Goal: Transaction & Acquisition: Purchase product/service

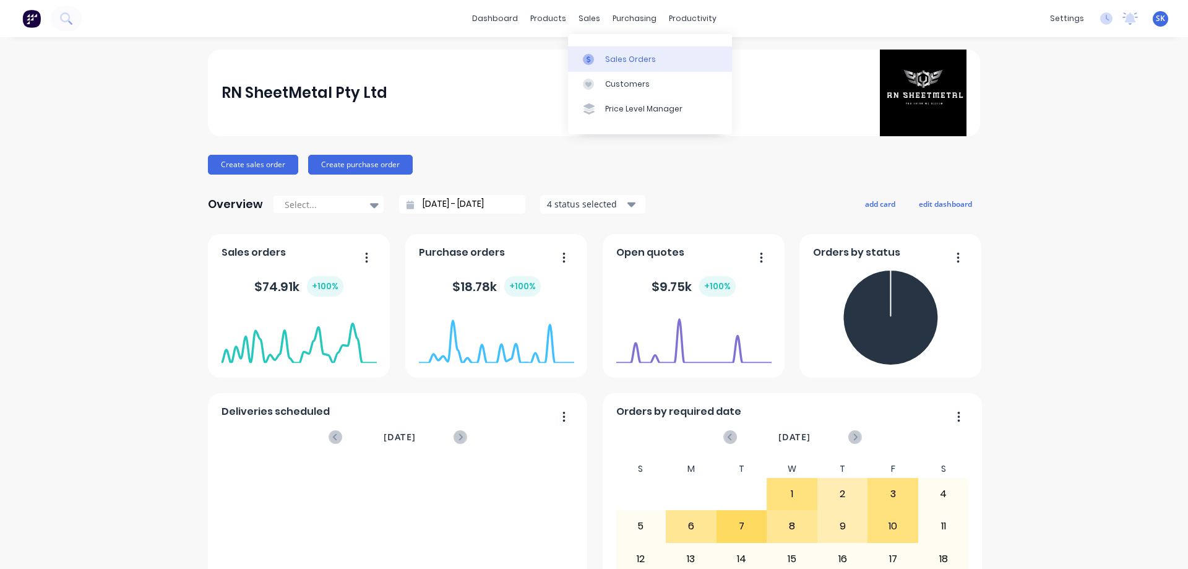
click at [614, 54] on div "Sales Orders" at bounding box center [630, 59] width 51 height 11
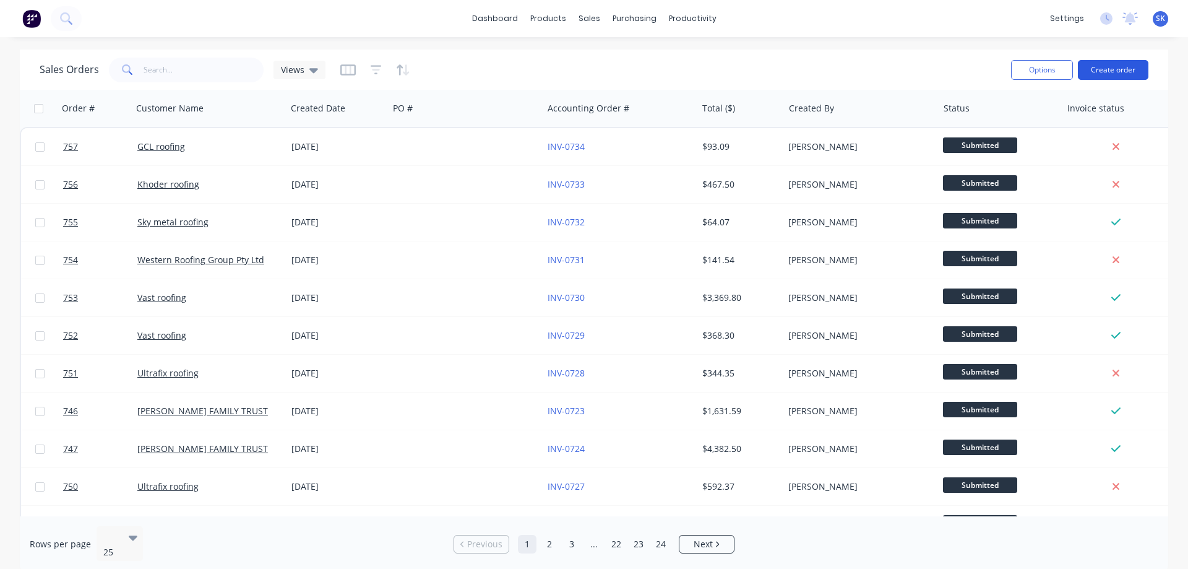
click at [1115, 66] on button "Create order" at bounding box center [1113, 70] width 71 height 20
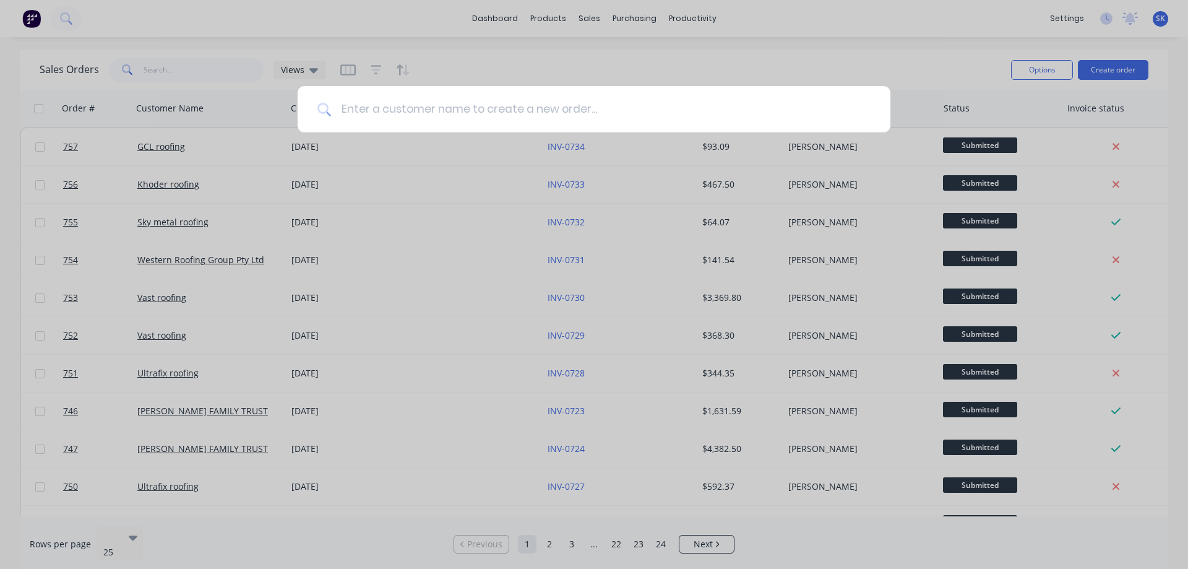
click at [548, 111] on input at bounding box center [601, 109] width 540 height 46
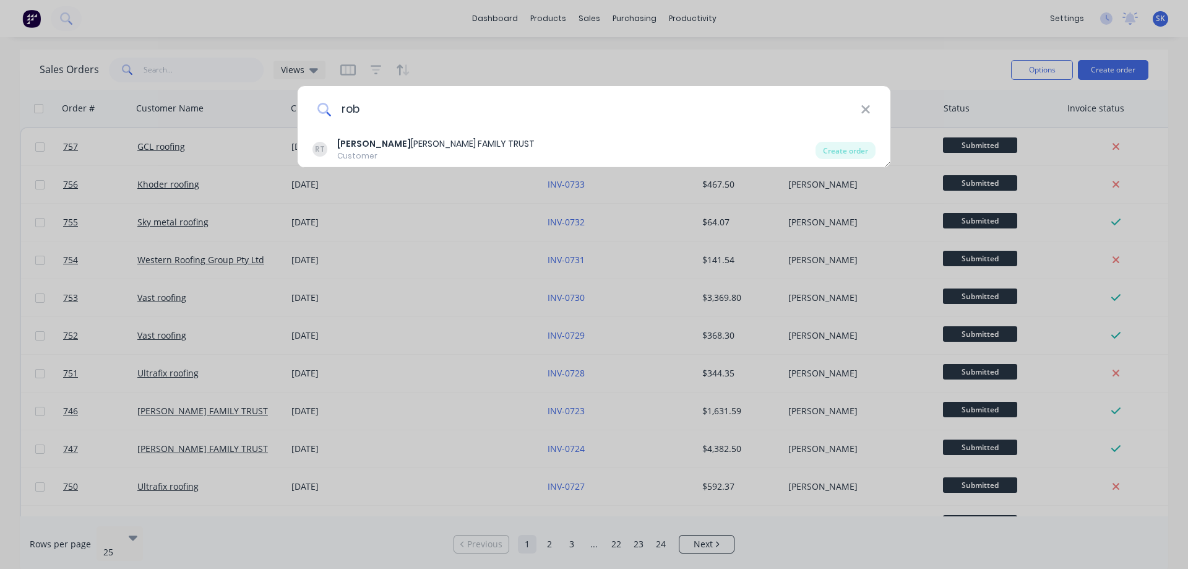
type input "rob"
click at [495, 144] on div "RT ROB ERT JONES FAMILY TRUST Customer" at bounding box center [564, 149] width 503 height 24
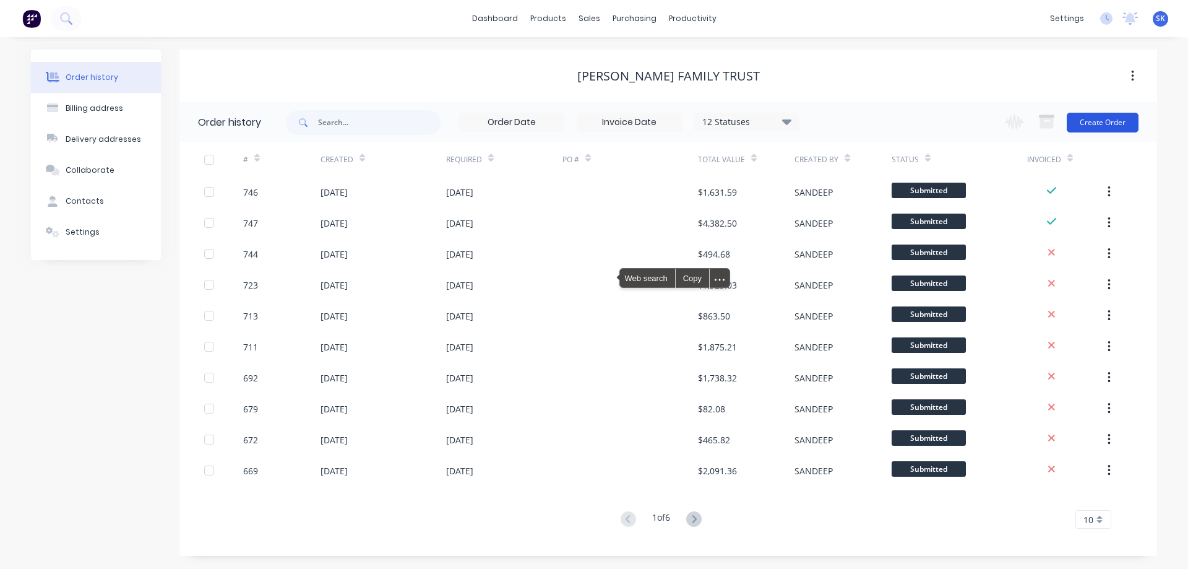
click at [1092, 124] on button "Create Order" at bounding box center [1103, 123] width 72 height 20
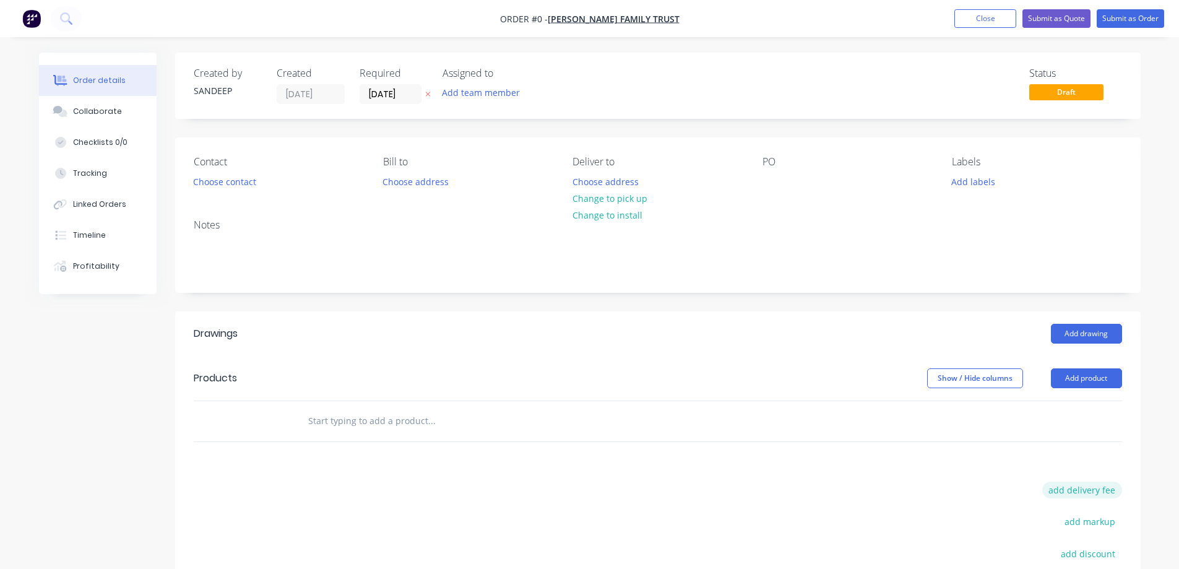
click at [1068, 486] on button "add delivery fee" at bounding box center [1082, 490] width 80 height 17
type input "50"
click at [756, 481] on div "Order details Collaborate Checklists 0/0 Tracking Linked Orders Timeline Profit…" at bounding box center [590, 403] width 1126 height 701
click at [428, 413] on input "text" at bounding box center [432, 420] width 248 height 25
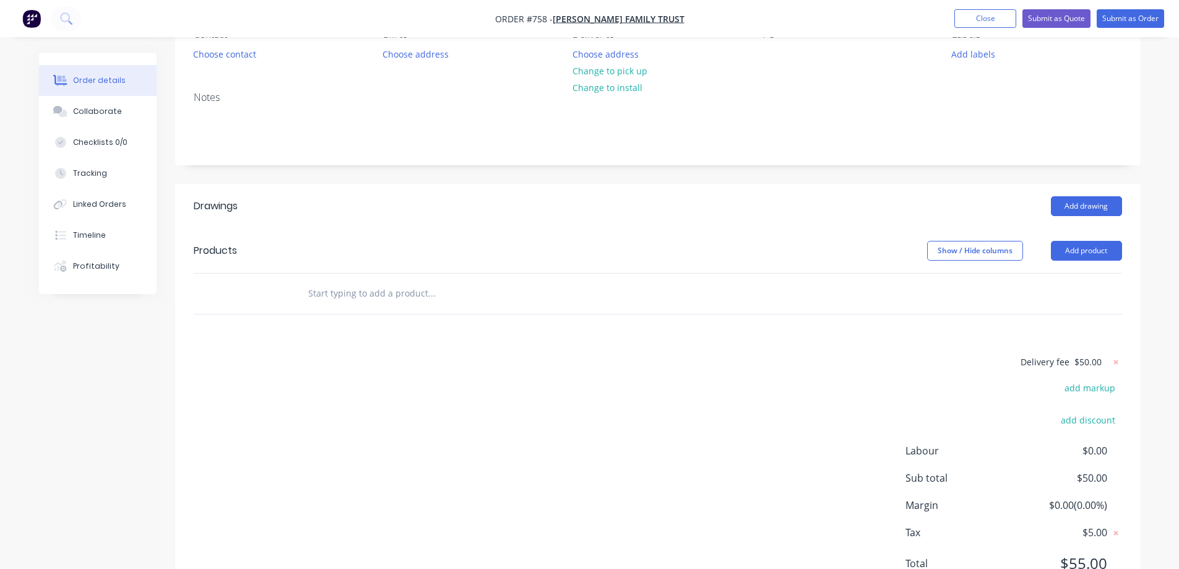
scroll to position [183, 0]
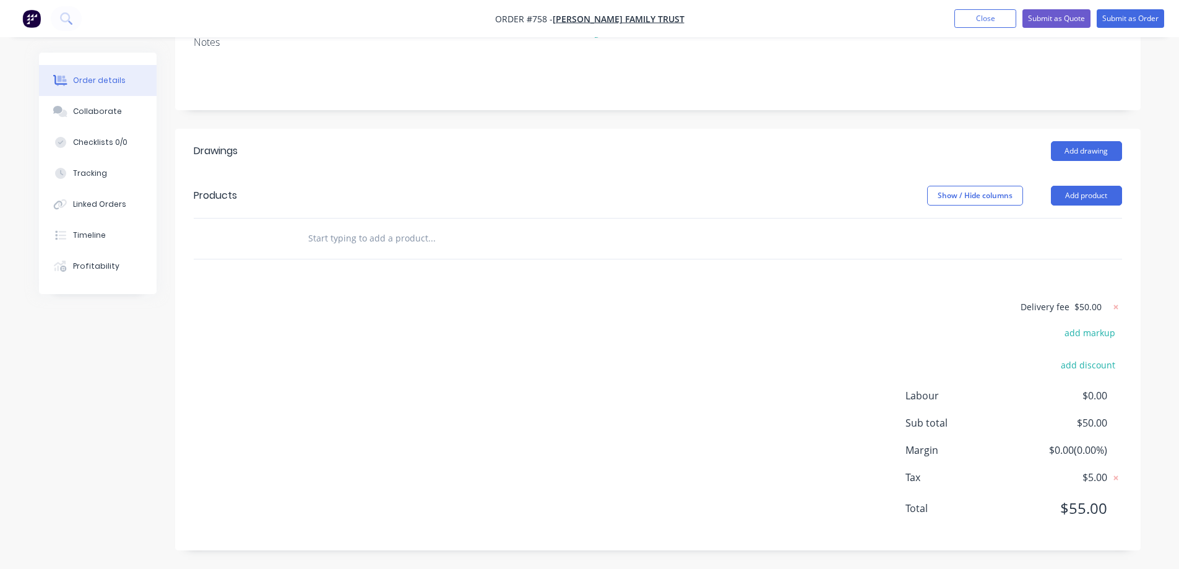
click at [337, 237] on input "text" at bounding box center [432, 238] width 248 height 25
click at [1075, 196] on button "Add product" at bounding box center [1086, 196] width 71 height 20
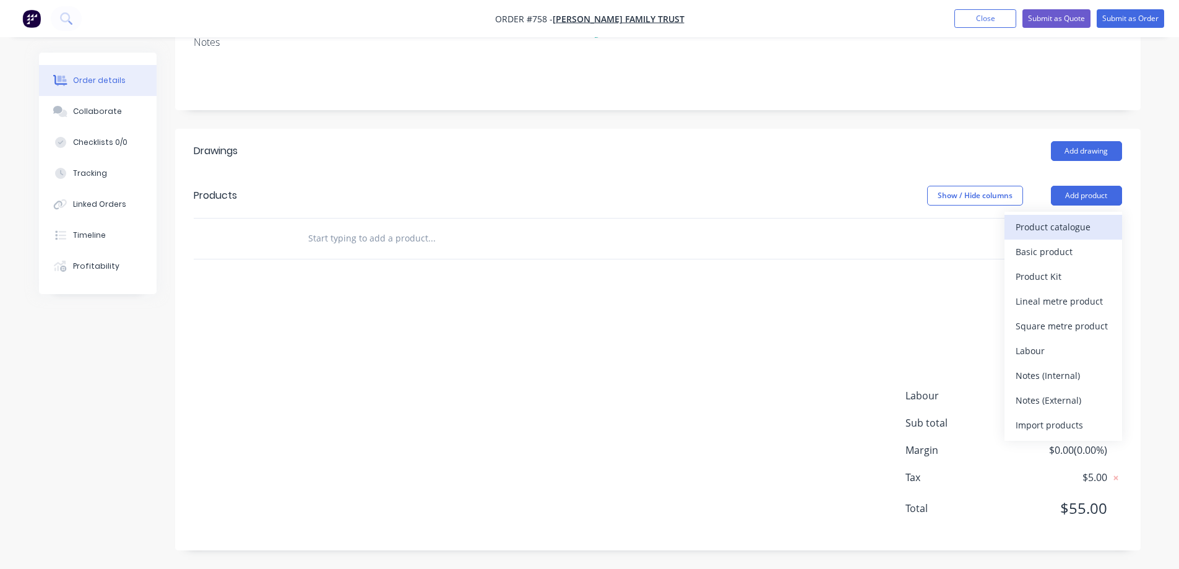
click at [1055, 222] on div "Product catalogue" at bounding box center [1063, 227] width 95 height 18
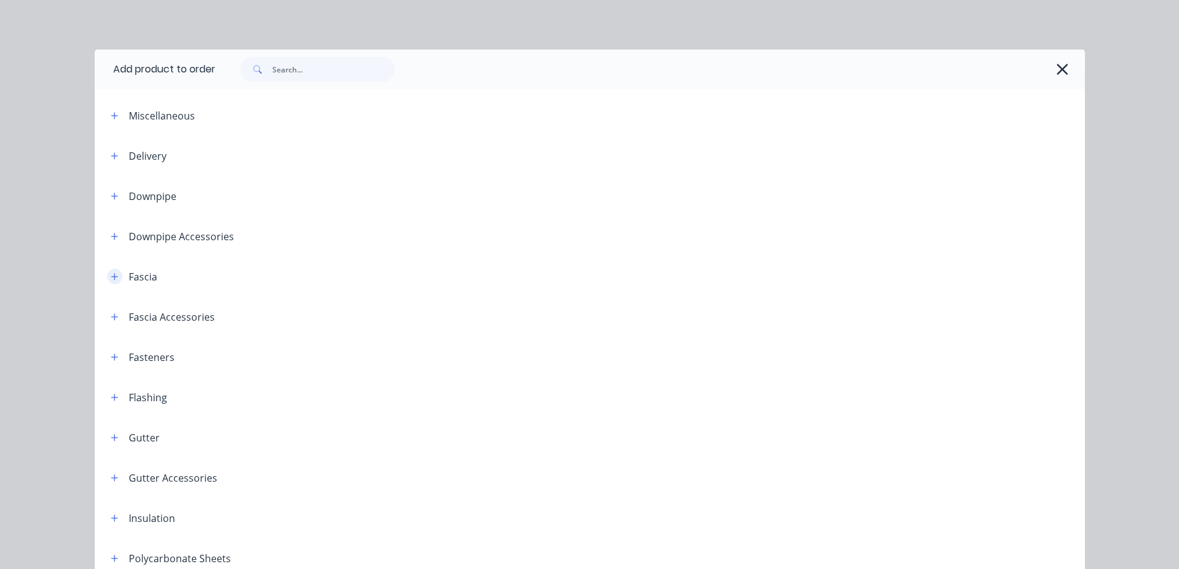
click at [111, 275] on icon "button" at bounding box center [114, 276] width 7 height 7
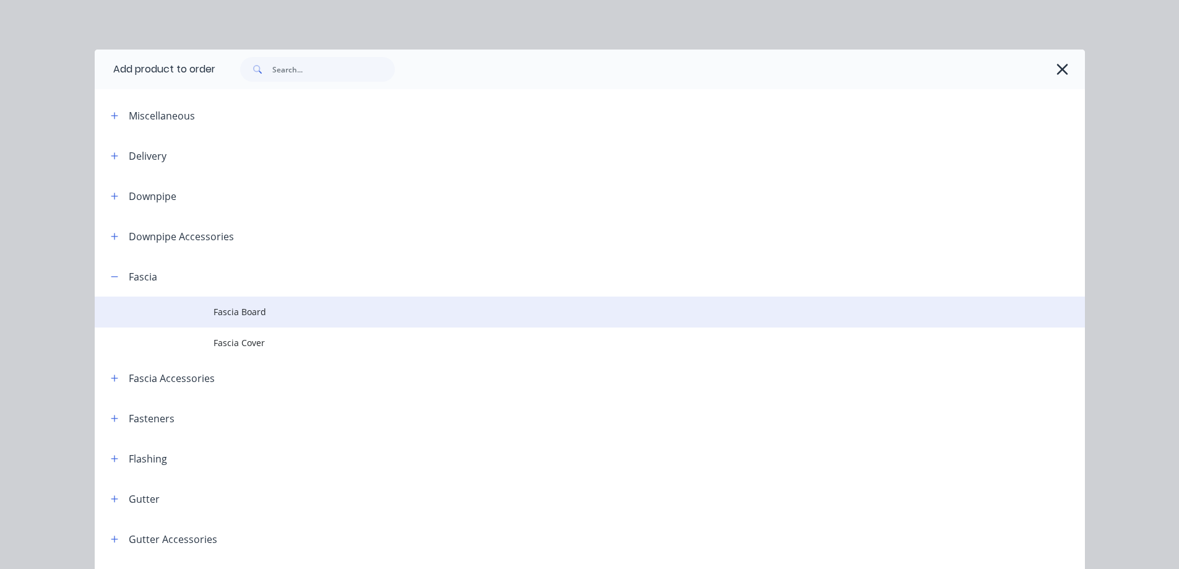
click at [288, 319] on td "Fascia Board" at bounding box center [649, 311] width 871 height 31
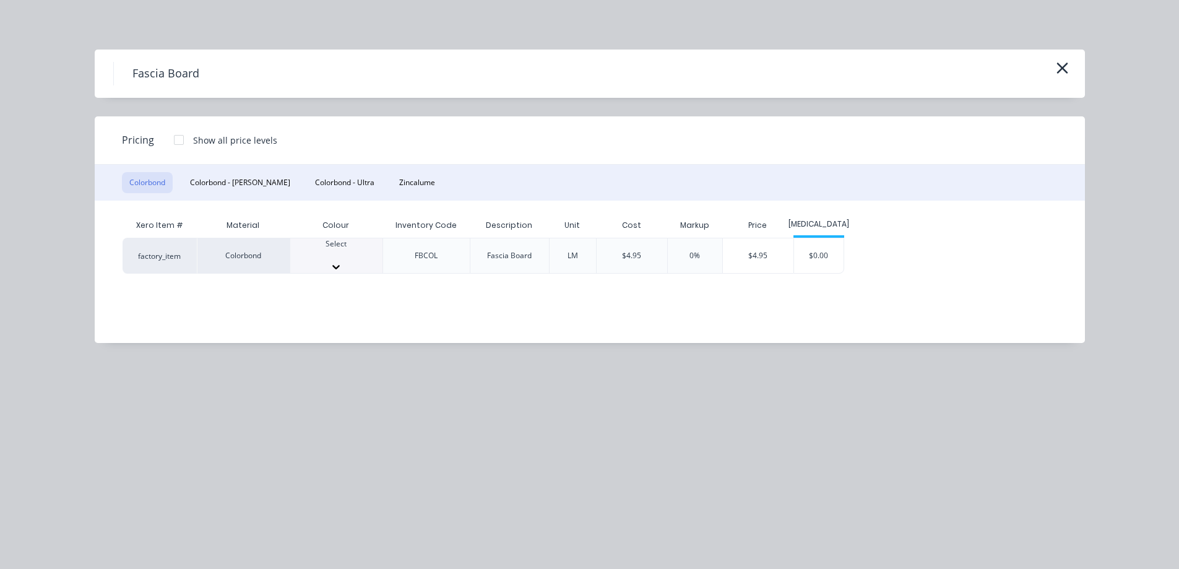
click at [302, 257] on div at bounding box center [336, 254] width 92 height 11
click at [368, 261] on div at bounding box center [336, 267] width 92 height 12
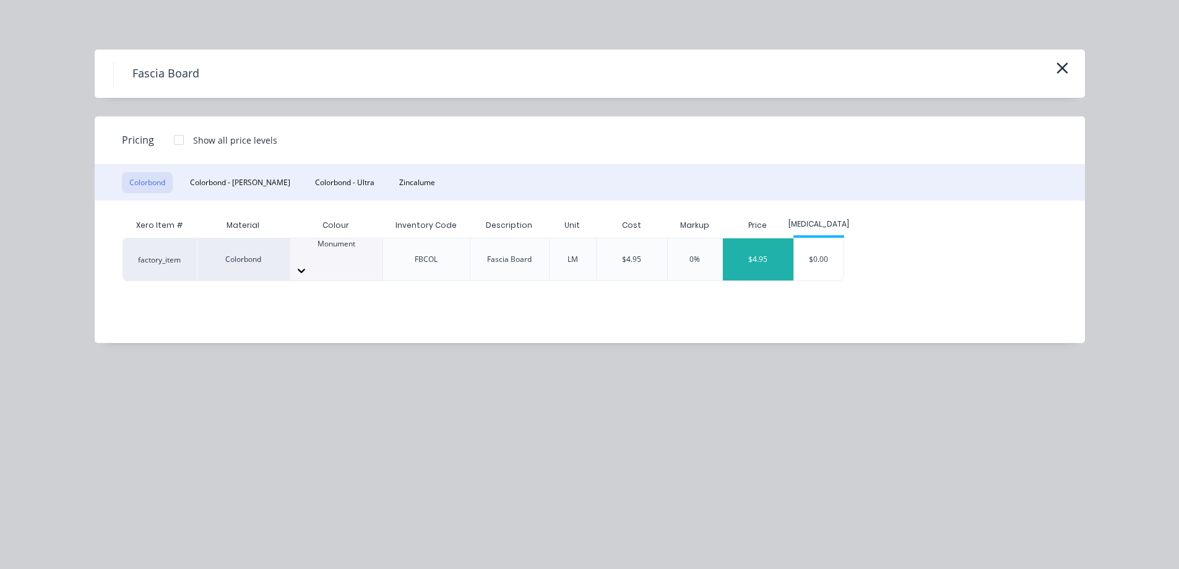
click at [764, 253] on div "$4.95" at bounding box center [758, 259] width 71 height 42
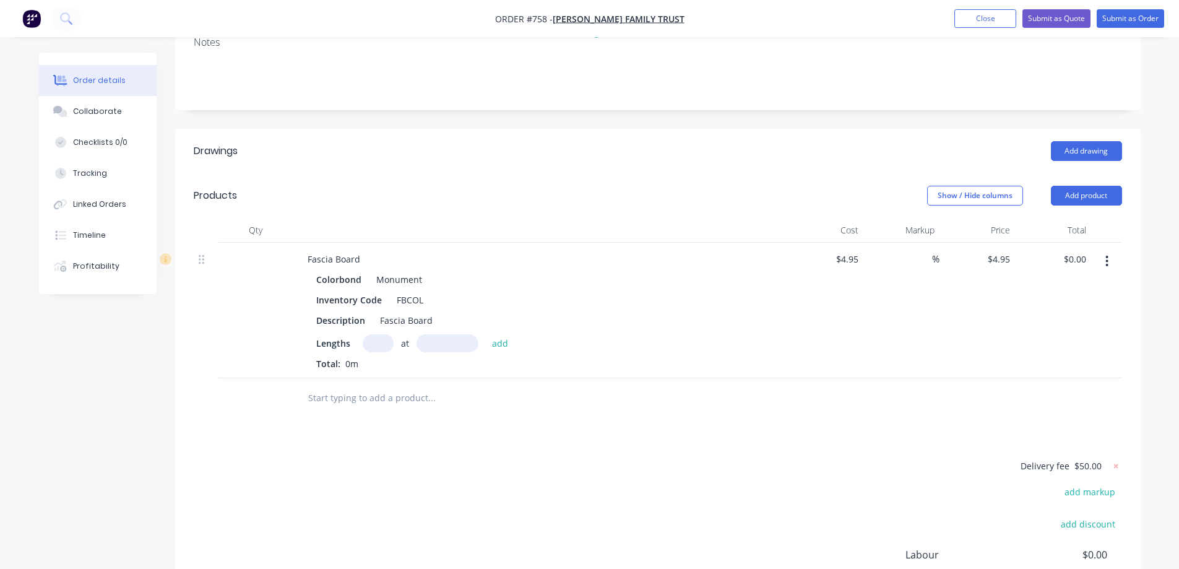
click at [379, 350] on input "text" at bounding box center [378, 343] width 31 height 18
type input "2"
type input "6900mm"
click at [509, 343] on button "add" at bounding box center [500, 342] width 29 height 17
type input "$68.31"
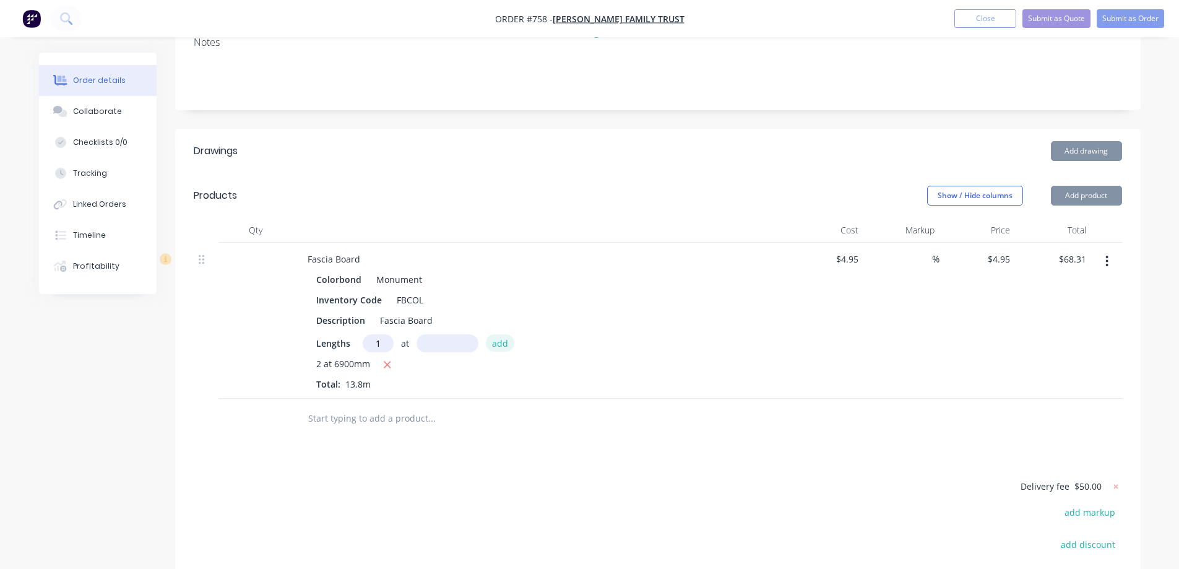
type input "1"
type input "6700mm"
click at [503, 342] on button "add" at bounding box center [500, 342] width 29 height 17
type input "$101.48"
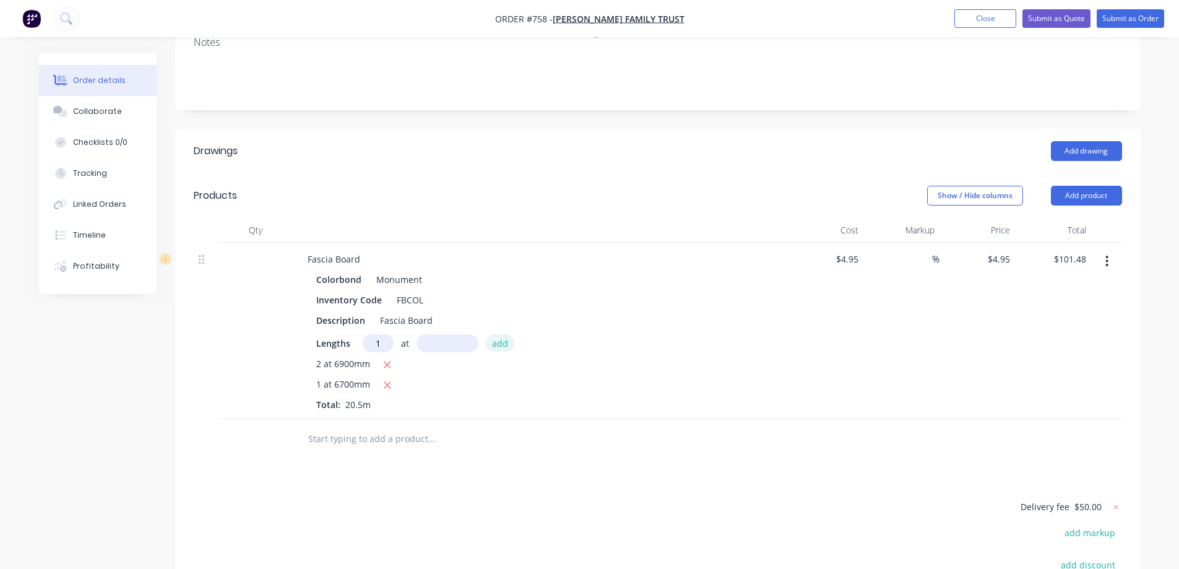
type input "1"
type input "6400mm"
click at [504, 340] on button "add" at bounding box center [500, 342] width 29 height 17
type input "$133.16"
type input "1"
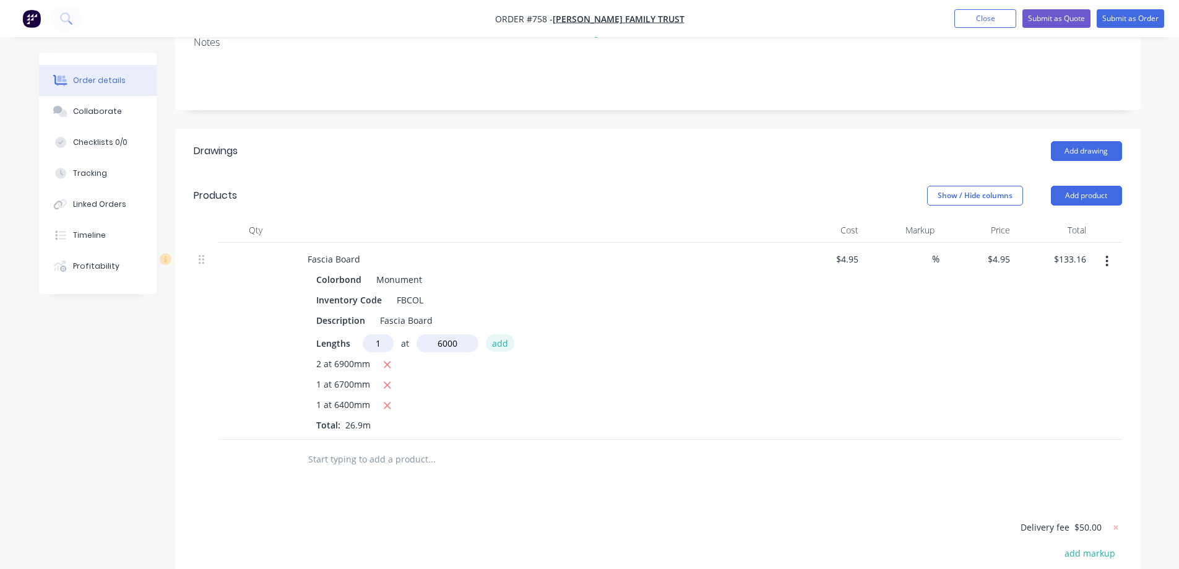
type input "6000mm"
click at [504, 340] on button "add" at bounding box center [500, 342] width 29 height 17
type input "$162.86"
type input "2"
type input "5500mm"
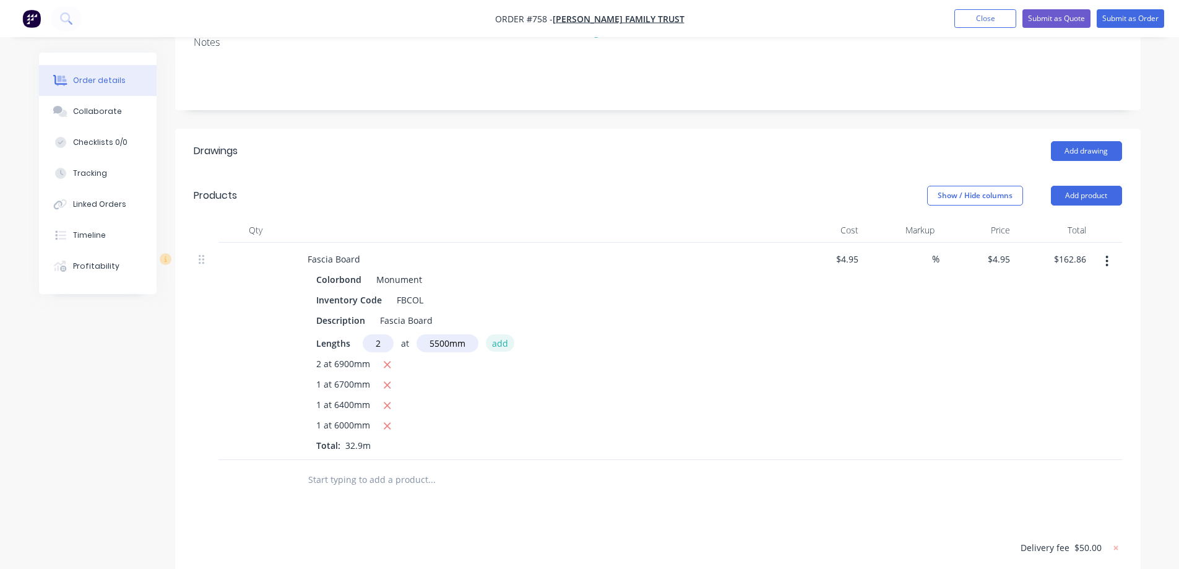
click at [504, 340] on button "add" at bounding box center [500, 342] width 29 height 17
type input "$217.31"
type input "1"
type input "3300mm"
click at [504, 340] on button "add" at bounding box center [500, 342] width 29 height 17
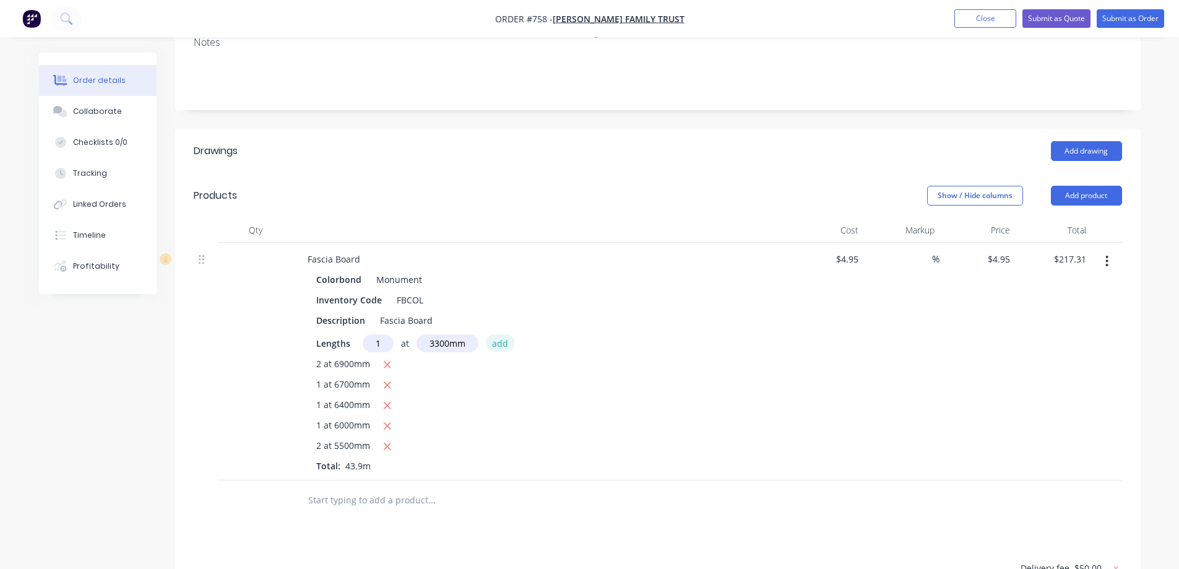
type input "$233.64"
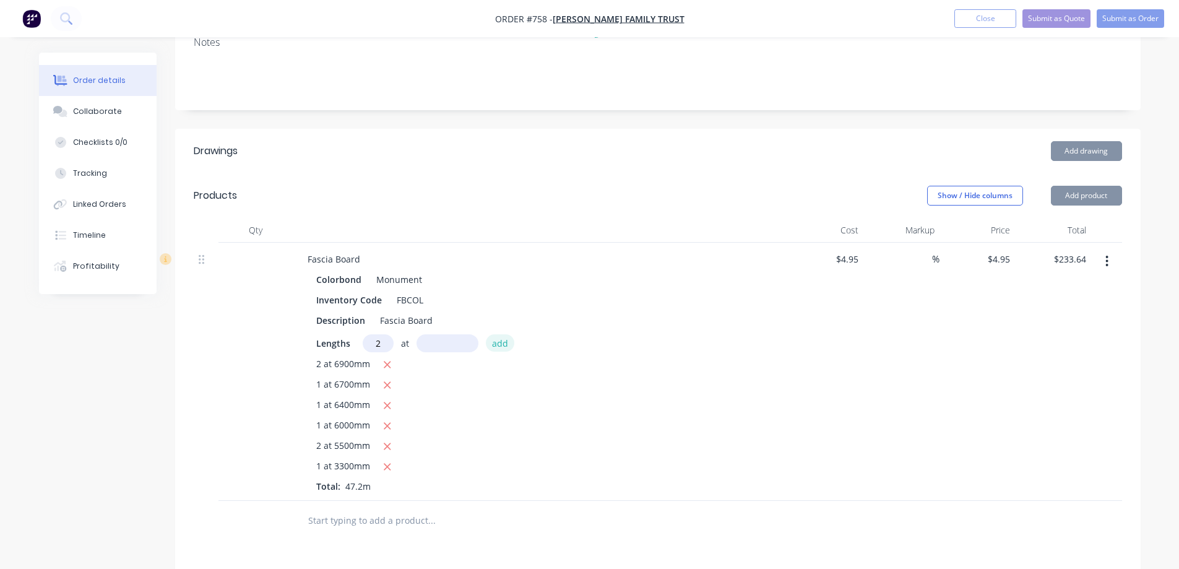
type input "2"
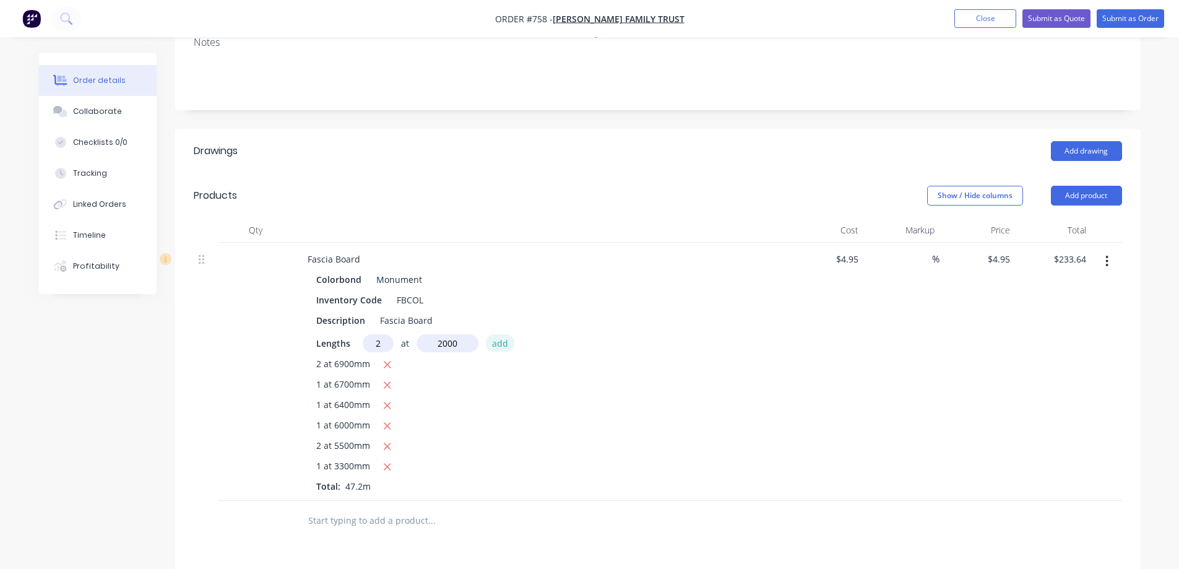
type input "2000mm"
click at [504, 340] on button "add" at bounding box center [500, 342] width 29 height 17
type input "$253.44"
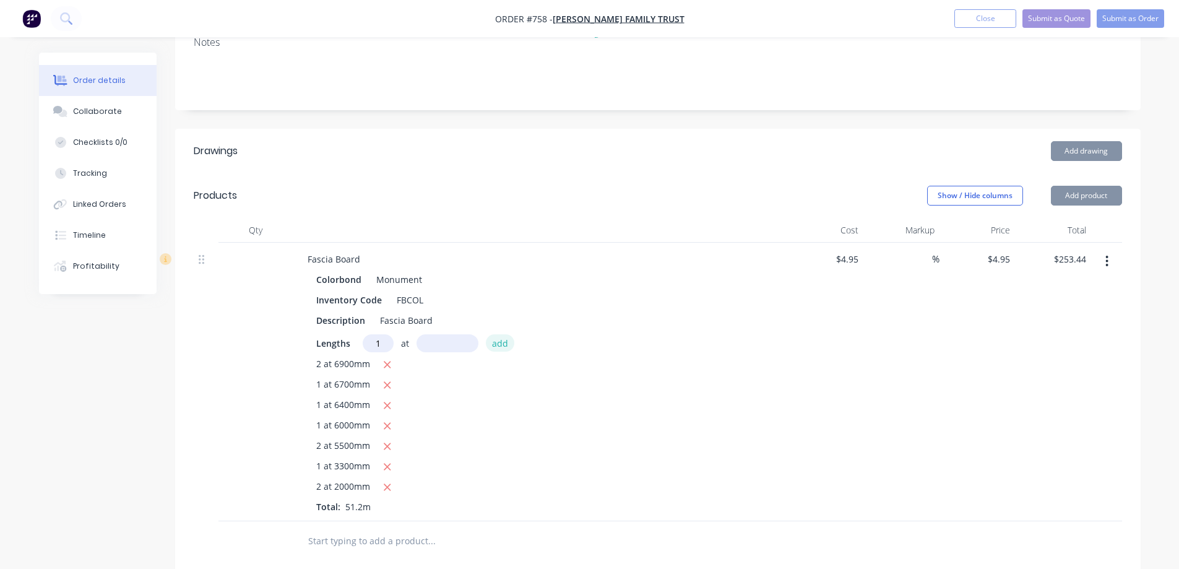
type input "1"
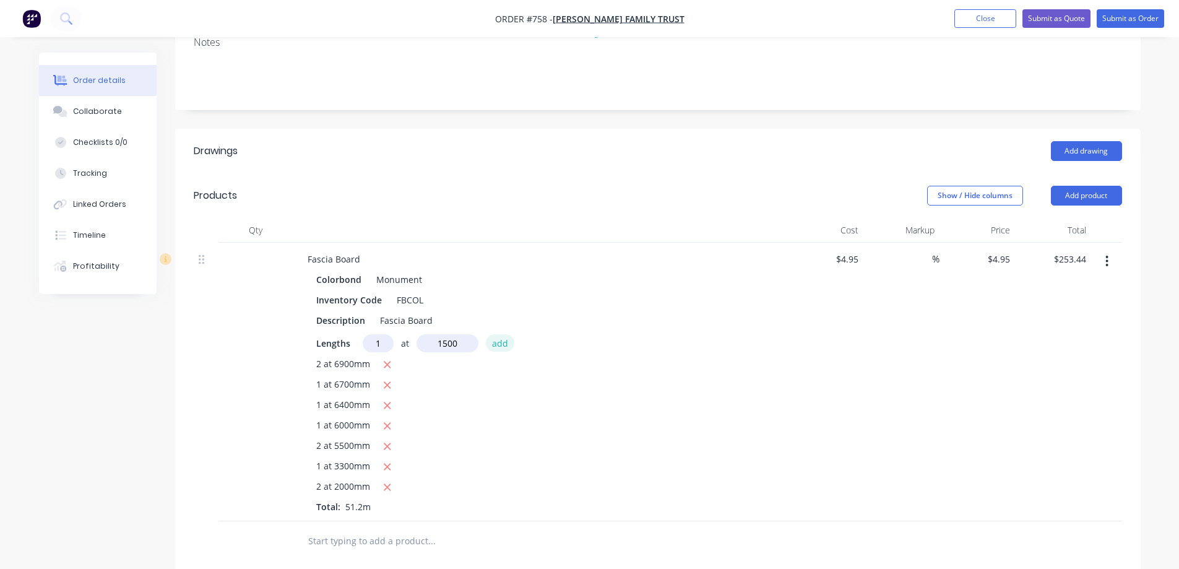
type input "1500mm"
click at [504, 340] on button "add" at bounding box center [500, 342] width 29 height 17
type input "$260.87"
type input "1"
type input "1300mm"
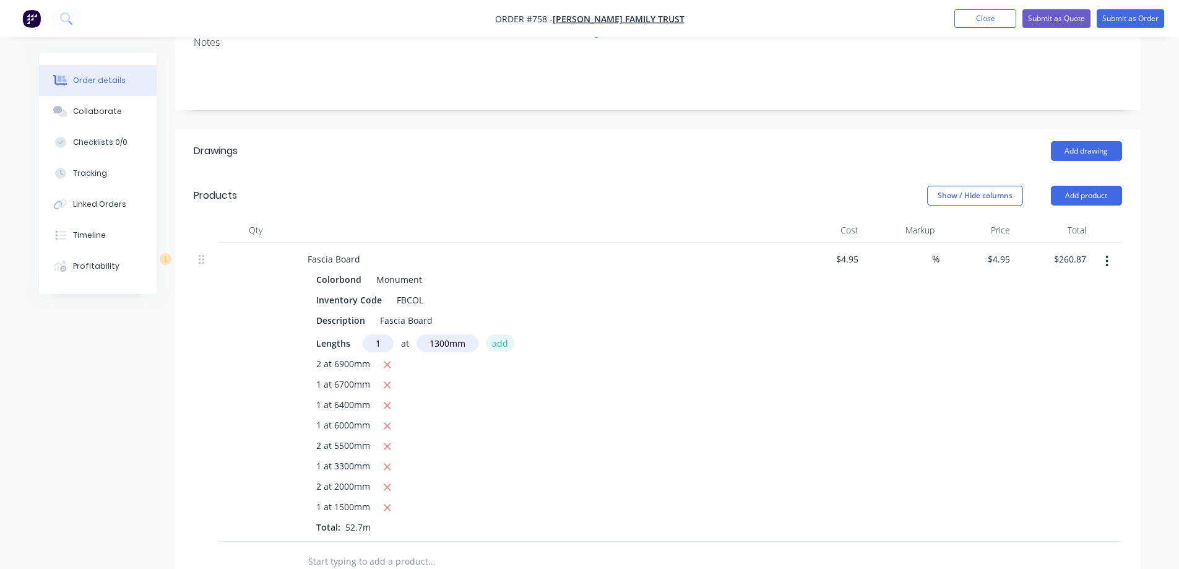
click at [504, 340] on button "add" at bounding box center [500, 342] width 29 height 17
type input "$267.30"
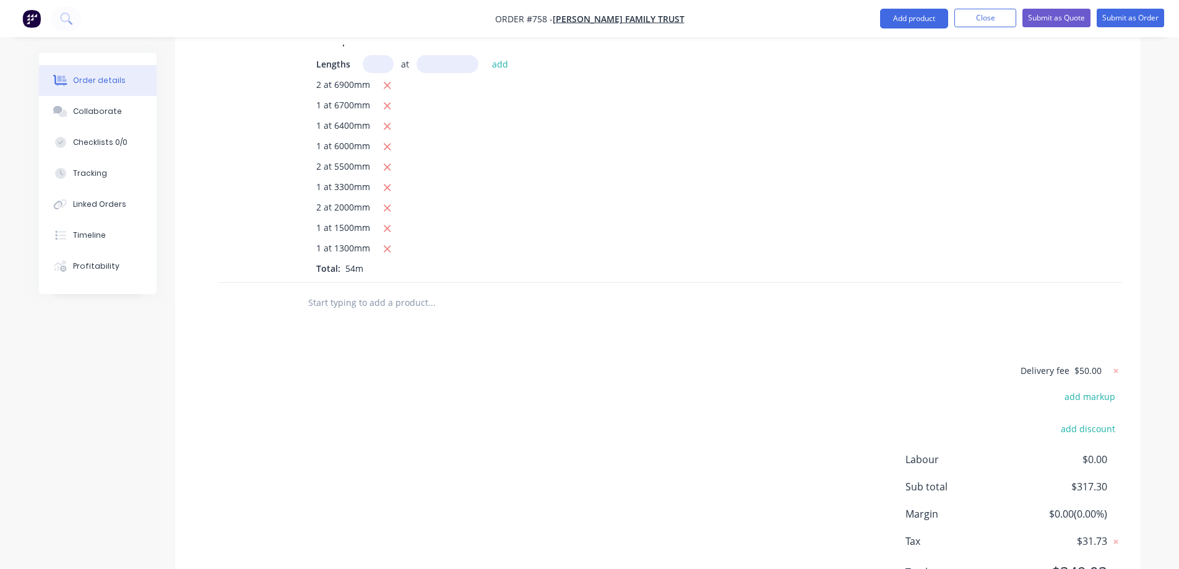
scroll to position [492, 0]
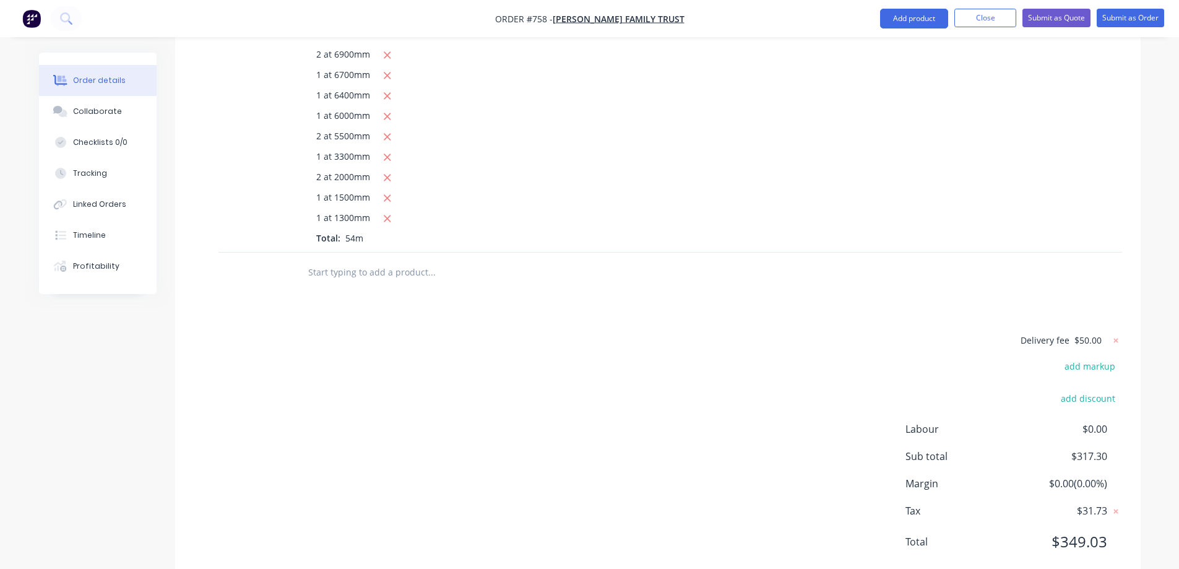
click at [417, 277] on input "text" at bounding box center [432, 272] width 248 height 25
click at [918, 16] on button "Add product" at bounding box center [914, 19] width 68 height 20
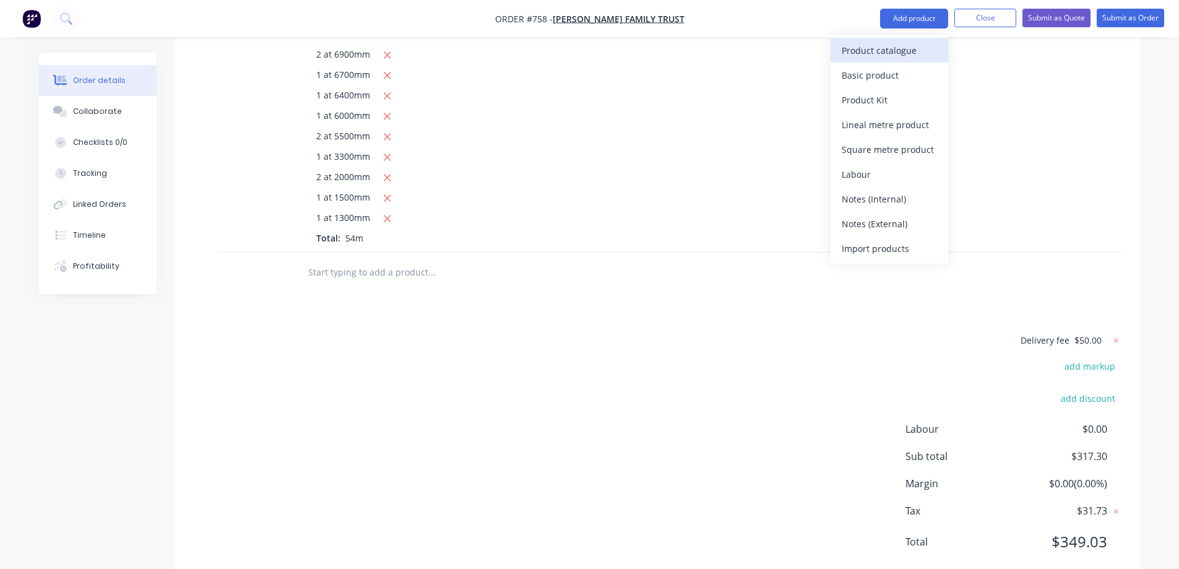
click at [901, 48] on div "Product catalogue" at bounding box center [889, 50] width 95 height 18
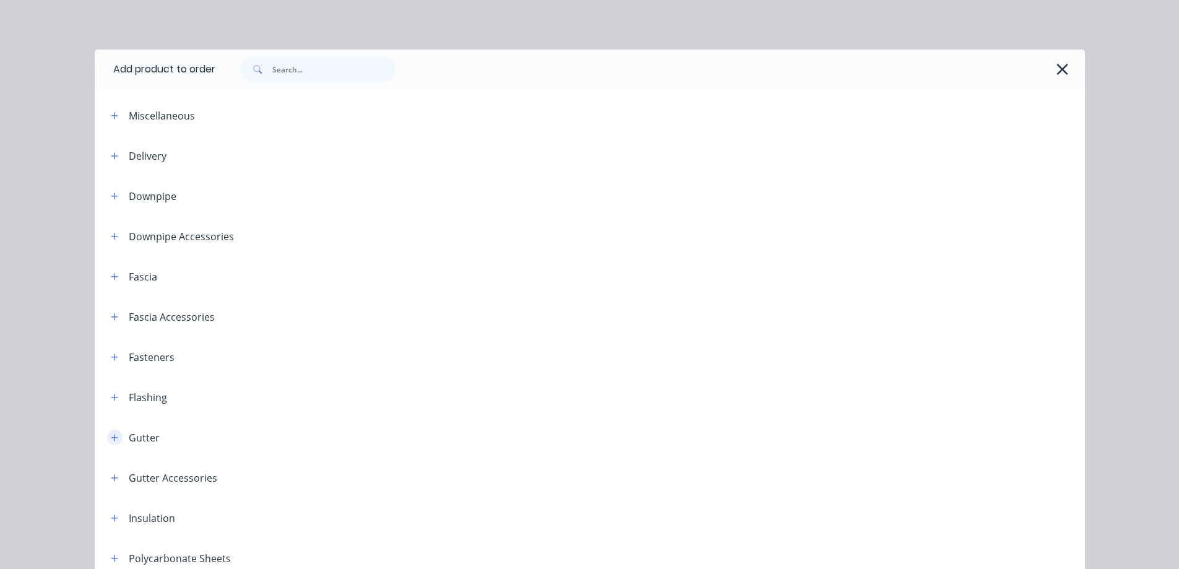
click at [112, 442] on button "button" at bounding box center [114, 437] width 15 height 15
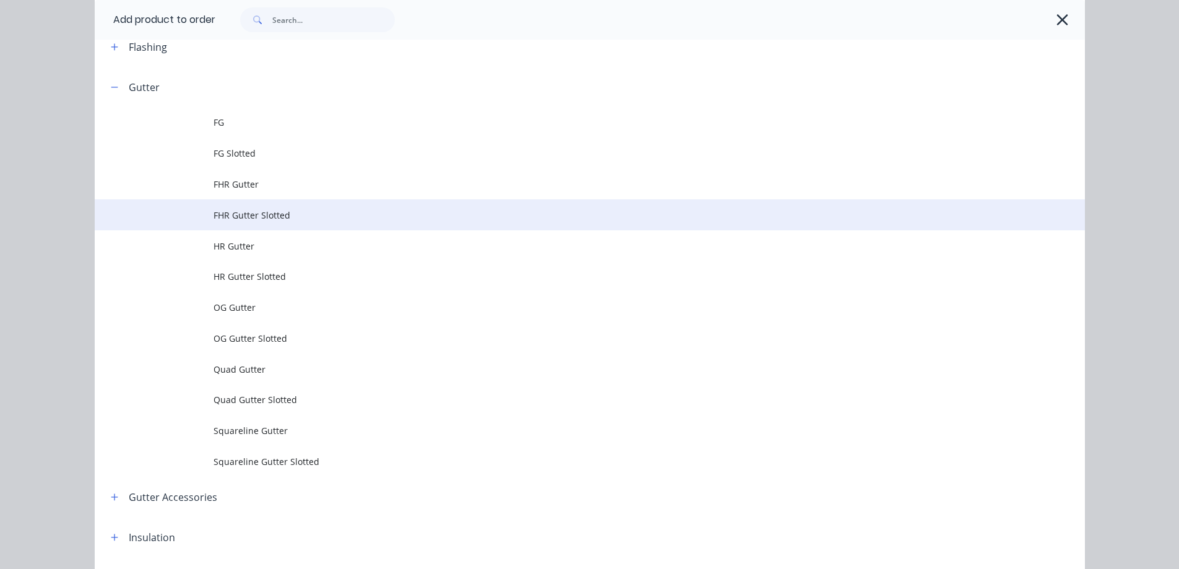
scroll to position [371, 0]
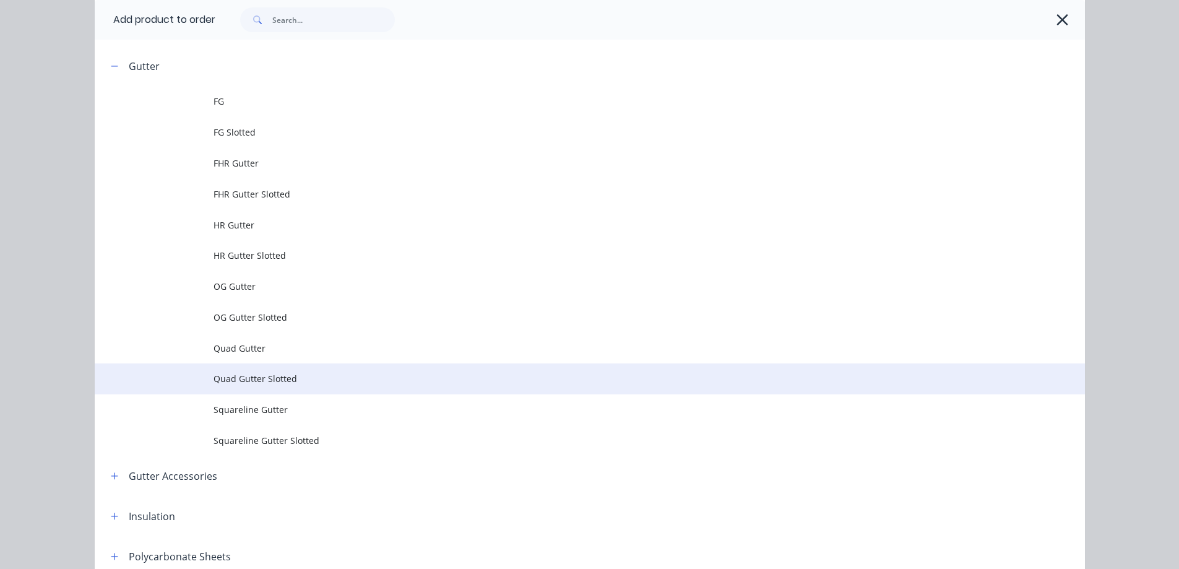
click at [236, 391] on td "Quad Gutter Slotted" at bounding box center [649, 378] width 871 height 31
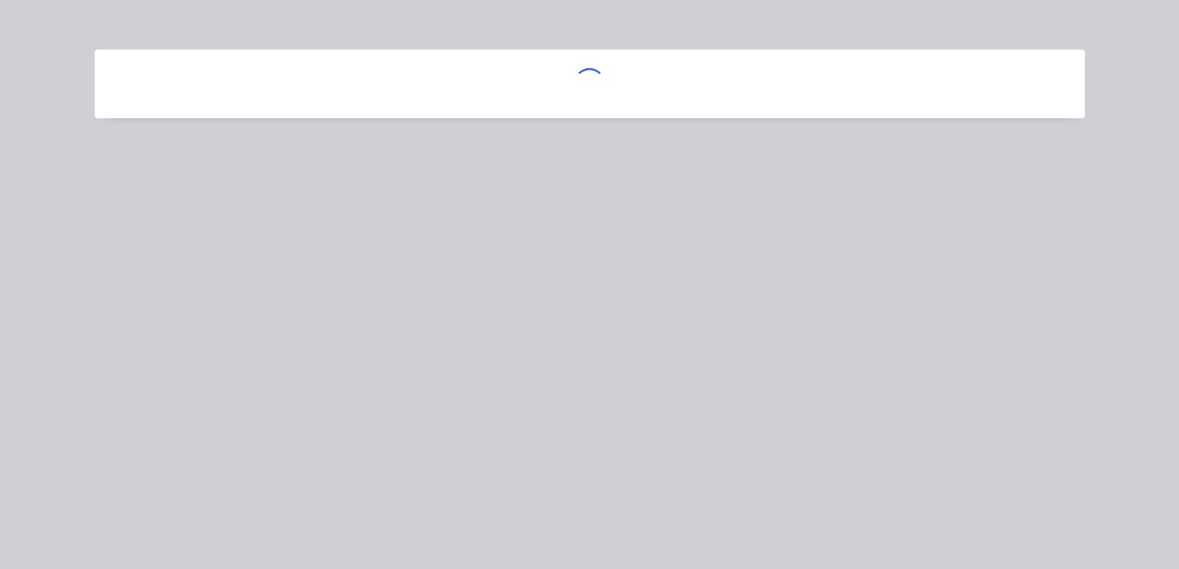
scroll to position [0, 0]
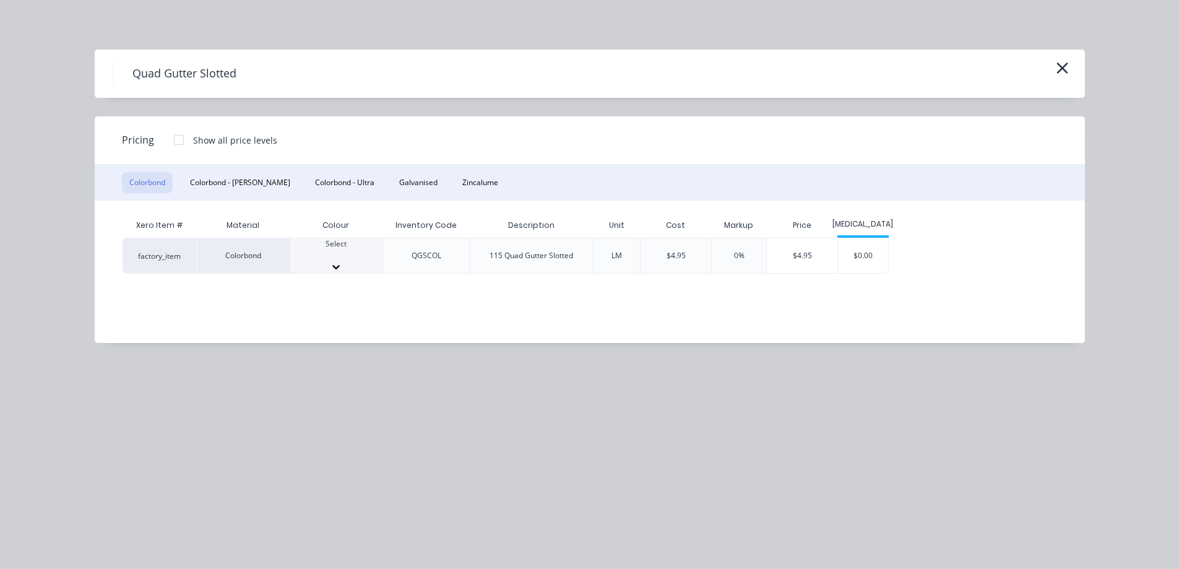
click at [335, 255] on div at bounding box center [336, 254] width 92 height 11
click at [811, 261] on div "$4.95" at bounding box center [802, 259] width 71 height 42
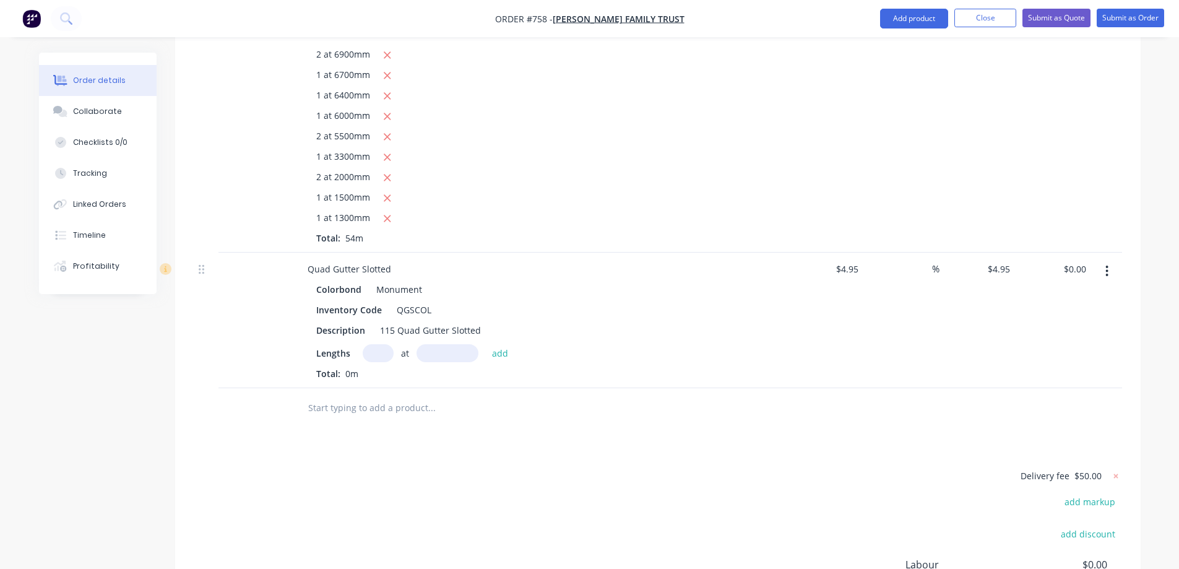
click at [382, 345] on input "text" at bounding box center [378, 353] width 31 height 18
type input "2"
type input "7100mm"
click at [496, 356] on button "add" at bounding box center [500, 352] width 29 height 17
type input "$70.29"
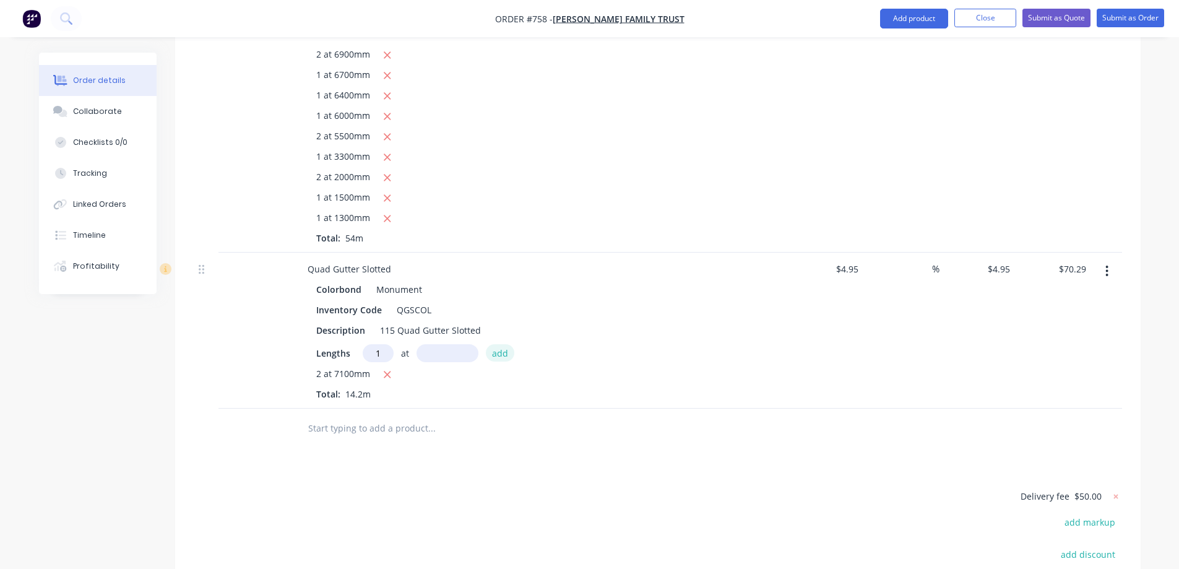
type input "1"
type input "6900mm"
click at [496, 356] on button "add" at bounding box center [500, 352] width 29 height 17
type input "$104.45"
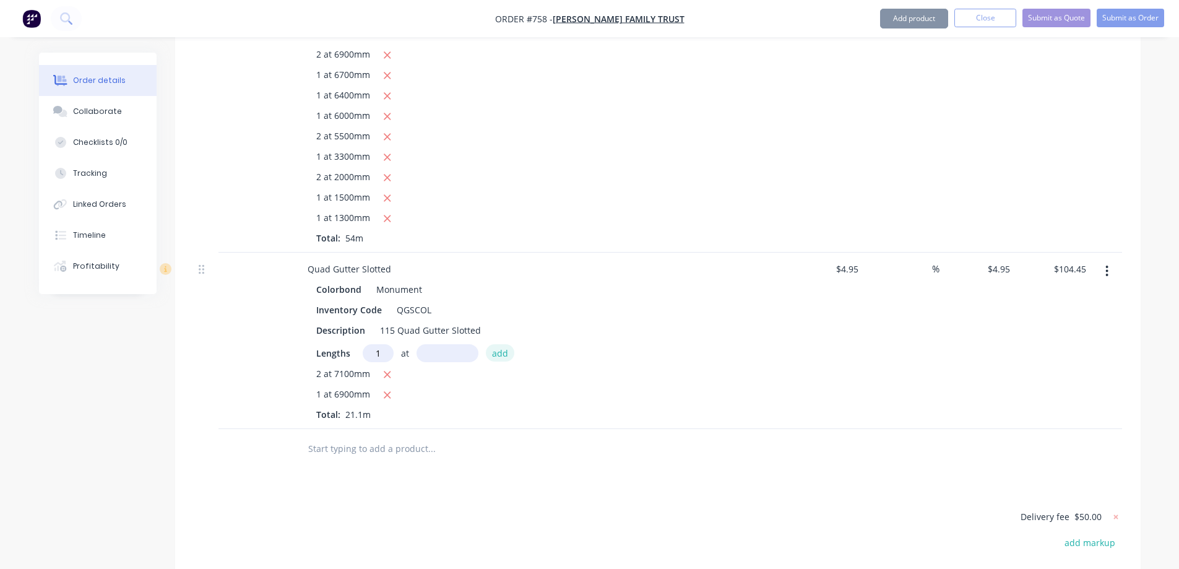
type input "1"
type input "6600mm"
click at [496, 356] on button "add" at bounding box center [500, 352] width 29 height 17
type input "$137.12"
type input "1"
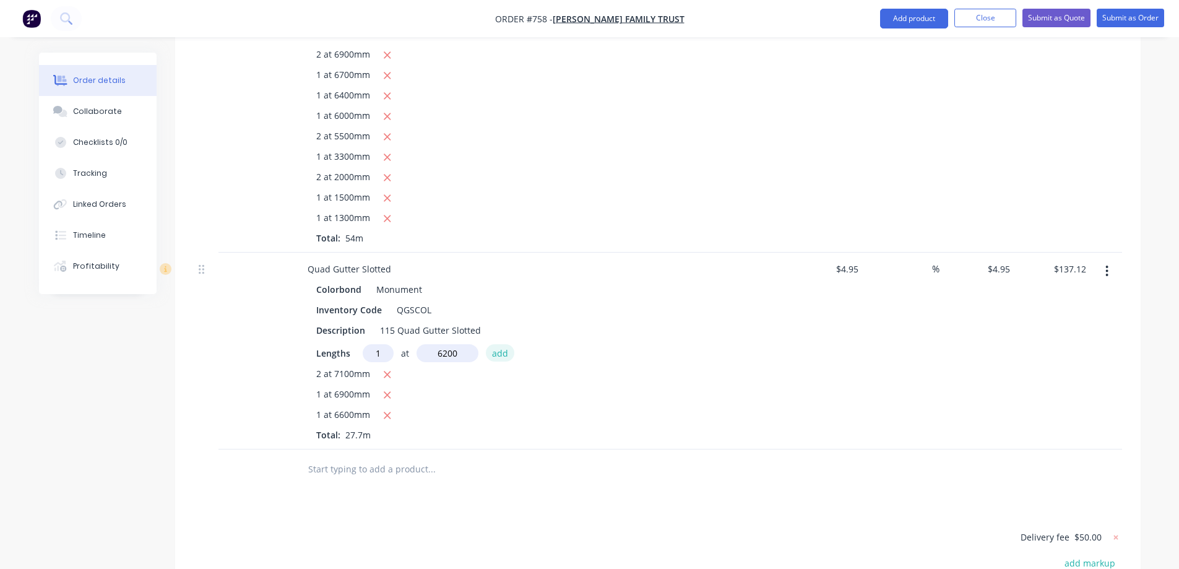
type input "6200mm"
click at [496, 356] on button "add" at bounding box center [500, 352] width 29 height 17
type input "$167.81"
type input "2"
type input "5700mm"
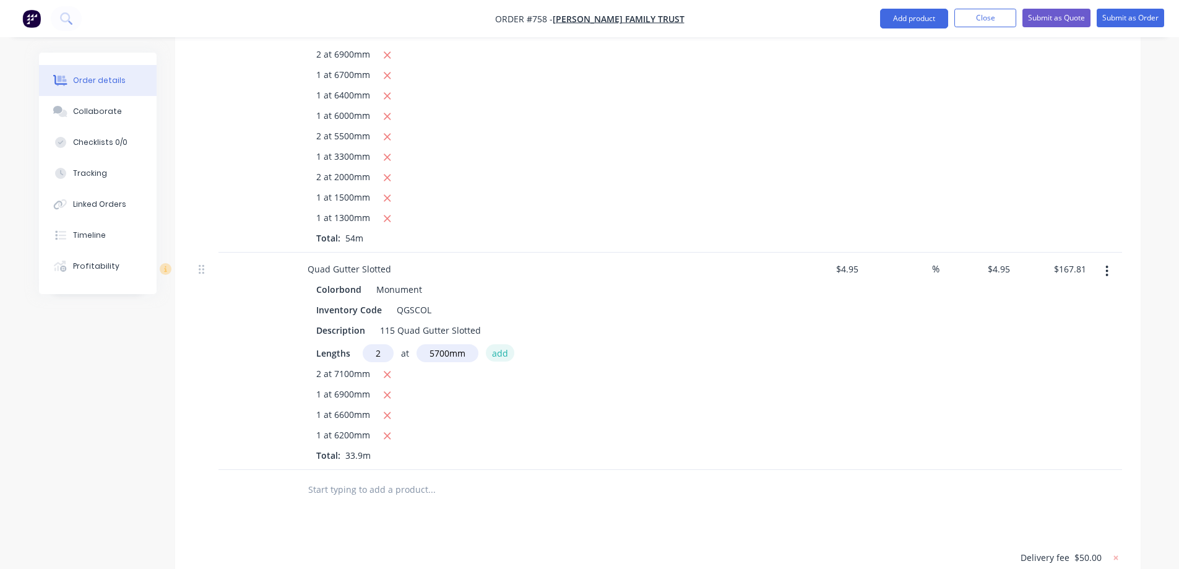
click at [496, 356] on button "add" at bounding box center [500, 352] width 29 height 17
type input "$224.24"
type input "1"
type input "3500mm"
click at [496, 356] on button "add" at bounding box center [500, 352] width 29 height 17
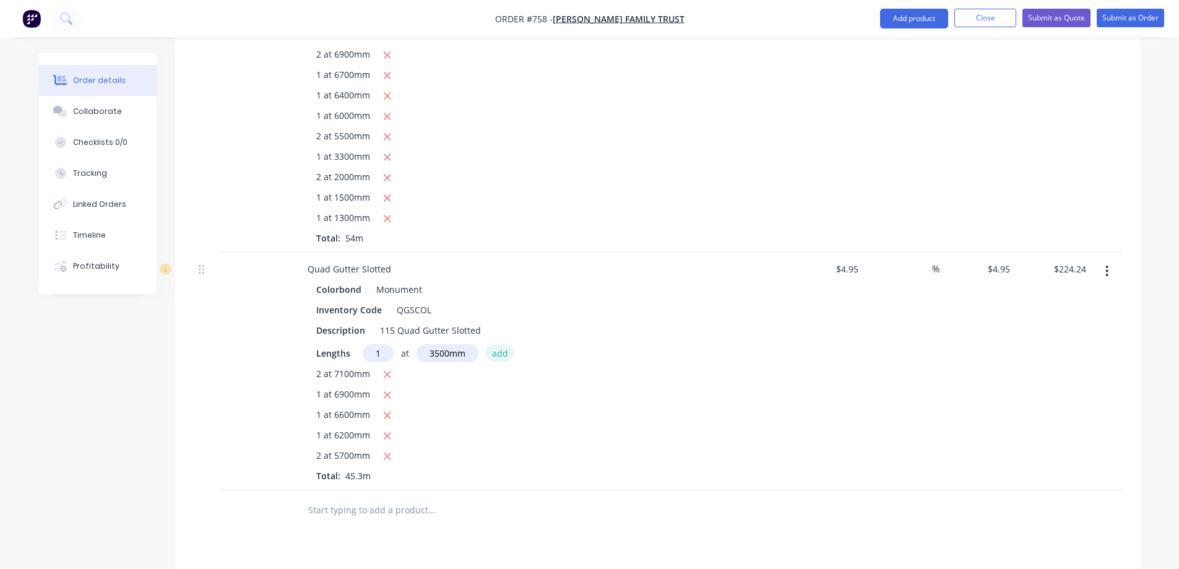
type input "$241.56"
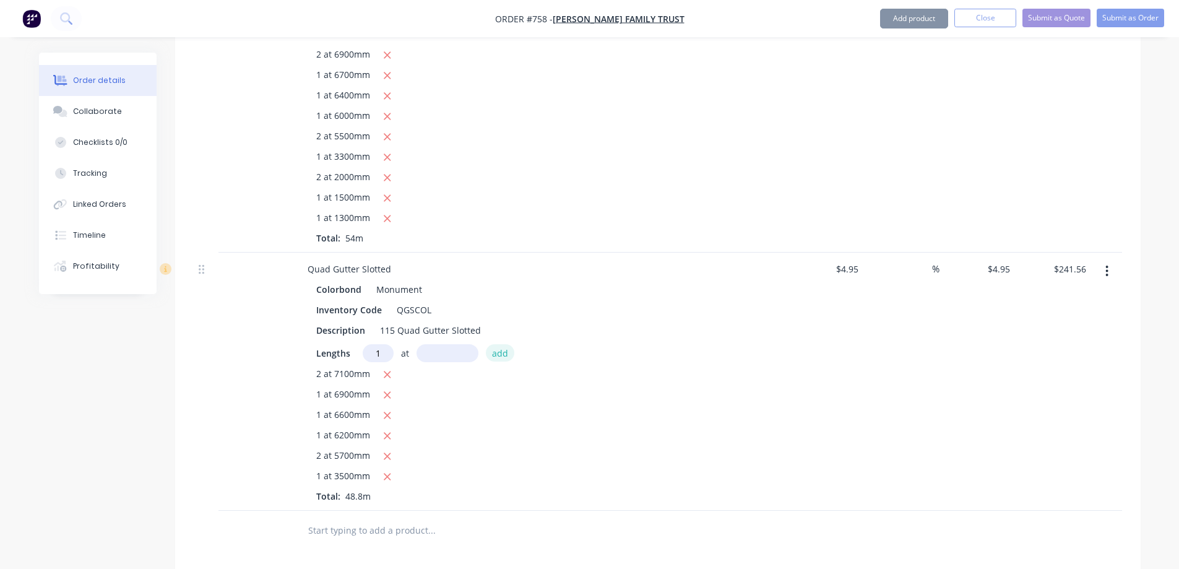
type input "1"
type input "1700mm"
click at [496, 356] on button "add" at bounding box center [500, 352] width 29 height 17
type input "$249.98"
type input "1"
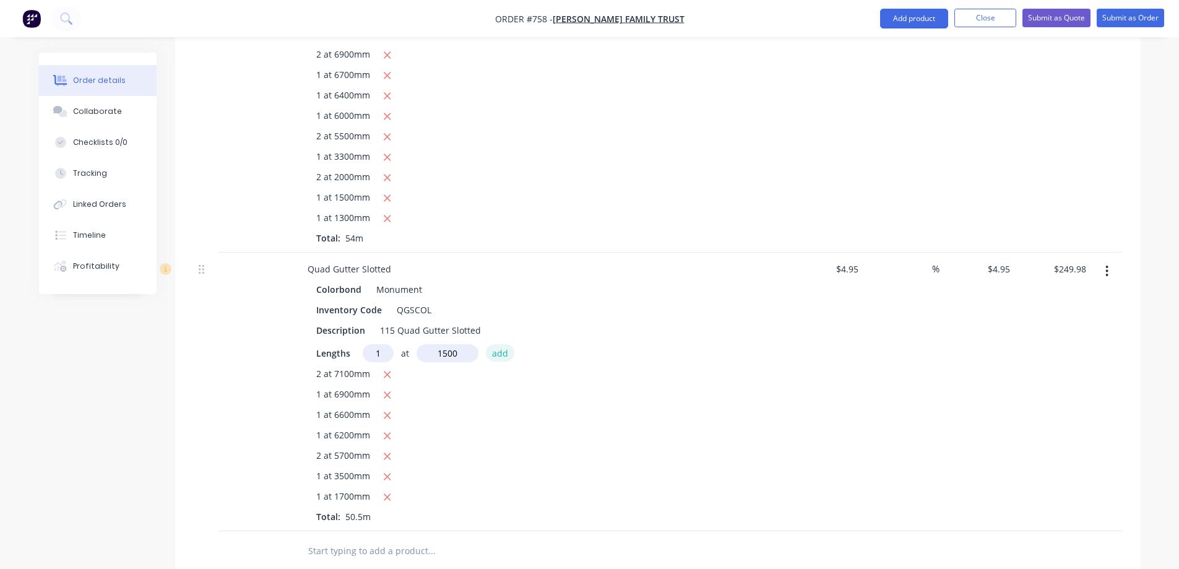
type input "1500mm"
click at [496, 356] on button "add" at bounding box center [500, 352] width 29 height 17
type input "$257.40"
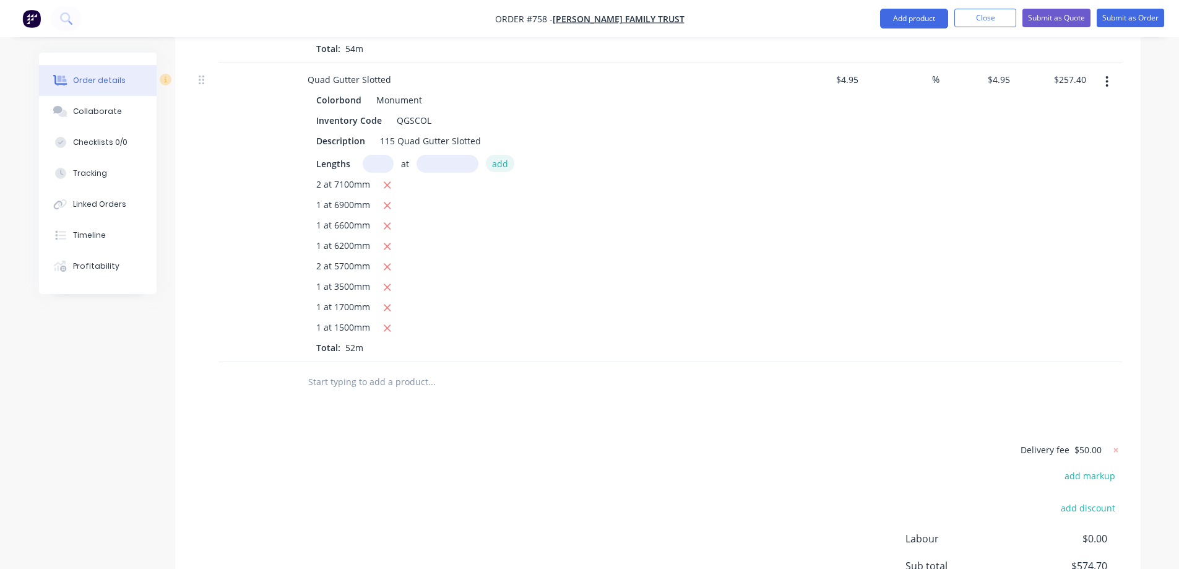
scroll to position [740, 0]
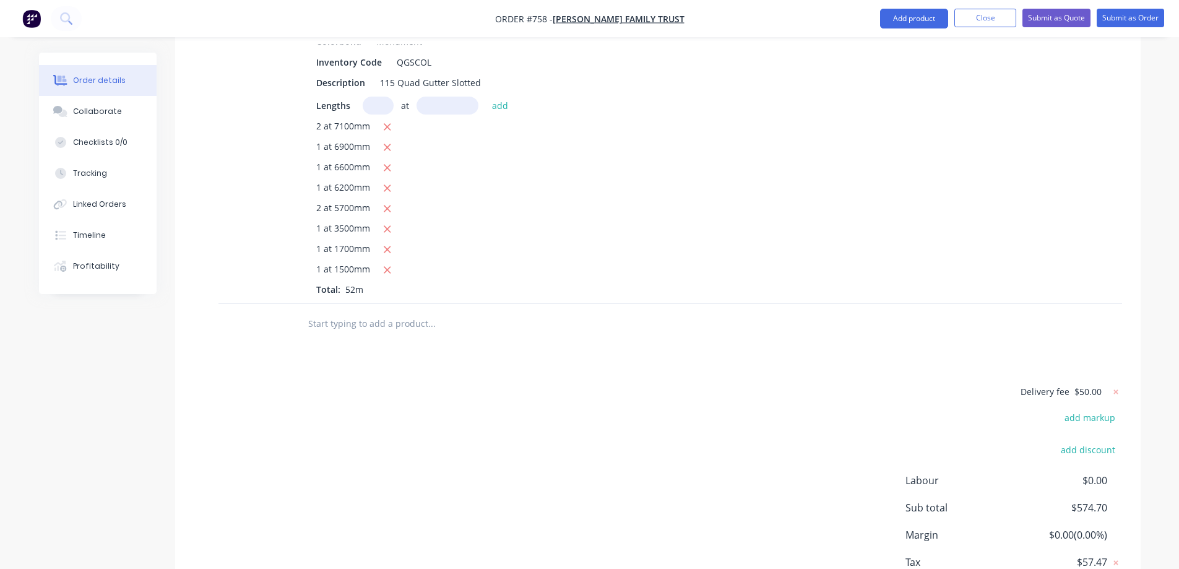
click at [355, 325] on input "text" at bounding box center [432, 323] width 248 height 25
click at [892, 14] on button "Add product" at bounding box center [914, 19] width 68 height 20
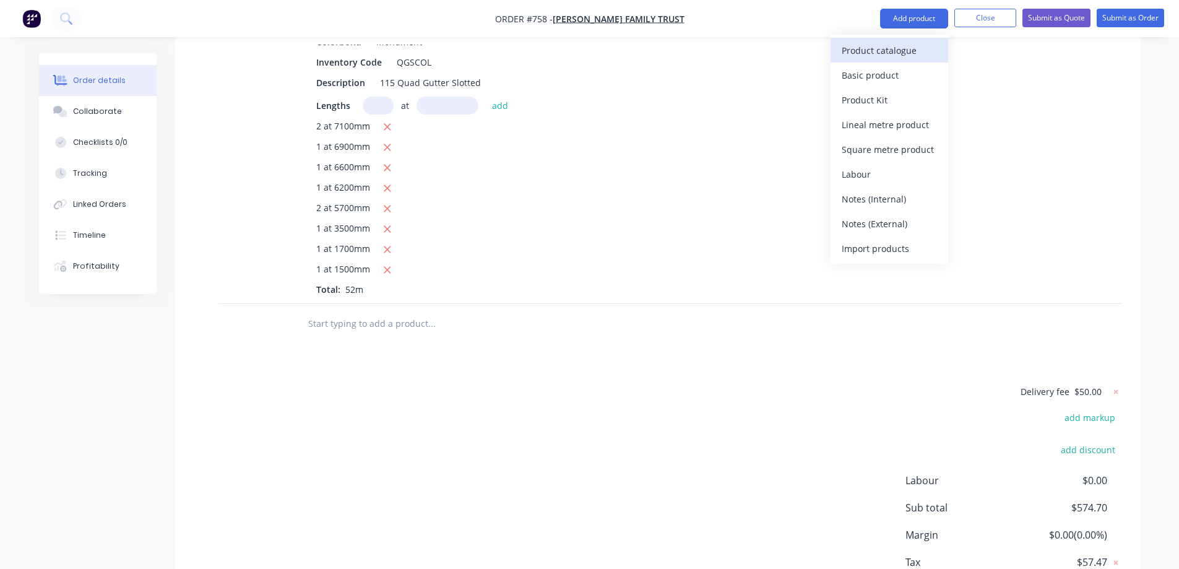
click at [892, 48] on div "Product catalogue" at bounding box center [889, 50] width 95 height 18
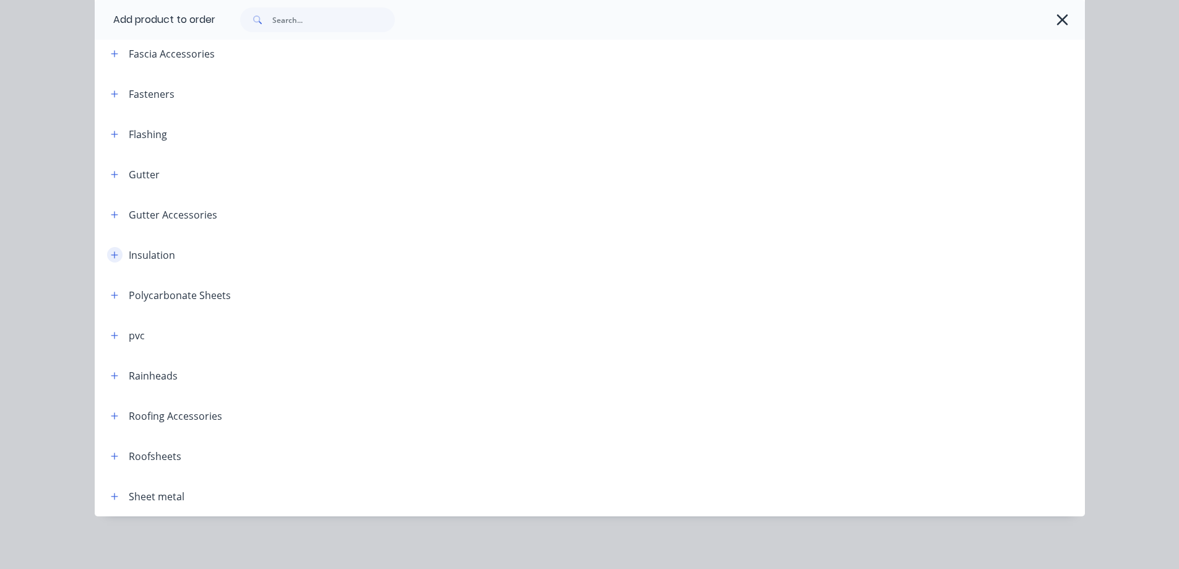
scroll to position [265, 0]
click at [112, 447] on button "button" at bounding box center [114, 453] width 15 height 15
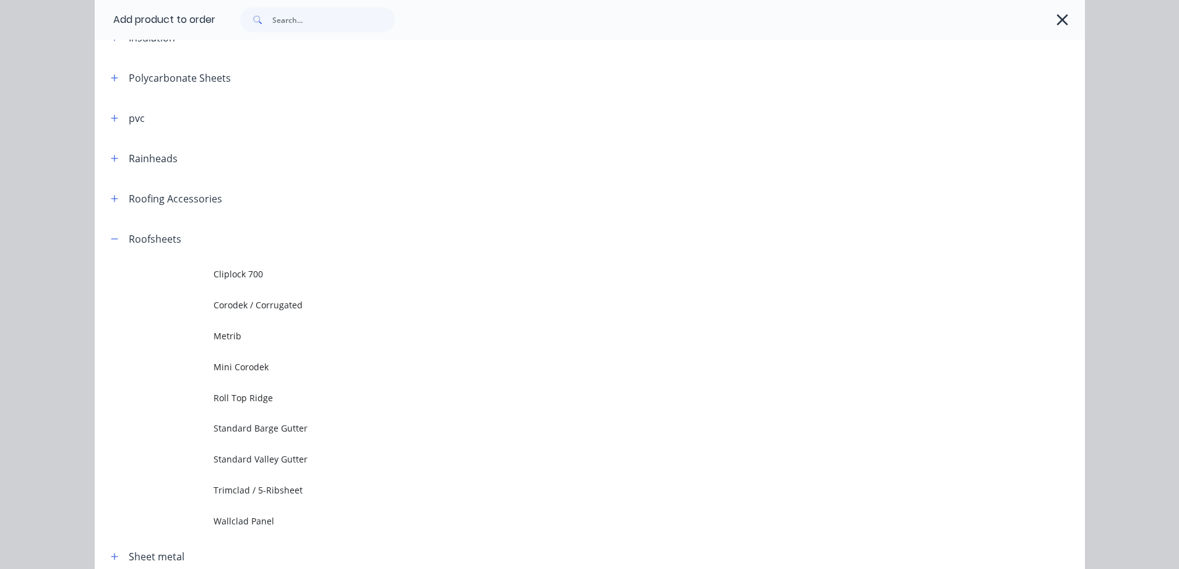
scroll to position [542, 0]
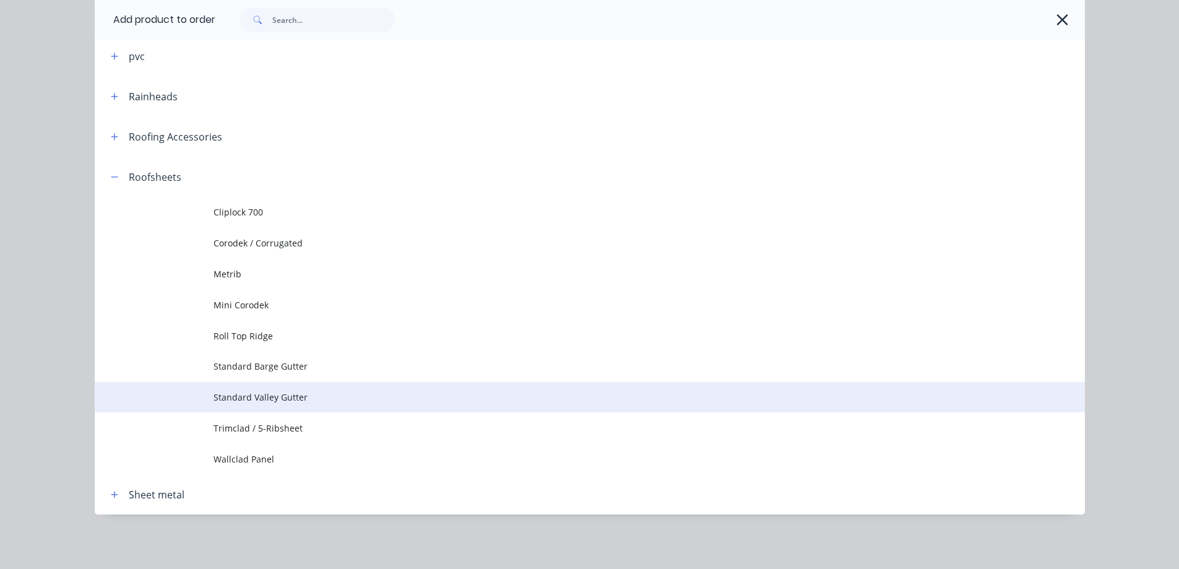
click at [262, 403] on span "Standard Valley Gutter" at bounding box center [562, 397] width 697 height 13
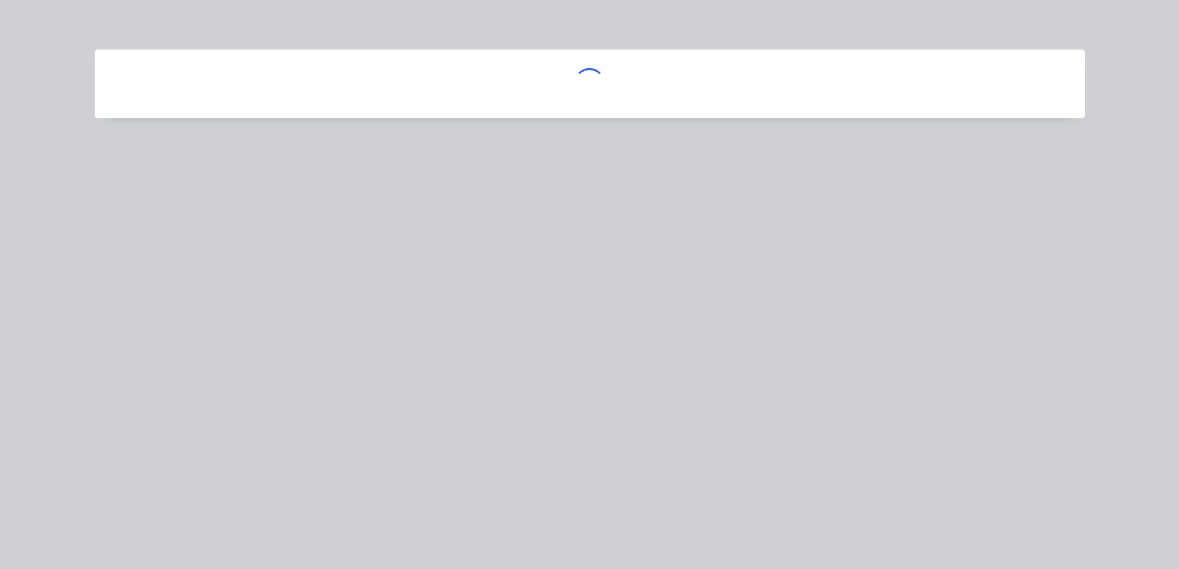
scroll to position [0, 0]
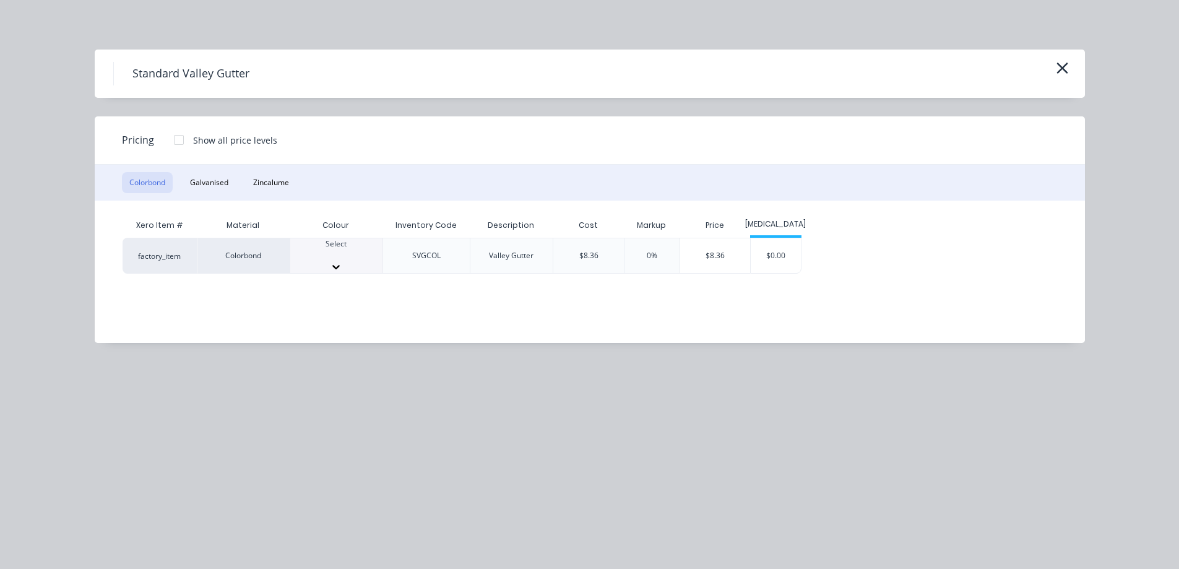
click at [334, 246] on div "Select" at bounding box center [336, 249] width 92 height 22
click at [722, 254] on div "$8.36" at bounding box center [715, 259] width 71 height 42
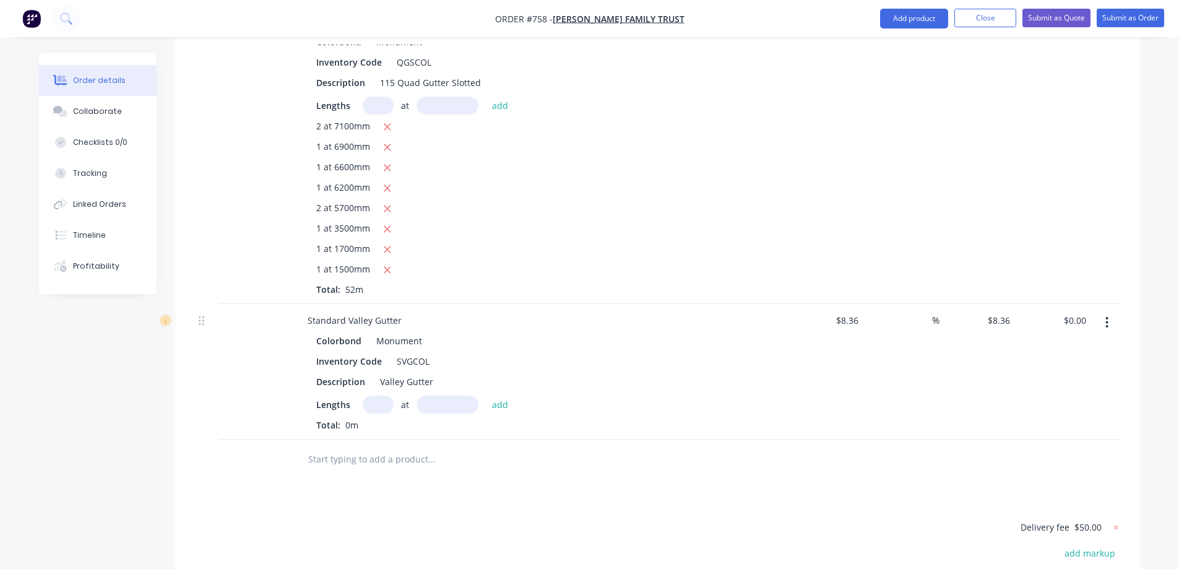
click at [377, 406] on input "text" at bounding box center [378, 404] width 31 height 18
type input "2"
type input "6000mm"
click at [509, 405] on button "add" at bounding box center [500, 403] width 29 height 17
type input "$100.32"
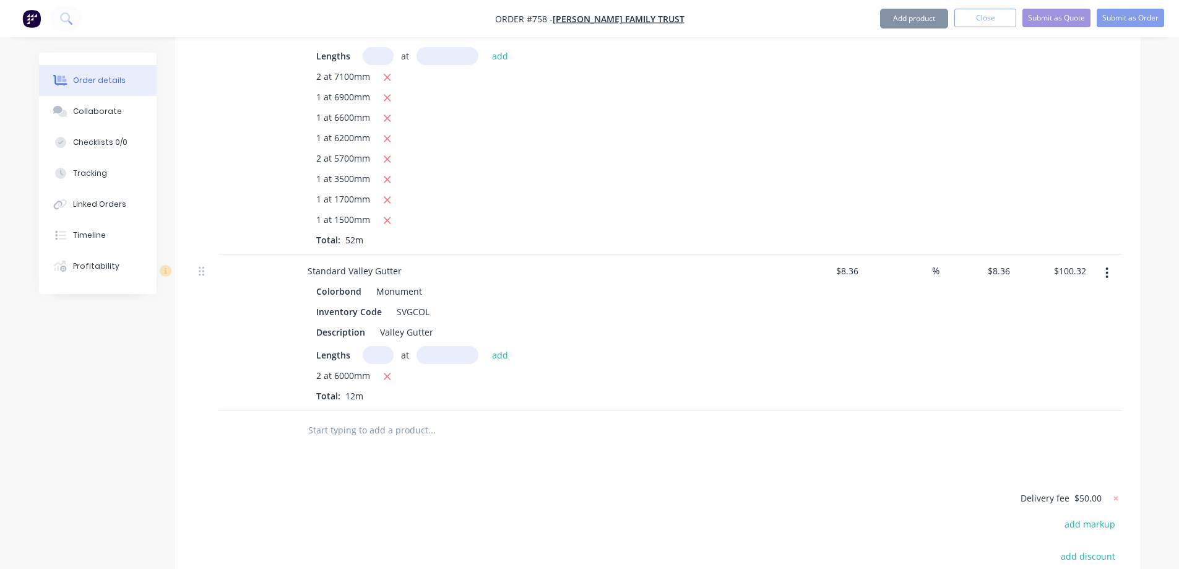
scroll to position [980, 0]
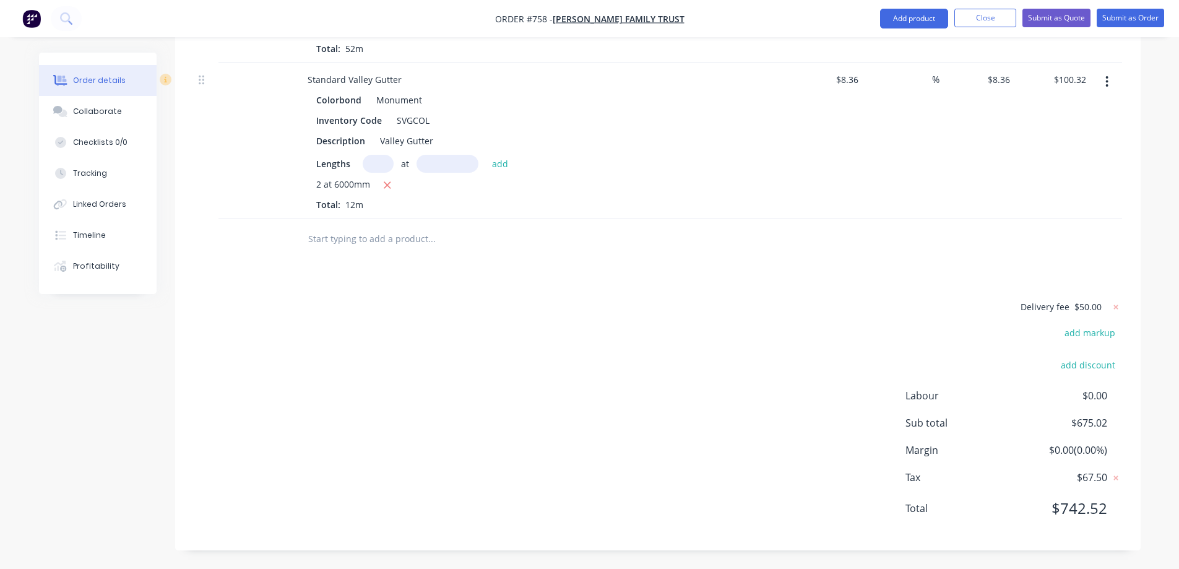
click at [372, 252] on div at bounding box center [516, 239] width 446 height 40
click at [368, 244] on input "text" at bounding box center [432, 239] width 248 height 25
type input "r"
click at [916, 19] on button "Add product" at bounding box center [914, 19] width 68 height 20
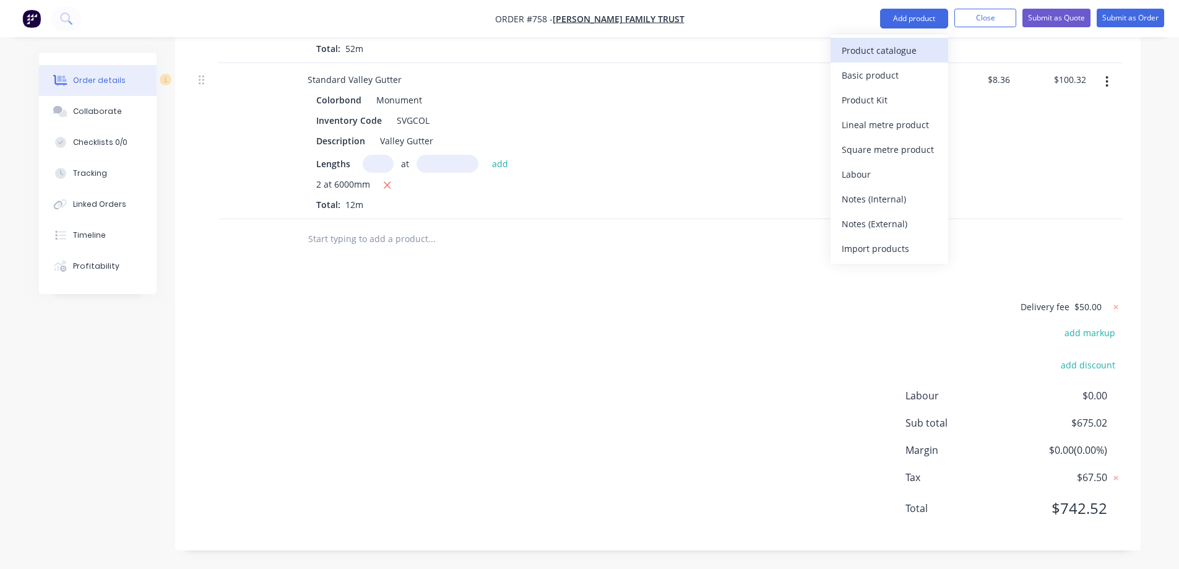
click at [900, 51] on div "Product catalogue" at bounding box center [889, 50] width 95 height 18
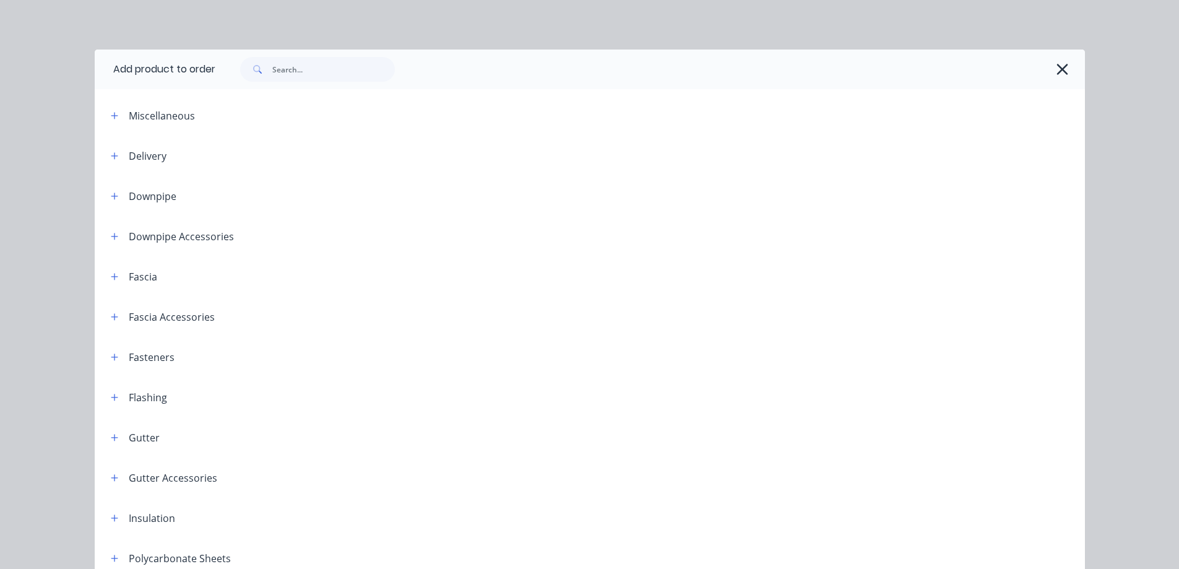
scroll to position [265, 0]
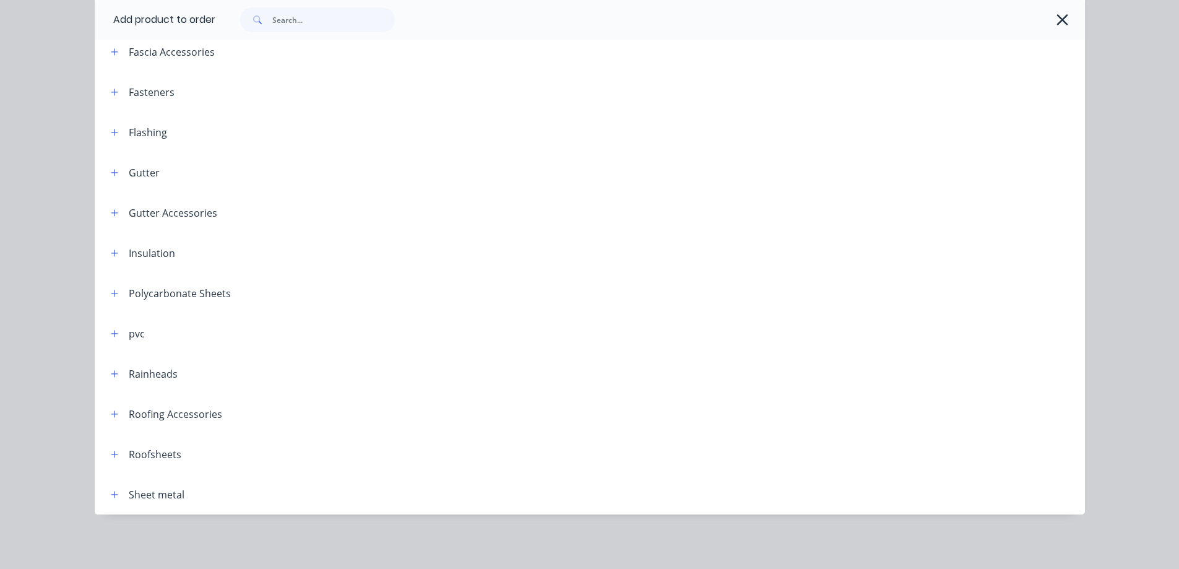
click at [118, 413] on div "Roofing Accessories" at bounding box center [161, 413] width 121 height 15
click at [112, 416] on icon "button" at bounding box center [114, 414] width 7 height 9
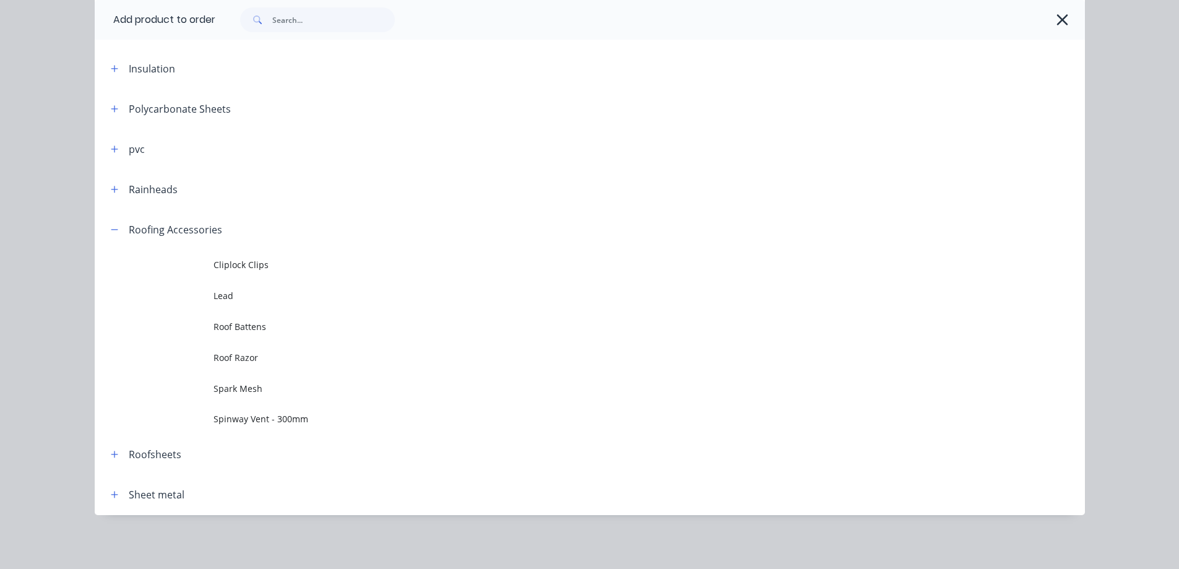
scroll to position [450, 0]
click at [113, 227] on icon "button" at bounding box center [114, 229] width 7 height 9
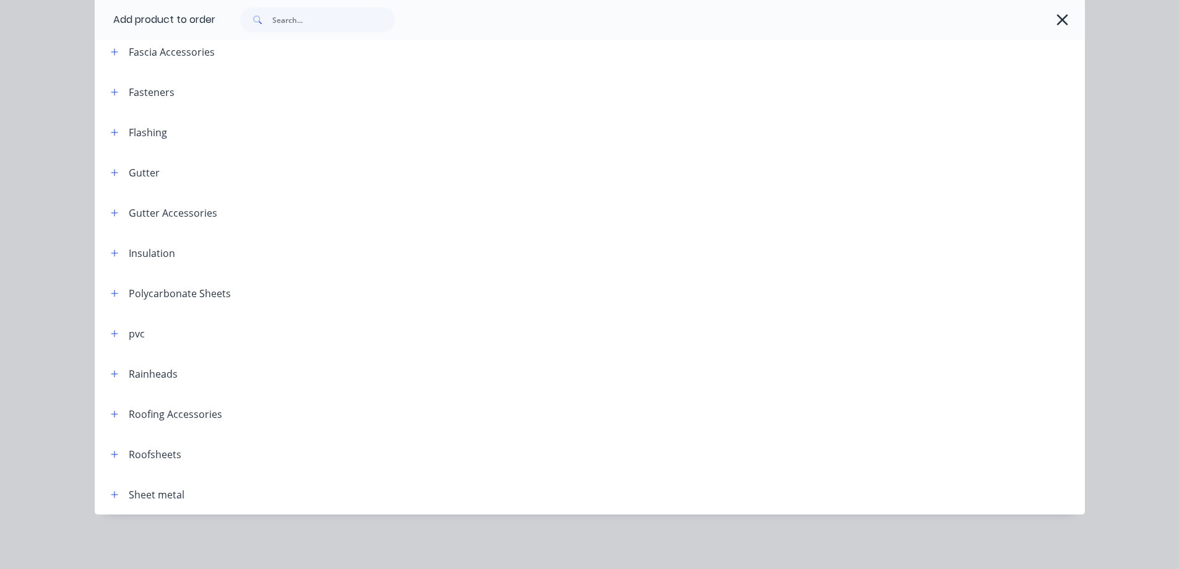
click at [102, 453] on div "Roofsheets" at bounding box center [141, 453] width 80 height 15
click at [111, 453] on icon "button" at bounding box center [114, 454] width 7 height 9
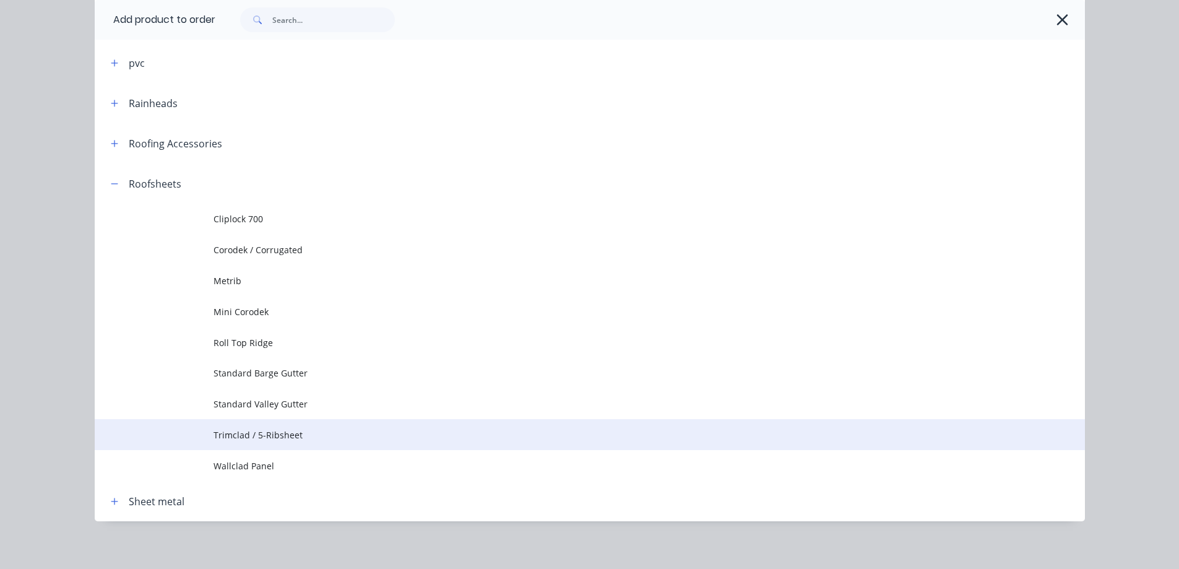
scroll to position [542, 0]
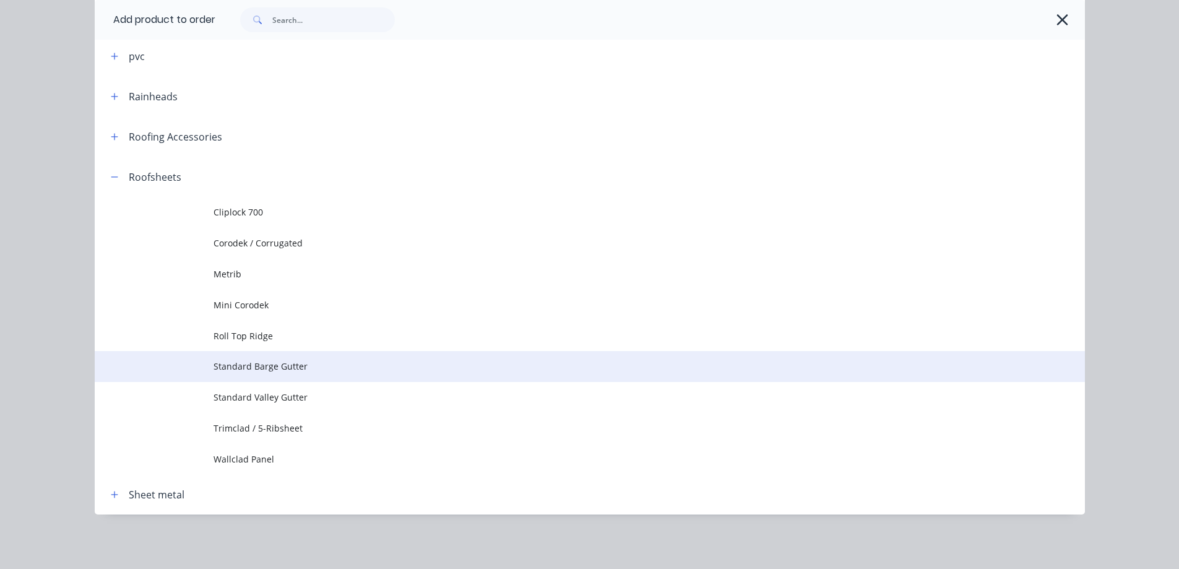
click at [227, 366] on span "Standard Barge Gutter" at bounding box center [562, 366] width 697 height 13
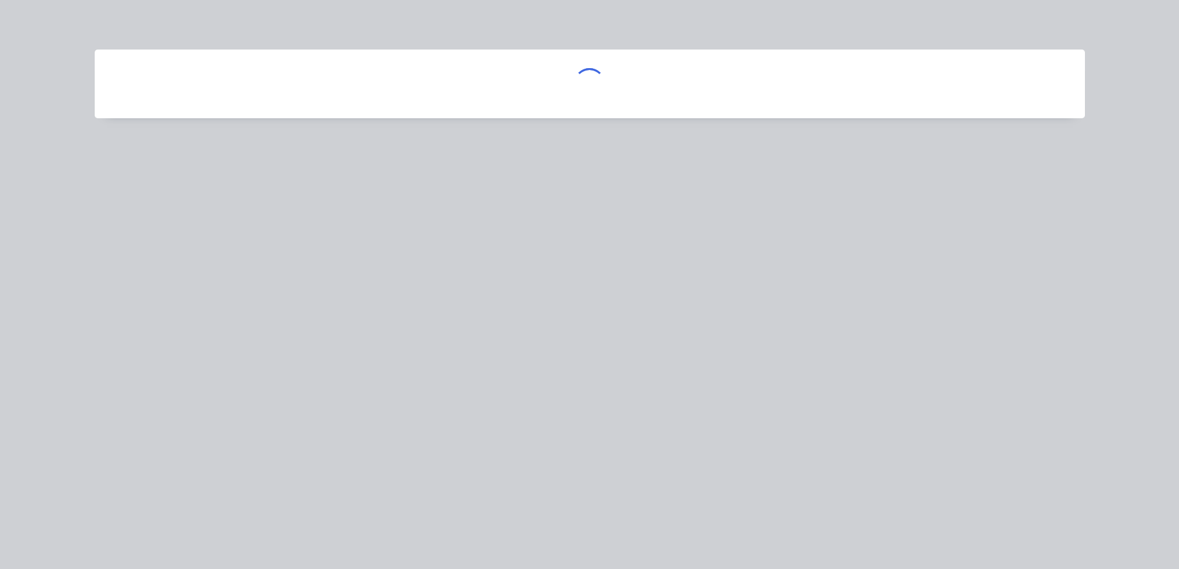
scroll to position [0, 0]
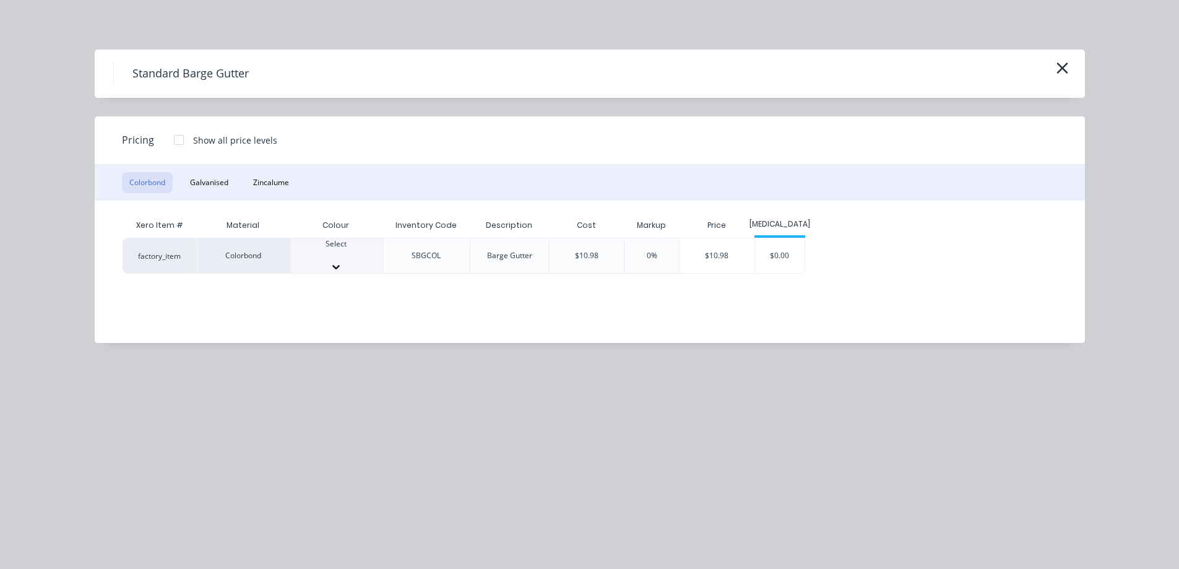
click at [325, 246] on div "Select" at bounding box center [336, 249] width 92 height 22
click at [711, 263] on div "$10.98" at bounding box center [717, 259] width 75 height 42
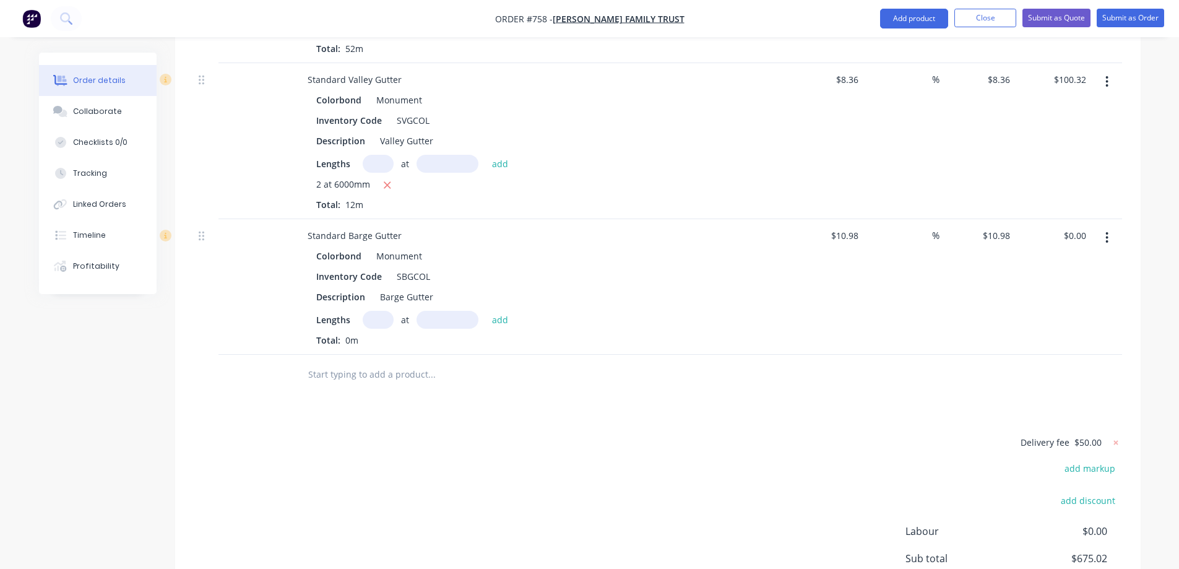
click at [375, 311] on input "text" at bounding box center [378, 320] width 31 height 18
type input "1"
type input "2000mm"
click at [496, 322] on button "add" at bounding box center [500, 319] width 29 height 17
type input "$21.96"
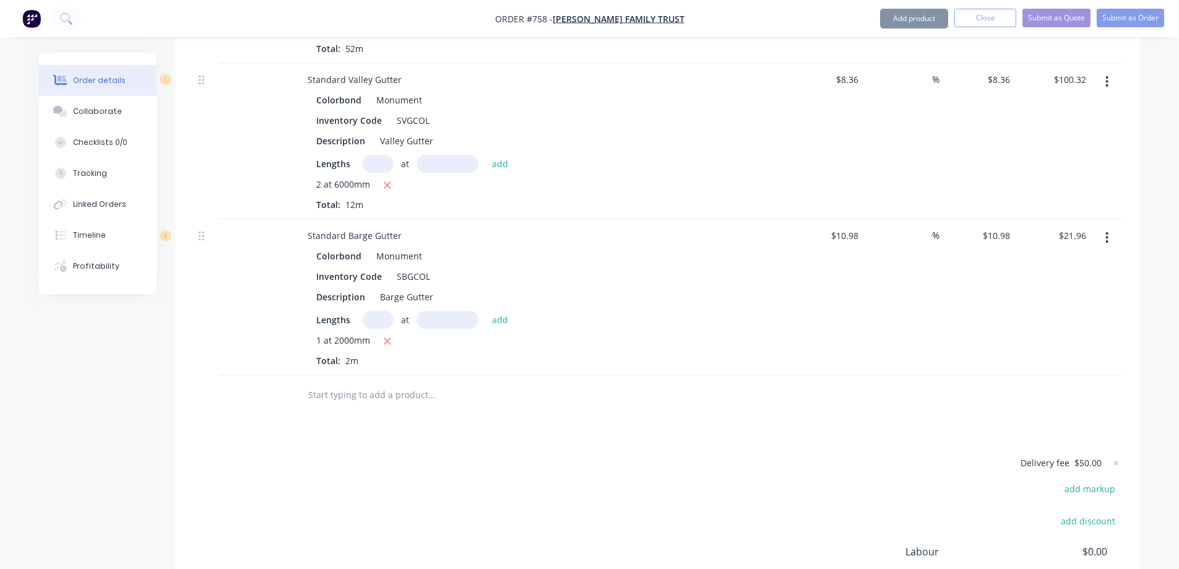
click at [437, 436] on div "Drawings Add drawing Products Show / Hide columns Add product Qty Cost Markup P…" at bounding box center [658, 18] width 966 height 1375
click at [419, 451] on div "Drawings Add drawing Products Show / Hide columns Add product Qty Cost Markup P…" at bounding box center [658, 18] width 966 height 1375
click at [1117, 462] on icon at bounding box center [1115, 462] width 4 height 4
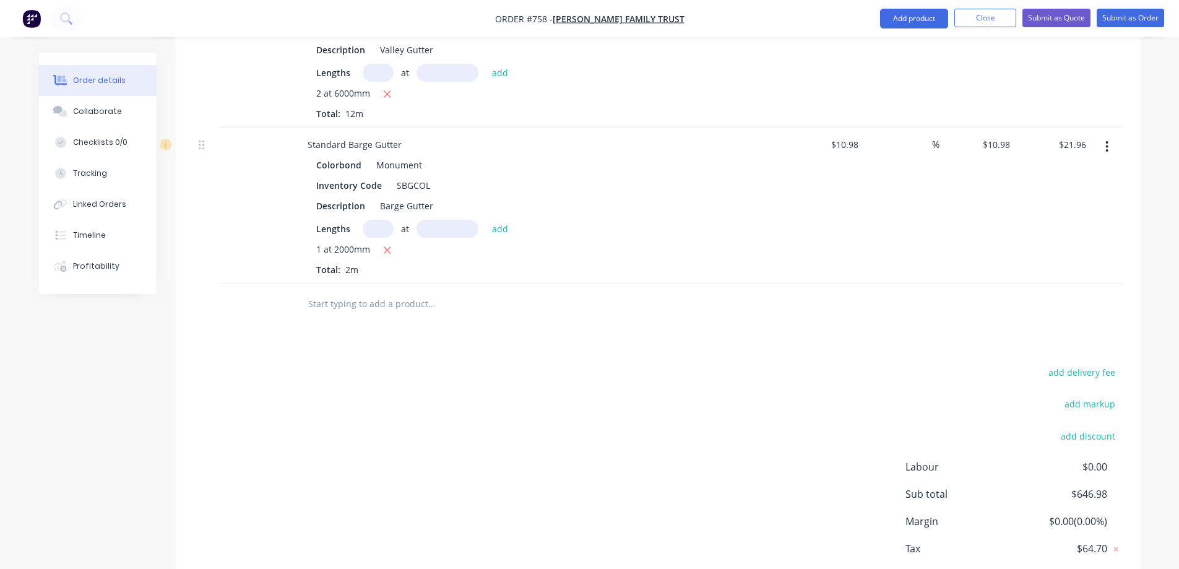
scroll to position [1143, 0]
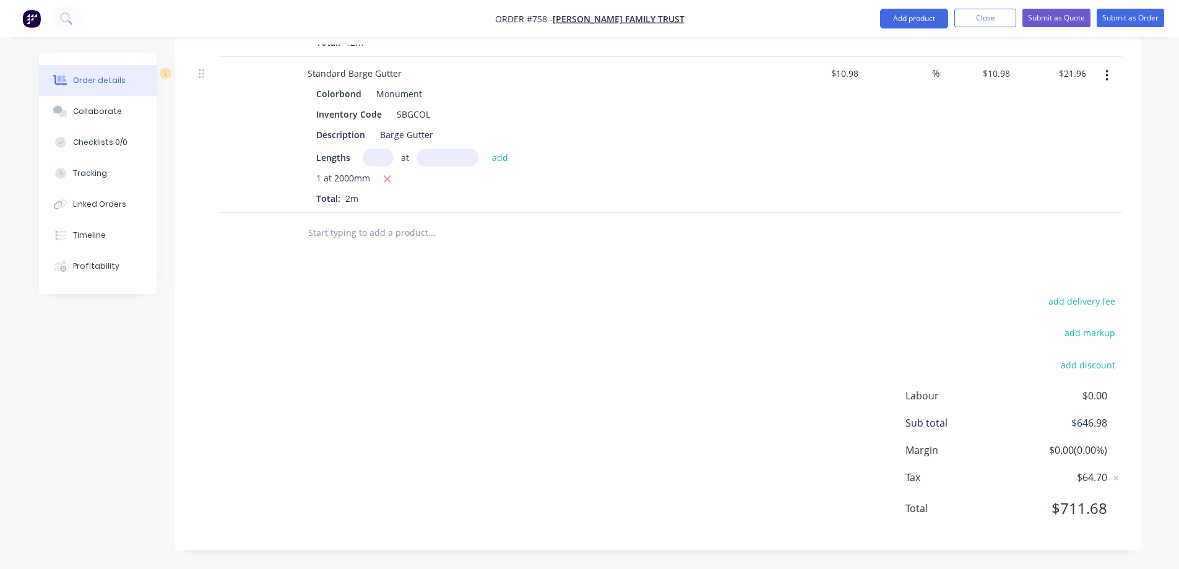
click at [368, 234] on input "text" at bounding box center [432, 232] width 248 height 25
type input "r"
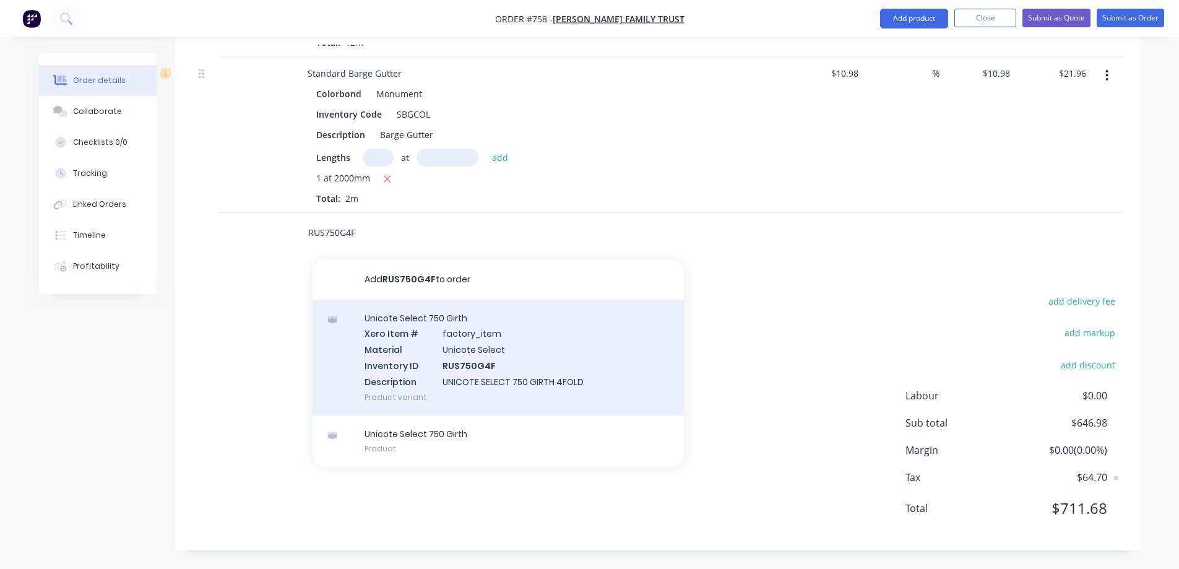
type input "RUS750G4F"
click at [395, 355] on div "Unicote Select 750 Girth Xero Item # factory_item Material Unicote Select Inven…" at bounding box center [498, 358] width 371 height 116
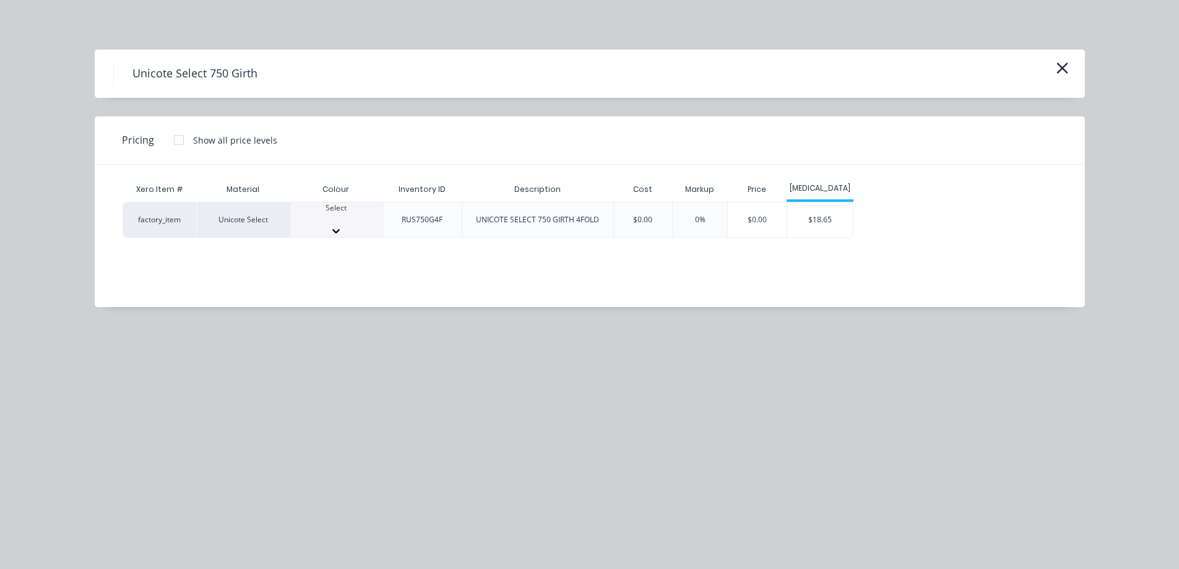
click at [352, 223] on div at bounding box center [336, 219] width 92 height 11
click at [841, 229] on div "$18.65" at bounding box center [820, 223] width 66 height 42
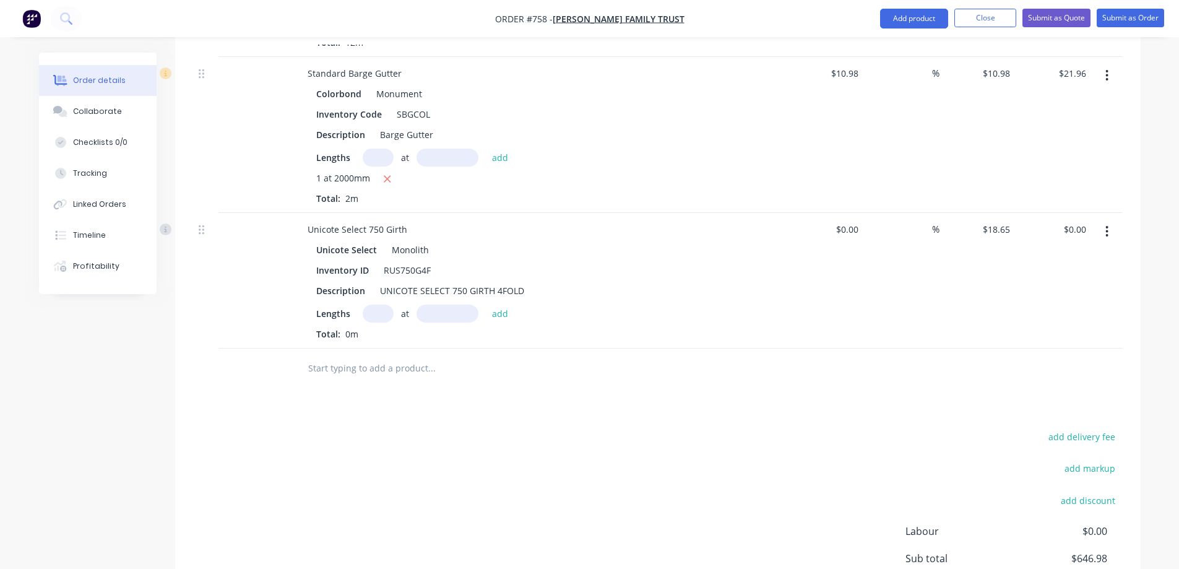
click at [378, 314] on input "text" at bounding box center [378, 314] width 31 height 18
type input "2"
type input "6400mm"
click at [503, 314] on button "add" at bounding box center [500, 313] width 29 height 17
type input "$238.72"
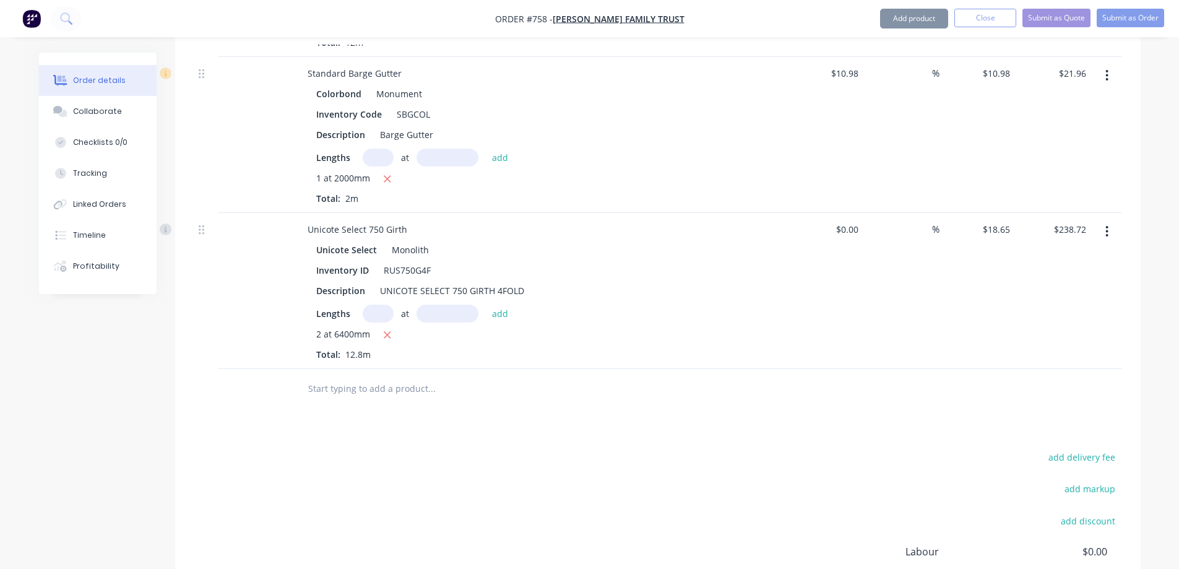
click at [375, 395] on input "text" at bounding box center [432, 388] width 248 height 25
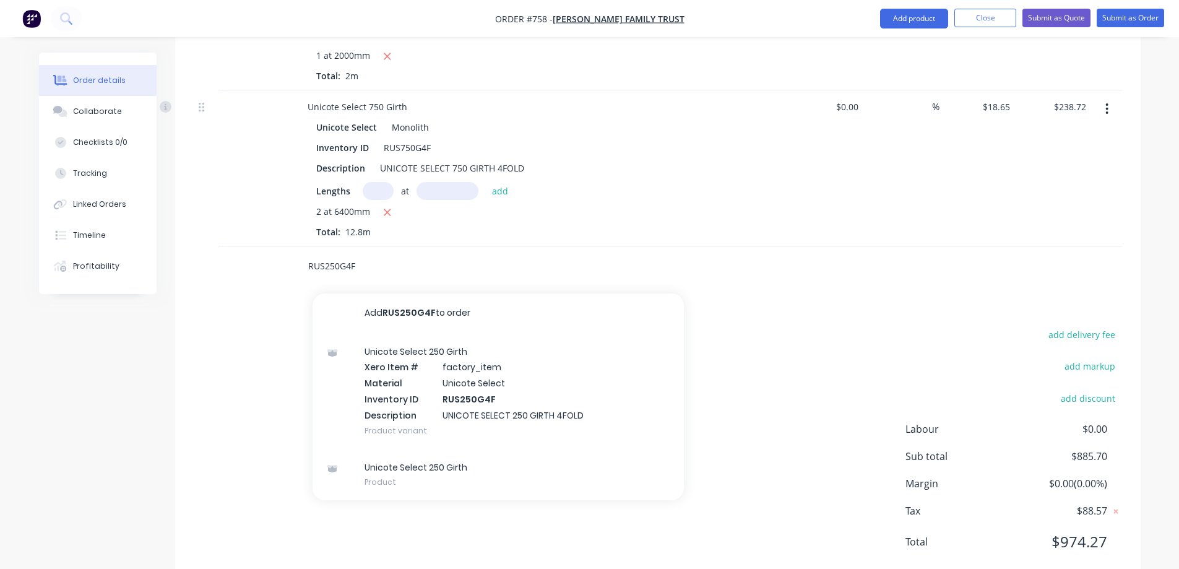
scroll to position [1266, 0]
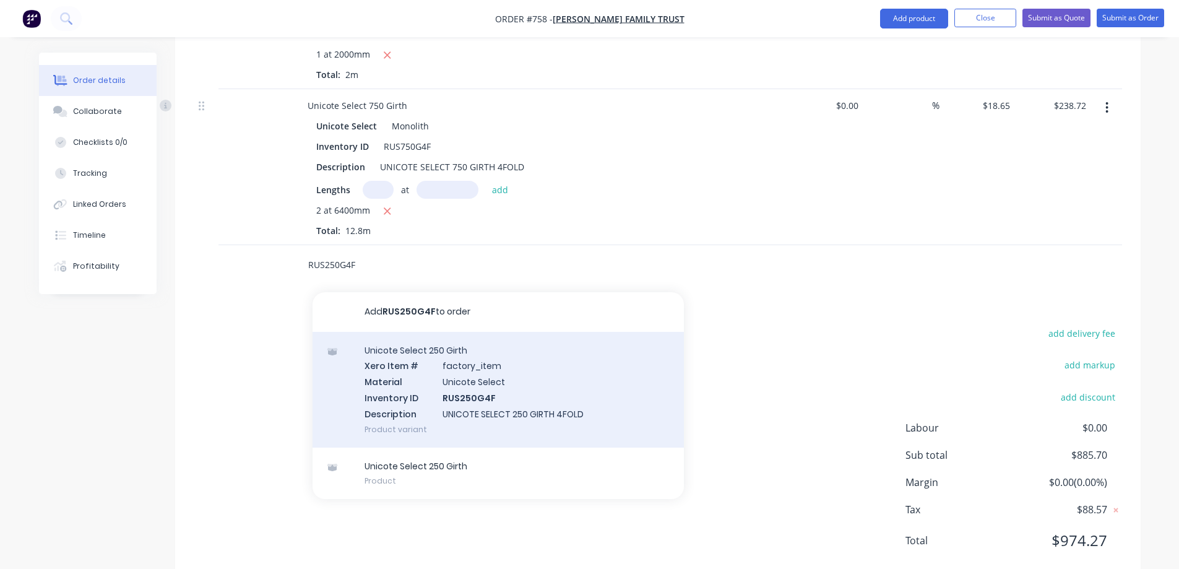
type input "RUS250G4F"
click at [414, 394] on div "Unicote Select 250 Girth Xero Item # factory_item Material Unicote Select Inven…" at bounding box center [498, 390] width 371 height 116
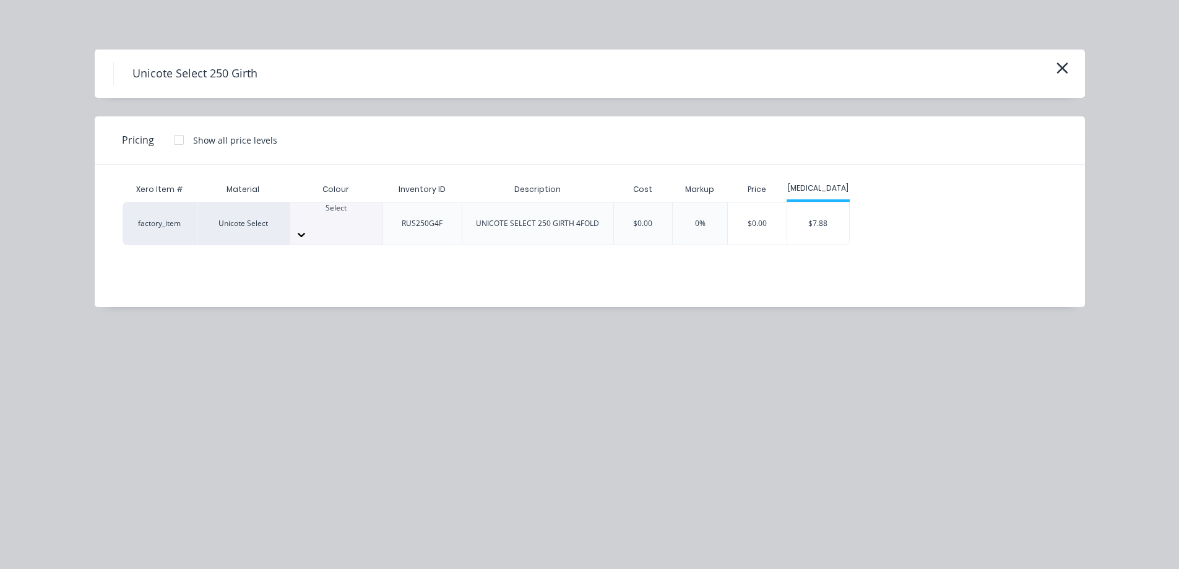
click at [345, 233] on div "Select" at bounding box center [336, 223] width 92 height 42
click at [821, 206] on div "$7.88" at bounding box center [818, 223] width 62 height 42
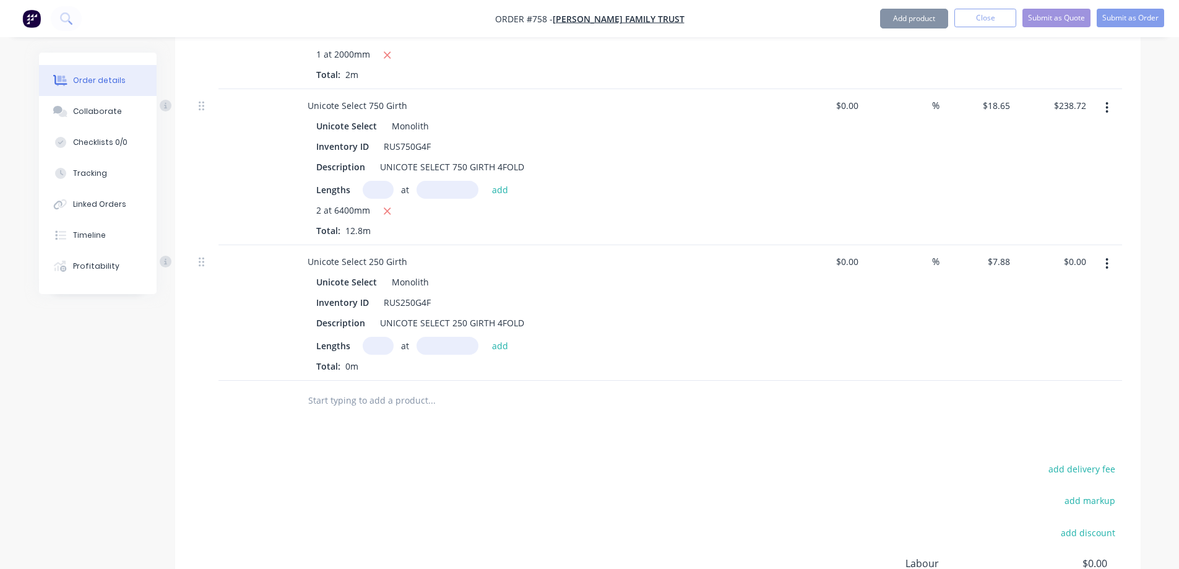
click at [368, 343] on input "text" at bounding box center [378, 346] width 31 height 18
type input "1"
type input "6500mm"
click at [488, 339] on button "add" at bounding box center [500, 345] width 29 height 17
type input "$51.22"
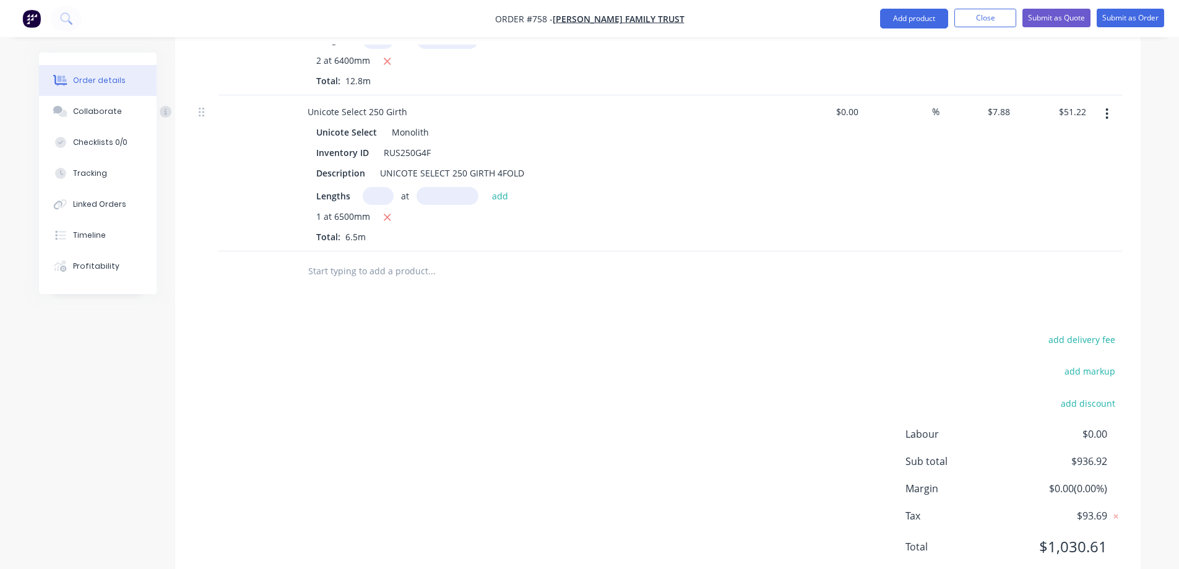
scroll to position [1452, 0]
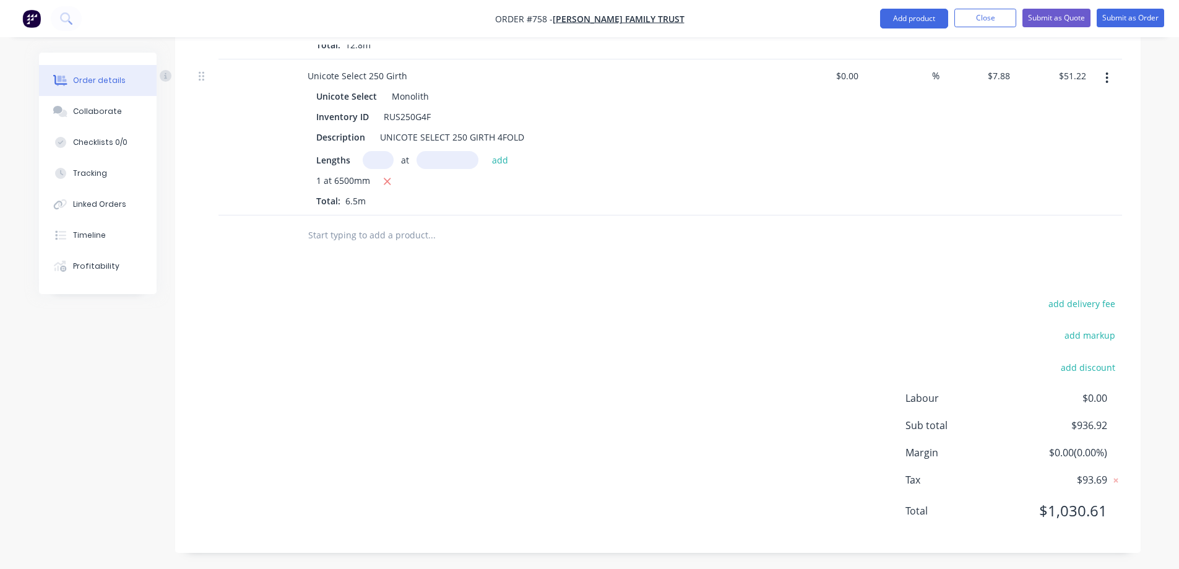
click at [348, 223] on input "text" at bounding box center [432, 235] width 248 height 25
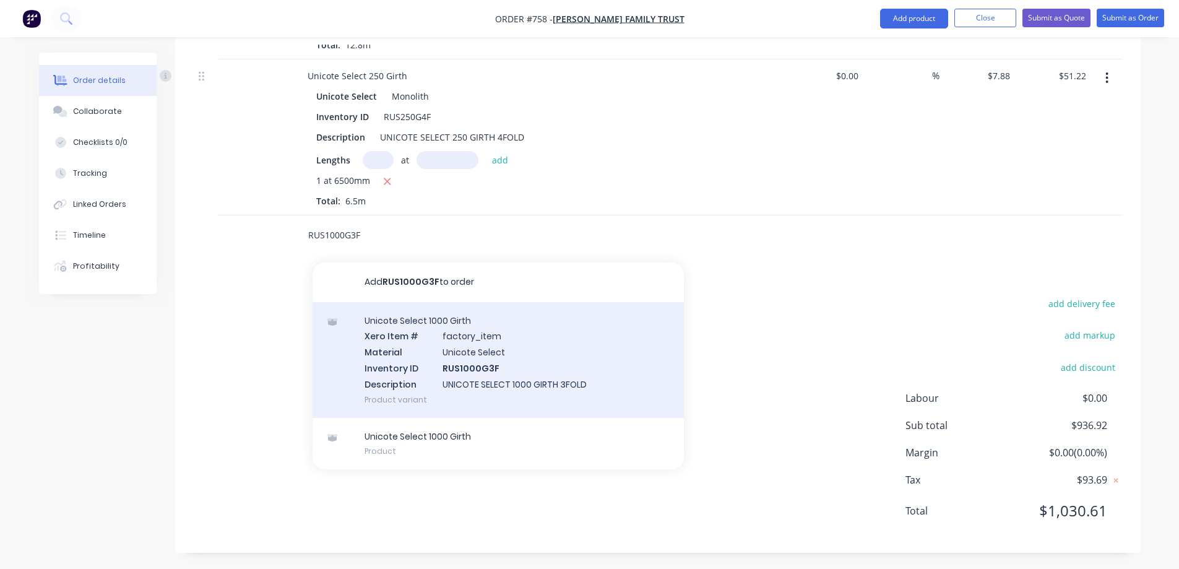
type input "RUS1000G3F"
click at [411, 355] on div "Unicote Select 1000 Girth Xero Item # factory_item Material Unicote Select Inve…" at bounding box center [498, 360] width 371 height 116
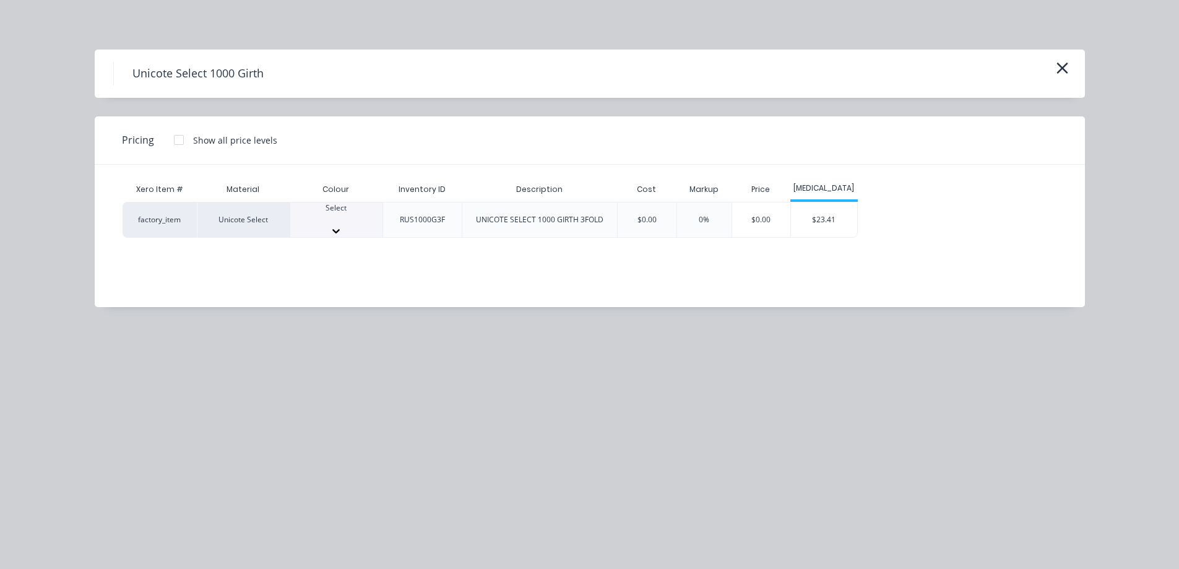
click at [313, 215] on div at bounding box center [336, 219] width 92 height 11
click at [841, 217] on div "$23.41" at bounding box center [824, 223] width 66 height 42
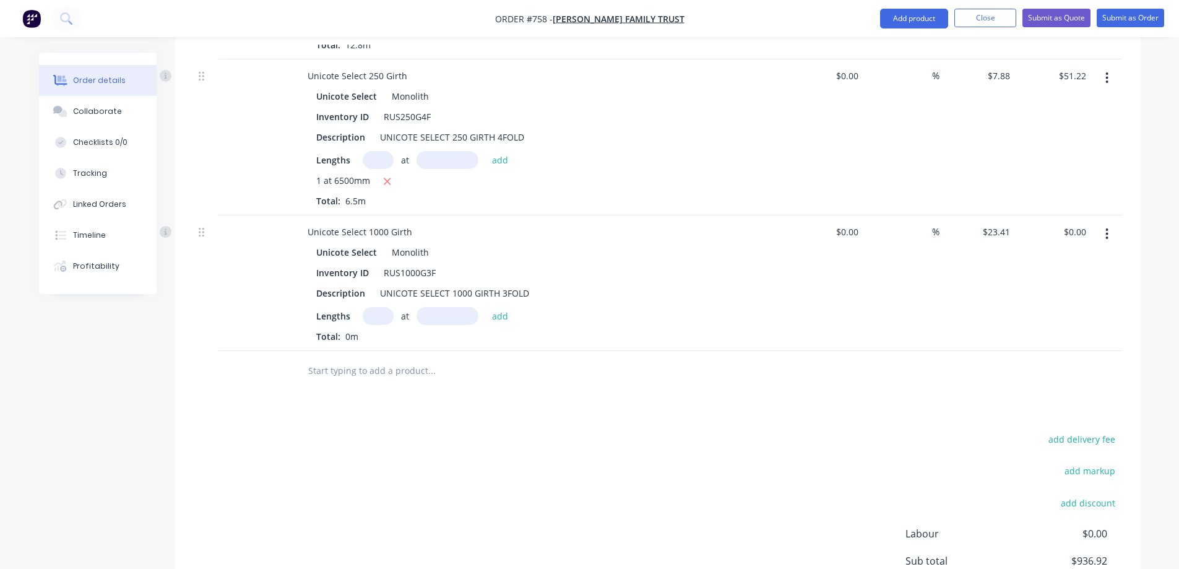
click at [370, 317] on input "text" at bounding box center [378, 316] width 31 height 18
type input "1"
type input "1500mm"
click at [499, 321] on button "add" at bounding box center [500, 315] width 29 height 17
type input "$35.12"
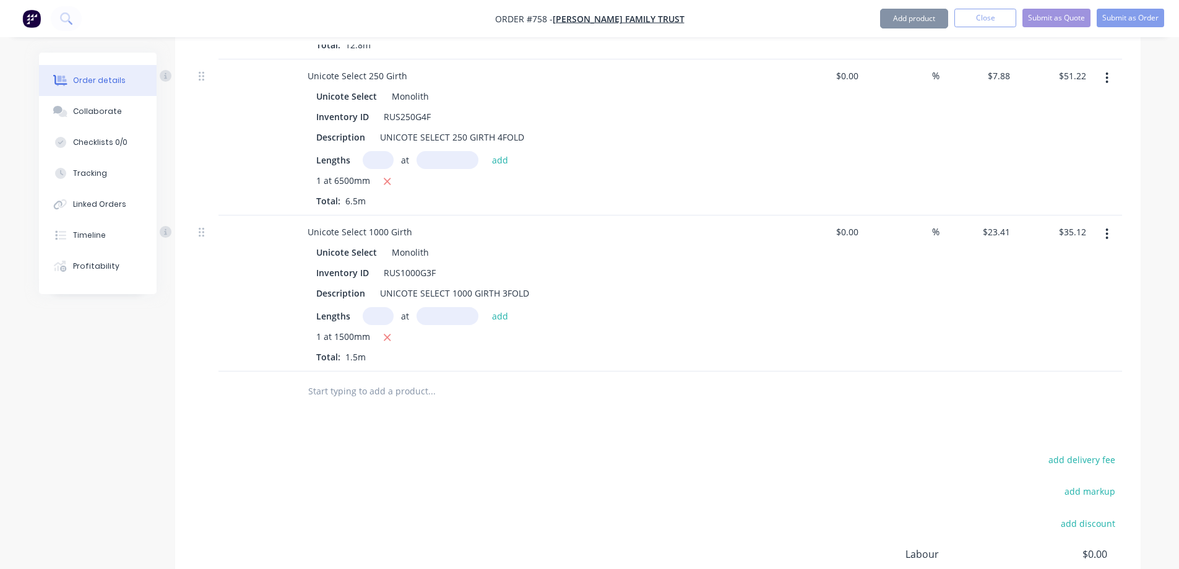
click at [378, 394] on input "text" at bounding box center [432, 391] width 248 height 25
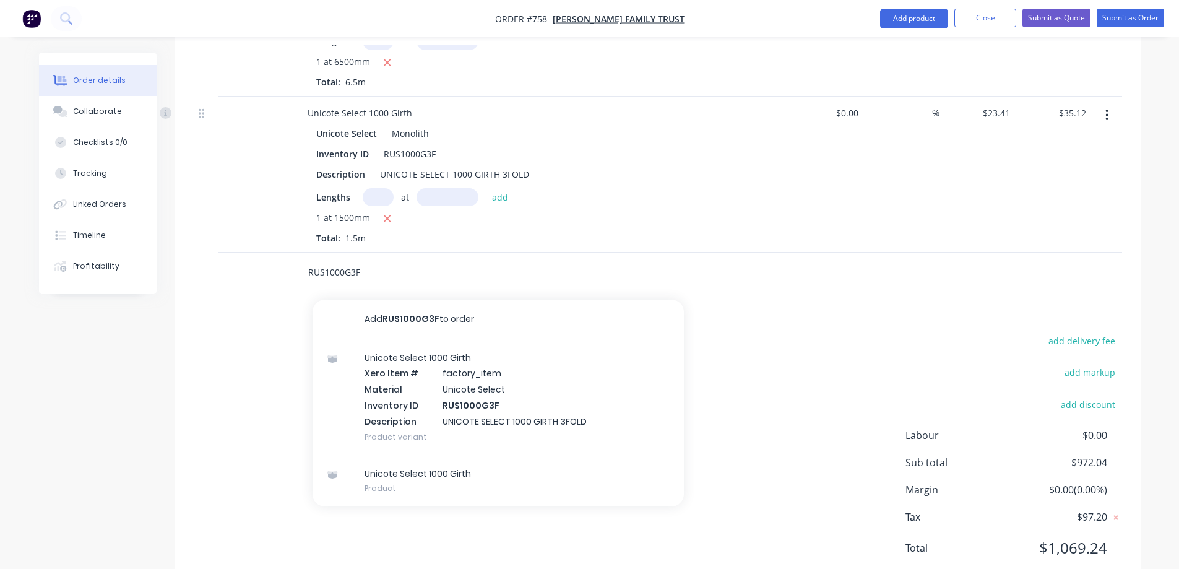
scroll to position [1576, 0]
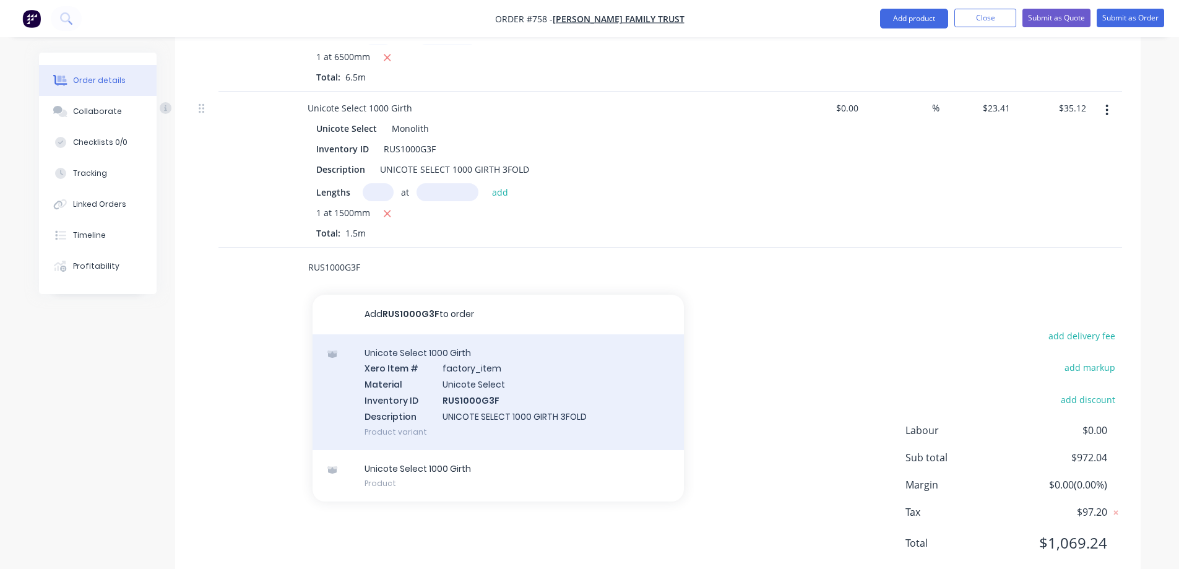
type input "RUS1000G3F"
click at [433, 412] on div "Unicote Select 1000 Girth Xero Item # factory_item Material Unicote Select Inve…" at bounding box center [498, 392] width 371 height 116
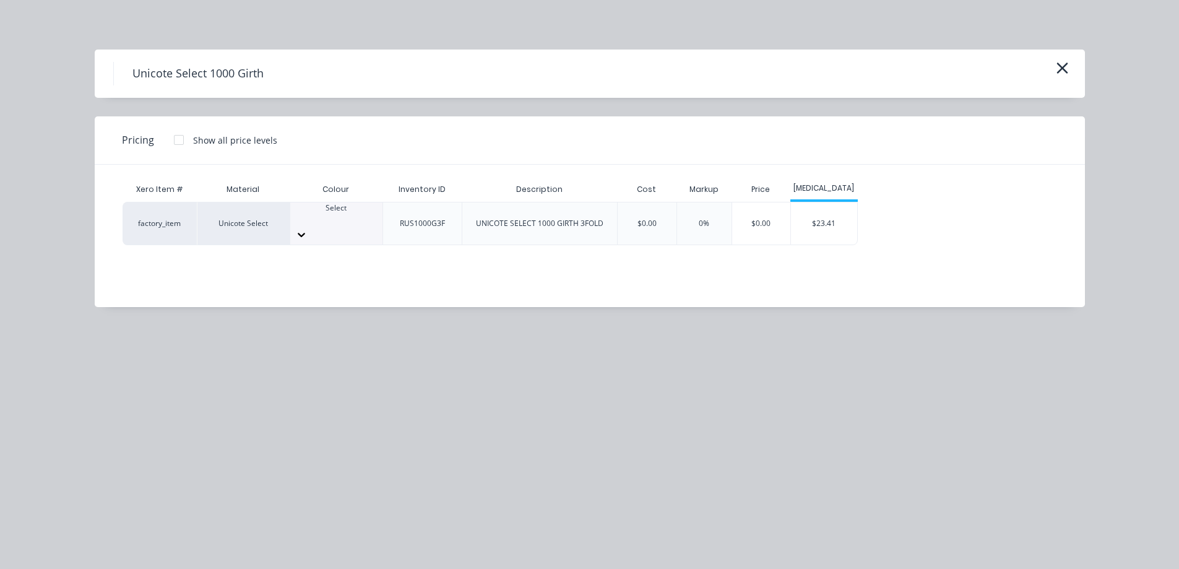
click at [338, 214] on div at bounding box center [336, 219] width 92 height 11
click at [804, 227] on div "$23.41" at bounding box center [824, 223] width 66 height 42
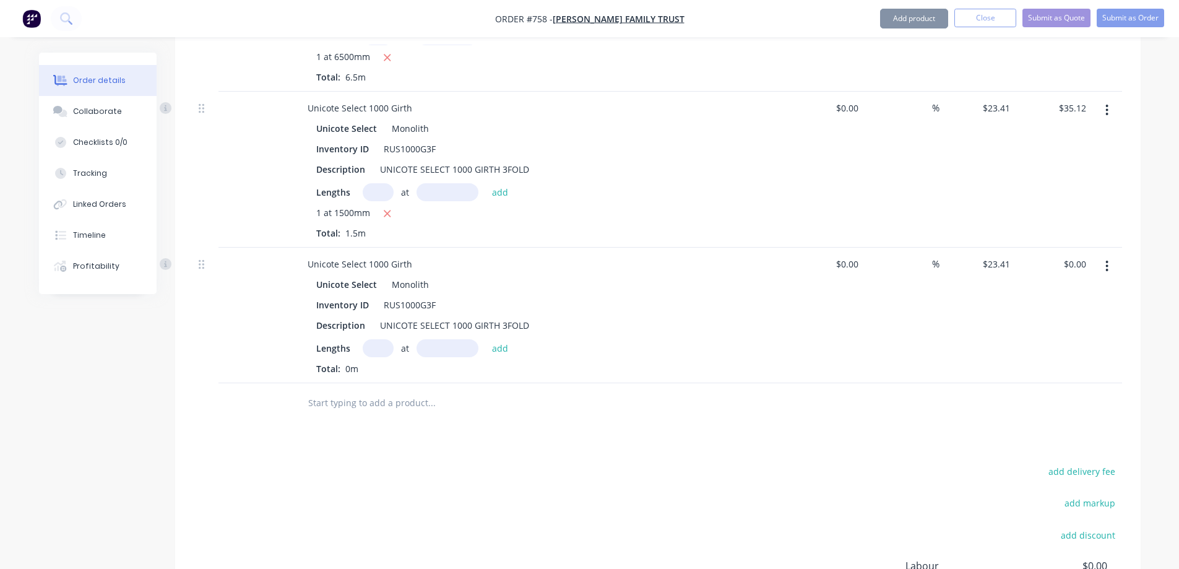
click at [386, 348] on input "text" at bounding box center [378, 348] width 31 height 18
type input "1"
type input "6900mm"
click at [496, 347] on button "add" at bounding box center [500, 347] width 29 height 17
type input "$161.53"
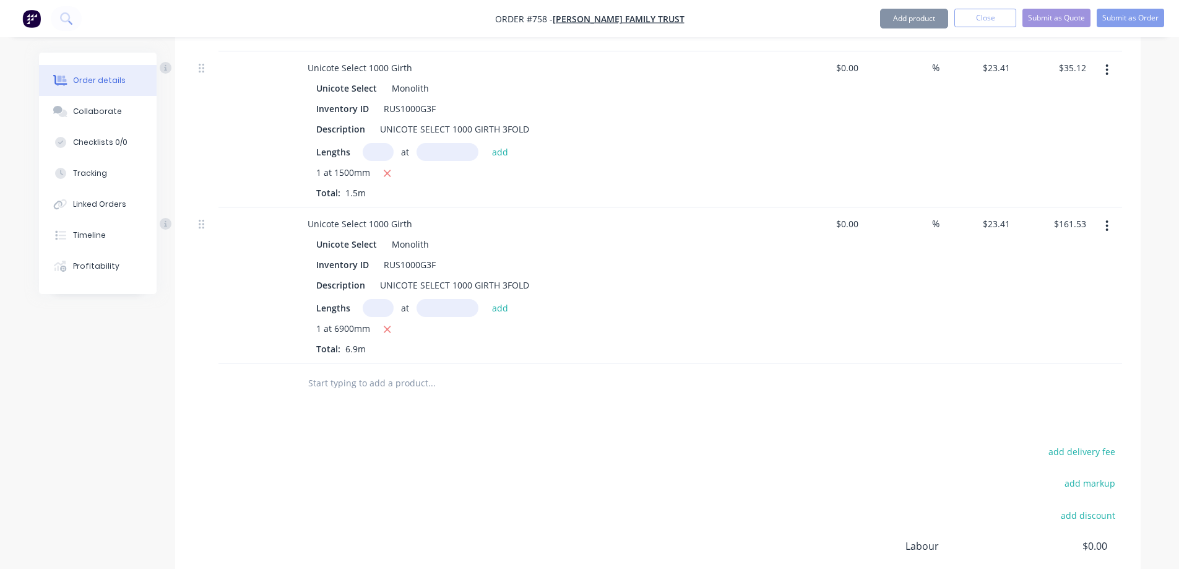
scroll to position [1638, 0]
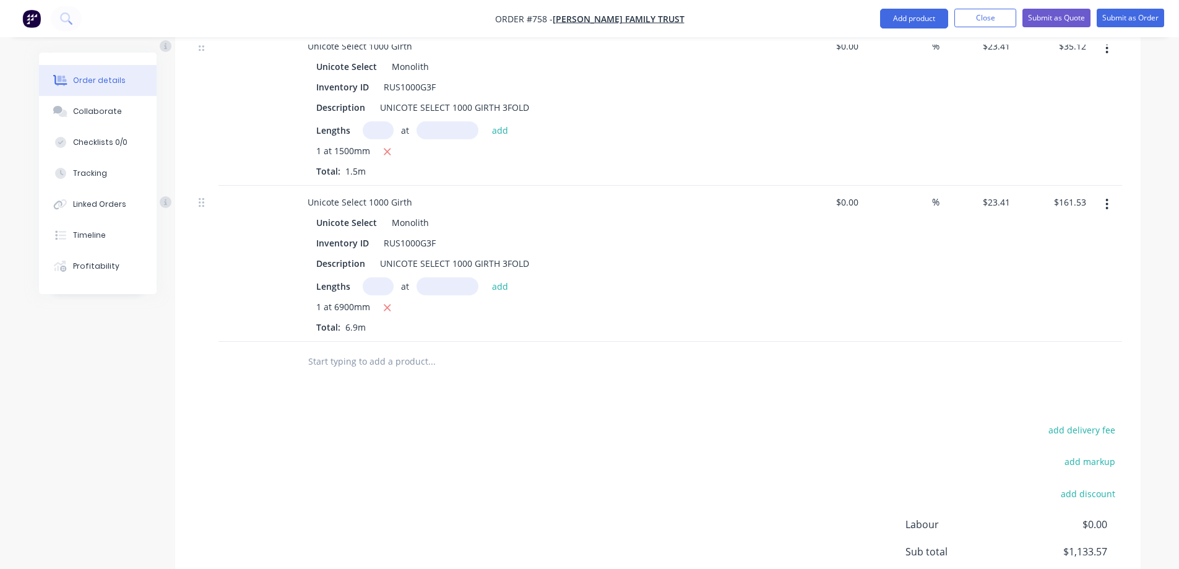
click at [375, 363] on input "text" at bounding box center [432, 361] width 248 height 25
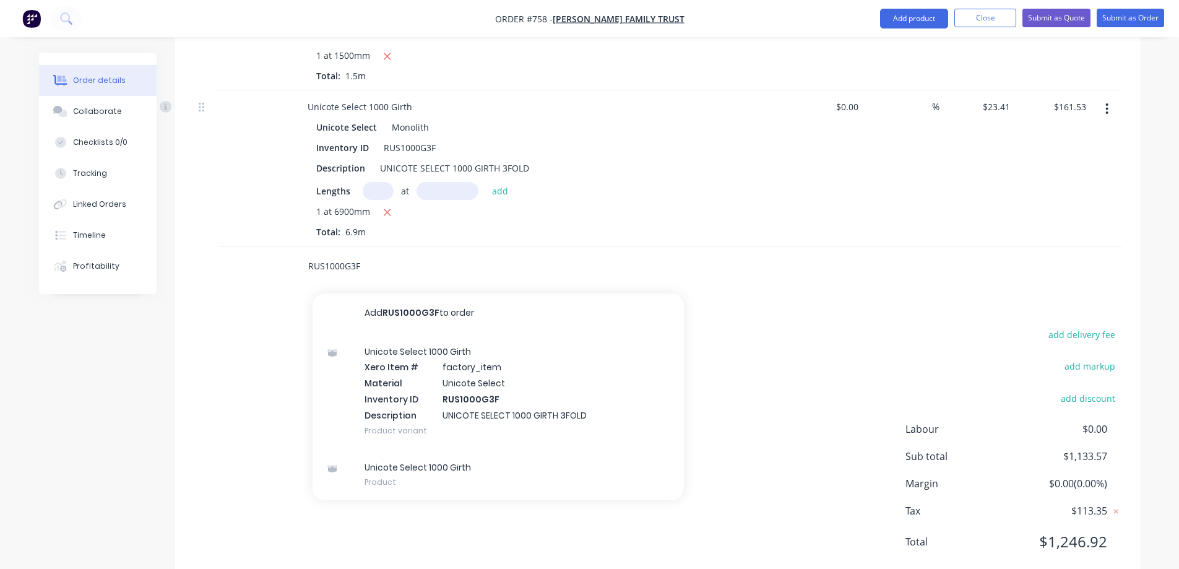
scroll to position [1761, 0]
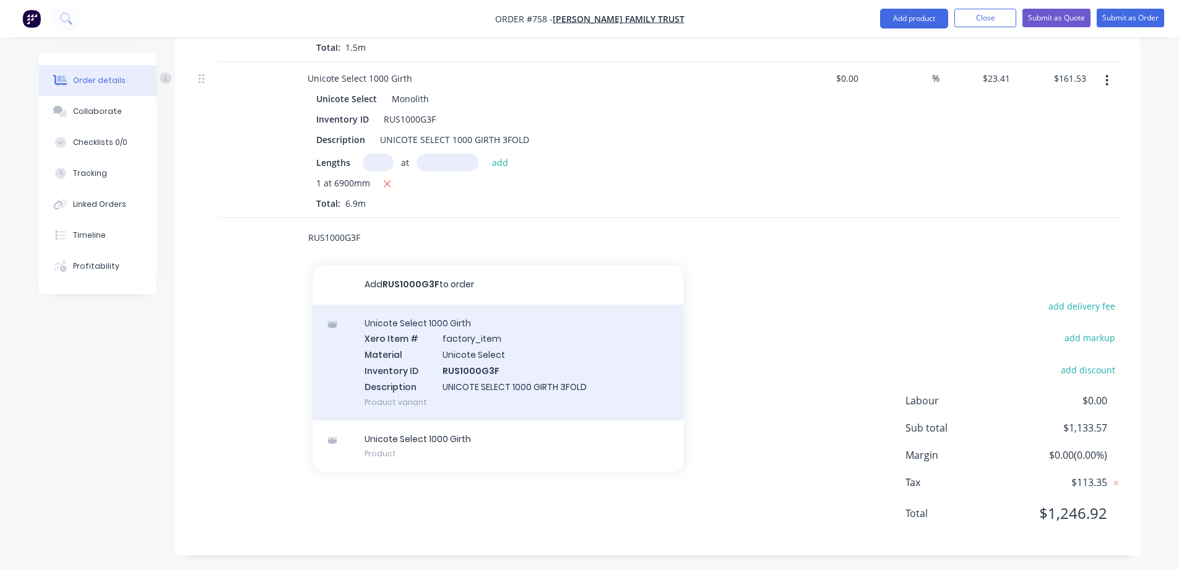
type input "RUS1000G3F"
click at [379, 362] on div "Unicote Select 1000 Girth Xero Item # factory_item Material Unicote Select Inve…" at bounding box center [498, 363] width 371 height 116
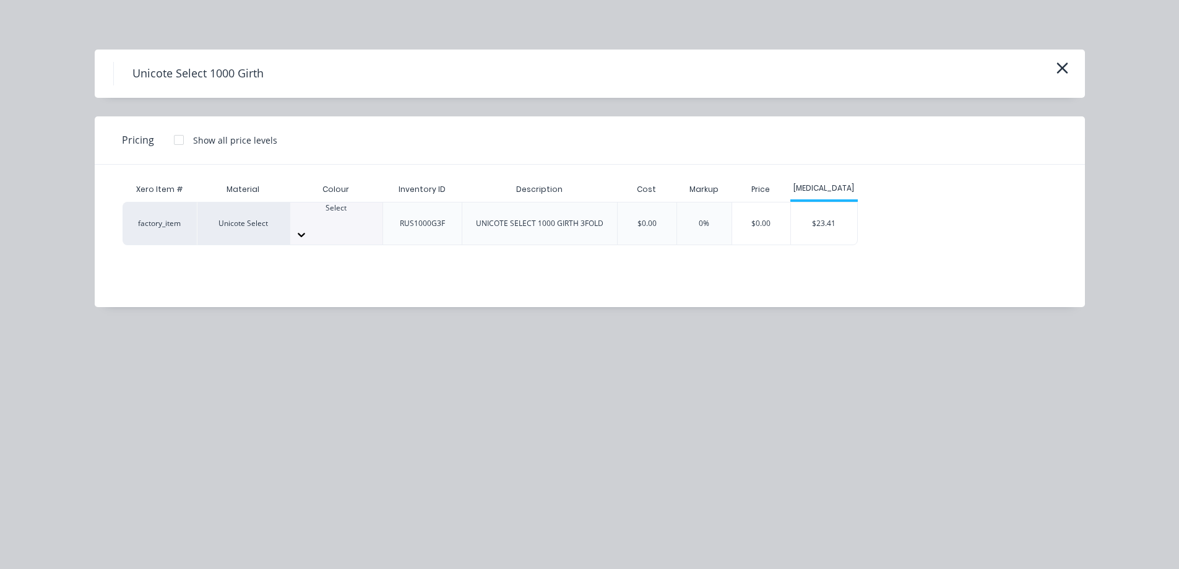
click at [355, 209] on div "Select" at bounding box center [336, 223] width 92 height 42
click at [820, 223] on div "$23.41" at bounding box center [824, 223] width 66 height 42
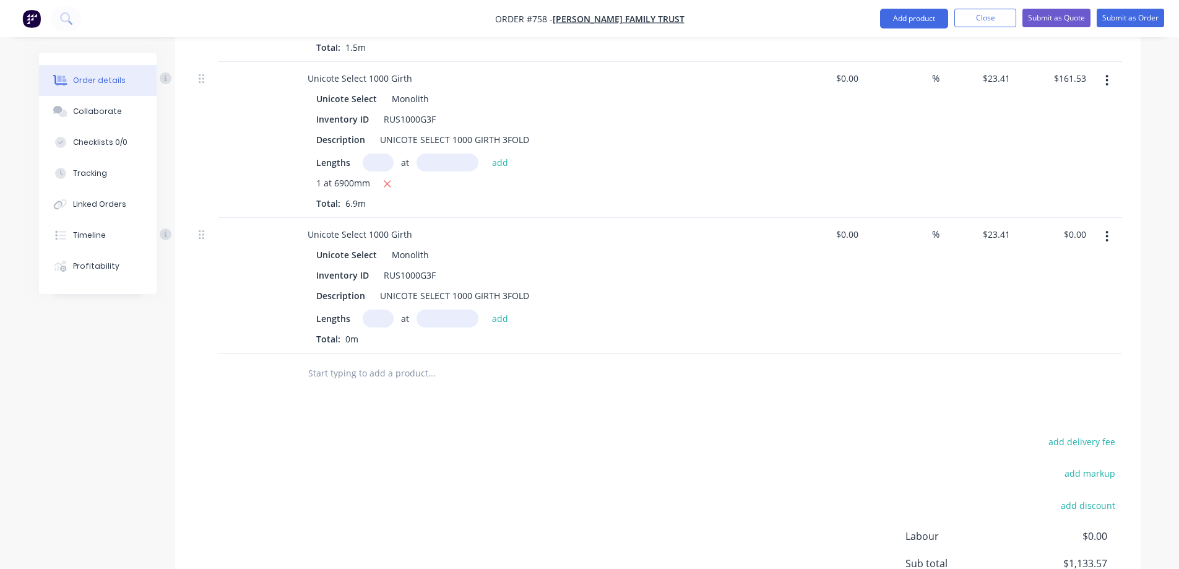
click at [387, 320] on input "text" at bounding box center [378, 318] width 31 height 18
type input "1"
type input "6500mm"
click at [497, 319] on button "add" at bounding box center [500, 317] width 29 height 17
type input "$152.17"
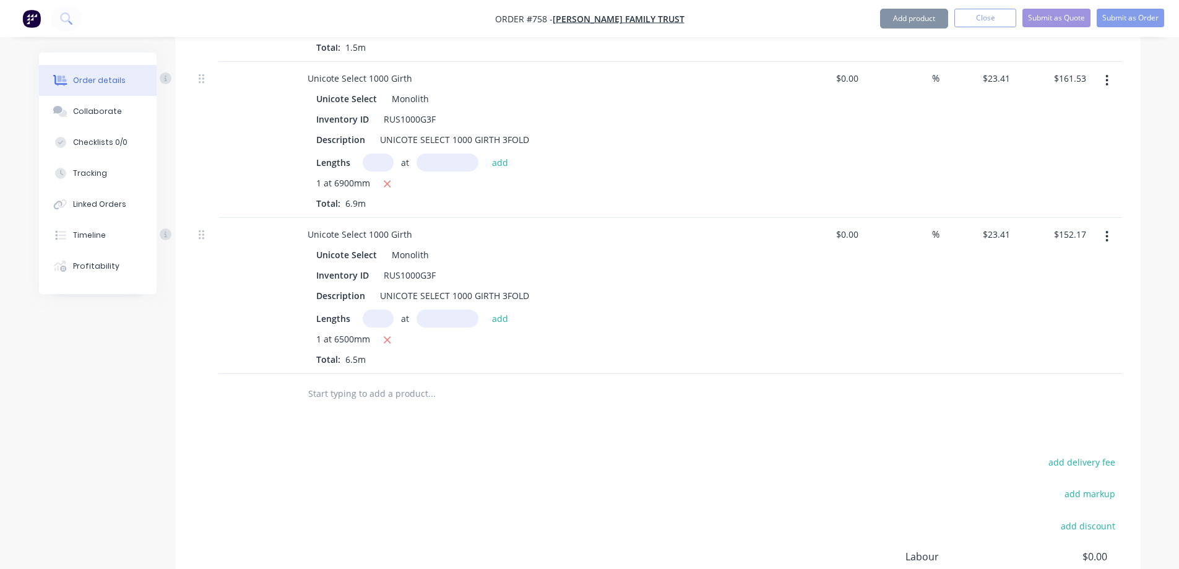
click at [402, 394] on input "text" at bounding box center [432, 393] width 248 height 25
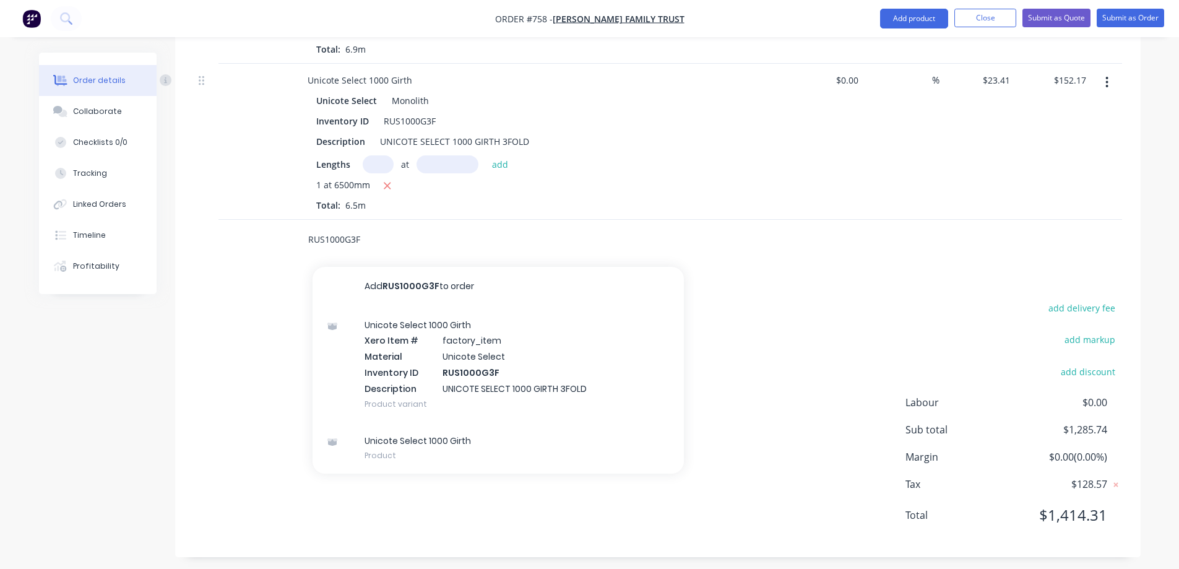
scroll to position [1922, 0]
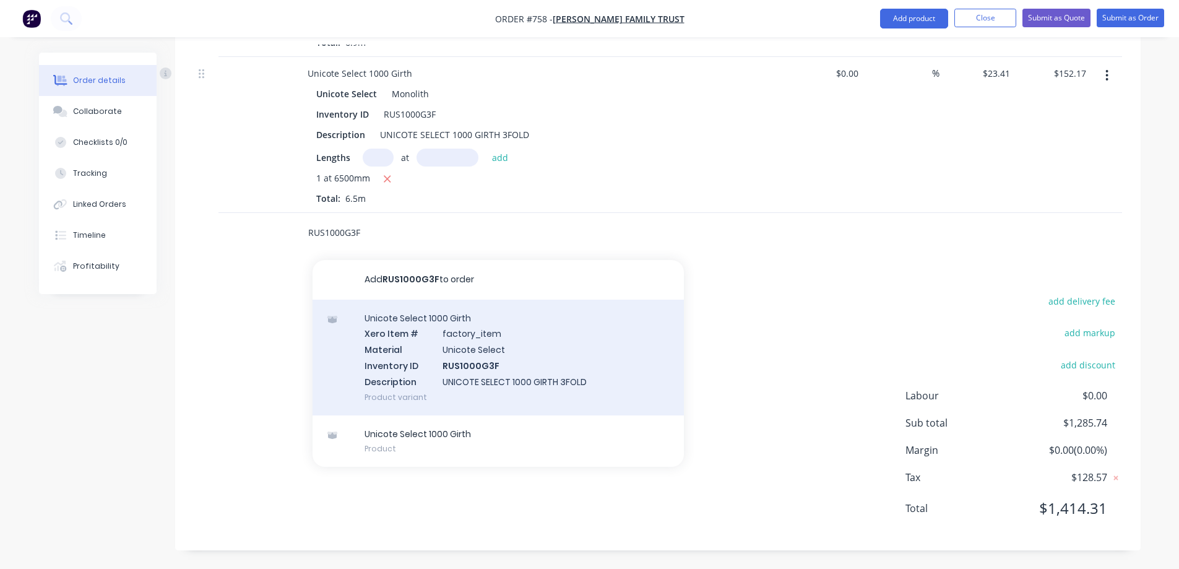
type input "RUS1000G3F"
click at [415, 371] on div "Unicote Select 1000 Girth Xero Item # factory_item Material Unicote Select Inve…" at bounding box center [498, 358] width 371 height 116
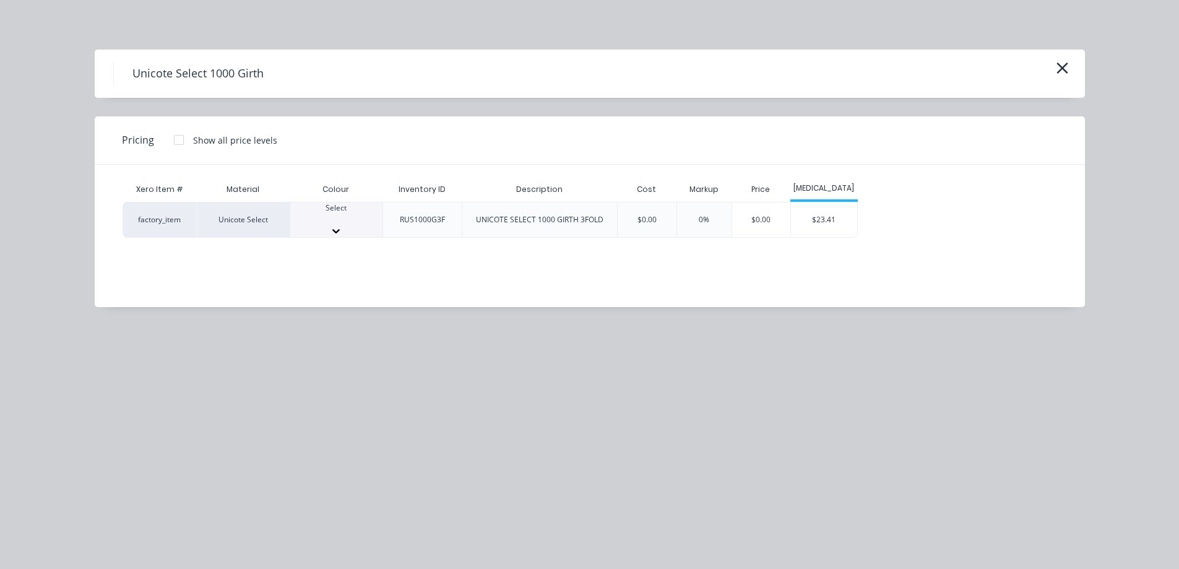
click at [357, 213] on div "Select" at bounding box center [336, 213] width 92 height 22
click at [837, 218] on div "$23.41" at bounding box center [824, 223] width 66 height 42
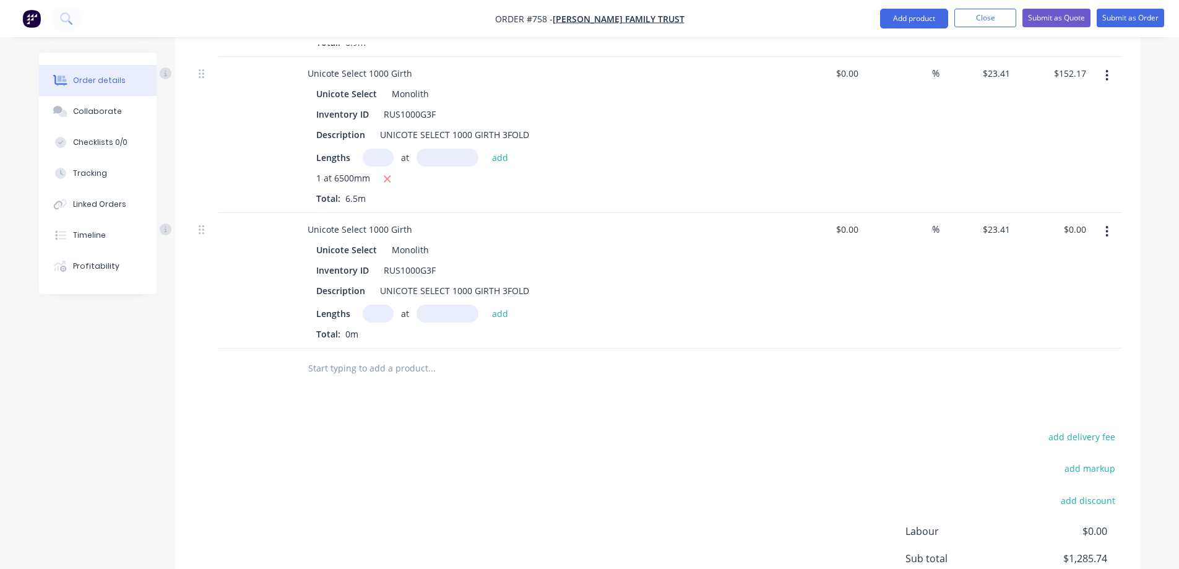
click at [364, 313] on input "text" at bounding box center [378, 314] width 31 height 18
type input "1"
type input "5900mm"
click at [503, 315] on button "add" at bounding box center [500, 313] width 29 height 17
type input "$138.12"
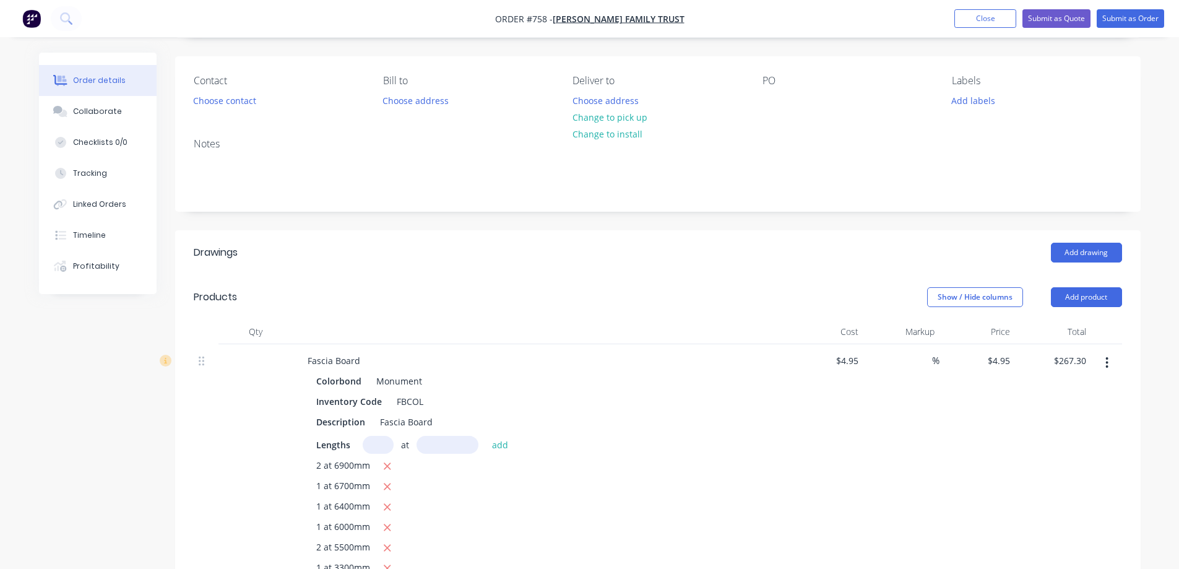
scroll to position [189, 0]
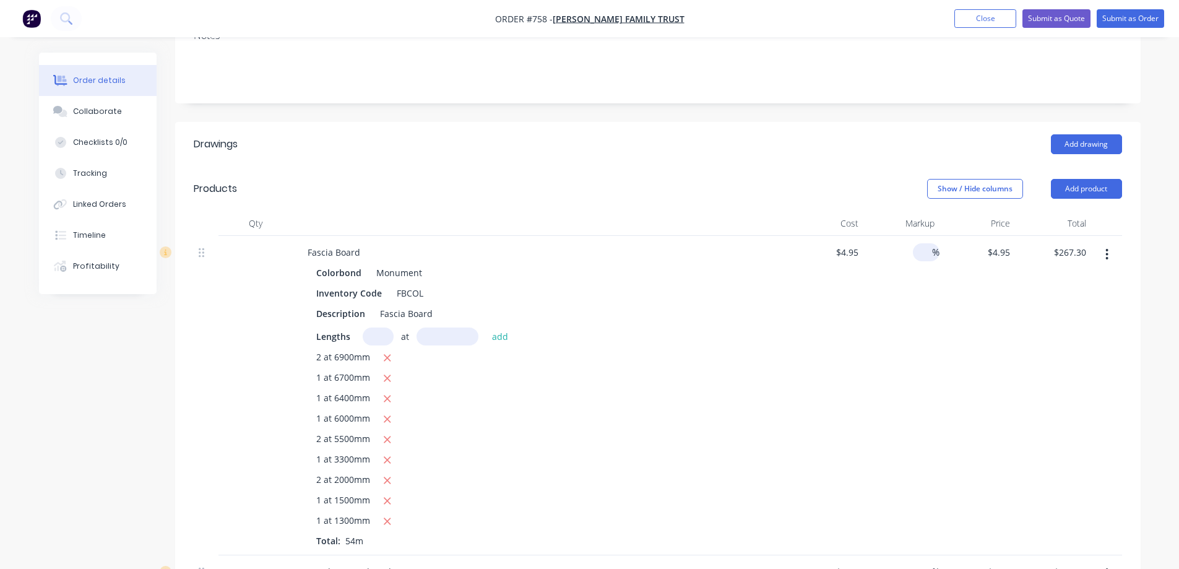
click at [917, 248] on div "%" at bounding box center [926, 252] width 27 height 18
type input "15"
type input "$5.6925"
type input "$307.40"
click at [919, 332] on div "15 15 %" at bounding box center [901, 395] width 76 height 319
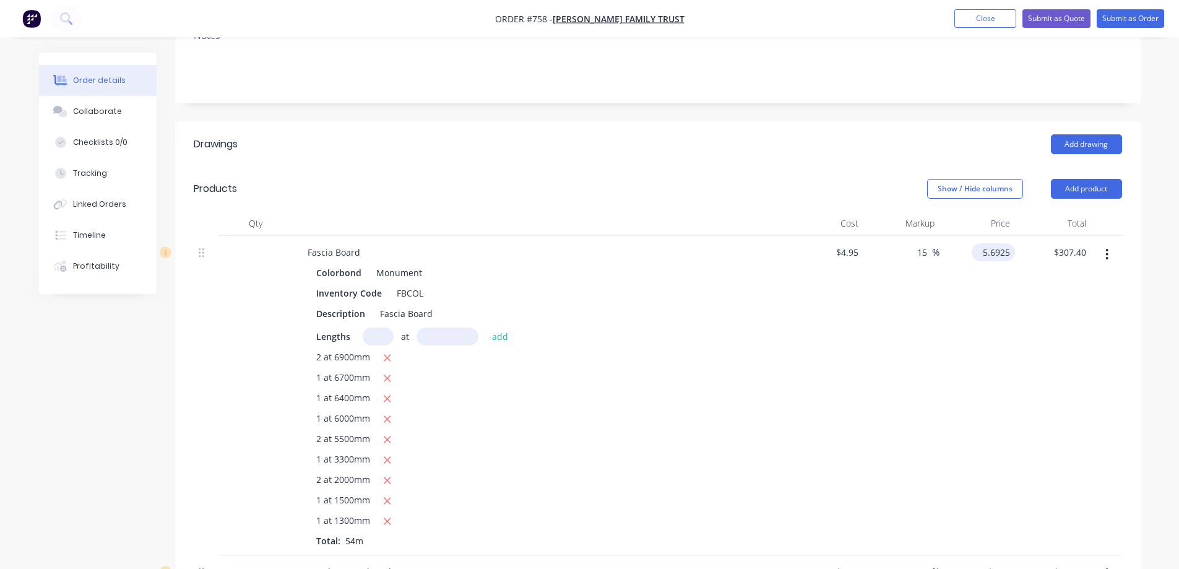
click at [989, 248] on input "5.6925" at bounding box center [996, 252] width 38 height 18
type input "5.7"
type input "15.15"
type input "$5.70"
type input "$307.80"
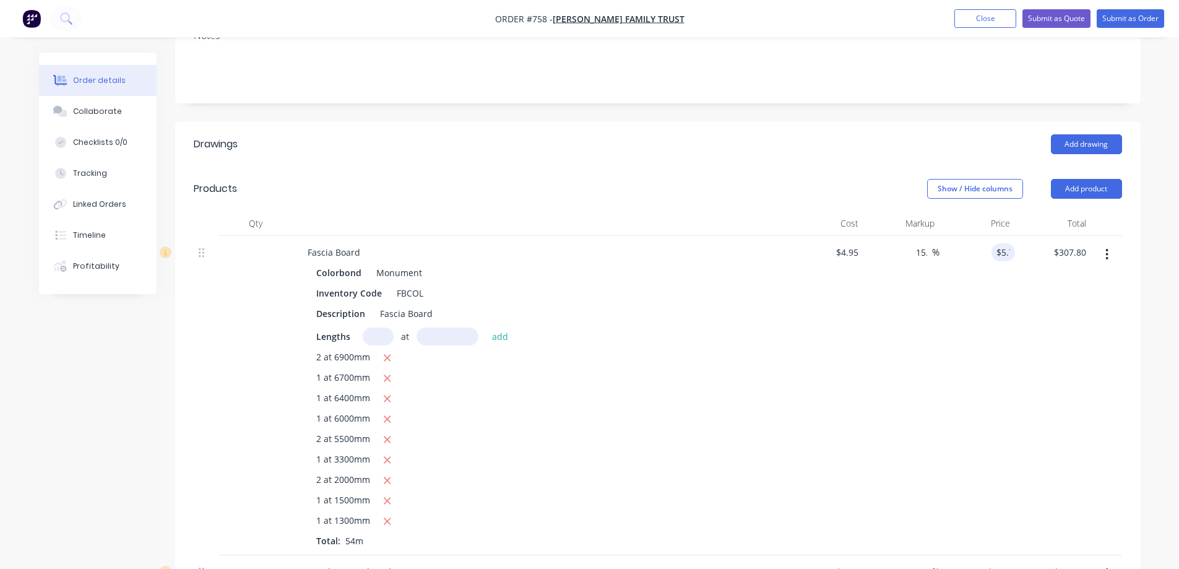
click at [870, 359] on div "15.15 15 %" at bounding box center [901, 395] width 76 height 319
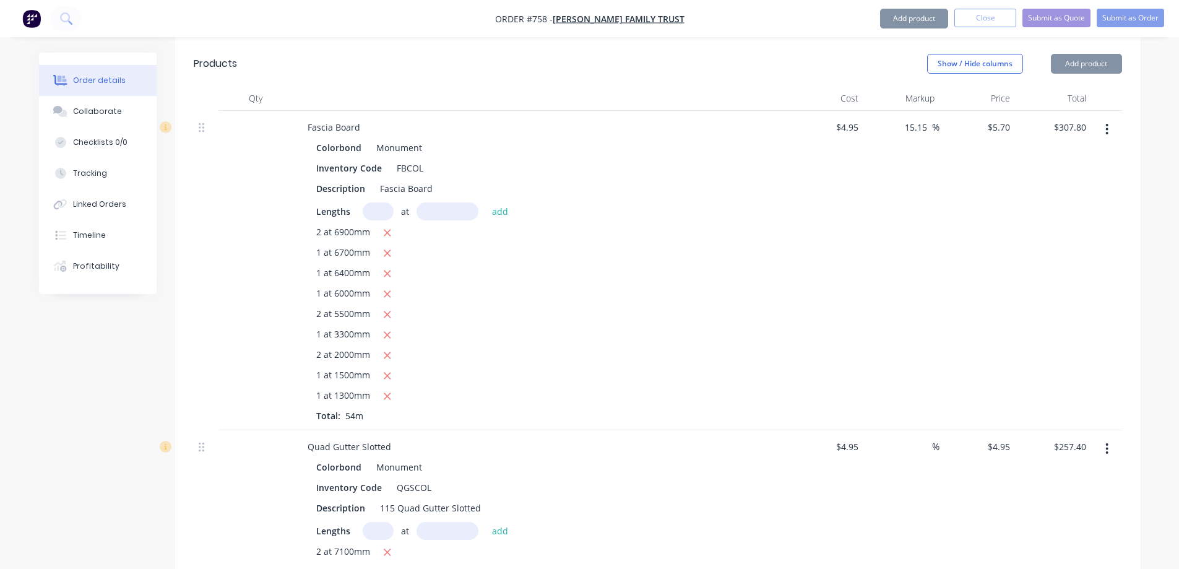
scroll to position [499, 0]
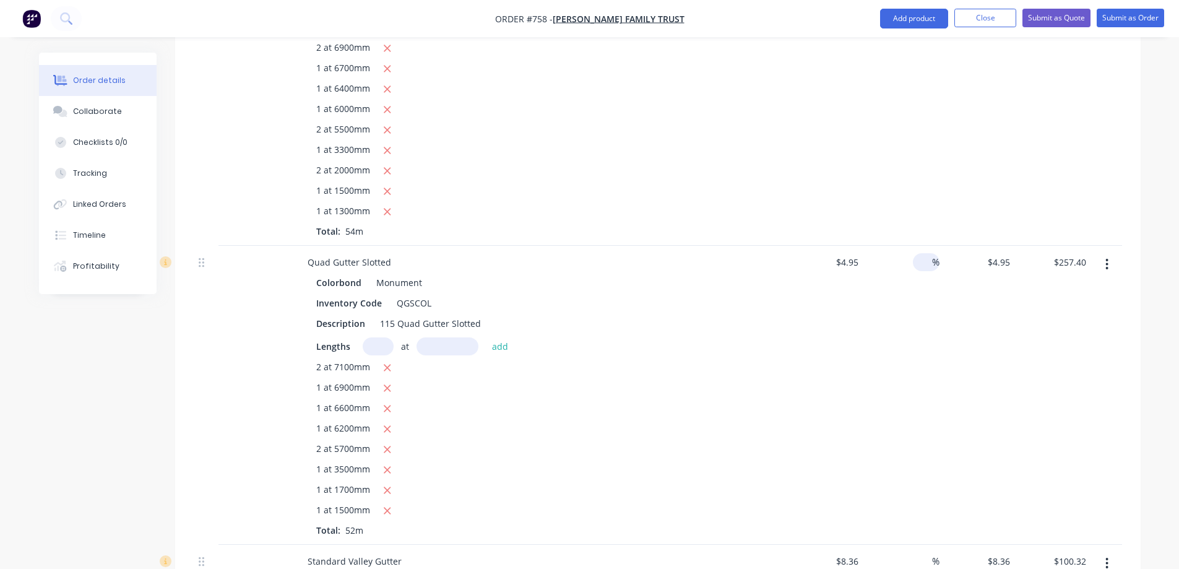
click at [921, 262] on input at bounding box center [925, 262] width 14 height 18
type input "15"
type input "$5.6925"
type input "$296.01"
click at [940, 324] on div "$5.6925 $4.95" at bounding box center [978, 395] width 76 height 299
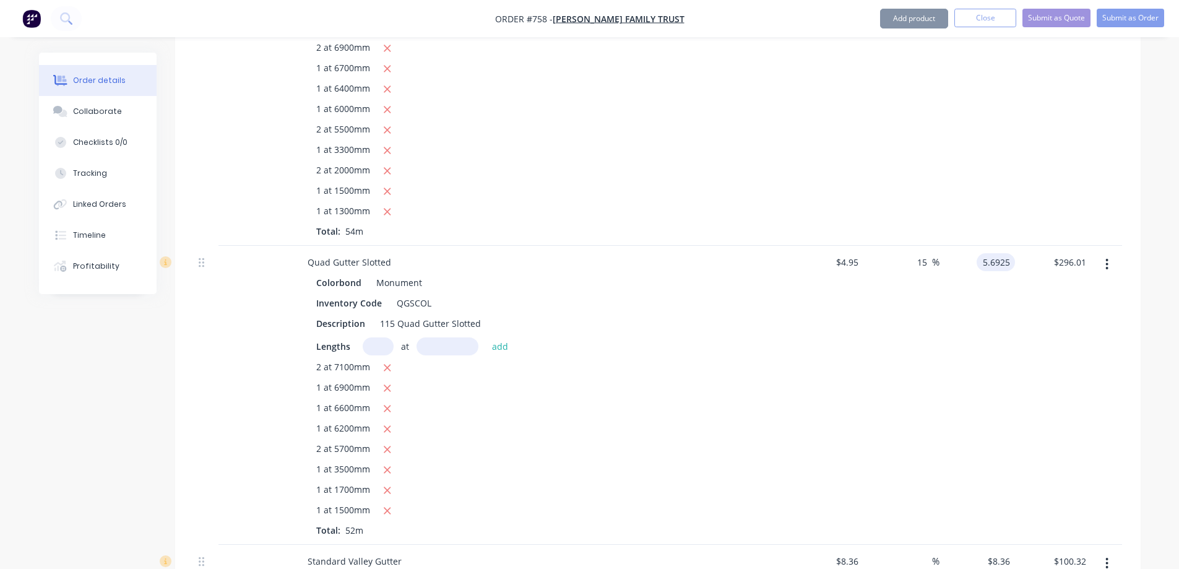
click at [997, 266] on input "5.6925" at bounding box center [998, 262] width 33 height 18
type input "5.7"
type input "15.15"
type input "$5.70"
type input "$296.40"
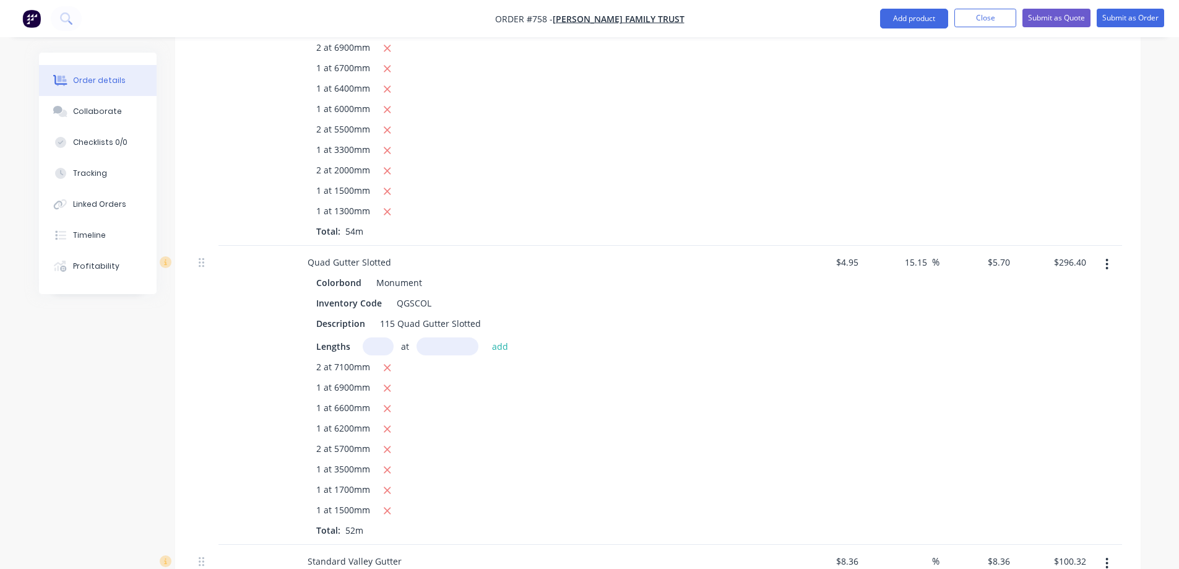
click at [974, 342] on div "$5.70 $5.70" at bounding box center [978, 395] width 76 height 299
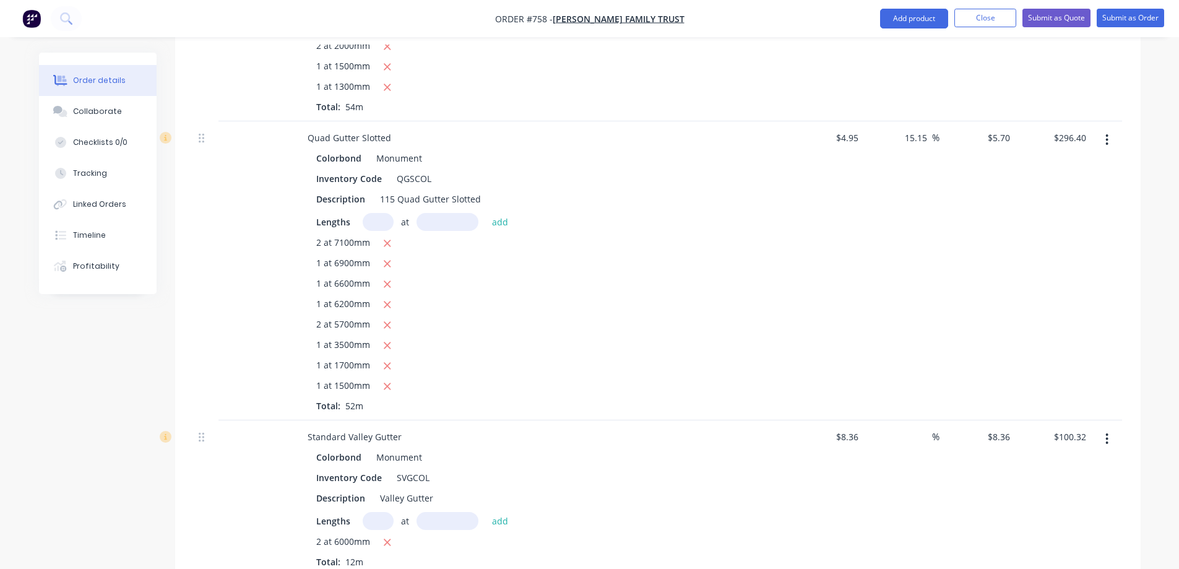
scroll to position [746, 0]
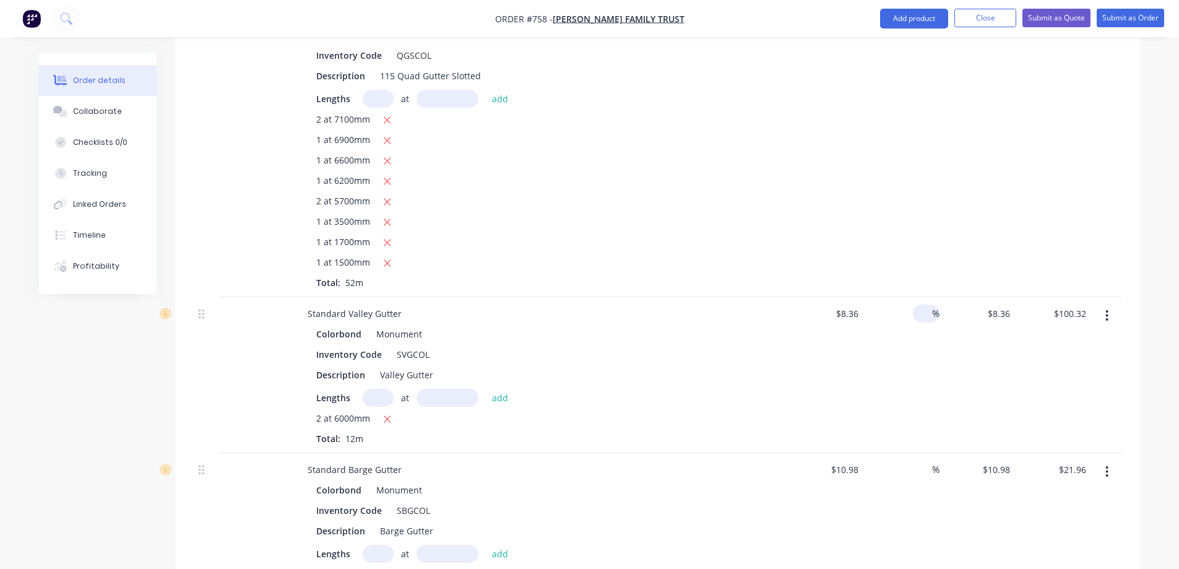
click at [917, 318] on div "%" at bounding box center [926, 314] width 27 height 18
type input "15"
type input "$9.614"
type input "$115.37"
click at [937, 370] on div "15 15 %" at bounding box center [901, 375] width 76 height 156
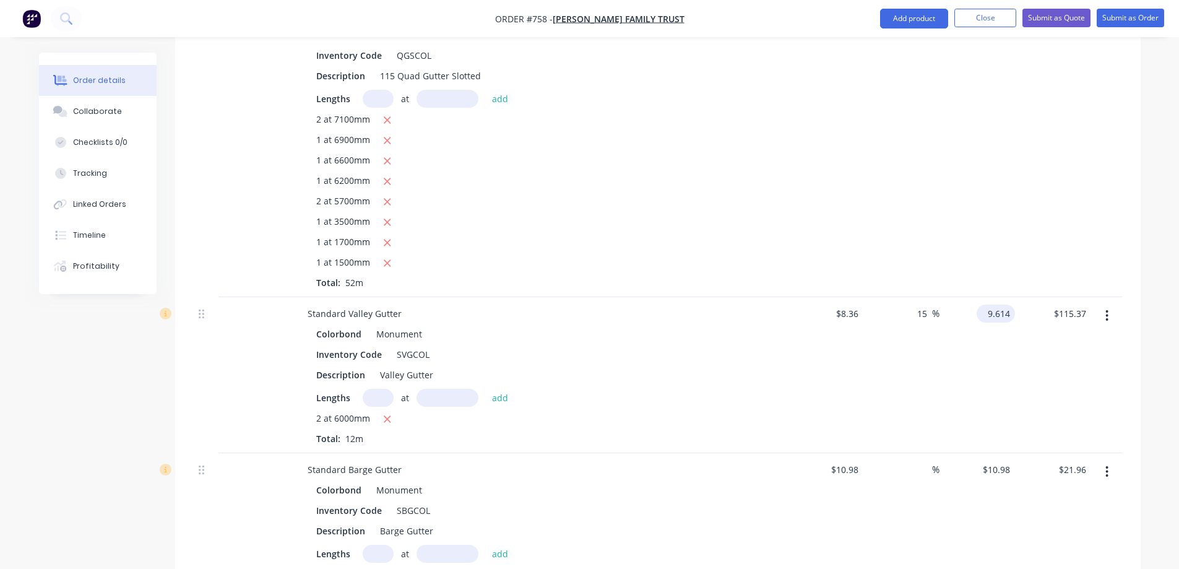
click at [1000, 314] on input "9.614" at bounding box center [998, 314] width 33 height 18
type input "9.62"
type input "15.07"
type input "$9.62"
type input "$115.44"
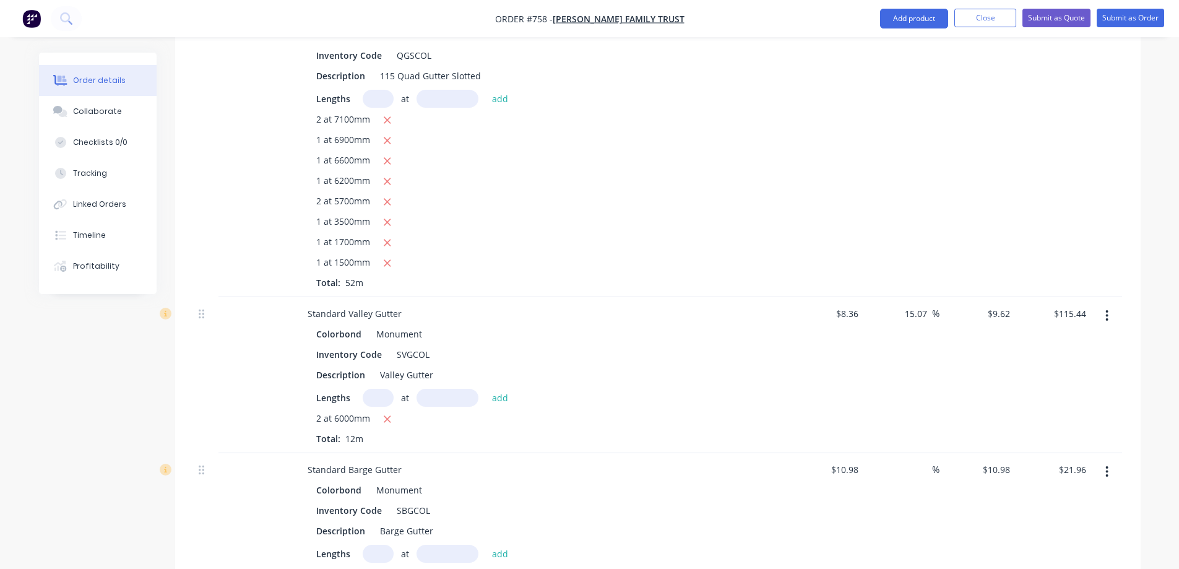
click at [918, 402] on div "15.07 15.07 %" at bounding box center [901, 375] width 76 height 156
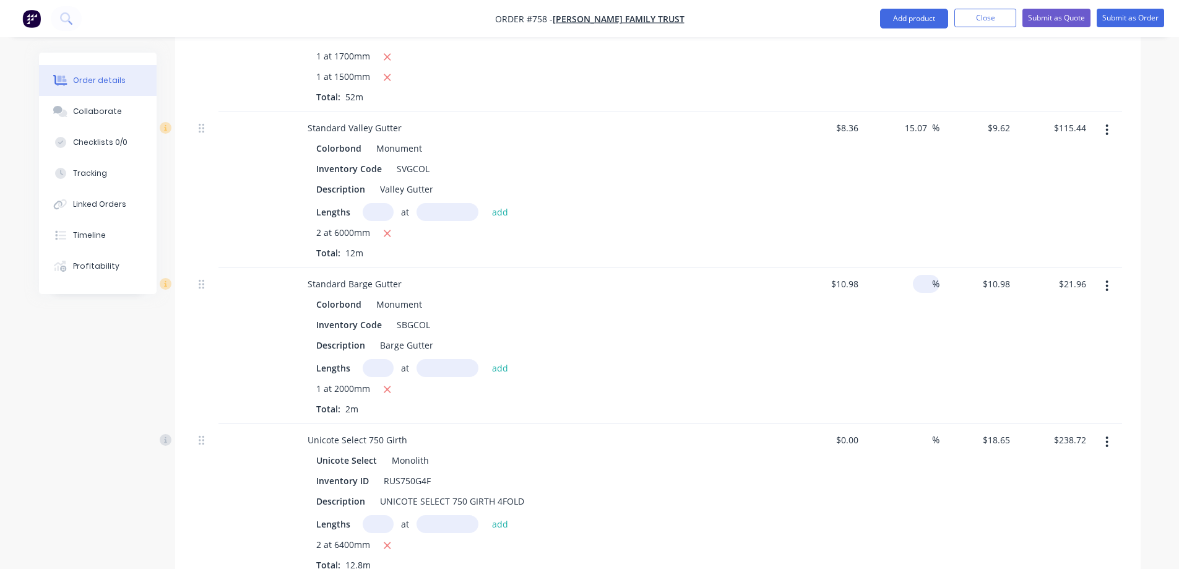
click at [918, 284] on input at bounding box center [925, 284] width 14 height 18
type input "15"
type input "$12.627"
type input "$25.25"
click at [909, 345] on div "15 15 %" at bounding box center [901, 345] width 76 height 156
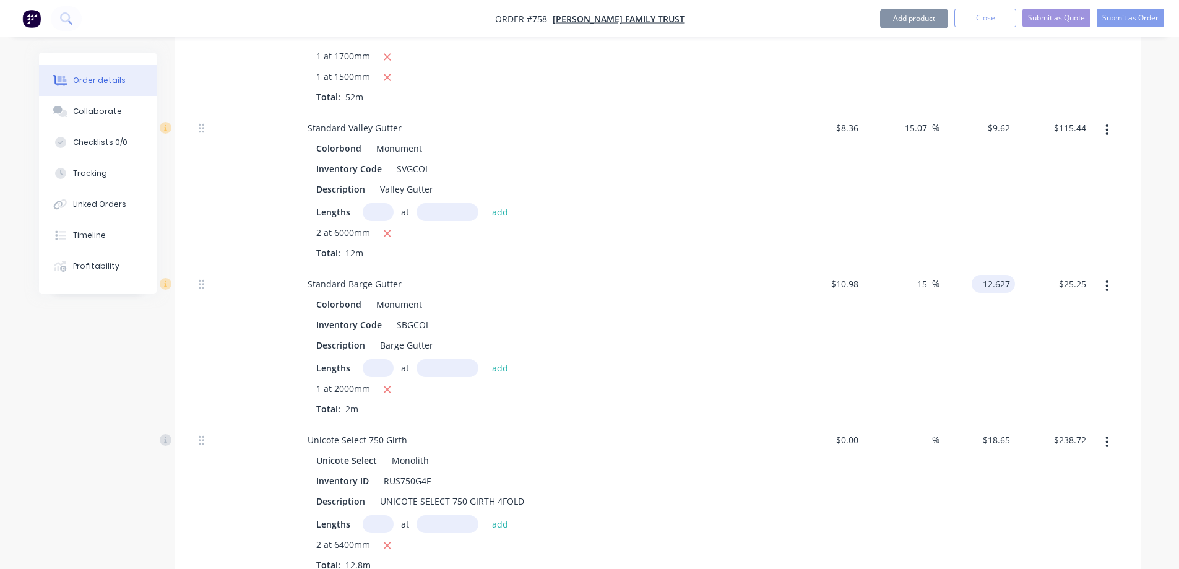
click at [992, 282] on input "12.627" at bounding box center [996, 284] width 38 height 18
type input "12.63"
type input "15.03"
type input "$12.63"
type input "$25.26"
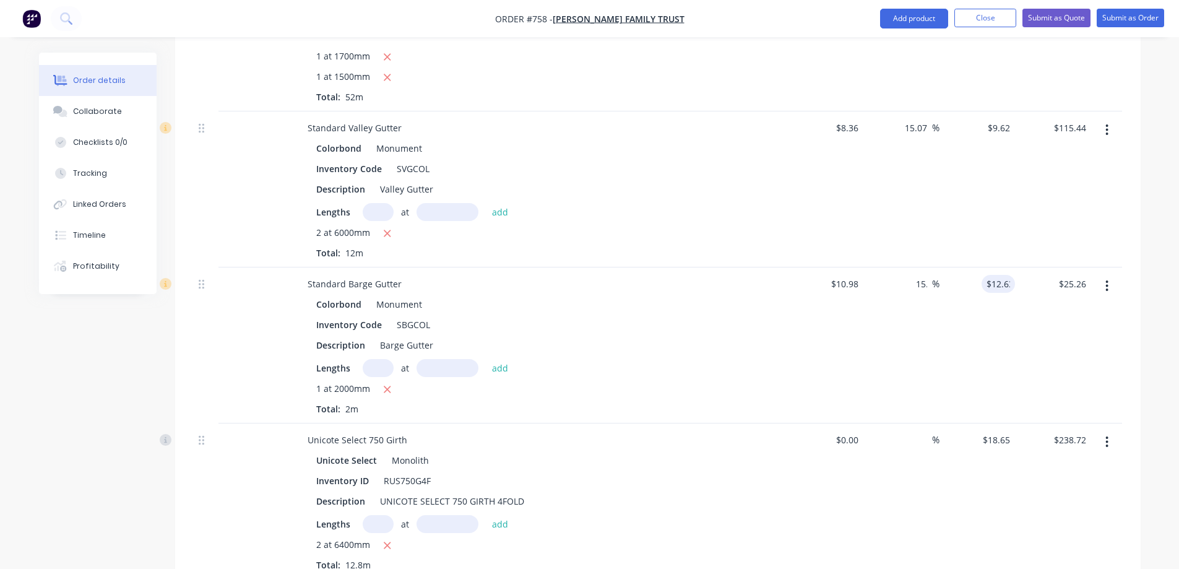
click at [950, 344] on div "$12.63 12.63" at bounding box center [978, 345] width 76 height 156
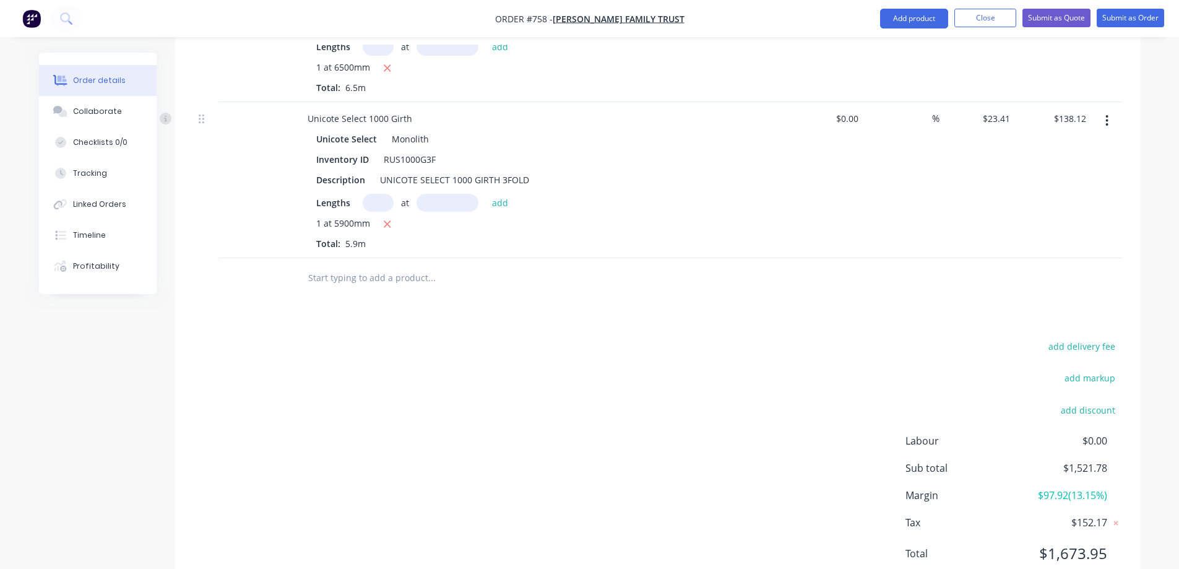
scroll to position [2078, 0]
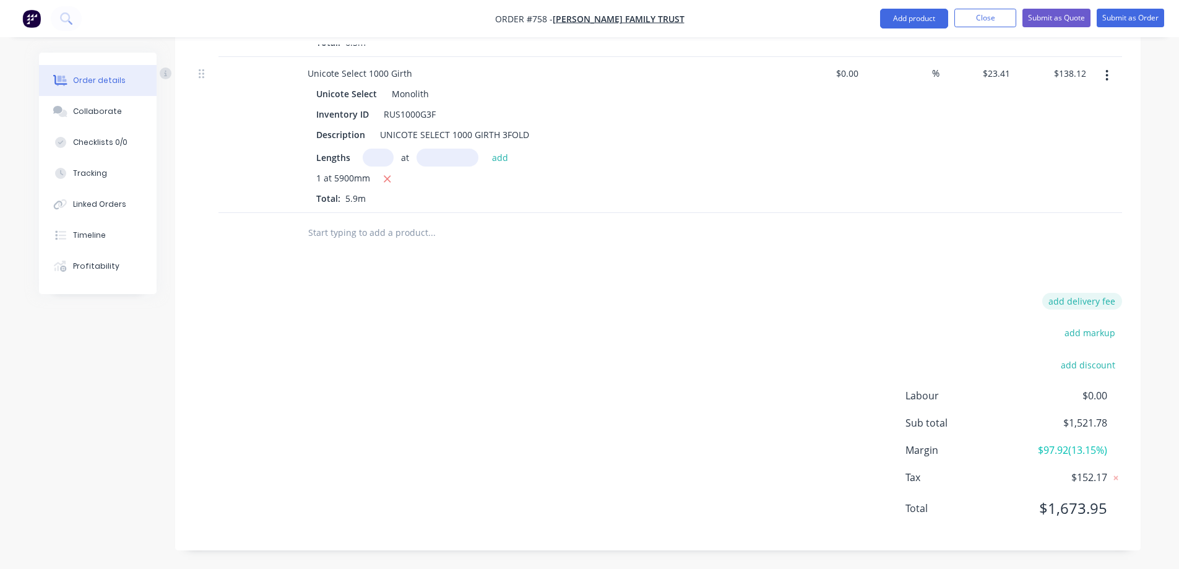
click at [1096, 305] on button "add delivery fee" at bounding box center [1082, 301] width 80 height 17
type input "50"
click at [682, 351] on div "Delivery fee Delivery fee Delivery fee name (Optional) 50 50 $0 add markup add …" at bounding box center [658, 414] width 928 height 236
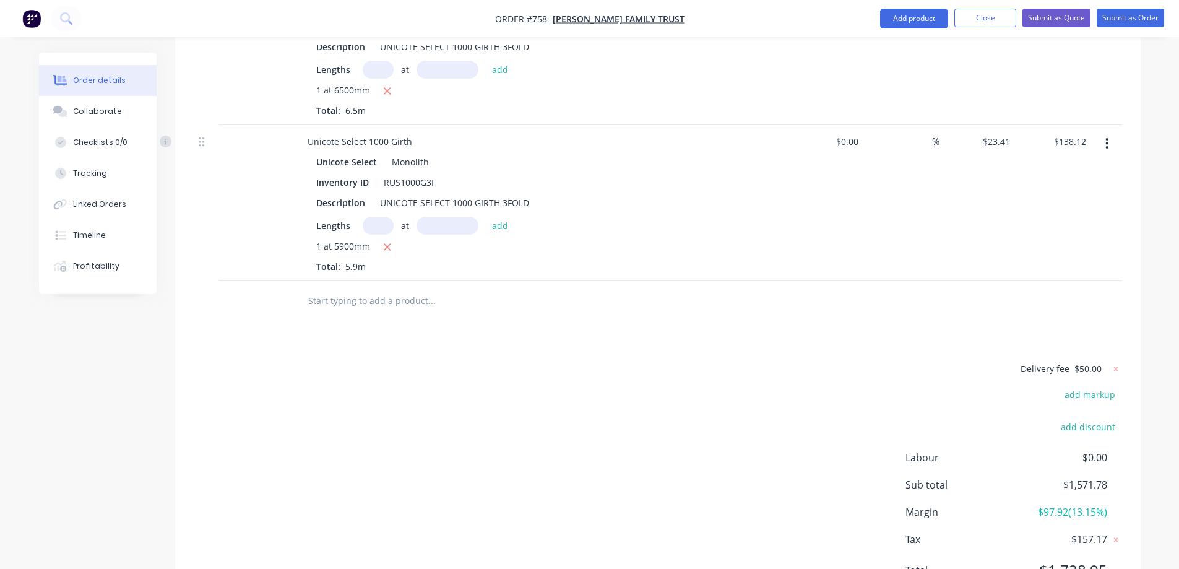
scroll to position [2072, 0]
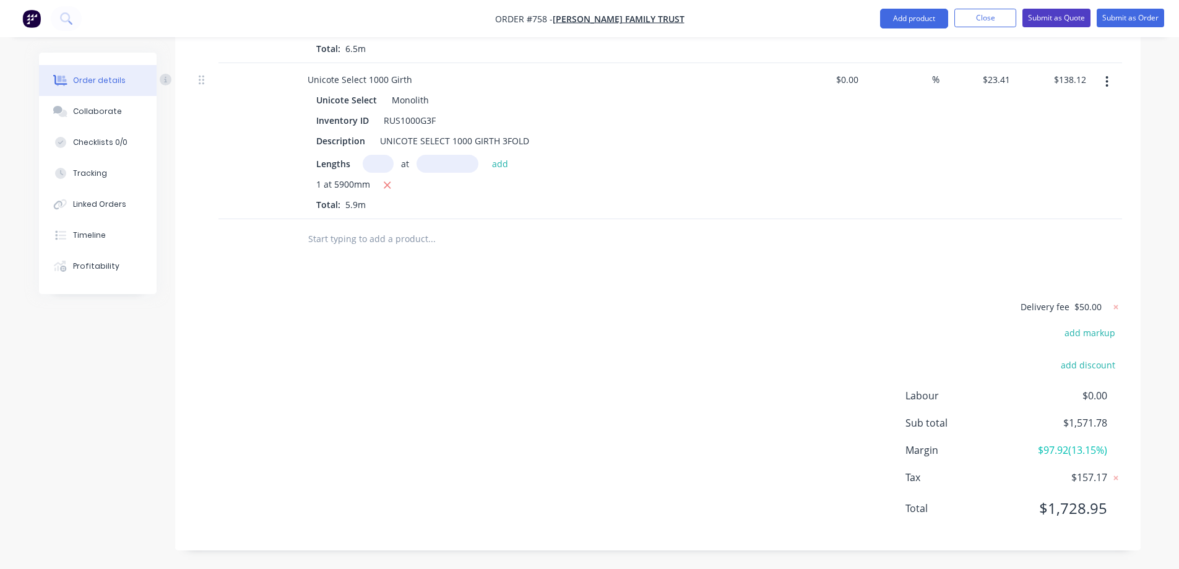
click at [1055, 17] on button "Submit as Quote" at bounding box center [1056, 18] width 68 height 19
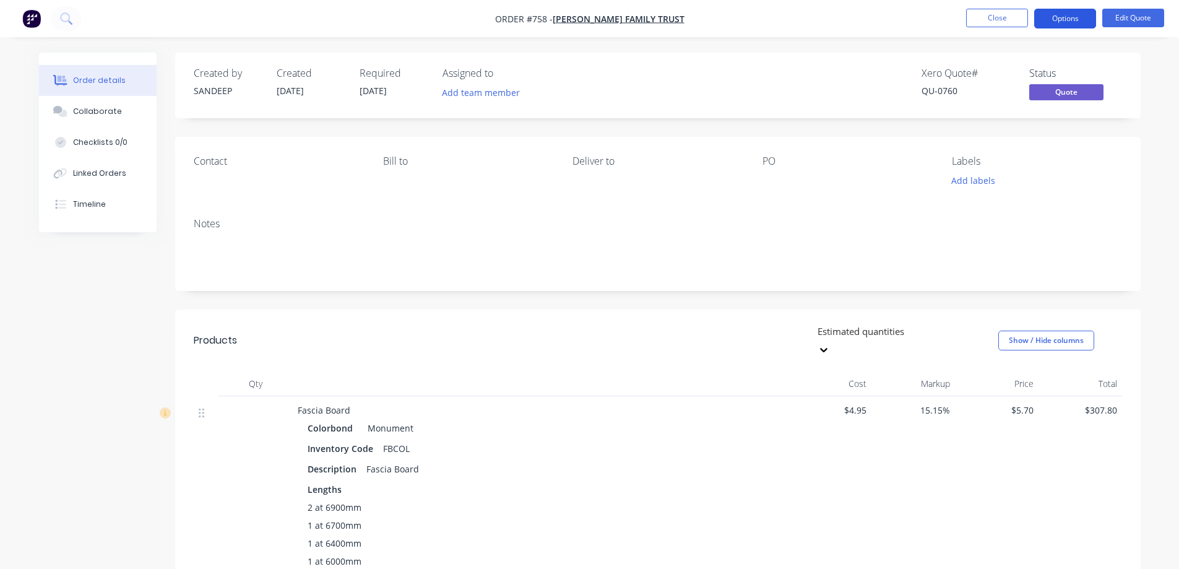
click at [1060, 14] on button "Options" at bounding box center [1065, 19] width 62 height 20
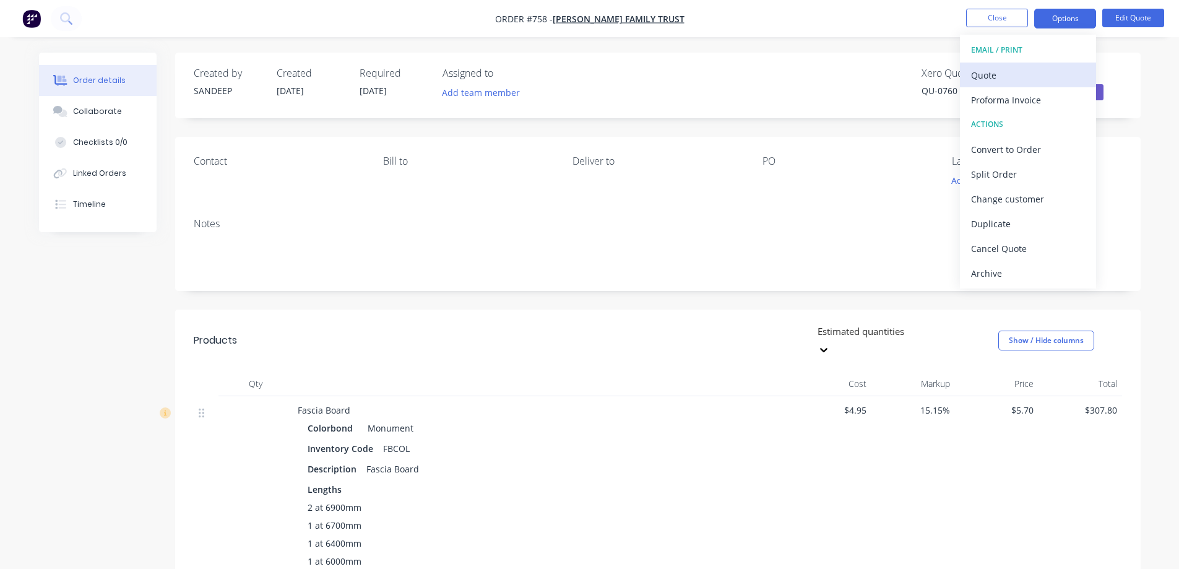
click at [1005, 72] on div "Quote" at bounding box center [1028, 75] width 114 height 18
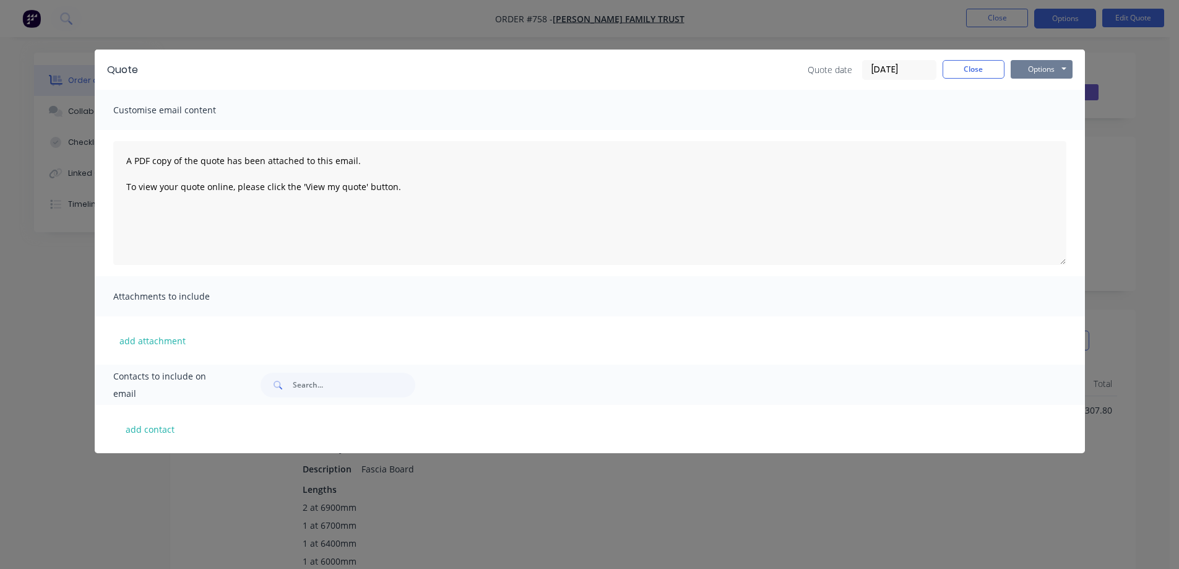
click at [1039, 68] on button "Options" at bounding box center [1042, 69] width 62 height 19
click at [1040, 90] on button "Preview" at bounding box center [1050, 91] width 79 height 20
click at [999, 67] on button "Close" at bounding box center [974, 69] width 62 height 19
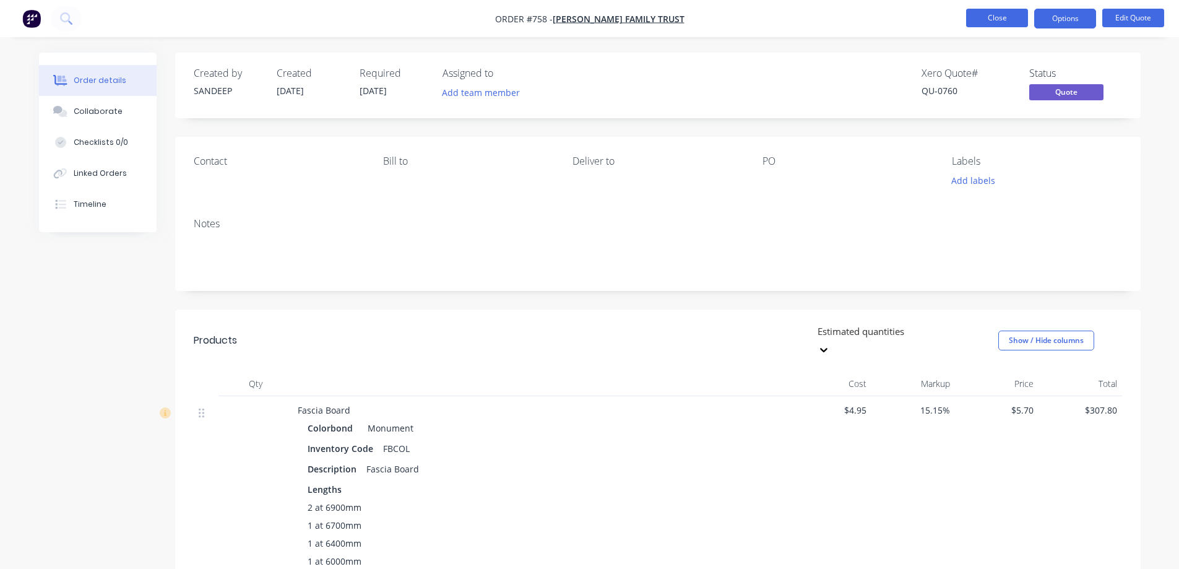
click at [1001, 26] on button "Close" at bounding box center [997, 18] width 62 height 19
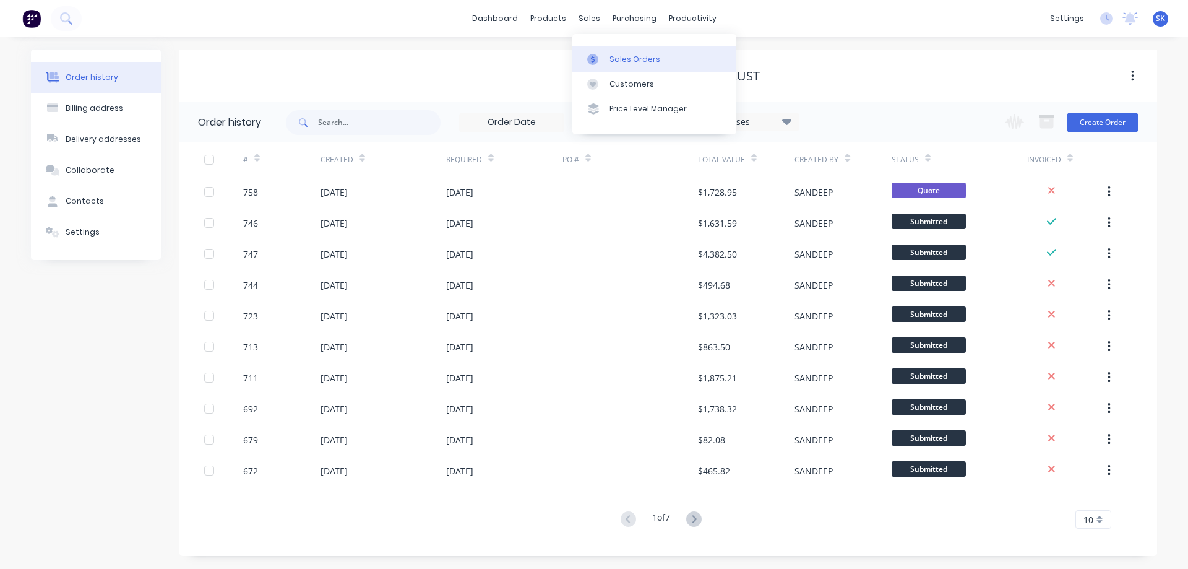
click at [607, 59] on link "Sales Orders" at bounding box center [655, 58] width 164 height 25
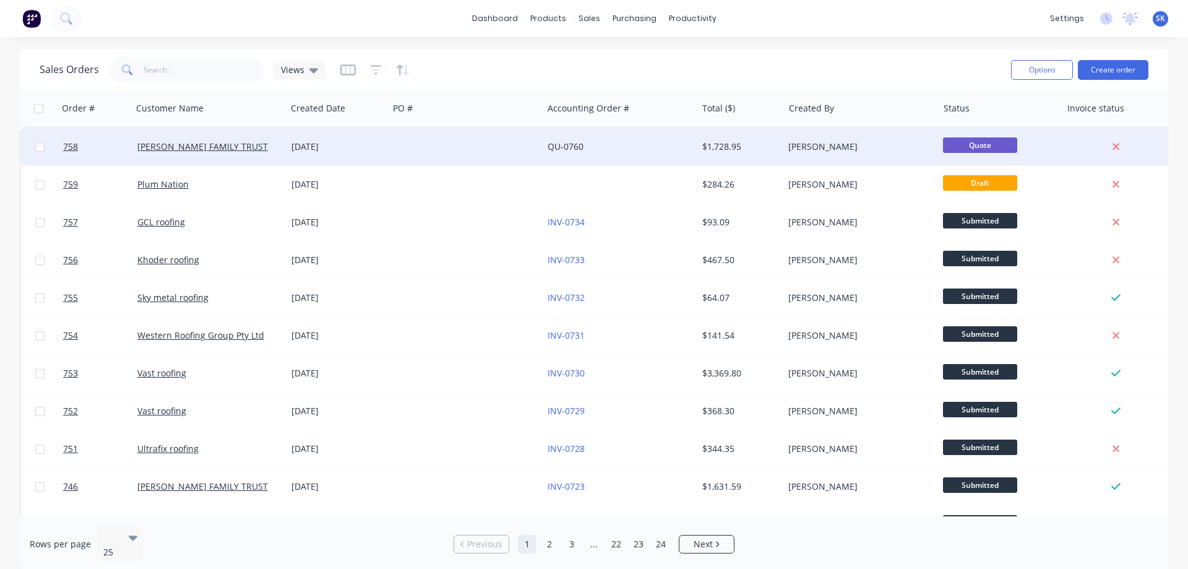
click at [465, 152] on div at bounding box center [466, 146] width 154 height 37
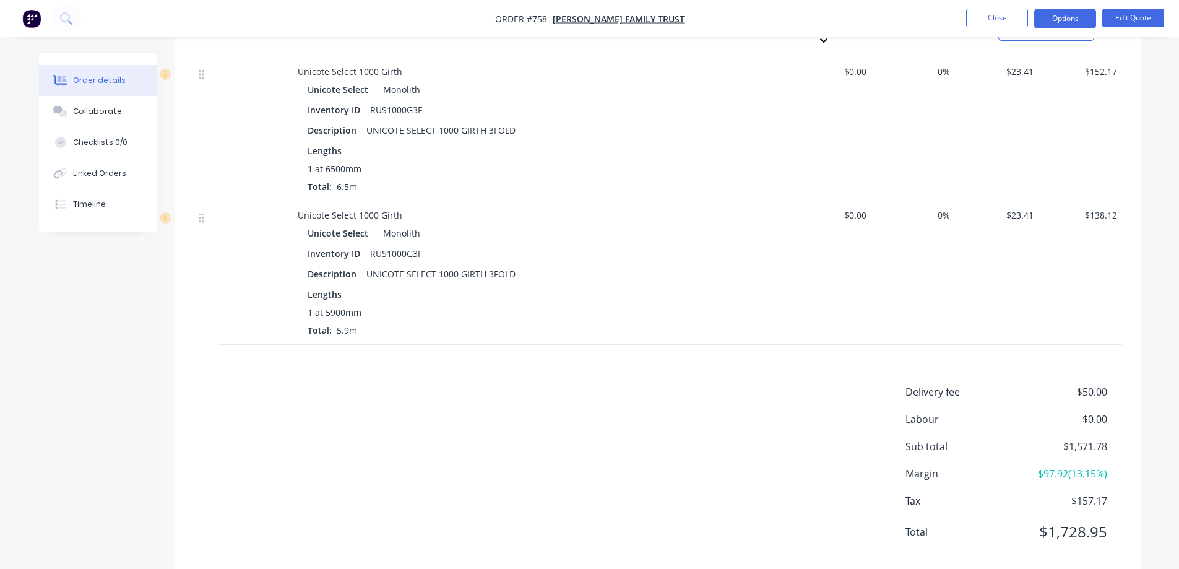
scroll to position [1763, 0]
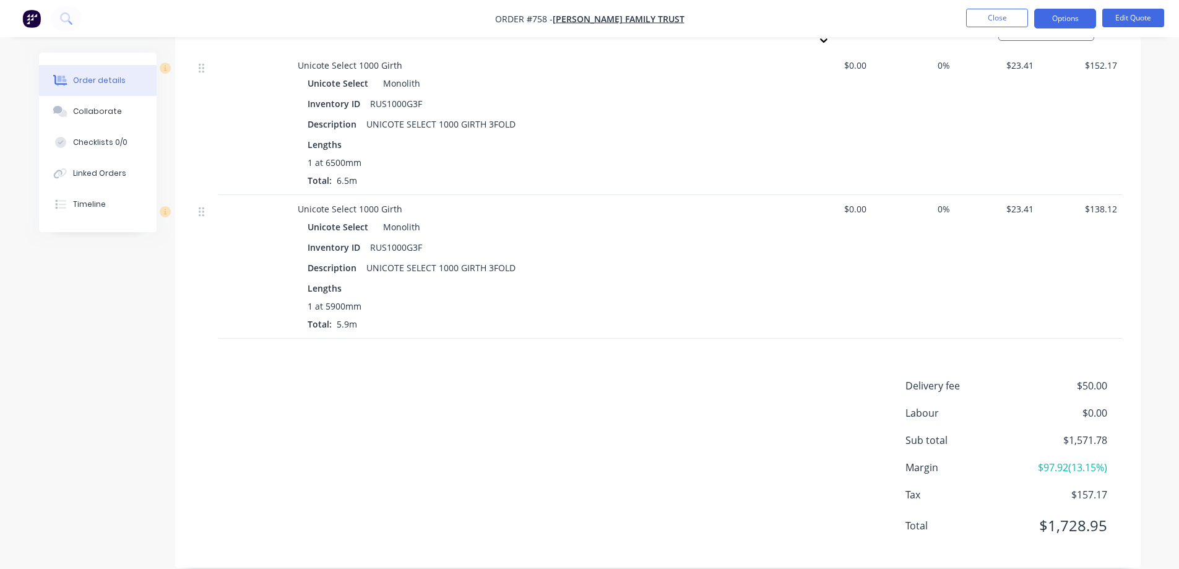
click at [28, 19] on img "button" at bounding box center [31, 18] width 19 height 19
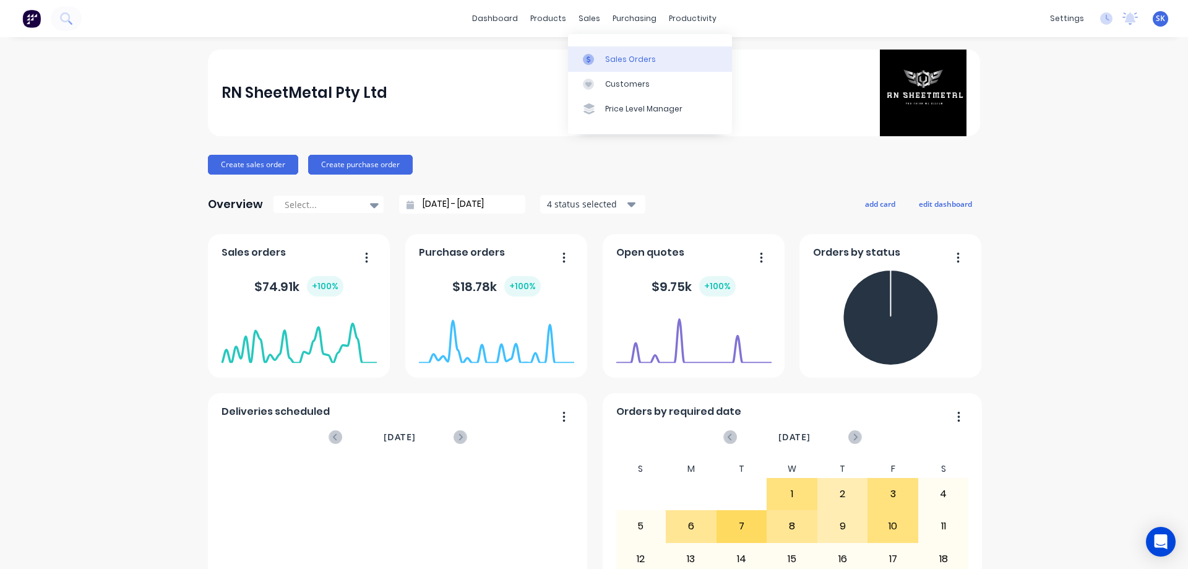
click at [608, 54] on div "Sales Orders" at bounding box center [630, 59] width 51 height 11
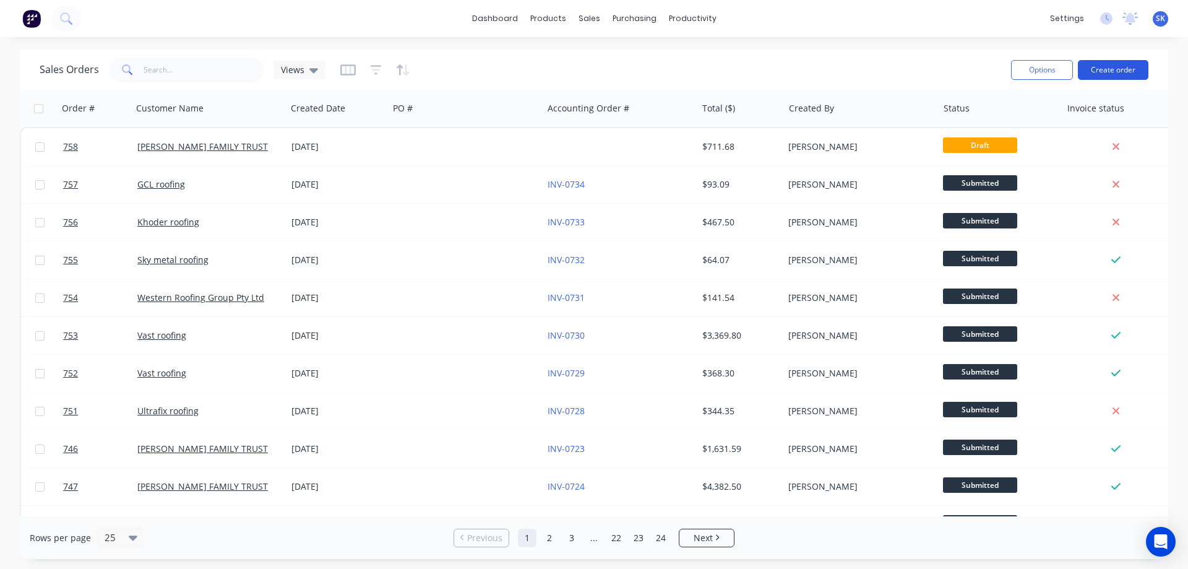
click at [1104, 69] on button "Create order" at bounding box center [1113, 70] width 71 height 20
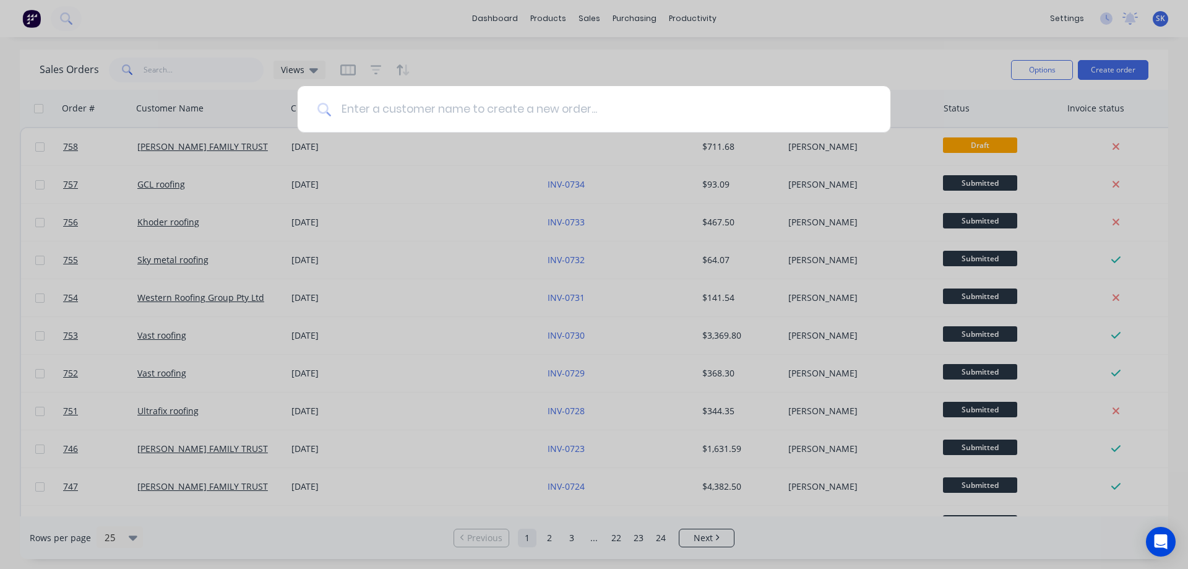
click at [465, 102] on input at bounding box center [601, 109] width 540 height 46
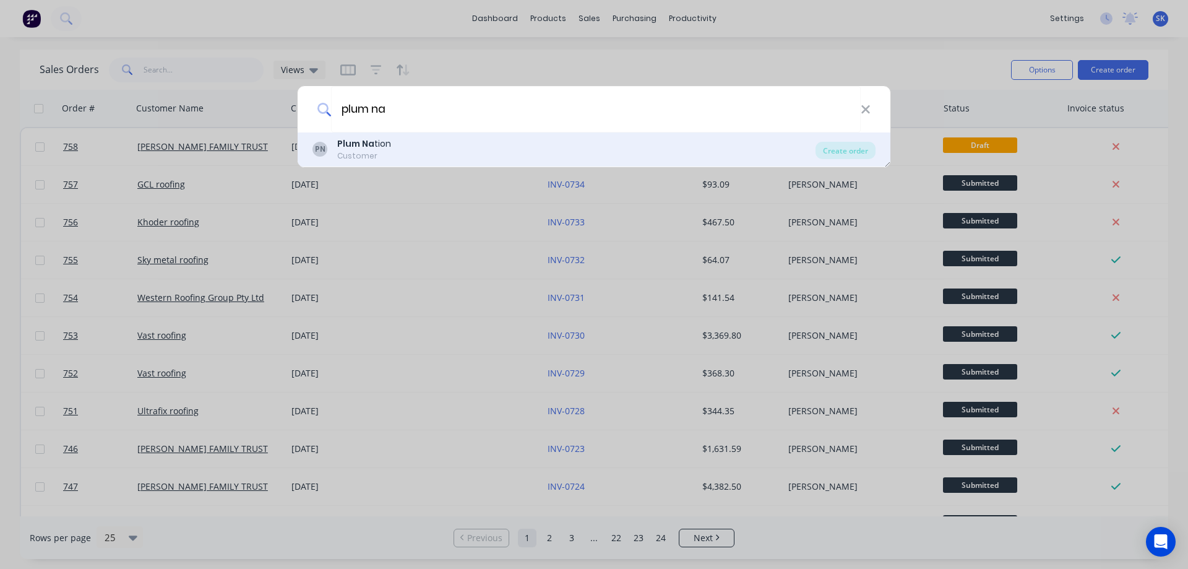
type input "plum na"
click at [427, 155] on div "PN Plum Na tion Customer" at bounding box center [564, 149] width 503 height 24
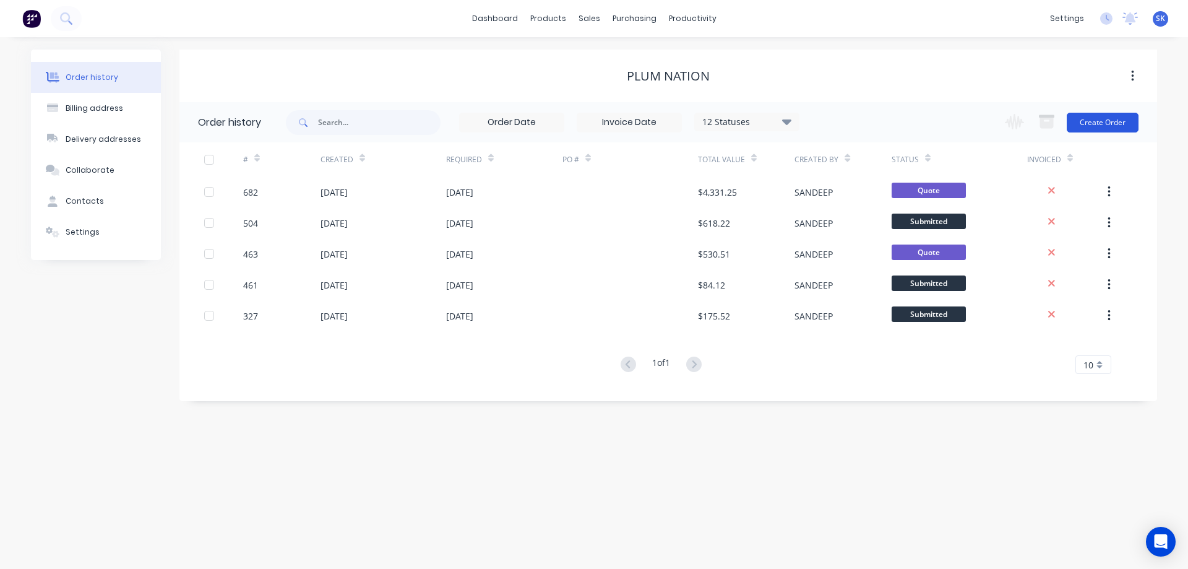
click at [1100, 119] on button "Create Order" at bounding box center [1103, 123] width 72 height 20
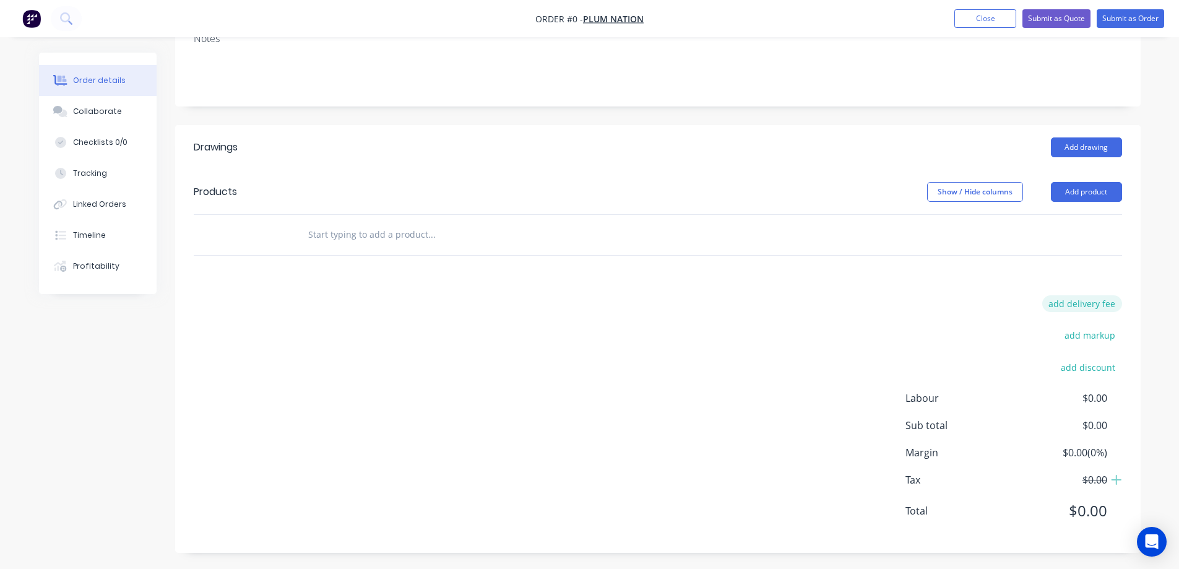
scroll to position [210, 0]
click at [1086, 191] on button "Add product" at bounding box center [1086, 189] width 71 height 20
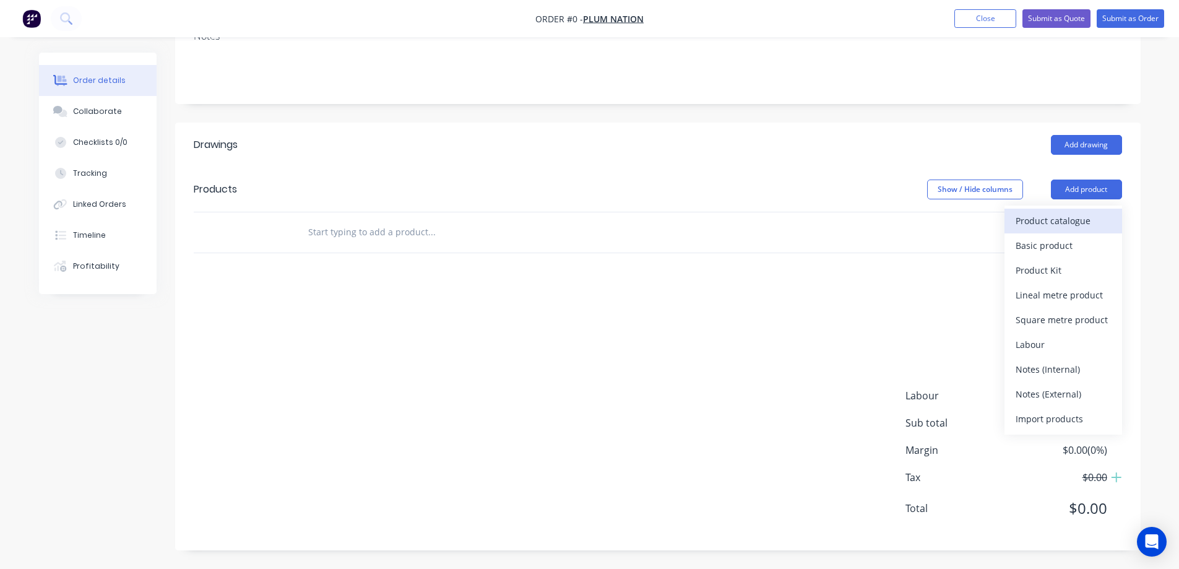
click at [1065, 218] on div "Product catalogue" at bounding box center [1063, 221] width 95 height 18
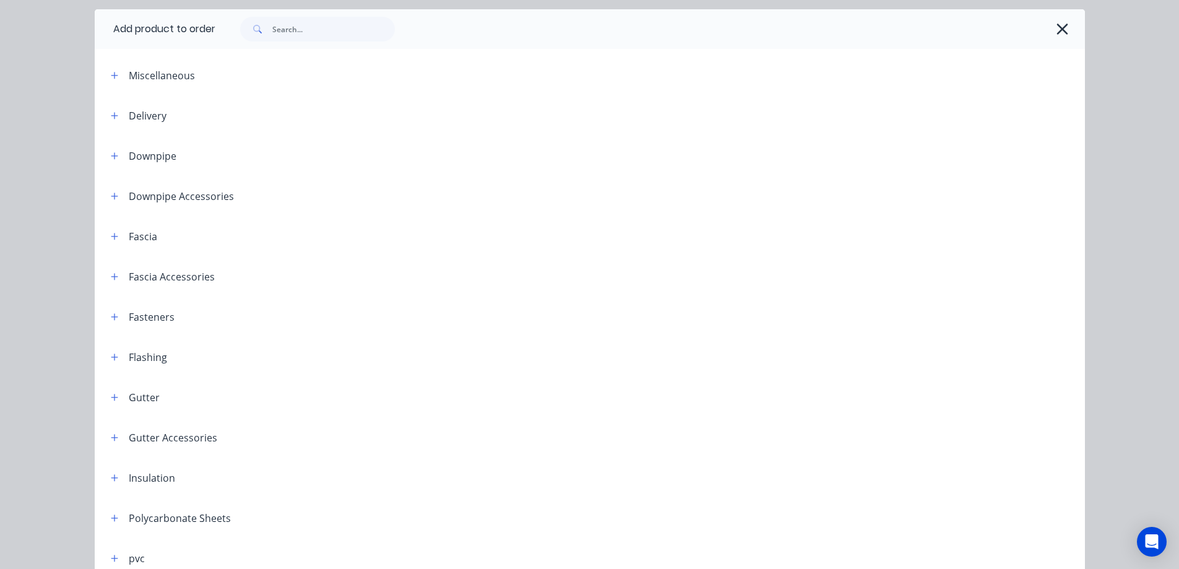
scroll to position [248, 0]
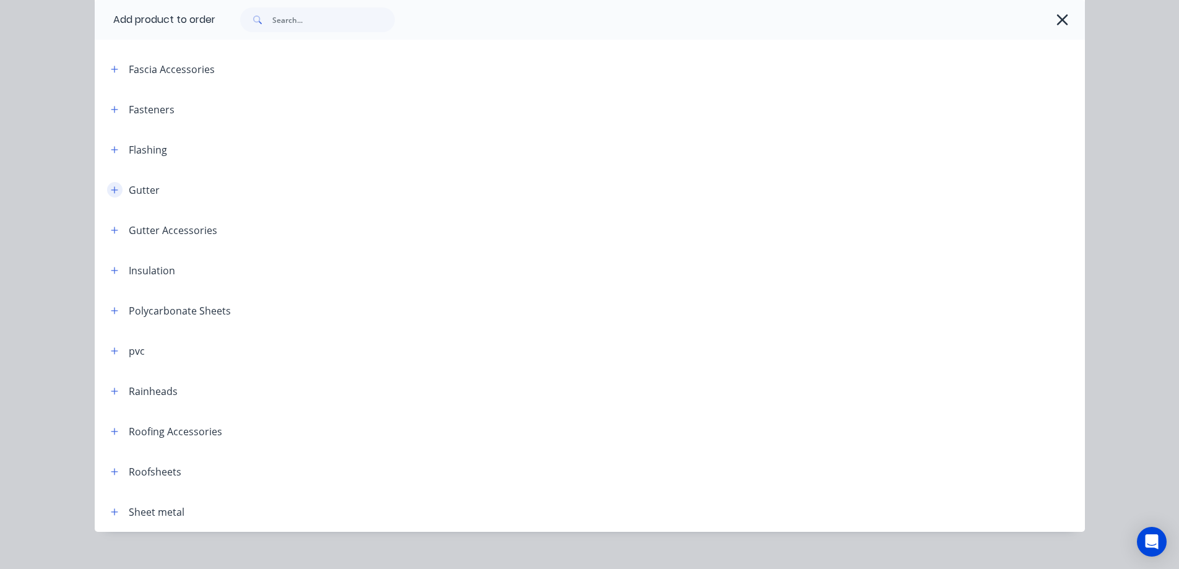
click at [111, 186] on icon "button" at bounding box center [114, 190] width 7 height 9
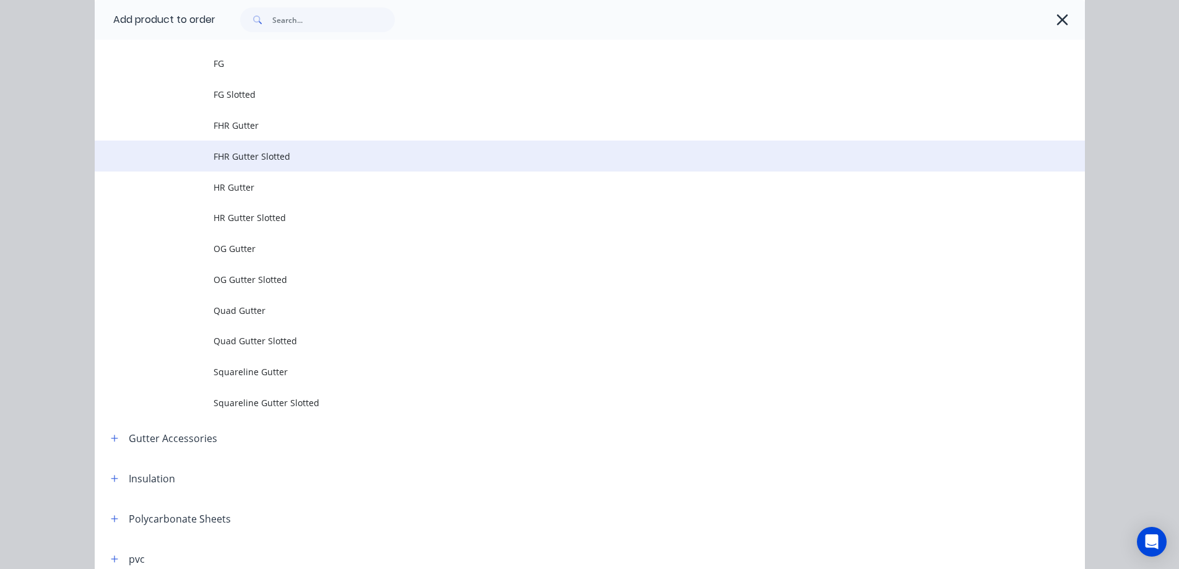
scroll to position [433, 0]
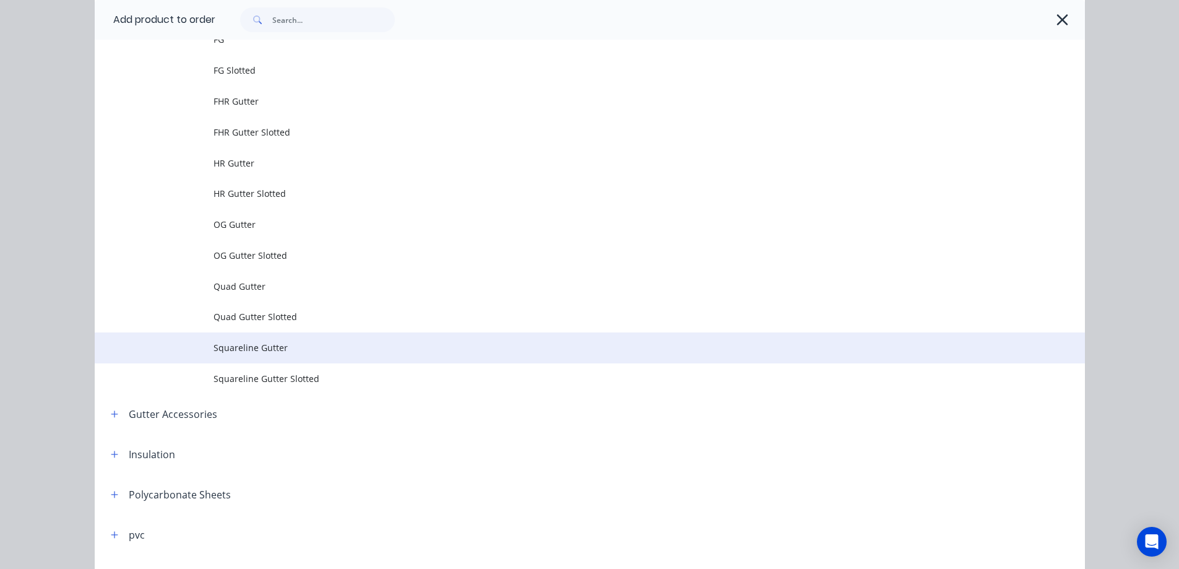
click at [257, 343] on span "Squareline Gutter" at bounding box center [562, 347] width 697 height 13
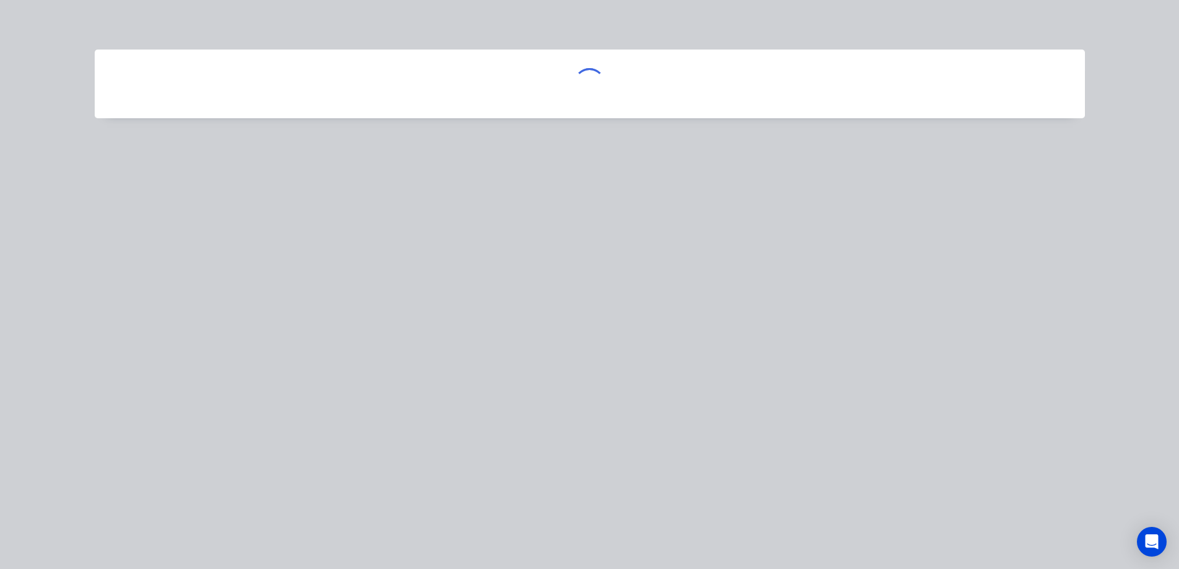
scroll to position [0, 0]
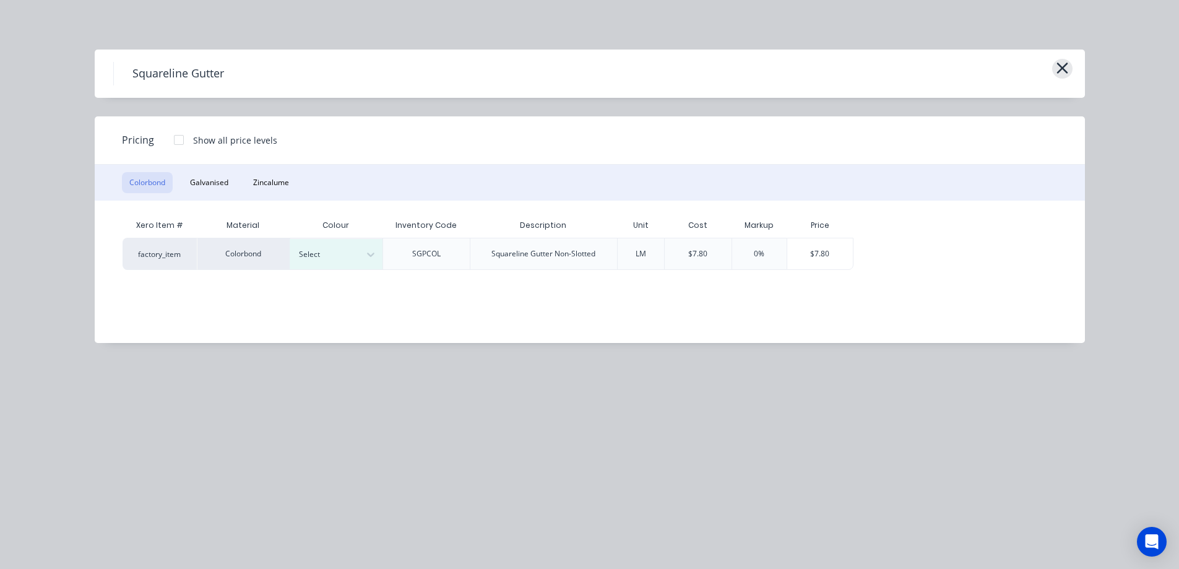
click at [1065, 68] on icon "button" at bounding box center [1062, 67] width 13 height 17
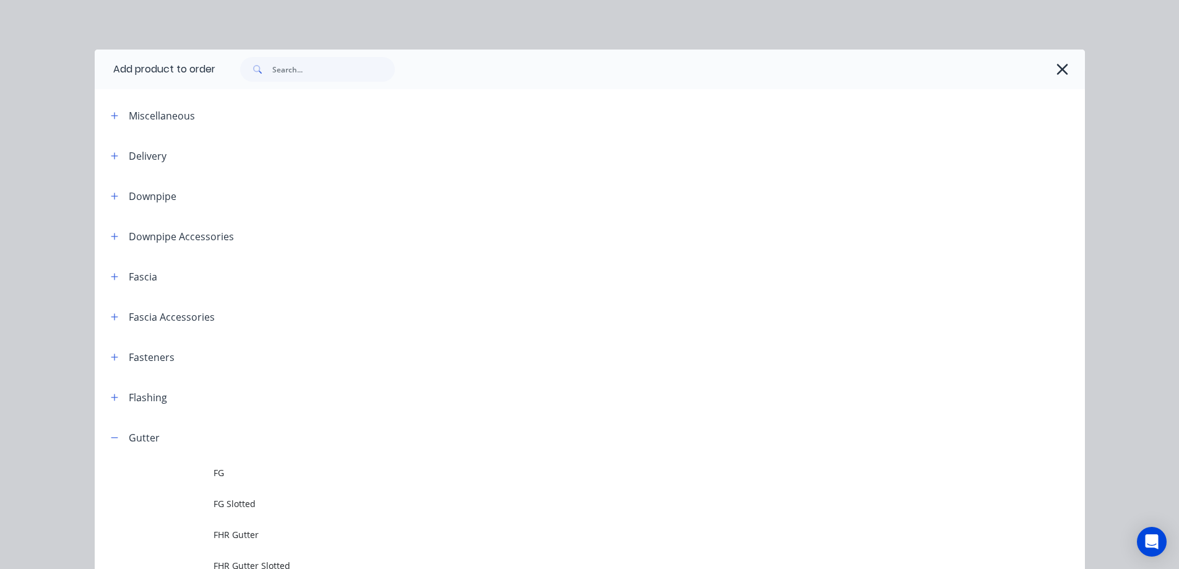
scroll to position [417, 0]
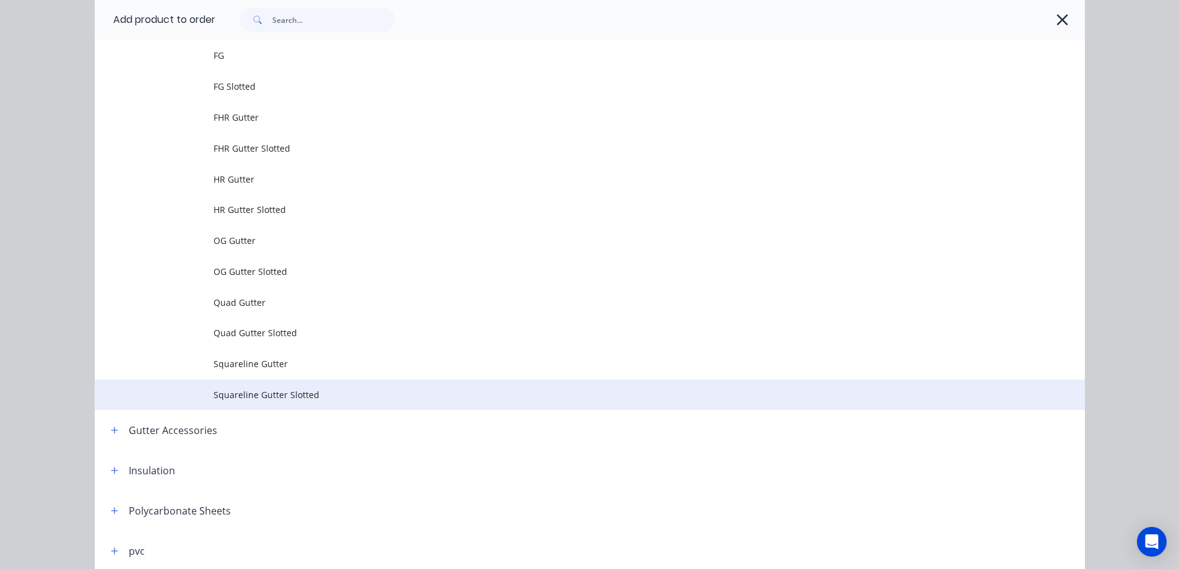
click at [291, 397] on span "Squareline Gutter Slotted" at bounding box center [562, 394] width 697 height 13
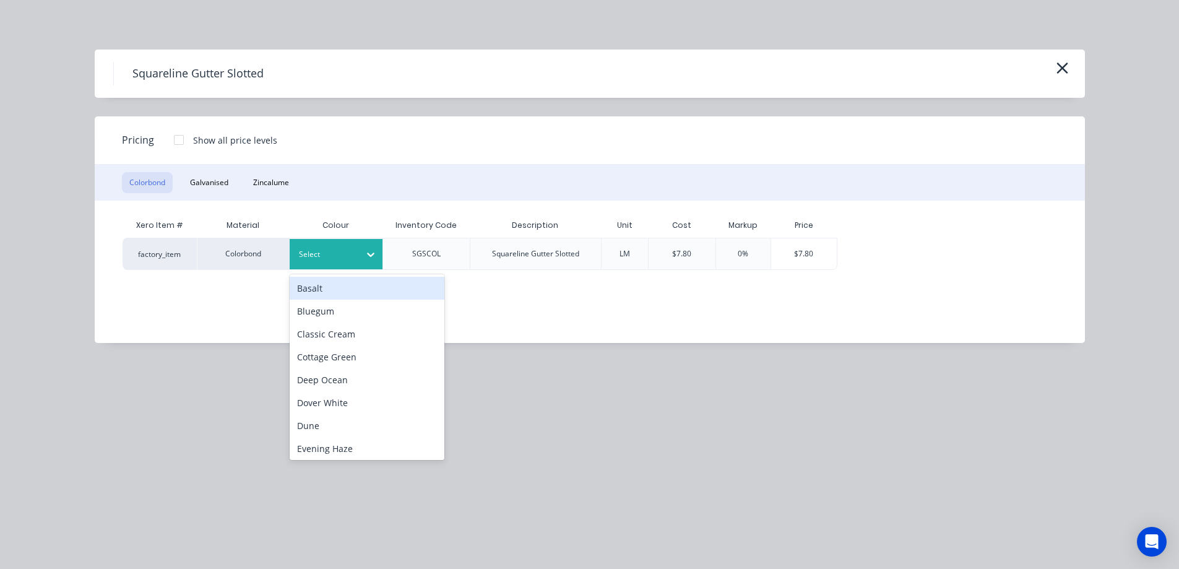
click at [313, 257] on div at bounding box center [327, 255] width 56 height 14
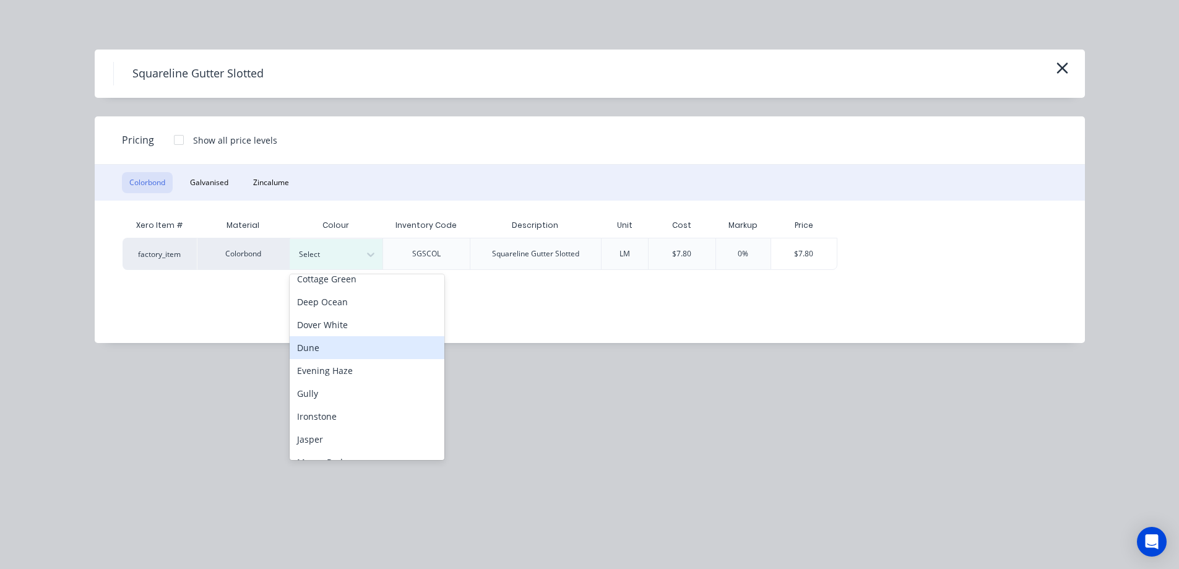
scroll to position [186, 0]
click at [339, 355] on div "Manor Red" at bounding box center [367, 354] width 155 height 23
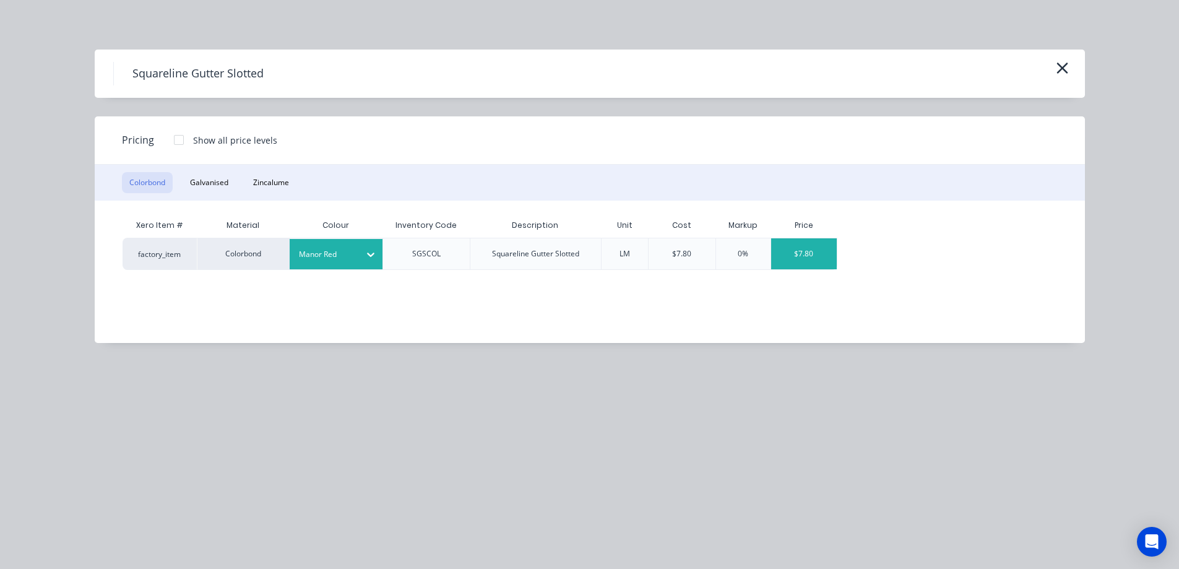
click at [816, 253] on div "$7.80" at bounding box center [804, 253] width 66 height 31
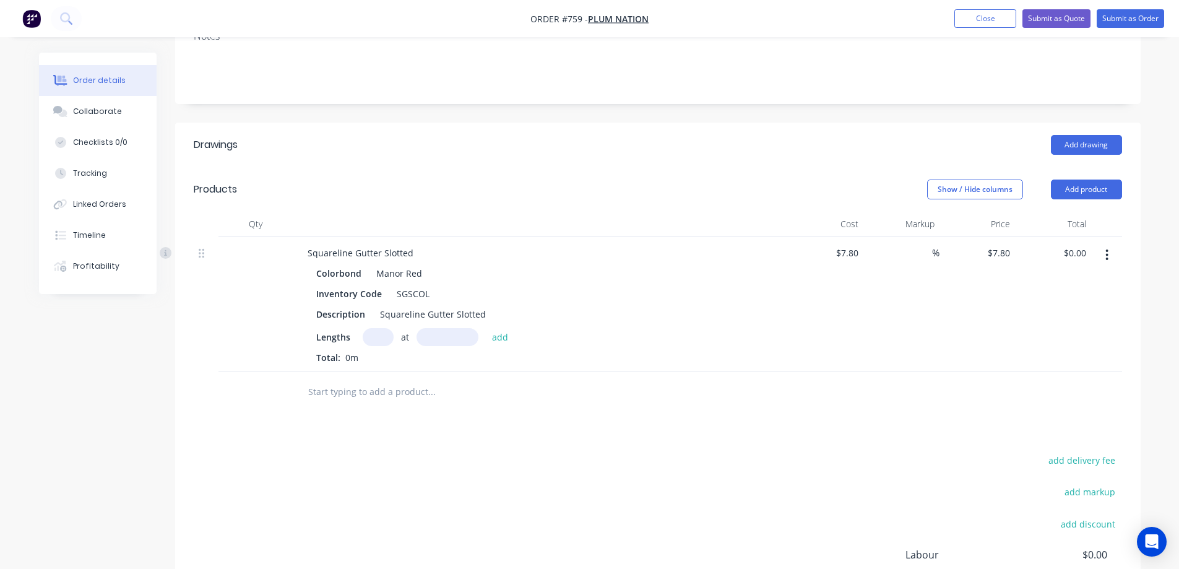
click at [377, 338] on input "text" at bounding box center [378, 337] width 31 height 18
type input "3"
type input "6000mm"
click at [506, 329] on button "add" at bounding box center [500, 336] width 29 height 17
type input "$140.40"
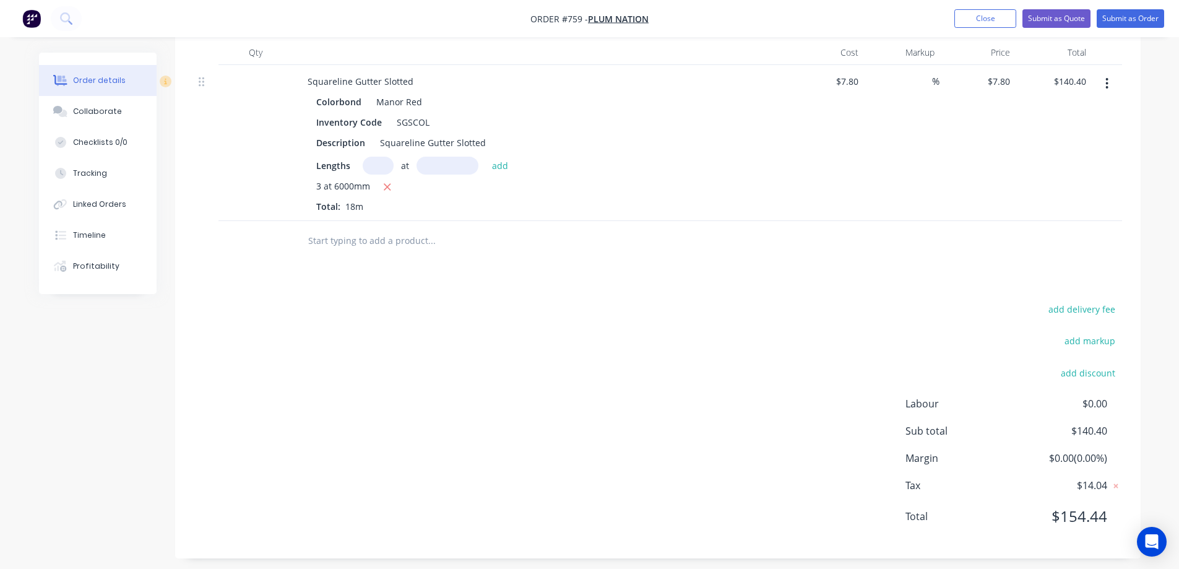
scroll to position [390, 0]
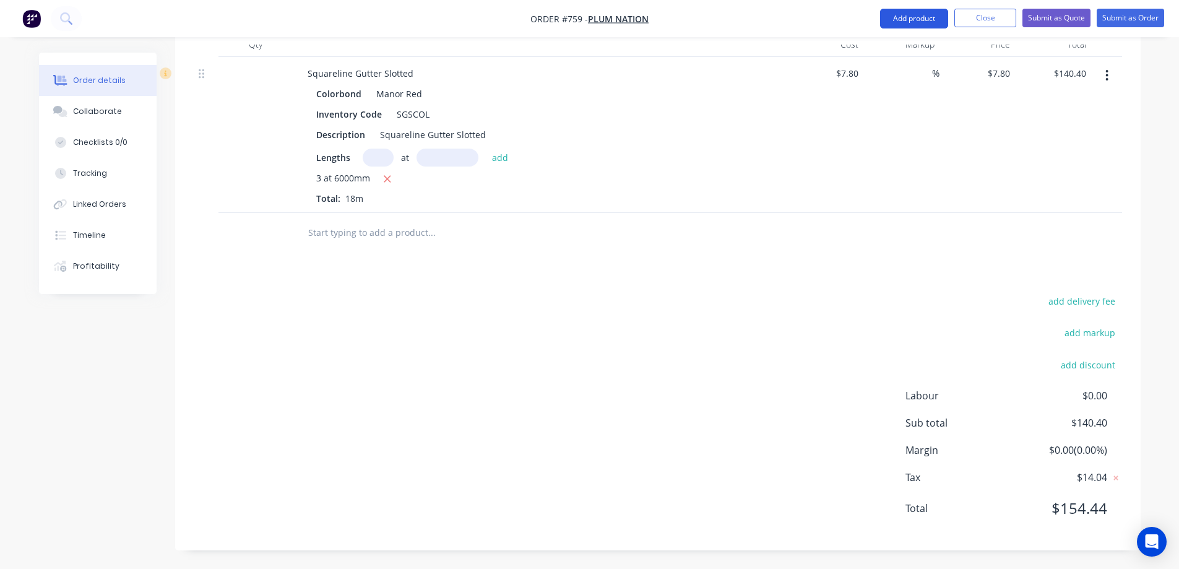
click at [921, 24] on button "Add product" at bounding box center [914, 19] width 68 height 20
click at [908, 20] on button "Add product" at bounding box center [914, 19] width 68 height 20
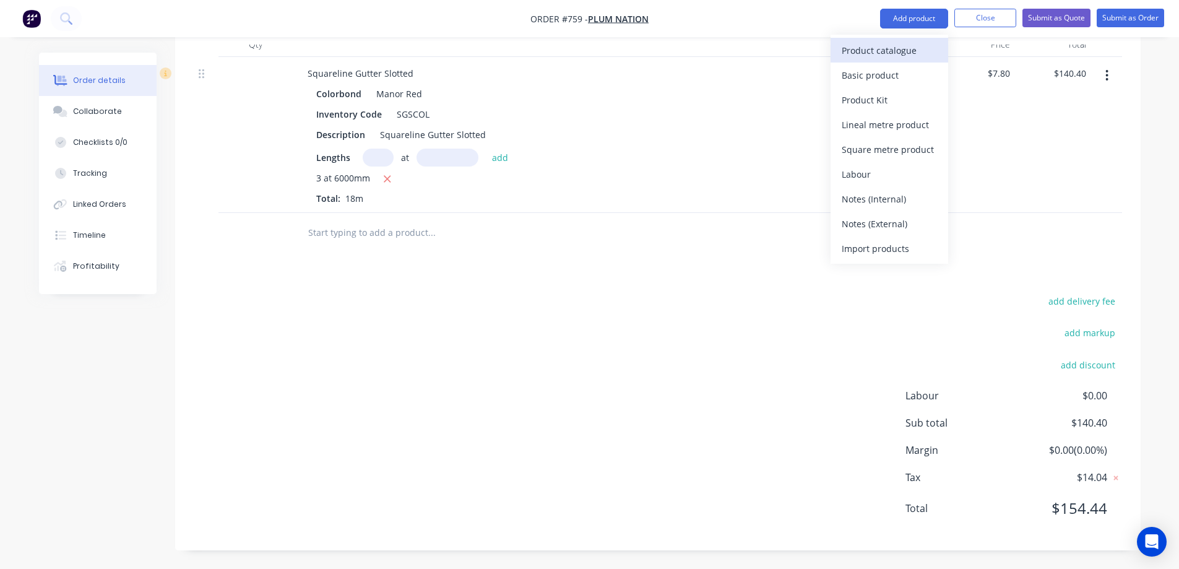
click at [898, 50] on div "Product catalogue" at bounding box center [889, 50] width 95 height 18
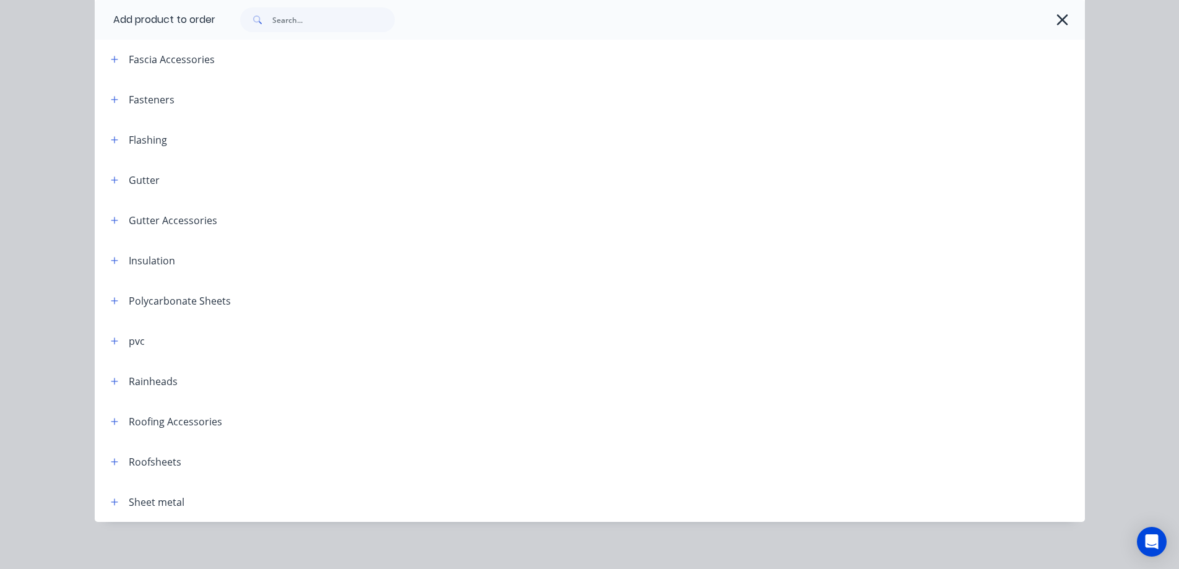
scroll to position [265, 0]
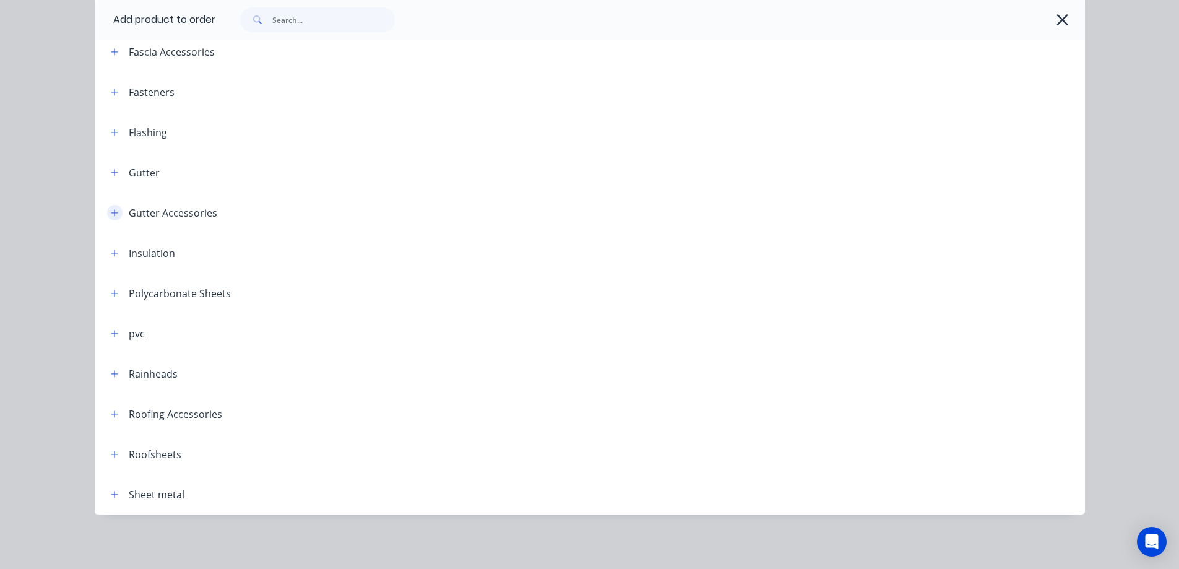
click at [114, 218] on button "button" at bounding box center [114, 212] width 15 height 15
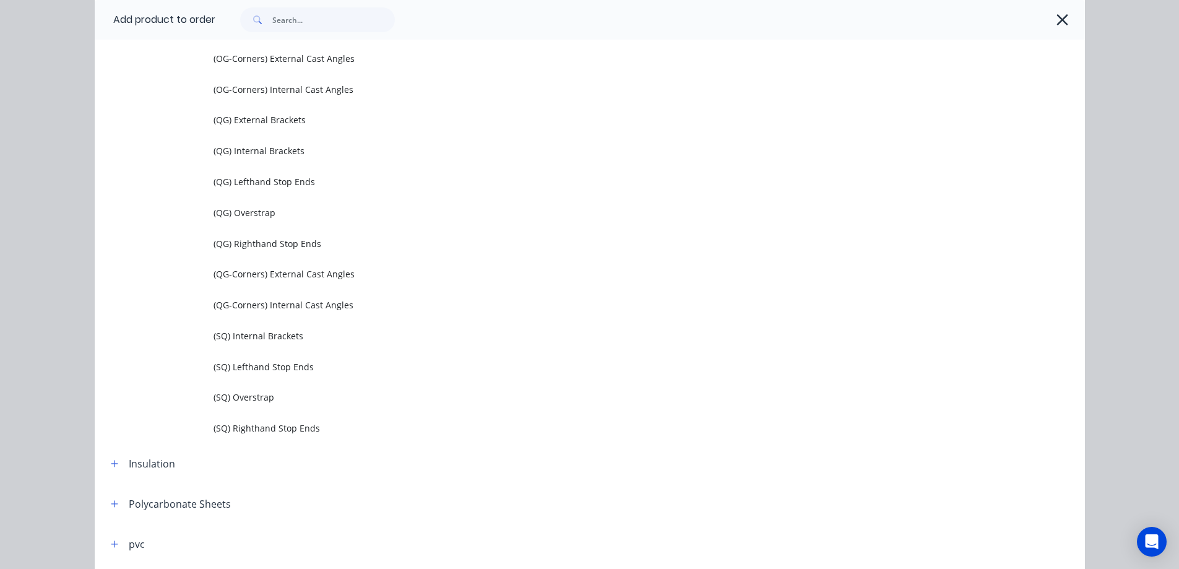
scroll to position [698, 0]
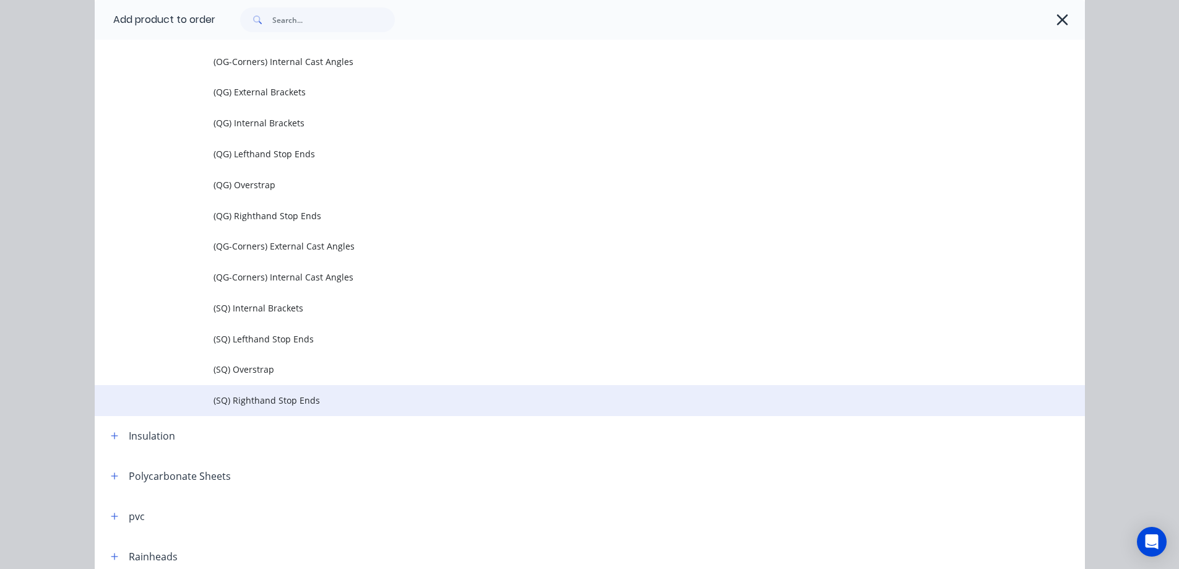
click at [261, 401] on span "(SQ) Righthand Stop Ends" at bounding box center [562, 400] width 697 height 13
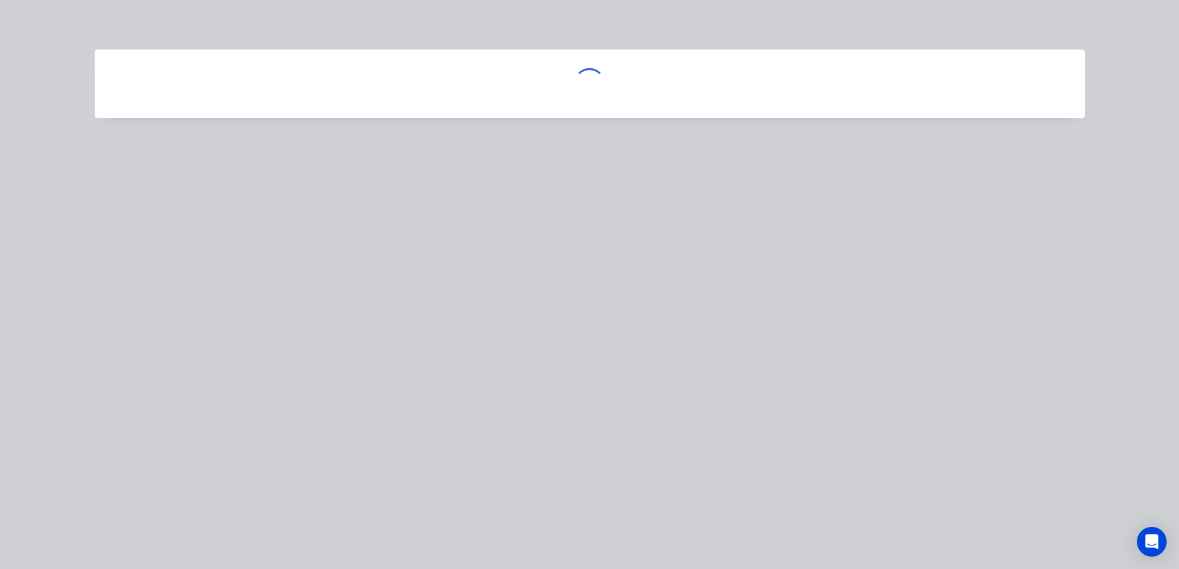
scroll to position [0, 0]
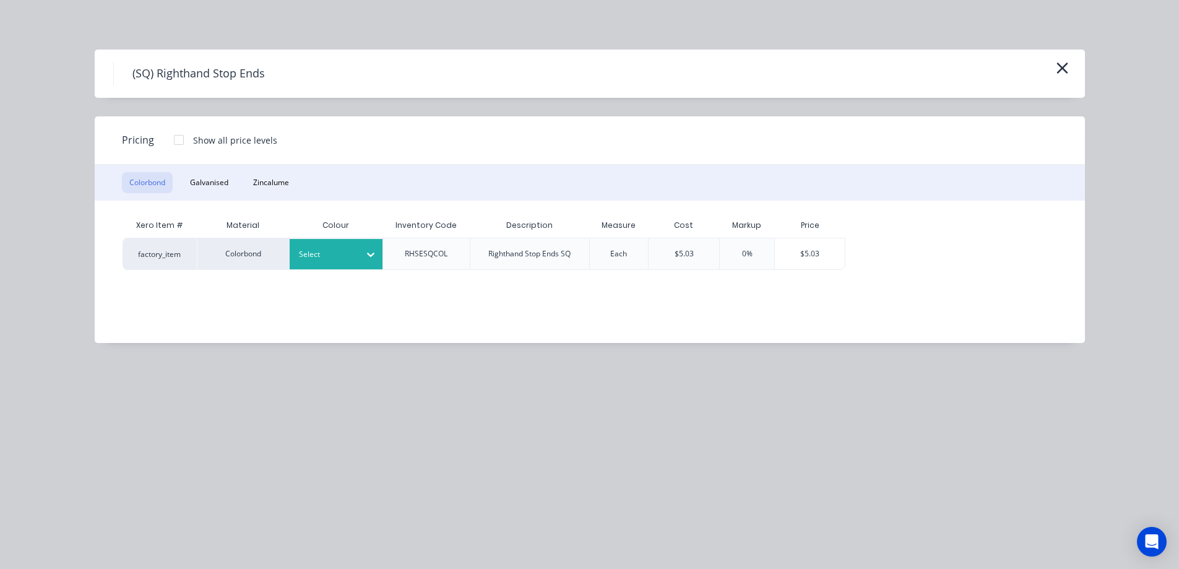
click at [325, 251] on div at bounding box center [327, 255] width 56 height 14
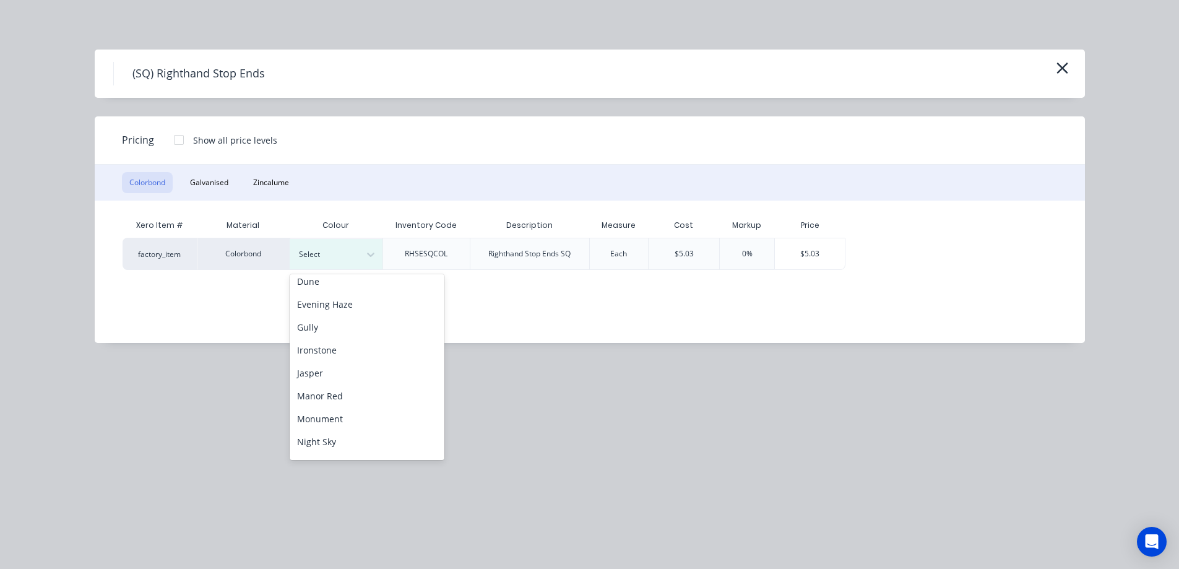
scroll to position [248, 0]
click at [338, 293] on div "Manor Red" at bounding box center [367, 292] width 155 height 23
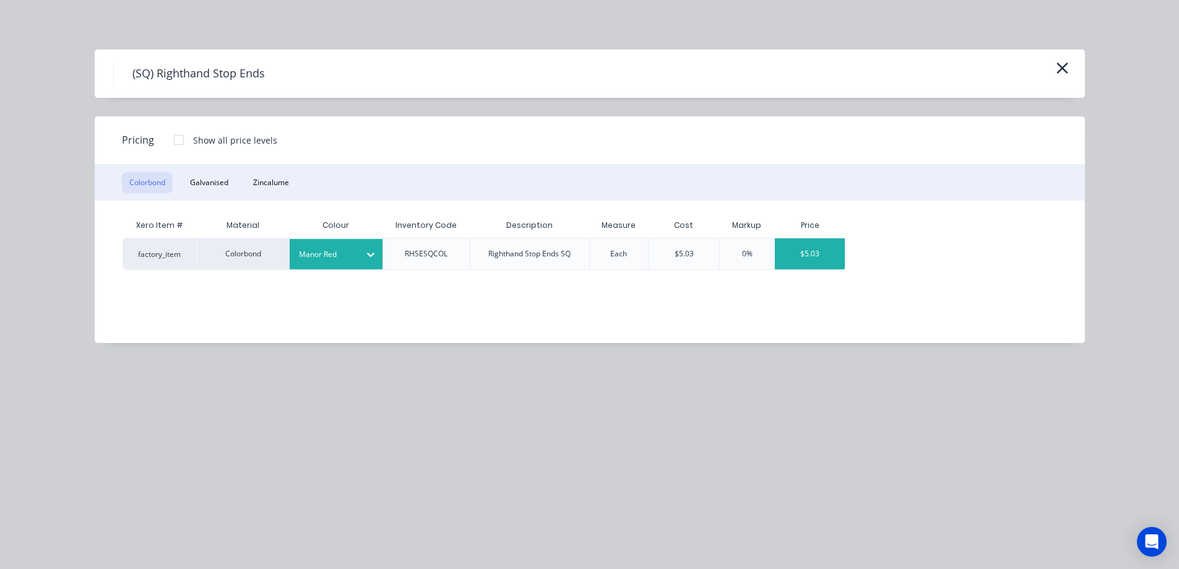
click at [828, 255] on div "$5.03" at bounding box center [810, 253] width 70 height 31
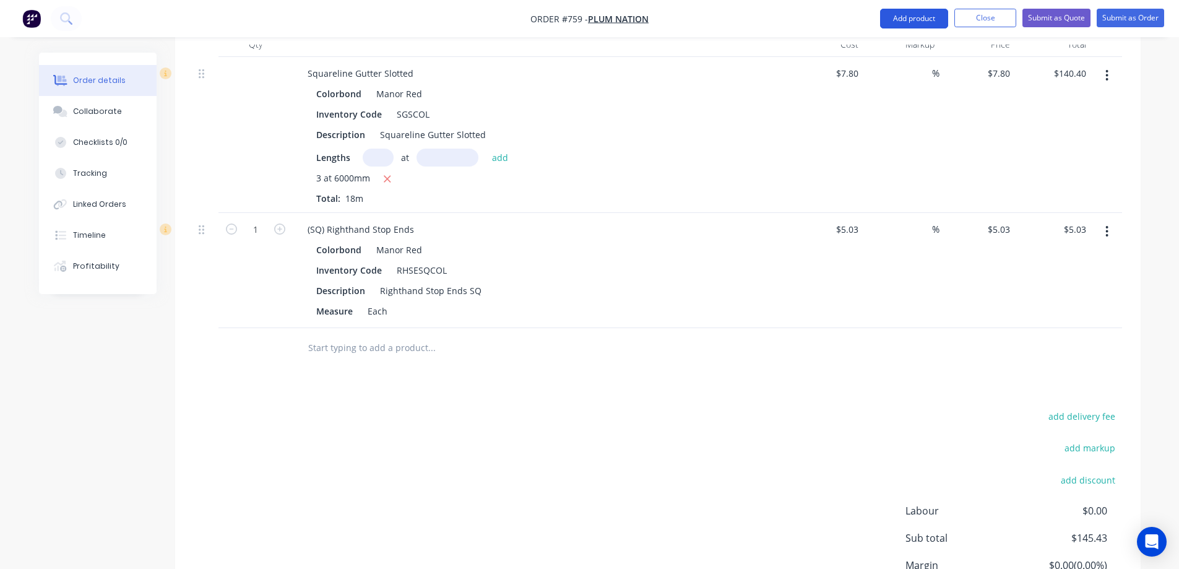
click at [918, 18] on button "Add product" at bounding box center [914, 19] width 68 height 20
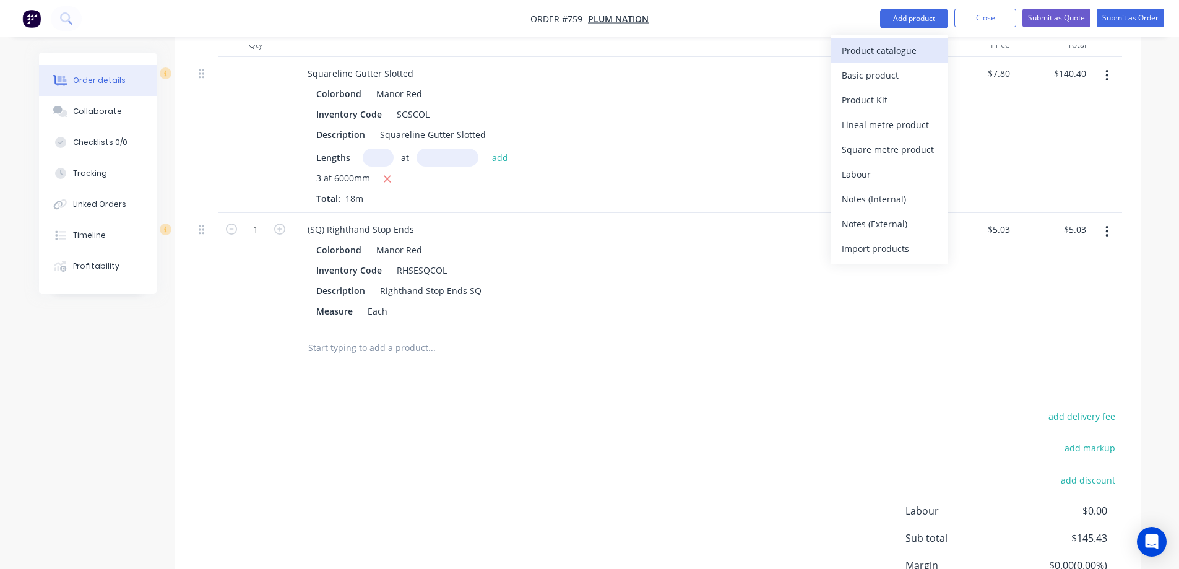
click at [901, 44] on div "Product catalogue" at bounding box center [889, 50] width 95 height 18
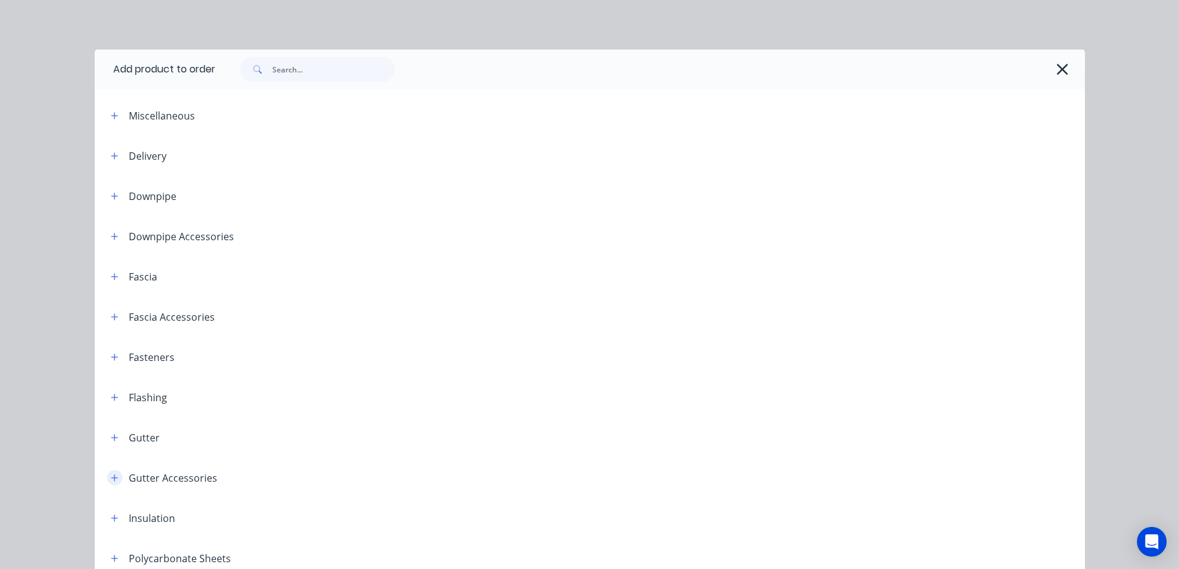
click at [111, 473] on icon "button" at bounding box center [114, 477] width 7 height 9
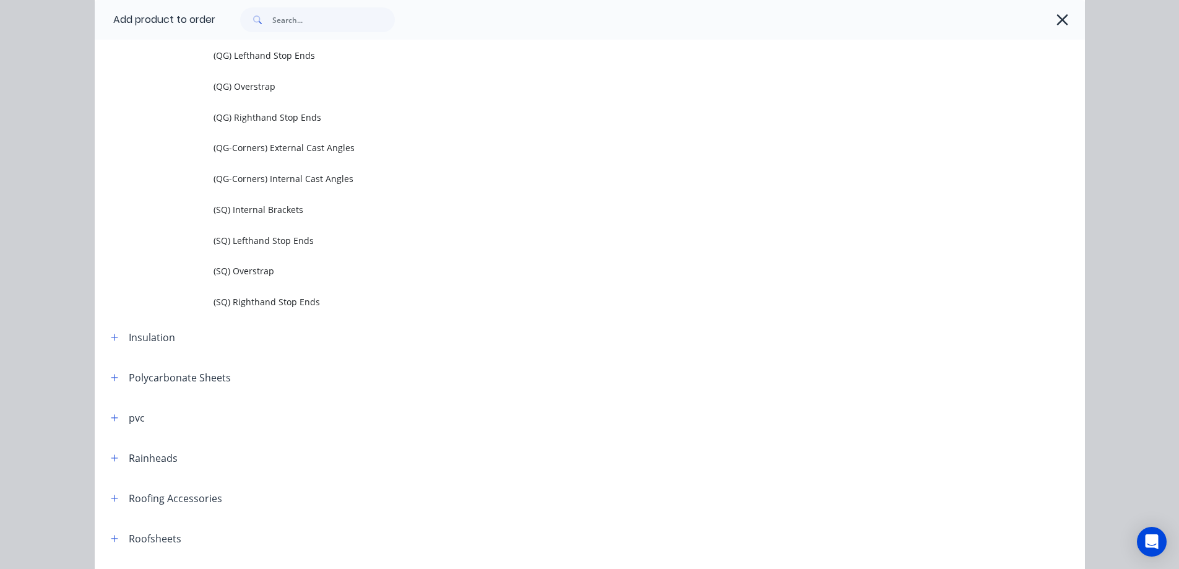
scroll to position [805, 0]
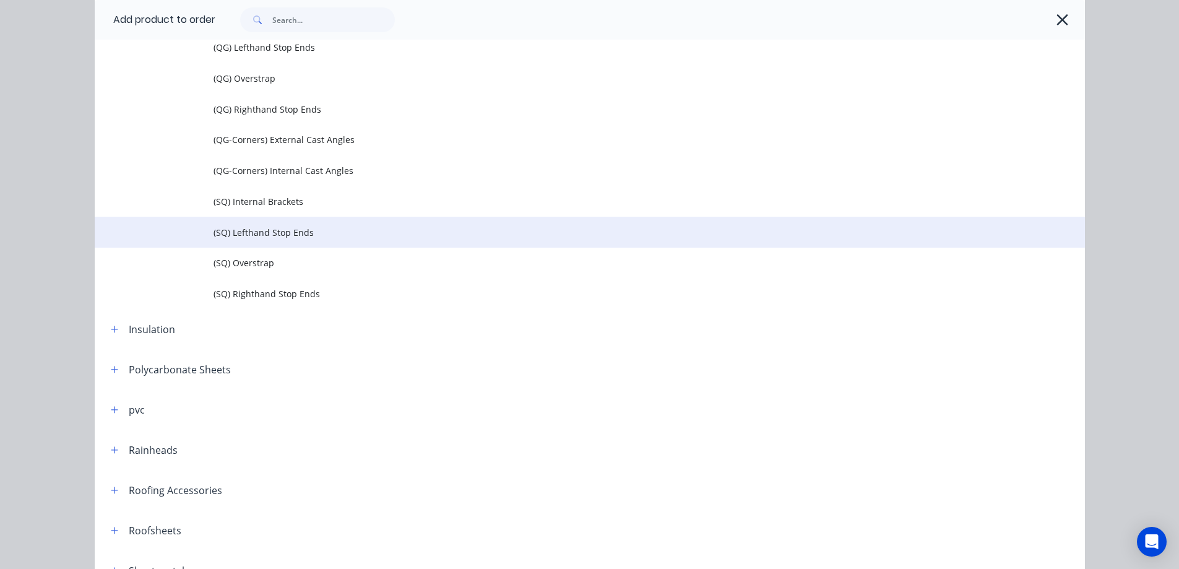
click at [281, 242] on td "(SQ) Lefthand Stop Ends" at bounding box center [649, 232] width 871 height 31
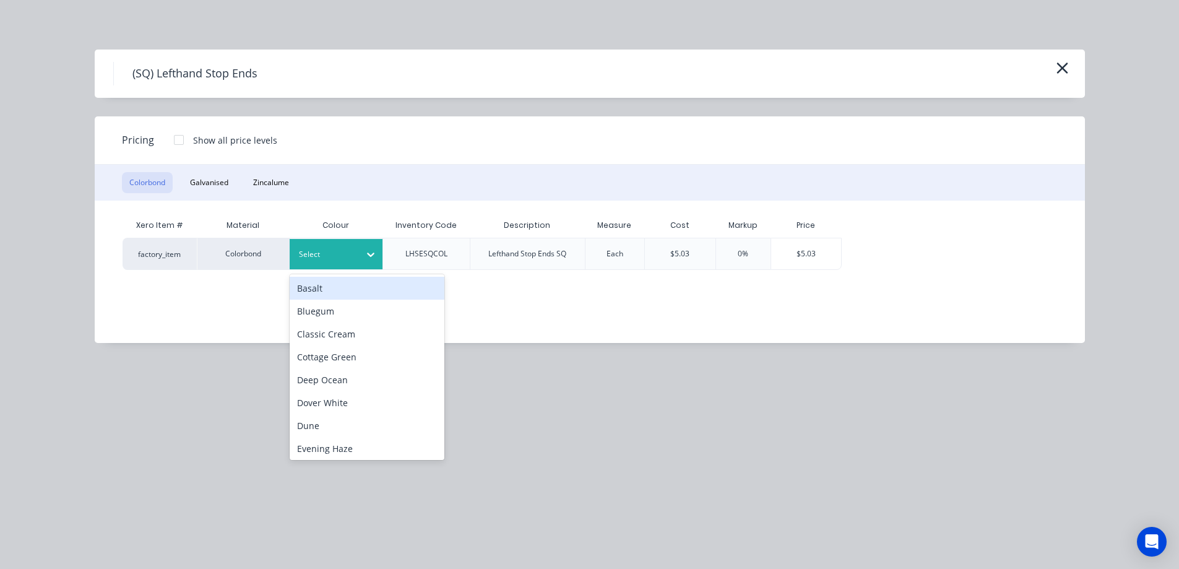
click at [351, 248] on div at bounding box center [327, 255] width 56 height 14
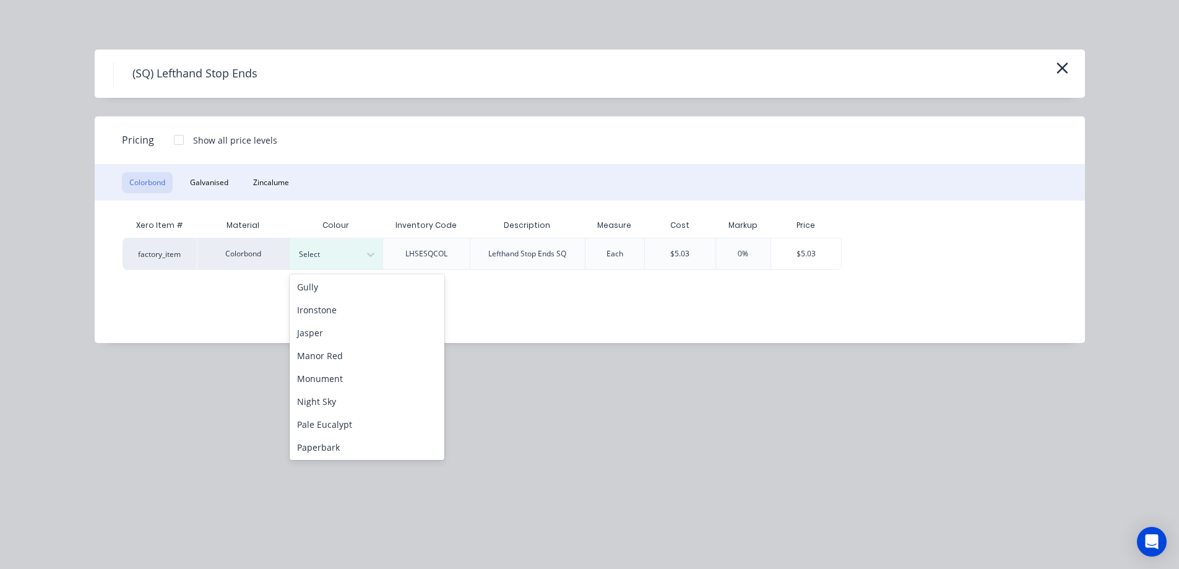
scroll to position [186, 0]
click at [345, 352] on div "Manor Red" at bounding box center [367, 354] width 155 height 23
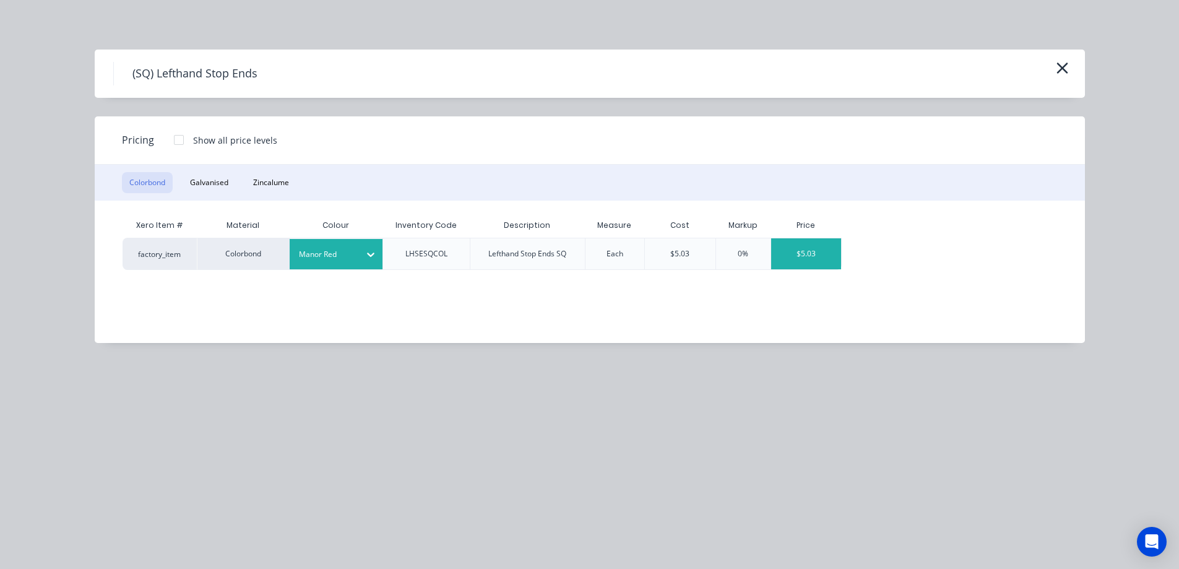
click at [827, 254] on div "$5.03" at bounding box center [806, 253] width 70 height 31
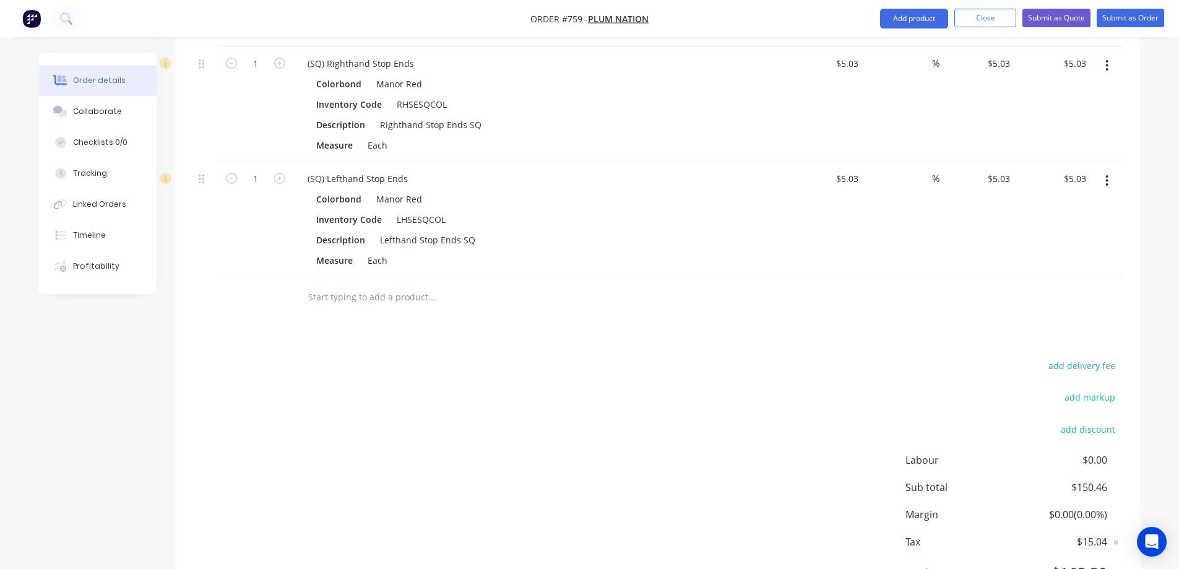
scroll to position [576, 0]
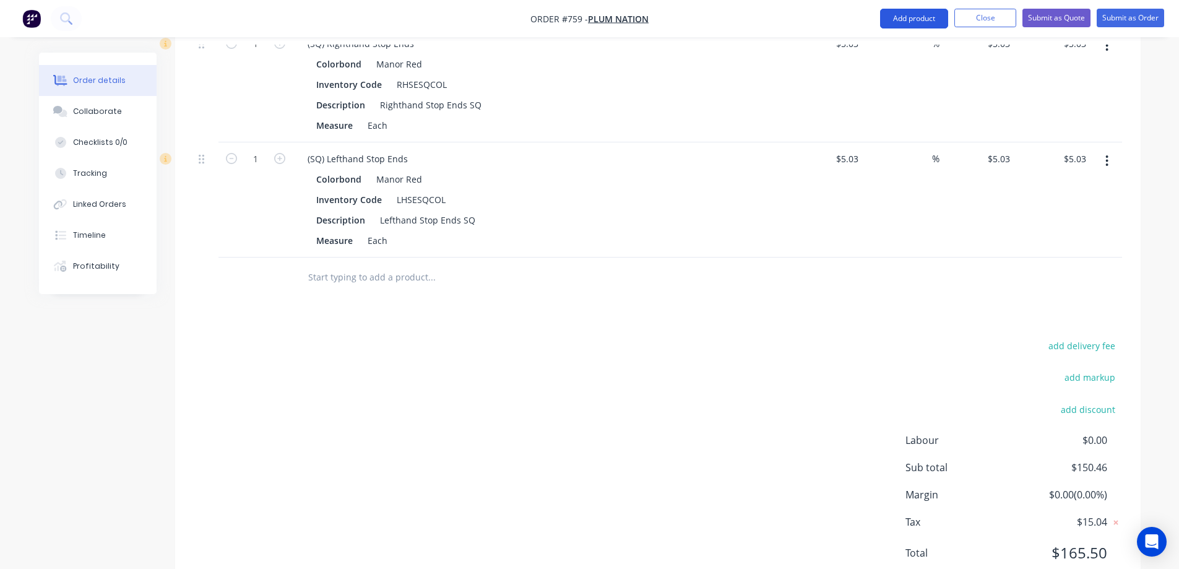
click at [914, 20] on button "Add product" at bounding box center [914, 19] width 68 height 20
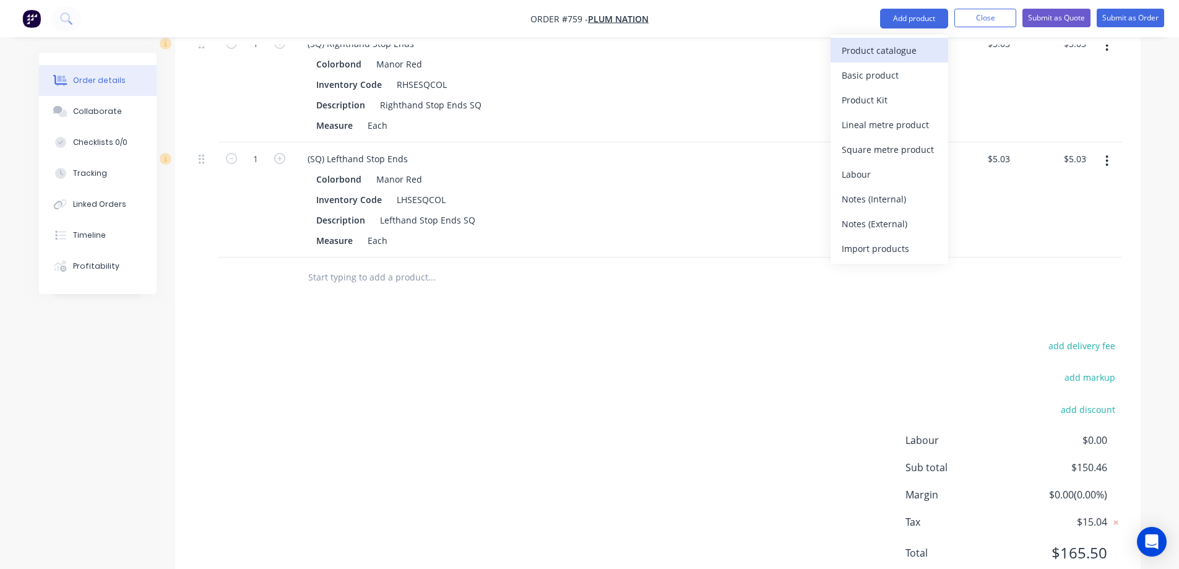
click at [897, 51] on div "Product catalogue" at bounding box center [889, 50] width 95 height 18
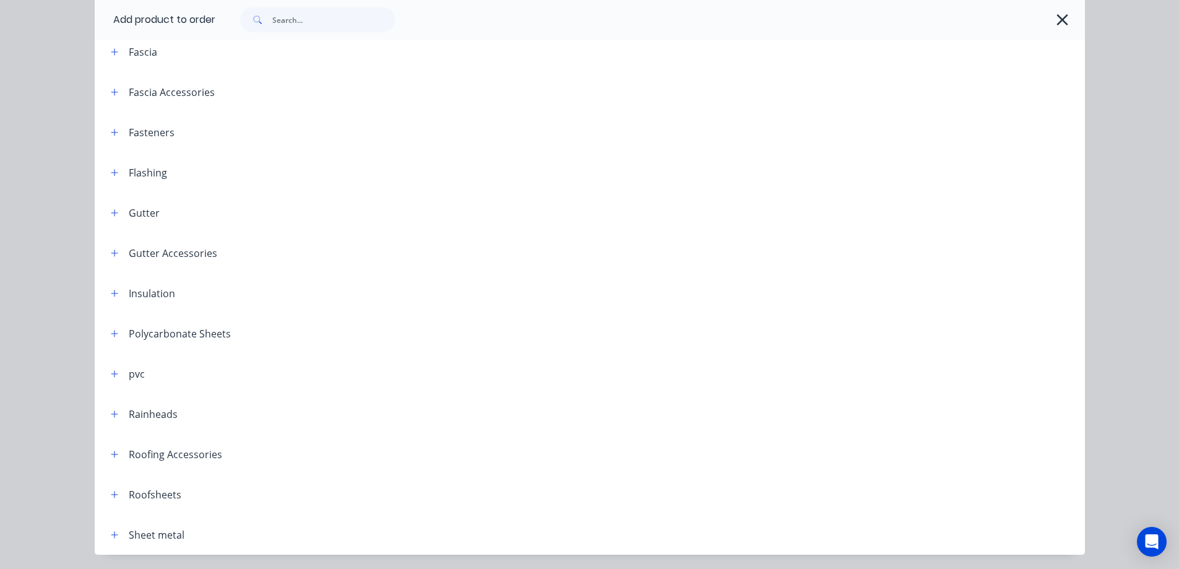
scroll to position [265, 0]
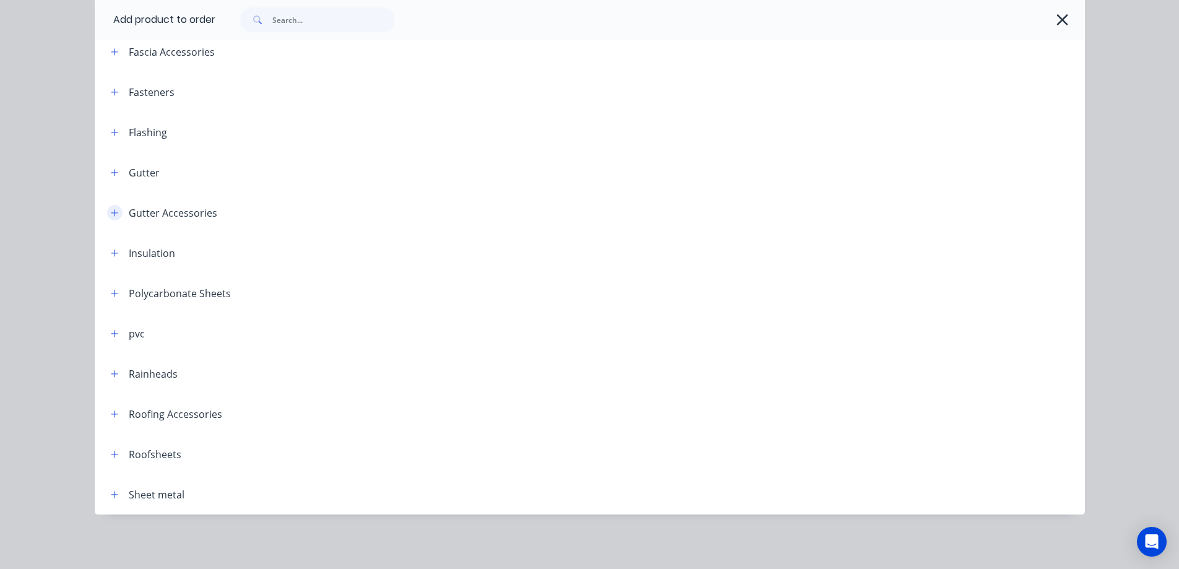
click at [113, 212] on icon "button" at bounding box center [114, 213] width 7 height 9
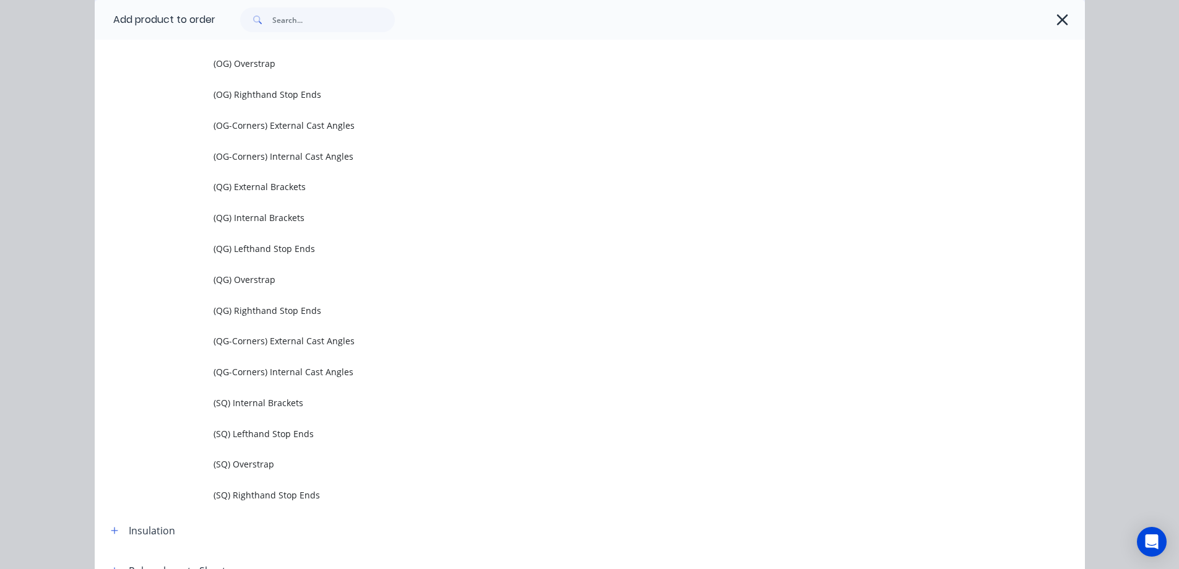
scroll to position [698, 0]
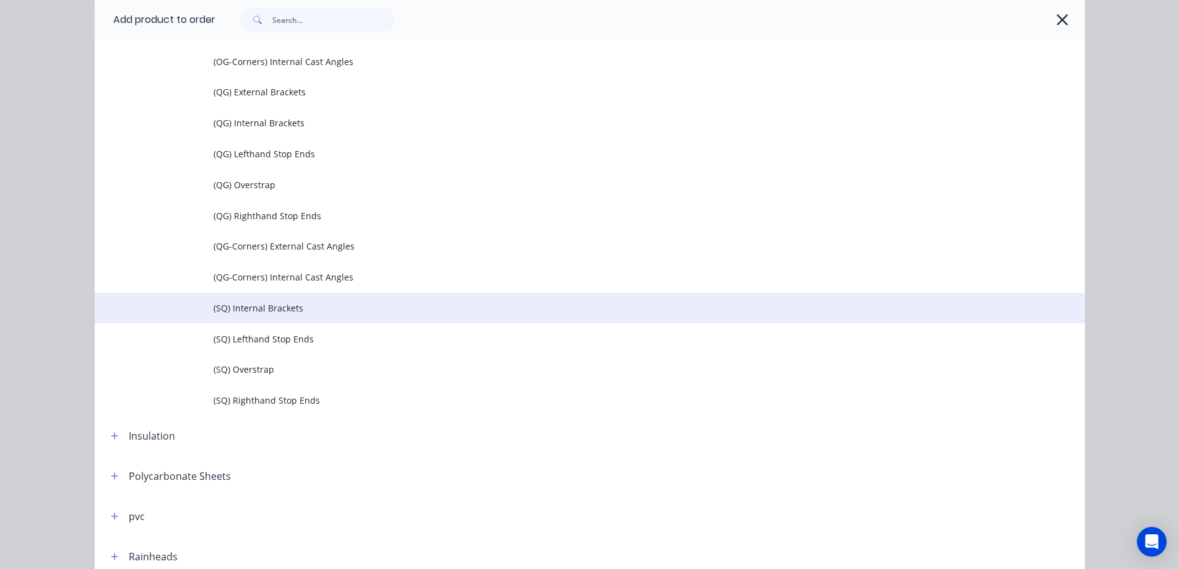
click at [275, 311] on span "(SQ) Internal Brackets" at bounding box center [562, 307] width 697 height 13
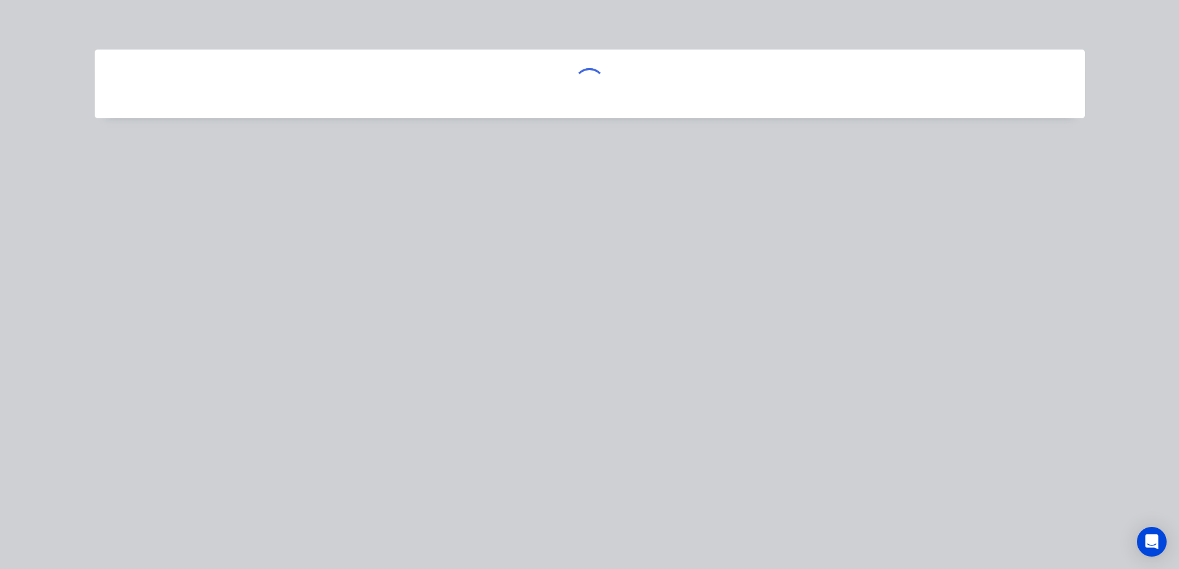
scroll to position [0, 0]
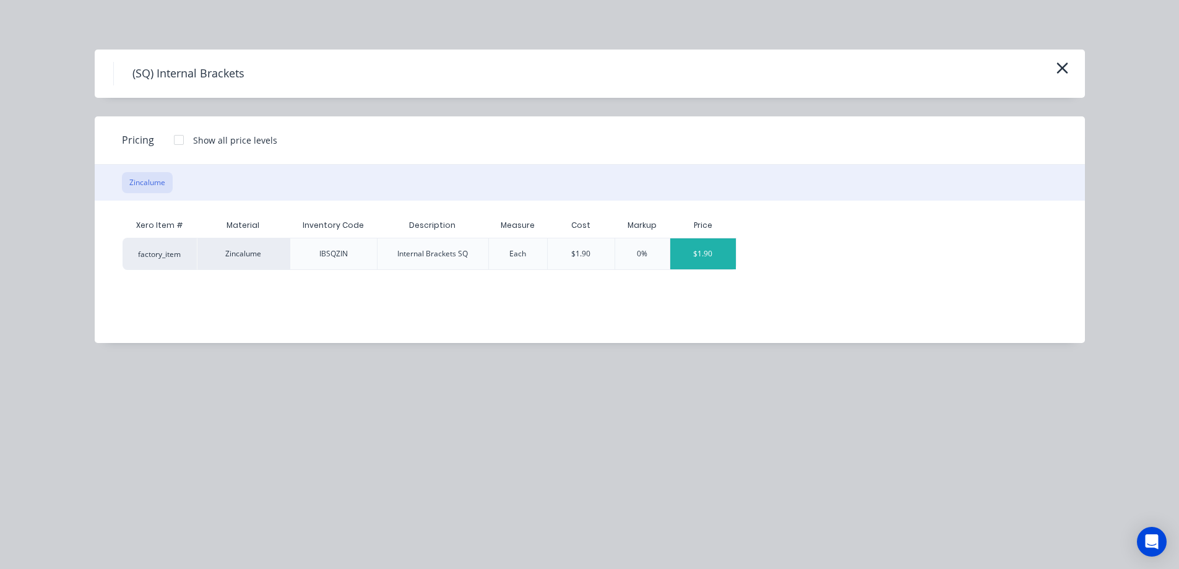
click at [694, 254] on div "$1.90" at bounding box center [703, 253] width 66 height 31
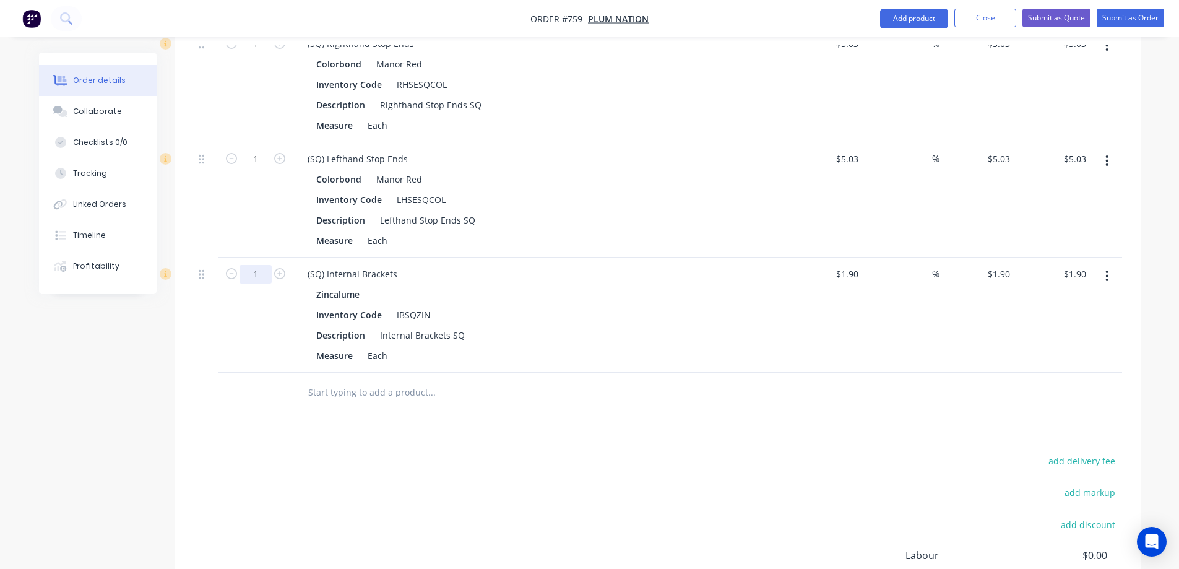
click at [266, 275] on input "1" at bounding box center [256, 274] width 32 height 19
type input "15"
type input "$28.50"
click at [318, 428] on div "Drawings Add drawing Products Show / Hide columns Add product Qty Cost Markup P…" at bounding box center [658, 233] width 966 height 953
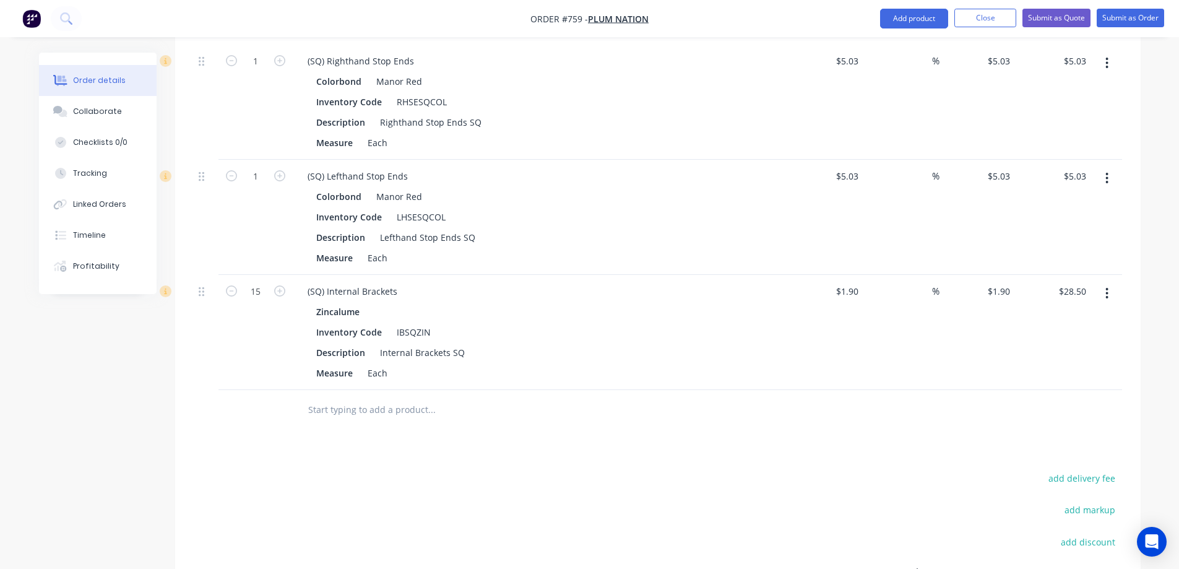
scroll to position [637, 0]
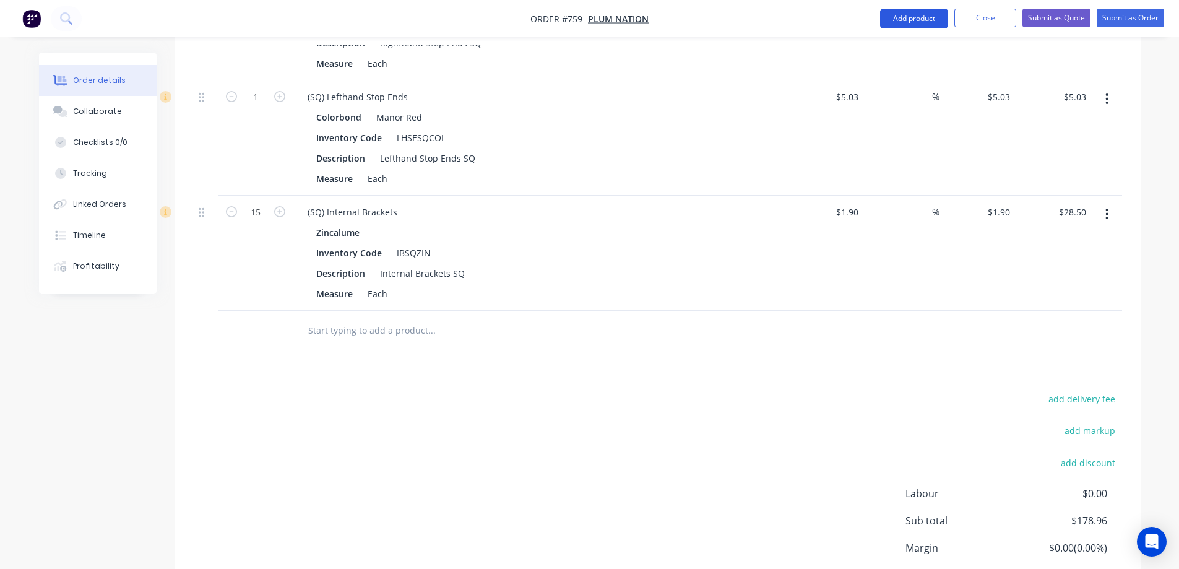
click at [917, 20] on button "Add product" at bounding box center [914, 19] width 68 height 20
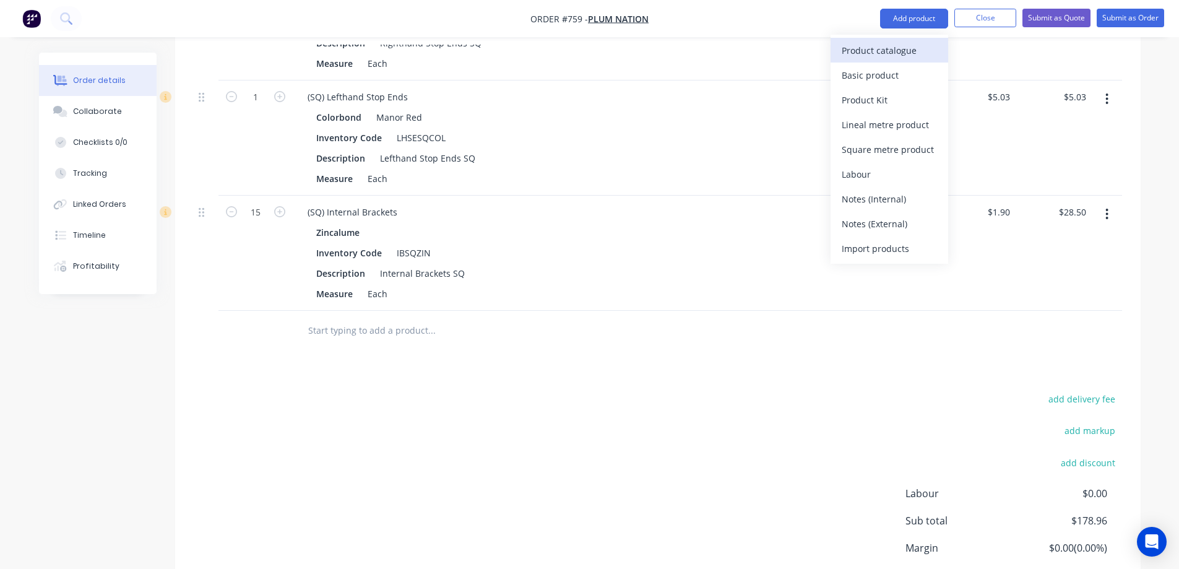
click at [908, 39] on button "Product catalogue" at bounding box center [890, 50] width 118 height 25
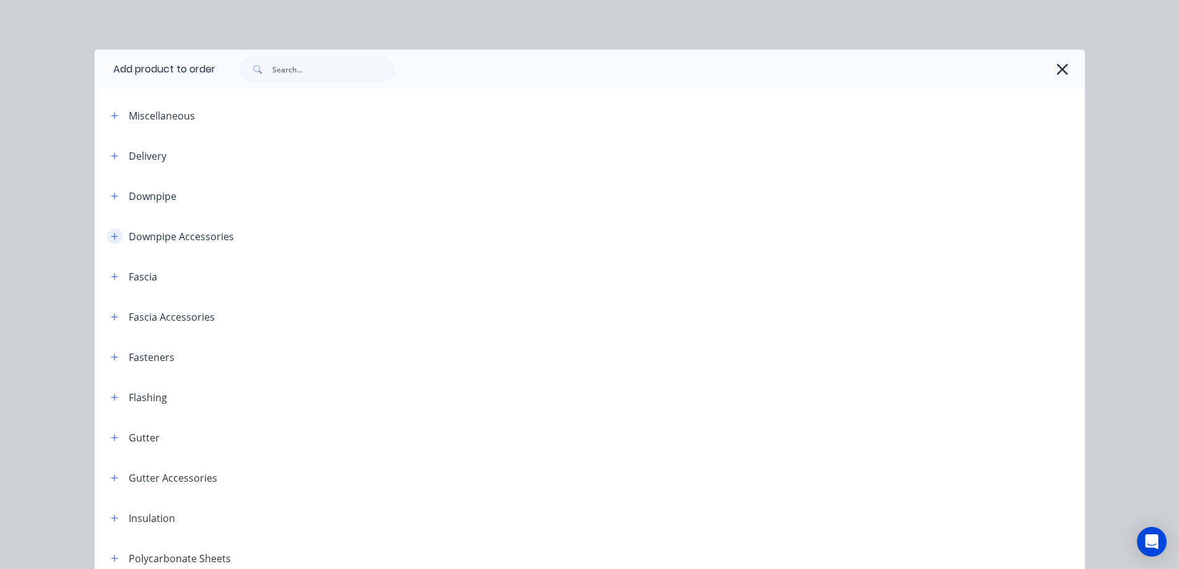
click at [107, 240] on button "button" at bounding box center [114, 235] width 15 height 15
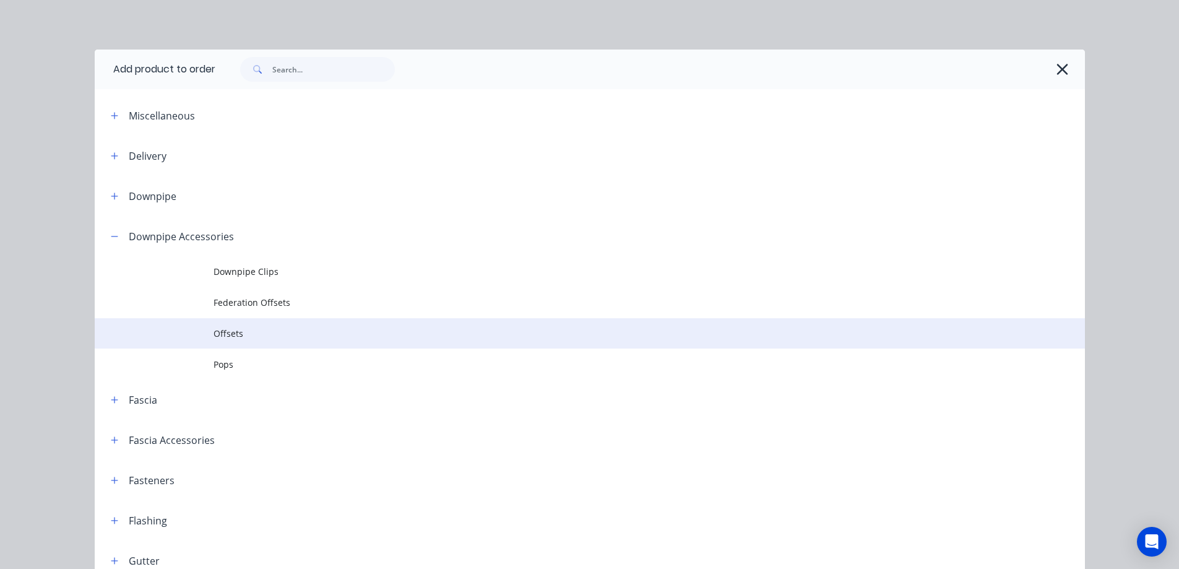
click at [197, 343] on td at bounding box center [154, 333] width 119 height 31
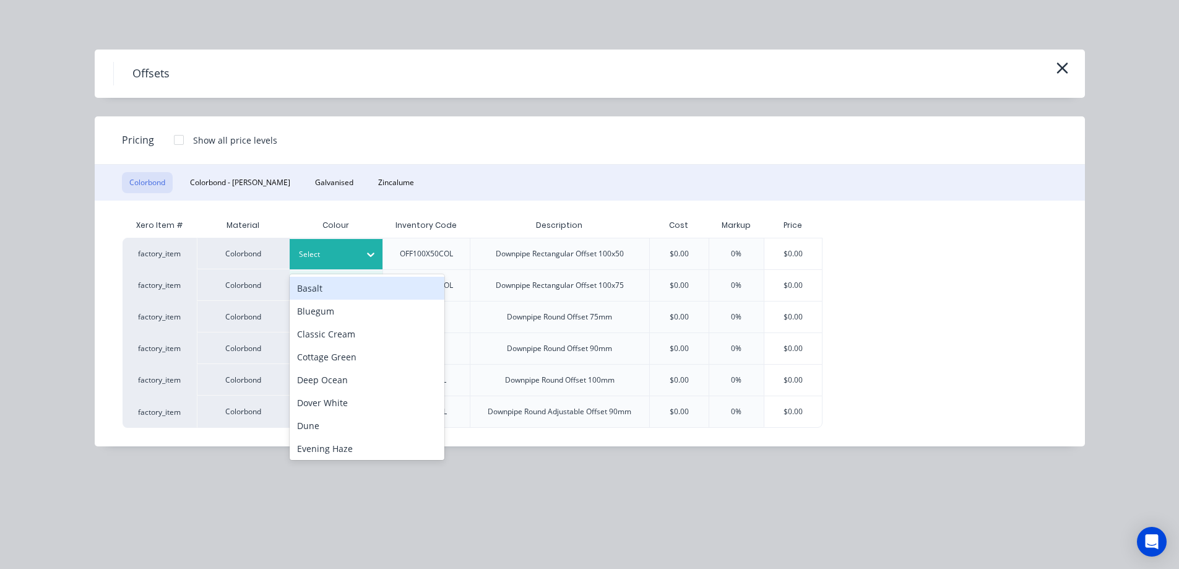
click at [358, 255] on div "Select" at bounding box center [324, 254] width 69 height 16
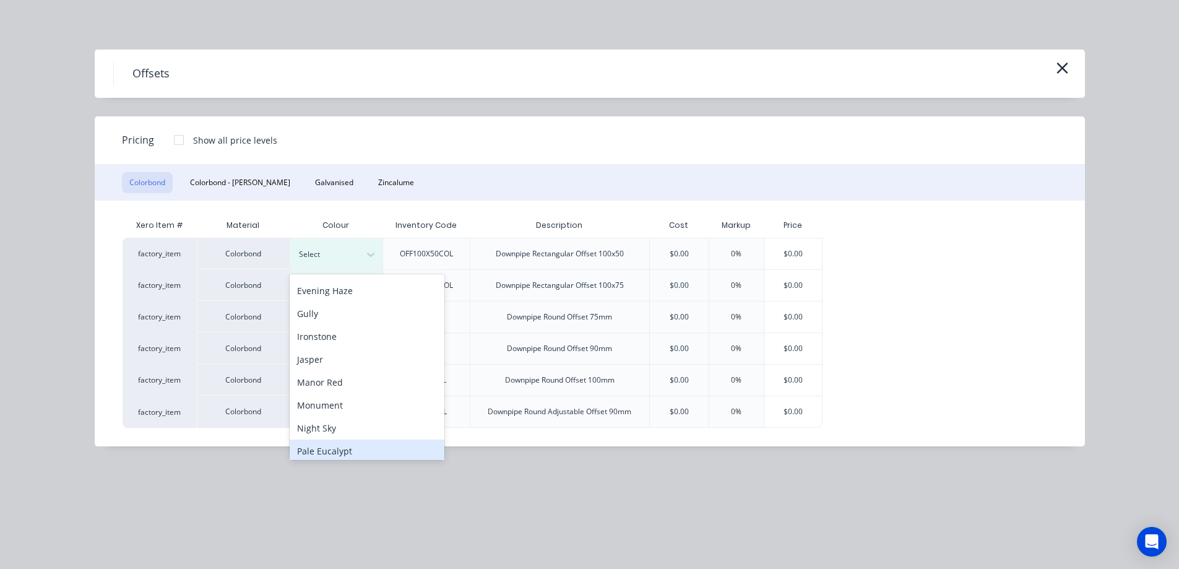
scroll to position [186, 0]
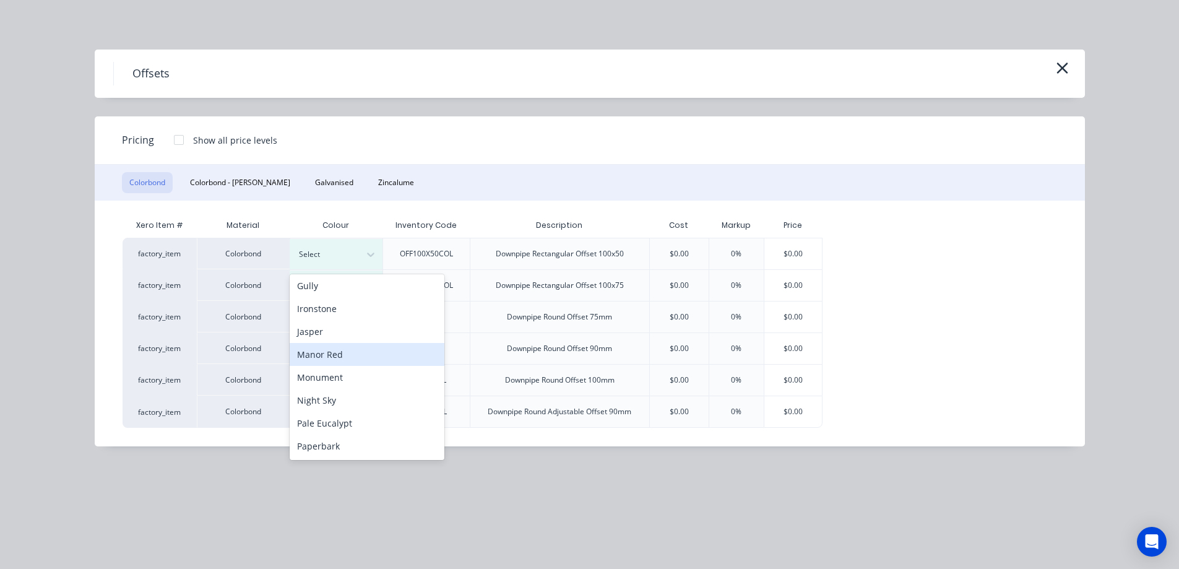
click at [345, 358] on div "Manor Red" at bounding box center [367, 354] width 155 height 23
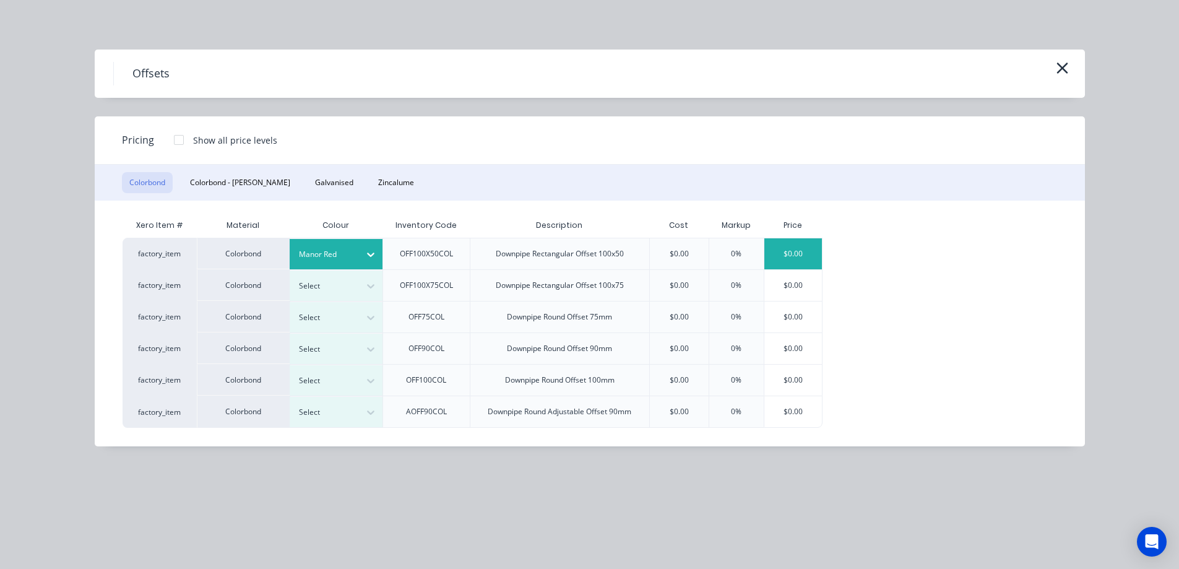
click at [776, 251] on div "$0.00" at bounding box center [793, 253] width 58 height 31
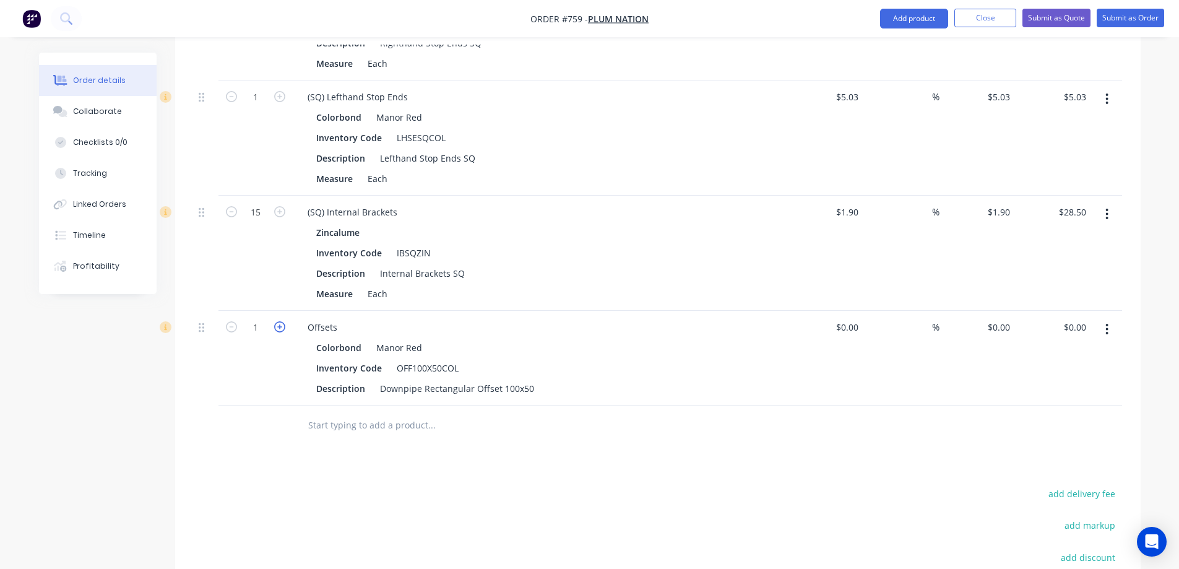
click at [276, 329] on icon "button" at bounding box center [279, 326] width 11 height 11
type input "2"
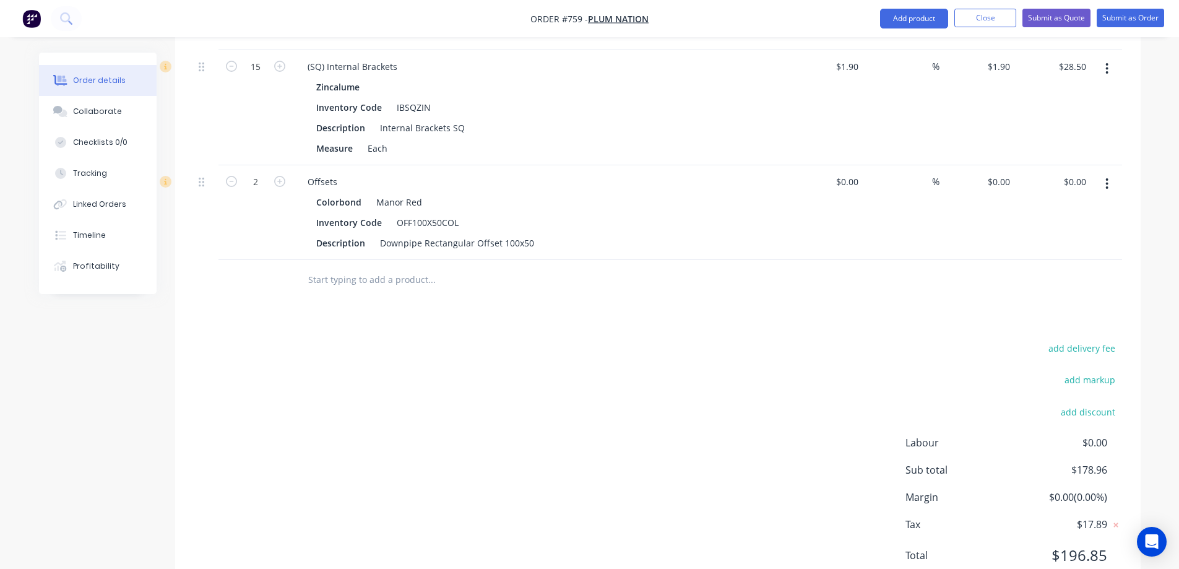
scroll to position [761, 0]
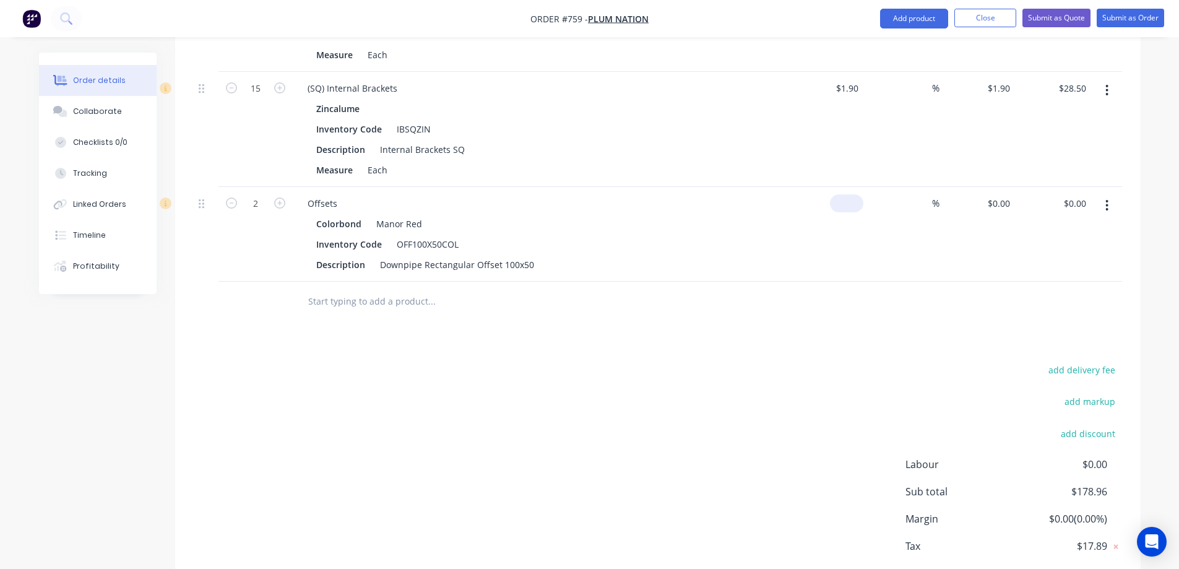
click at [840, 208] on div "$0.00" at bounding box center [826, 234] width 76 height 95
type input "$39.73"
type input "$79.46"
click at [745, 374] on div "add delivery fee add markup add discount Labour $0.00 Sub total $258.42 Margin …" at bounding box center [658, 480] width 928 height 239
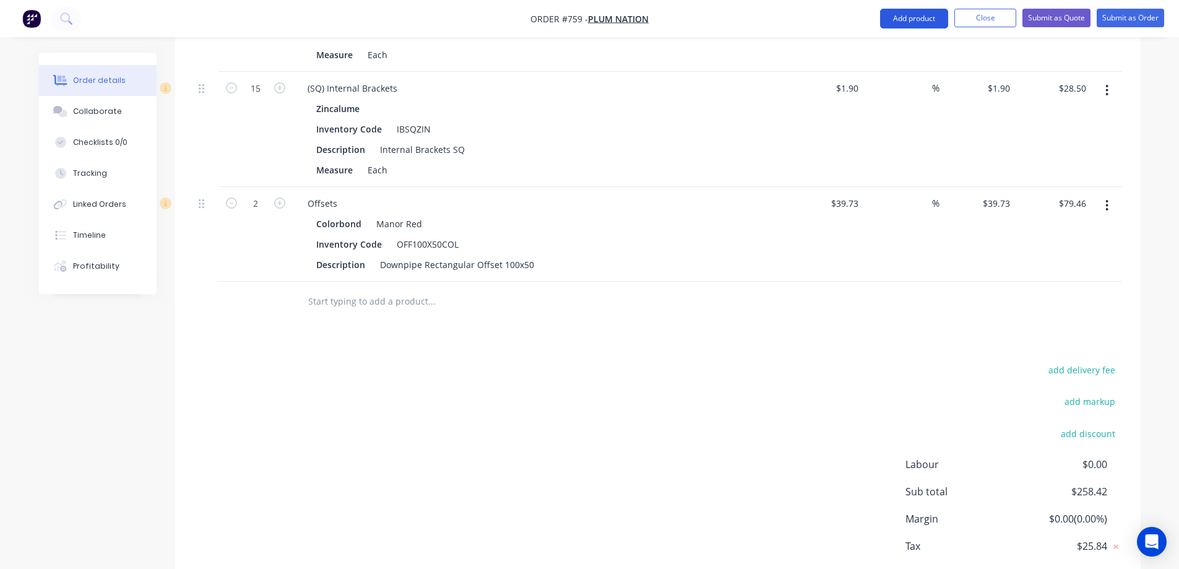
click at [900, 19] on button "Add product" at bounding box center [914, 19] width 68 height 20
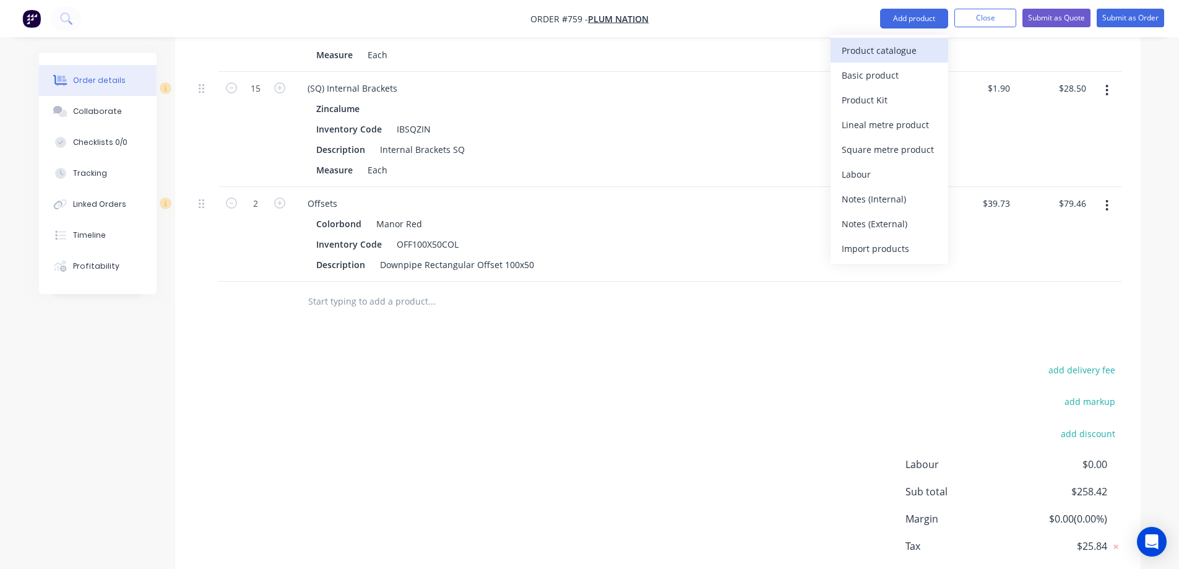
click at [893, 59] on button "Product catalogue" at bounding box center [890, 50] width 118 height 25
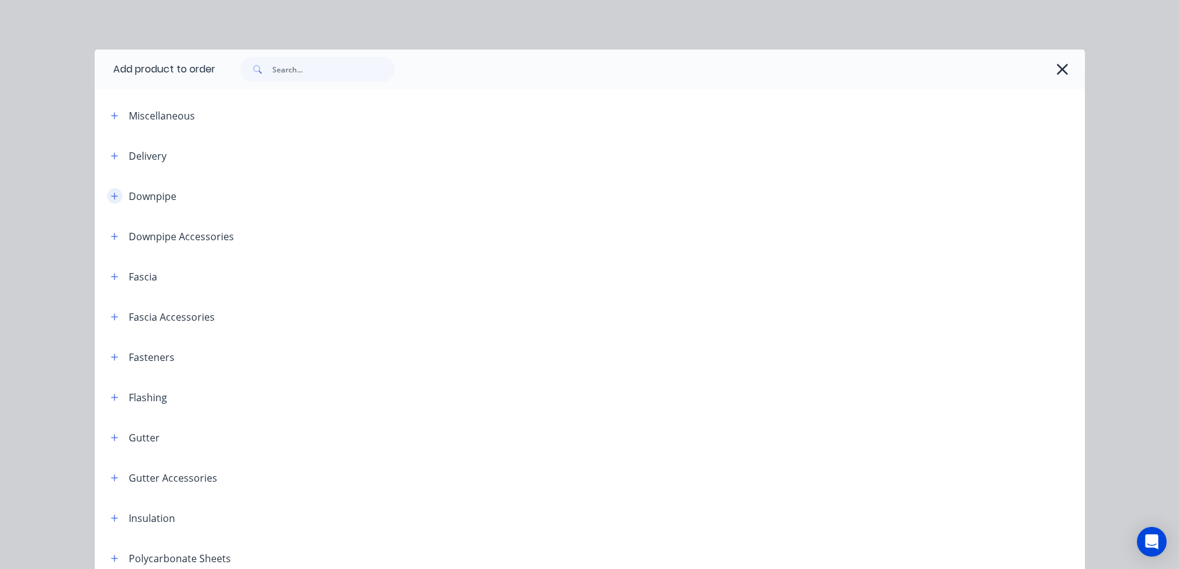
click at [107, 196] on button "button" at bounding box center [114, 195] width 15 height 15
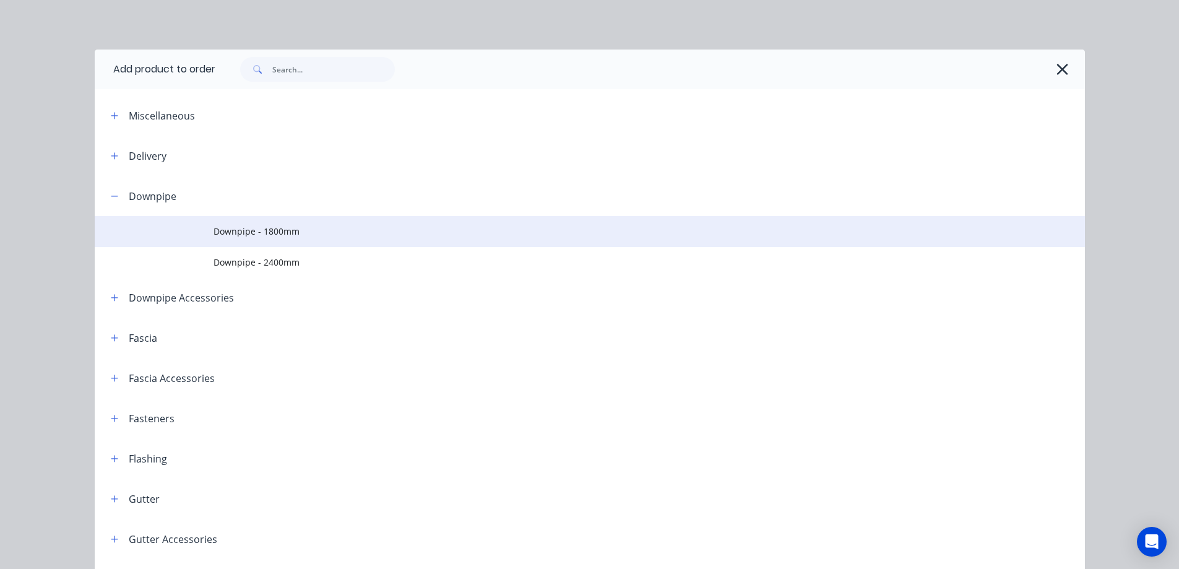
click at [241, 231] on span "Downpipe - 1800mm" at bounding box center [562, 231] width 697 height 13
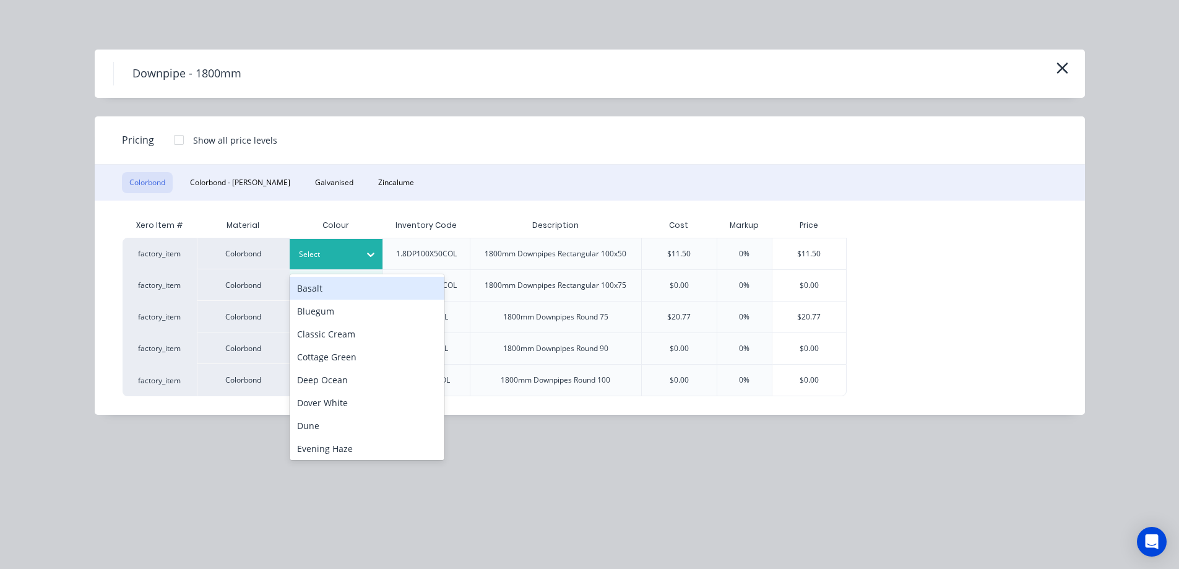
click at [360, 265] on div at bounding box center [371, 255] width 22 height 30
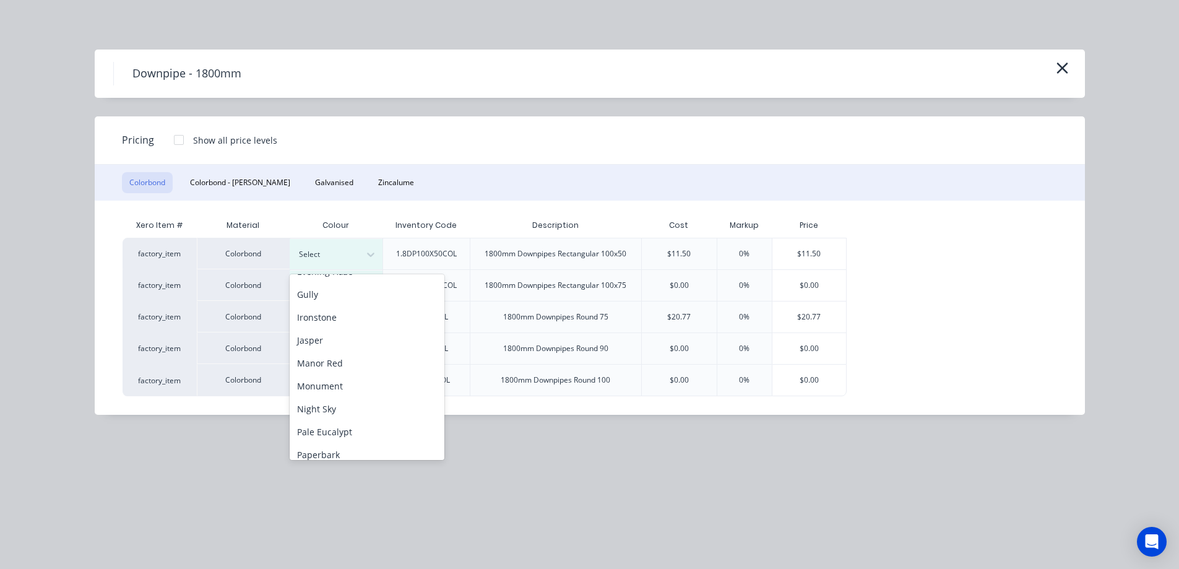
scroll to position [186, 0]
click at [351, 352] on div "Manor Red" at bounding box center [367, 354] width 155 height 23
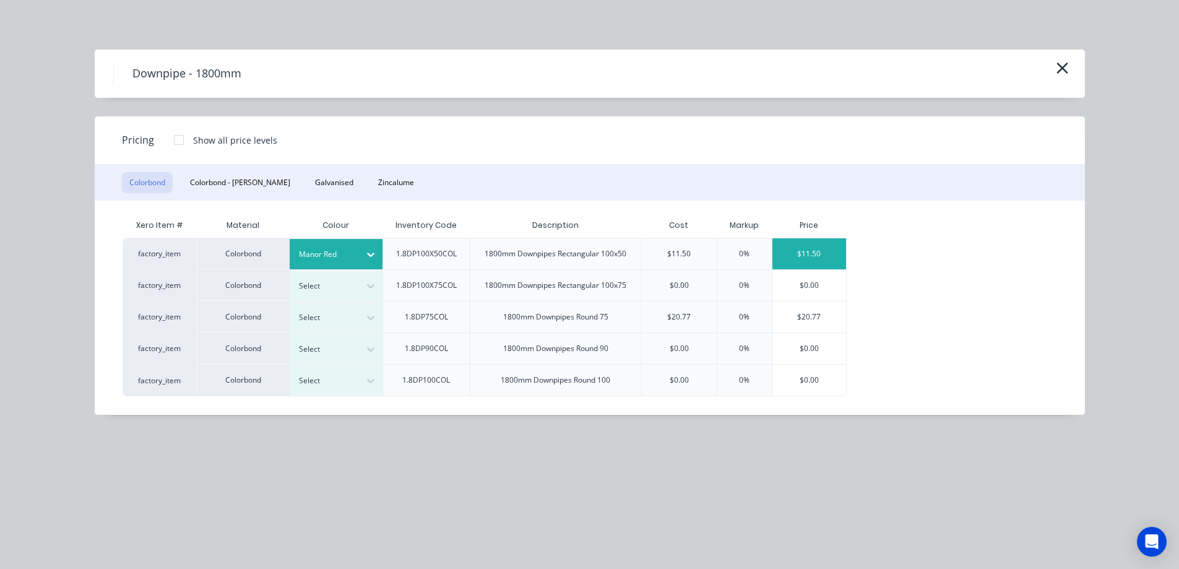
click at [819, 259] on div "$11.50" at bounding box center [809, 253] width 74 height 31
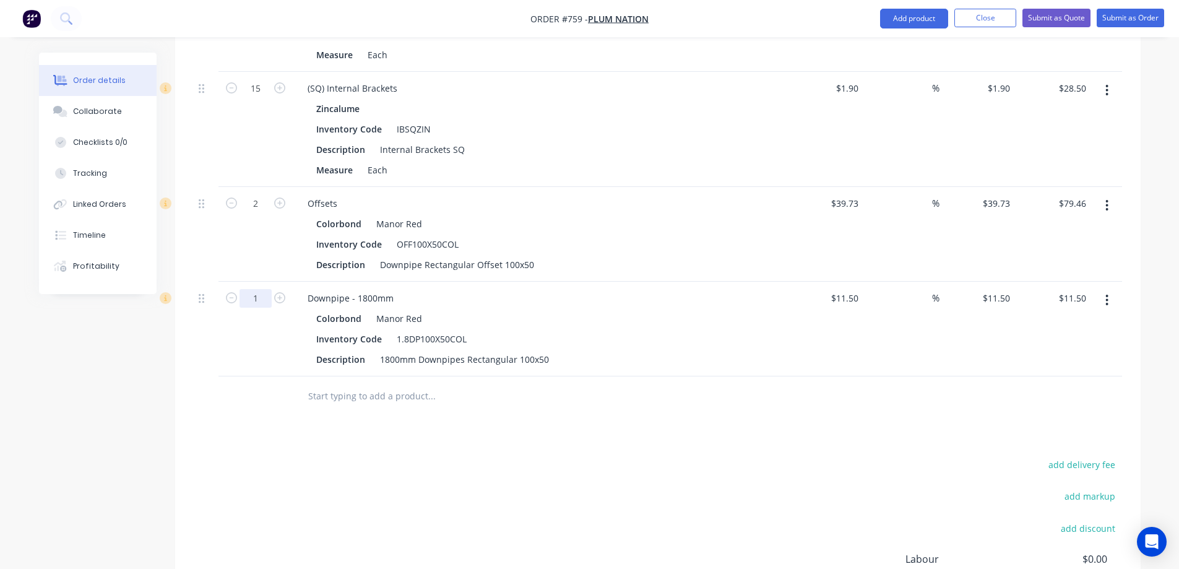
click at [256, 306] on input "1" at bounding box center [256, 298] width 32 height 19
type input "6"
type input "$69.00"
click at [394, 452] on div "Drawings Add drawing Products Show / Hide columns Add product Qty Cost Markup P…" at bounding box center [658, 143] width 966 height 1142
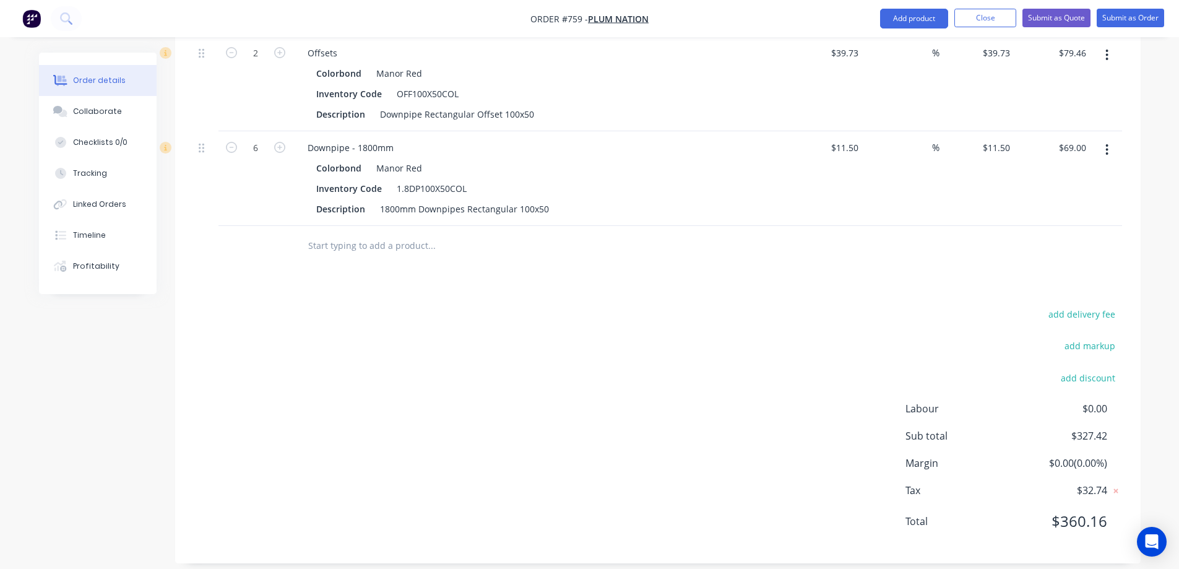
scroll to position [925, 0]
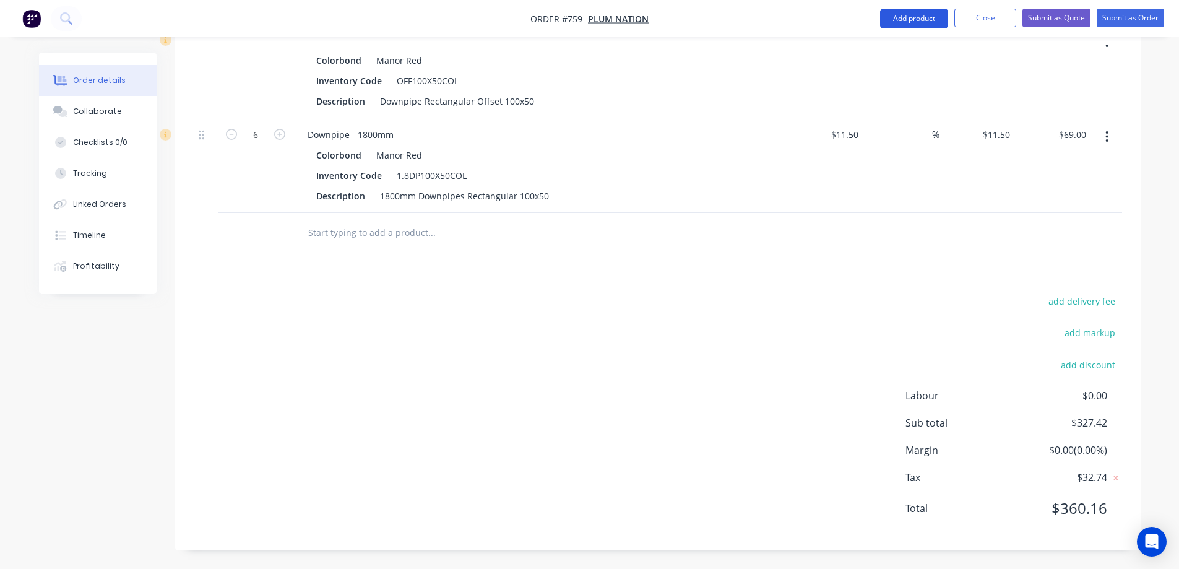
click at [891, 22] on button "Add product" at bounding box center [914, 19] width 68 height 20
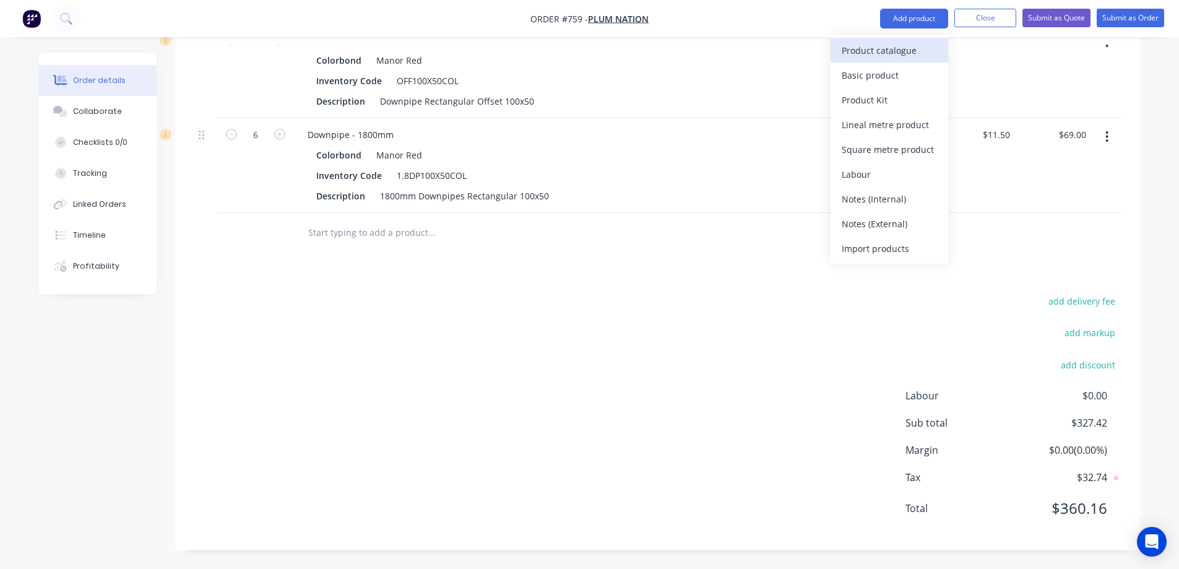
click at [881, 48] on div "Product catalogue" at bounding box center [889, 50] width 95 height 18
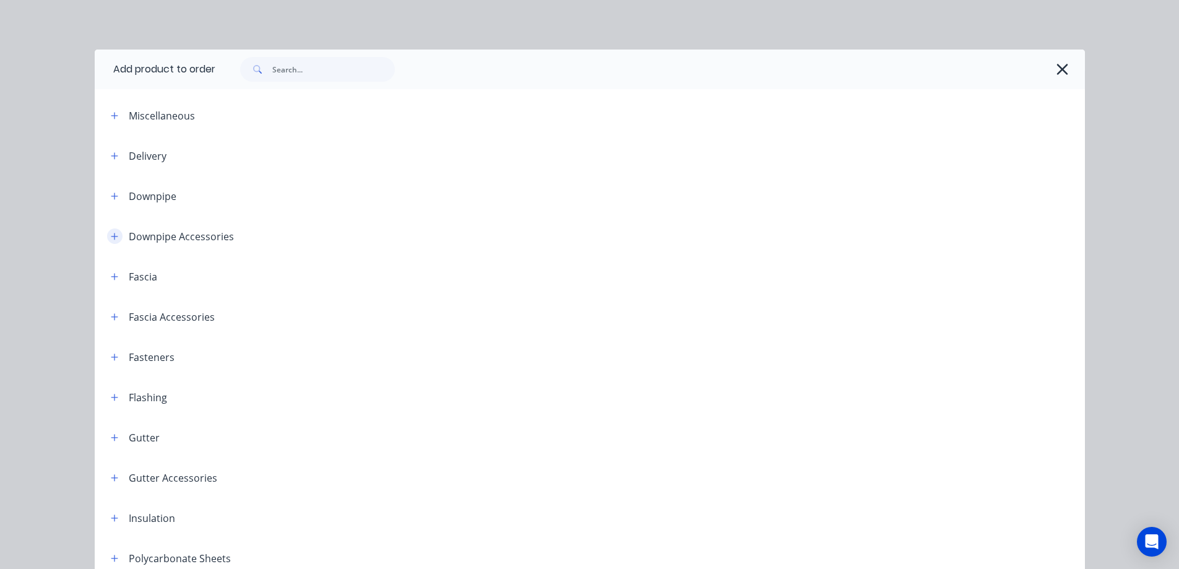
click at [111, 240] on icon "button" at bounding box center [114, 236] width 7 height 9
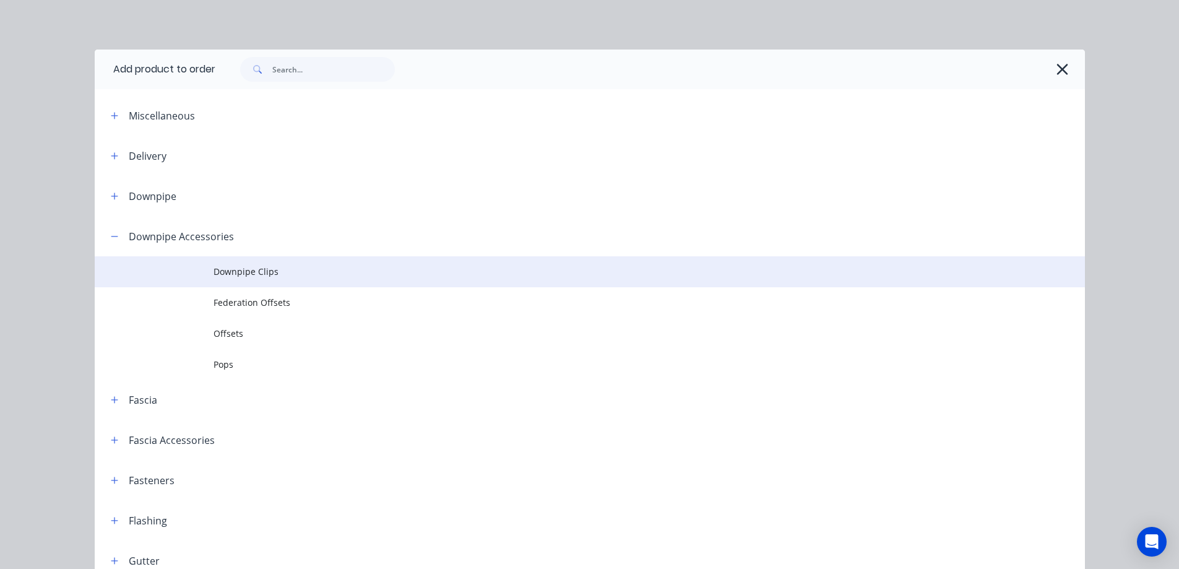
click at [222, 275] on span "Downpipe Clips" at bounding box center [562, 271] width 697 height 13
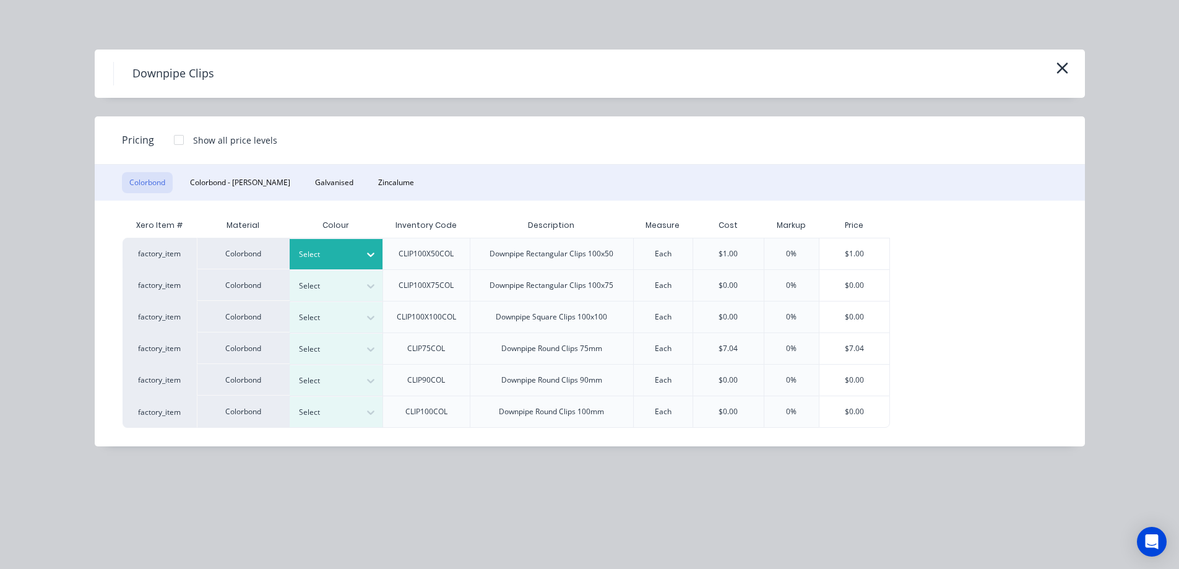
click at [352, 255] on div at bounding box center [327, 255] width 56 height 14
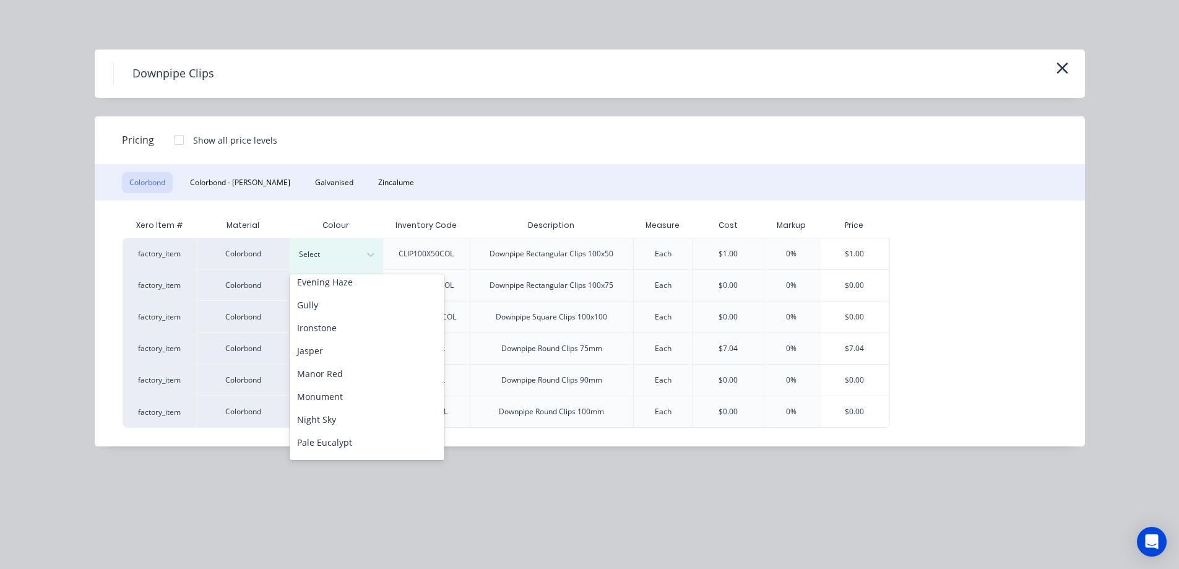
scroll to position [248, 0]
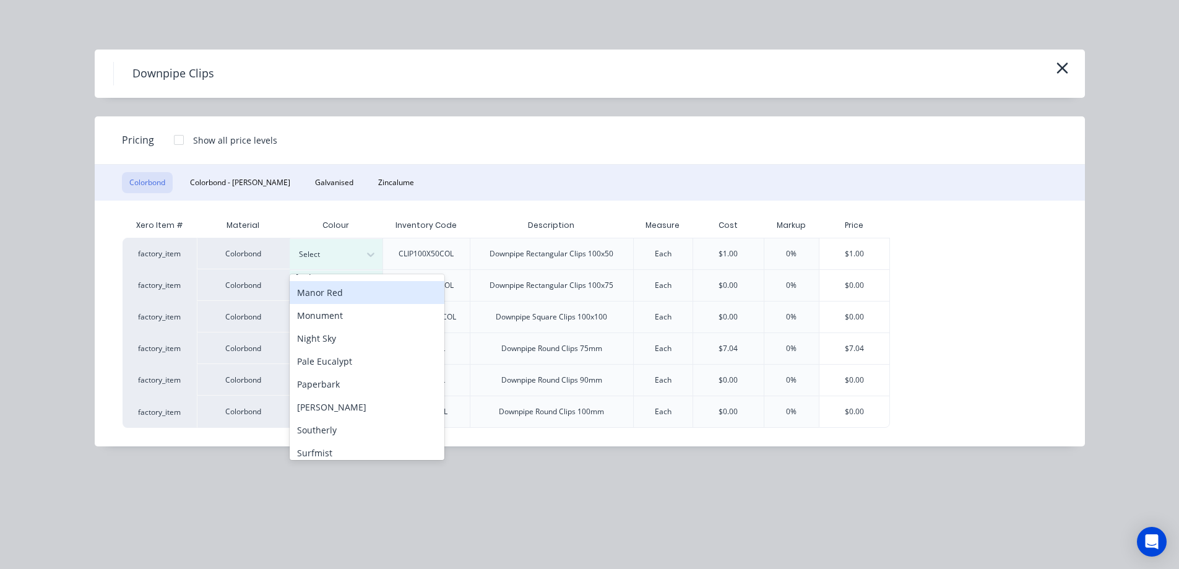
click at [346, 298] on div "Manor Red" at bounding box center [367, 292] width 155 height 23
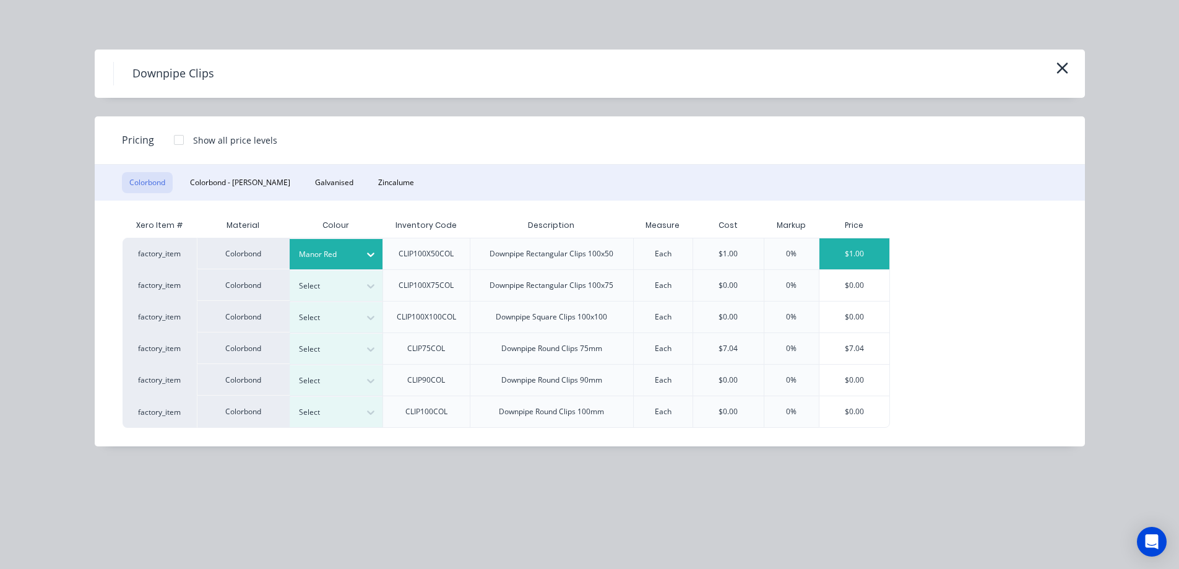
click at [834, 245] on div "$1.00" at bounding box center [854, 253] width 70 height 31
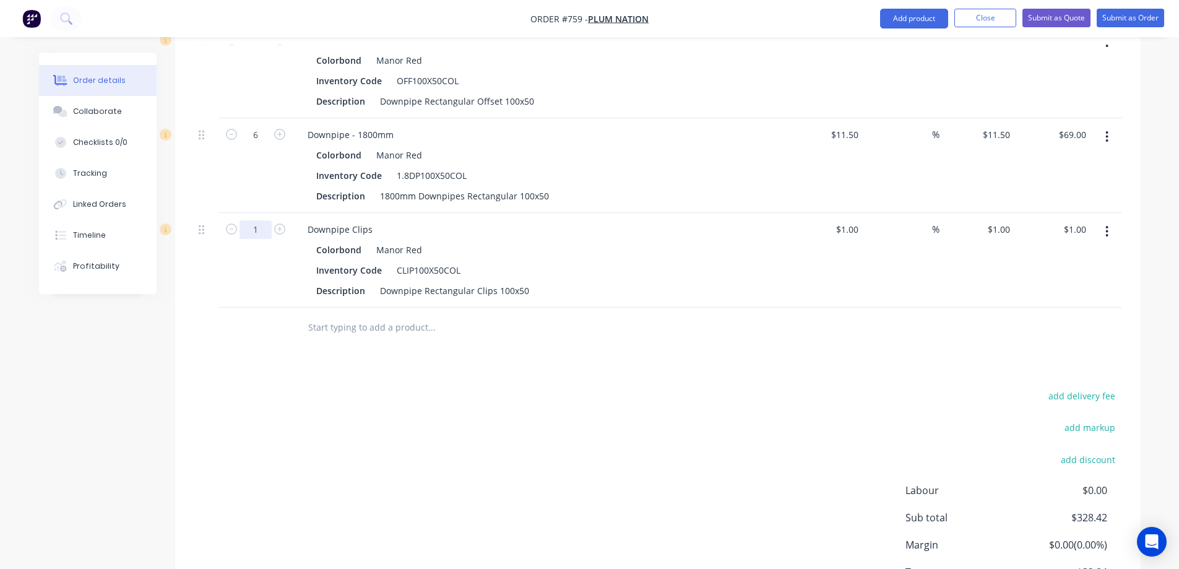
click at [262, 230] on input "1" at bounding box center [256, 229] width 32 height 19
type input "8"
type input "$8.00"
click at [380, 420] on div "add delivery fee add markup add discount Labour $0.00 Sub total $328.42 Margin …" at bounding box center [658, 506] width 928 height 239
click at [1006, 230] on input "1" at bounding box center [1008, 229] width 14 height 18
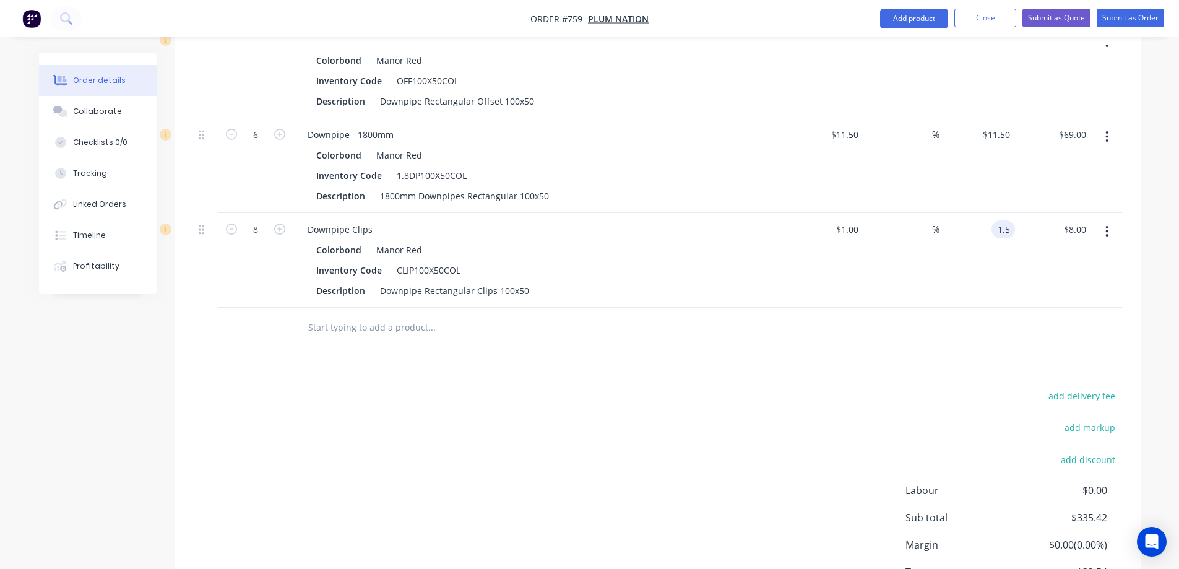
type input "1.5"
type input "50"
type input "$1.50"
type input "$12.00"
click at [745, 397] on div "add delivery fee add markup add discount Labour $0.00 Sub total $339.42 Margin …" at bounding box center [658, 506] width 928 height 239
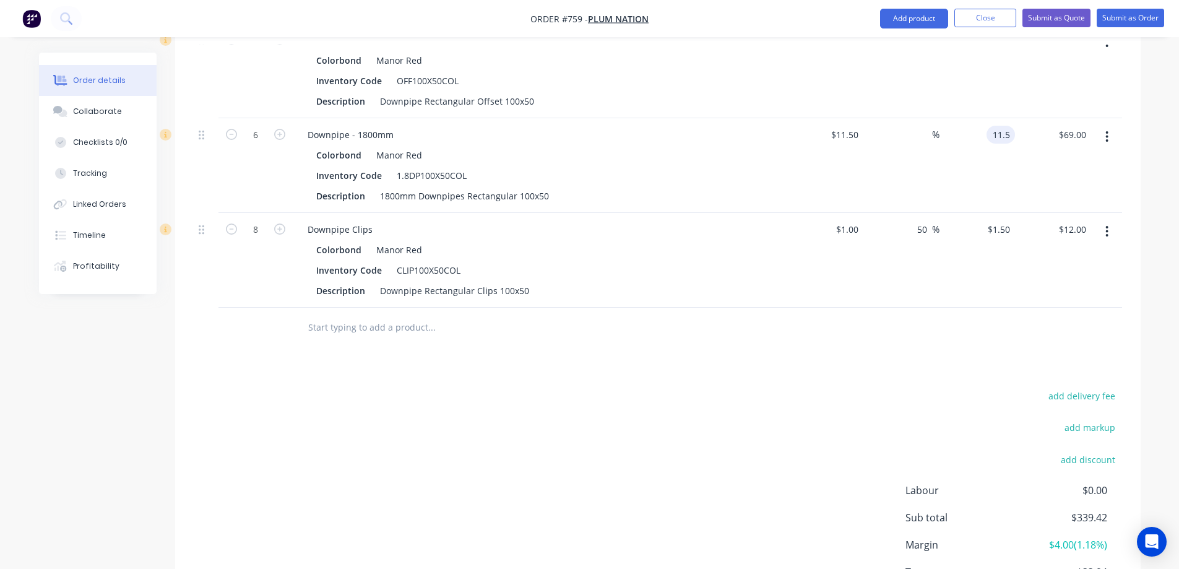
click at [996, 134] on input "11.5" at bounding box center [1004, 135] width 24 height 18
type input "12.6"
type input "9.57"
type input "$12.60"
type input "$75.60"
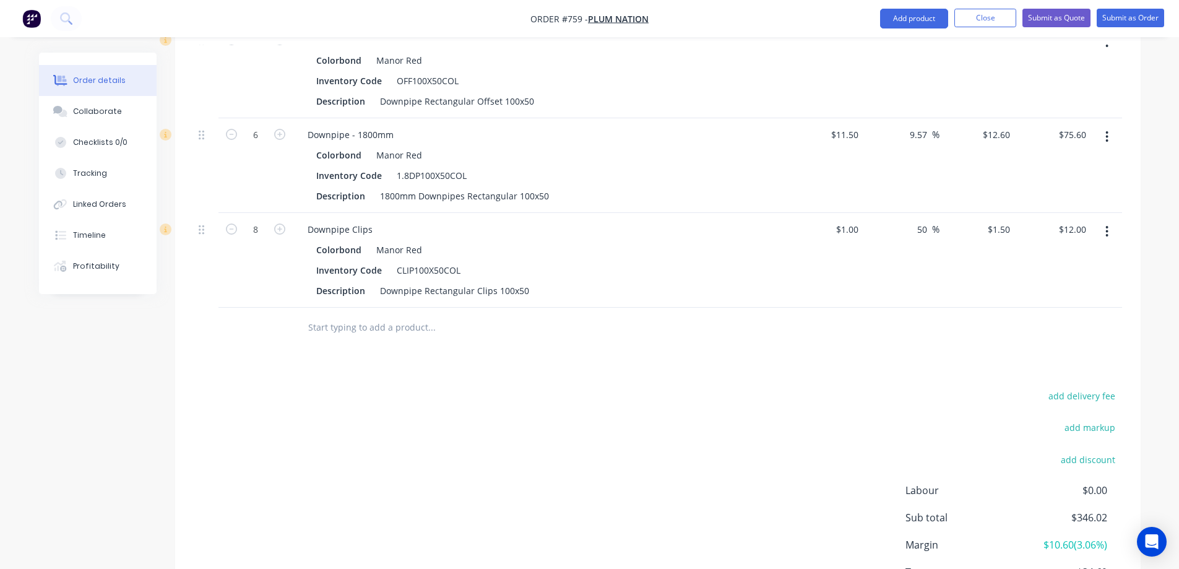
click at [710, 411] on div "add delivery fee add markup add discount Labour $0.00 Sub total $346.02 Margin …" at bounding box center [658, 506] width 928 height 239
click at [1062, 393] on button "add delivery fee" at bounding box center [1082, 395] width 80 height 17
type input "50"
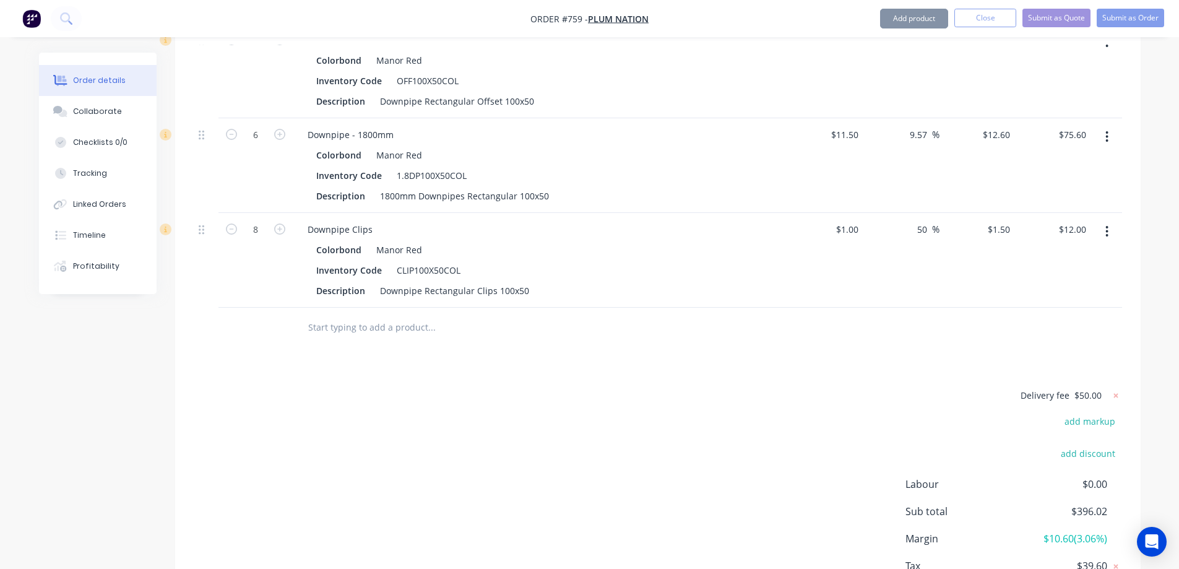
click at [880, 397] on div "Delivery fee $50.00 add markup add discount Labour $0.00 Sub total $396.02 Marg…" at bounding box center [658, 503] width 928 height 233
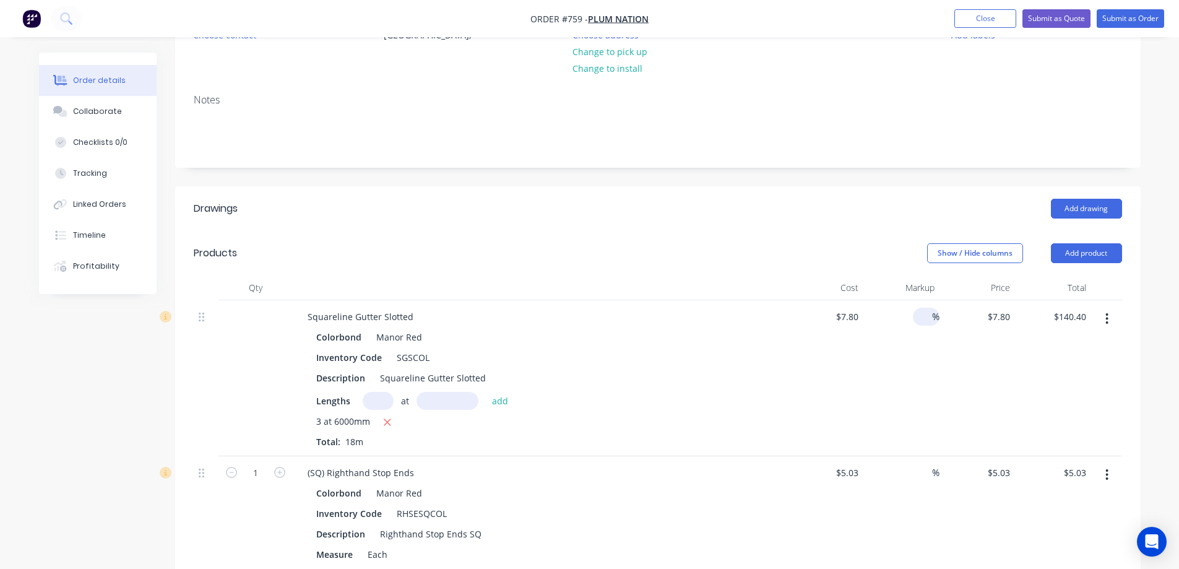
scroll to position [209, 0]
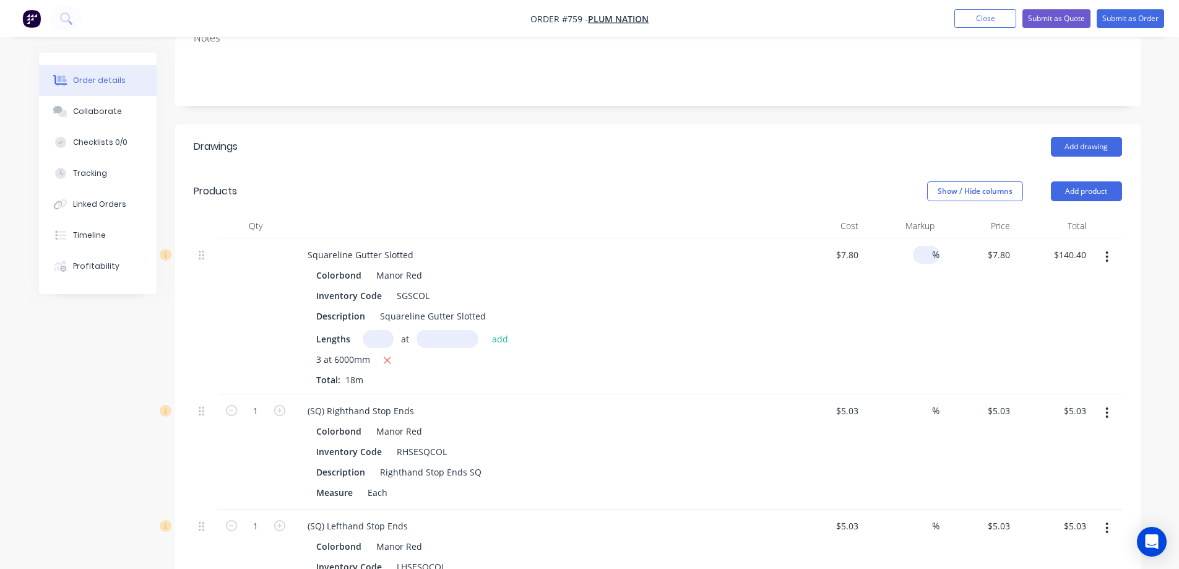
click at [925, 260] on input at bounding box center [925, 255] width 14 height 18
type input "15"
type input "$8.97"
type input "$161.46"
click at [921, 308] on div "15 15 %" at bounding box center [901, 316] width 76 height 156
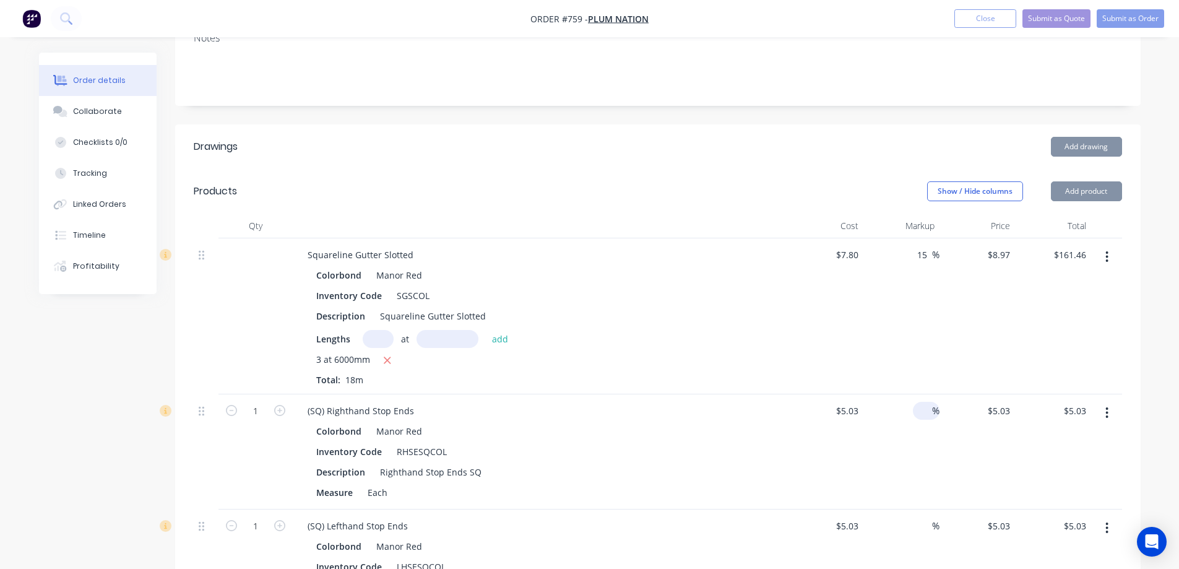
click at [921, 412] on input at bounding box center [925, 411] width 14 height 18
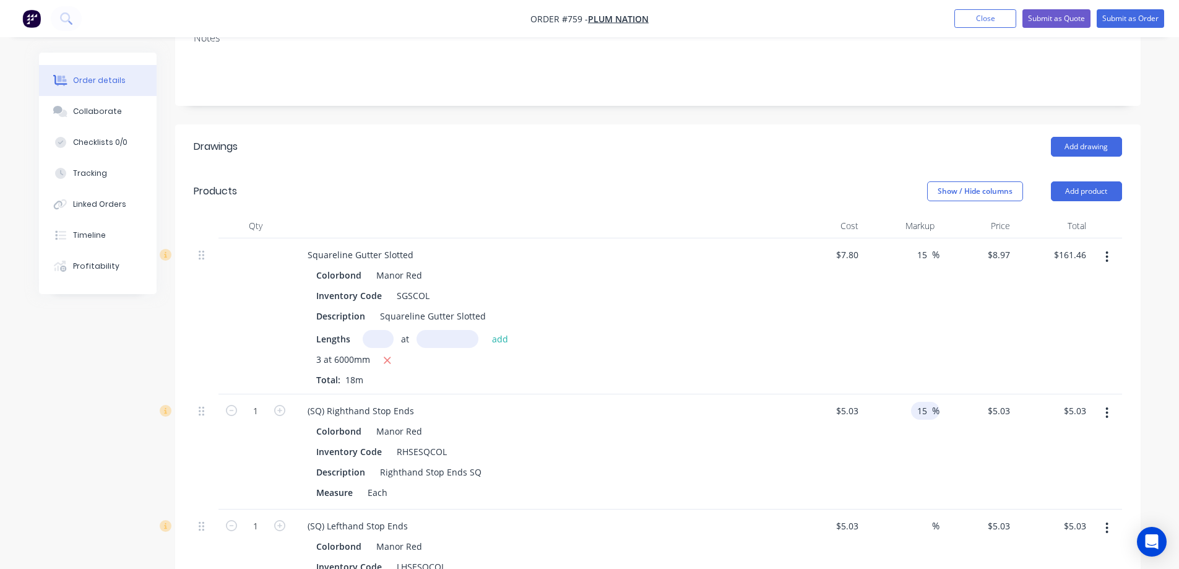
type input "15"
type input "$5.7845"
type input "$5.78"
click at [924, 458] on div "15 15 %" at bounding box center [901, 451] width 76 height 115
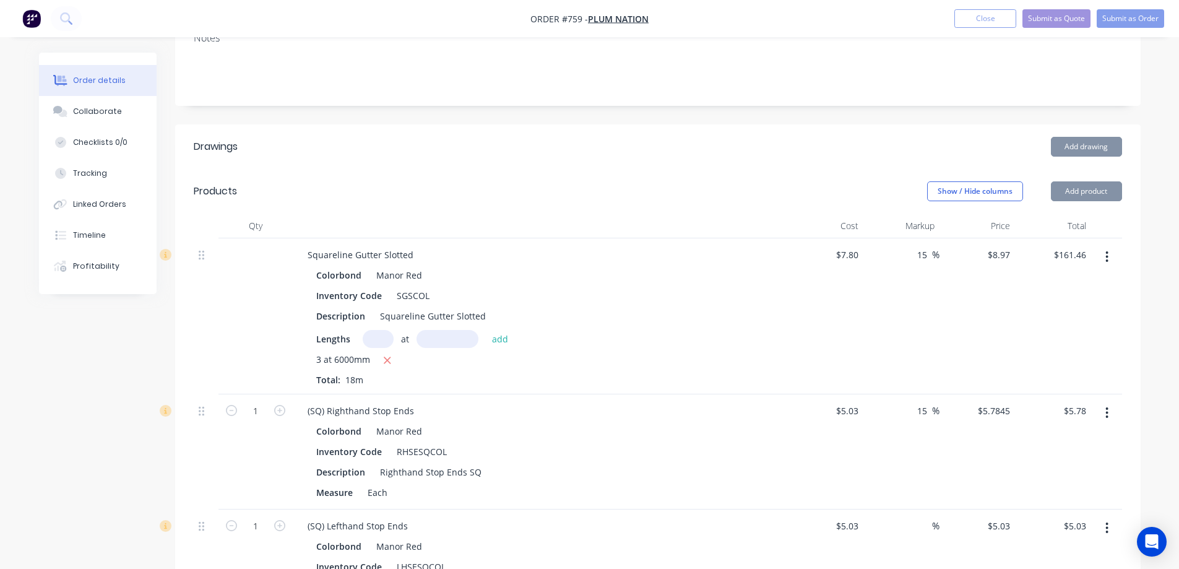
scroll to position [456, 0]
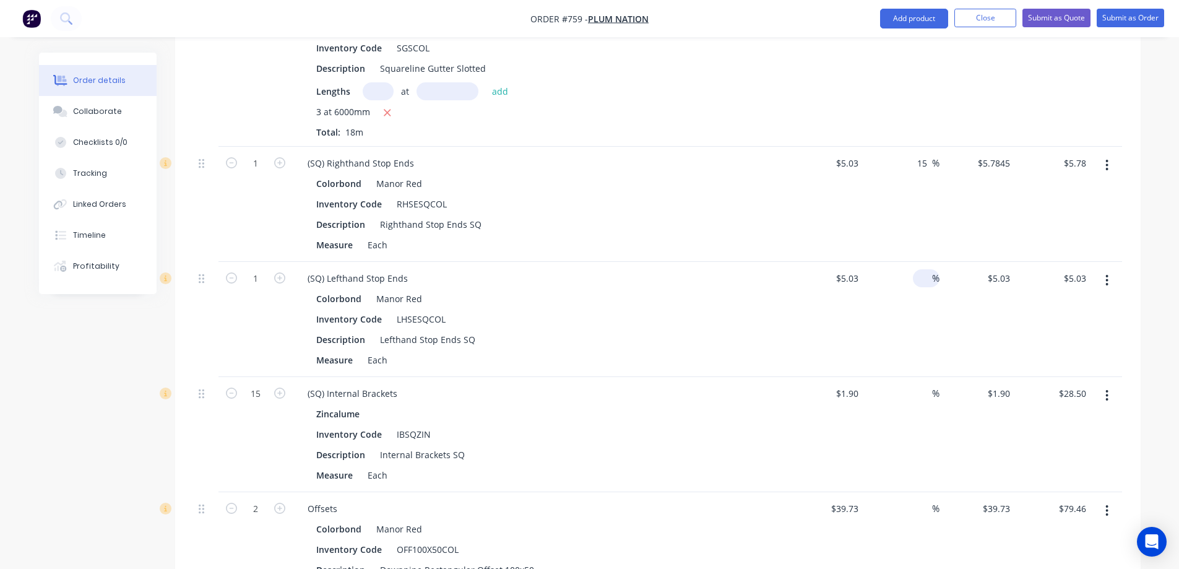
click at [923, 278] on input at bounding box center [925, 278] width 14 height 18
type input "15"
type input "$5.7845"
type input "$5.78"
click at [927, 321] on div "15 15 %" at bounding box center [901, 319] width 76 height 115
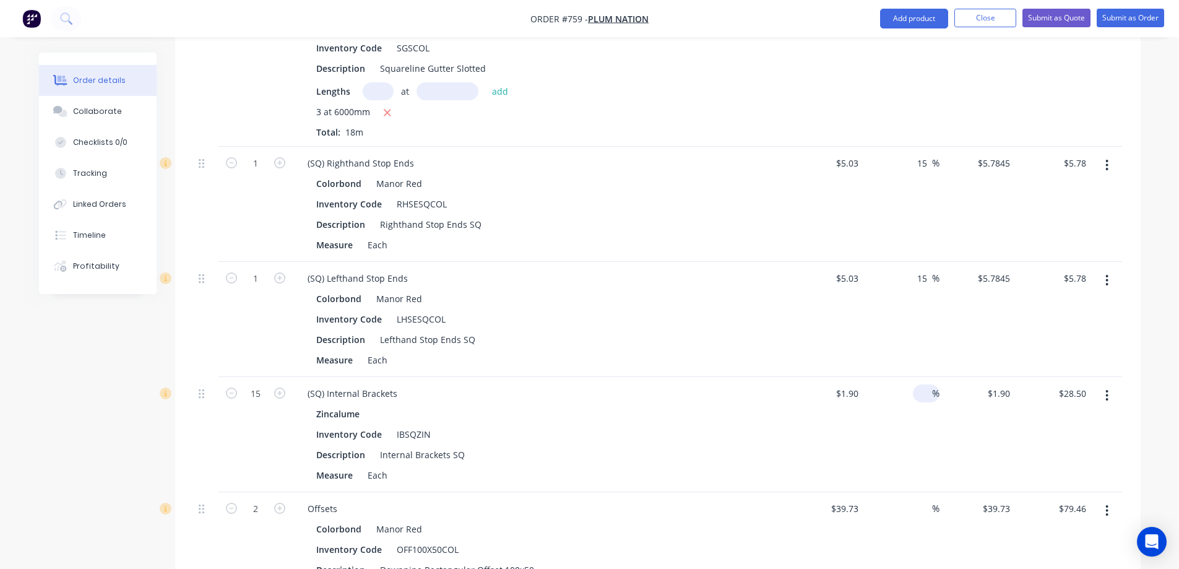
click at [928, 391] on input at bounding box center [925, 393] width 14 height 18
type input "15"
type input "$2.185"
type input "$32.78"
click at [910, 454] on div "15 15 %" at bounding box center [901, 434] width 76 height 115
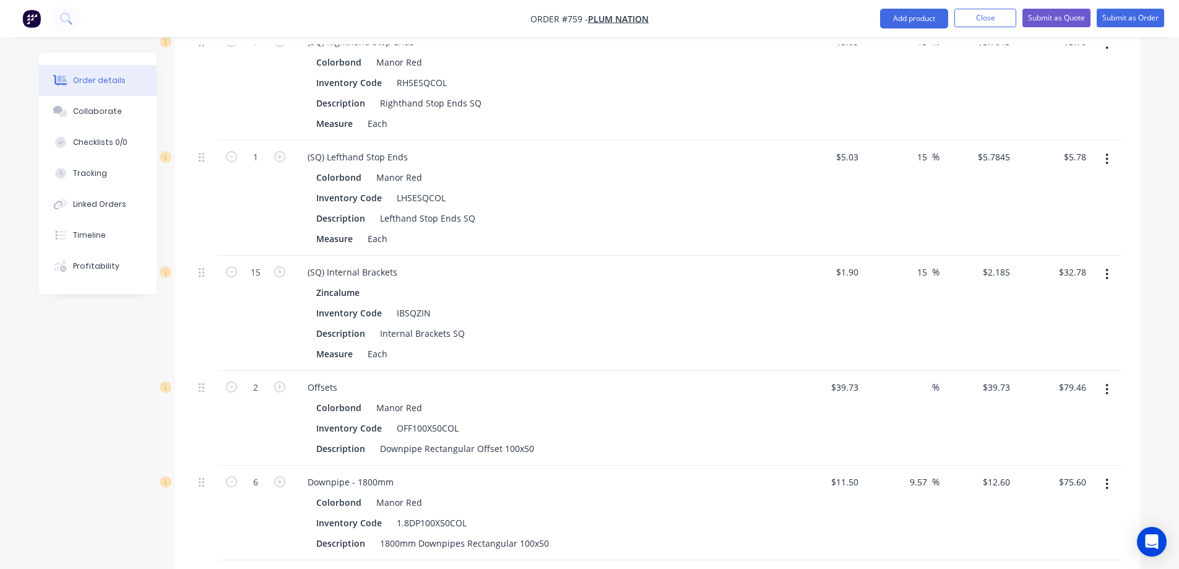
scroll to position [580, 0]
click at [920, 392] on input at bounding box center [925, 385] width 14 height 18
type input "15"
type input "$45.6895"
type input "$91.38"
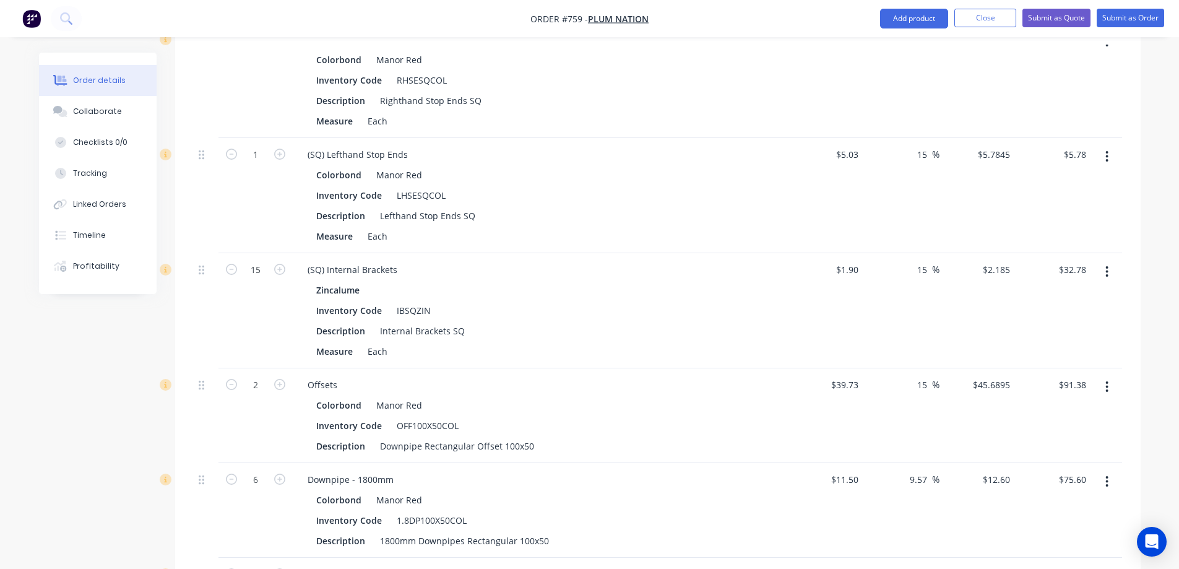
click at [899, 415] on div "15 15 %" at bounding box center [901, 415] width 76 height 95
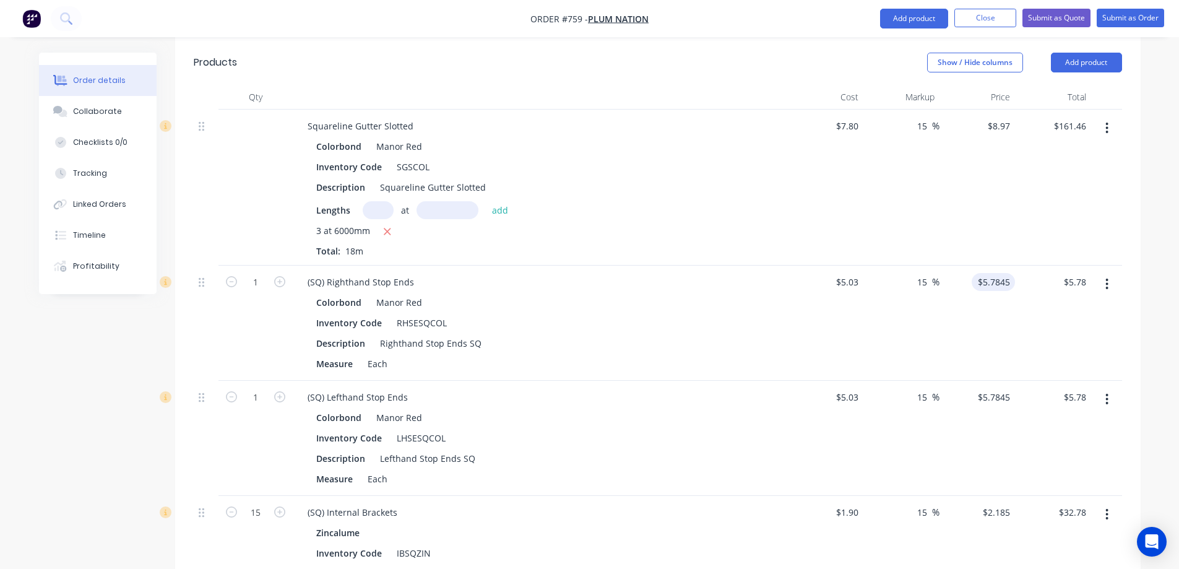
scroll to position [332, 0]
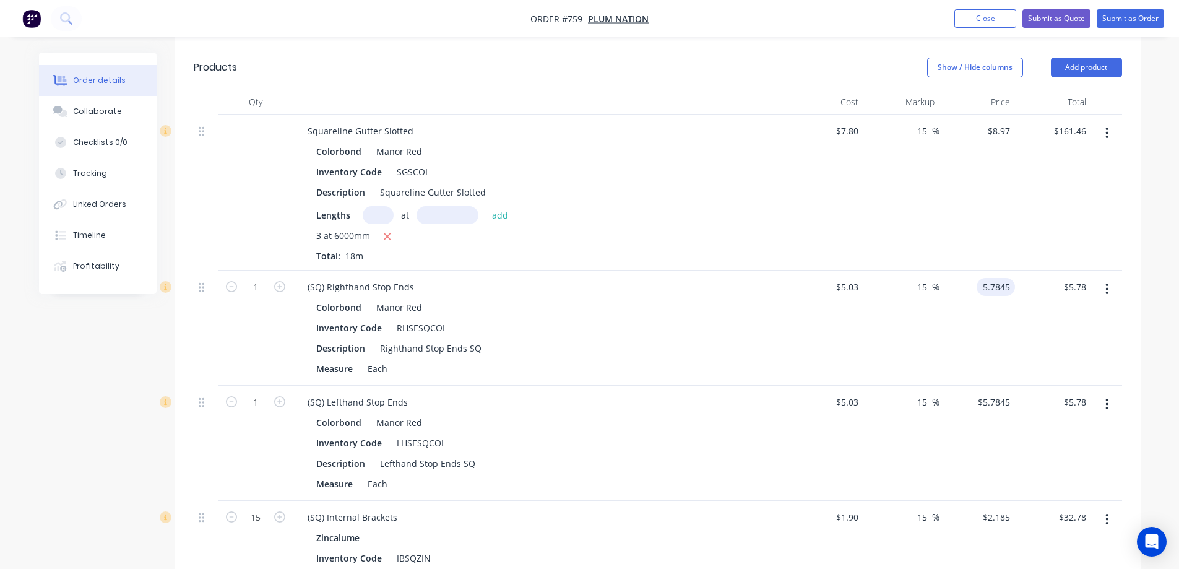
click at [995, 295] on input "5.7845" at bounding box center [998, 287] width 33 height 18
type input "5.8"
type input "15.31"
type input "$5.80"
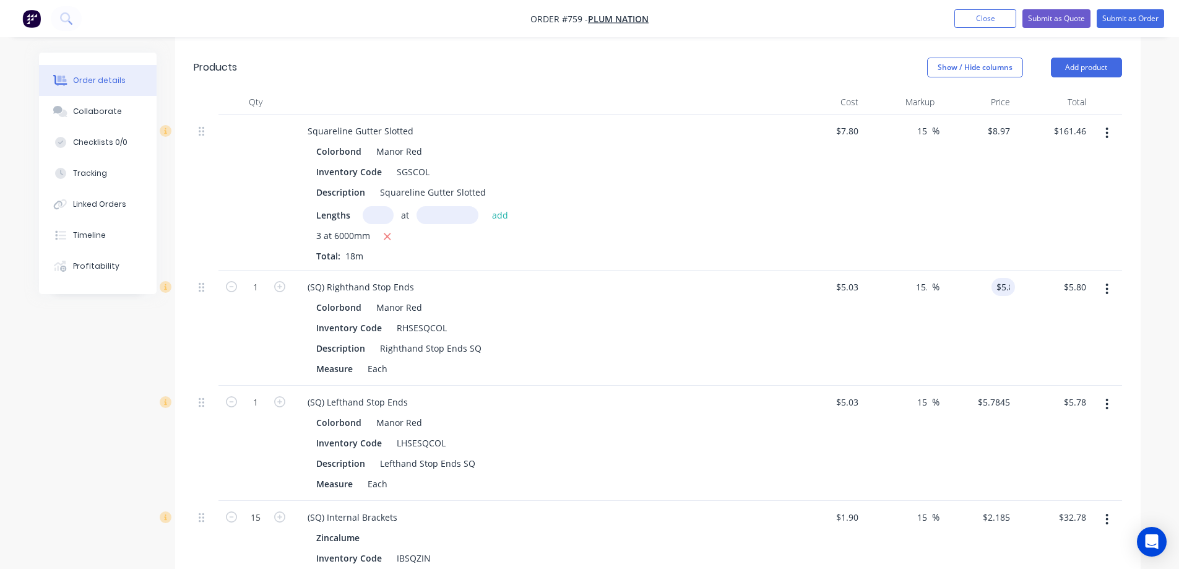
click at [952, 327] on div "$5.80 5.8" at bounding box center [978, 327] width 76 height 115
click at [995, 399] on input "5.7845" at bounding box center [996, 402] width 38 height 18
type input "5.8"
type input "15.31"
type input "$5.80"
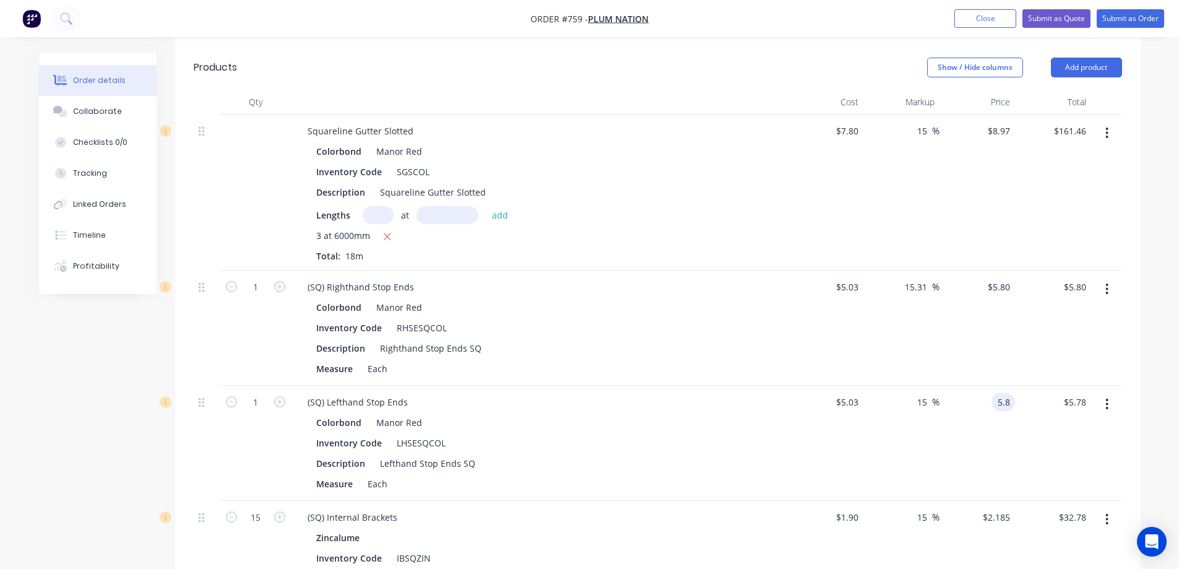
type input "$5.80"
click at [992, 428] on div "$5.80 5.8" at bounding box center [978, 443] width 76 height 115
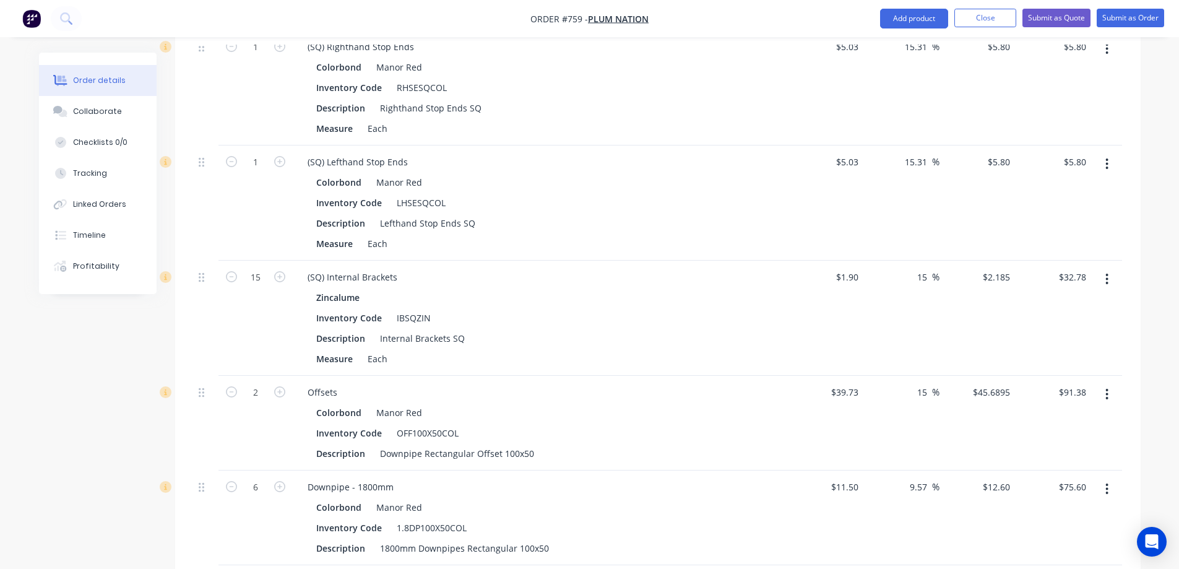
scroll to position [580, 0]
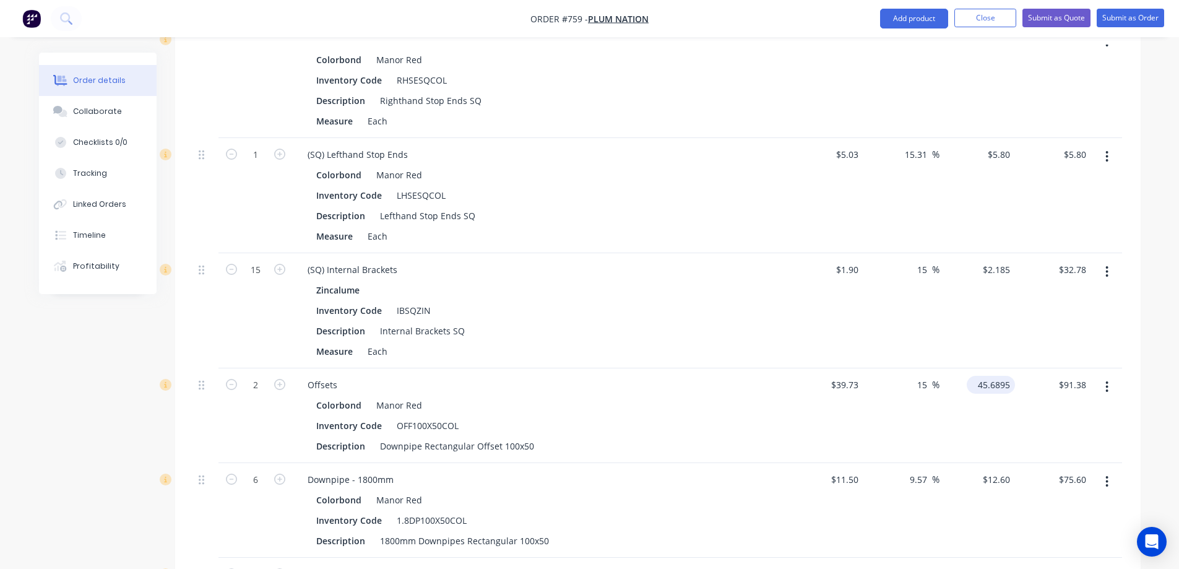
click at [988, 387] on input "45.6895" at bounding box center [993, 385] width 43 height 18
type input "$45.69"
click at [974, 421] on div "$45.69 $45.69" at bounding box center [978, 415] width 76 height 95
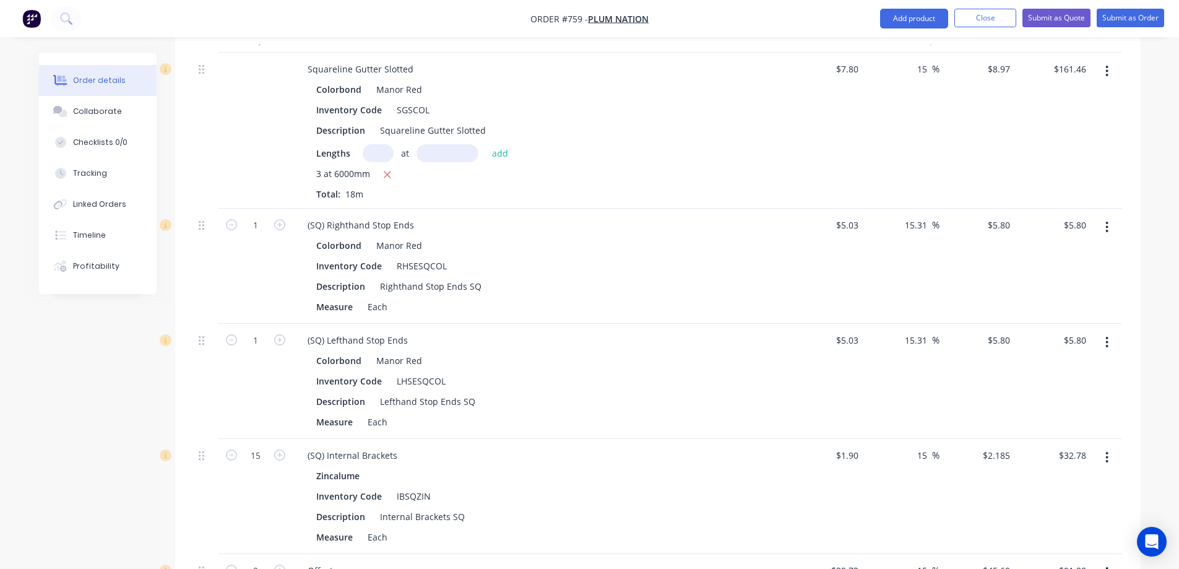
scroll to position [332, 0]
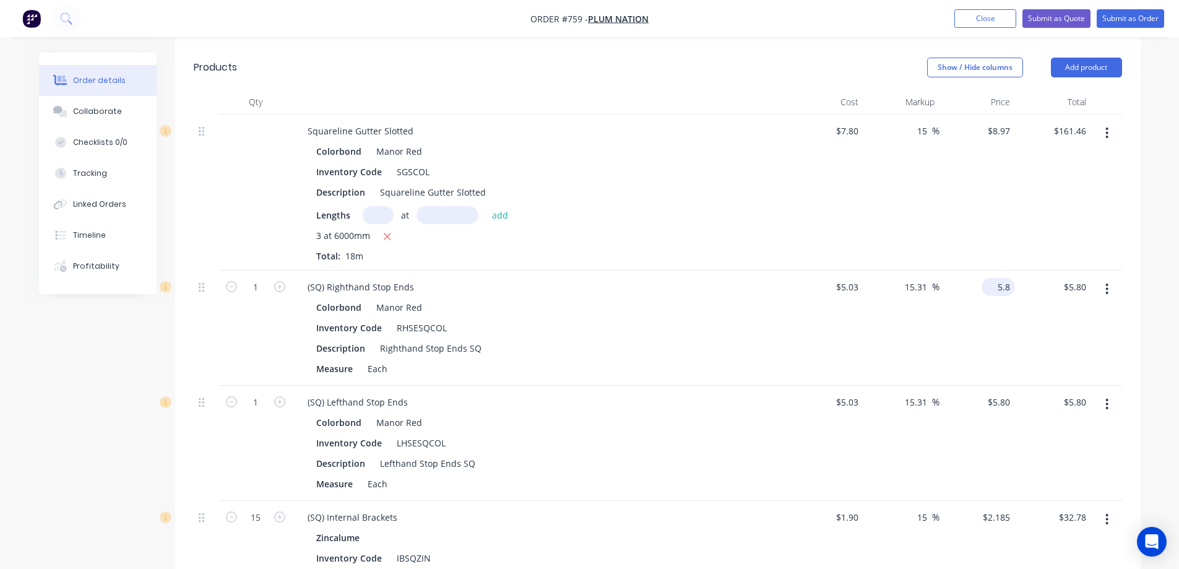
click at [998, 293] on div "5.8 $5.80" at bounding box center [1001, 287] width 28 height 18
type input "$5.80"
click at [974, 320] on div "$5.80 $5.80" at bounding box center [978, 327] width 76 height 115
click at [901, 290] on div "15.31 15.31 %" at bounding box center [919, 287] width 41 height 18
type input "15"
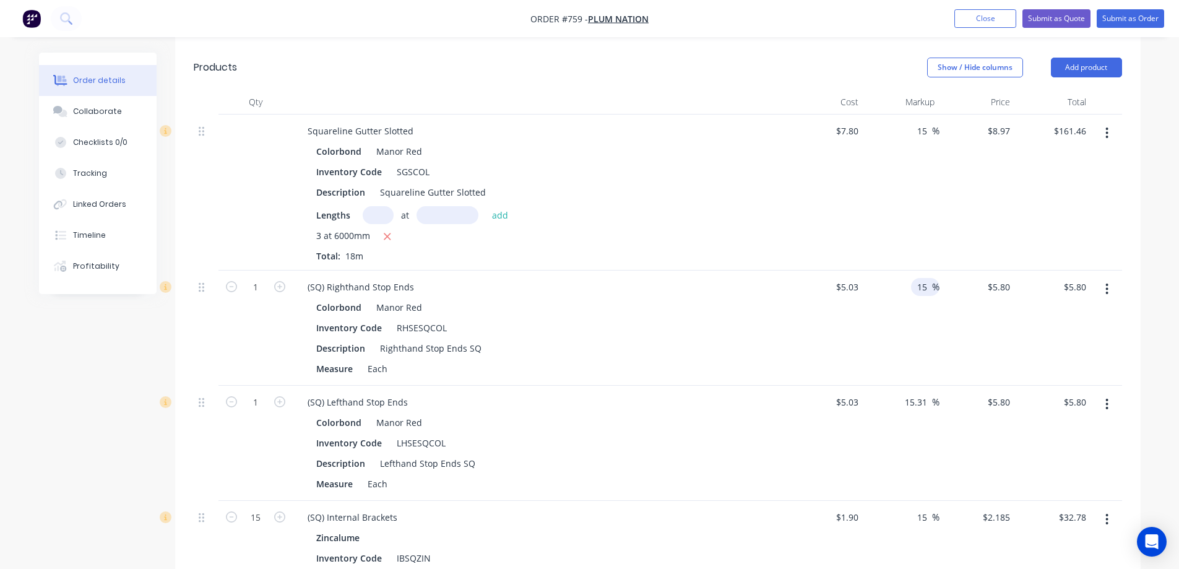
type input "$5.7845"
type input "$5.78"
click at [947, 336] on div "$5.7845 $5.7845" at bounding box center [978, 327] width 76 height 115
click at [986, 290] on input "5.7845" at bounding box center [996, 287] width 38 height 18
type input "5.79"
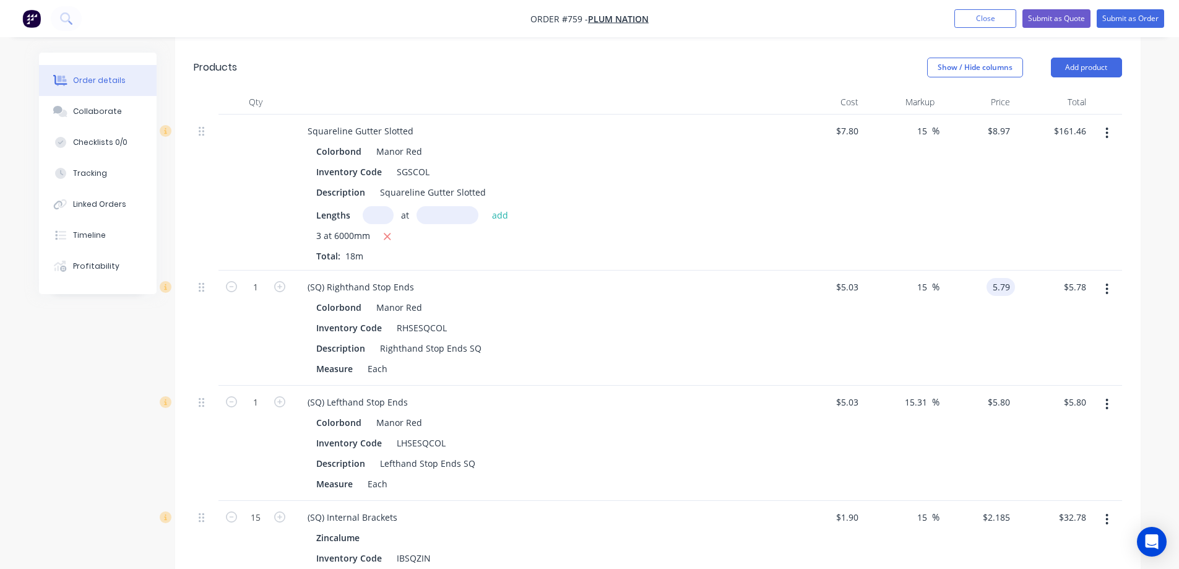
type input "15.11"
type input "$5.79"
click at [987, 326] on div "$5.79 $5.79" at bounding box center [978, 327] width 76 height 115
click at [990, 404] on div "5.8 5.8" at bounding box center [978, 443] width 76 height 115
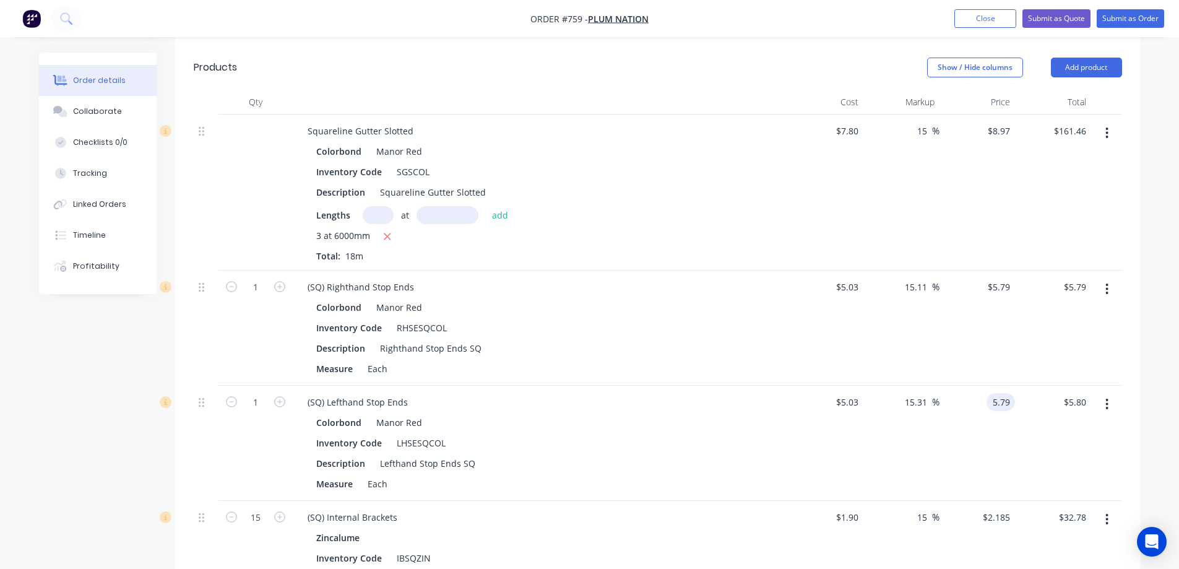
type input "5.79"
type input "15.11"
type input "$5.79"
click at [992, 451] on div "$5.79 $5.79" at bounding box center [978, 443] width 76 height 115
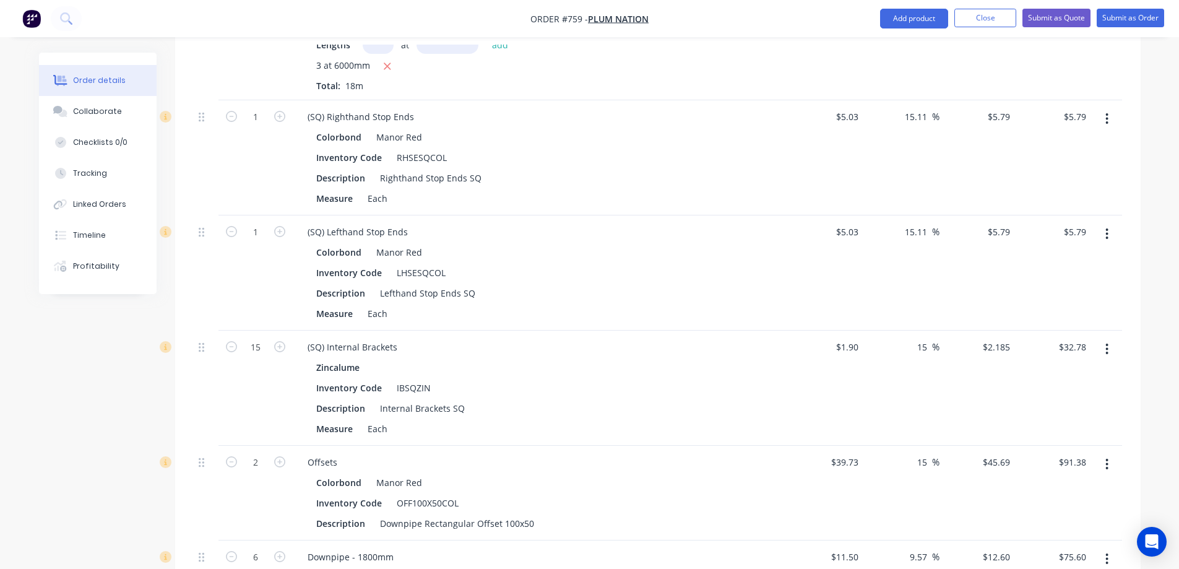
scroll to position [518, 0]
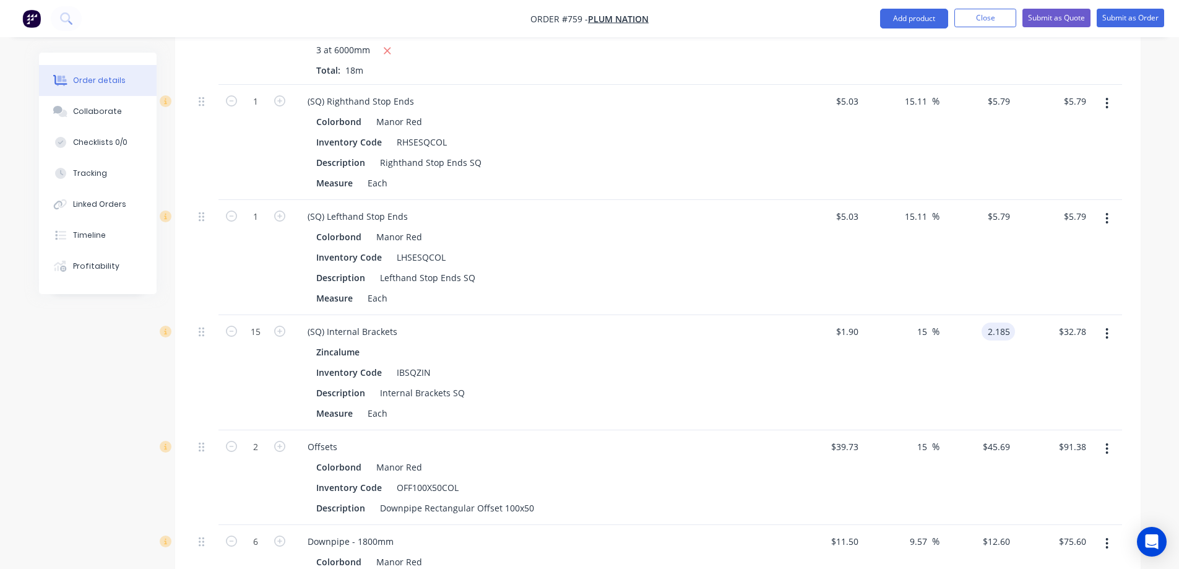
click at [995, 331] on input "2.185" at bounding box center [1001, 331] width 28 height 18
type input "2.19"
type input "15.26"
type input "$2.19"
type input "$32.85"
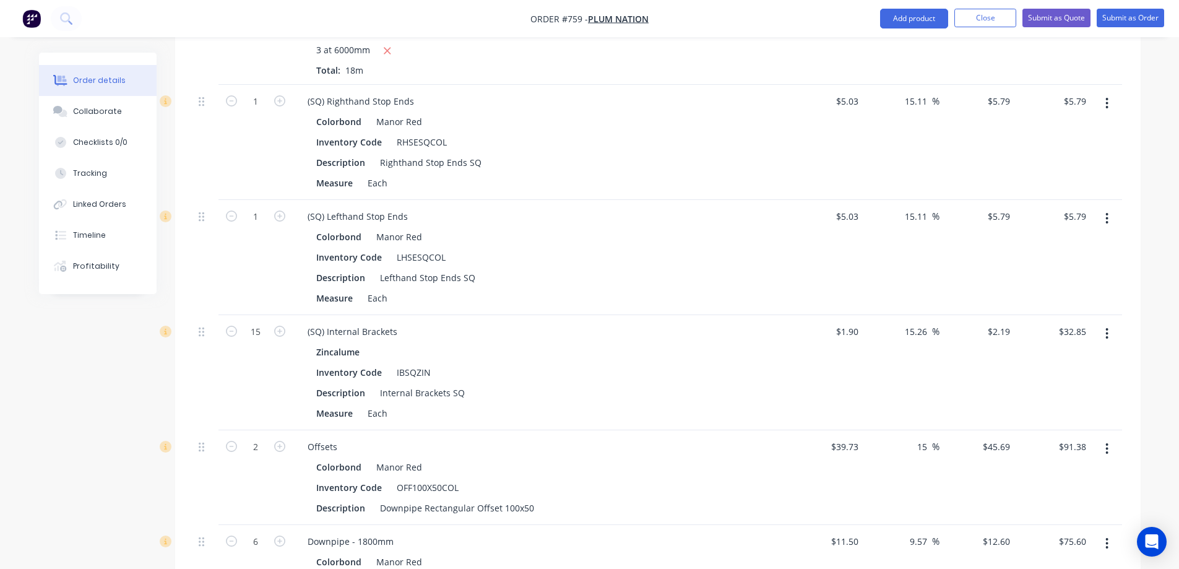
click at [975, 377] on div "$2.19 $2.19" at bounding box center [978, 372] width 76 height 115
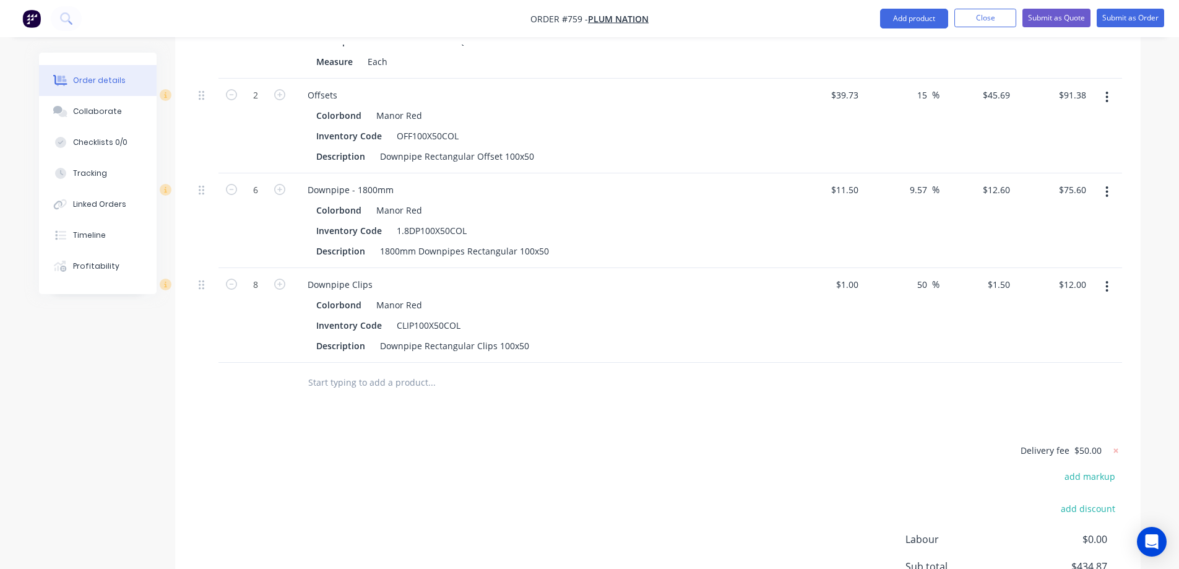
scroll to position [951, 0]
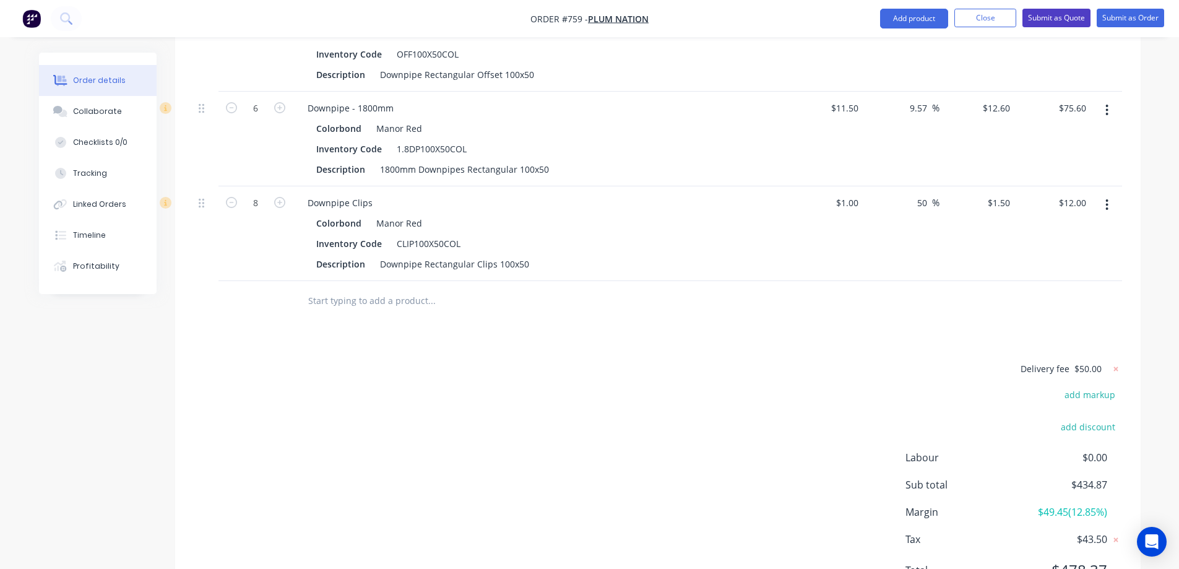
click at [1063, 19] on button "Submit as Quote" at bounding box center [1056, 18] width 68 height 19
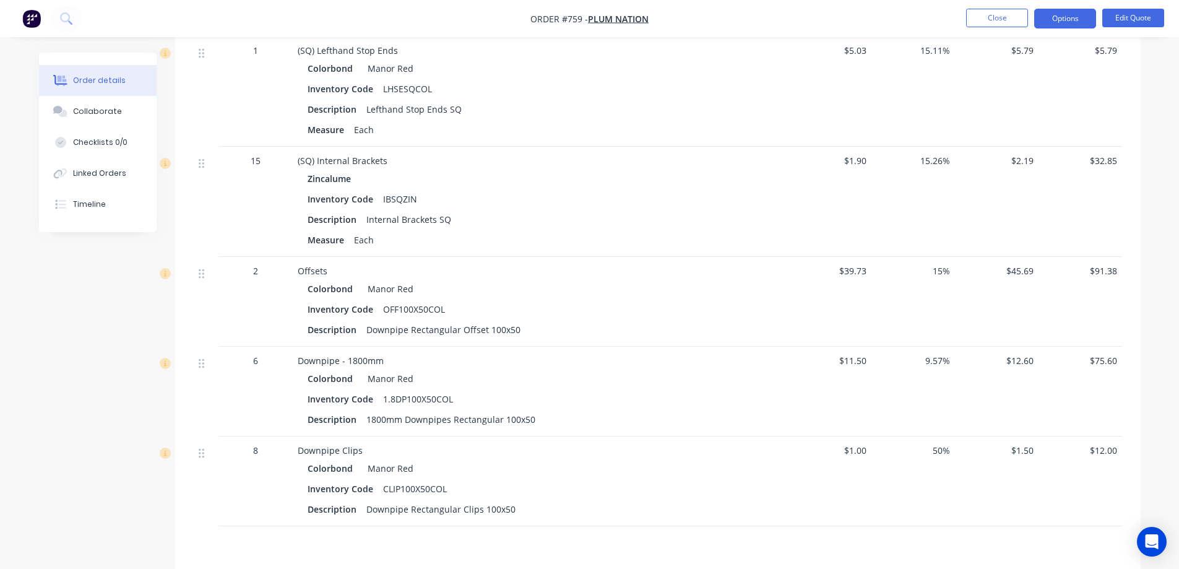
scroll to position [619, 0]
click at [1060, 22] on button "Options" at bounding box center [1065, 19] width 62 height 20
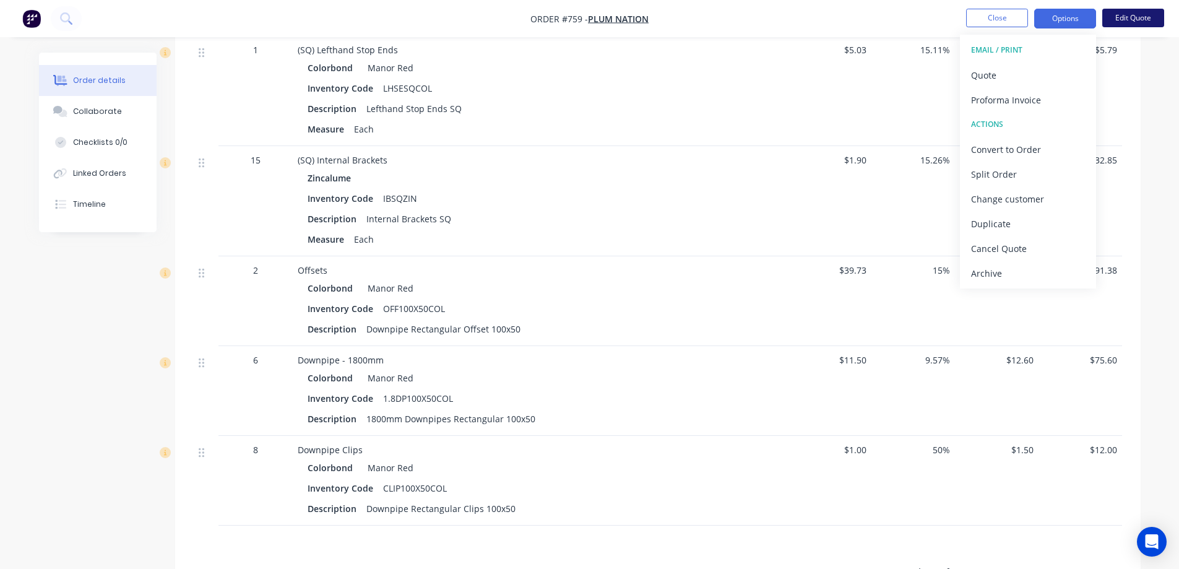
click at [1139, 22] on button "Edit Quote" at bounding box center [1133, 18] width 62 height 19
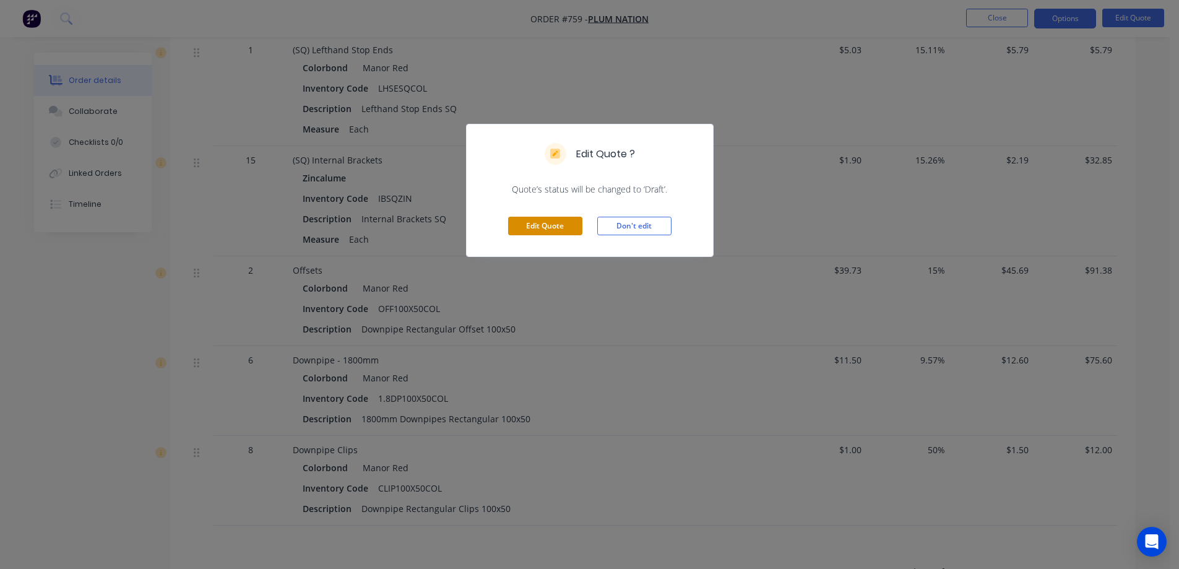
click at [531, 225] on button "Edit Quote" at bounding box center [545, 226] width 74 height 19
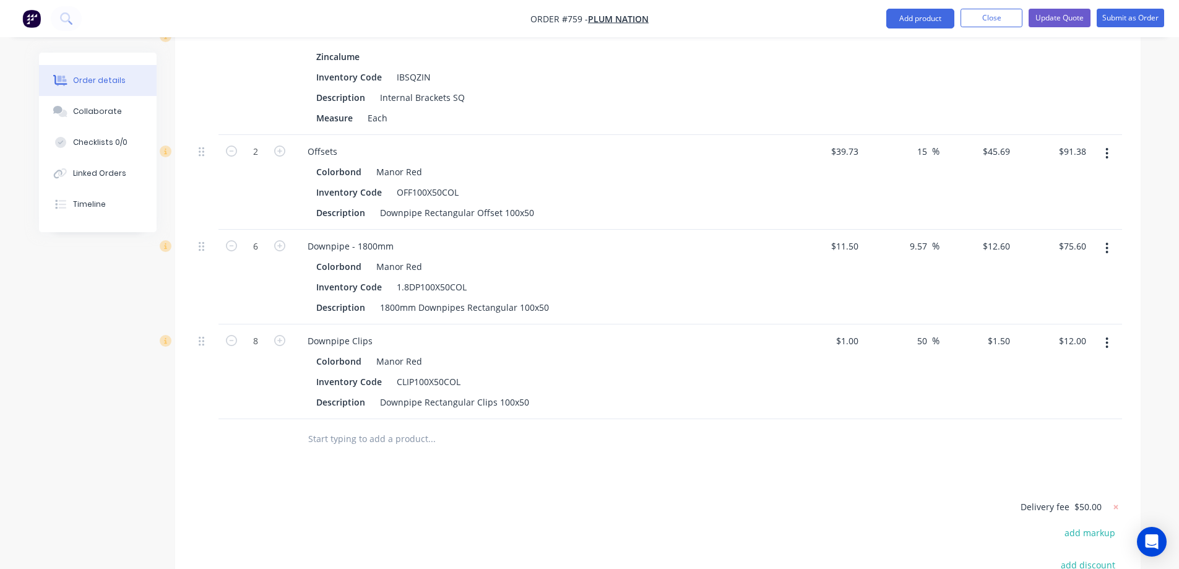
scroll to position [743, 0]
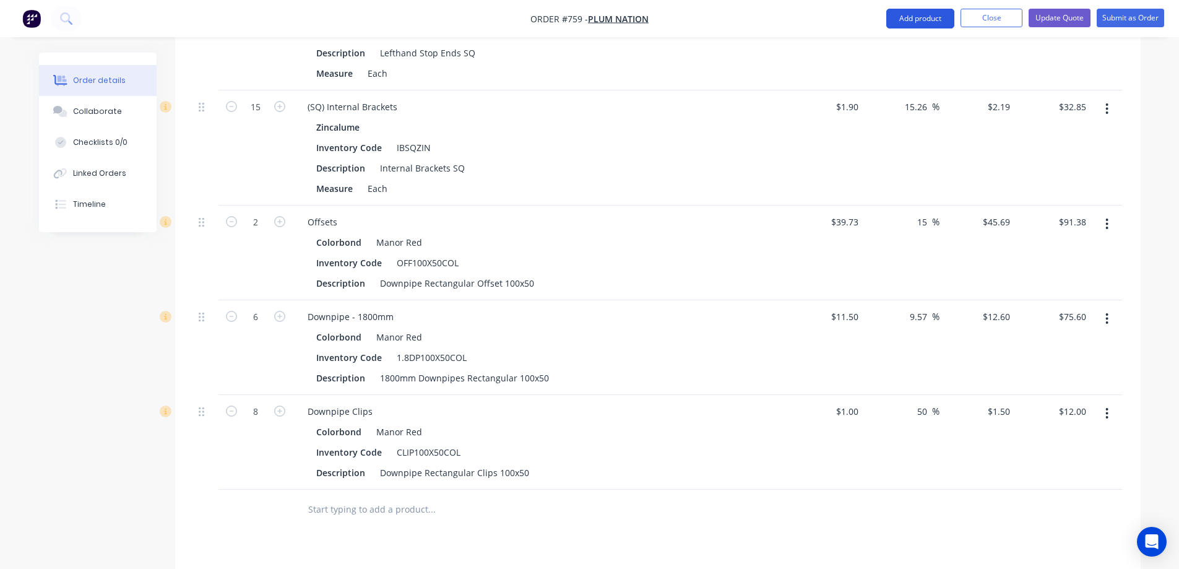
click at [907, 21] on button "Add product" at bounding box center [920, 19] width 68 height 20
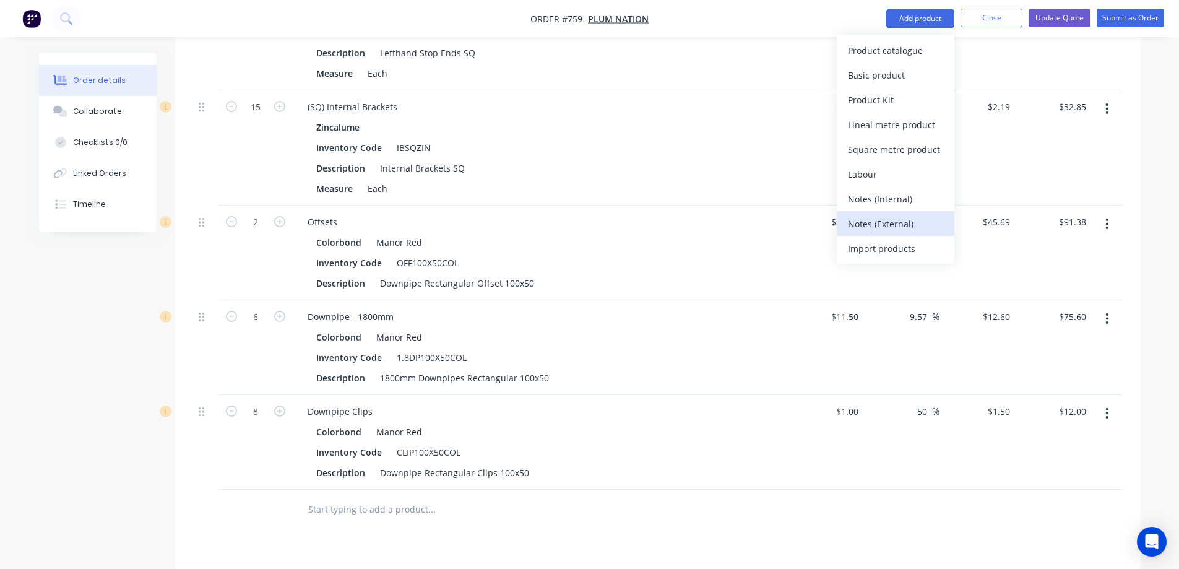
click at [870, 217] on div "Notes (External)" at bounding box center [895, 224] width 95 height 18
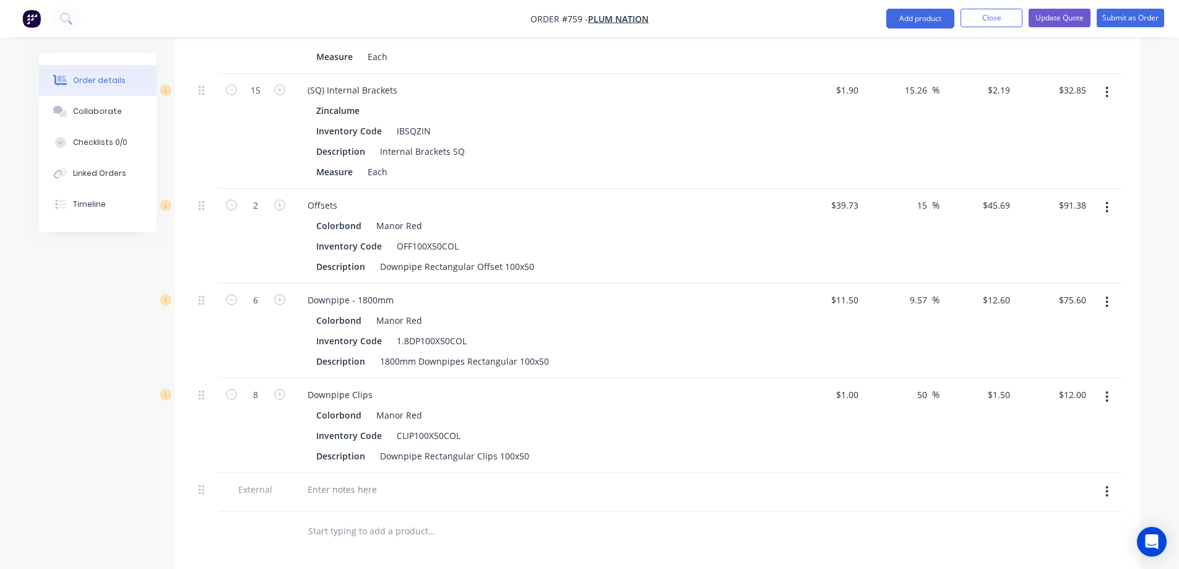
scroll to position [805, 0]
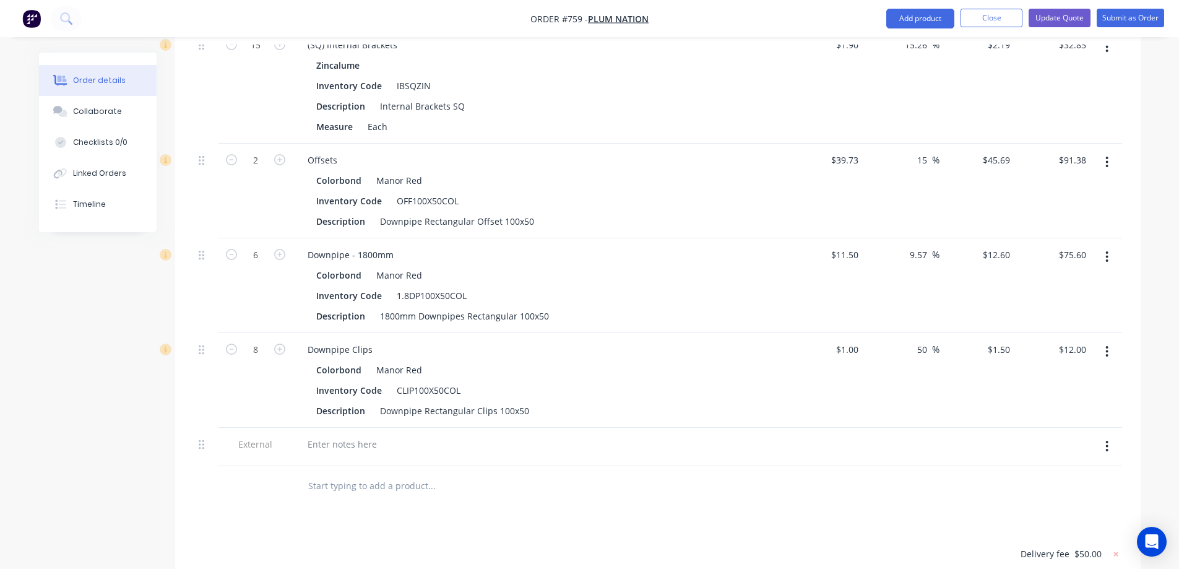
click at [388, 443] on div at bounding box center [540, 444] width 485 height 18
click at [357, 443] on div at bounding box center [342, 444] width 89 height 18
click at [459, 485] on input "text" at bounding box center [432, 485] width 248 height 25
click at [307, 441] on div "Offsets 450" at bounding box center [331, 444] width 67 height 18
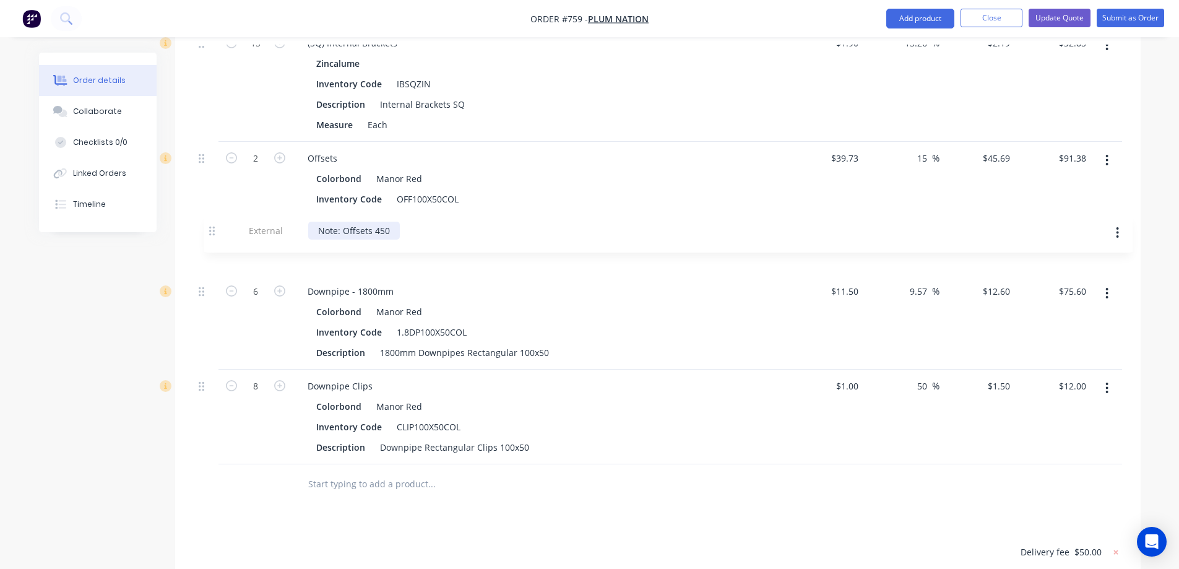
drag, startPoint x: 202, startPoint y: 447, endPoint x: 212, endPoint y: 229, distance: 218.7
click at [212, 229] on div "Squareline Gutter Slotted Colorbond Manor Red Inventory Code SGSCOL Description…" at bounding box center [658, 52] width 928 height 824
click at [439, 538] on div "Drawings Add drawing Products Show / Hide columns Add product Qty Cost Markup P…" at bounding box center [658, 161] width 966 height 1269
click at [1056, 19] on button "Update Quote" at bounding box center [1060, 18] width 62 height 19
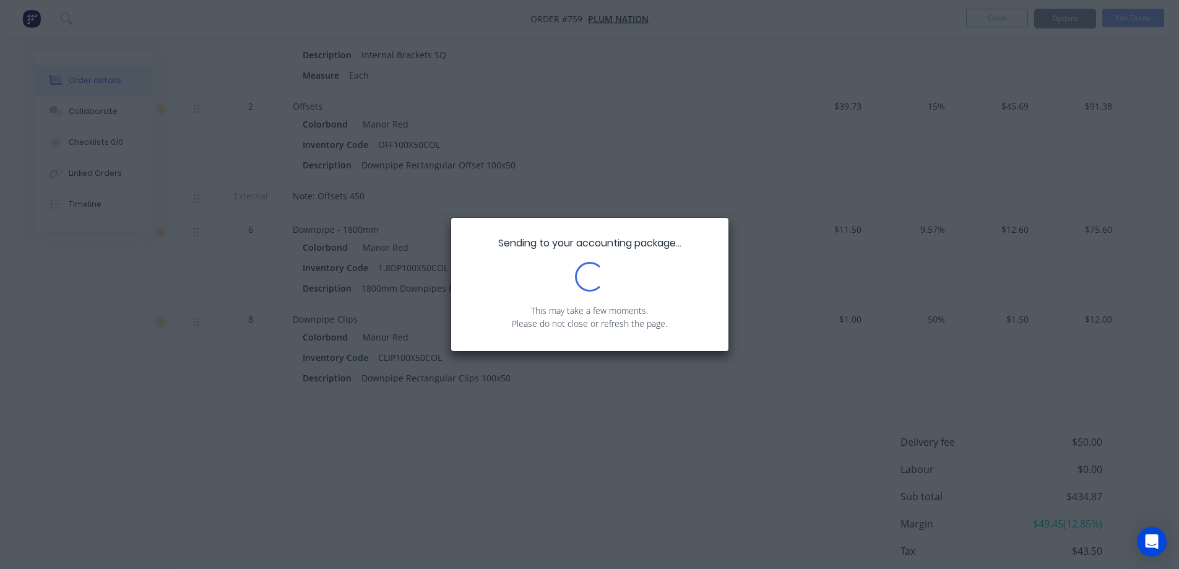
scroll to position [805, 0]
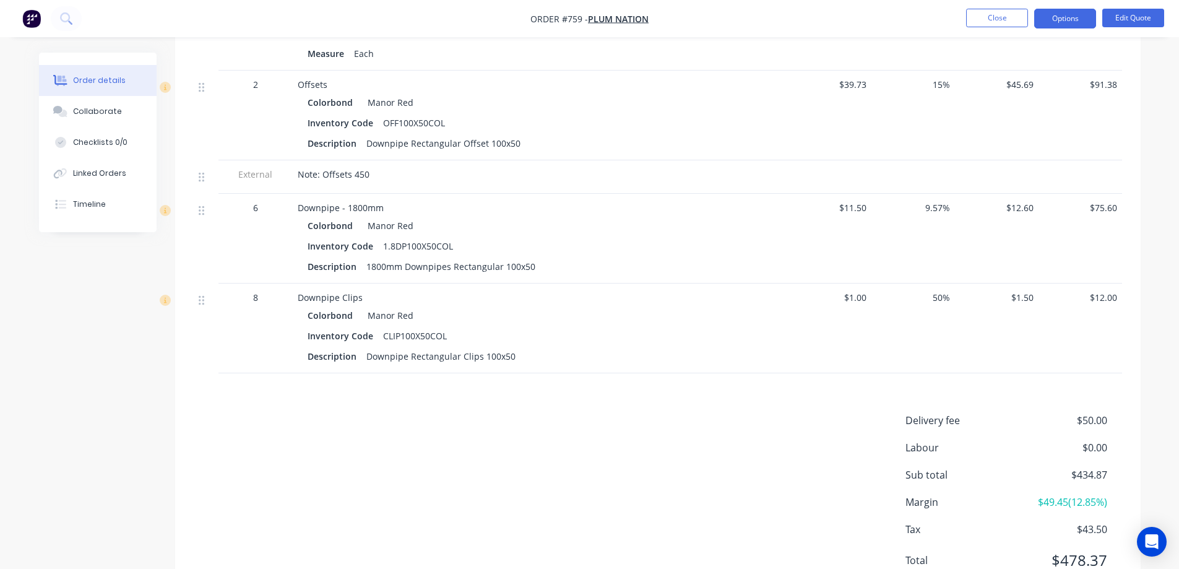
click at [923, 205] on span "9.57%" at bounding box center [913, 207] width 74 height 13
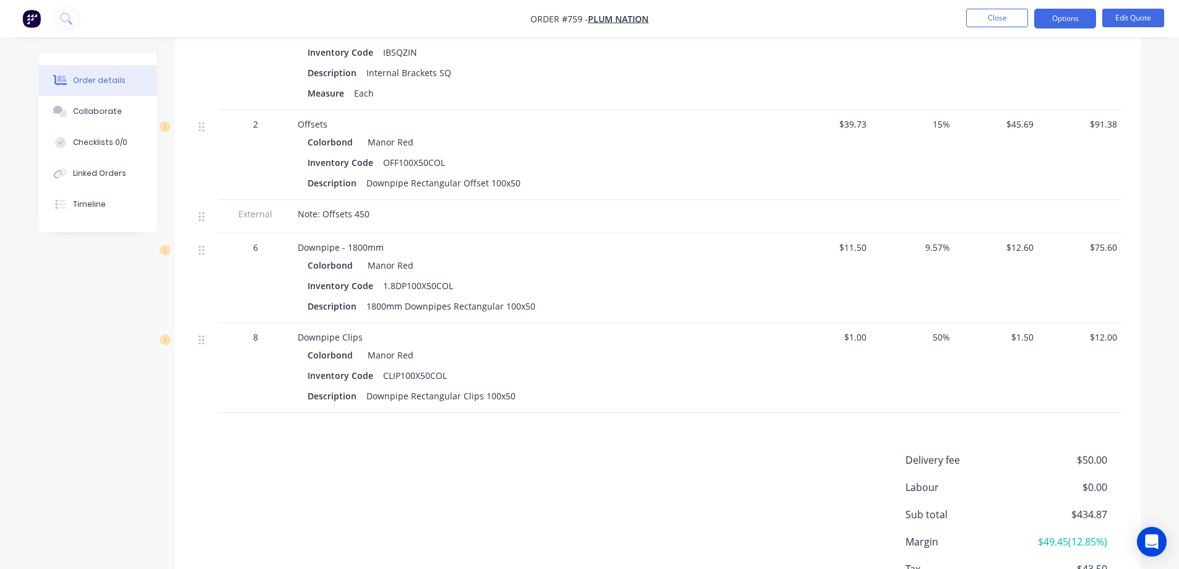
scroll to position [857, 0]
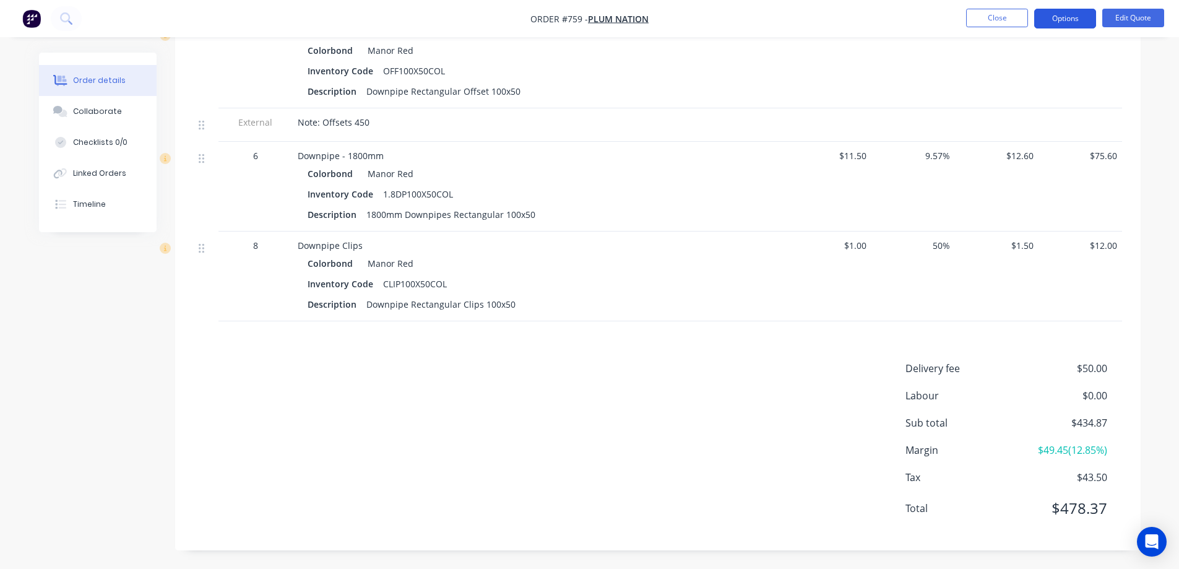
click at [1065, 20] on button "Options" at bounding box center [1065, 19] width 62 height 20
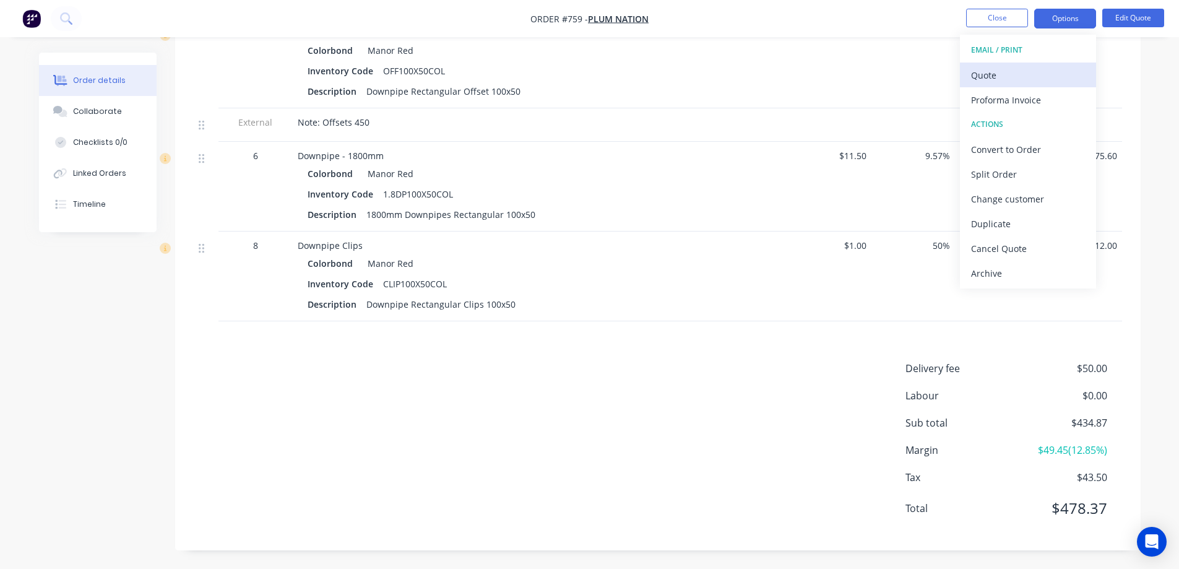
click at [1030, 70] on div "Quote" at bounding box center [1028, 75] width 114 height 18
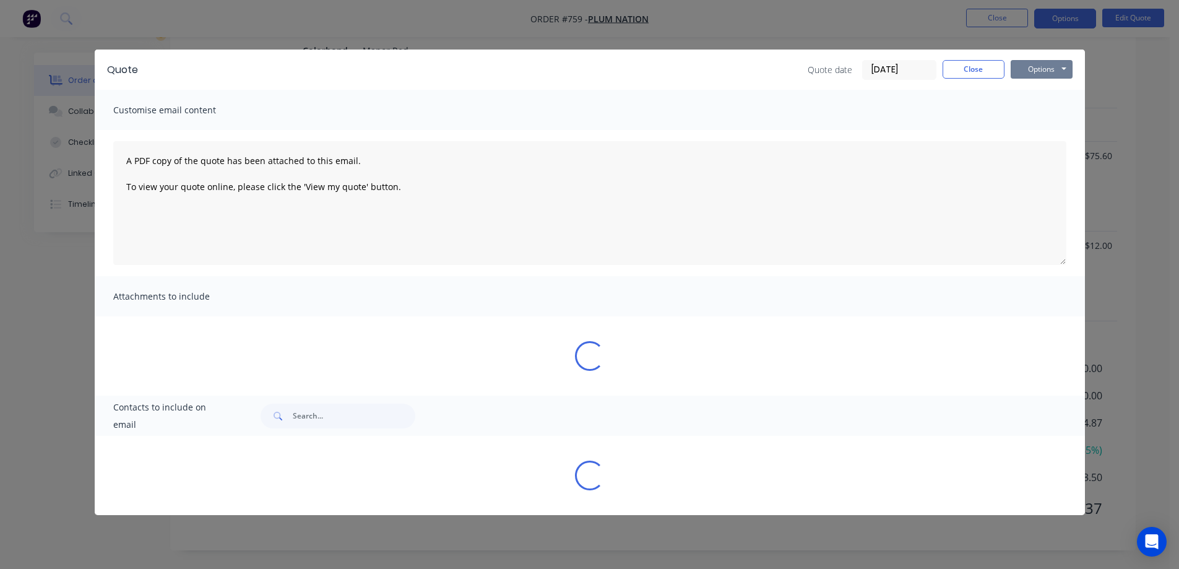
click at [1030, 69] on button "Options" at bounding box center [1042, 69] width 62 height 19
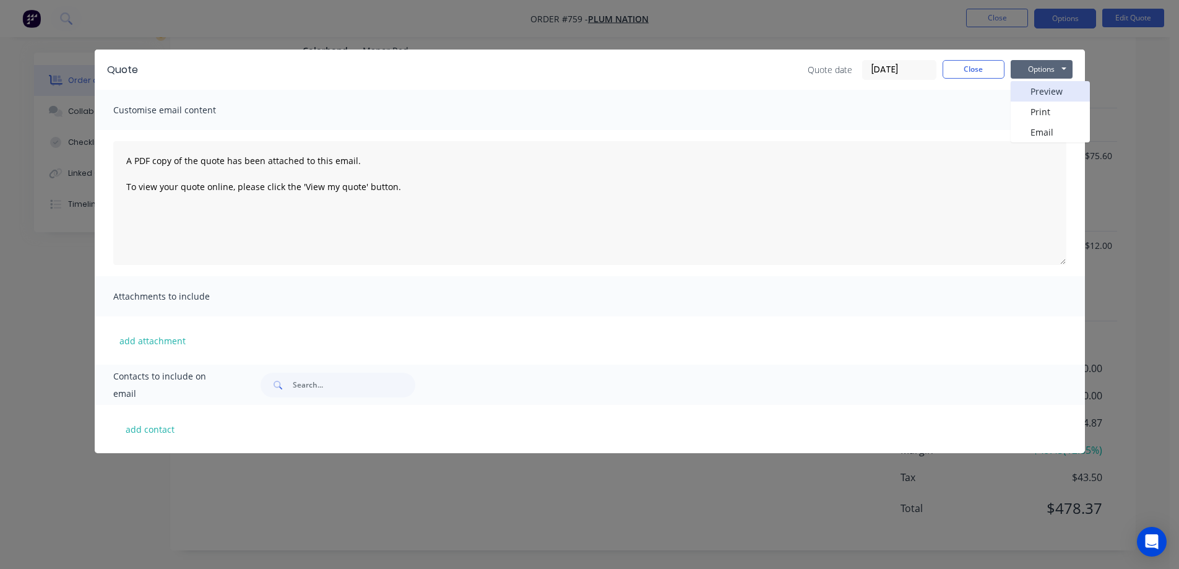
click at [1036, 84] on button "Preview" at bounding box center [1050, 91] width 79 height 20
click at [977, 69] on button "Close" at bounding box center [974, 69] width 62 height 19
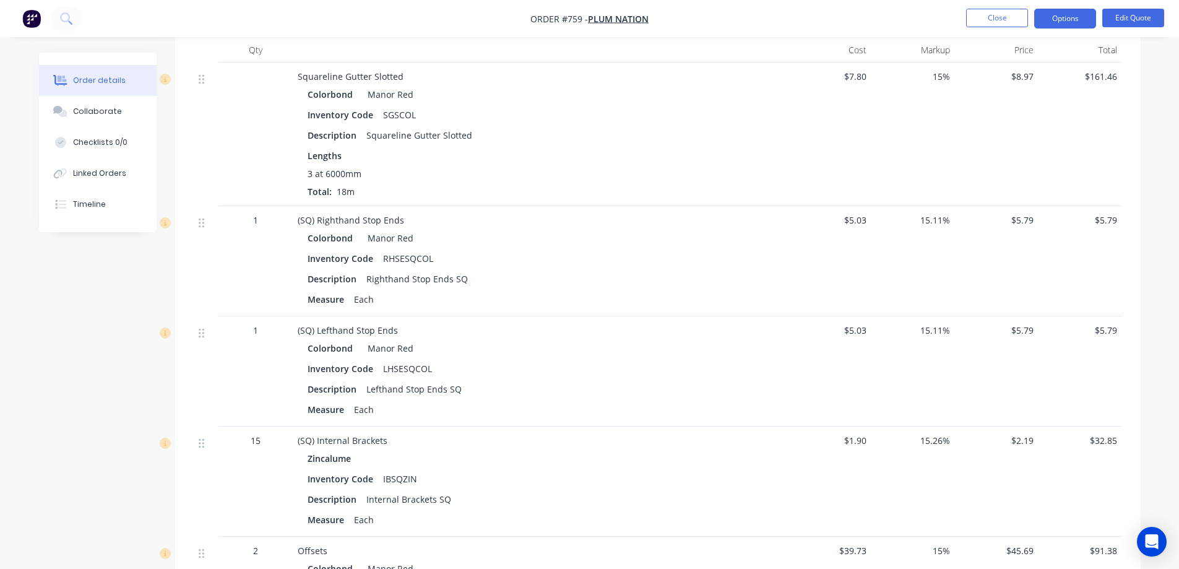
scroll to position [300, 0]
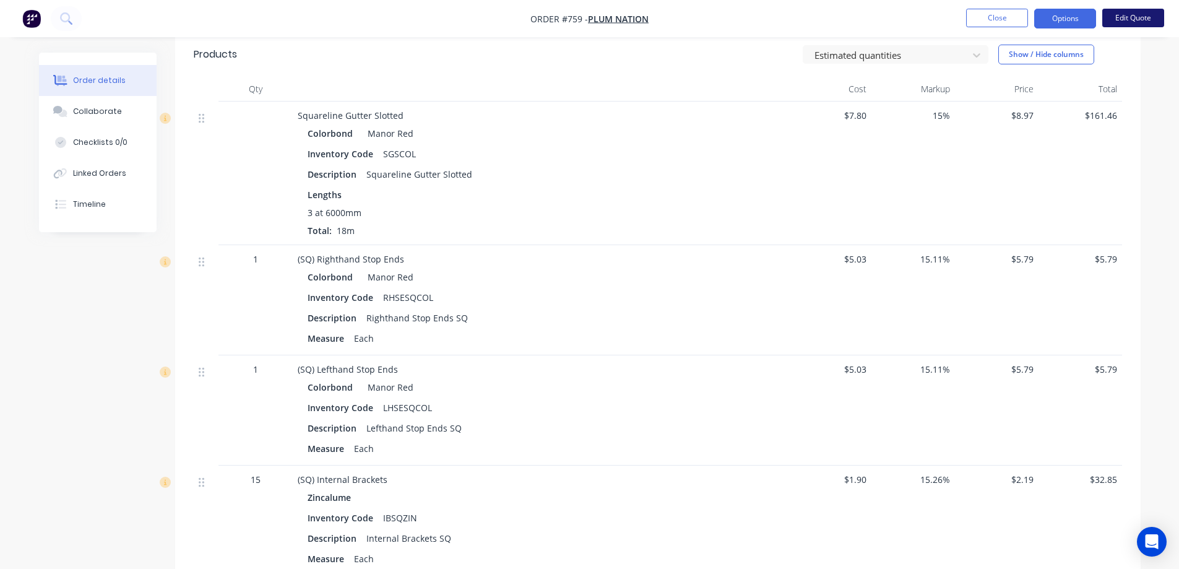
click at [1134, 22] on button "Edit Quote" at bounding box center [1133, 18] width 62 height 19
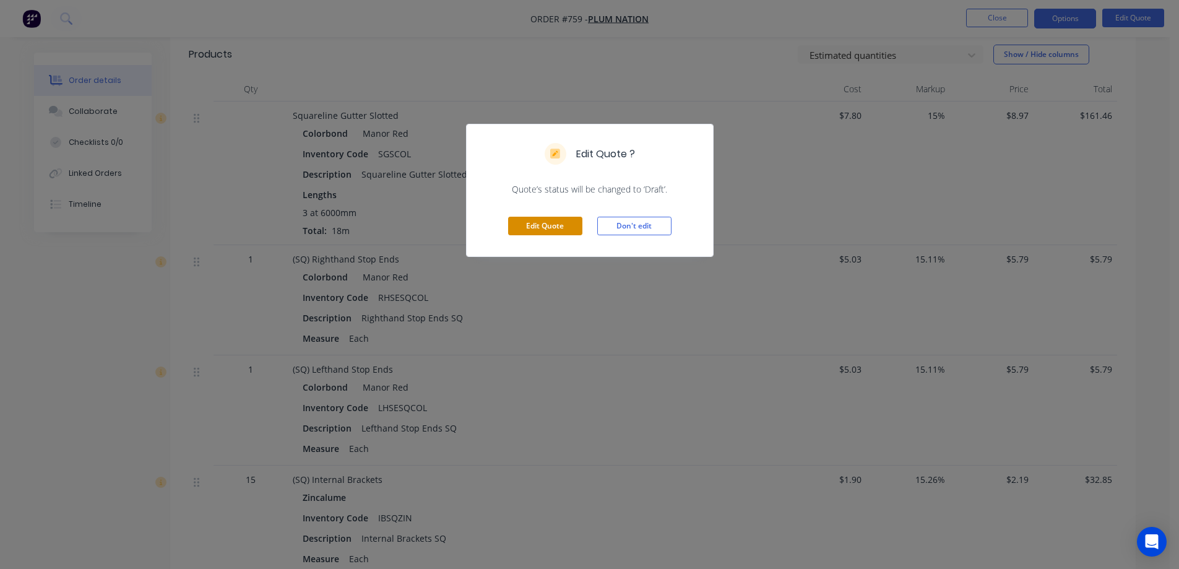
click at [547, 231] on button "Edit Quote" at bounding box center [545, 226] width 74 height 19
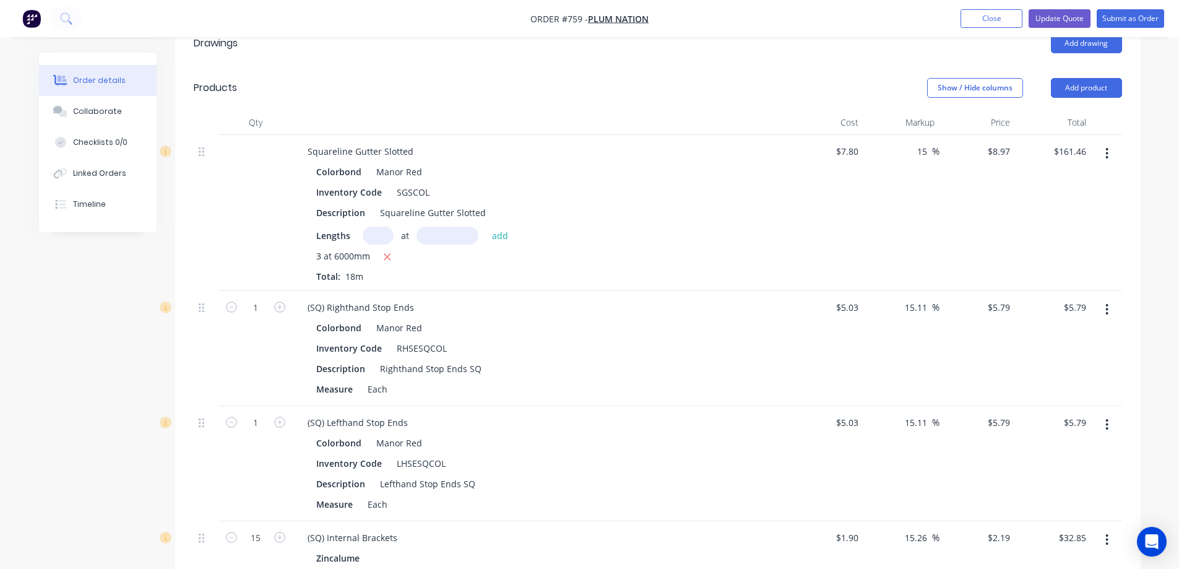
scroll to position [248, 0]
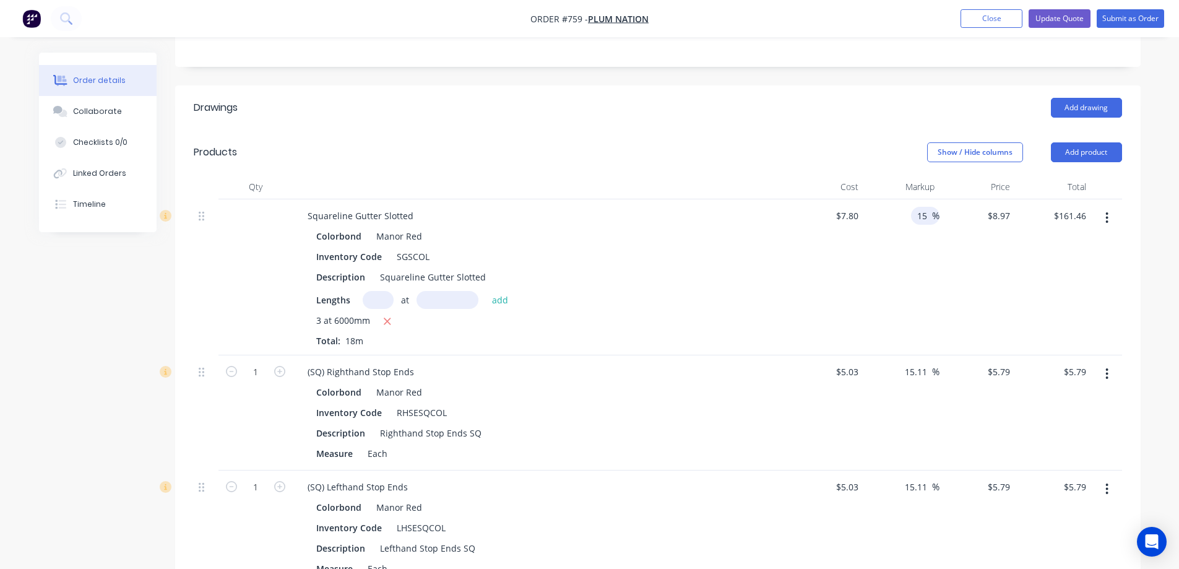
click at [927, 217] on input "15" at bounding box center [924, 216] width 16 height 18
type input "1"
type input "$7.80"
type input "$140.40"
click at [918, 265] on div "%" at bounding box center [901, 277] width 76 height 156
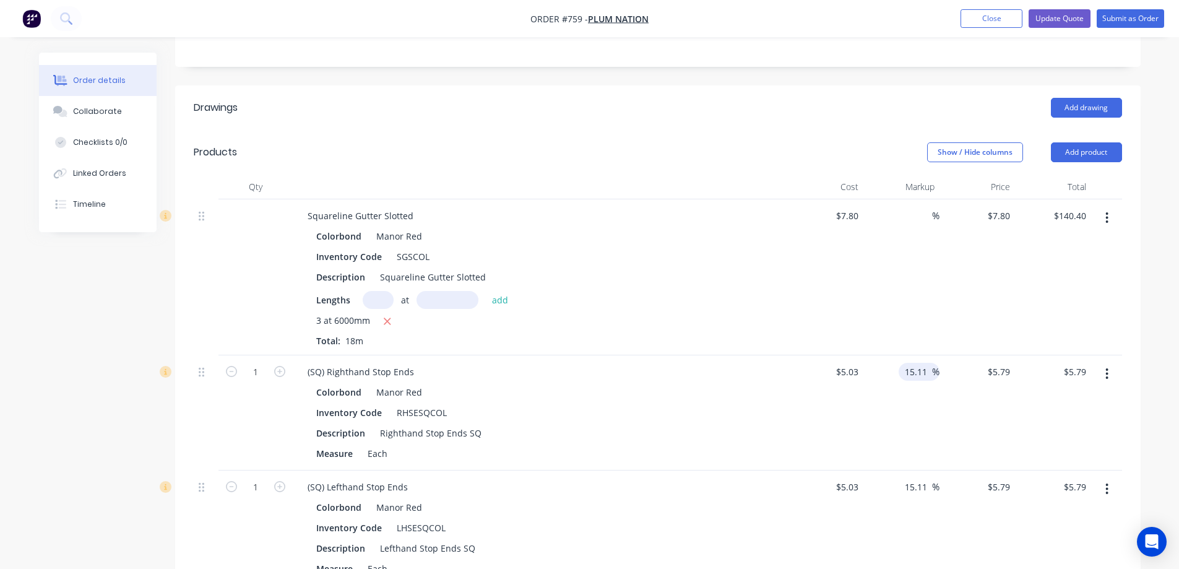
click at [928, 370] on input "15.11" at bounding box center [918, 372] width 28 height 18
type input "1"
type input "$5.03"
click at [918, 413] on div "%" at bounding box center [901, 412] width 76 height 115
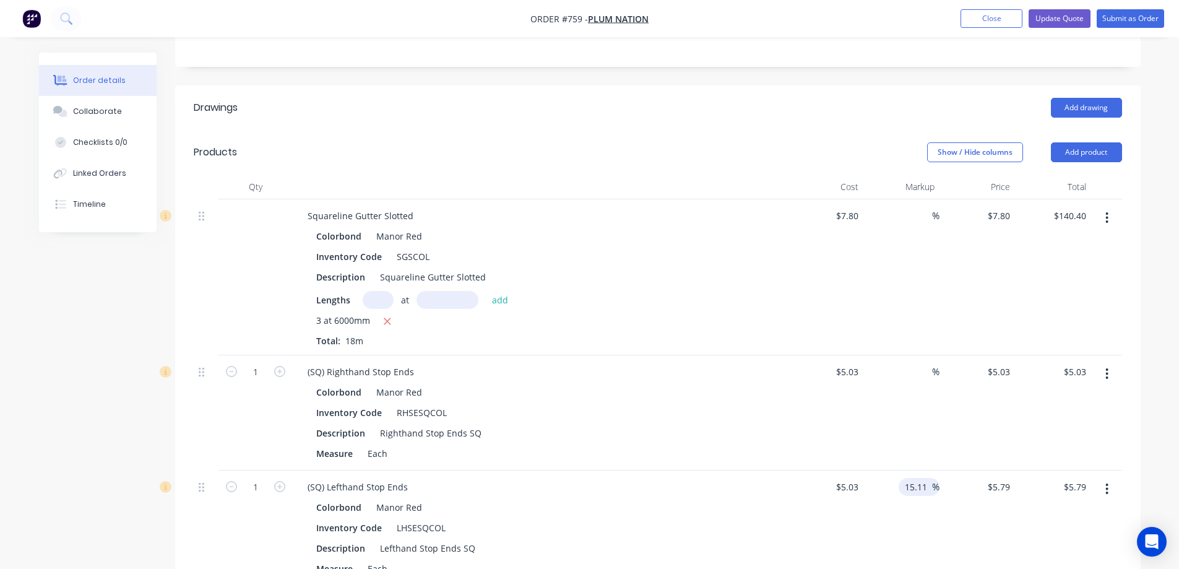
click at [922, 482] on input "15.11" at bounding box center [918, 487] width 28 height 18
type input "1"
type input "$5.03"
click at [914, 515] on div "%" at bounding box center [901, 527] width 76 height 115
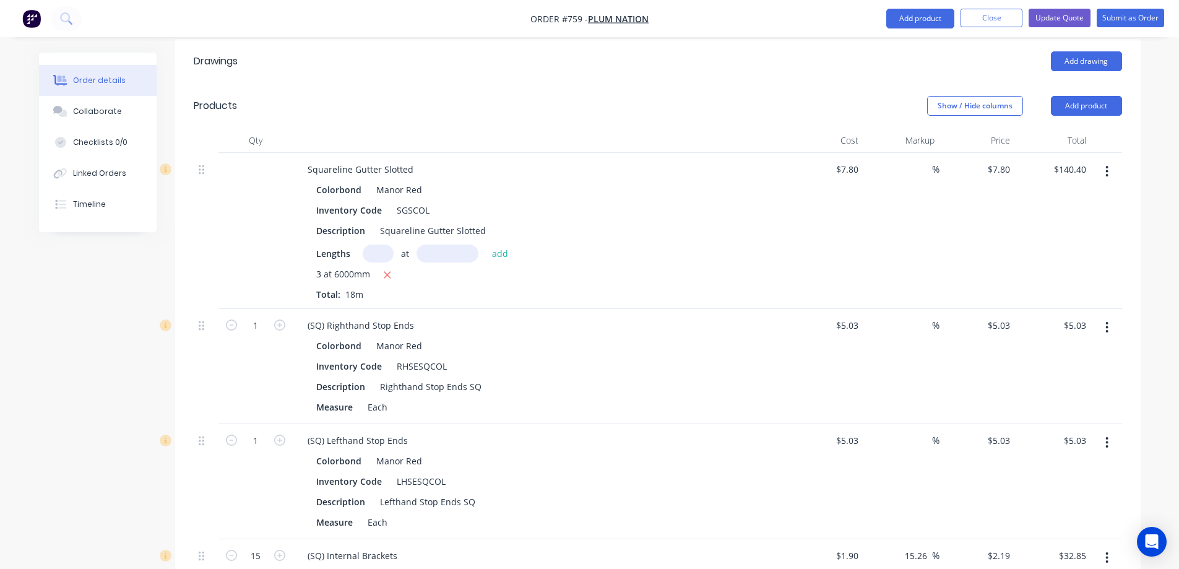
scroll to position [433, 0]
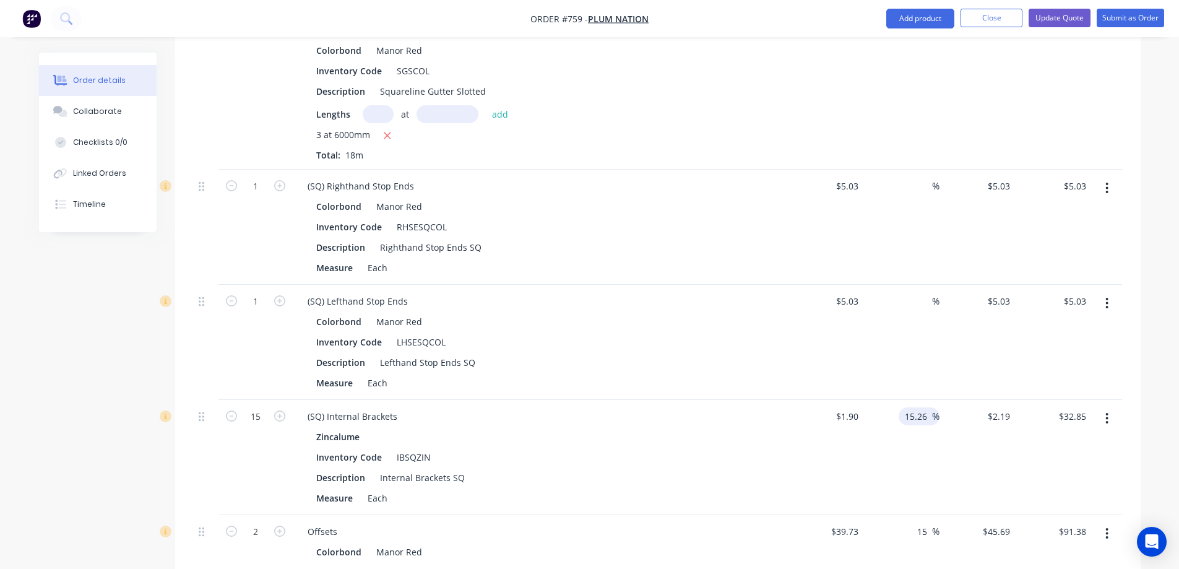
click at [925, 420] on input "15.26" at bounding box center [918, 416] width 28 height 18
type input "1"
type input "$1.90"
type input "$28.50"
click at [916, 465] on div "%" at bounding box center [901, 457] width 76 height 115
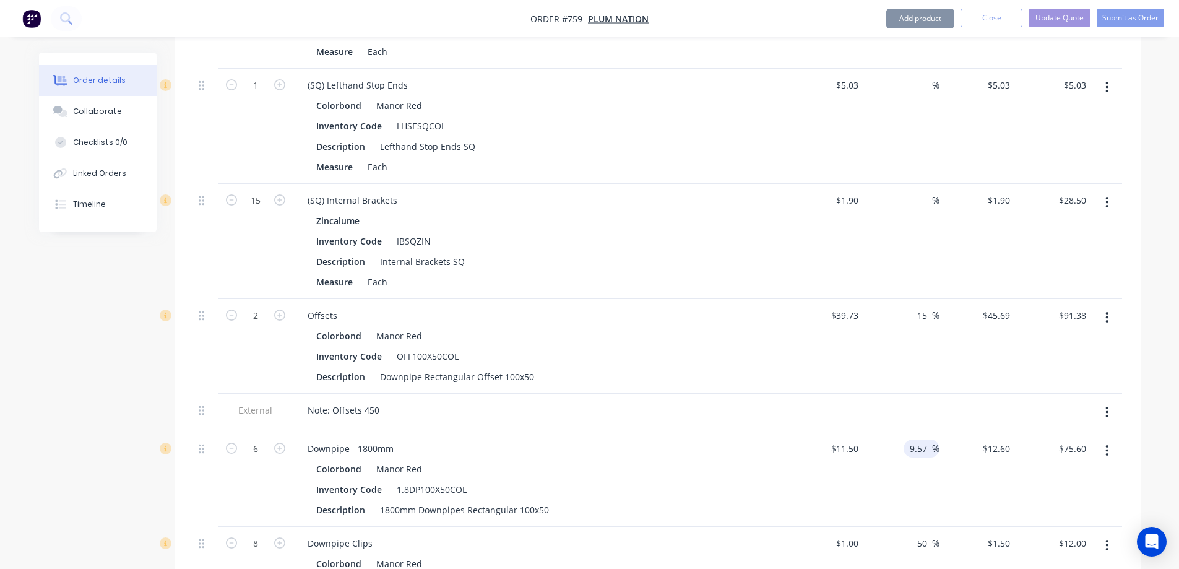
scroll to position [681, 0]
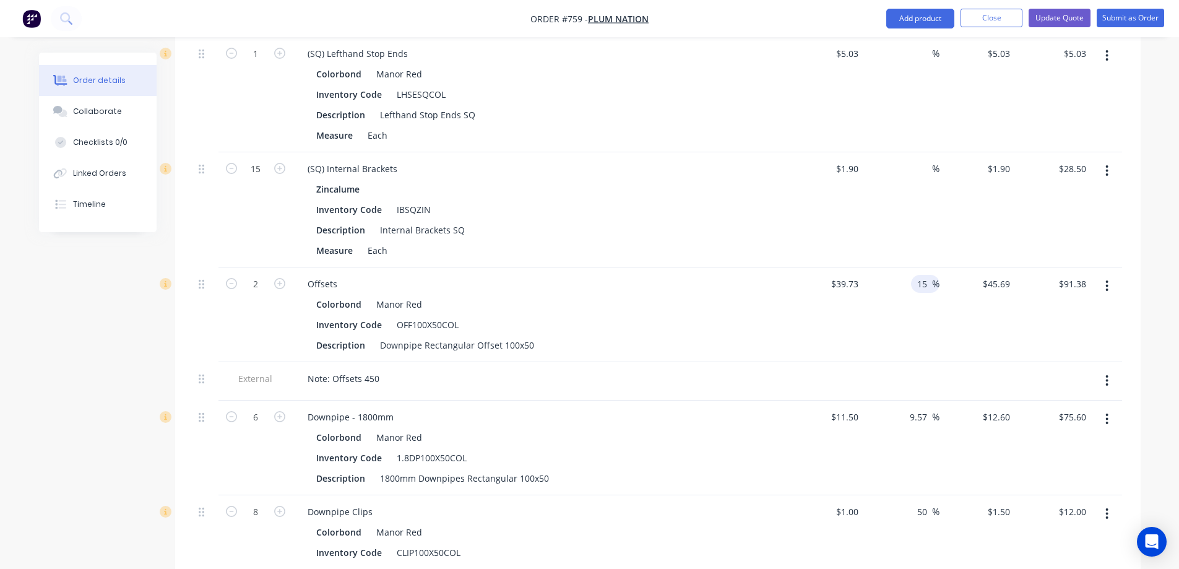
click at [932, 288] on span "%" at bounding box center [935, 284] width 7 height 14
type input "1"
type input "$39.73"
type input "$79.46"
click at [925, 334] on div "%" at bounding box center [901, 314] width 76 height 95
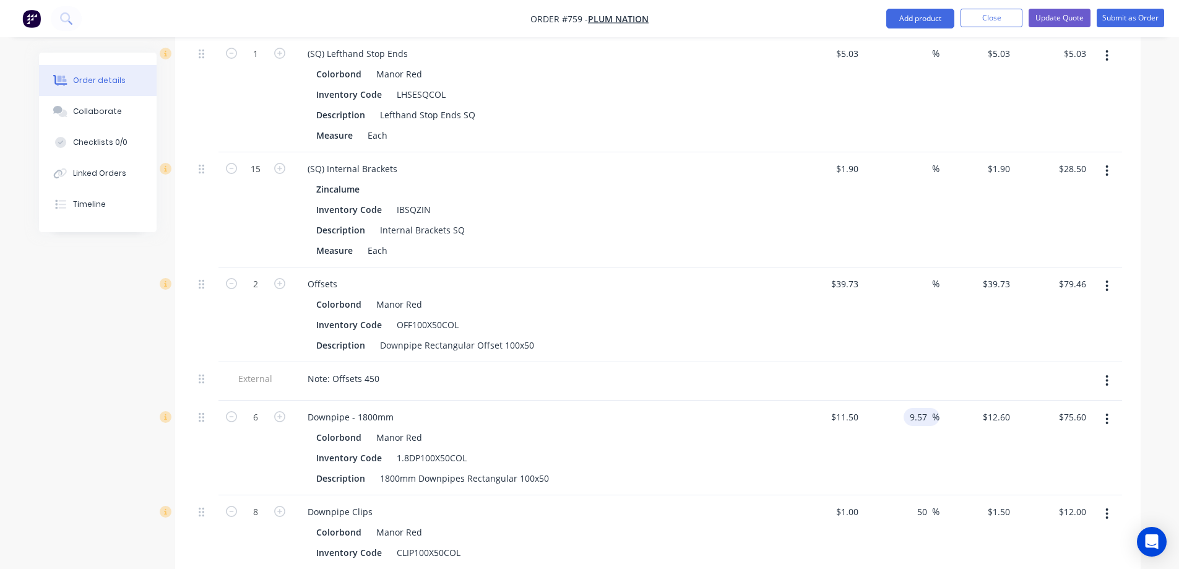
click at [929, 413] on input "9.57" at bounding box center [921, 417] width 24 height 18
type input "9"
type input "$11.50"
type input "$69.00"
click at [925, 455] on div "%" at bounding box center [901, 447] width 76 height 95
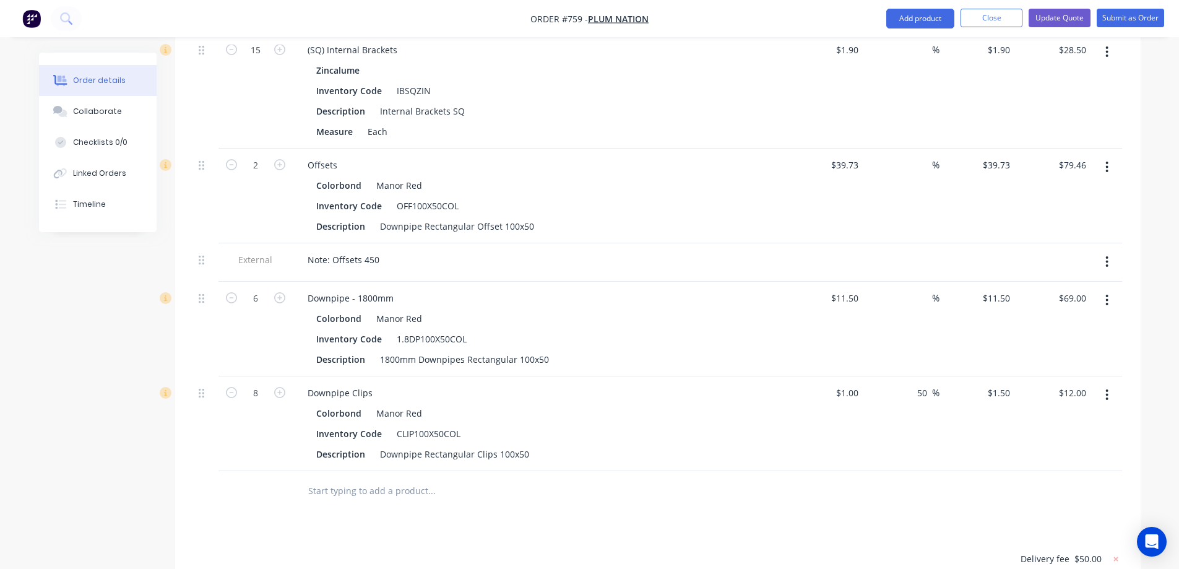
scroll to position [805, 0]
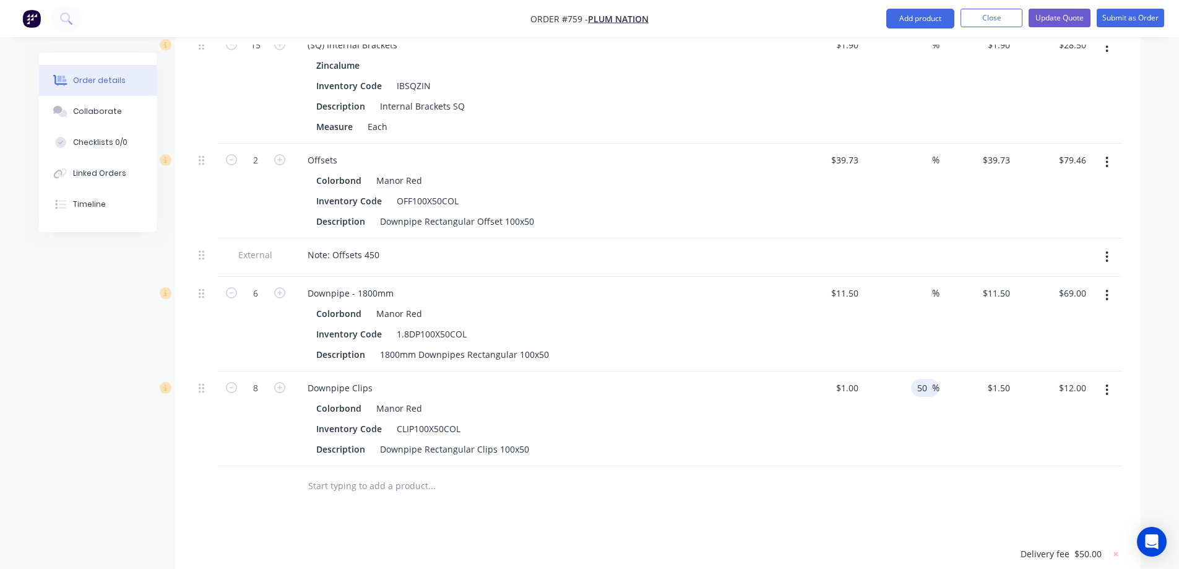
click at [930, 391] on input "50" at bounding box center [924, 388] width 16 height 18
type input "5"
type input "$1.00"
type input "$8.00"
click at [927, 424] on div "%" at bounding box center [901, 418] width 76 height 95
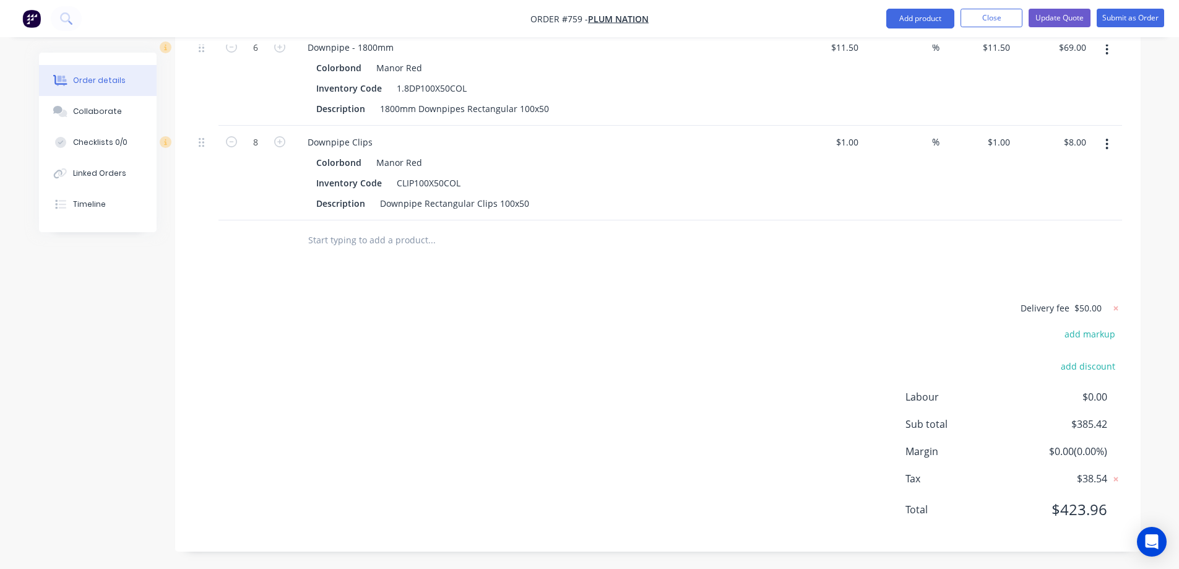
scroll to position [1052, 0]
click at [1117, 307] on icon at bounding box center [1116, 307] width 12 height 12
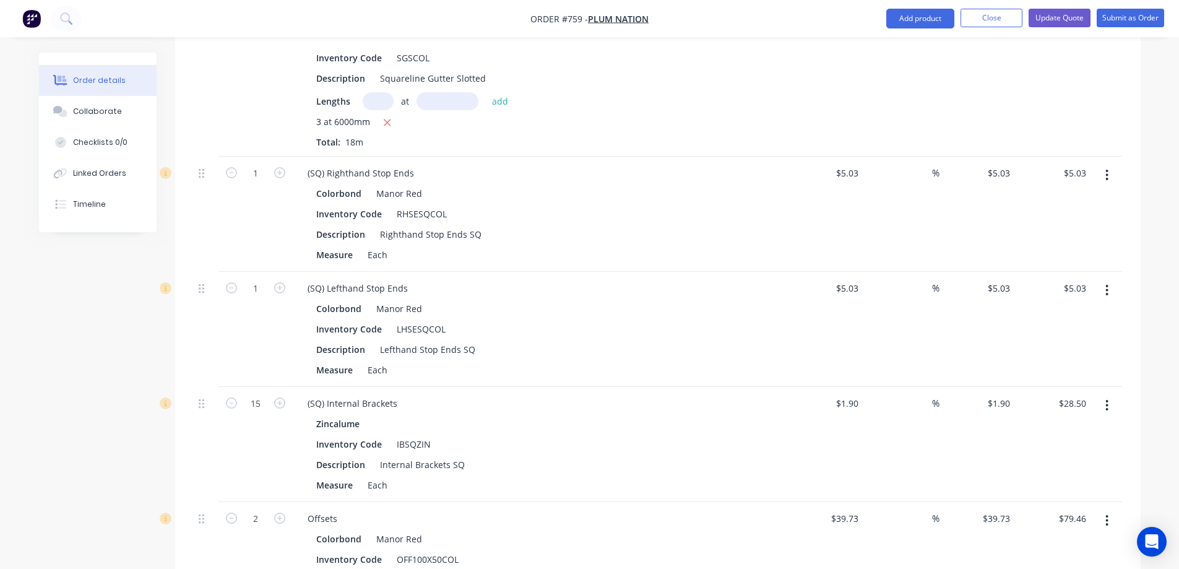
scroll to position [439, 0]
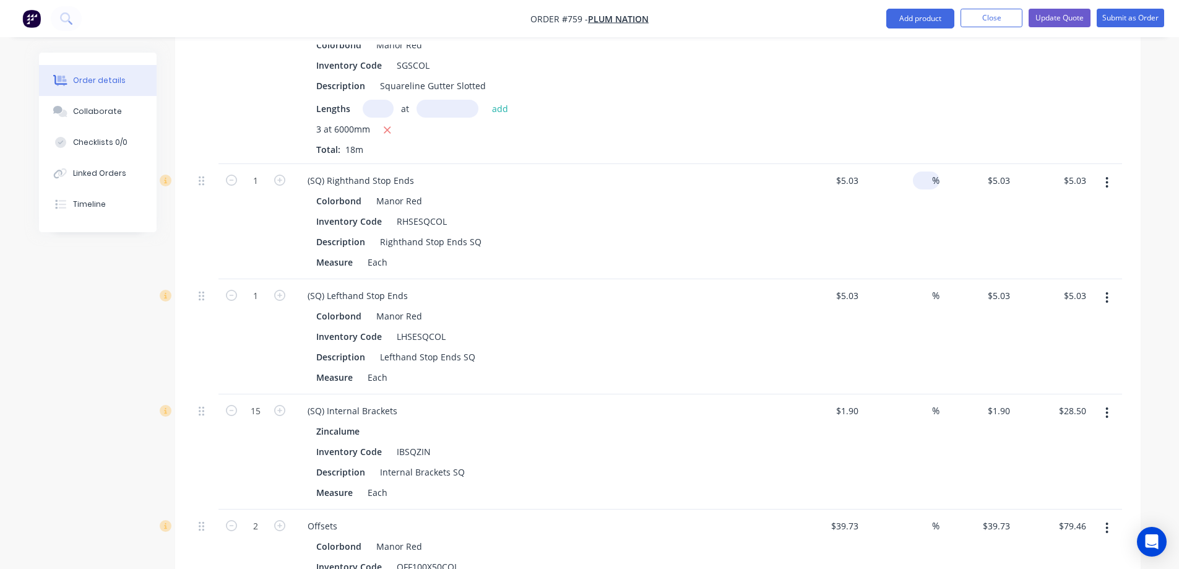
click at [924, 175] on input at bounding box center [925, 180] width 14 height 18
type input "15"
type input "$5.7845"
type input "$5.78"
click at [920, 227] on div "15 15 %" at bounding box center [901, 221] width 76 height 115
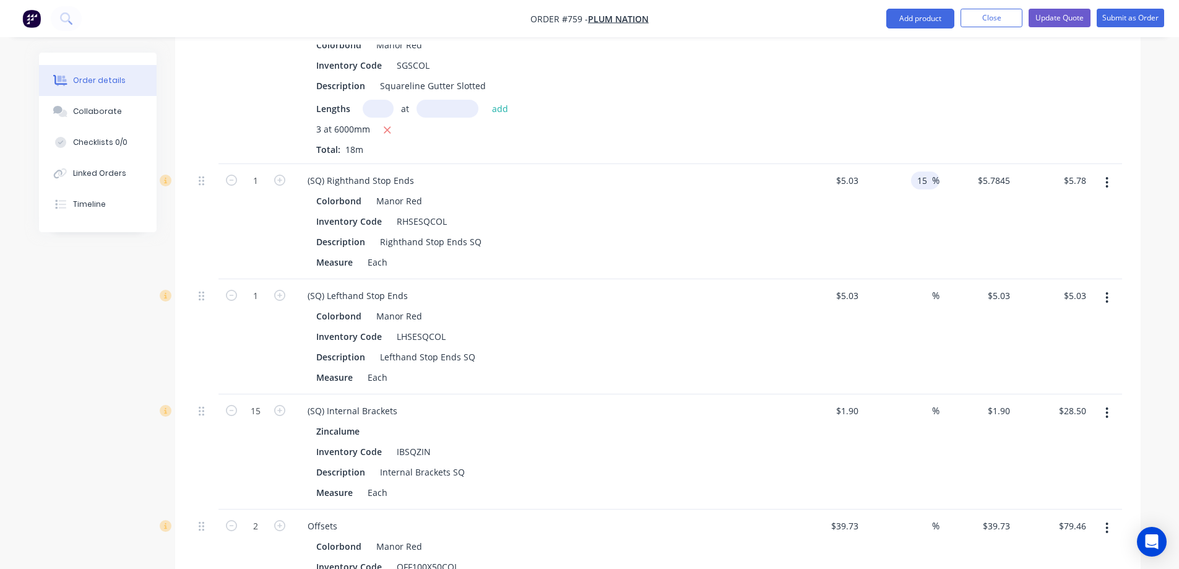
click at [928, 180] on input "15" at bounding box center [924, 180] width 16 height 18
type input "1"
type input "$5.03"
click at [912, 235] on div "%" at bounding box center [901, 221] width 76 height 115
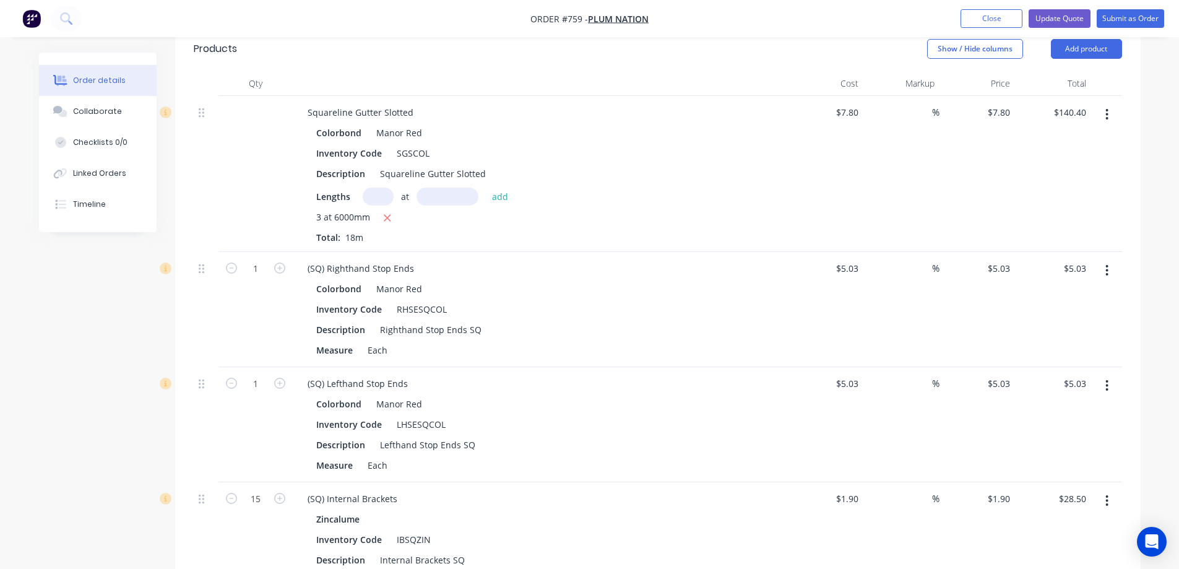
scroll to position [253, 0]
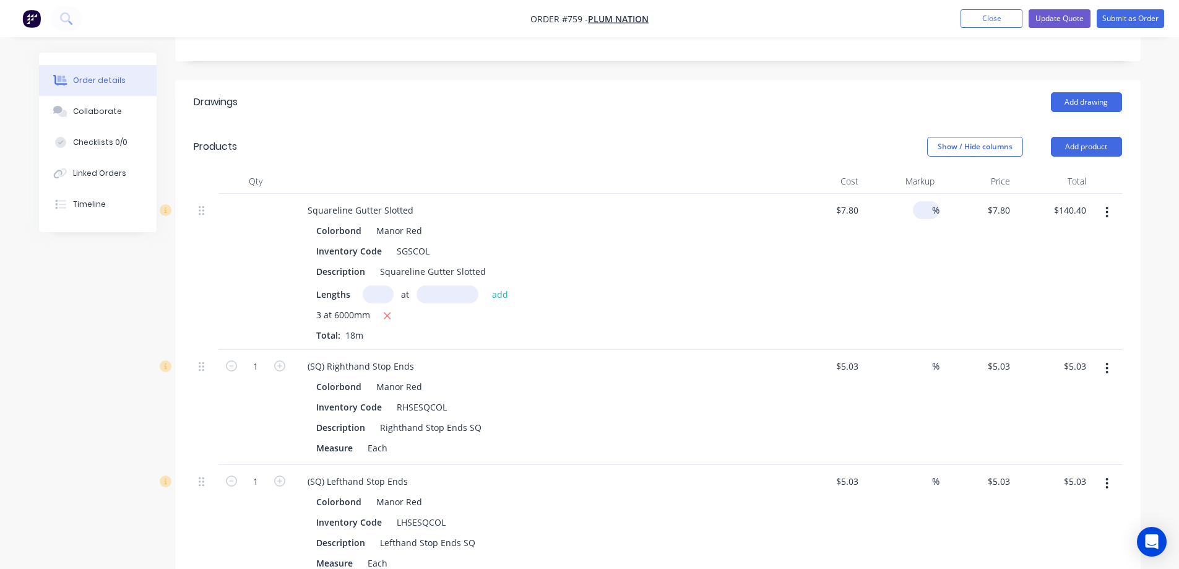
click at [916, 210] on div "%" at bounding box center [926, 210] width 27 height 18
type input "15"
type input "$8.97"
type input "$161.46"
click at [958, 292] on div "$8.97 $8.97" at bounding box center [978, 272] width 76 height 156
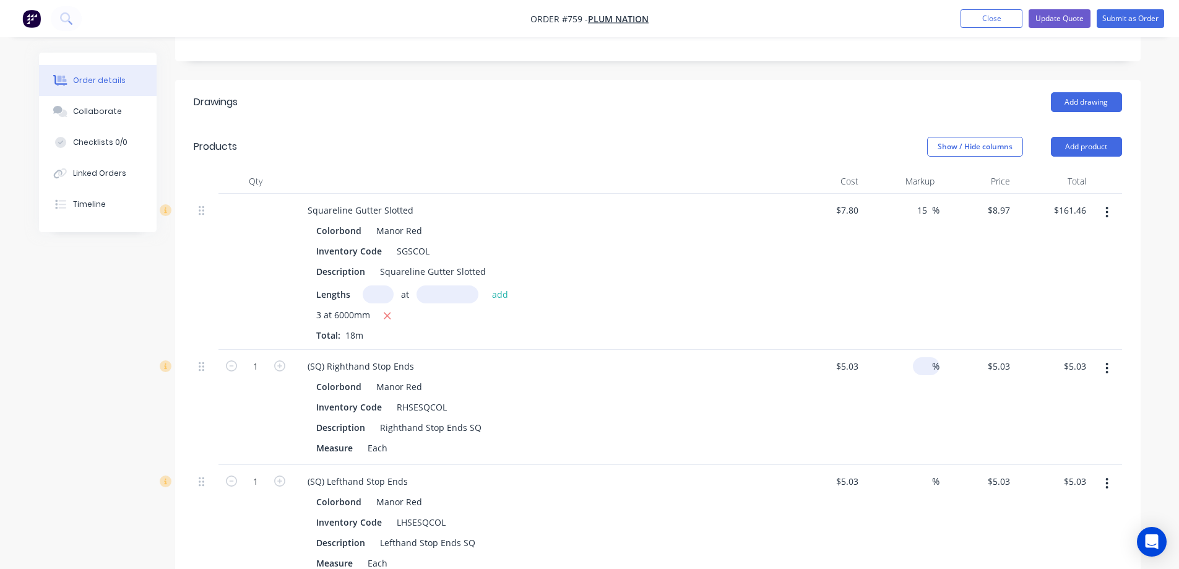
click at [920, 361] on input at bounding box center [925, 366] width 14 height 18
type input "15"
type input "$5.7845"
type input "$5.78"
click at [933, 424] on div "15 15 %" at bounding box center [901, 407] width 76 height 115
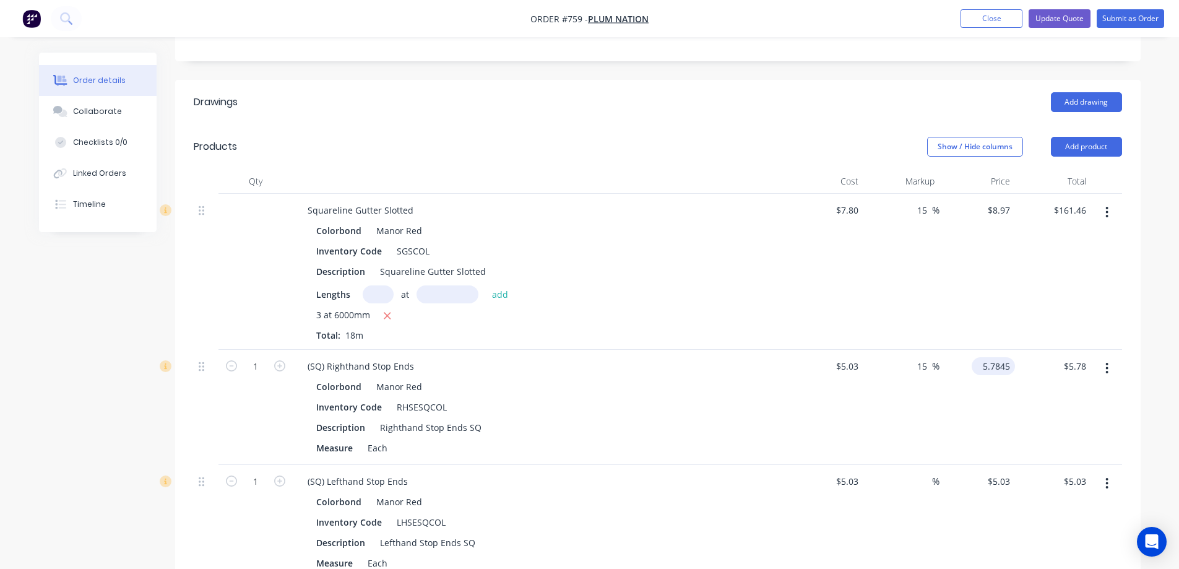
click at [986, 366] on input "5.7845" at bounding box center [996, 366] width 38 height 18
type input "5.79"
type input "15.11"
type input "$5.79"
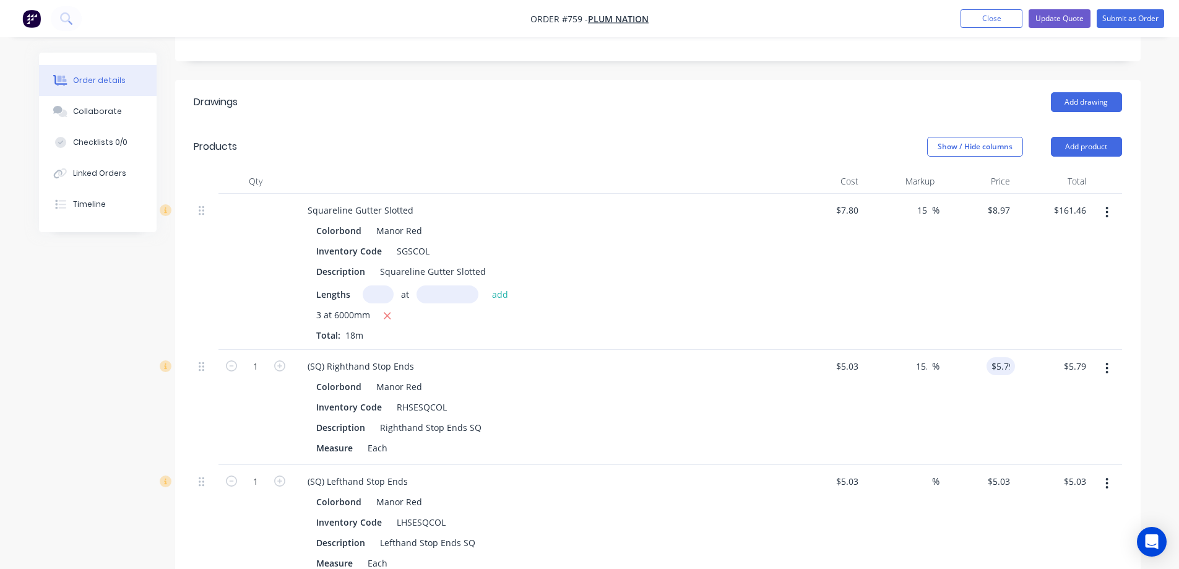
click at [881, 413] on div "15.11 15 %" at bounding box center [901, 407] width 76 height 115
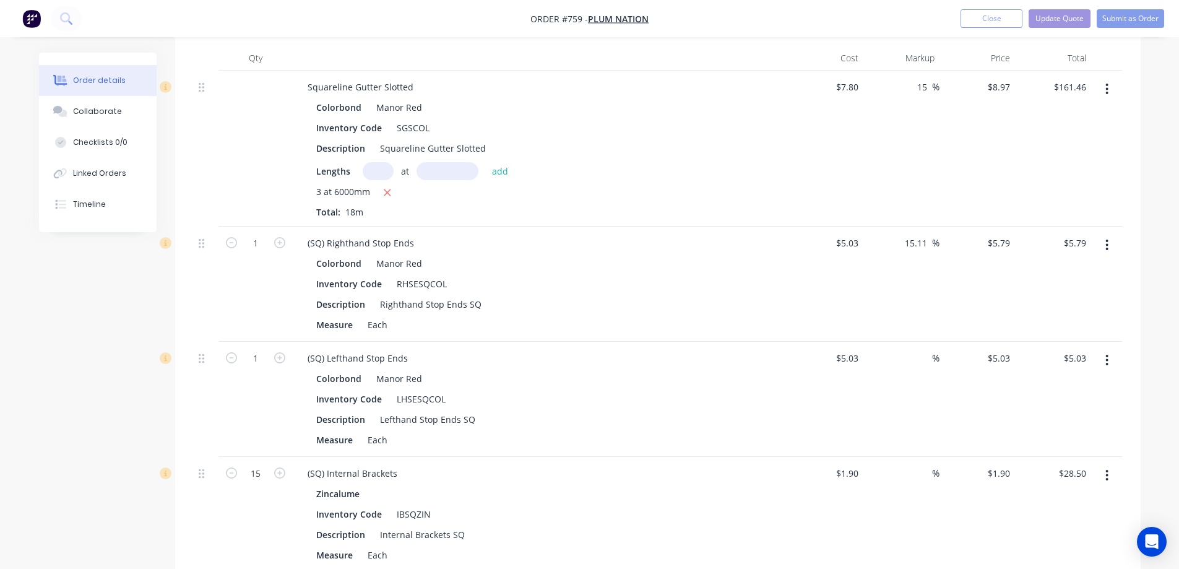
scroll to position [377, 0]
click at [920, 361] on input at bounding box center [925, 357] width 14 height 18
type input "15.11"
type input "$5.79"
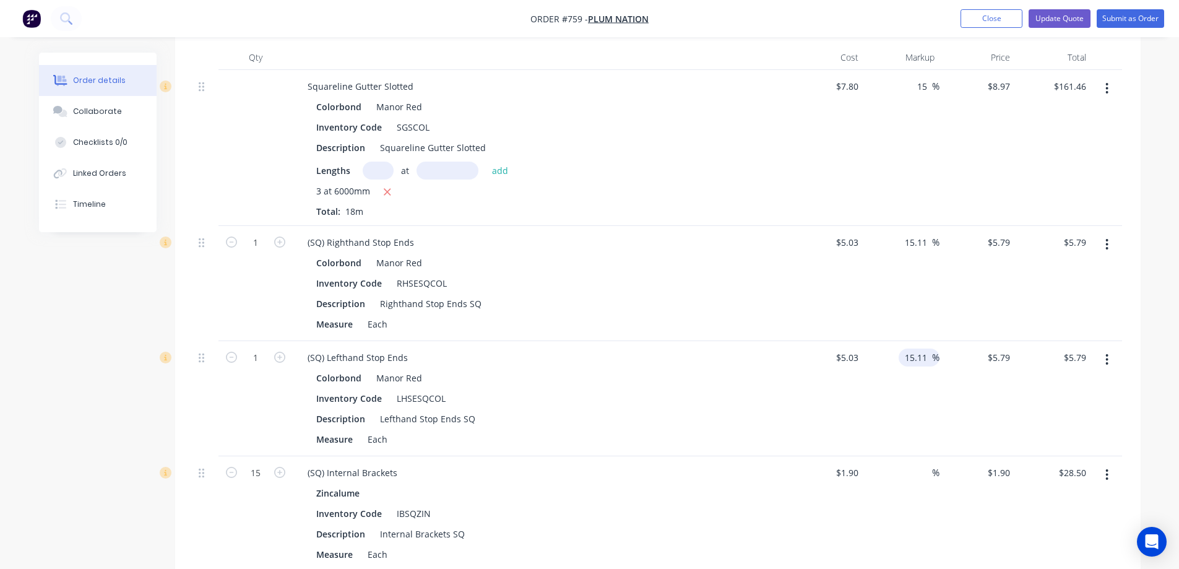
click at [922, 410] on div "15.11 15.11 %" at bounding box center [901, 398] width 76 height 115
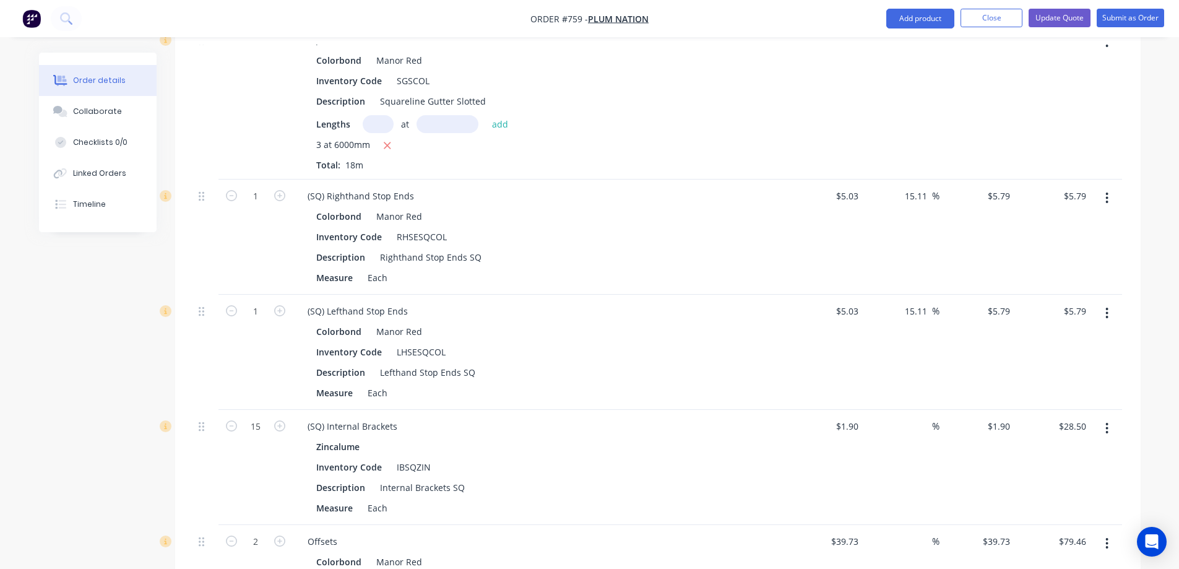
scroll to position [501, 0]
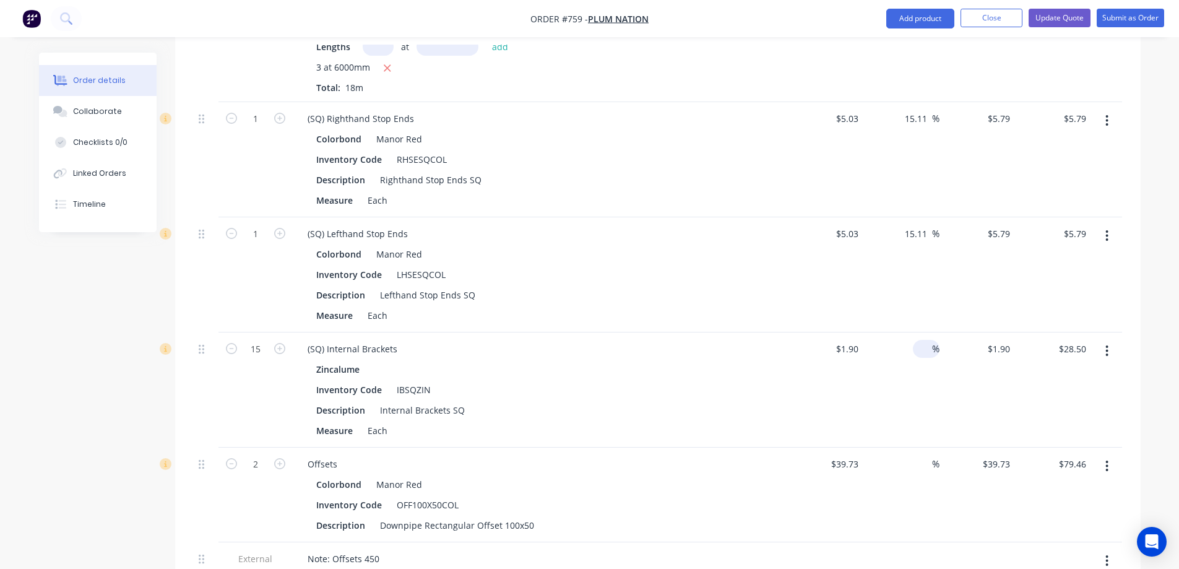
click at [924, 353] on input at bounding box center [925, 349] width 14 height 18
type input "15"
type input "$2.185"
type input "$32.78"
click at [921, 373] on div "15 15 %" at bounding box center [901, 389] width 76 height 115
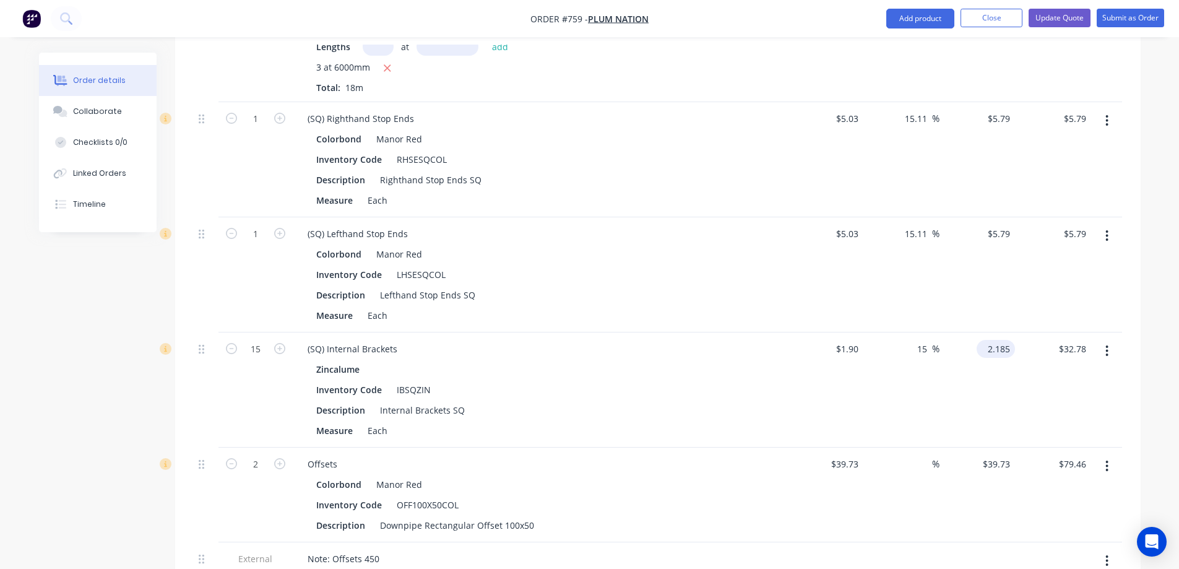
click at [1006, 346] on input "2.185" at bounding box center [998, 349] width 33 height 18
type input "2.19"
type input "15.26"
type input "$2.19"
type input "$32.85"
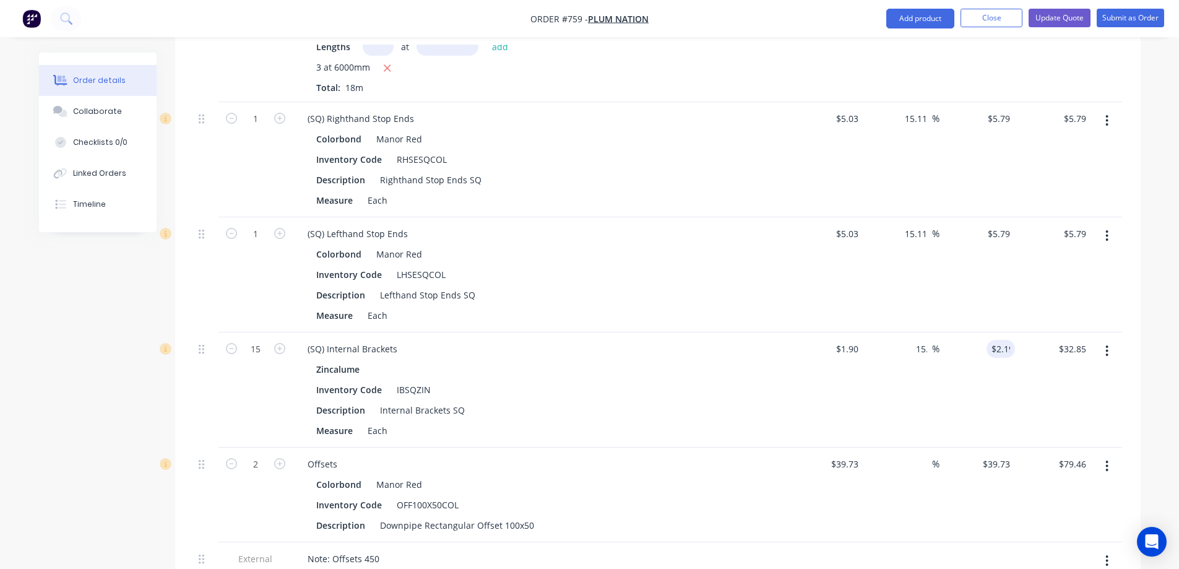
click at [970, 403] on div "$2.19 2.19" at bounding box center [978, 389] width 76 height 115
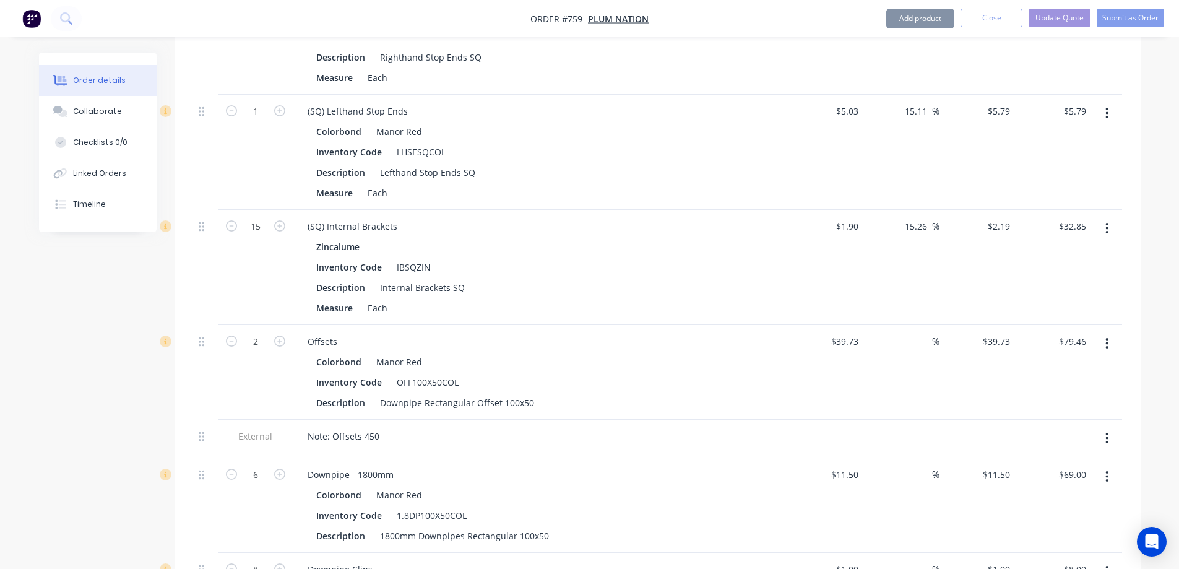
scroll to position [624, 0]
click at [922, 342] on input at bounding box center [925, 340] width 14 height 18
type input "15"
type input "$45.6895"
type input "$91.38"
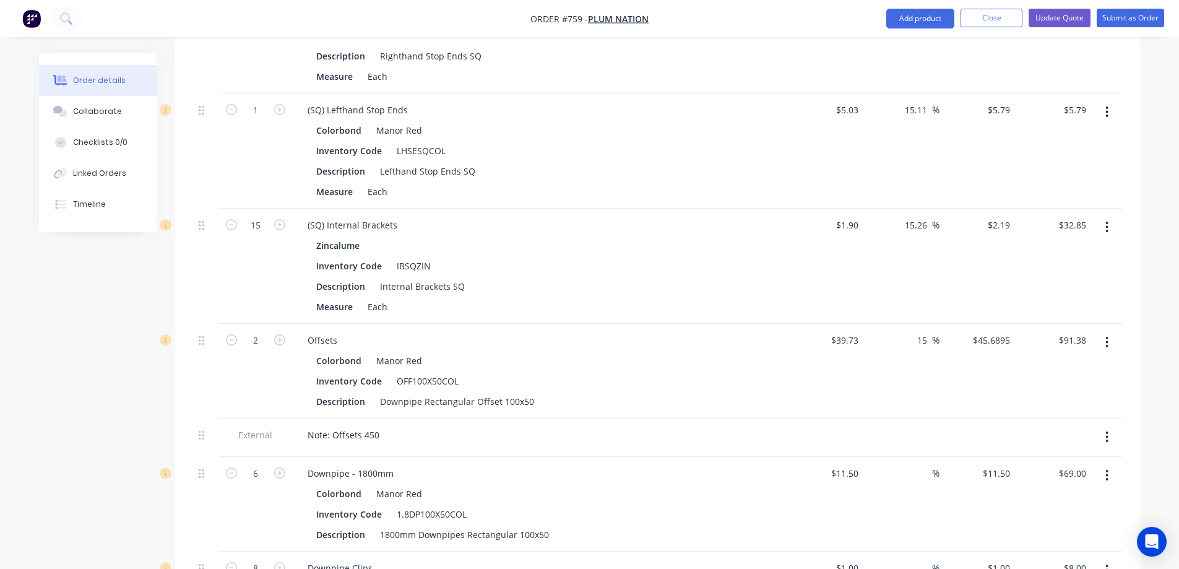
click at [949, 403] on div "$45.6895 $45.6895" at bounding box center [978, 371] width 76 height 95
type input "$45.69"
click at [935, 379] on div "15 15 %" at bounding box center [901, 371] width 76 height 95
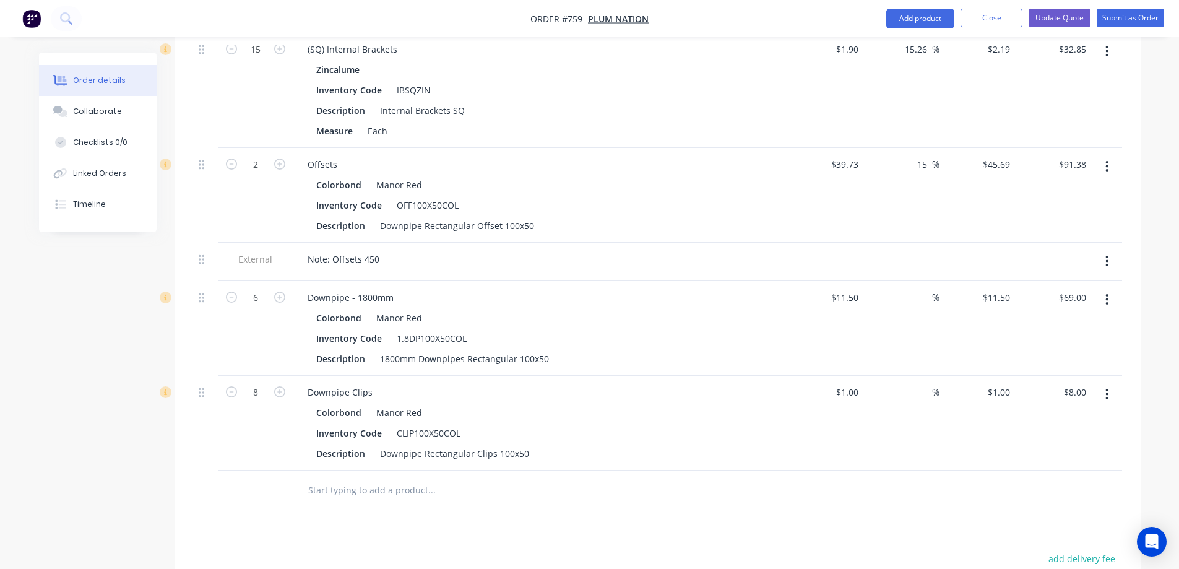
scroll to position [810, 0]
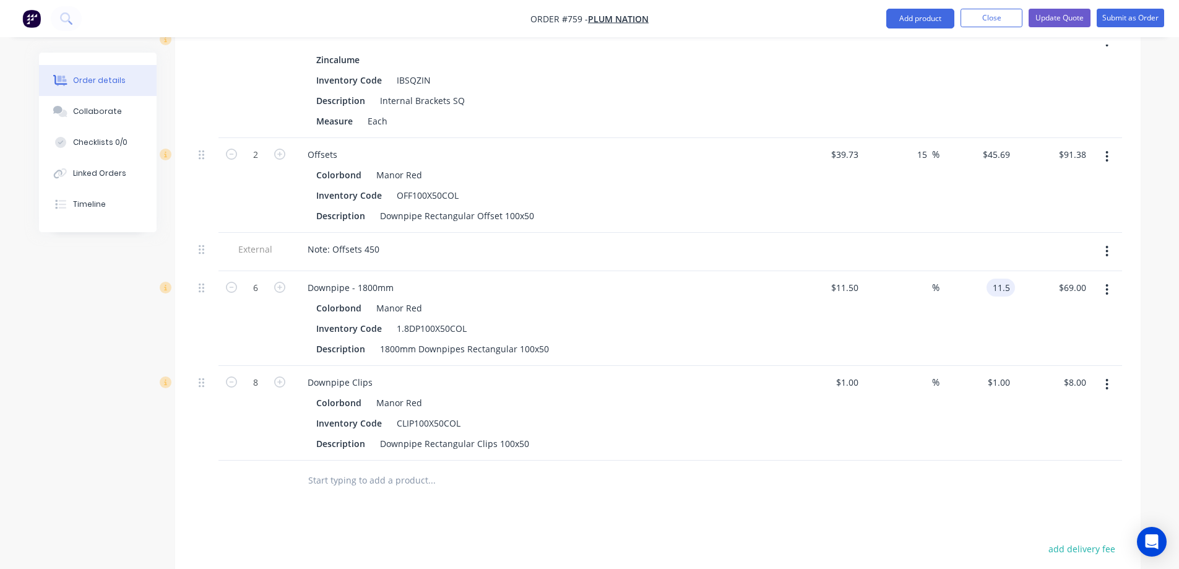
click at [994, 288] on input "11.5" at bounding box center [1004, 288] width 24 height 18
type input "12.6"
type input "9.57"
type input "$12.60"
type input "$75.60"
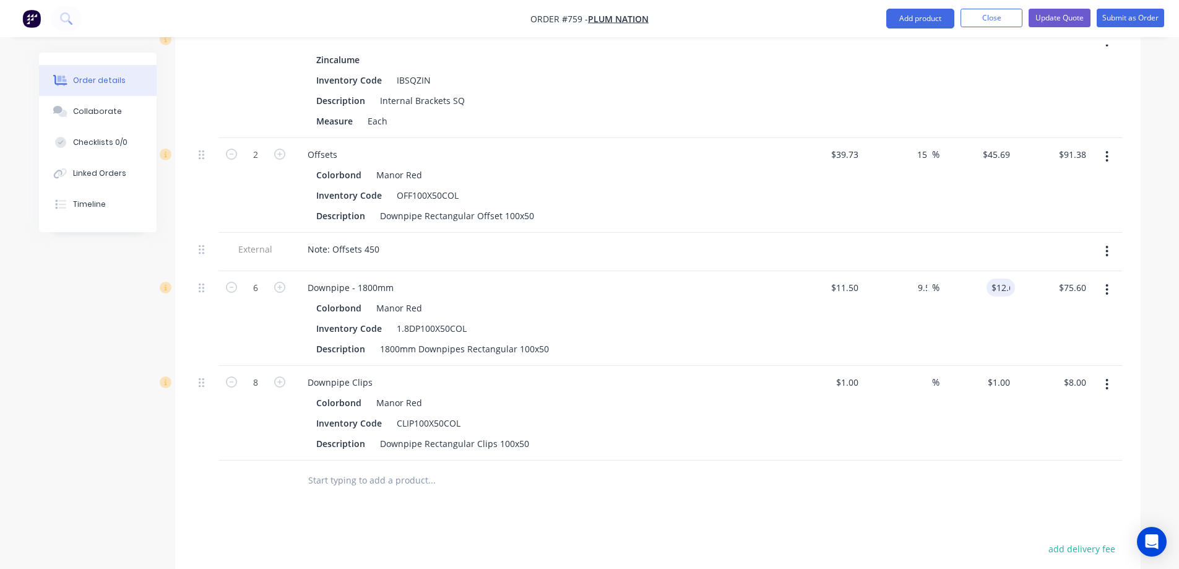
click at [949, 322] on div "$12.60 12.6" at bounding box center [978, 318] width 76 height 95
click at [1006, 371] on div "$1.00 $1.00" at bounding box center [978, 413] width 76 height 95
click at [1007, 386] on input "1" at bounding box center [1001, 382] width 28 height 18
type input "1.5"
type input "50"
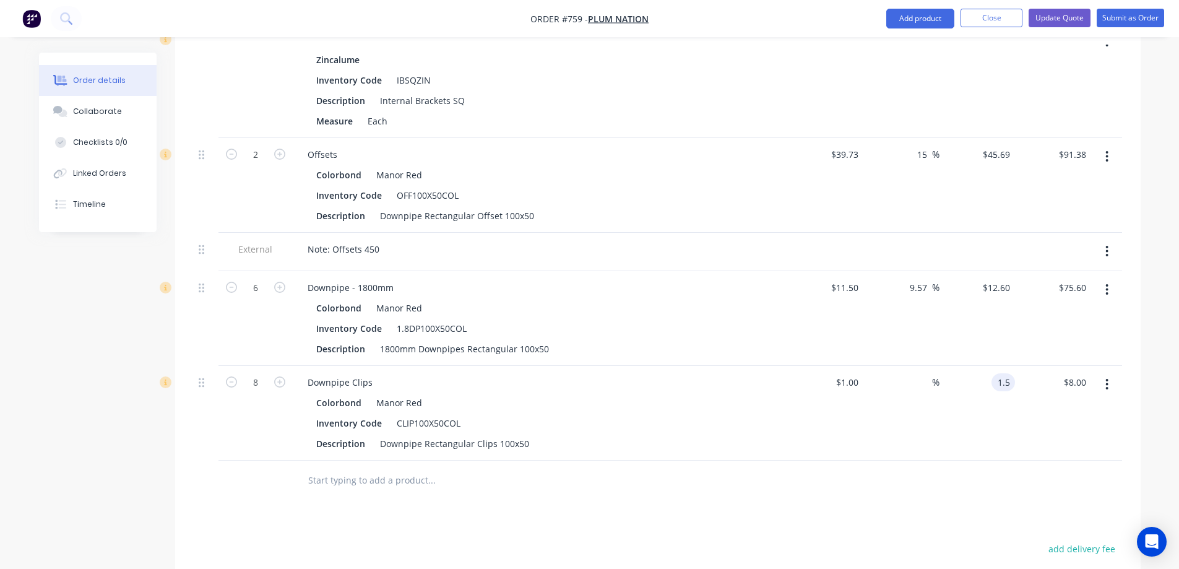
type input "$1.50"
type input "$12.00"
click at [980, 405] on div "$1.50 $1.50" at bounding box center [978, 413] width 76 height 95
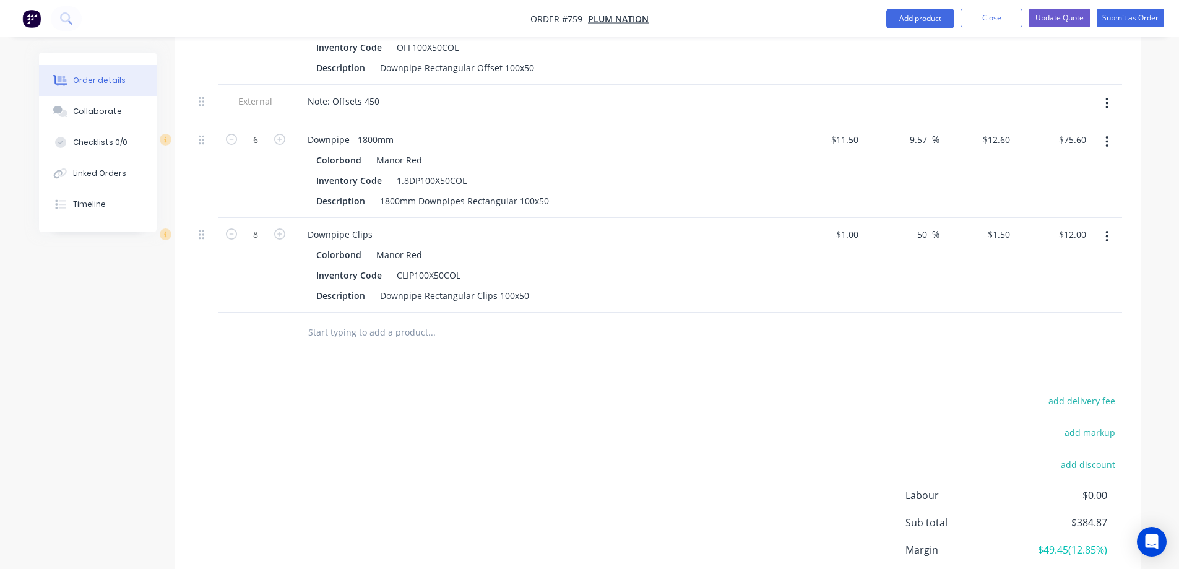
scroll to position [1058, 0]
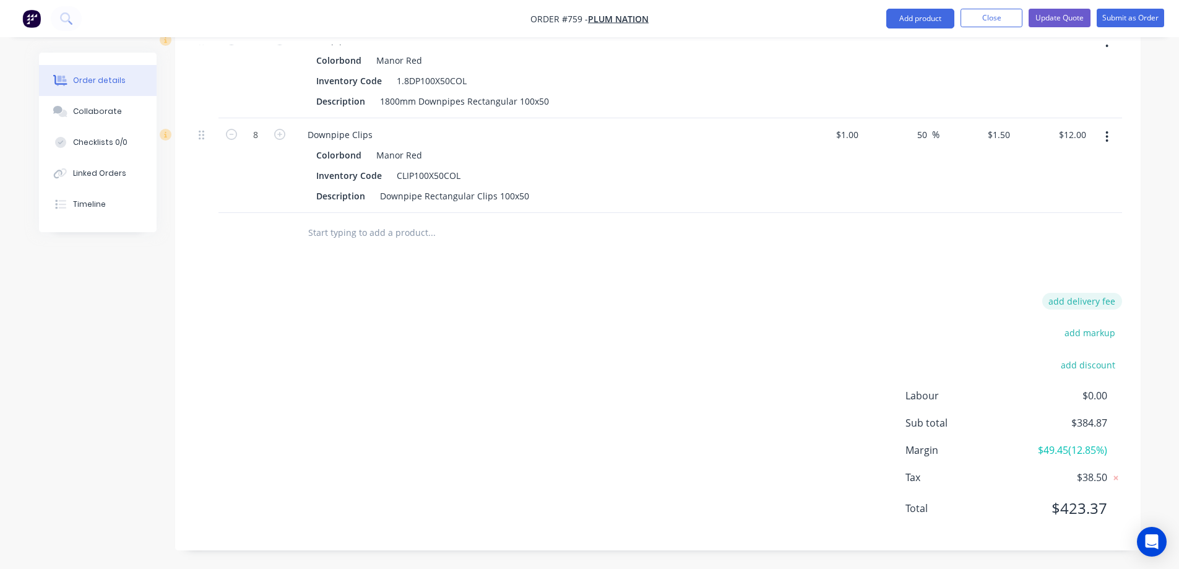
click at [1083, 300] on button "add delivery fee" at bounding box center [1082, 301] width 80 height 17
type input "50"
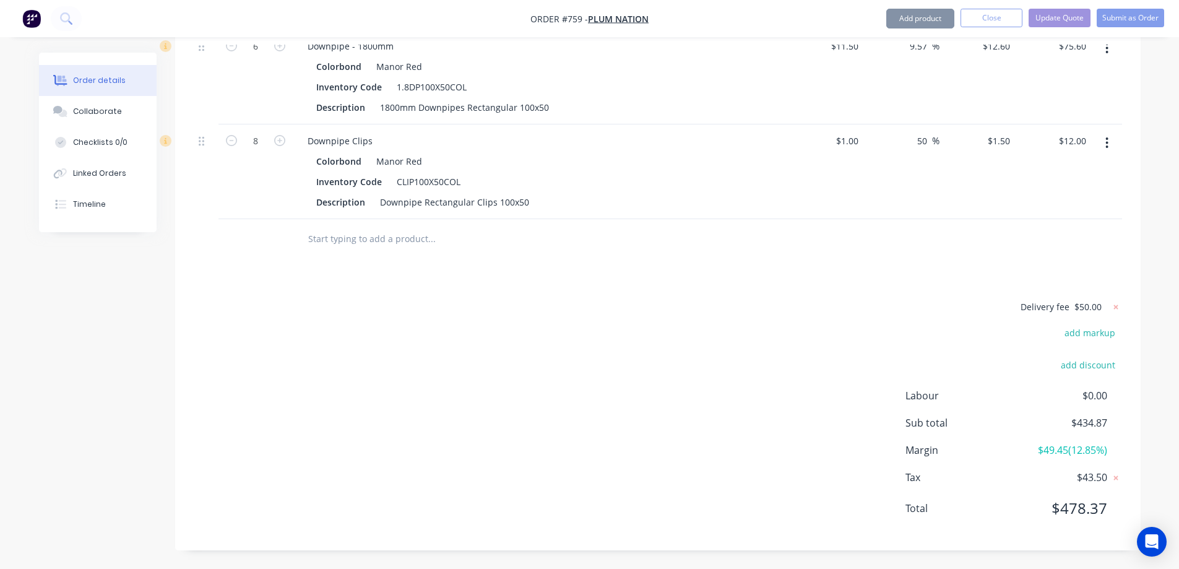
scroll to position [1052, 0]
click at [1064, 19] on button "Update Quote" at bounding box center [1060, 18] width 62 height 19
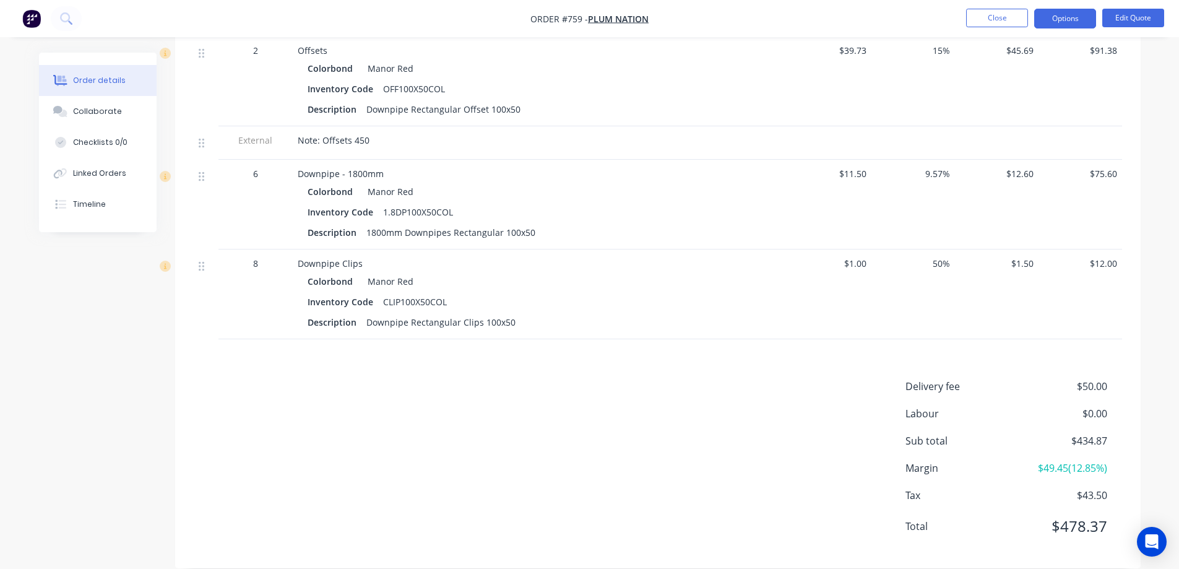
scroll to position [857, 0]
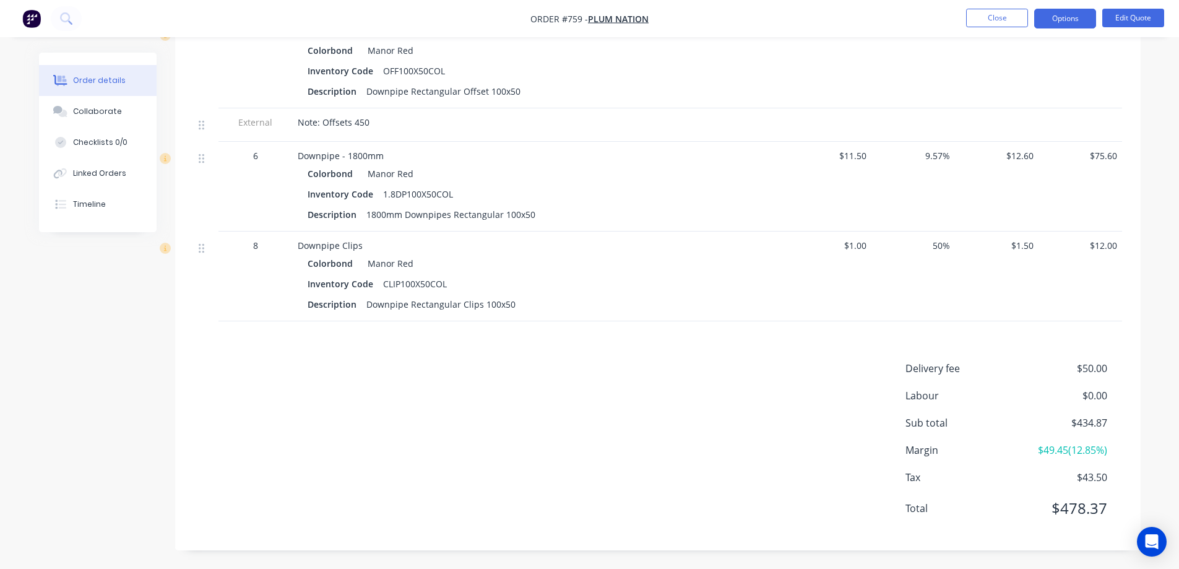
click at [35, 15] on img "button" at bounding box center [31, 18] width 19 height 19
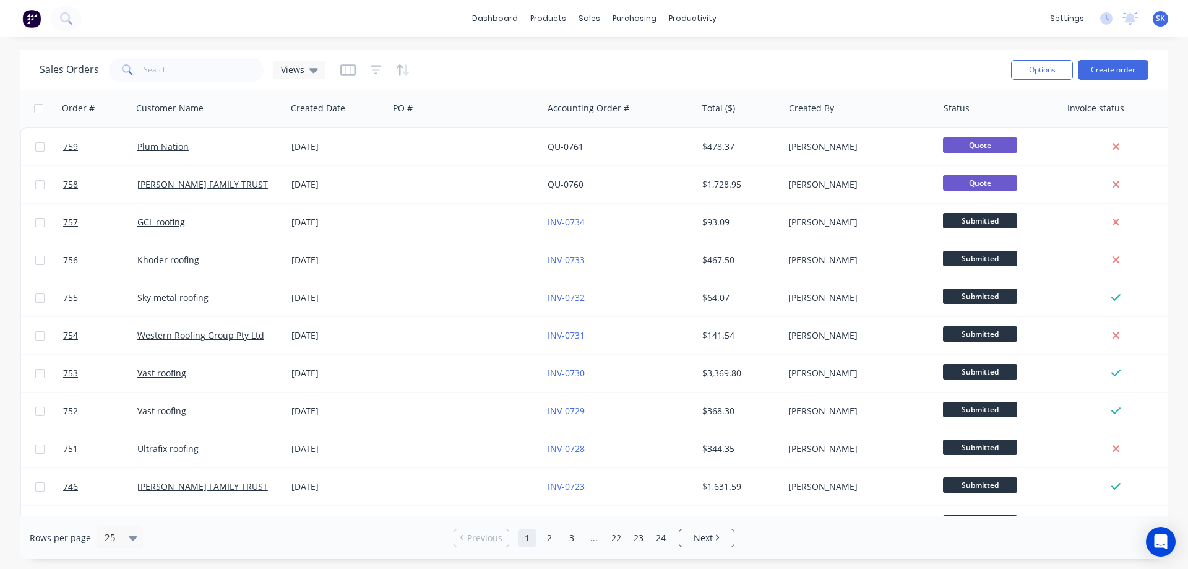
click at [22, 14] on button at bounding box center [32, 18] width 26 height 25
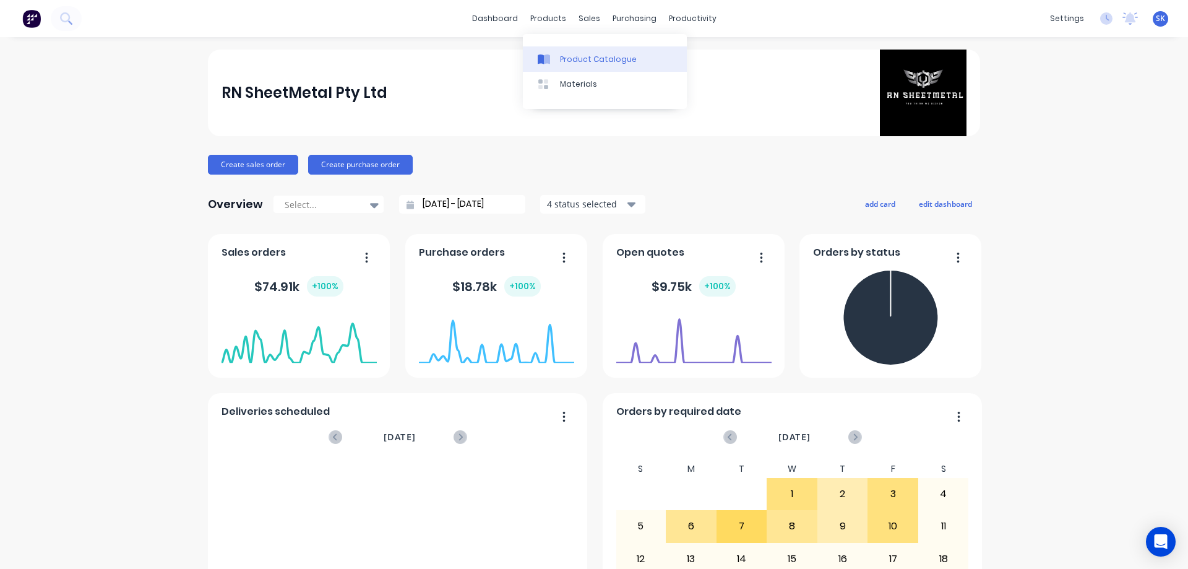
click at [559, 58] on link "Product Catalogue" at bounding box center [605, 58] width 164 height 25
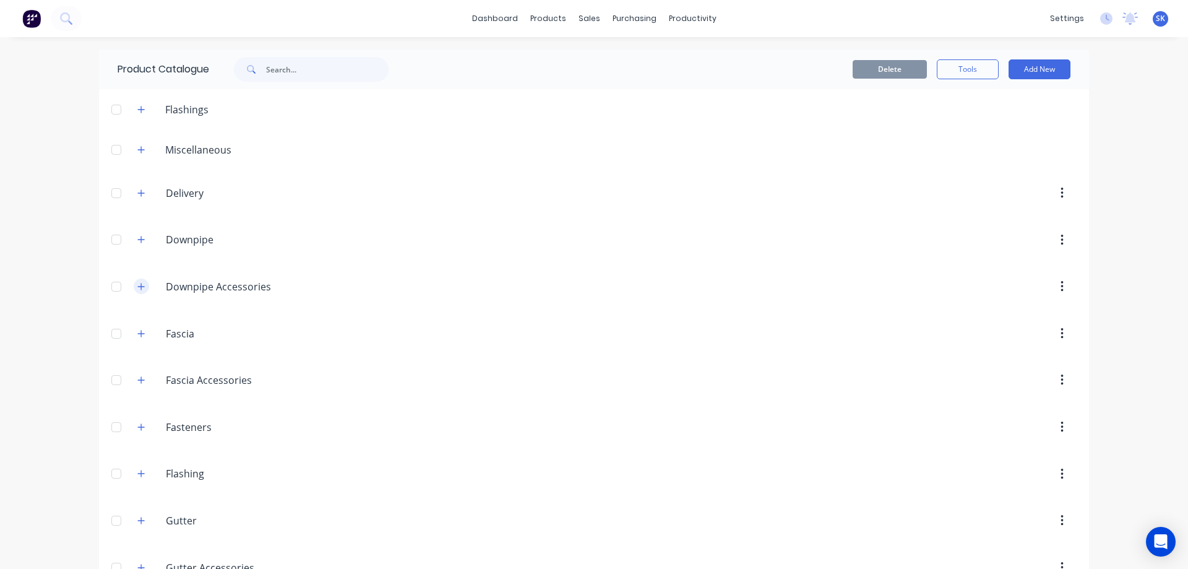
click at [142, 288] on button "button" at bounding box center [141, 286] width 15 height 15
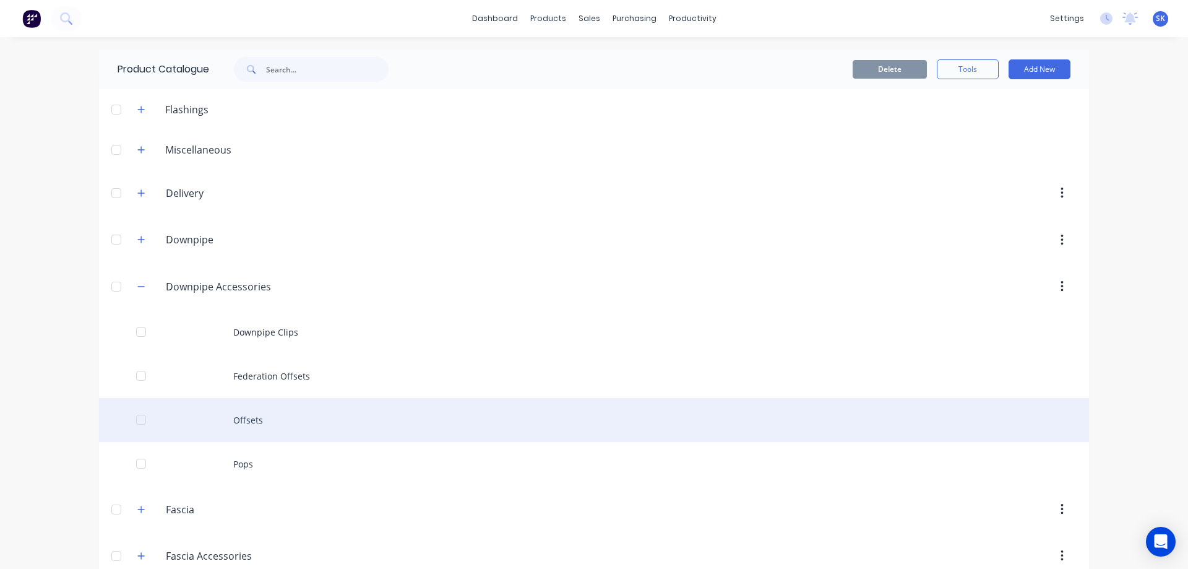
click at [277, 407] on div "Offsets" at bounding box center [594, 420] width 990 height 44
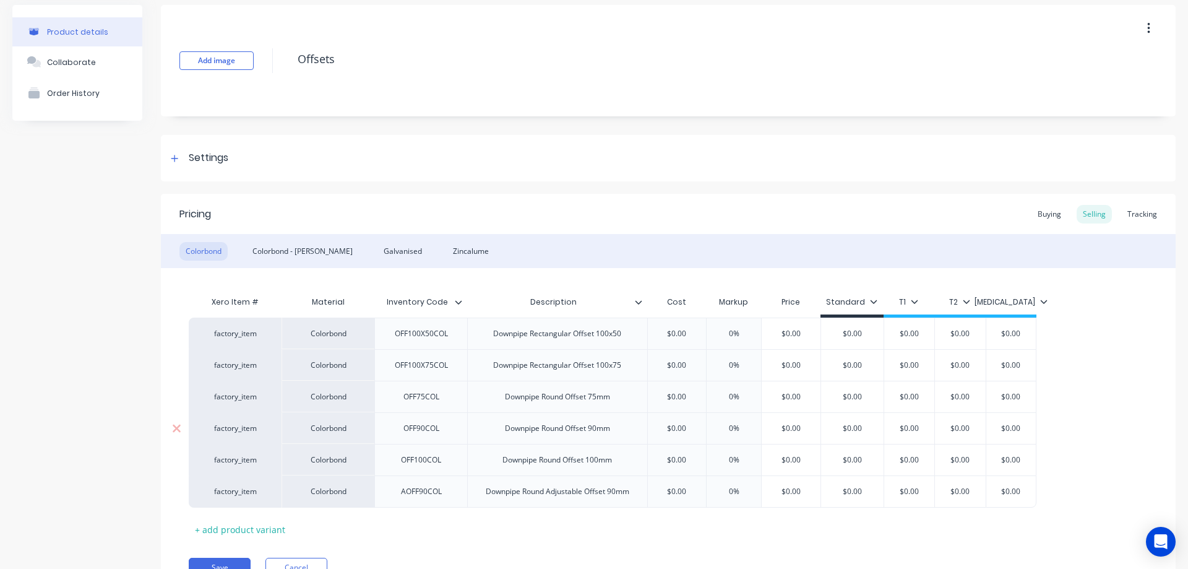
scroll to position [109, 0]
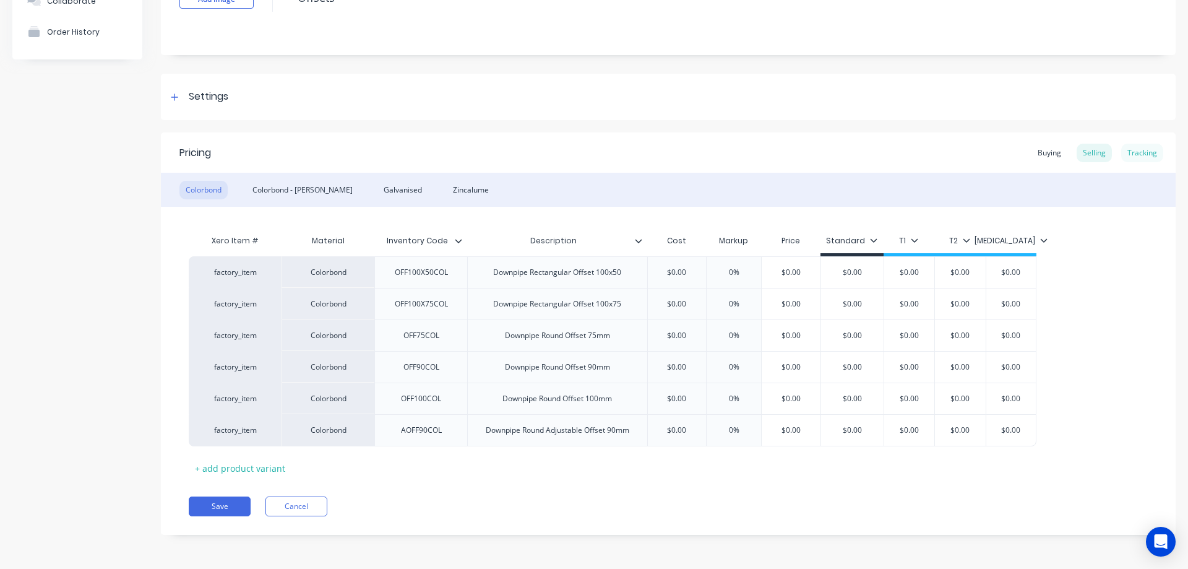
click at [1128, 146] on div "Tracking" at bounding box center [1142, 153] width 42 height 19
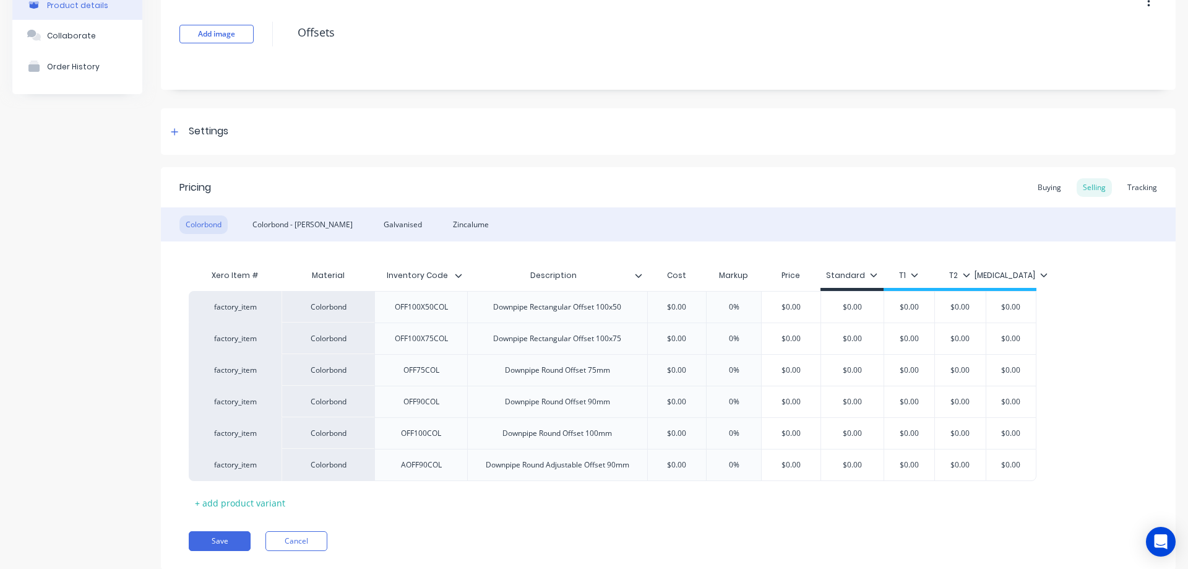
type textarea "x"
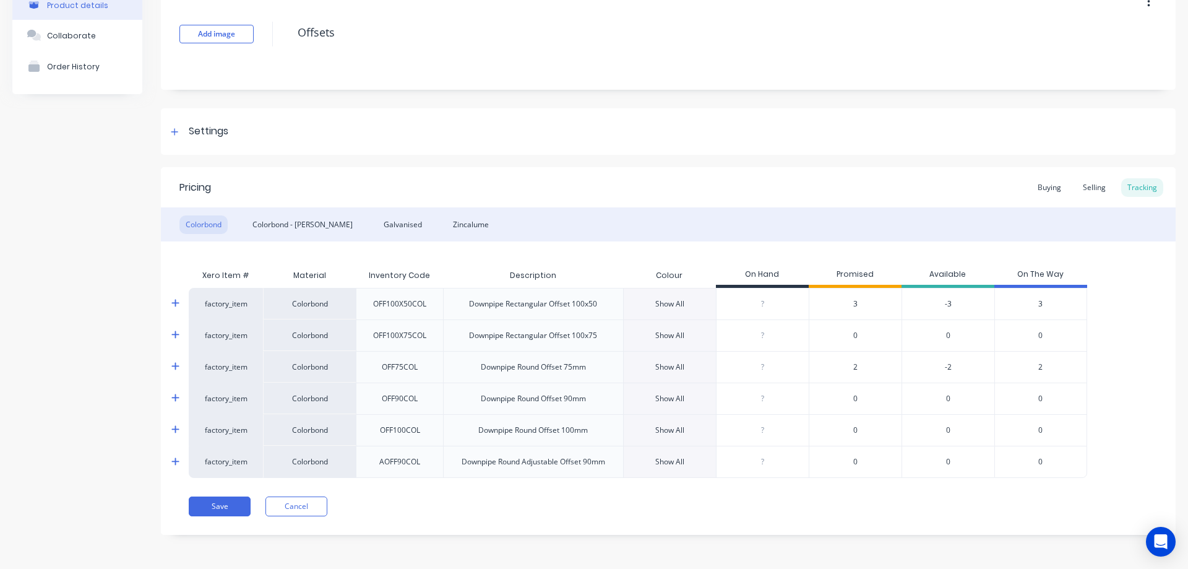
click at [670, 300] on div "Show All" at bounding box center [669, 303] width 29 height 11
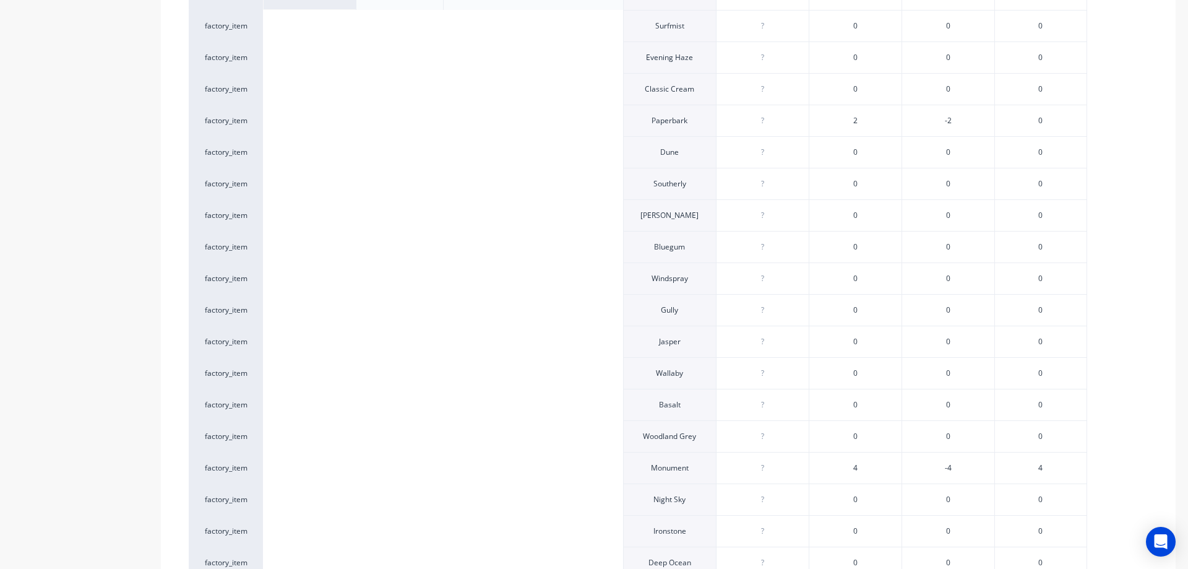
scroll to position [322, 0]
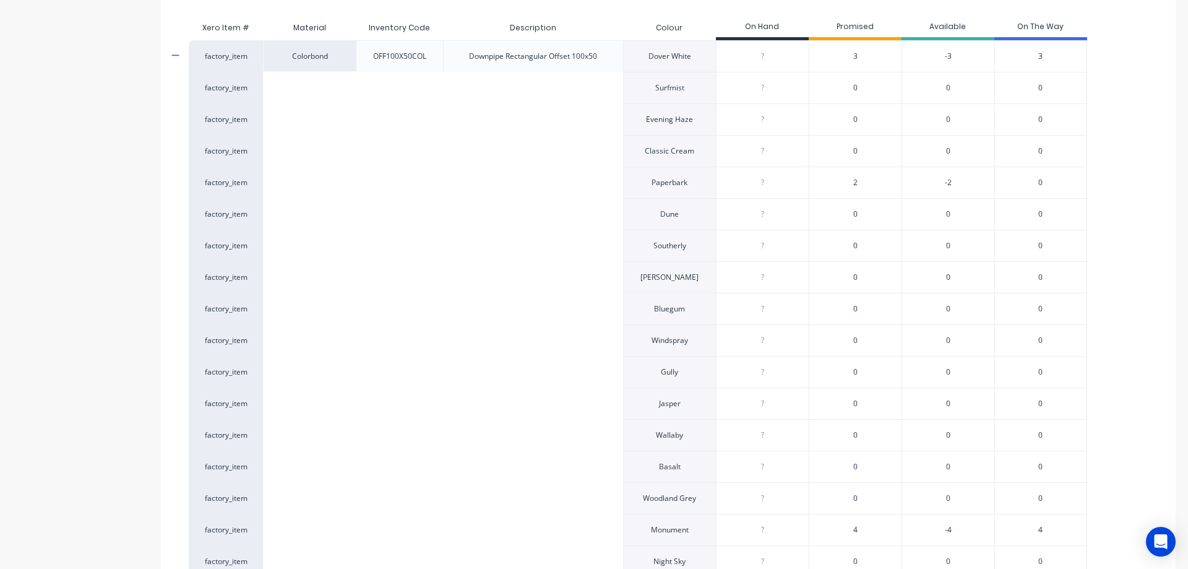
click at [854, 181] on span "2" at bounding box center [855, 182] width 4 height 11
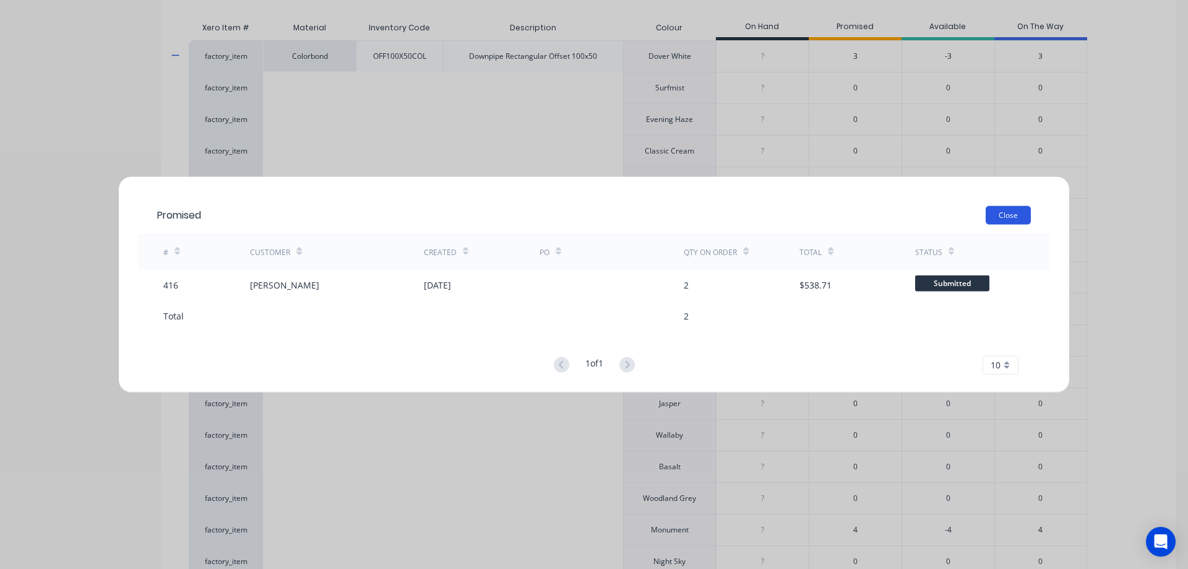
click at [1015, 210] on button "Close" at bounding box center [1008, 214] width 45 height 19
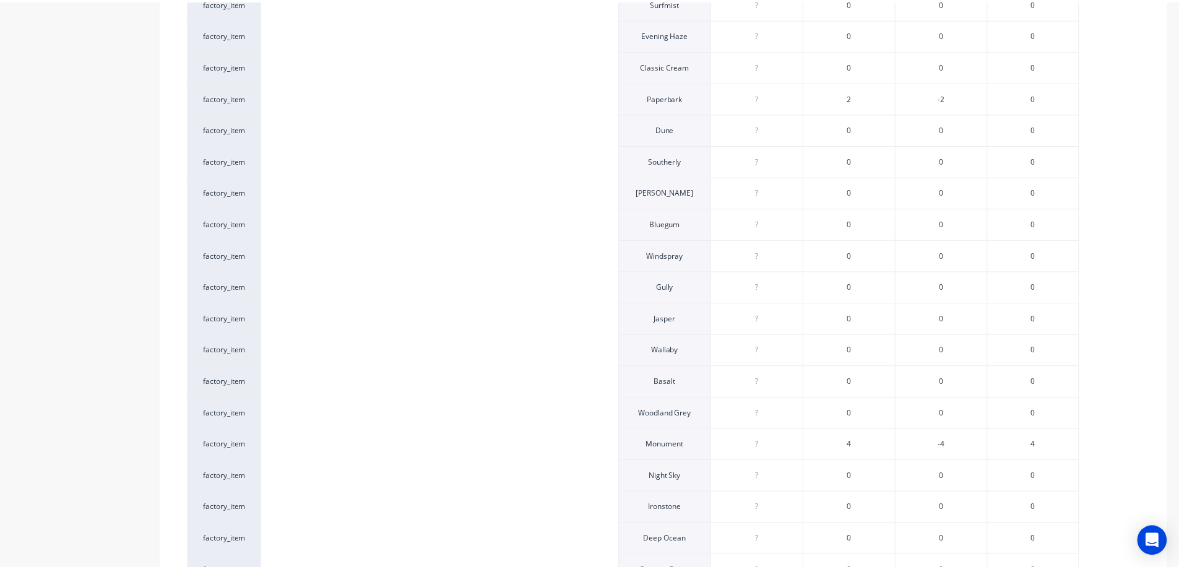
scroll to position [508, 0]
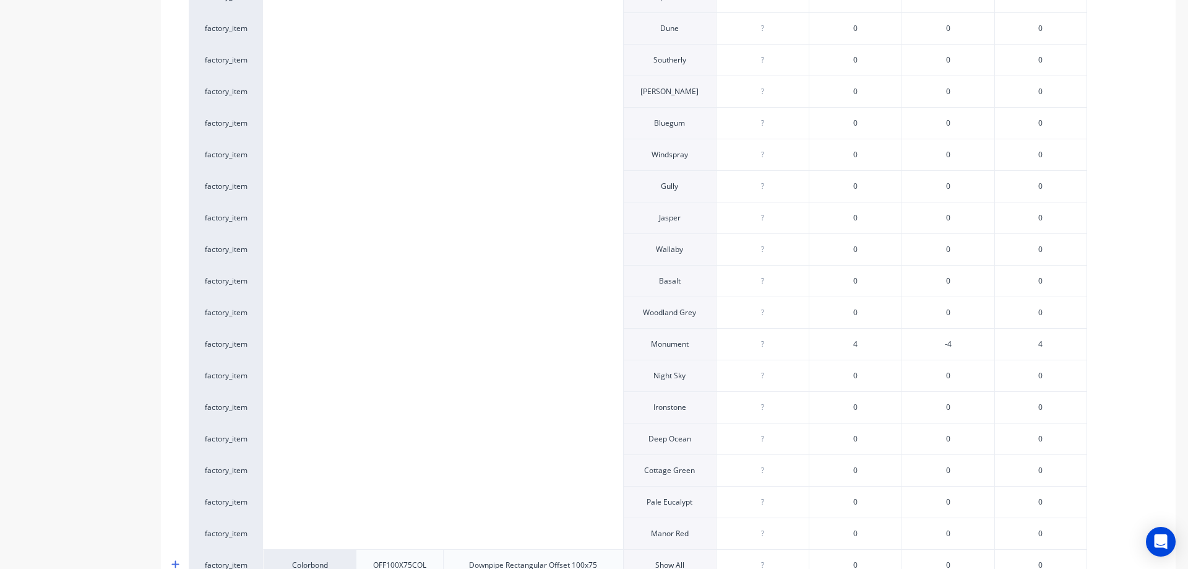
click at [856, 344] on span "4" at bounding box center [855, 344] width 4 height 11
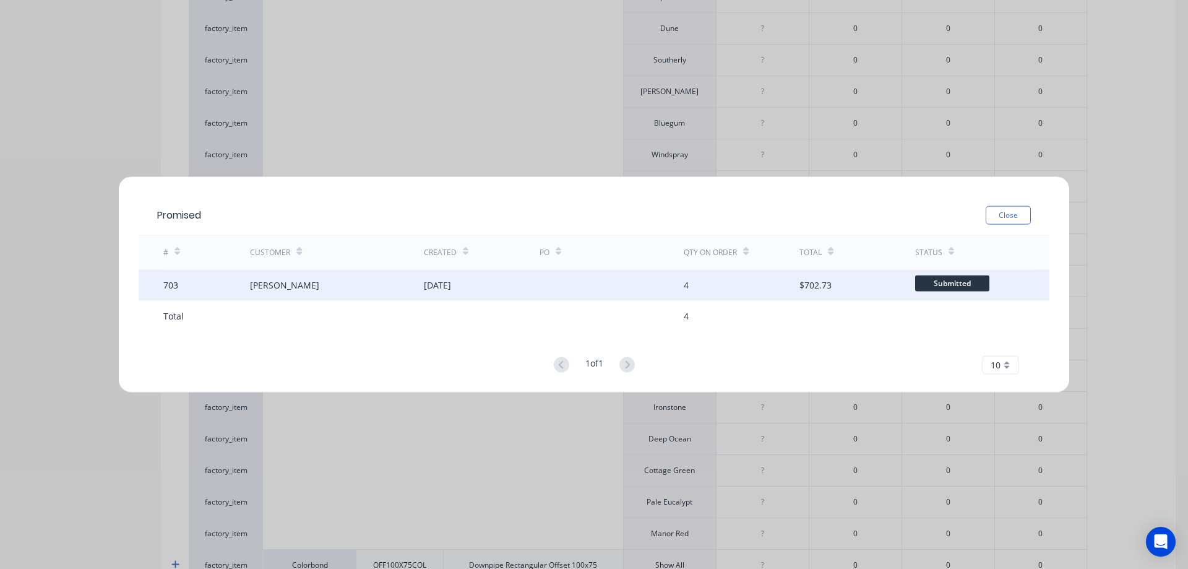
click at [650, 292] on div at bounding box center [612, 284] width 145 height 31
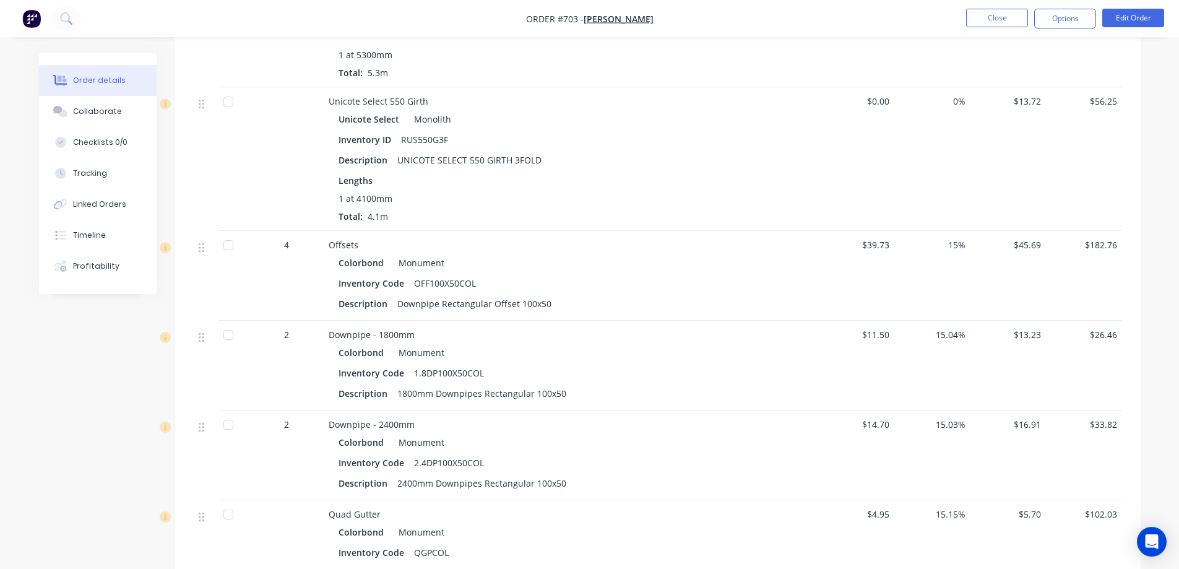
scroll to position [495, 0]
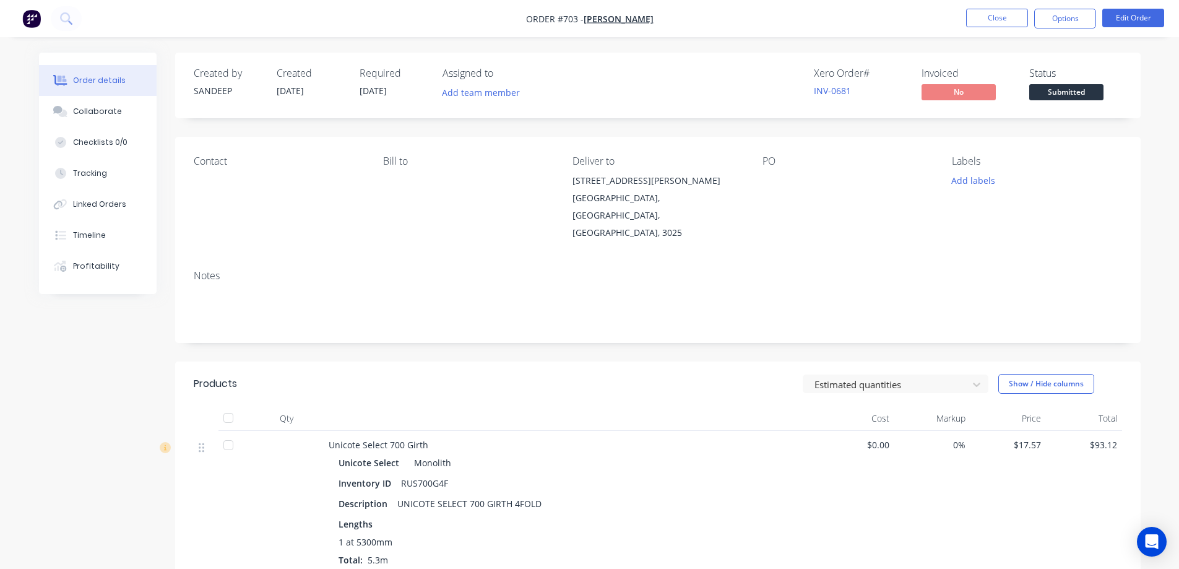
scroll to position [495, 0]
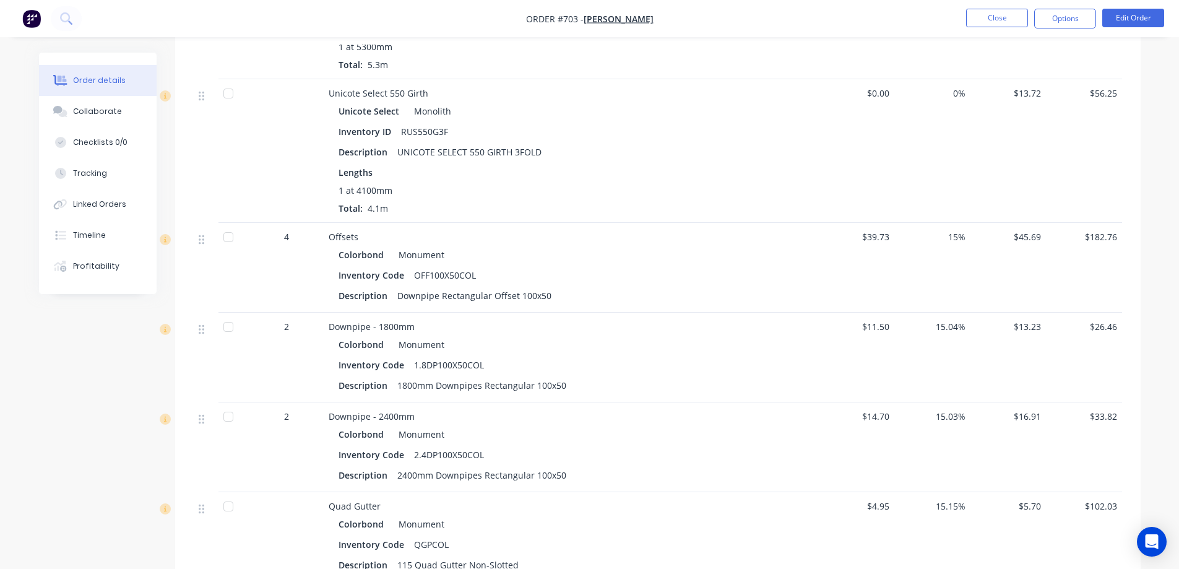
click at [984, 30] on nav "Order #703 - Ross Close Options Edit Order" at bounding box center [589, 18] width 1179 height 37
click at [983, 18] on button "Close" at bounding box center [997, 18] width 62 height 19
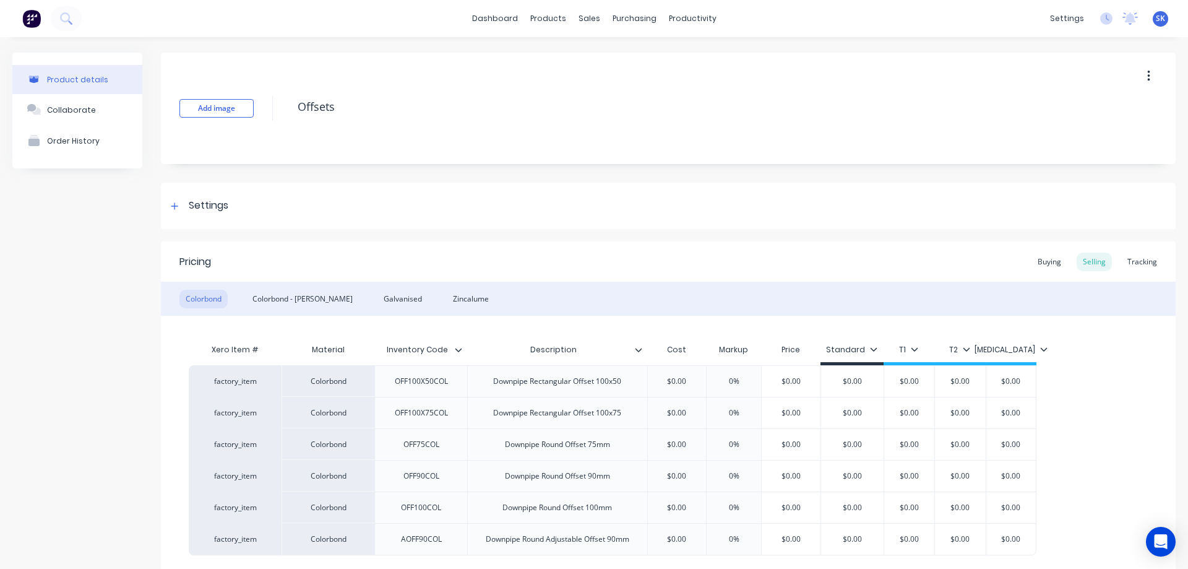
type textarea "x"
click at [32, 24] on img at bounding box center [31, 18] width 19 height 19
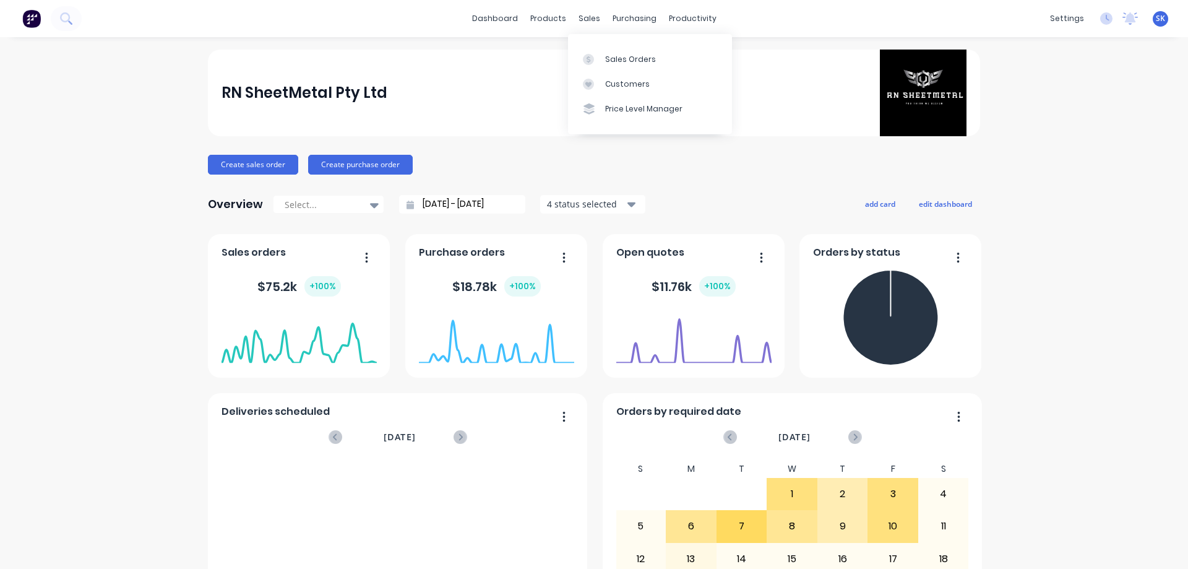
click at [613, 60] on div "Sales Orders" at bounding box center [630, 59] width 51 height 11
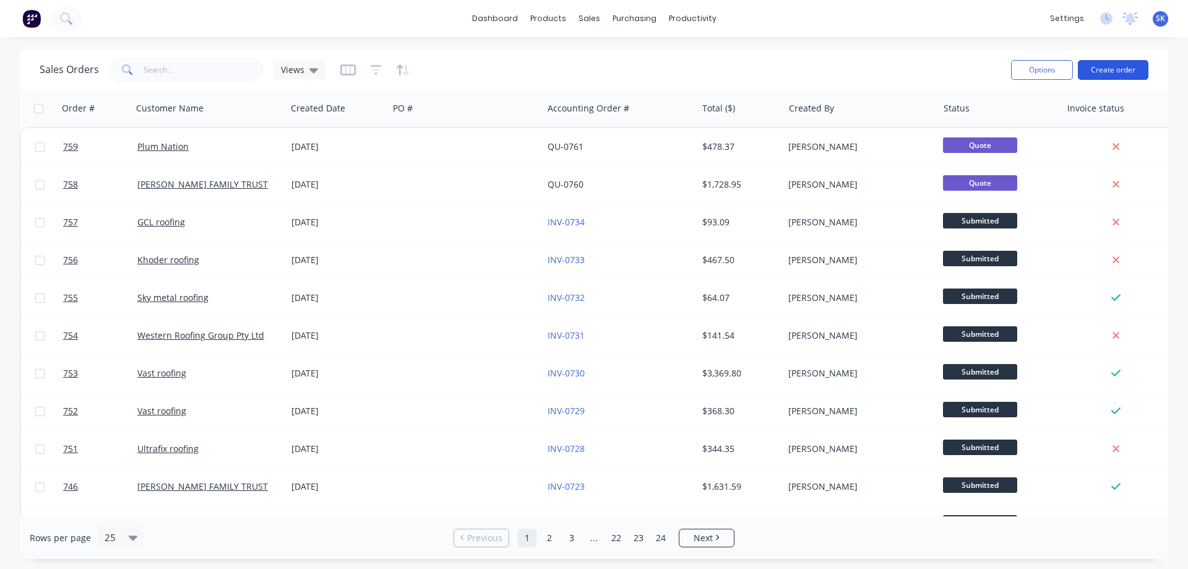
click at [1106, 69] on button "Create order" at bounding box center [1113, 70] width 71 height 20
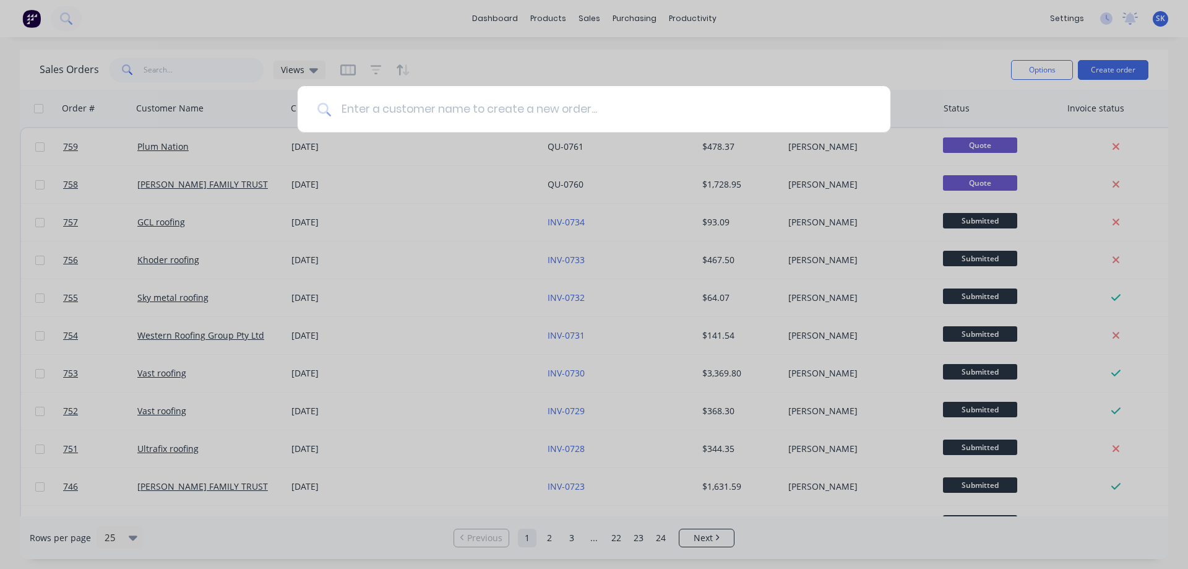
click at [431, 115] on input at bounding box center [601, 109] width 540 height 46
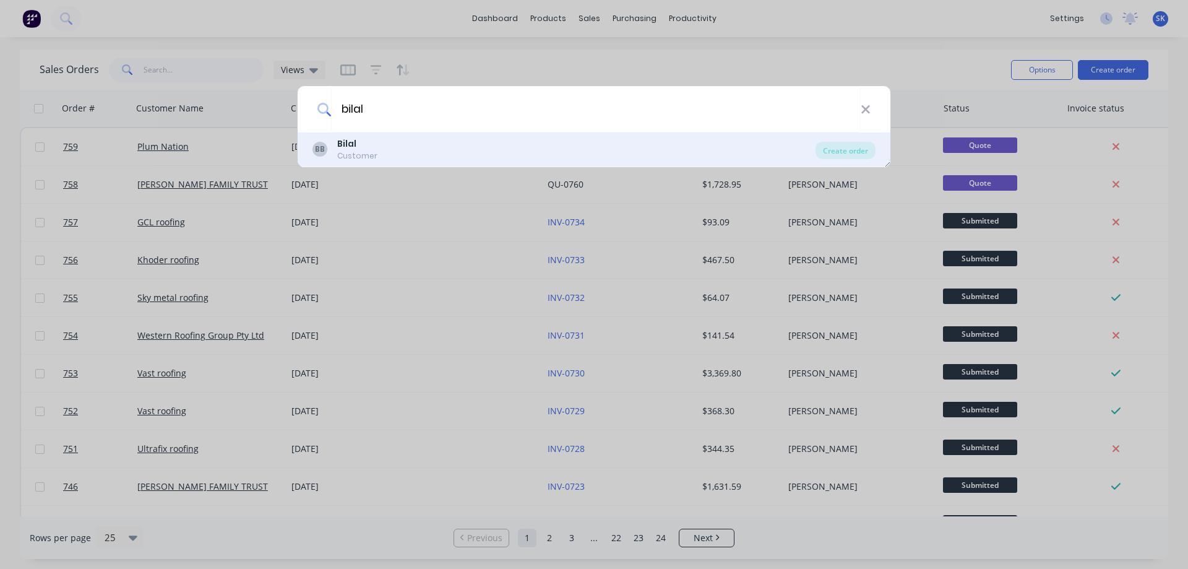
type input "bilal"
click at [413, 146] on div "BB Bilal Customer" at bounding box center [564, 149] width 503 height 24
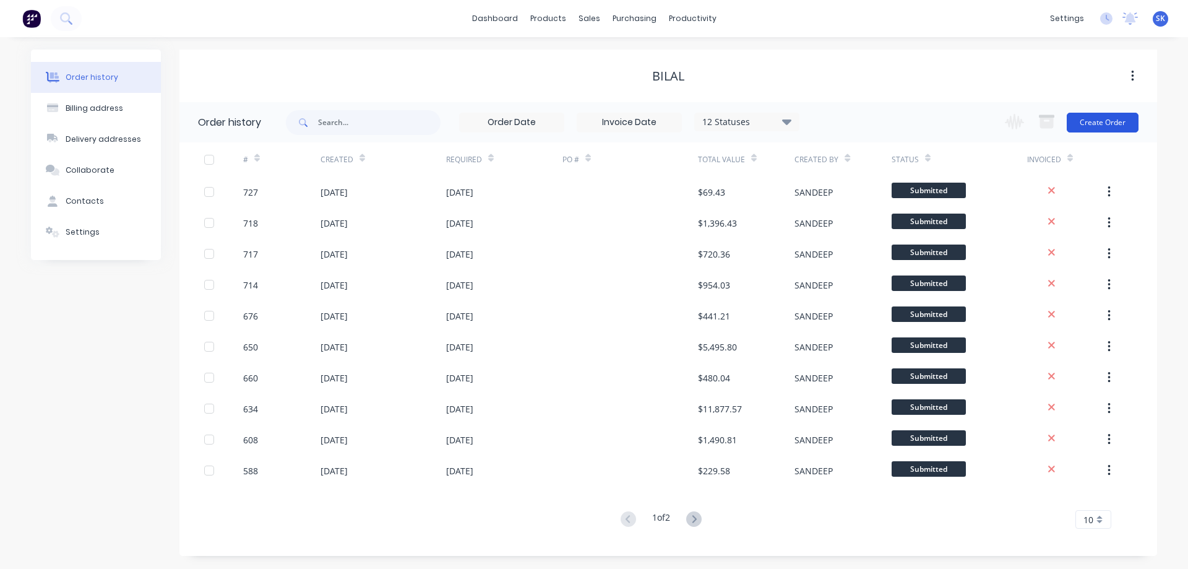
click at [1096, 115] on button "Create Order" at bounding box center [1103, 123] width 72 height 20
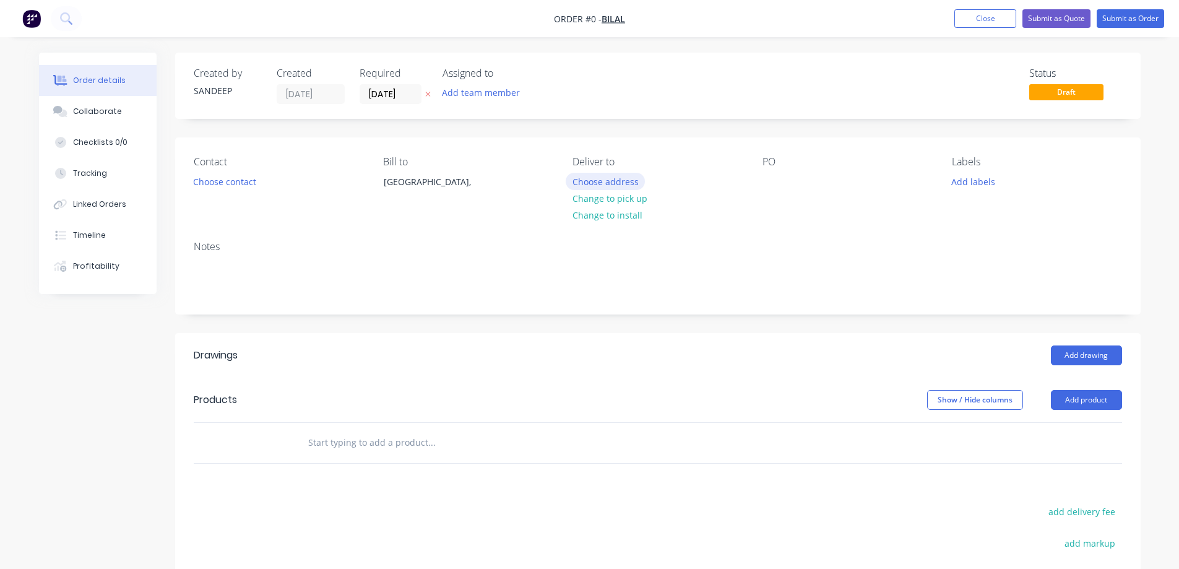
click at [587, 185] on button "Choose address" at bounding box center [605, 181] width 79 height 17
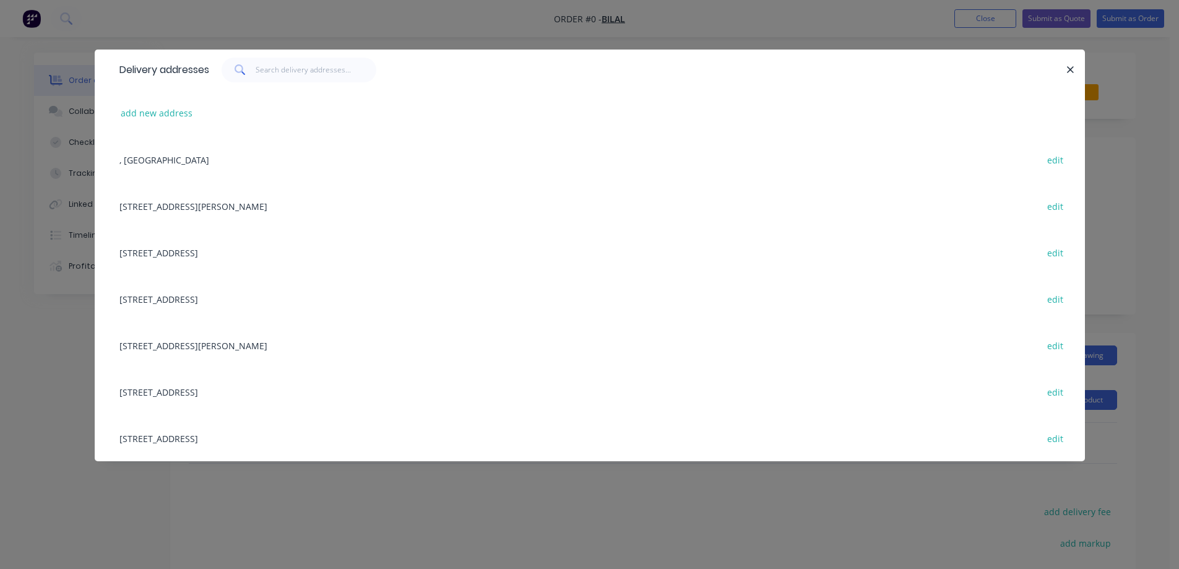
click at [244, 350] on div "Lot 50639, Foraker Rd, TRUGANINA, Victoria, Australia, 3029 edit" at bounding box center [589, 345] width 953 height 46
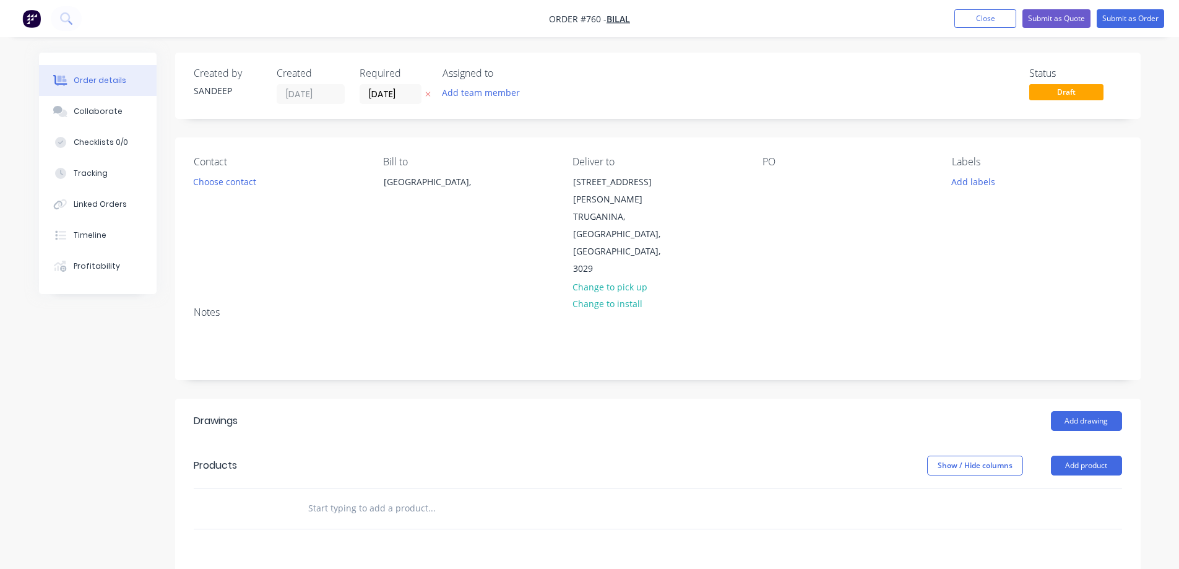
click at [1083, 568] on button "add delivery fee" at bounding box center [1082, 577] width 80 height 17
type input "50"
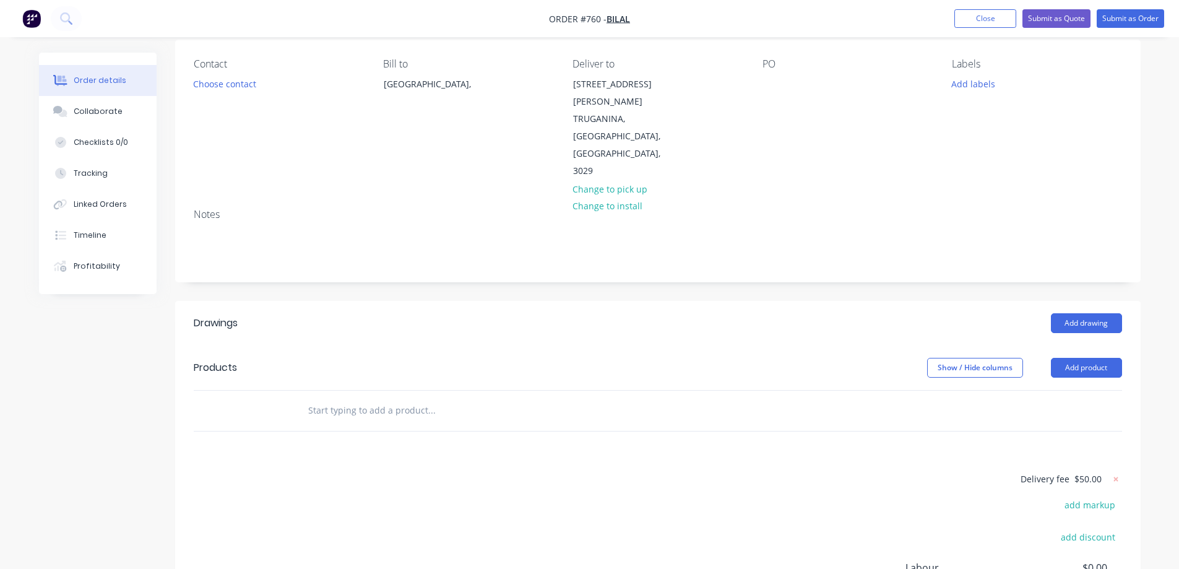
scroll to position [218, 0]
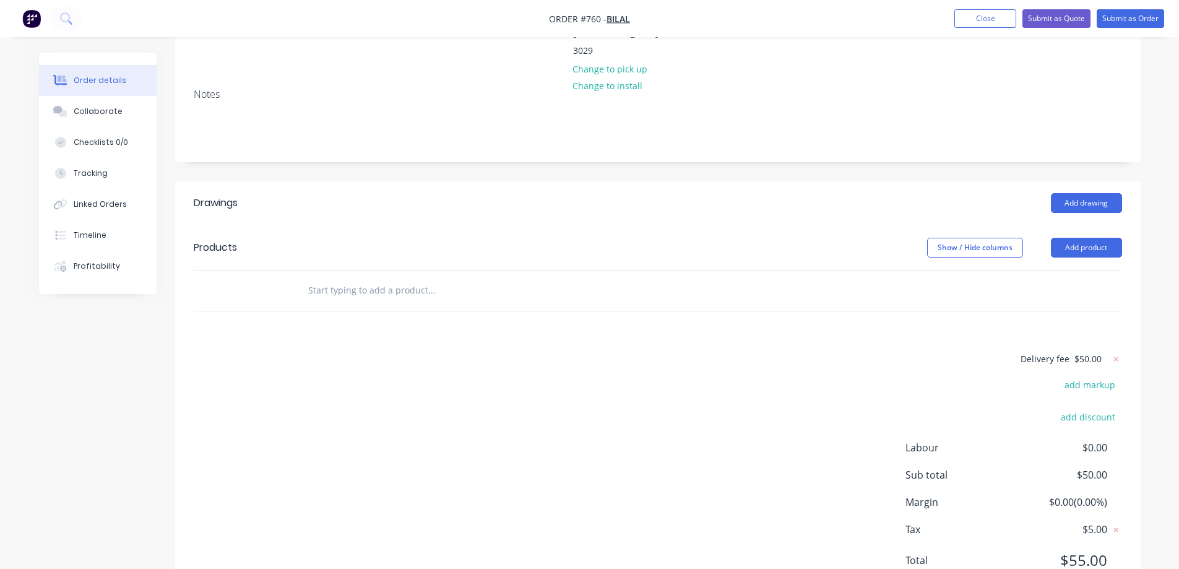
click at [350, 278] on input "text" at bounding box center [432, 290] width 248 height 25
click at [334, 278] on input "text" at bounding box center [432, 290] width 248 height 25
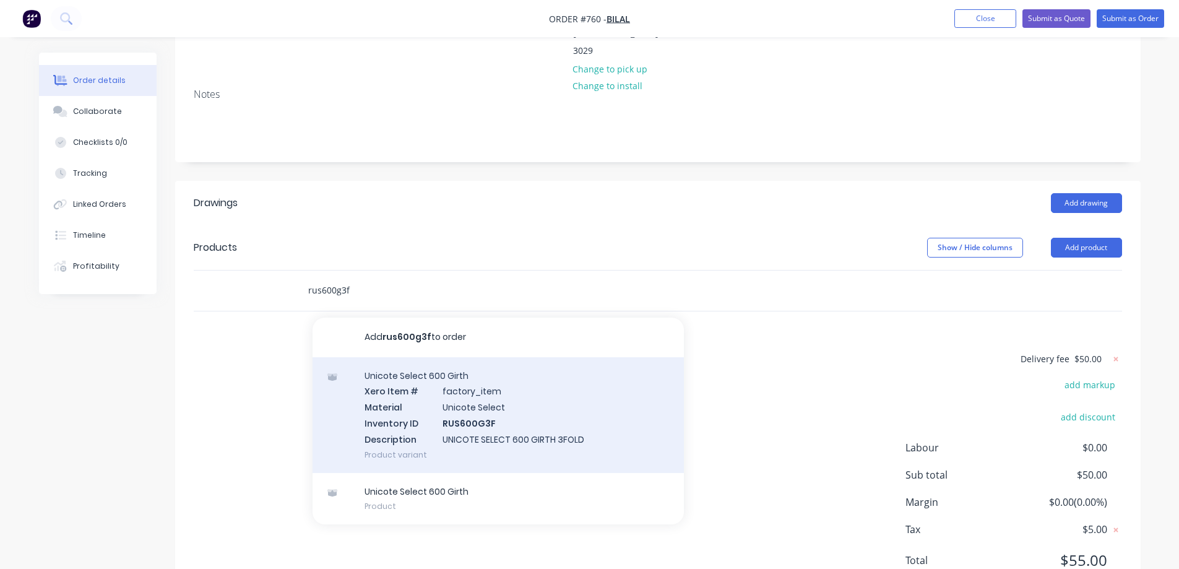
type input "rus600g3f"
click at [427, 368] on div "Unicote Select 600 Girth Xero Item # factory_item Material Unicote Select Inven…" at bounding box center [498, 415] width 371 height 116
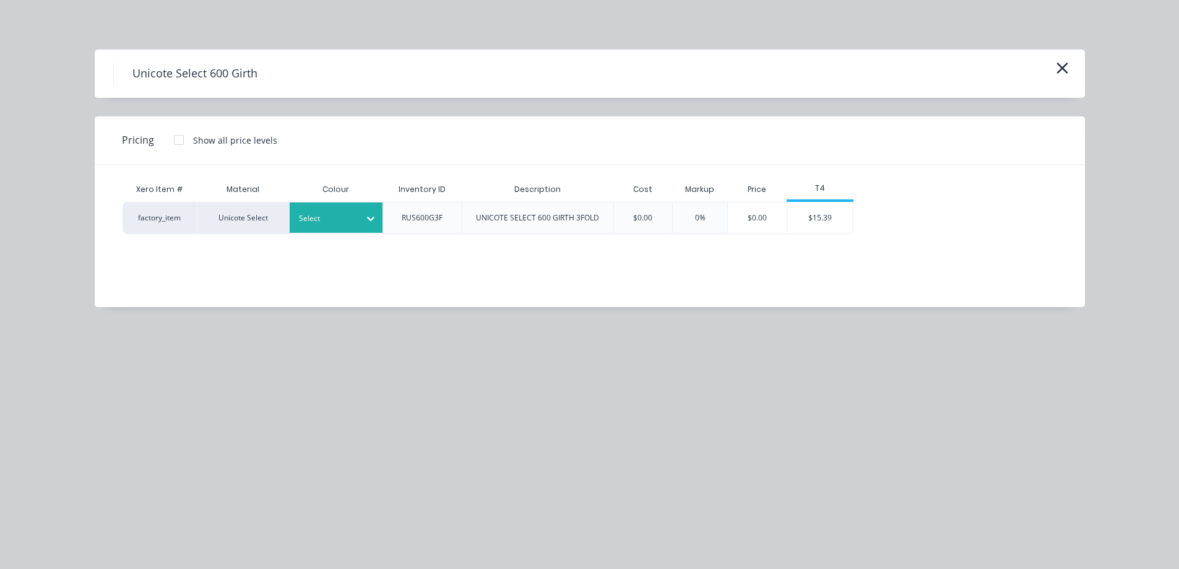
click at [338, 222] on div at bounding box center [327, 219] width 56 height 14
click at [155, 477] on div "Off White" at bounding box center [77, 488] width 155 height 23
click at [823, 212] on div "$15.39" at bounding box center [820, 217] width 66 height 31
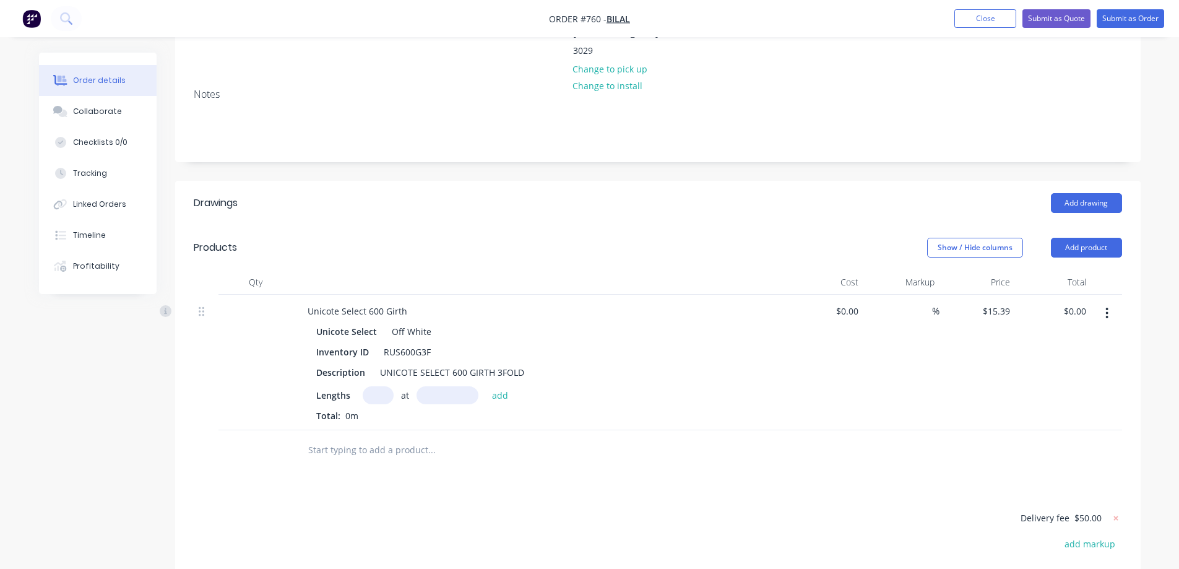
click at [375, 386] on input "text" at bounding box center [378, 395] width 31 height 18
type input "2"
type input "7500mm"
click at [511, 386] on button "add" at bounding box center [500, 394] width 29 height 17
type input "$230.85"
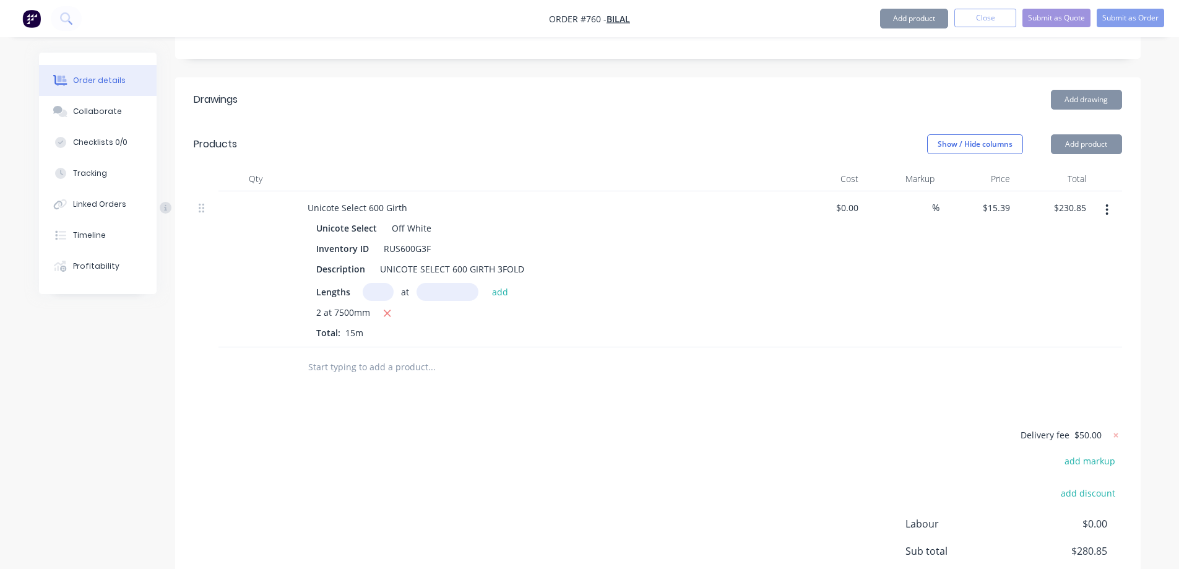
scroll to position [397, 0]
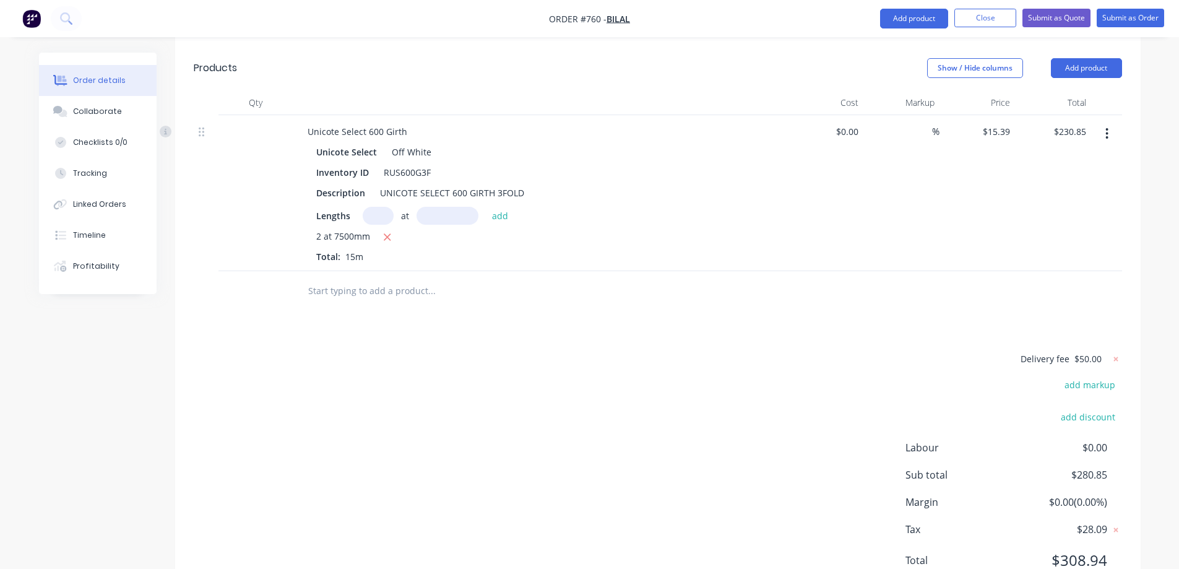
click at [377, 279] on input "text" at bounding box center [432, 291] width 248 height 25
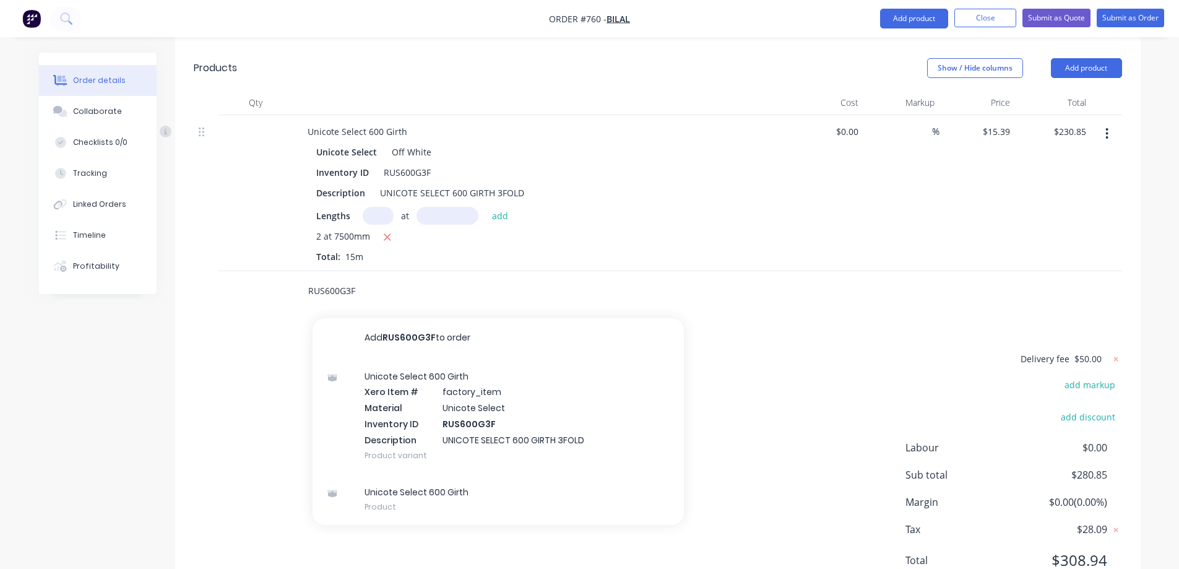
type input "RUS600G3F"
click at [413, 358] on div "Unicote Select 600 Girth Xero Item # factory_item Material Unicote Select Inven…" at bounding box center [498, 416] width 371 height 116
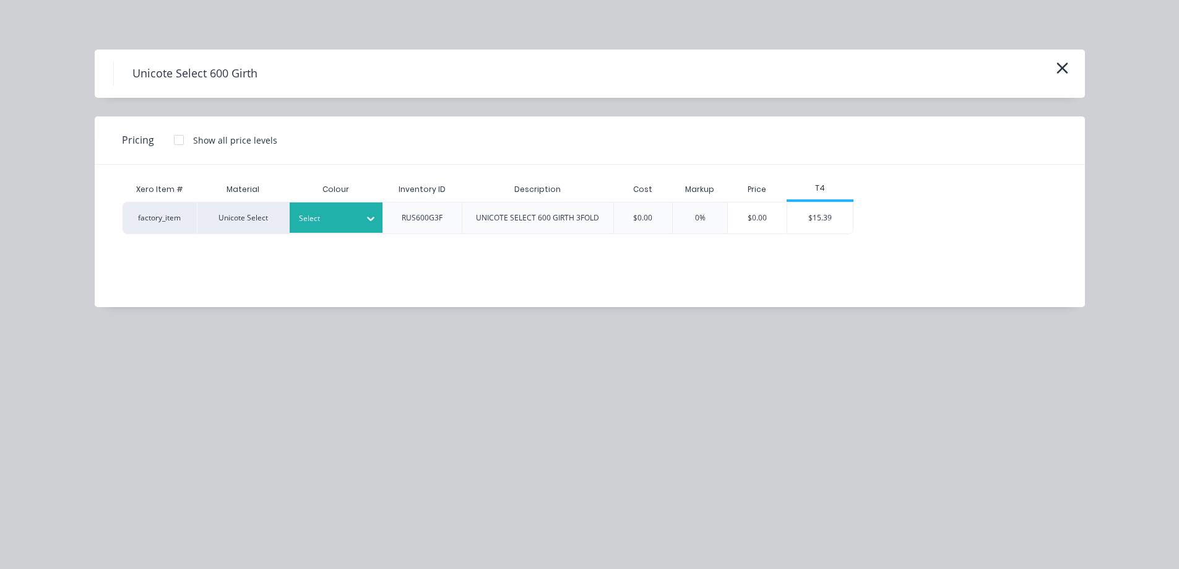
click at [337, 212] on div at bounding box center [327, 219] width 56 height 14
click at [155, 245] on div "Off White" at bounding box center [77, 233] width 155 height 23
click at [819, 215] on div "$15.39" at bounding box center [820, 217] width 66 height 31
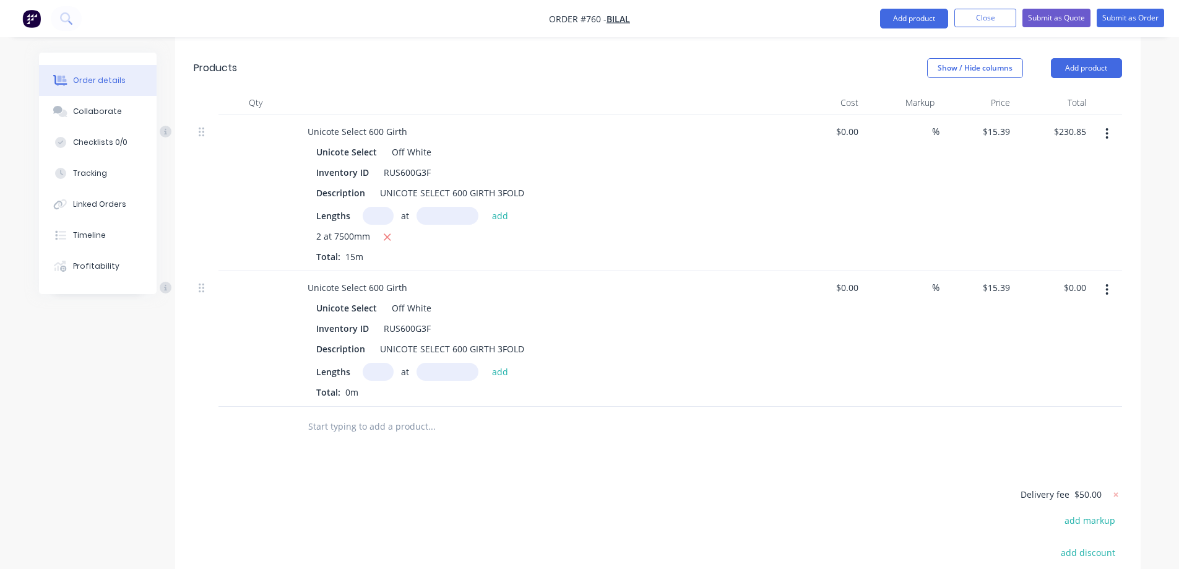
click at [374, 363] on input "text" at bounding box center [378, 372] width 31 height 18
type input "2"
type input "2500mm"
click at [507, 363] on button "add" at bounding box center [500, 371] width 29 height 17
type input "$76.95"
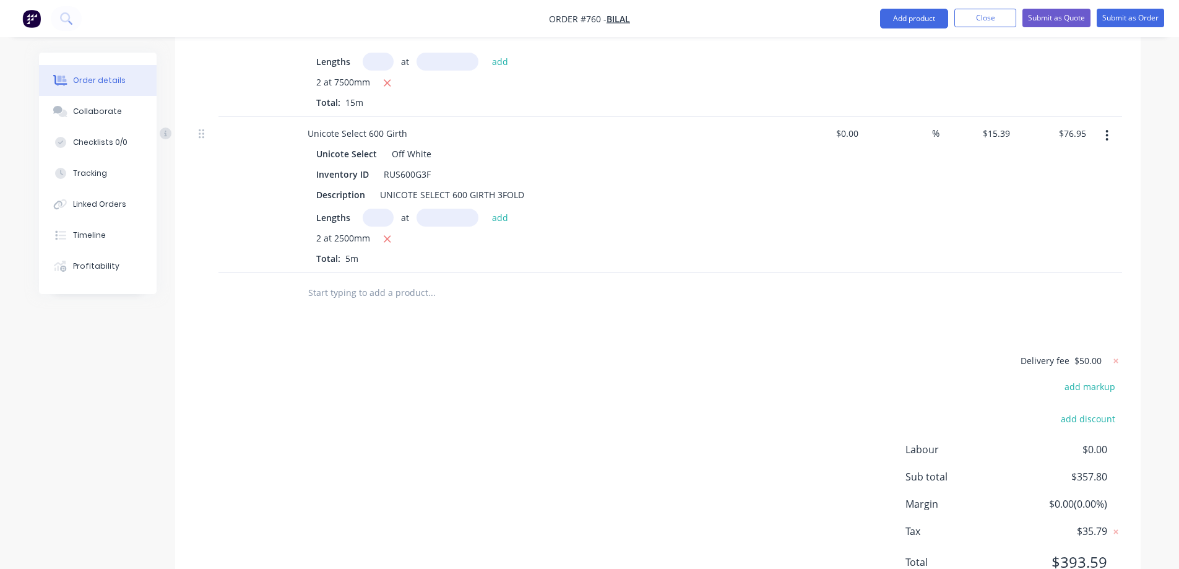
scroll to position [553, 0]
click at [366, 279] on input "text" at bounding box center [432, 291] width 248 height 25
click at [881, 14] on button "Add product" at bounding box center [914, 19] width 68 height 20
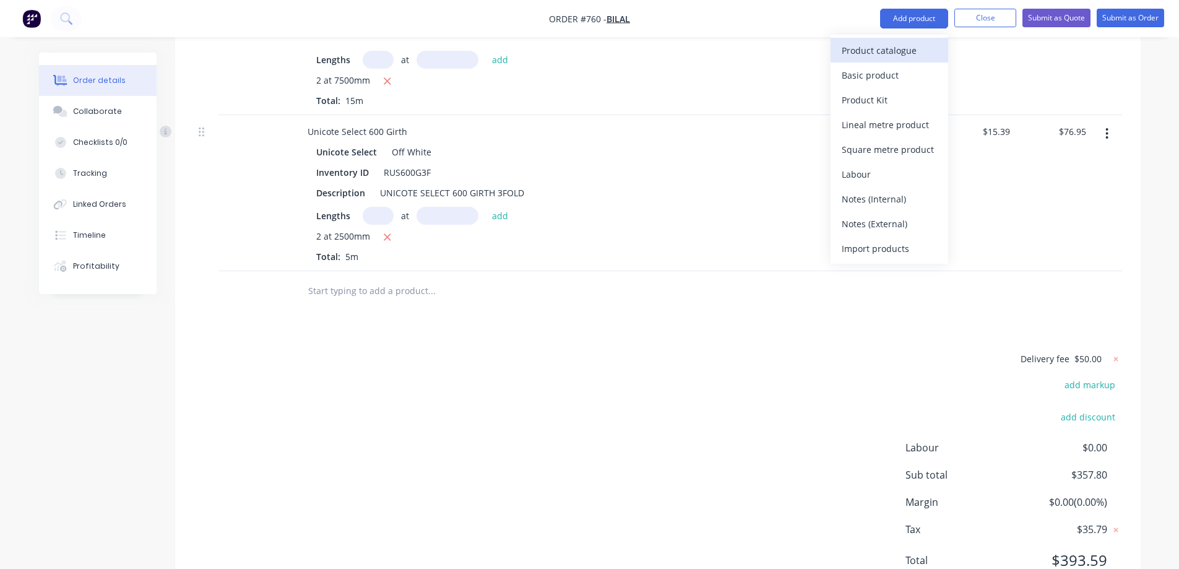
click at [883, 49] on div "Product catalogue" at bounding box center [889, 50] width 95 height 18
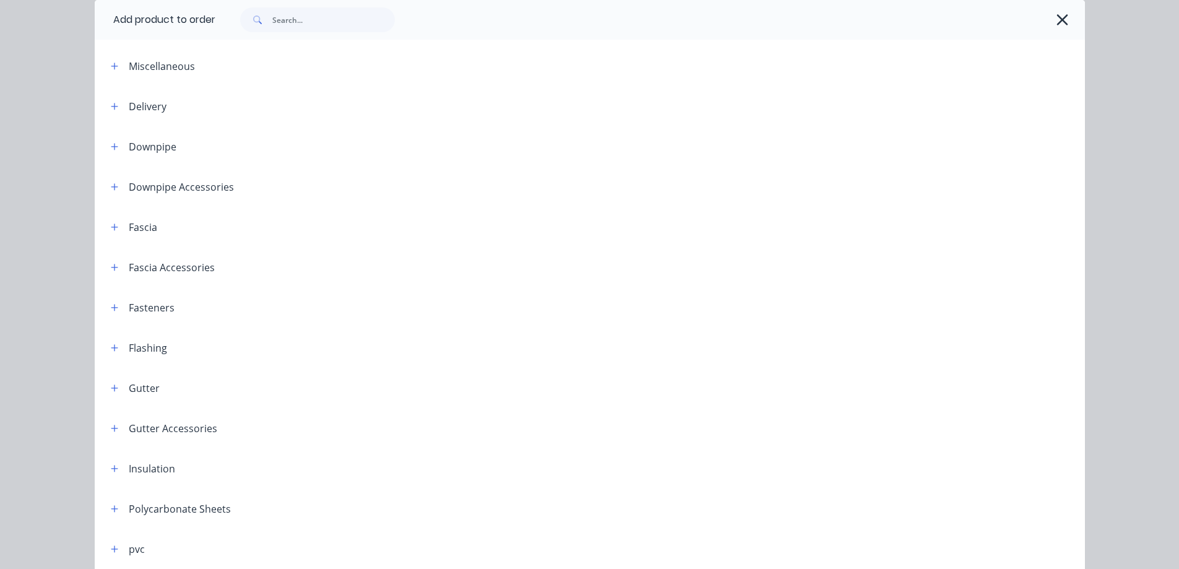
scroll to position [186, 0]
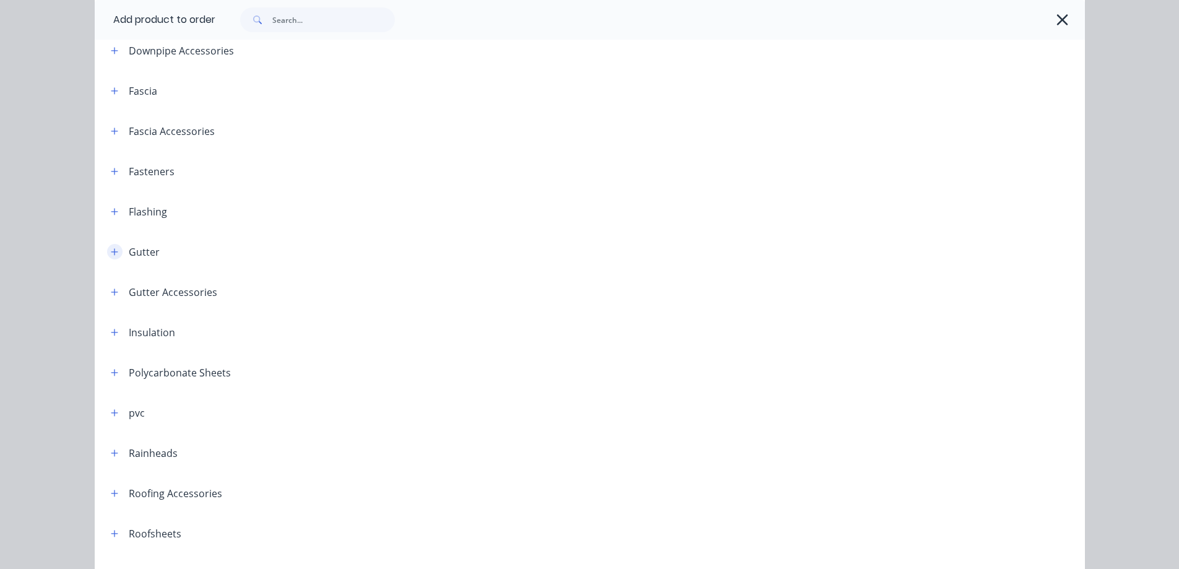
click at [107, 250] on button "button" at bounding box center [114, 251] width 15 height 15
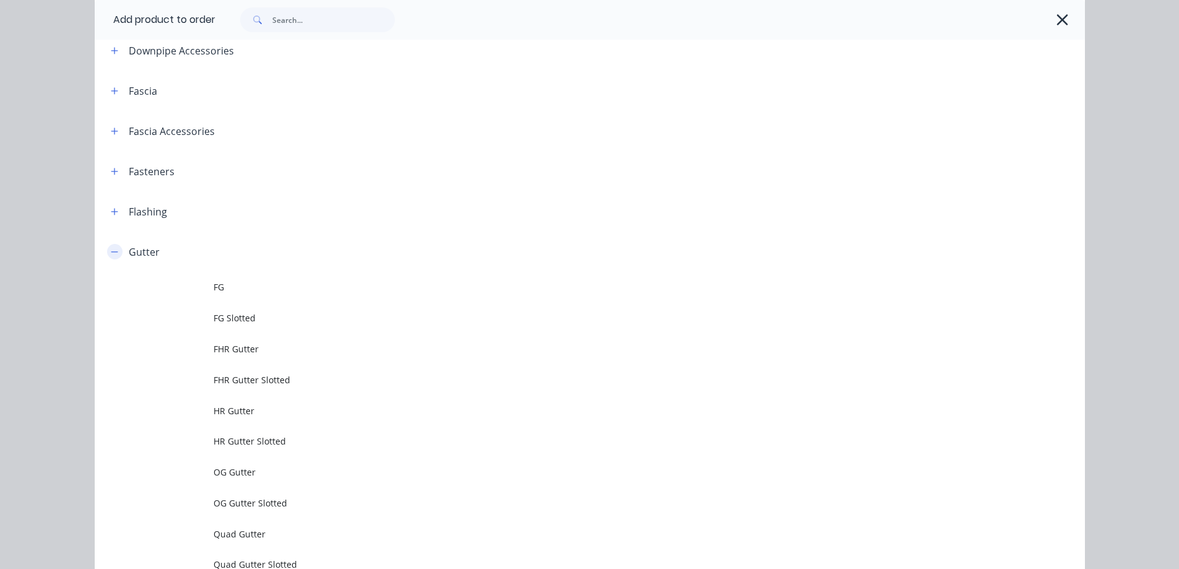
click at [107, 250] on button "button" at bounding box center [114, 251] width 15 height 15
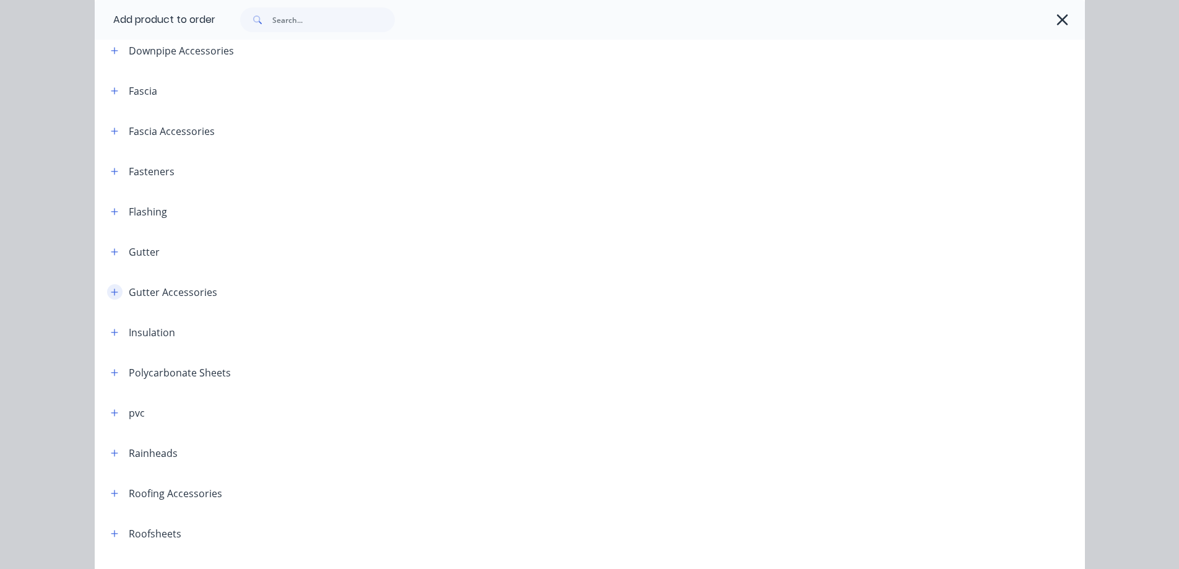
click at [111, 288] on icon "button" at bounding box center [114, 292] width 7 height 9
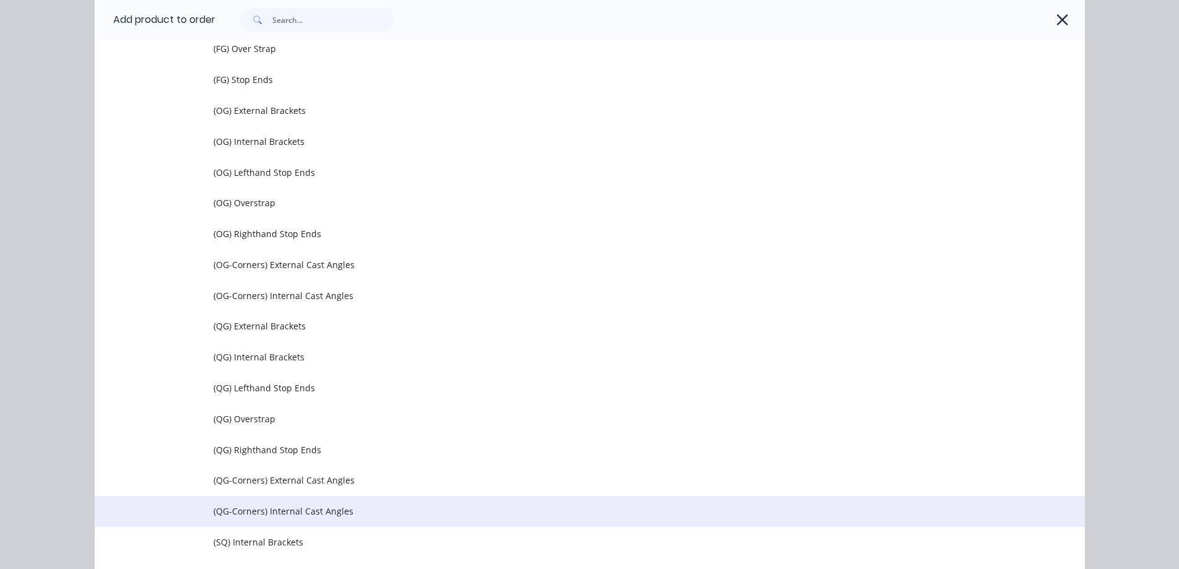
scroll to position [433, 0]
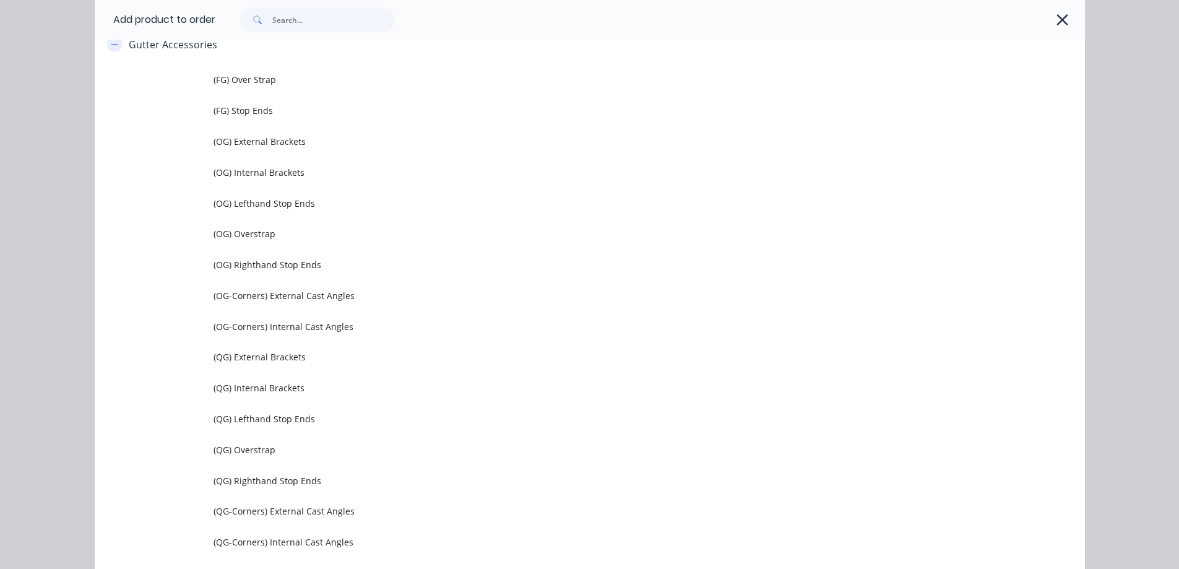
click at [110, 50] on button "button" at bounding box center [114, 44] width 15 height 15
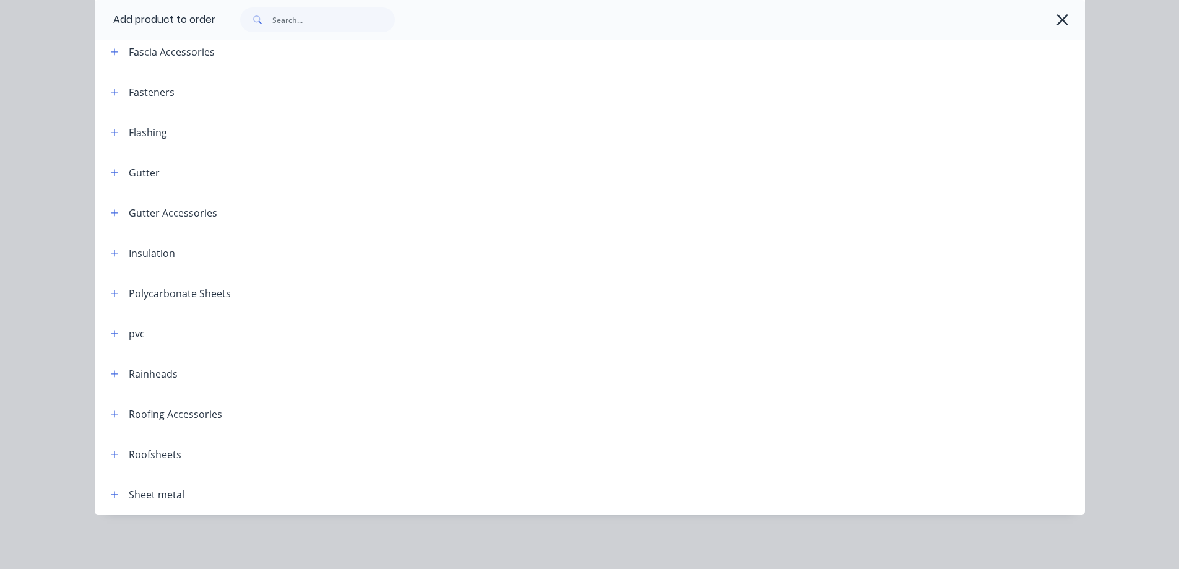
scroll to position [265, 0]
click at [115, 414] on button "button" at bounding box center [114, 413] width 15 height 15
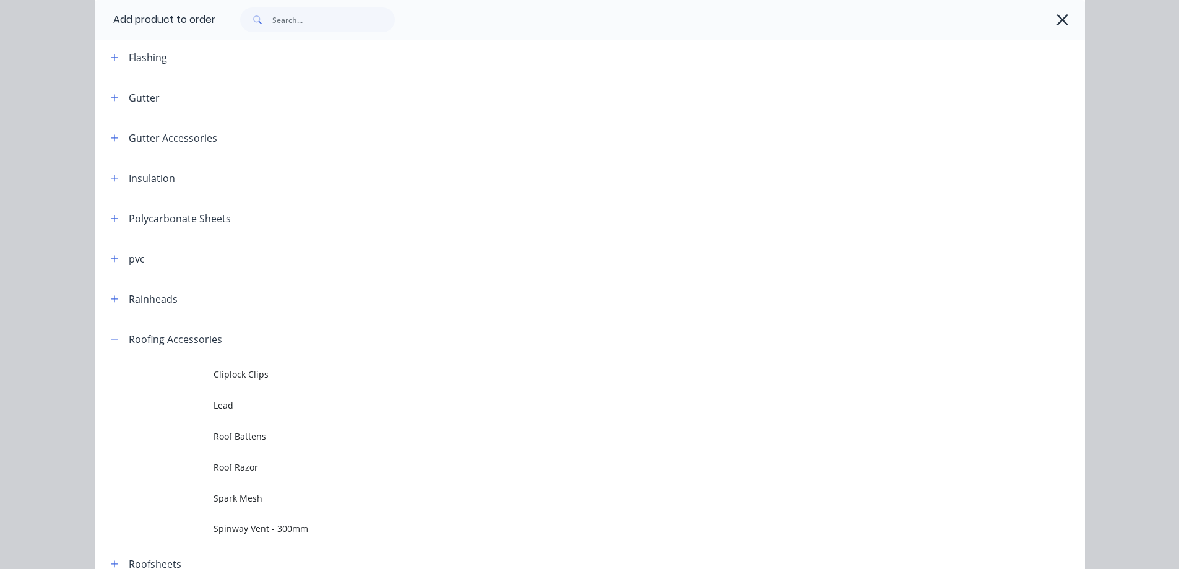
scroll to position [450, 0]
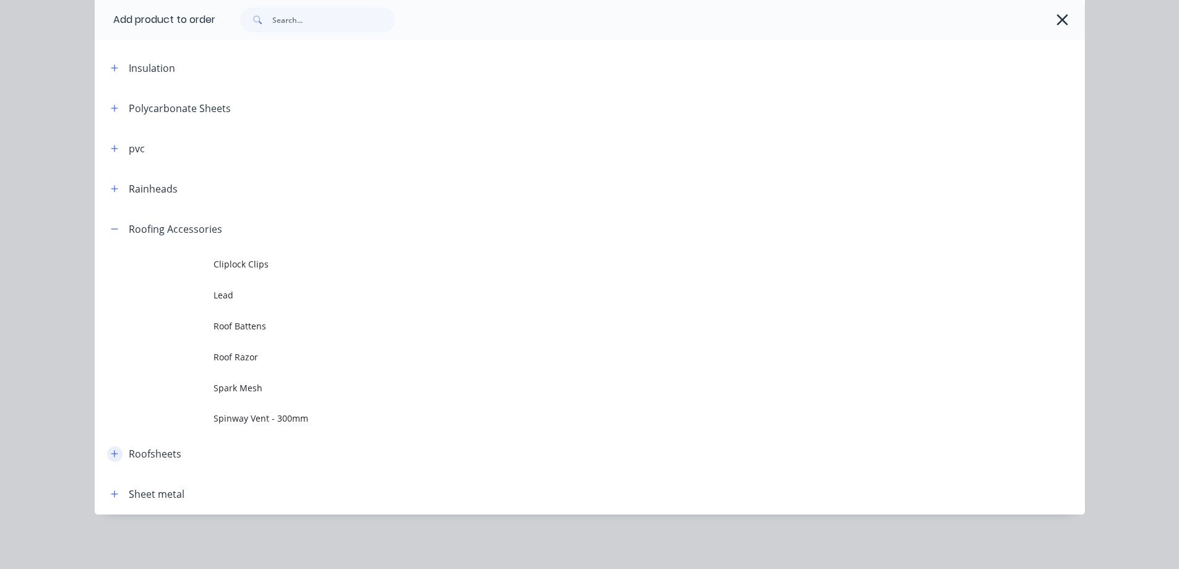
click at [107, 450] on button "button" at bounding box center [114, 453] width 15 height 15
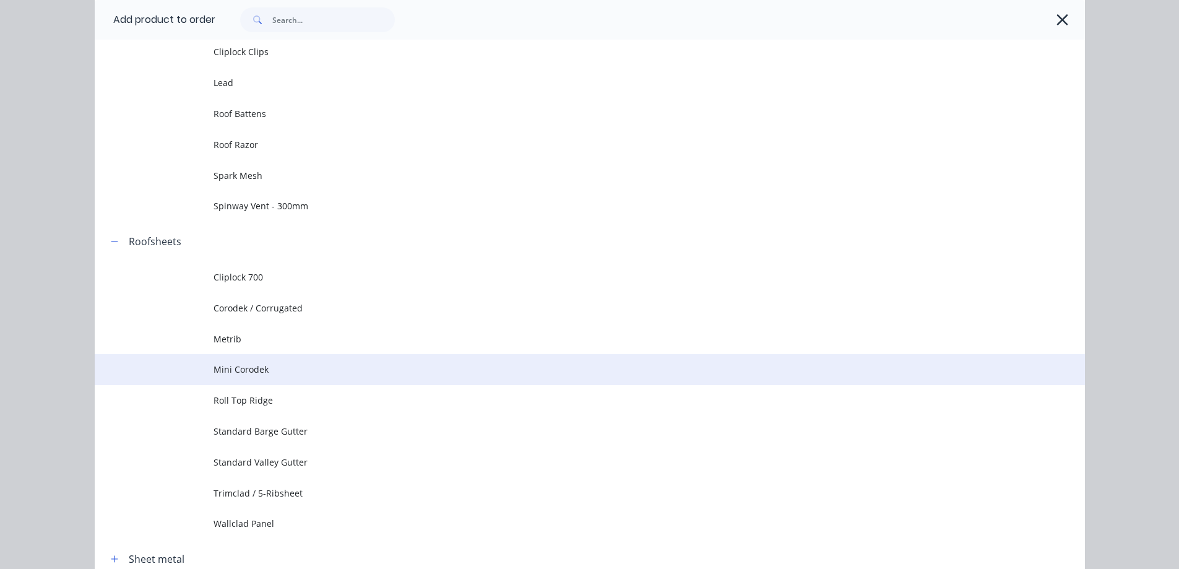
scroll to position [727, 0]
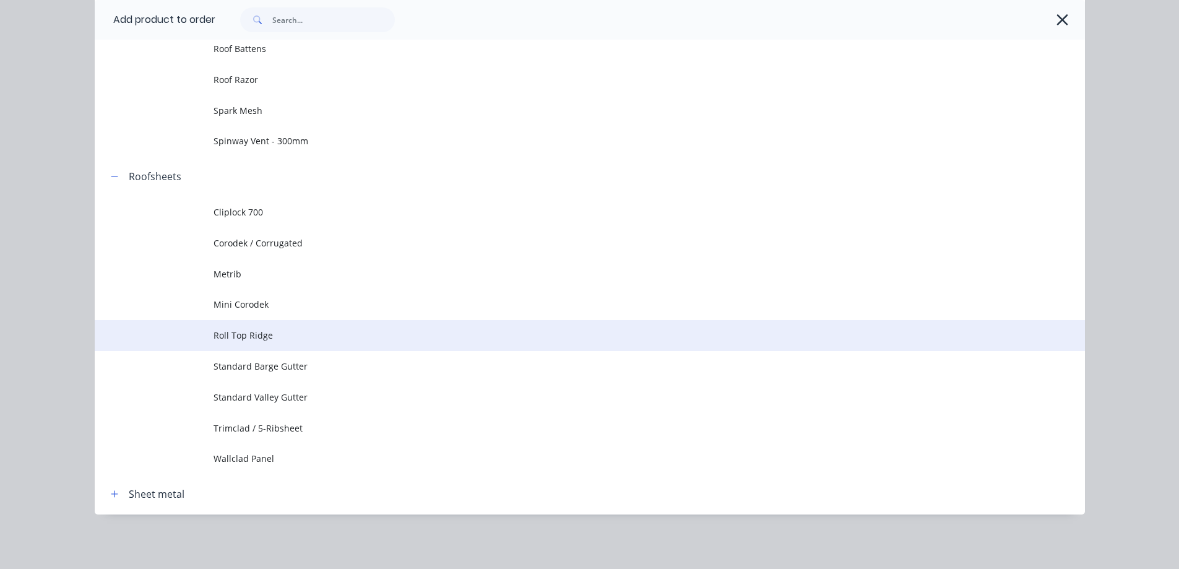
click at [252, 339] on span "Roll Top Ridge" at bounding box center [562, 335] width 697 height 13
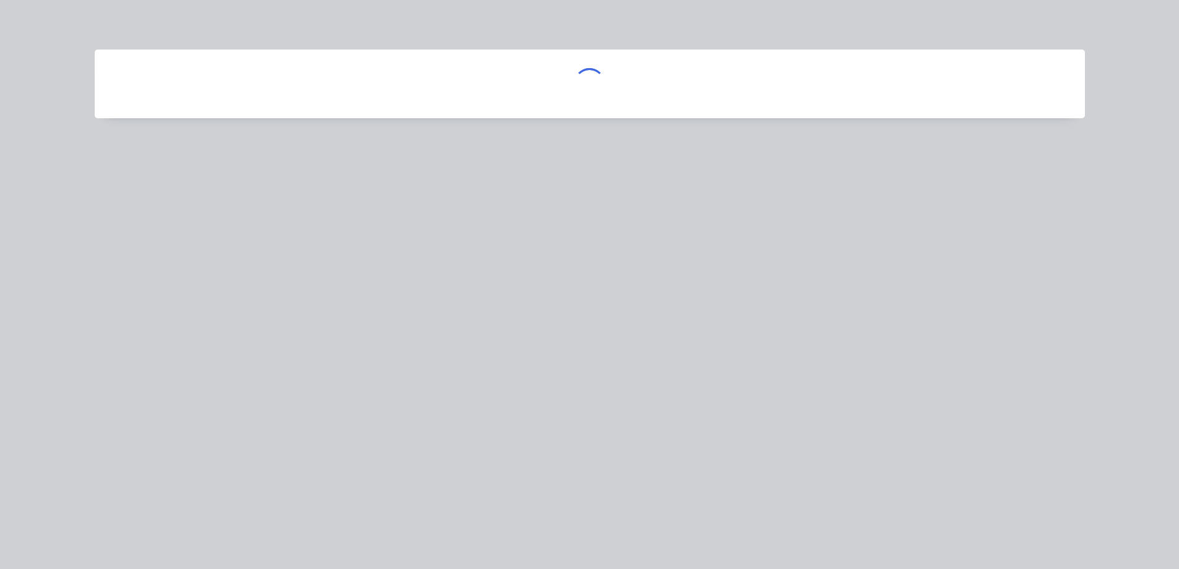
scroll to position [0, 0]
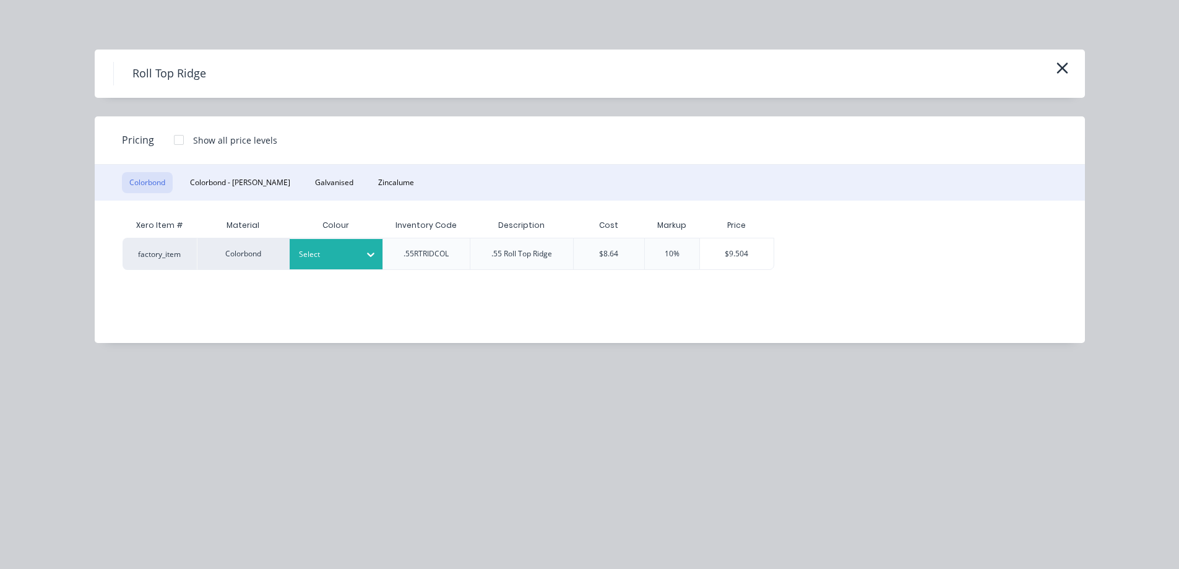
click at [335, 253] on div at bounding box center [327, 255] width 56 height 14
click at [155, 149] on div "Surfmist" at bounding box center [77, 137] width 155 height 23
click at [714, 248] on div "$9.504" at bounding box center [737, 253] width 74 height 31
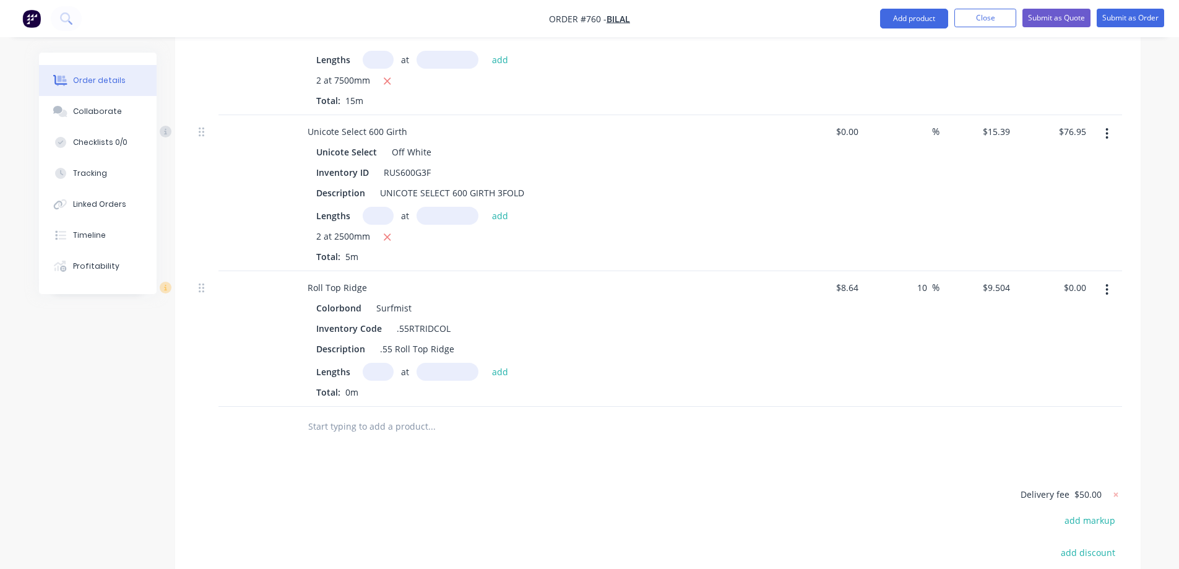
click at [379, 414] on input "text" at bounding box center [432, 426] width 248 height 25
click at [907, 25] on button "Add product" at bounding box center [914, 19] width 68 height 20
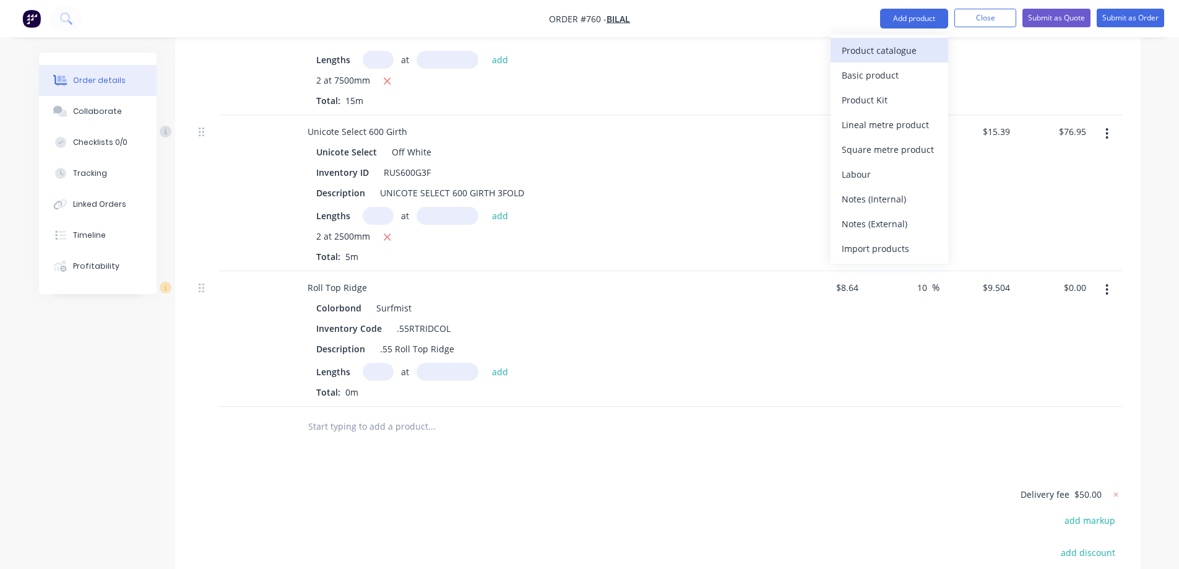
click at [901, 45] on div "Product catalogue" at bounding box center [889, 50] width 95 height 18
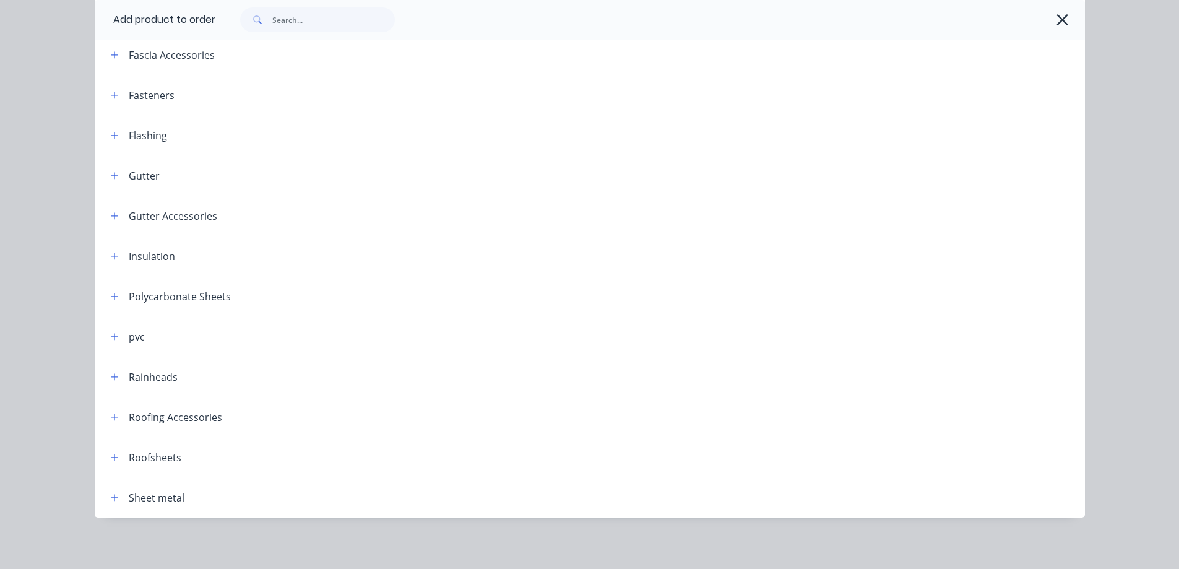
scroll to position [265, 0]
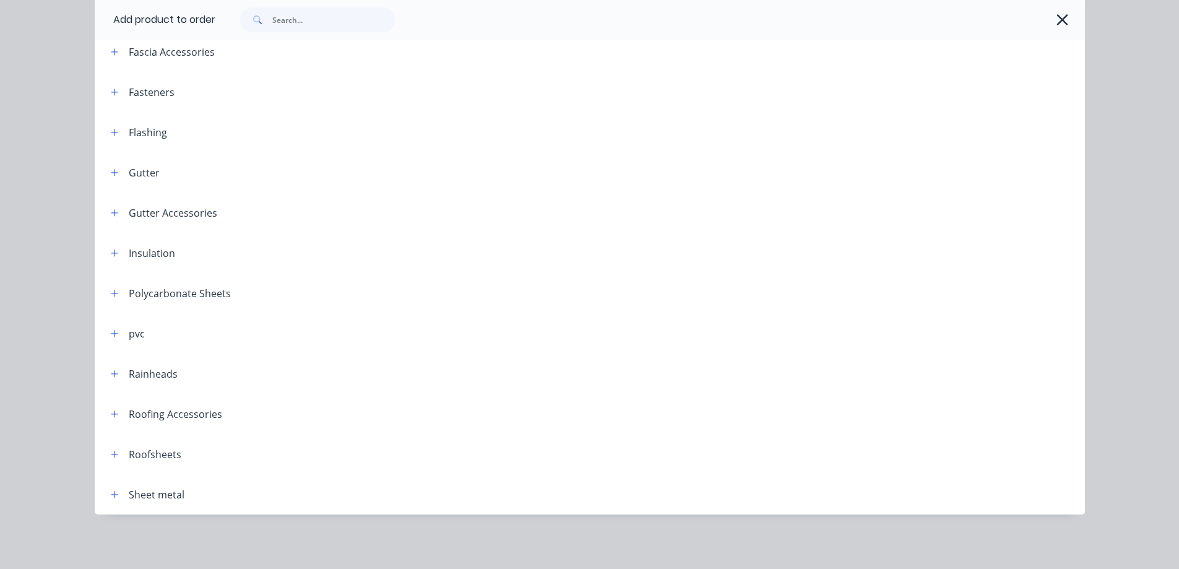
click at [104, 446] on header "Roofsheets" at bounding box center [590, 454] width 990 height 40
click at [107, 450] on button "button" at bounding box center [114, 453] width 15 height 15
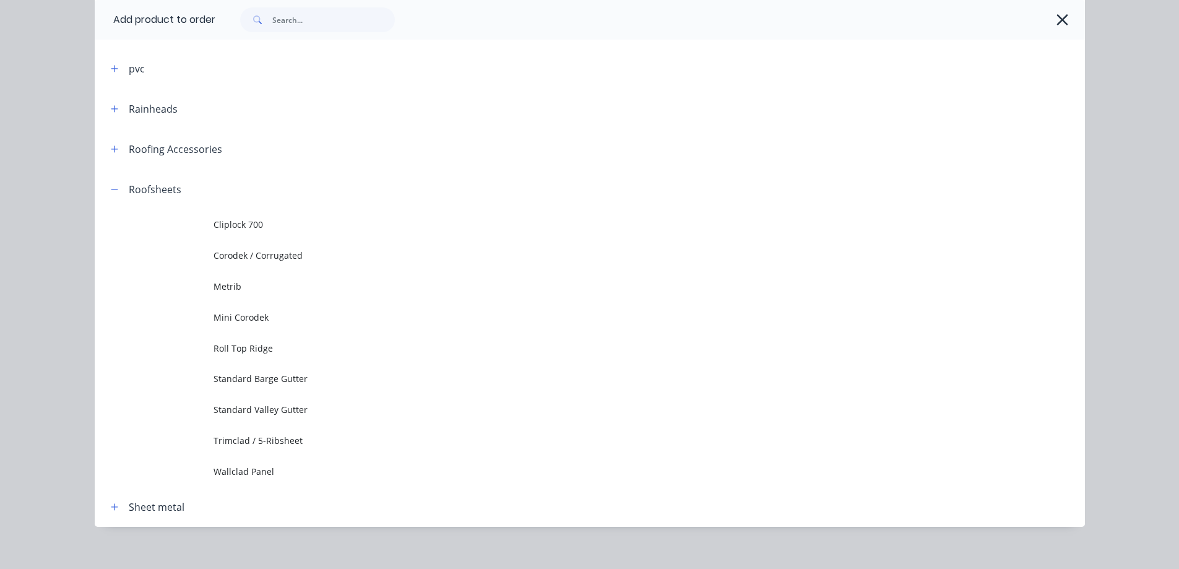
scroll to position [542, 0]
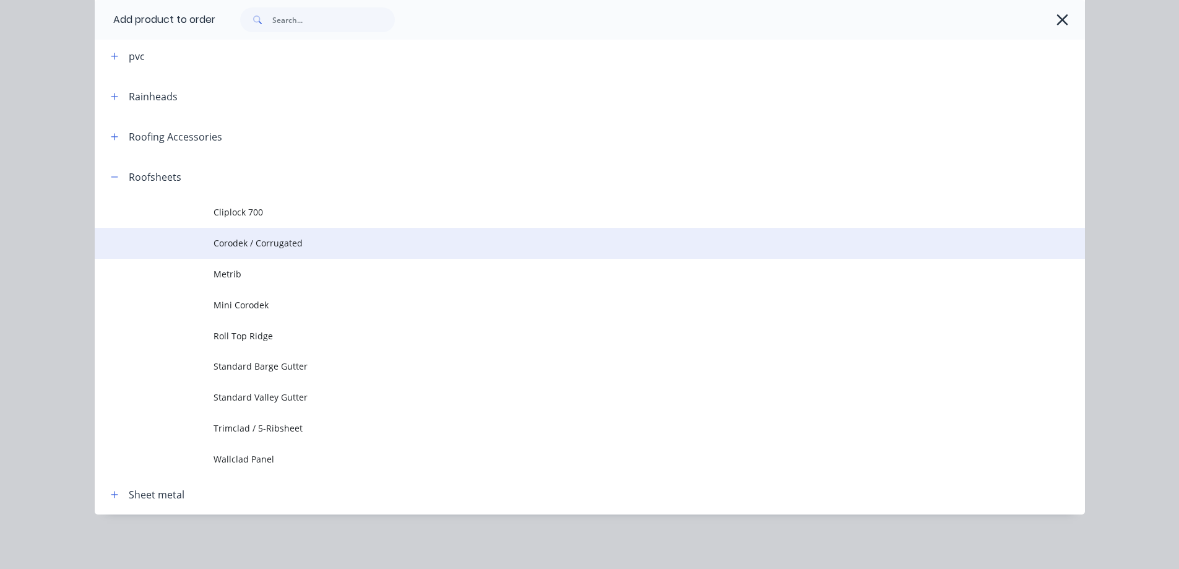
click at [272, 243] on span "Corodek / Corrugated" at bounding box center [562, 242] width 697 height 13
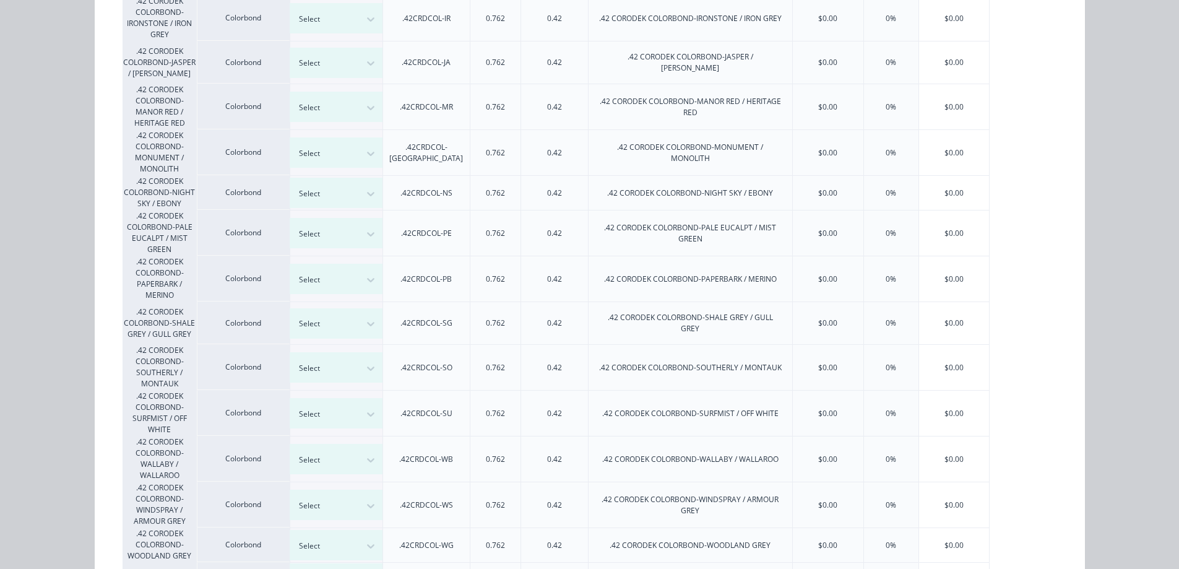
scroll to position [672, 0]
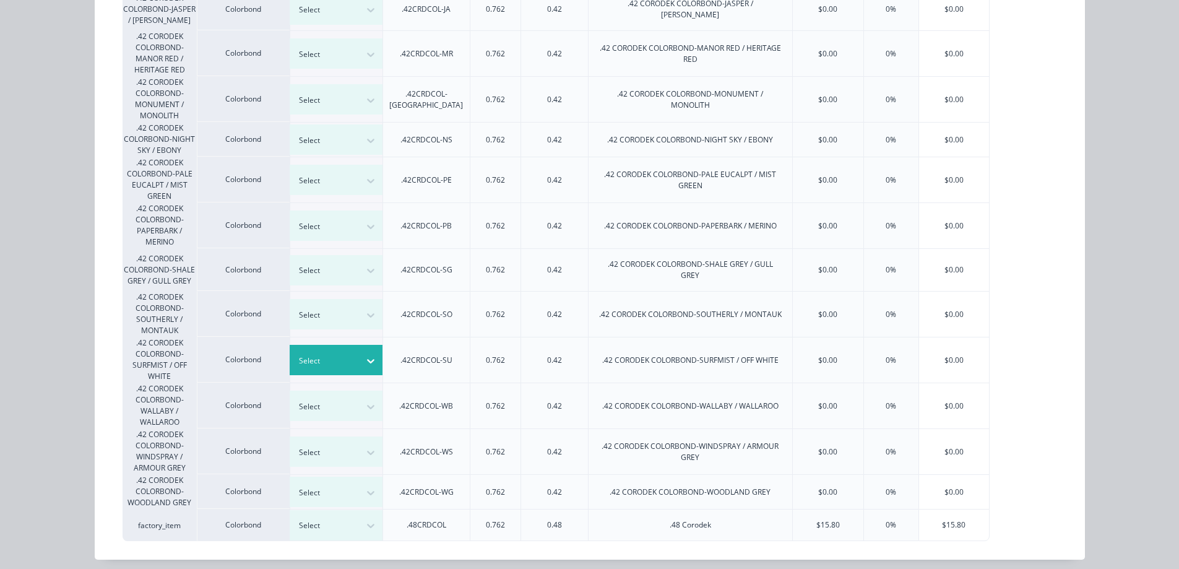
click at [351, 353] on div "Select" at bounding box center [324, 361] width 69 height 16
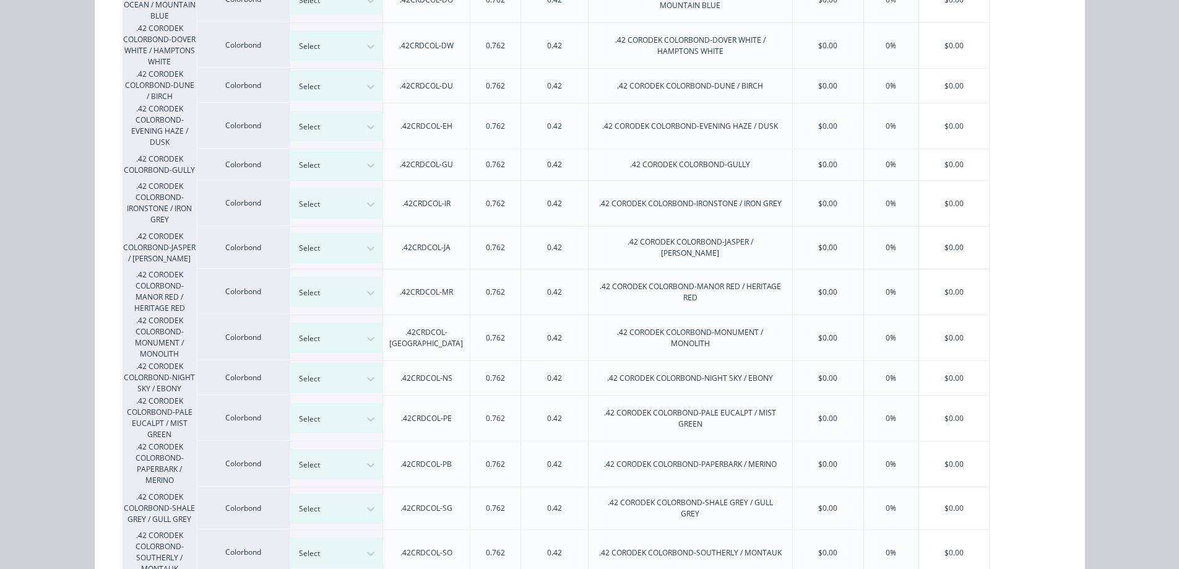
scroll to position [672, 0]
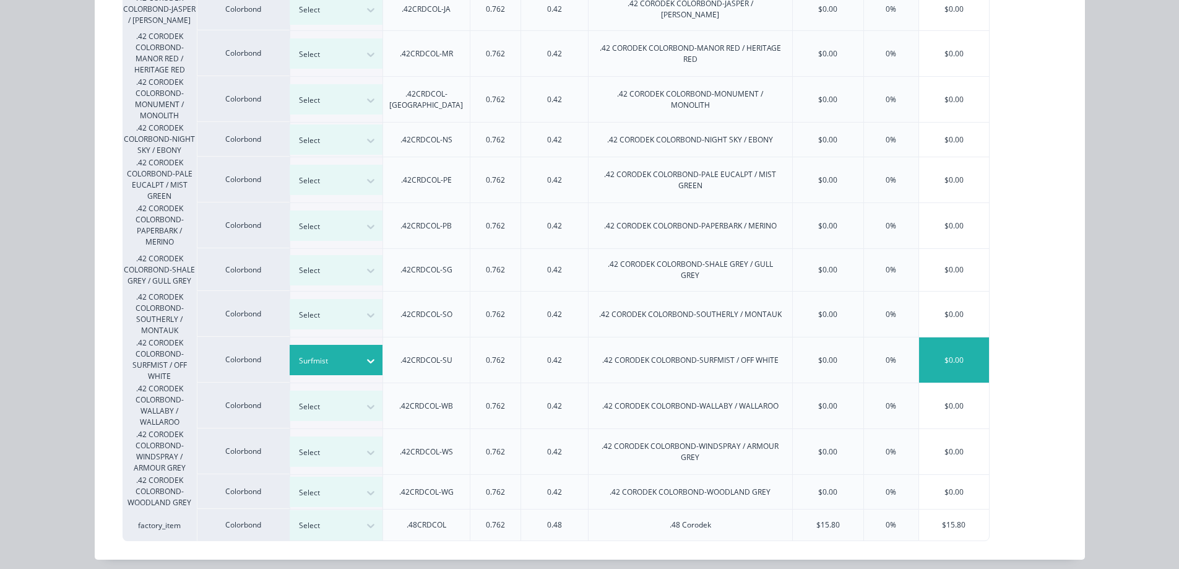
click at [969, 351] on div "$0.00" at bounding box center [954, 359] width 70 height 45
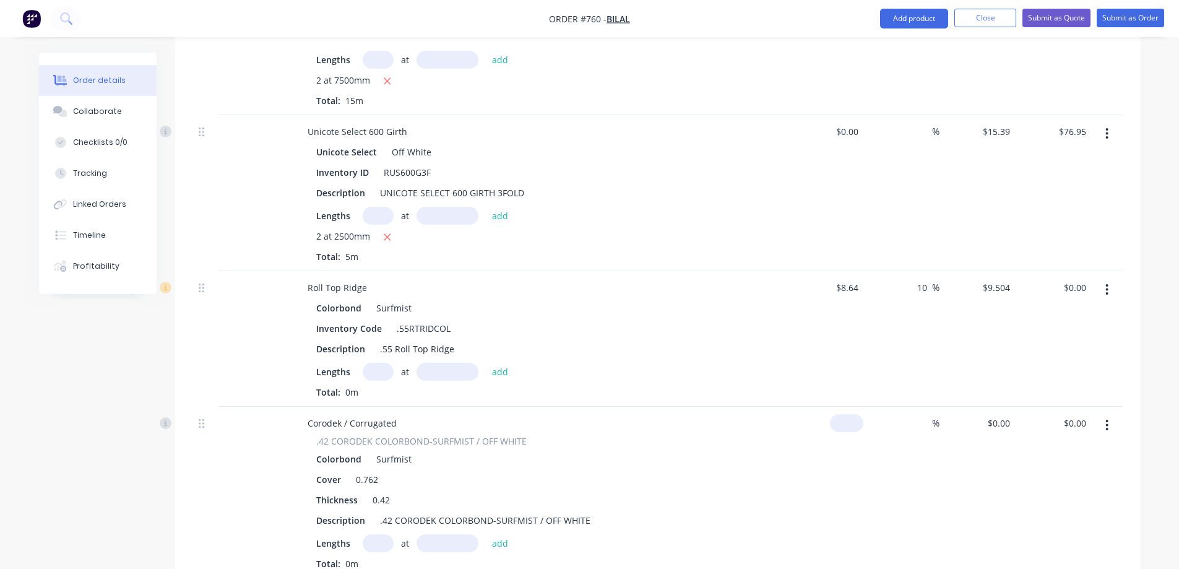
click at [853, 414] on input at bounding box center [849, 423] width 28 height 18
type input "$13.00"
click at [837, 420] on div "$13.00 $13.00" at bounding box center [826, 492] width 76 height 171
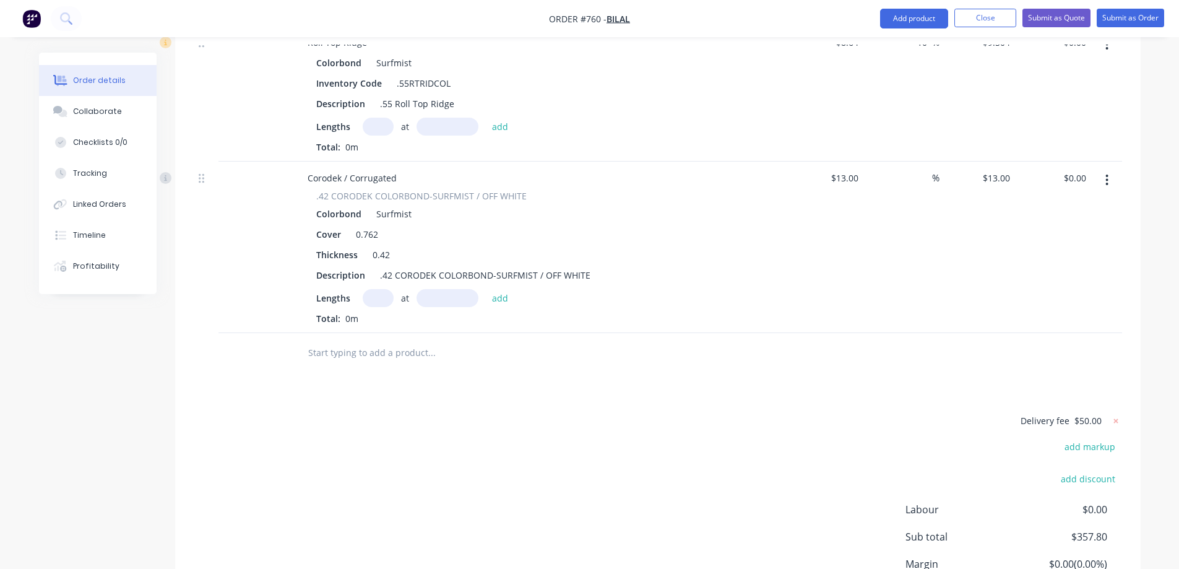
scroll to position [801, 0]
click at [376, 287] on input "text" at bounding box center [378, 296] width 31 height 18
type input "1"
type input "7500mm"
click at [495, 287] on button "add" at bounding box center [500, 295] width 29 height 17
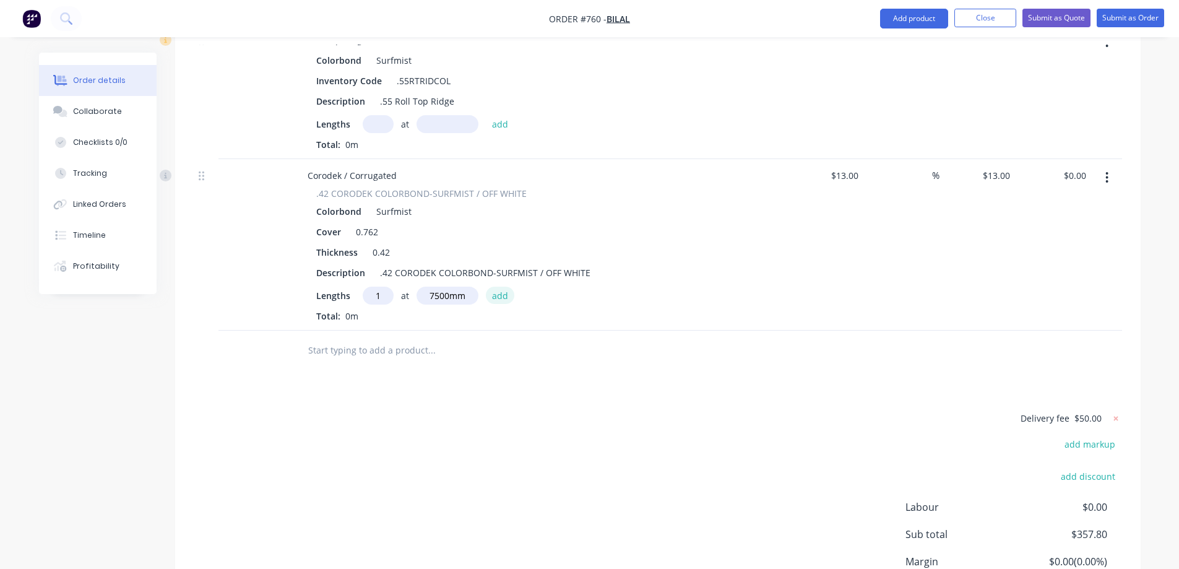
type input "$97.50"
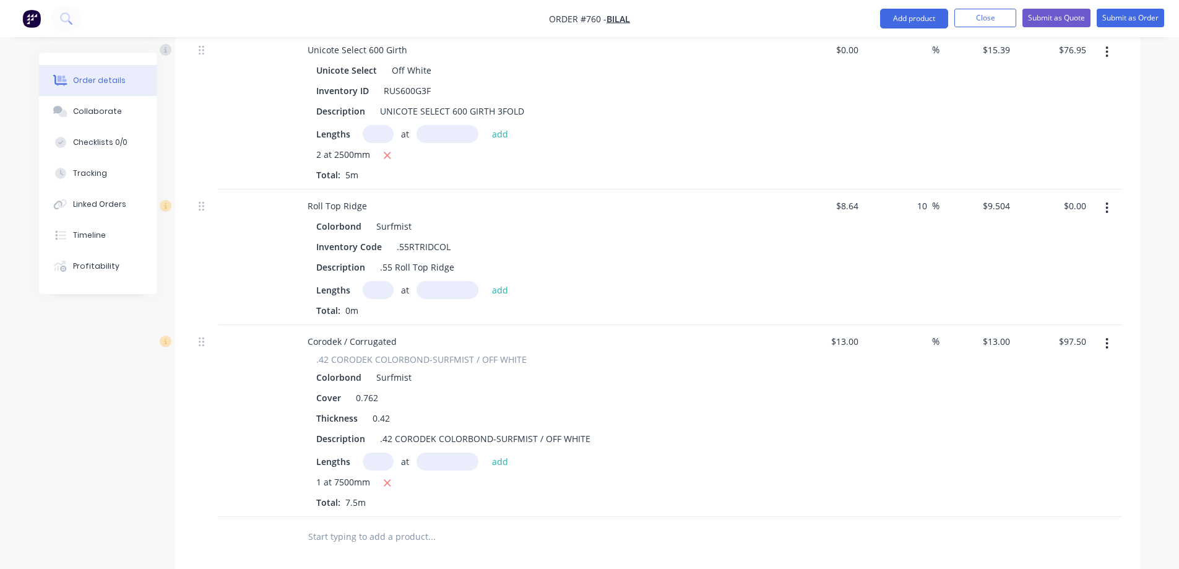
scroll to position [633, 0]
click at [374, 283] on input "text" at bounding box center [378, 292] width 31 height 18
type input "1"
type input "6000mm"
click at [508, 283] on button "add" at bounding box center [500, 291] width 29 height 17
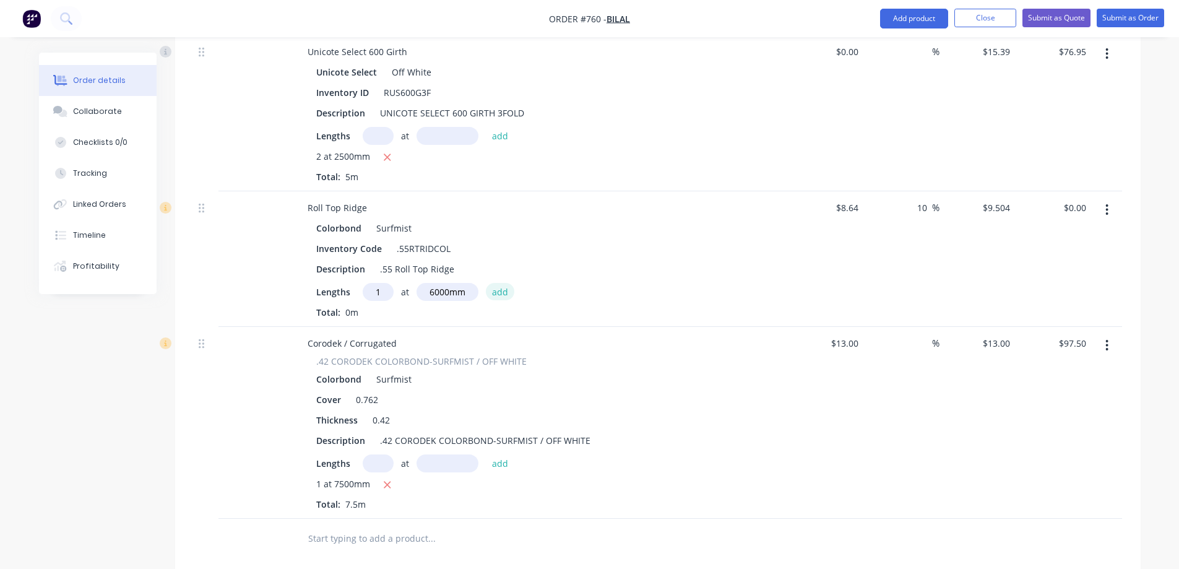
type input "$57.02"
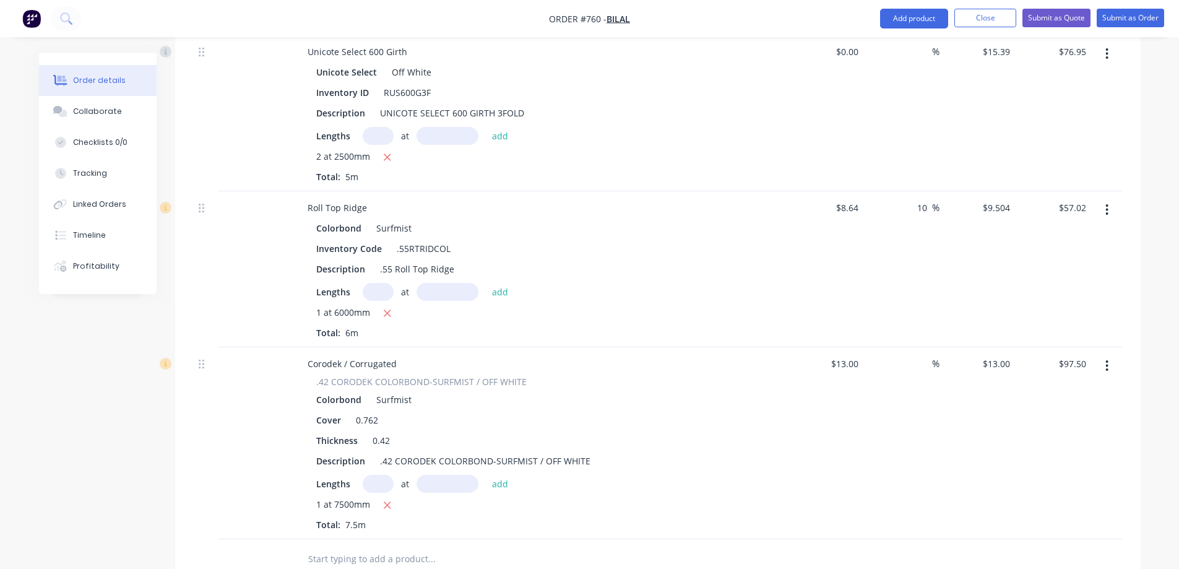
drag, startPoint x: 928, startPoint y: 157, endPoint x: 902, endPoint y: 160, distance: 26.1
click at [902, 191] on div "10 10 %" at bounding box center [901, 269] width 76 height 156
type input "$8.64"
type input "$51.84"
click at [910, 201] on div "%" at bounding box center [901, 269] width 76 height 156
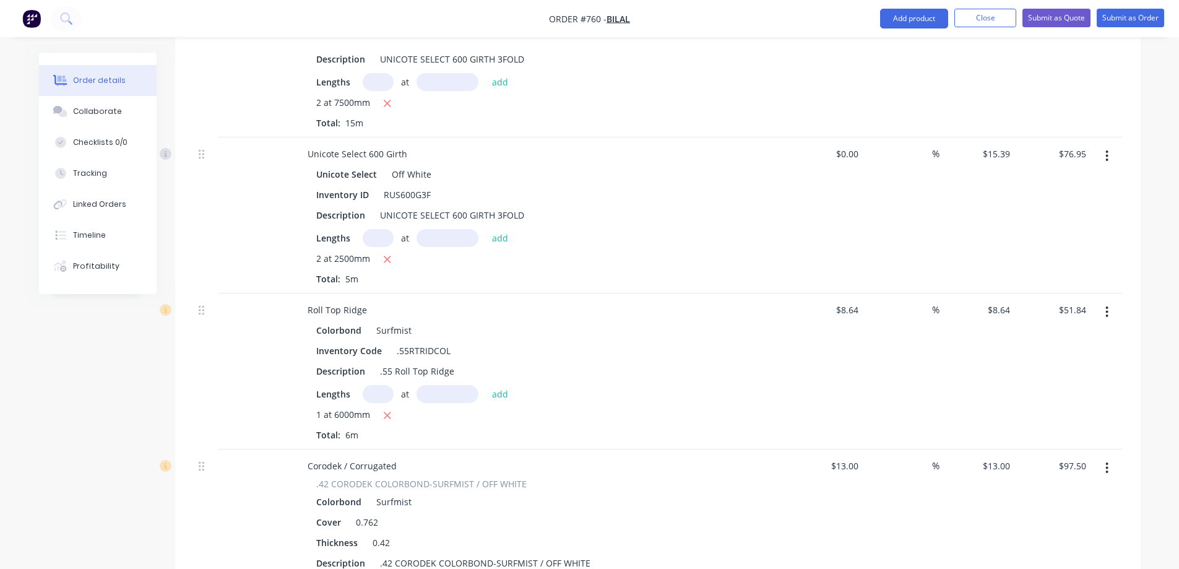
scroll to position [530, 0]
click at [930, 302] on input at bounding box center [925, 311] width 14 height 18
type input "15"
type input "$9.936"
type input "$59.62"
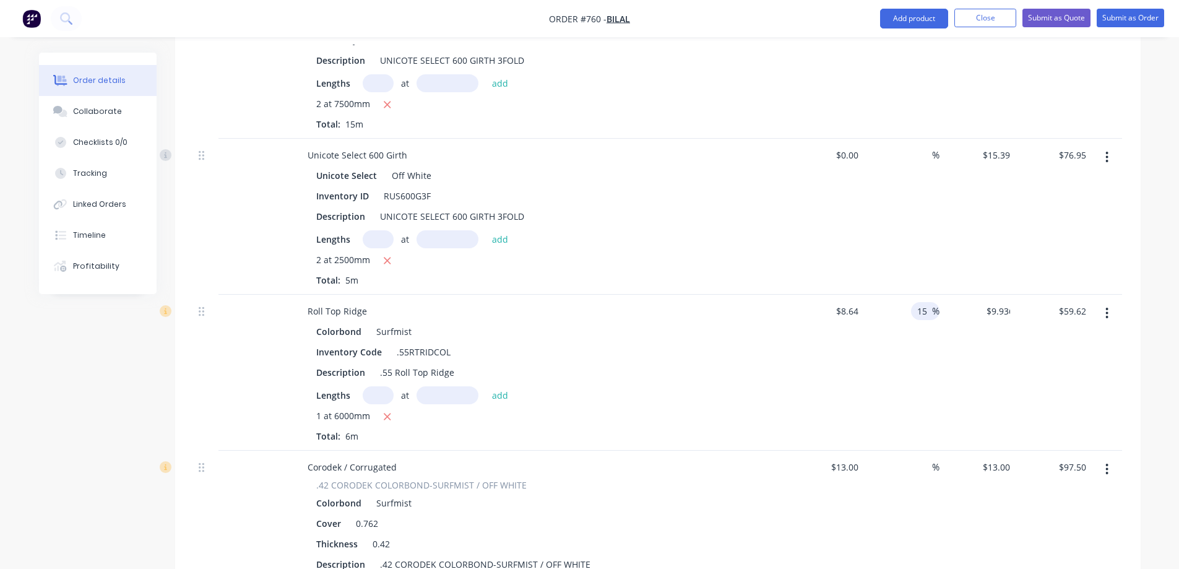
click at [914, 308] on div "15 15 %" at bounding box center [901, 373] width 76 height 156
click at [923, 458] on input at bounding box center [925, 467] width 14 height 18
type input "15"
type input "$14.95"
type input "$112.13"
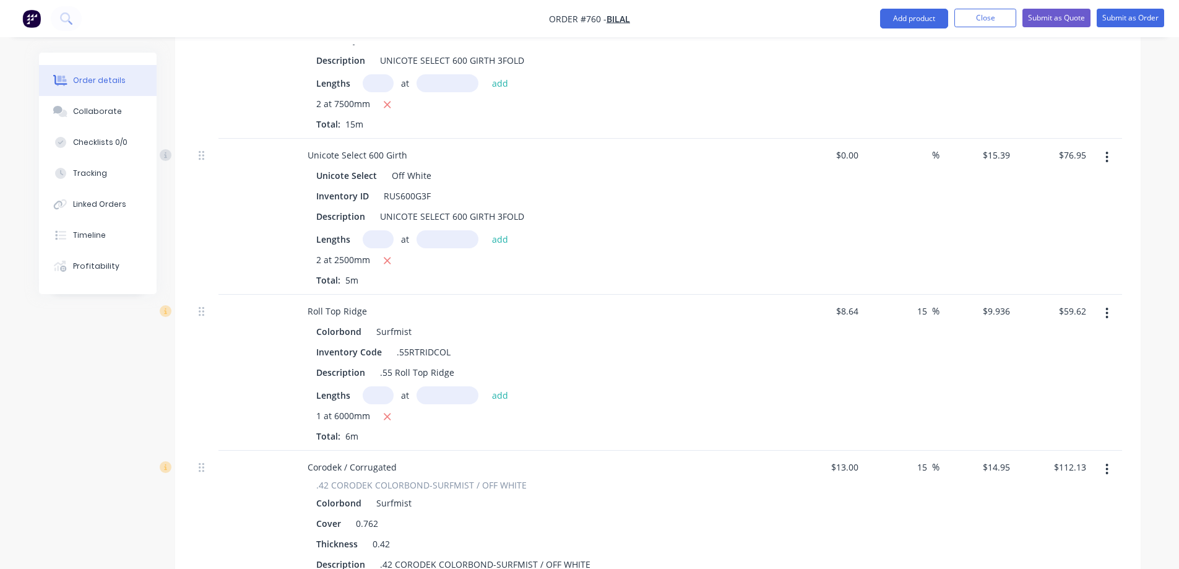
click at [914, 451] on div "15 15 %" at bounding box center [901, 547] width 76 height 192
click at [994, 302] on input "9.936" at bounding box center [998, 311] width 33 height 18
type input "9.94"
type input "15.05"
type input "$9.94"
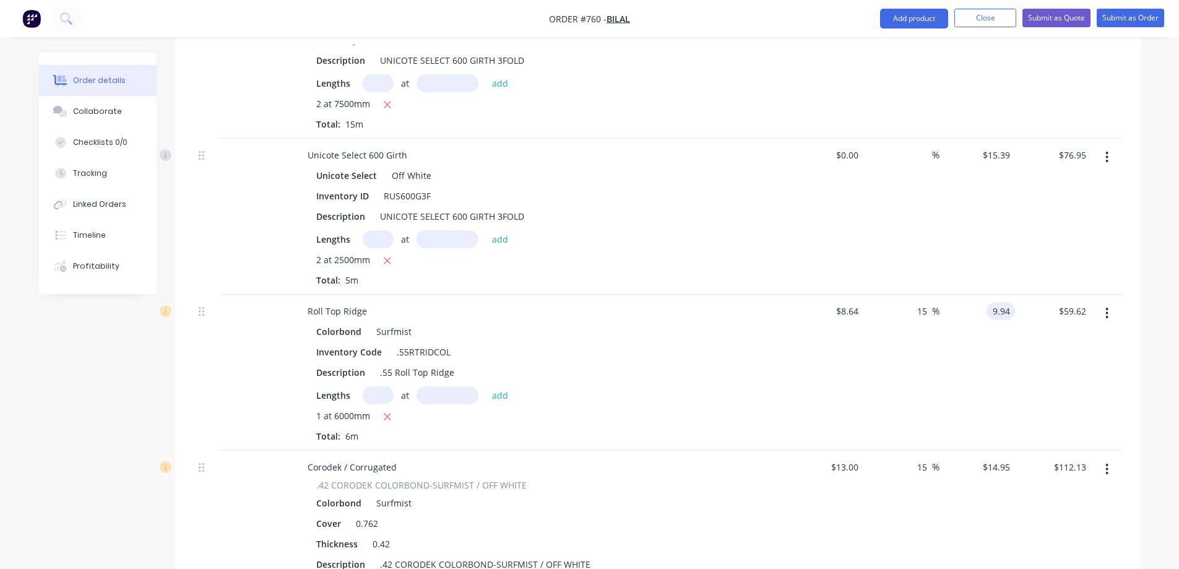
type input "$59.64"
click at [977, 297] on div "$9.94 $9.94" at bounding box center [978, 373] width 76 height 156
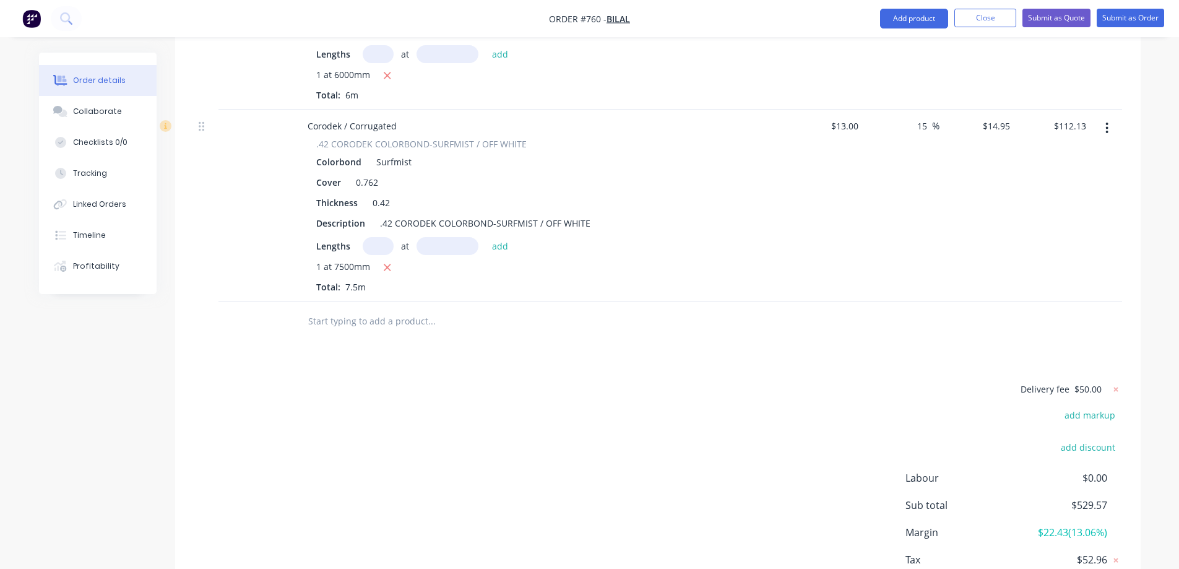
scroll to position [901, 0]
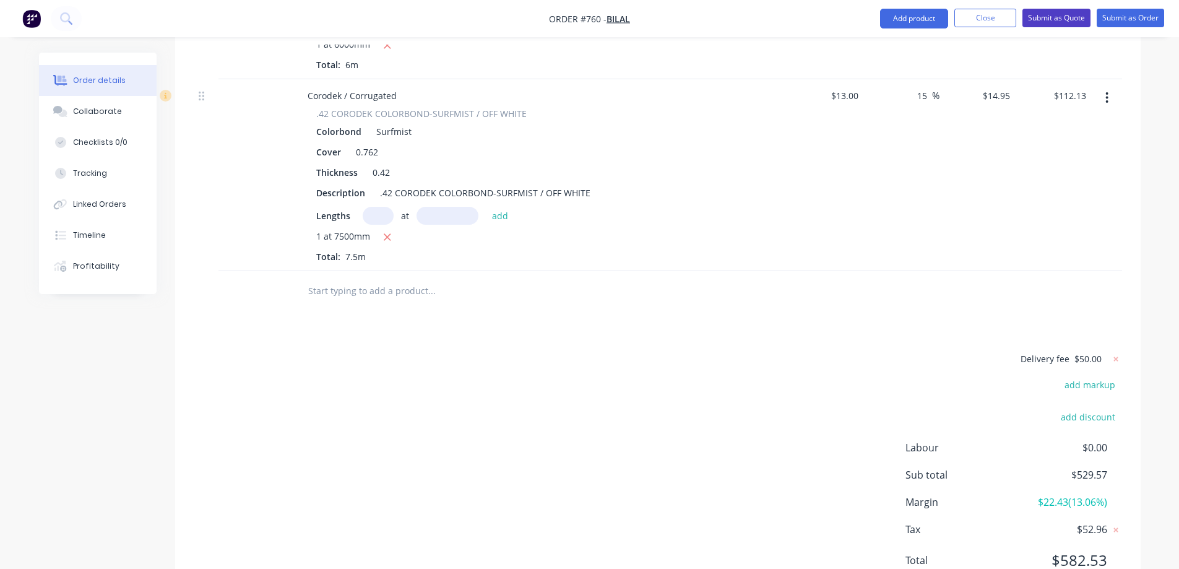
click at [1037, 21] on button "Submit as Quote" at bounding box center [1056, 18] width 68 height 19
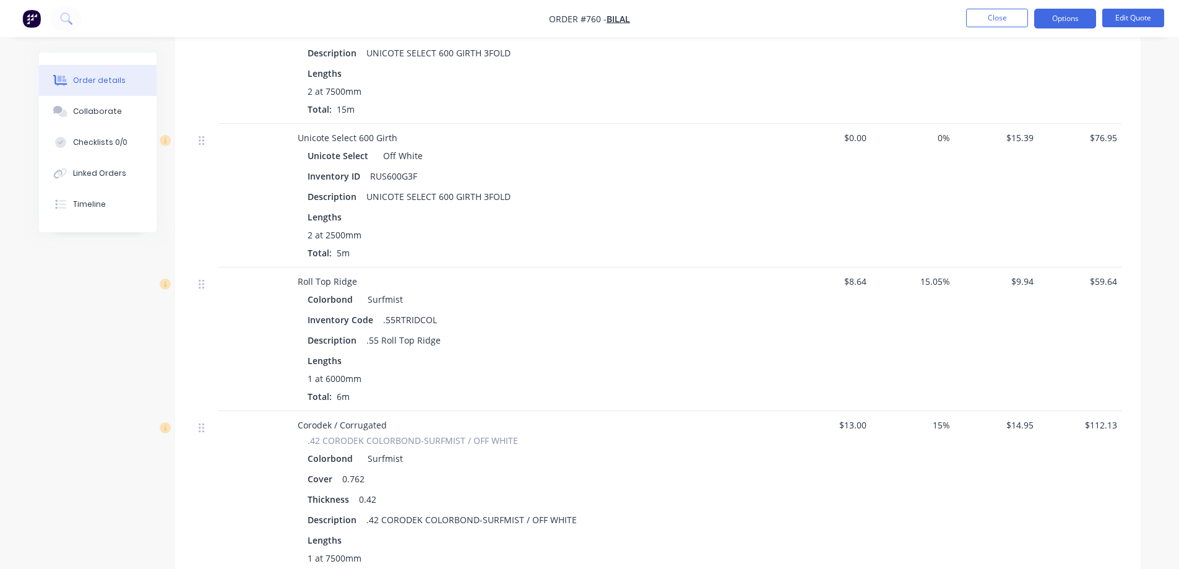
scroll to position [619, 0]
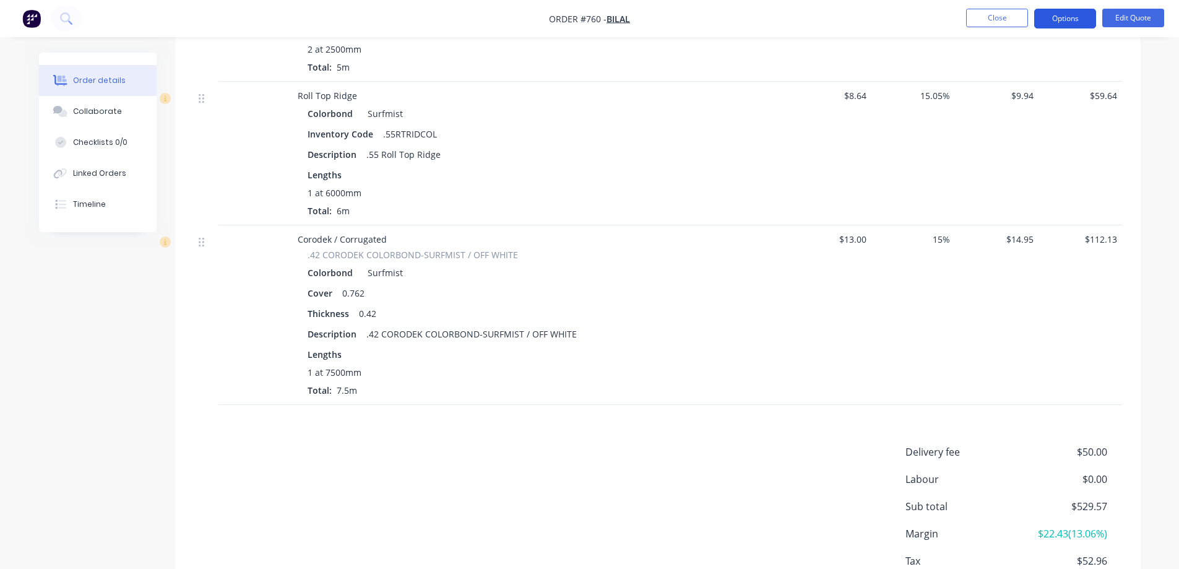
click at [1069, 22] on button "Options" at bounding box center [1065, 19] width 62 height 20
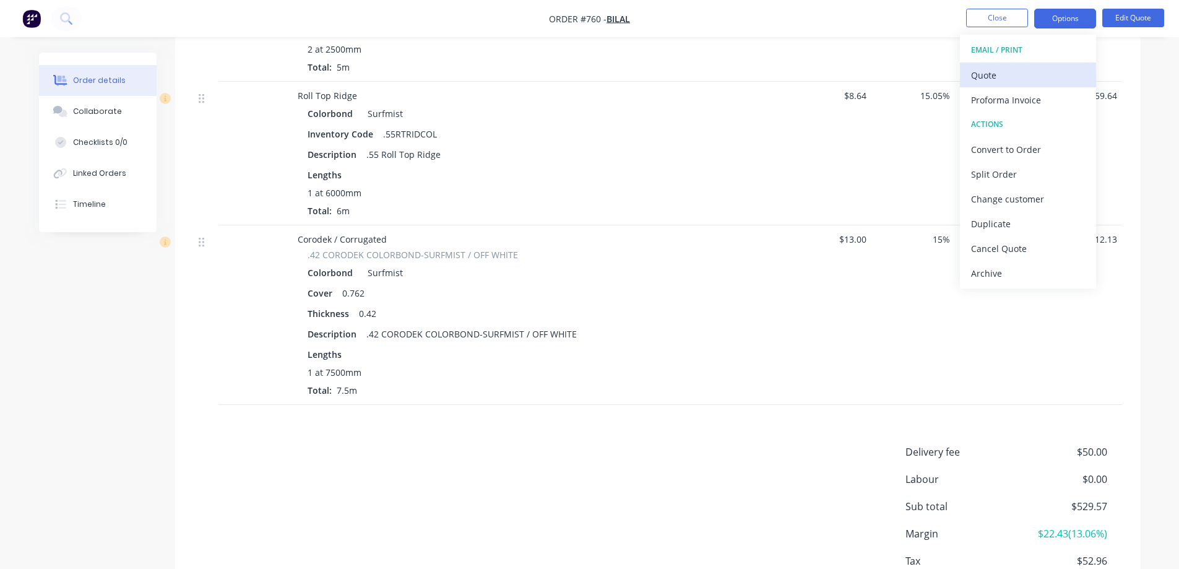
click at [1025, 69] on div "Quote" at bounding box center [1028, 75] width 114 height 18
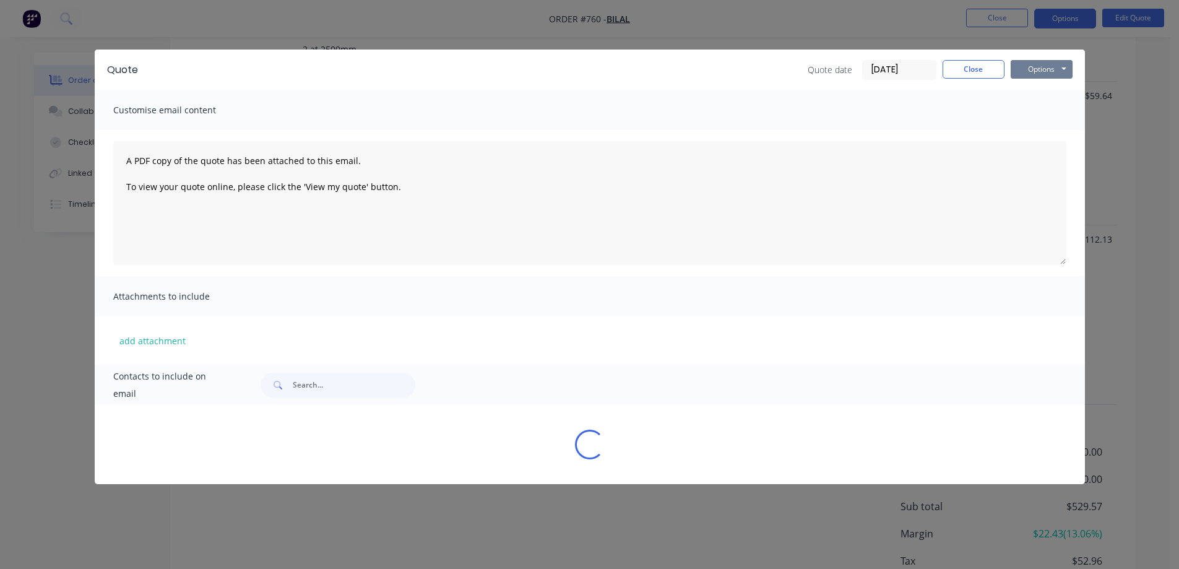
click at [1025, 69] on button "Options" at bounding box center [1042, 69] width 62 height 19
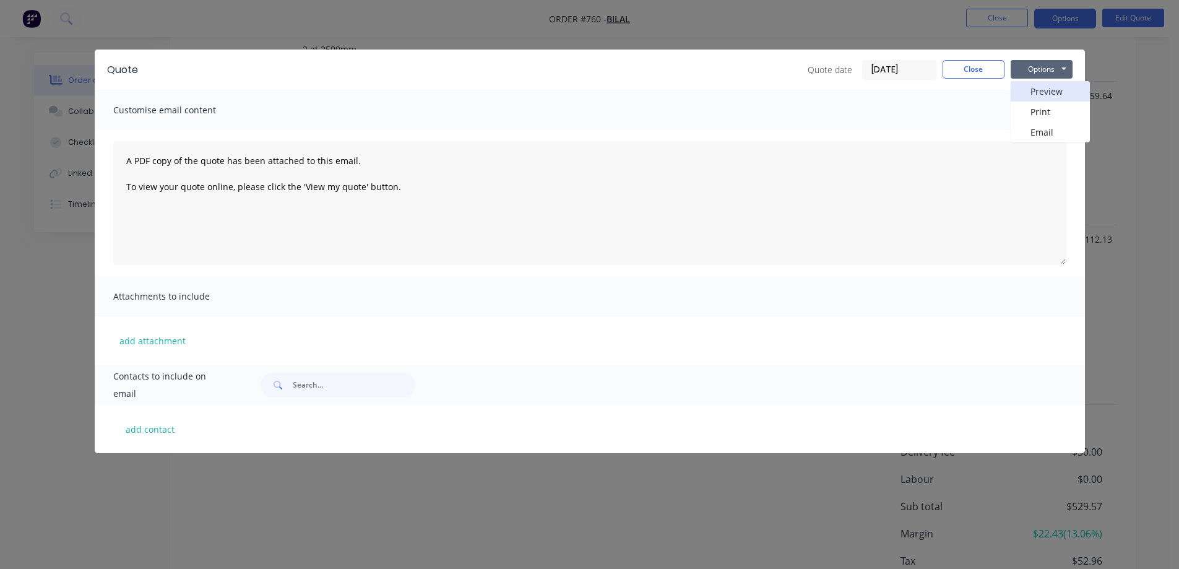
click at [1032, 87] on button "Preview" at bounding box center [1050, 91] width 79 height 20
click at [957, 73] on button "Close" at bounding box center [974, 69] width 62 height 19
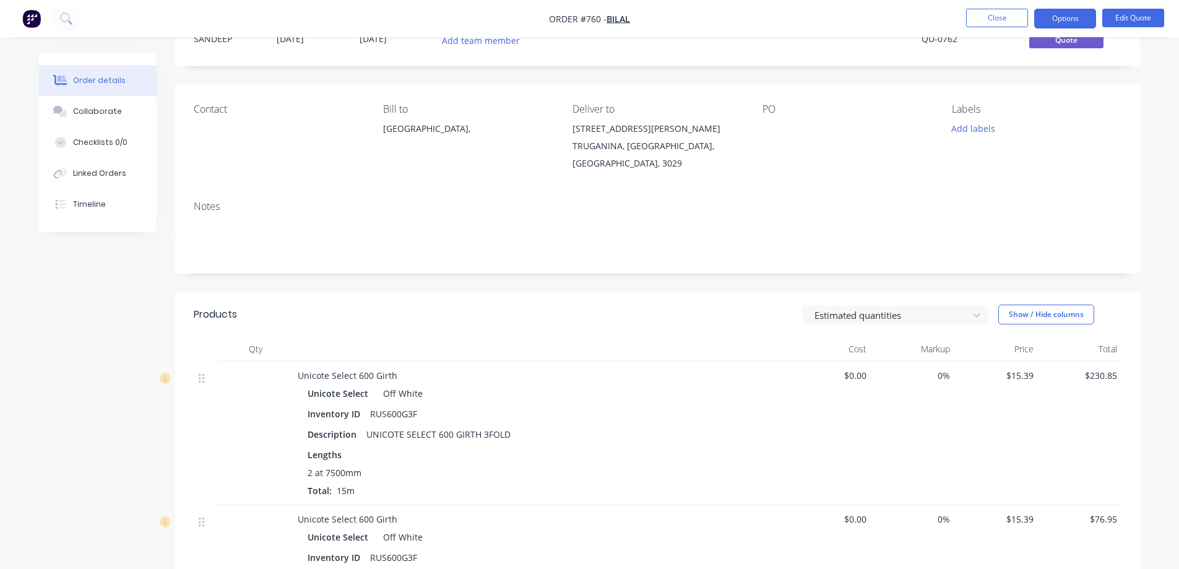
scroll to position [0, 0]
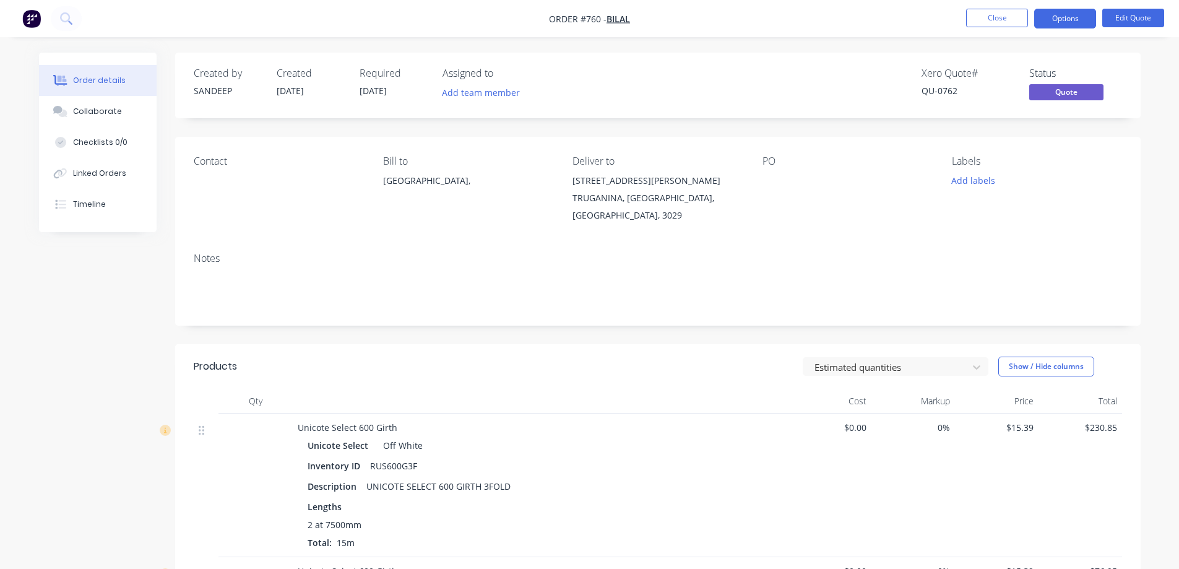
click at [745, 92] on div "Xero Quote # QU-0762 Status Quote" at bounding box center [844, 85] width 556 height 36
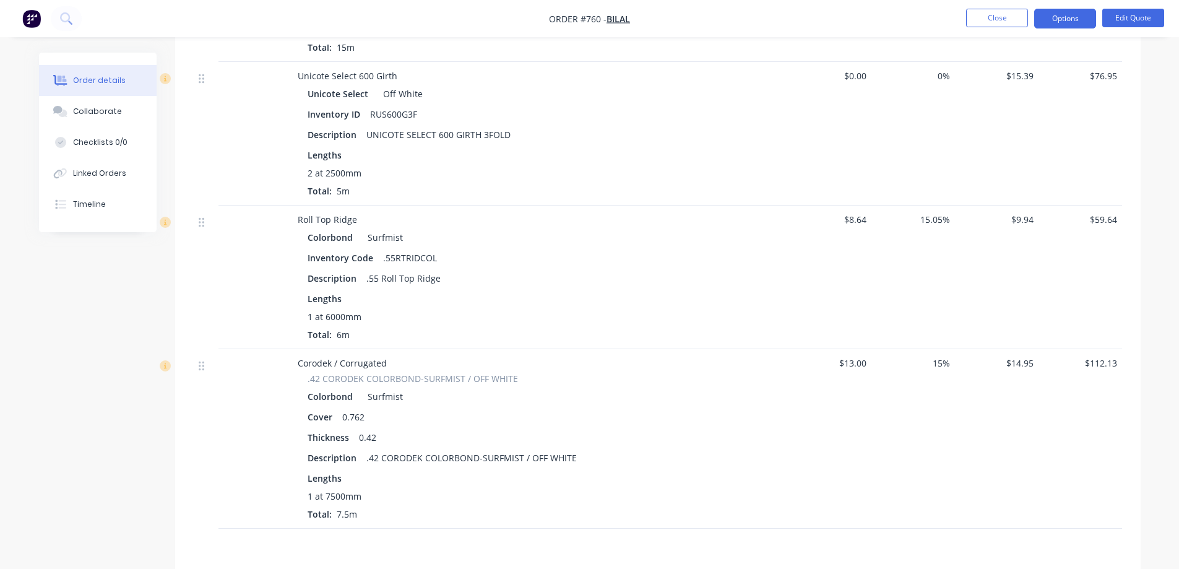
scroll to position [557, 0]
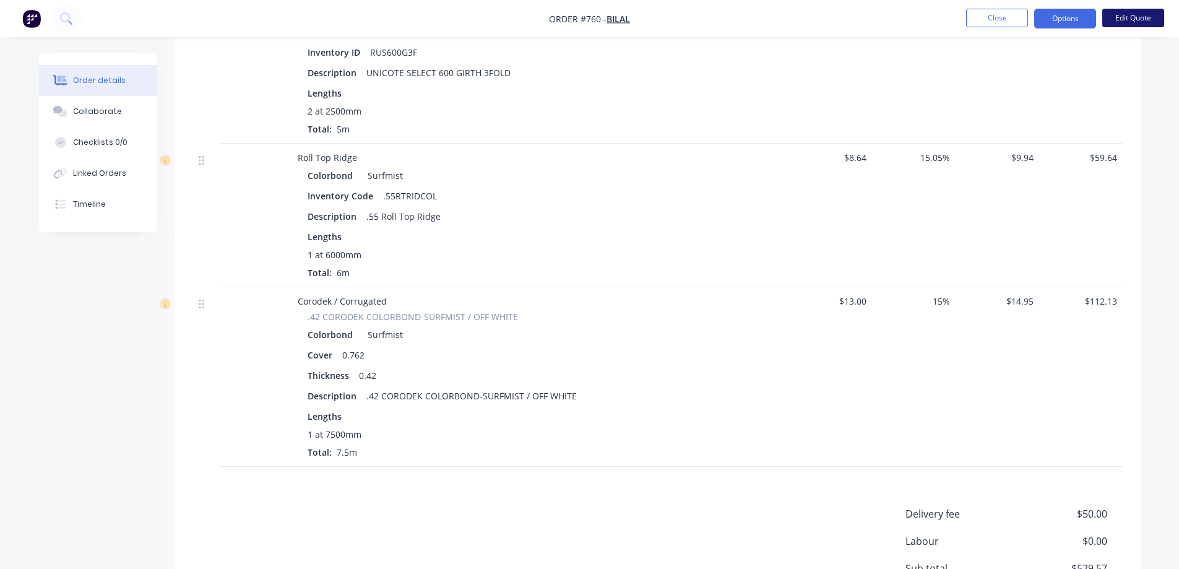
click at [1122, 20] on button "Edit Quote" at bounding box center [1133, 18] width 62 height 19
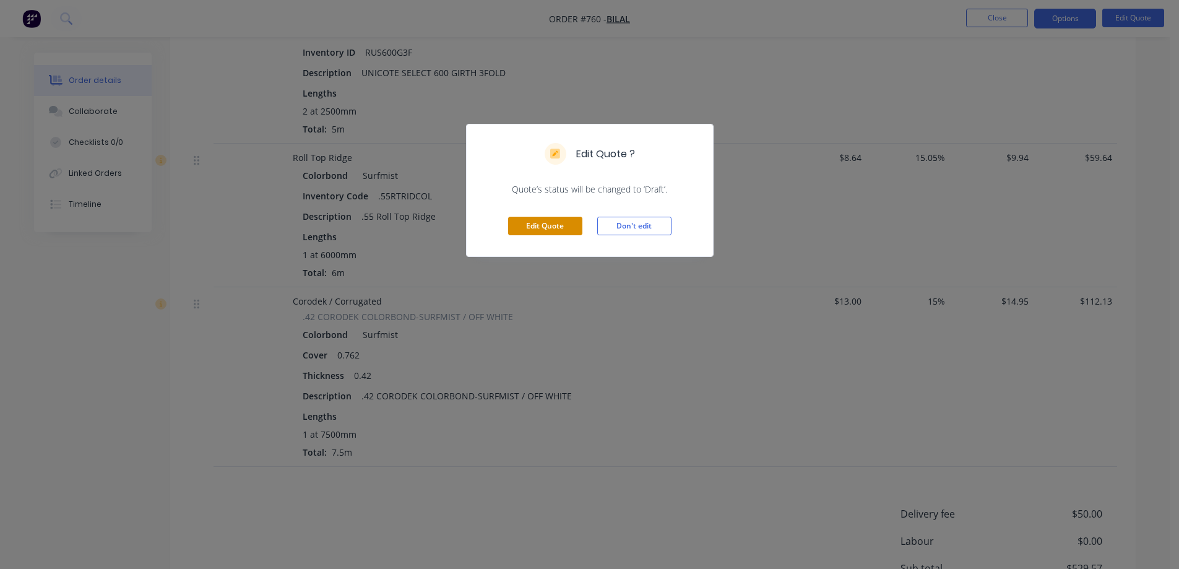
click at [561, 228] on button "Edit Quote" at bounding box center [545, 226] width 74 height 19
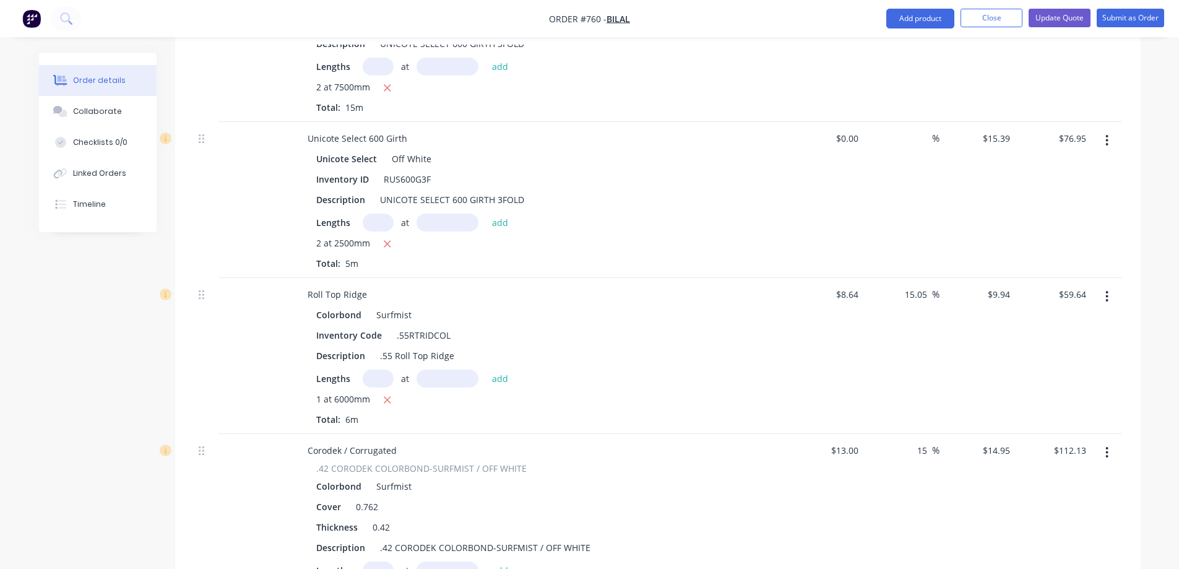
scroll to position [619, 0]
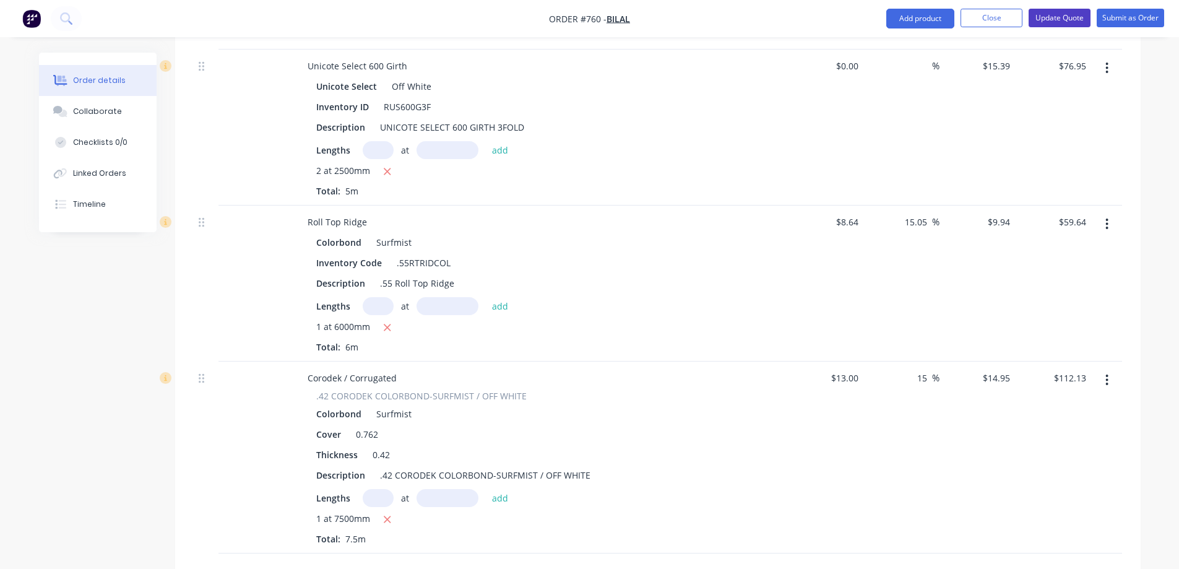
click at [1062, 21] on button "Update Quote" at bounding box center [1060, 18] width 62 height 19
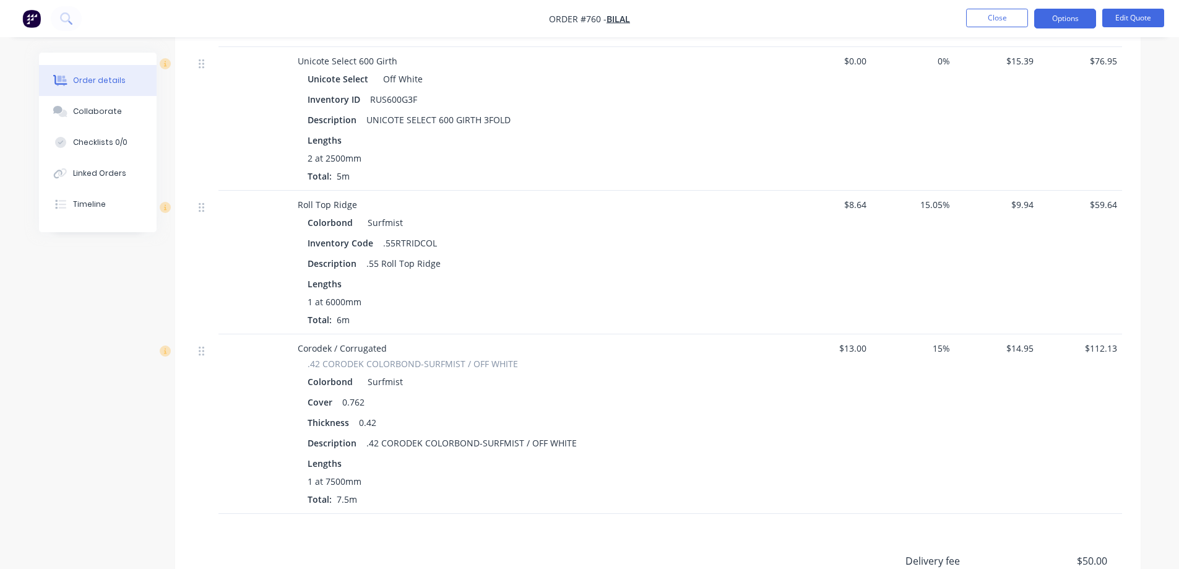
scroll to position [504, 0]
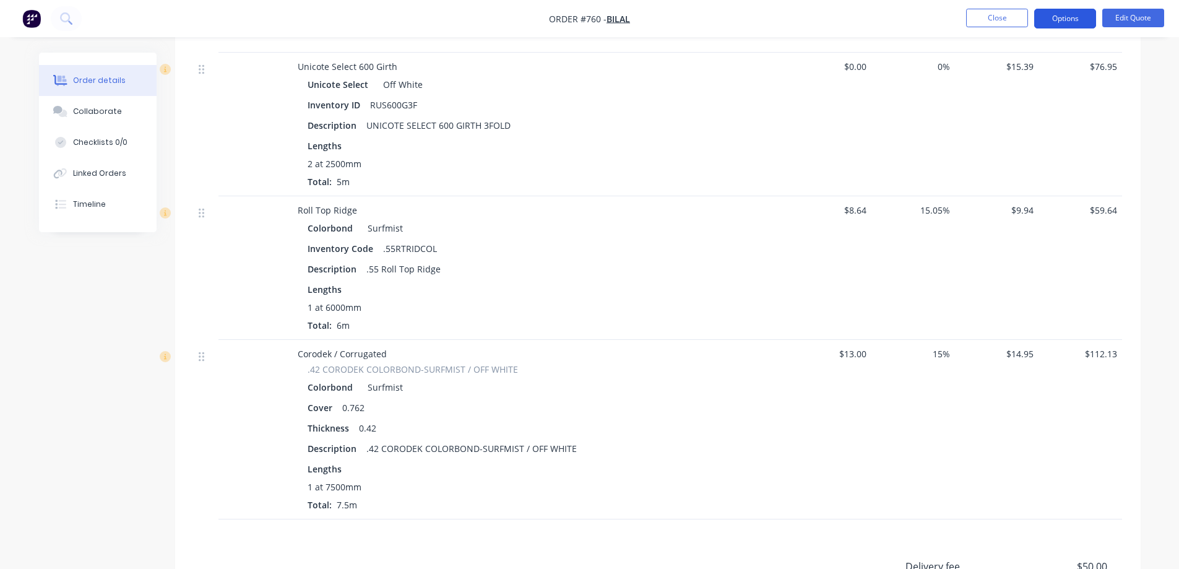
click at [1067, 24] on button "Options" at bounding box center [1065, 19] width 62 height 20
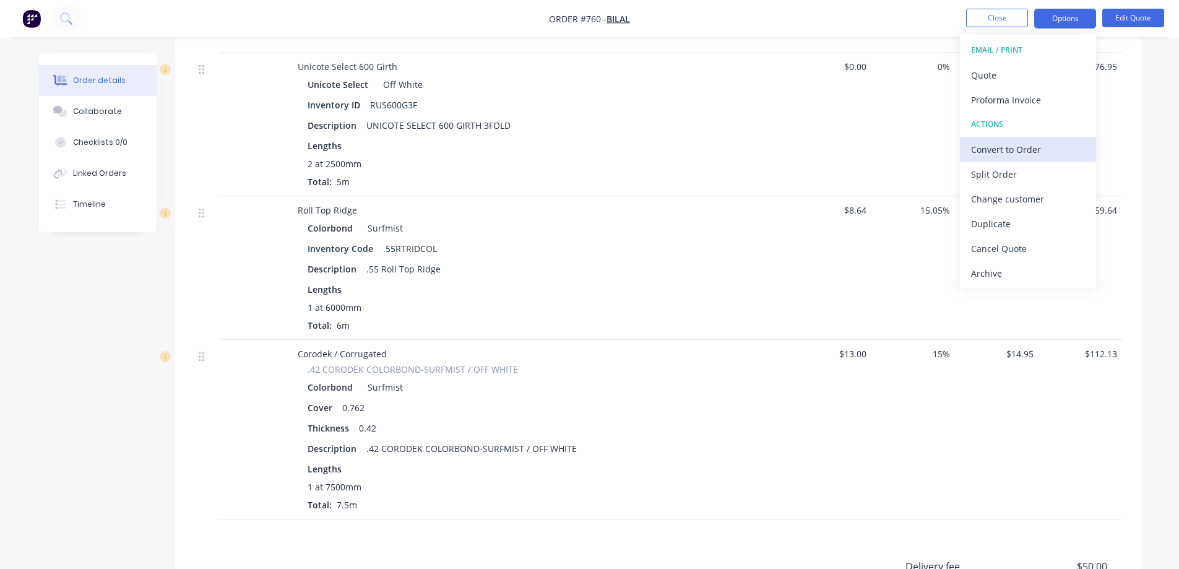
click at [1006, 150] on div "Convert to Order" at bounding box center [1028, 149] width 114 height 18
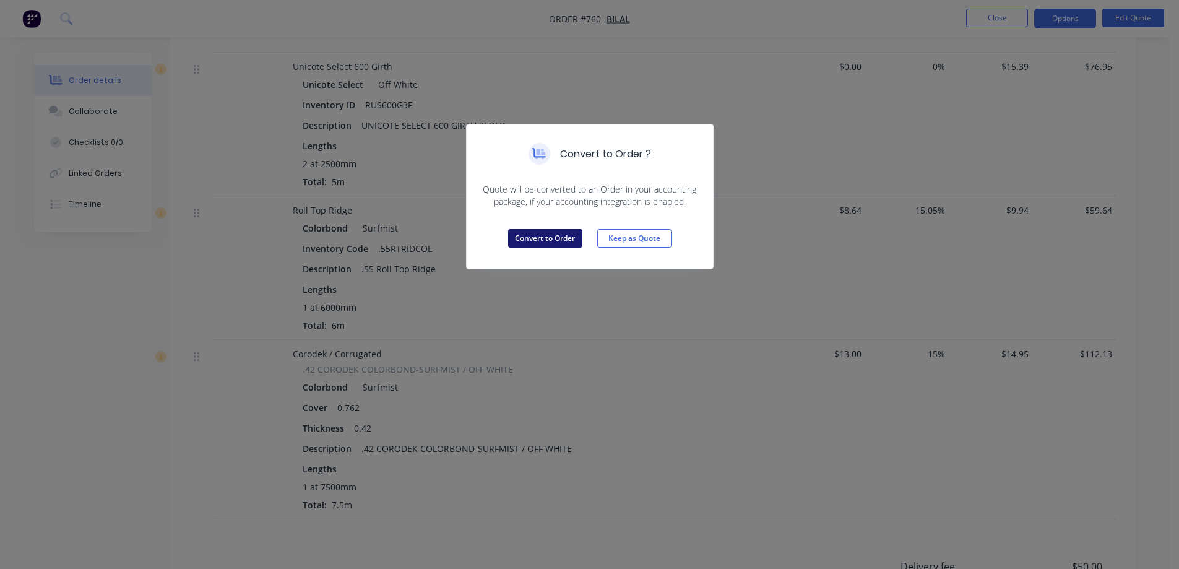
click at [555, 240] on button "Convert to Order" at bounding box center [545, 238] width 74 height 19
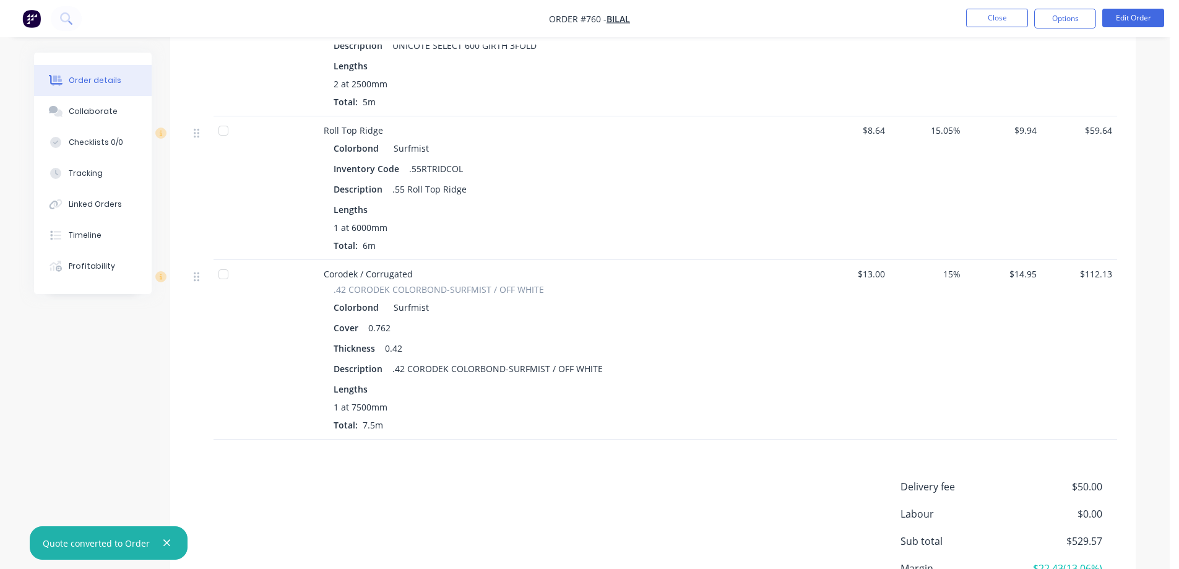
scroll to position [690, 0]
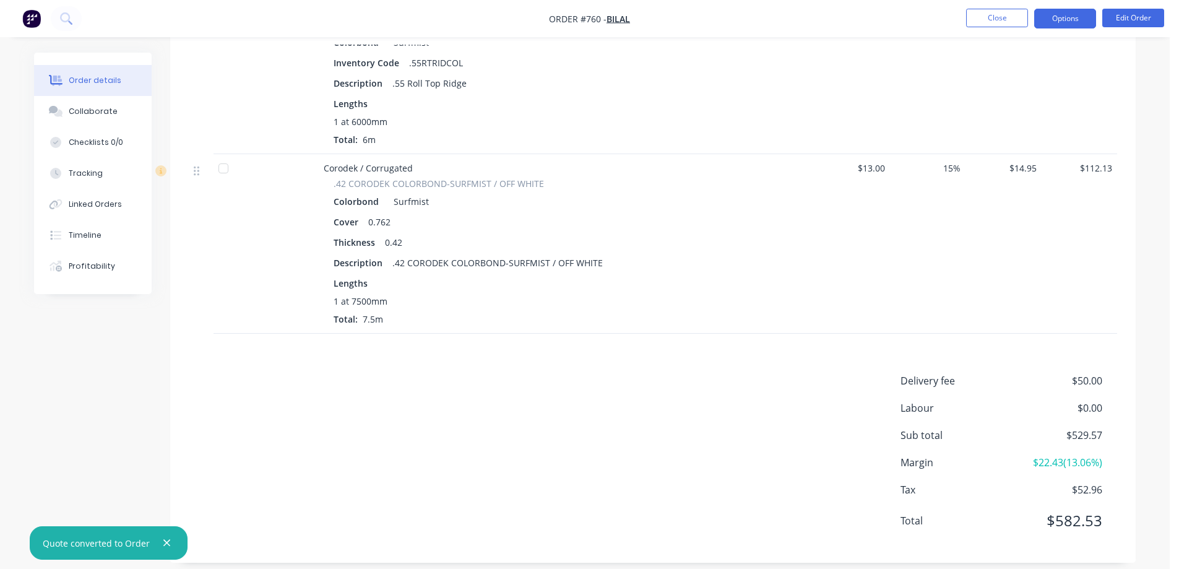
click at [1055, 11] on button "Options" at bounding box center [1065, 19] width 62 height 20
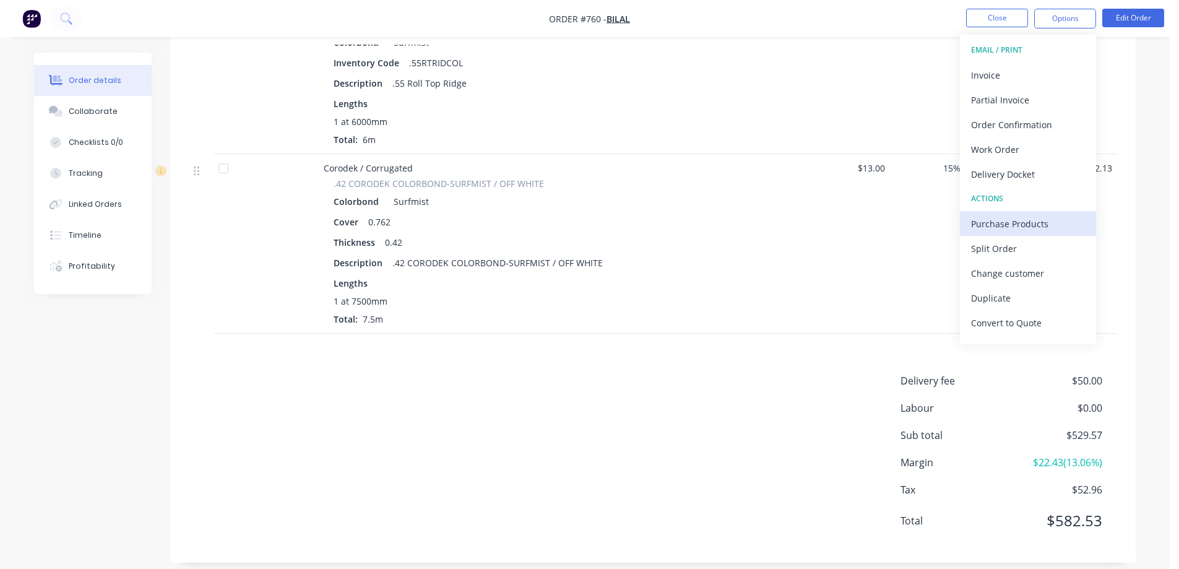
click at [996, 230] on div "Purchase Products" at bounding box center [1028, 224] width 114 height 18
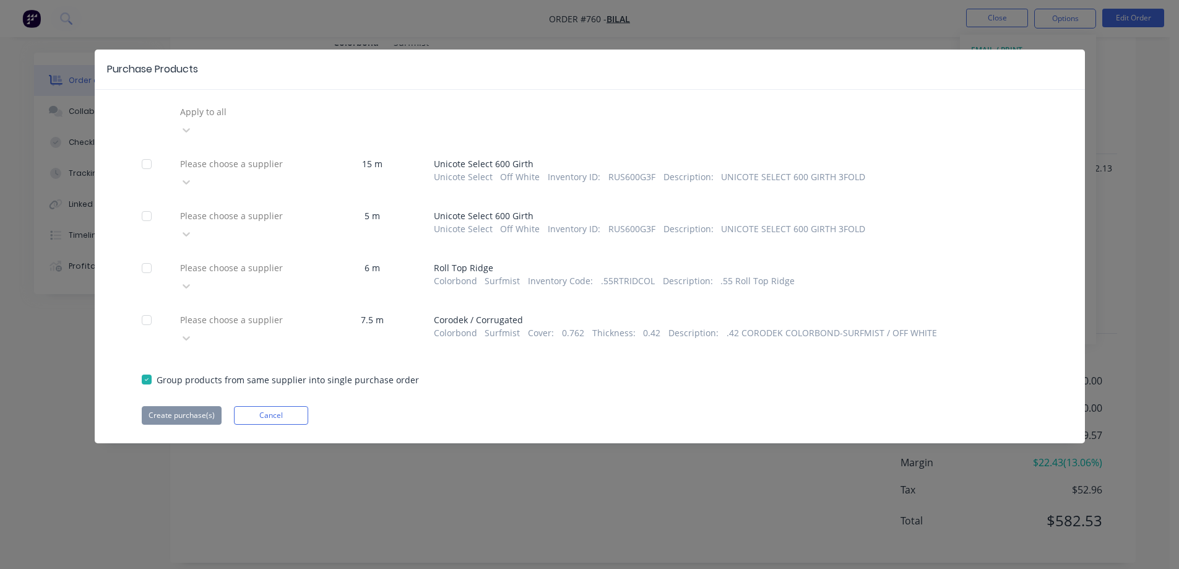
click at [150, 256] on div at bounding box center [146, 268] width 25 height 25
click at [149, 308] on div at bounding box center [146, 320] width 25 height 25
click at [262, 110] on div at bounding box center [268, 111] width 178 height 15
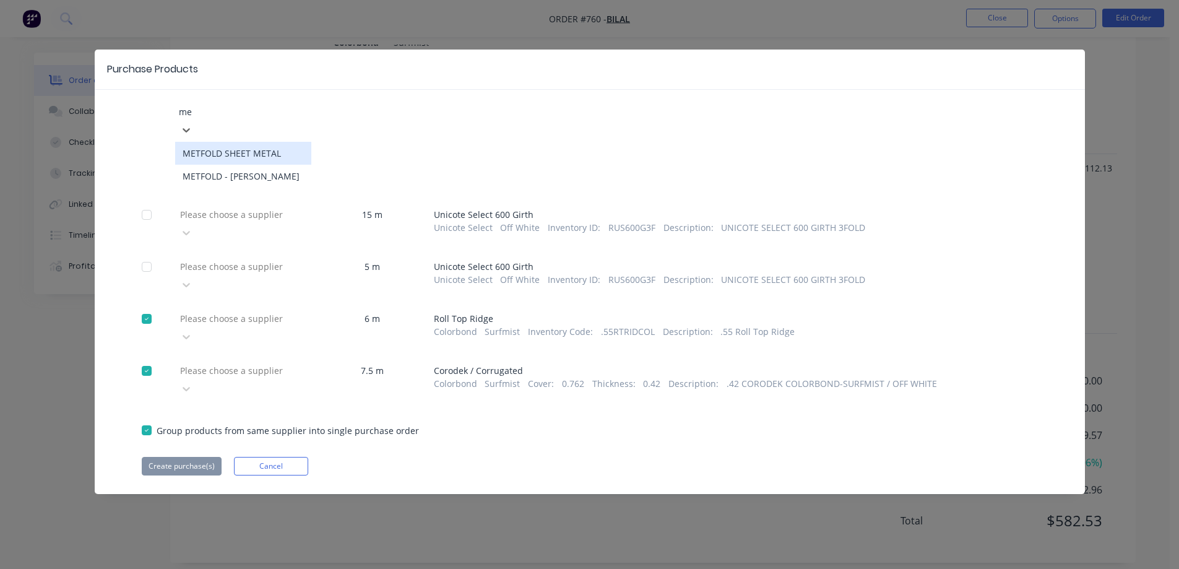
type input "met"
click at [269, 142] on div "METFOLD SHEET METAL" at bounding box center [243, 153] width 136 height 23
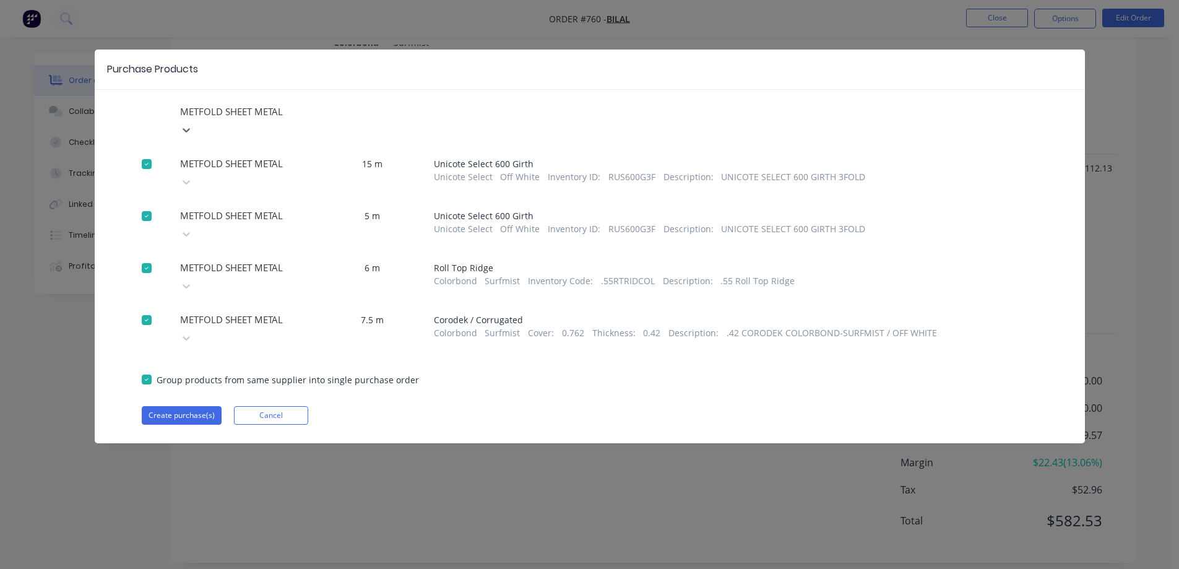
click at [142, 152] on div at bounding box center [146, 164] width 25 height 25
click at [147, 204] on div at bounding box center [146, 216] width 25 height 25
click at [194, 406] on button "Create purchase(s)" at bounding box center [182, 415] width 80 height 19
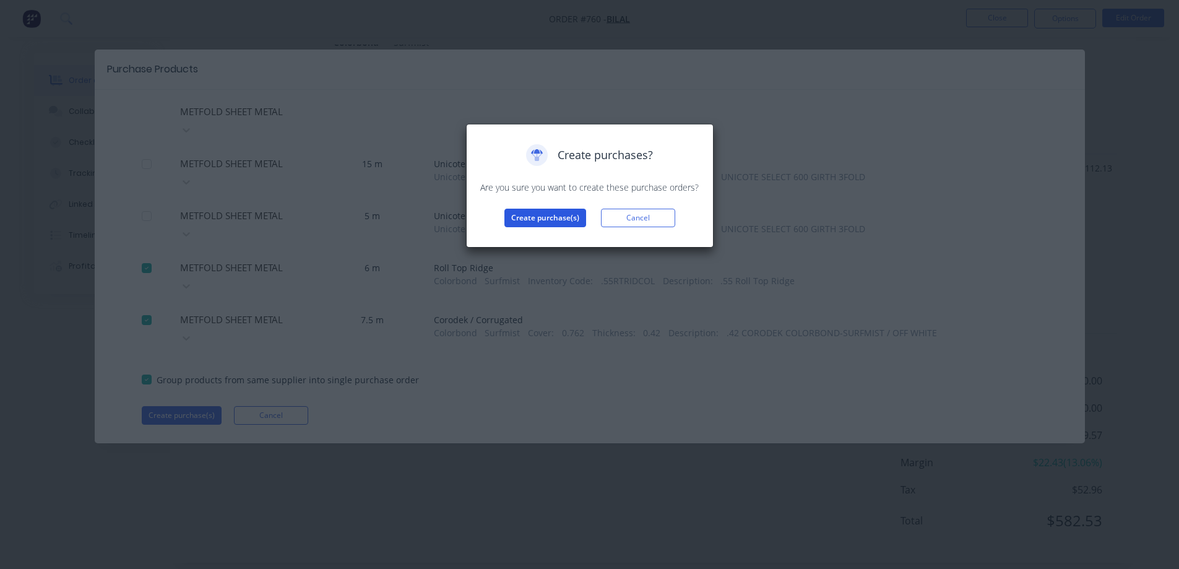
click at [534, 214] on button "Create purchase(s)" at bounding box center [545, 218] width 82 height 19
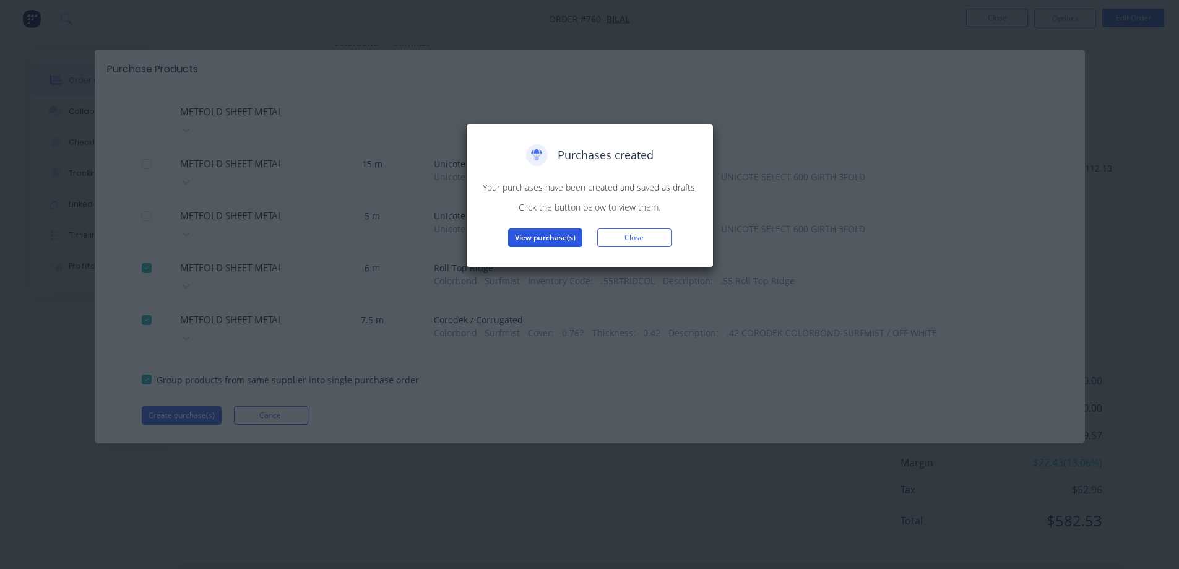
click at [543, 242] on button "View purchase(s)" at bounding box center [545, 237] width 74 height 19
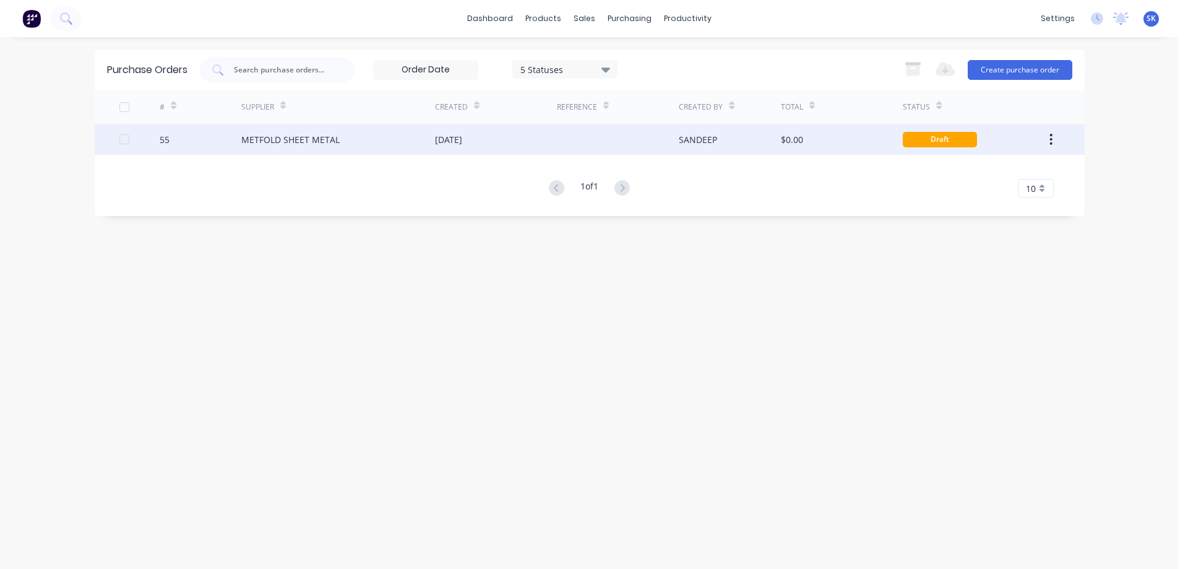
click at [439, 135] on div "13 Oct 2025" at bounding box center [448, 139] width 27 height 13
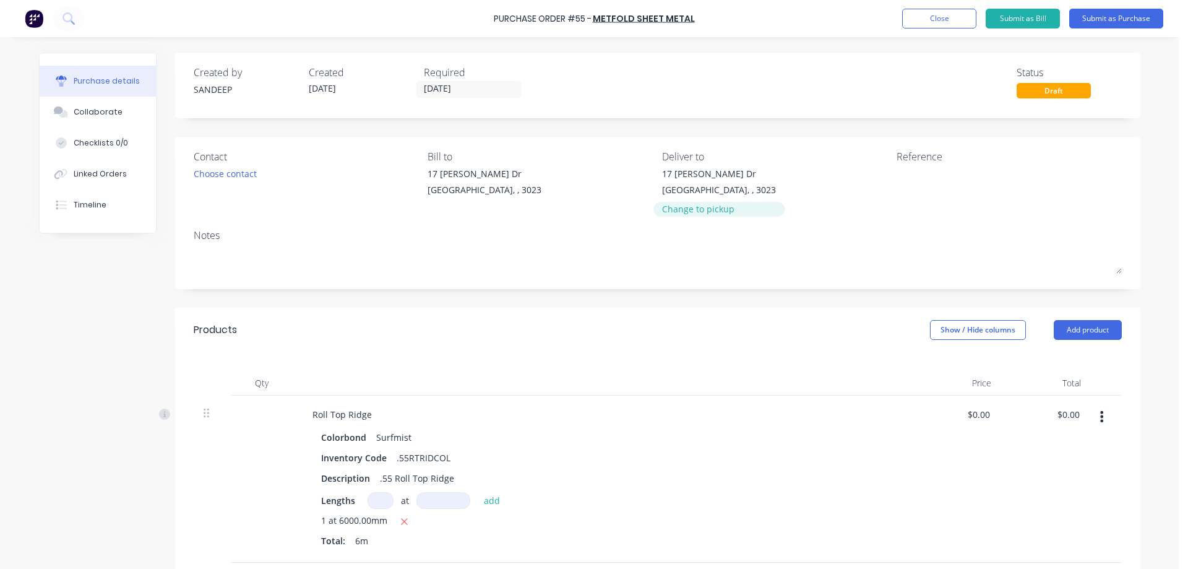
click at [668, 208] on div "Change to pickup" at bounding box center [719, 208] width 114 height 13
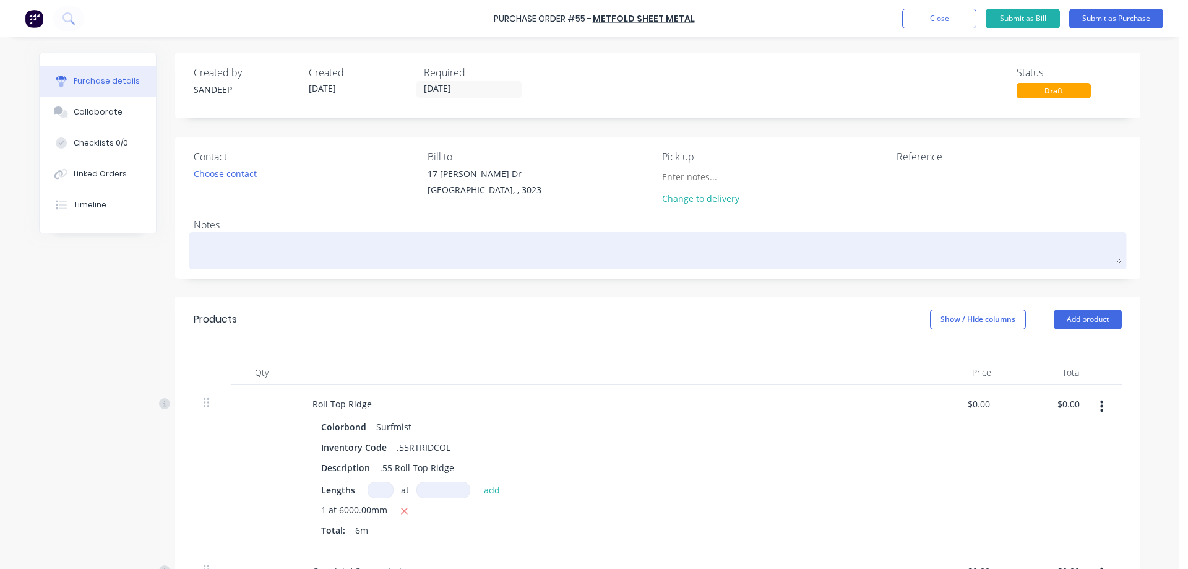
click at [322, 251] on textarea at bounding box center [658, 249] width 928 height 28
type textarea "x"
type textarea "T"
type textarea "x"
type textarea "To"
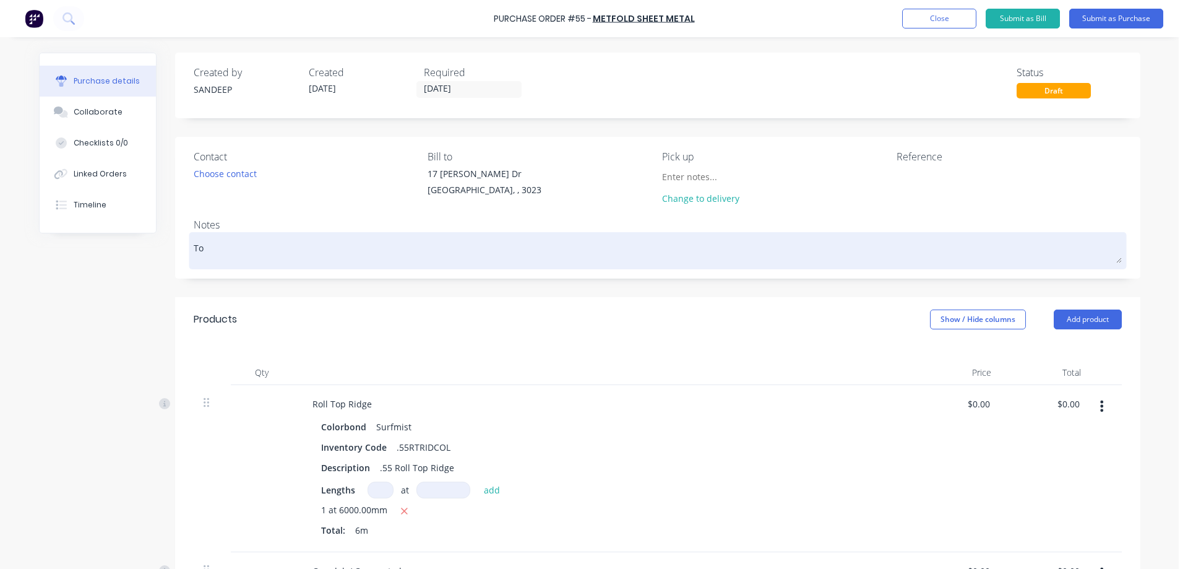
type textarea "x"
type textarea "Tom"
type textarea "x"
type textarea "Tomo"
type textarea "x"
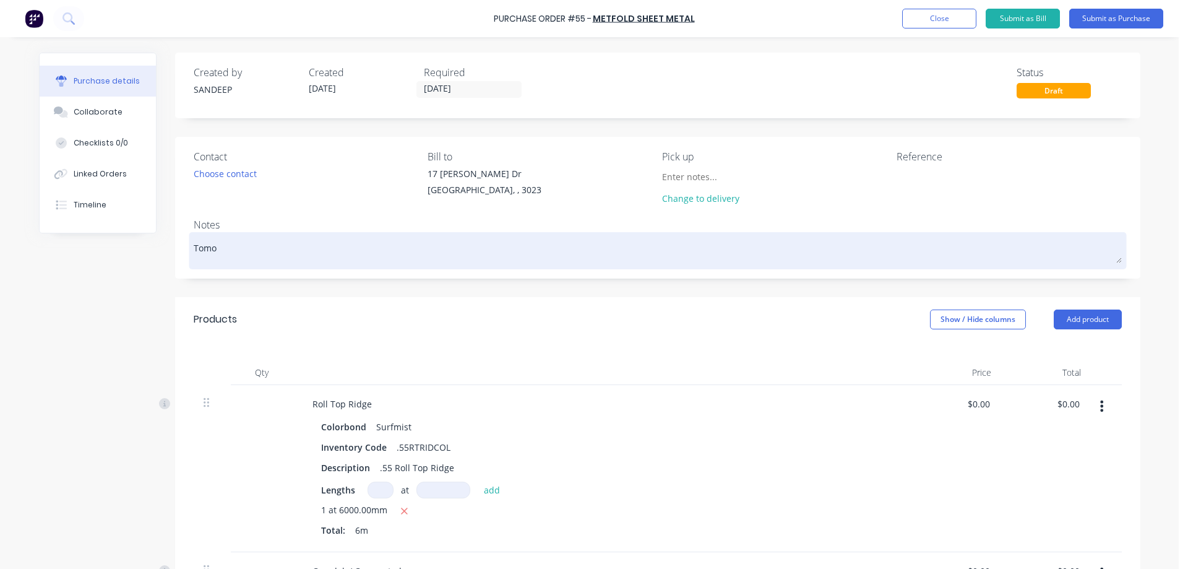
type textarea "Tomor"
type textarea "x"
type textarea "Tomorr"
type textarea "x"
type textarea "Tomorro"
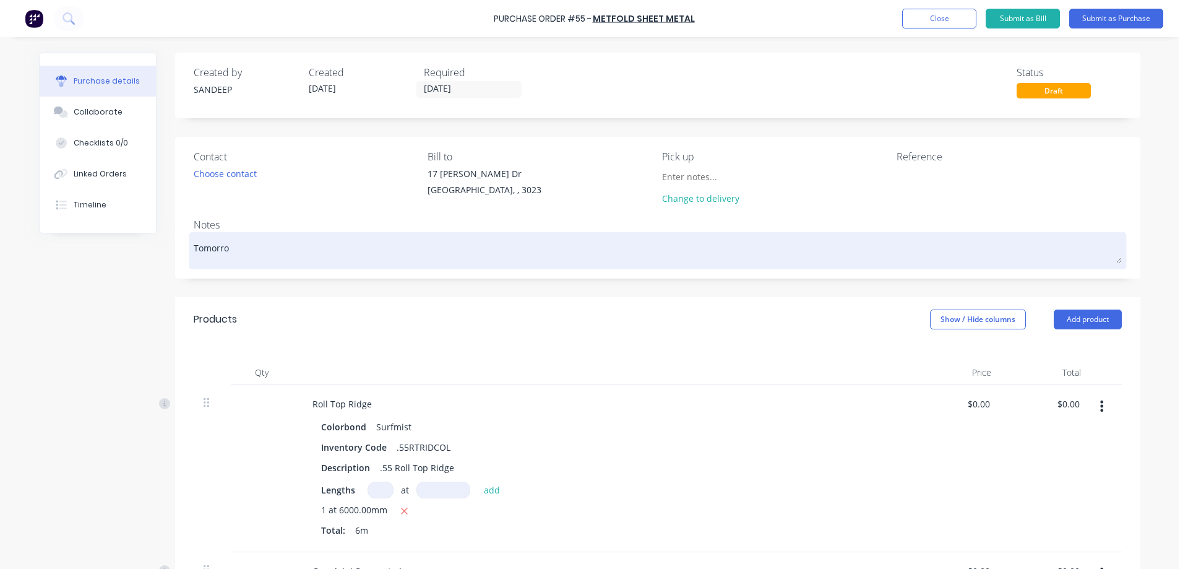
type textarea "x"
type textarea "Tomorrow"
type textarea "x"
type textarea "Tomorrow"
type textarea "x"
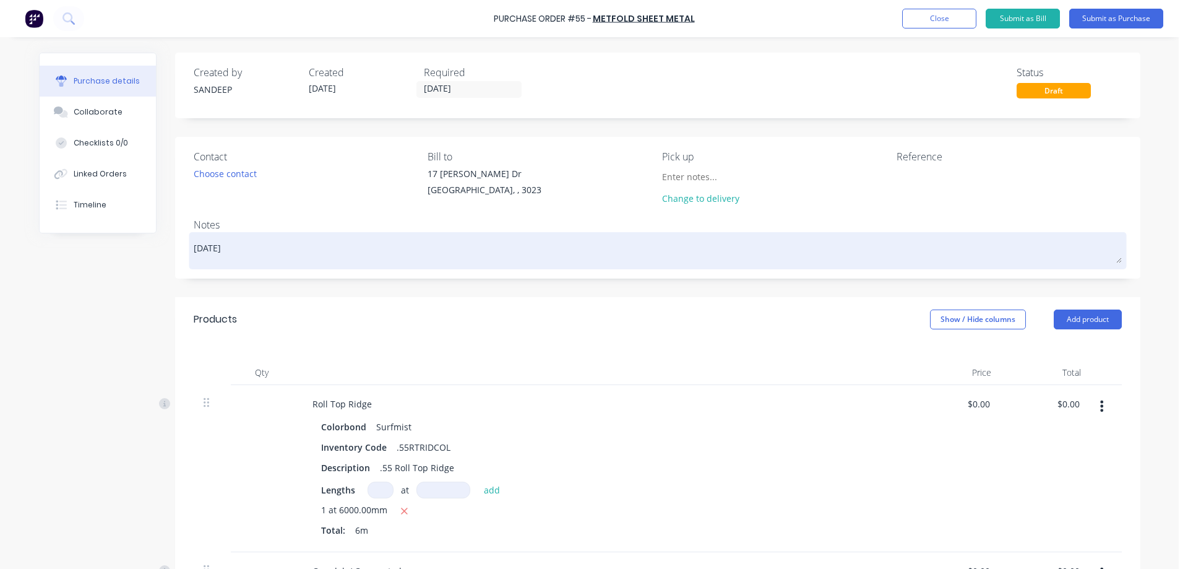
type textarea "Tomorrow M"
type textarea "x"
type textarea "Tomorrow"
type textarea "x"
type textarea "Tomorrow 7"
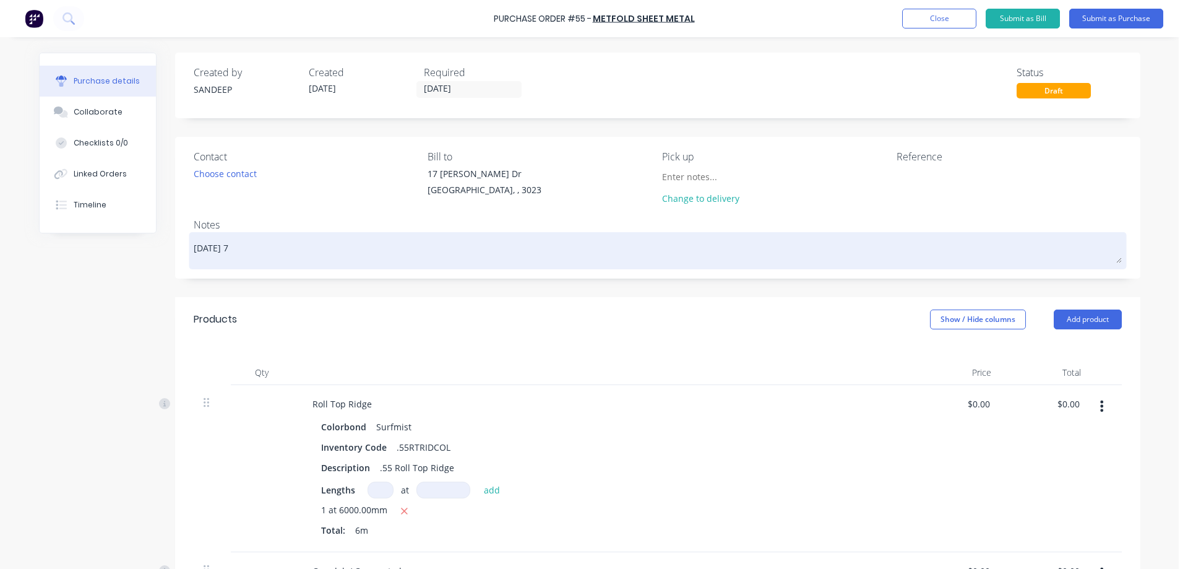
type textarea "x"
type textarea "Tomorrow 7A"
type textarea "x"
type textarea "Tomorrow 7AM"
type textarea "x"
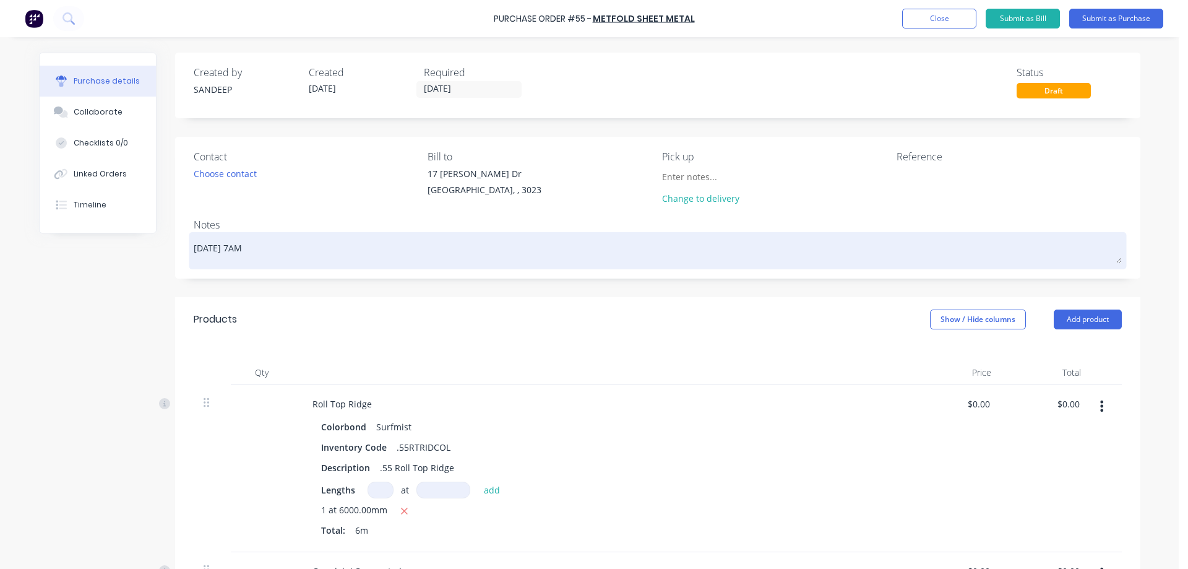
type textarea "Tomorrow 7AM"
type textarea "x"
type textarea "Tomorrow 7AM M"
type textarea "x"
type textarea "Tomorrow 7AM Me"
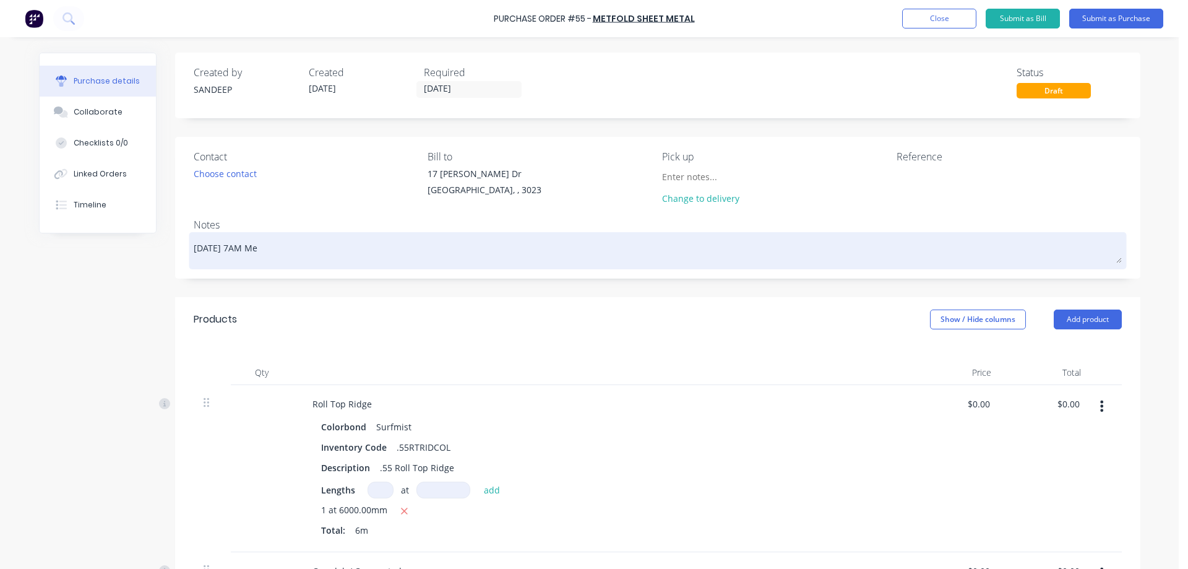
type textarea "x"
type textarea "Tomorrow 7AM M"
type textarea "x"
type textarea "Tomorrow 7AM"
type textarea "x"
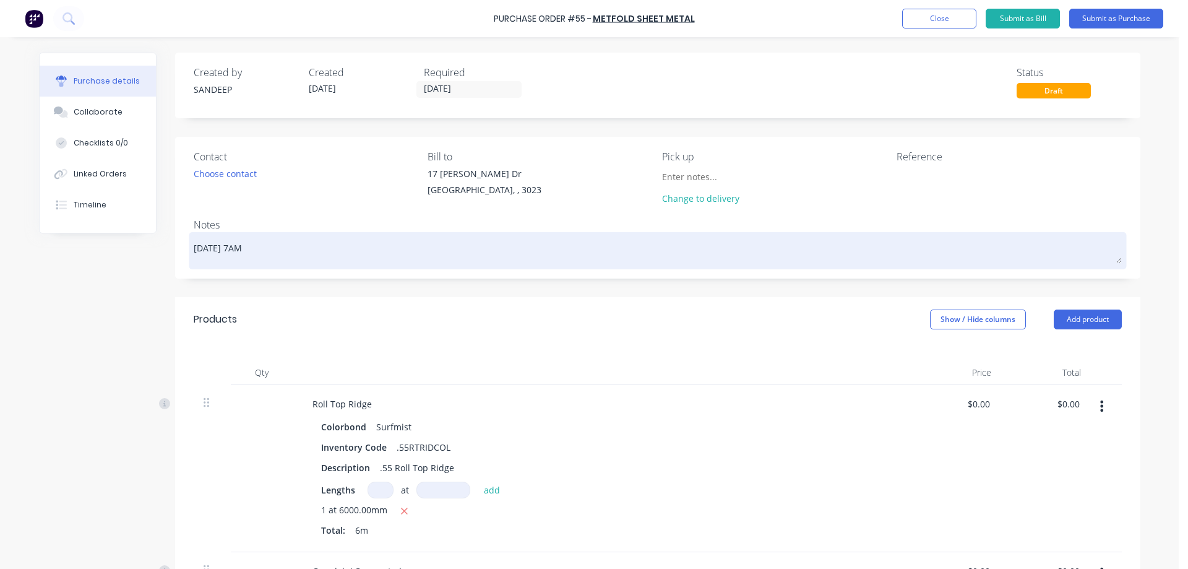
type textarea "Tomorrow 7AM P"
type textarea "x"
type textarea "Tomorrow 7AM Pi"
type textarea "x"
type textarea "Tomorrow 7AM Pic"
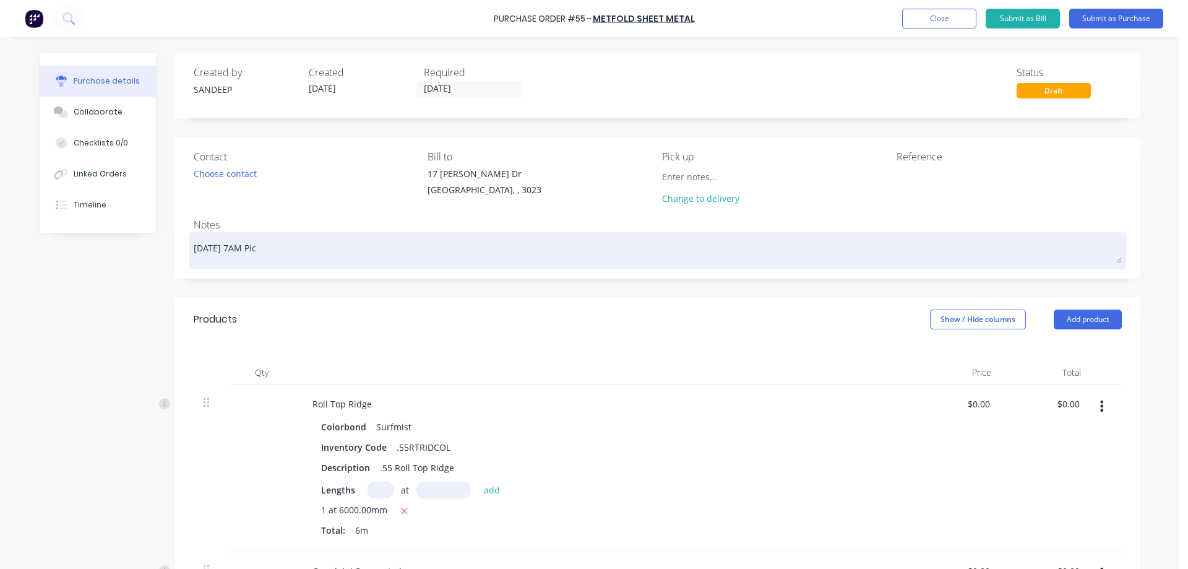
type textarea "x"
type textarea "Tomorrow 7AM Pick"
type textarea "x"
type textarea "Tomorrow 7AM Picku"
type textarea "x"
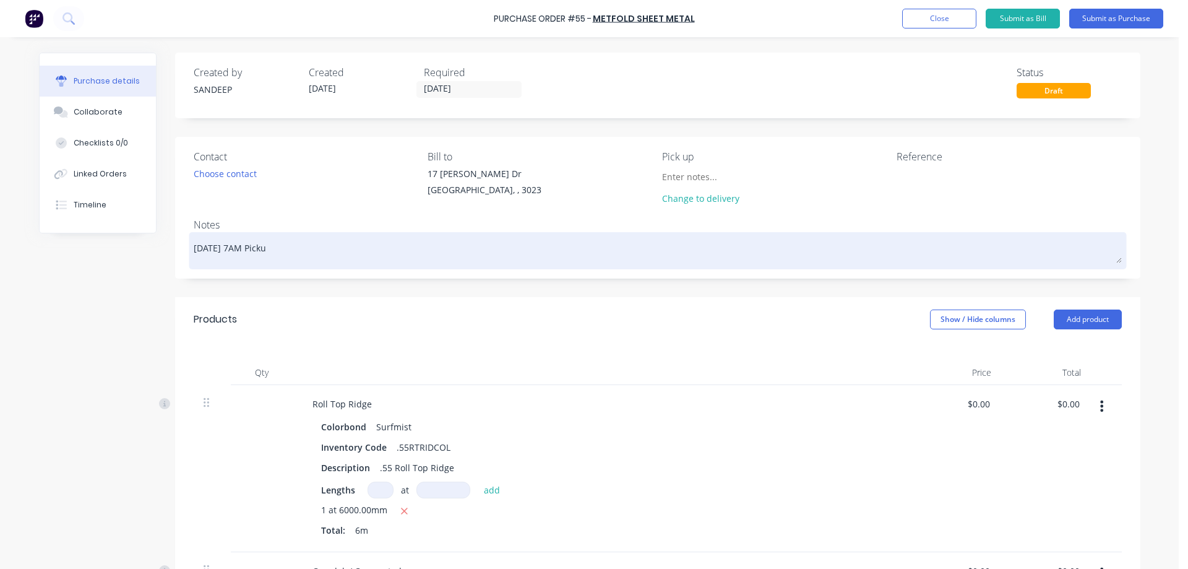
type textarea "Tomorrow 7AM Pickup"
type textarea "x"
type textarea "Tomorrow 7AM Pickup"
type textarea "x"
type textarea "Tomorrow 7AM Pickup f"
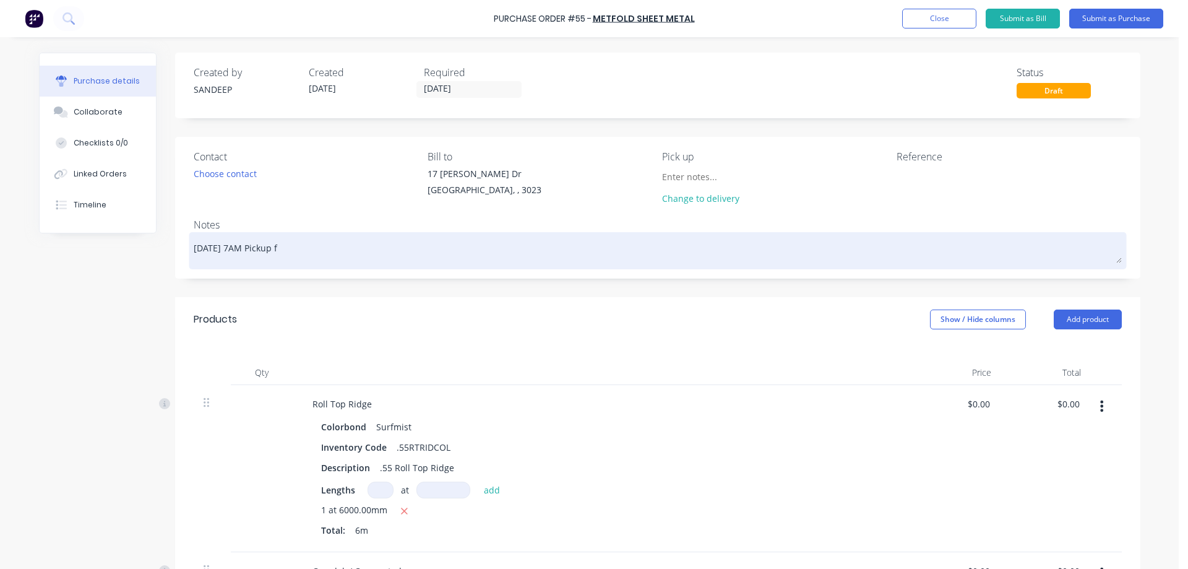
type textarea "x"
type textarea "Tomorrow 7AM Pickup fr"
type textarea "x"
type textarea "Tomorrow 7AM Pickup fro"
type textarea "x"
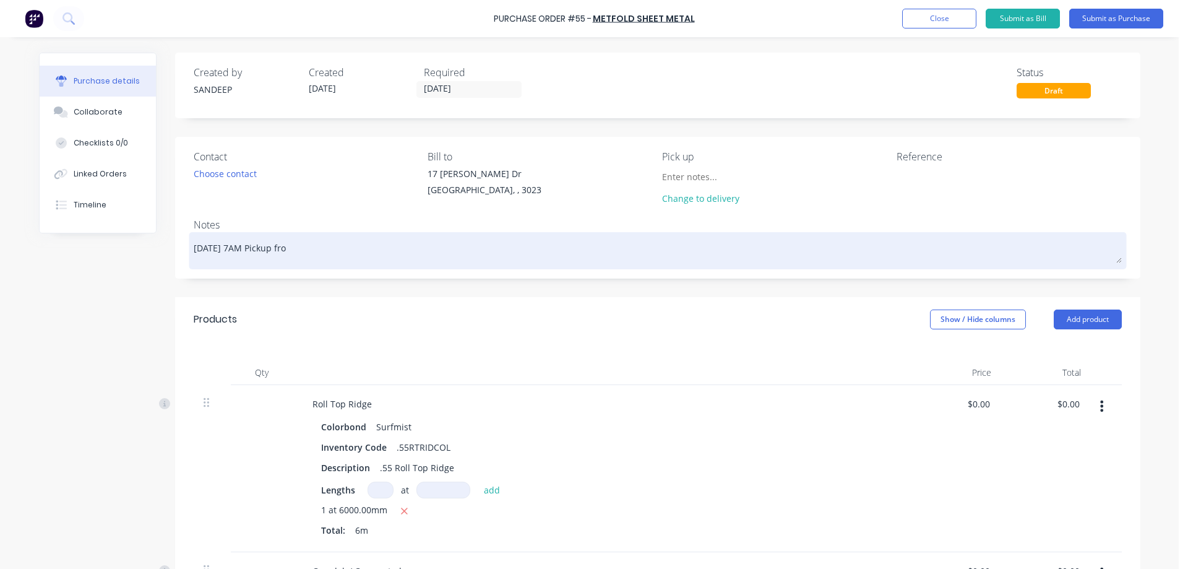
type textarea "Tomorrow 7AM Pickup from"
type textarea "x"
type textarea "Tomorrow 7AM Pickup from"
type textarea "x"
type textarea "Tomorrow 7AM Pickup from M"
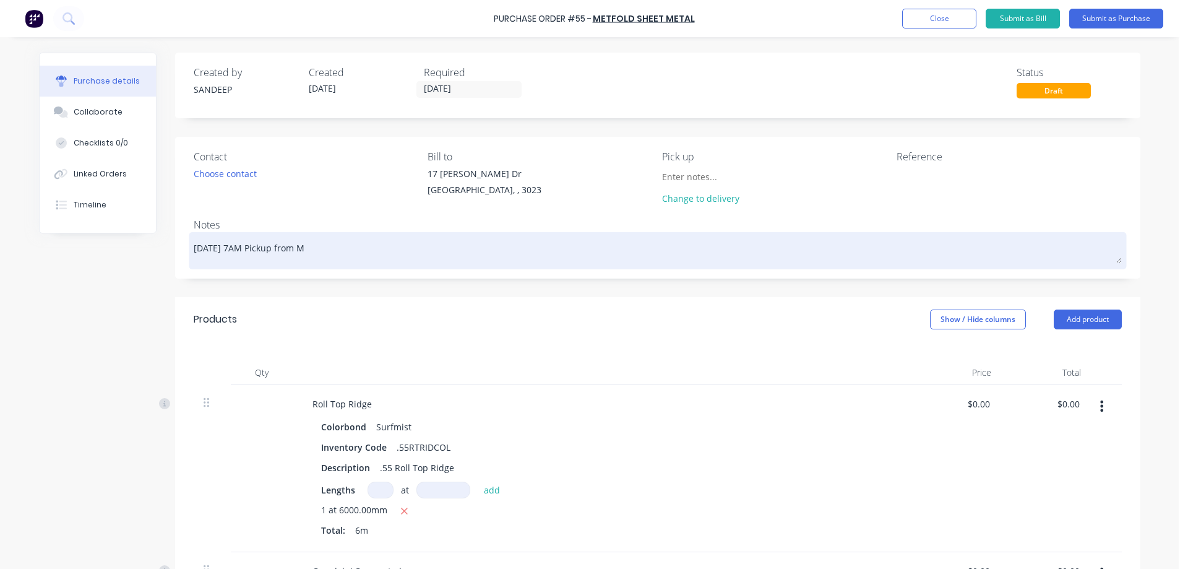
type textarea "x"
type textarea "Tomorrow 7AM Pickup from Me"
type textarea "x"
type textarea "Tomorrow 7AM Pickup from Met"
type textarea "x"
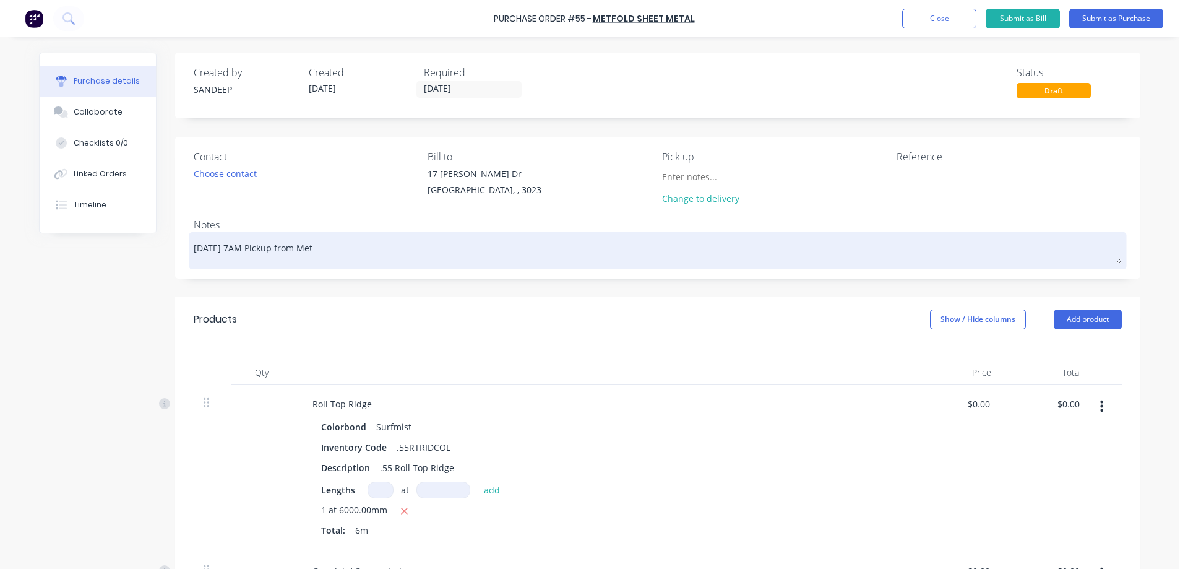
type textarea "Tomorrow 7AM Pickup from Metr"
type textarea "x"
type textarea "Tomorrow 7AM Pickup from Metro"
type textarea "x"
type textarea "Tomorrow 7AM Pickup from Metrol"
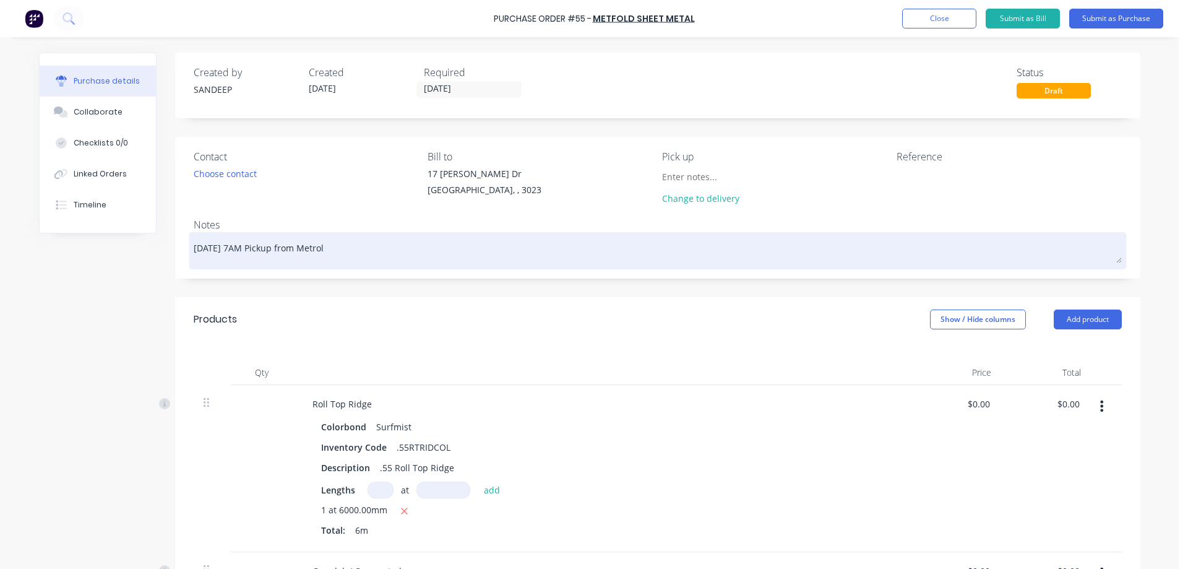
type textarea "x"
type textarea "Tomorrow 7AM Pickup from Metroll"
type textarea "x"
type textarea "Tomorrow 7AM Pickup from Metroll"
type textarea "x"
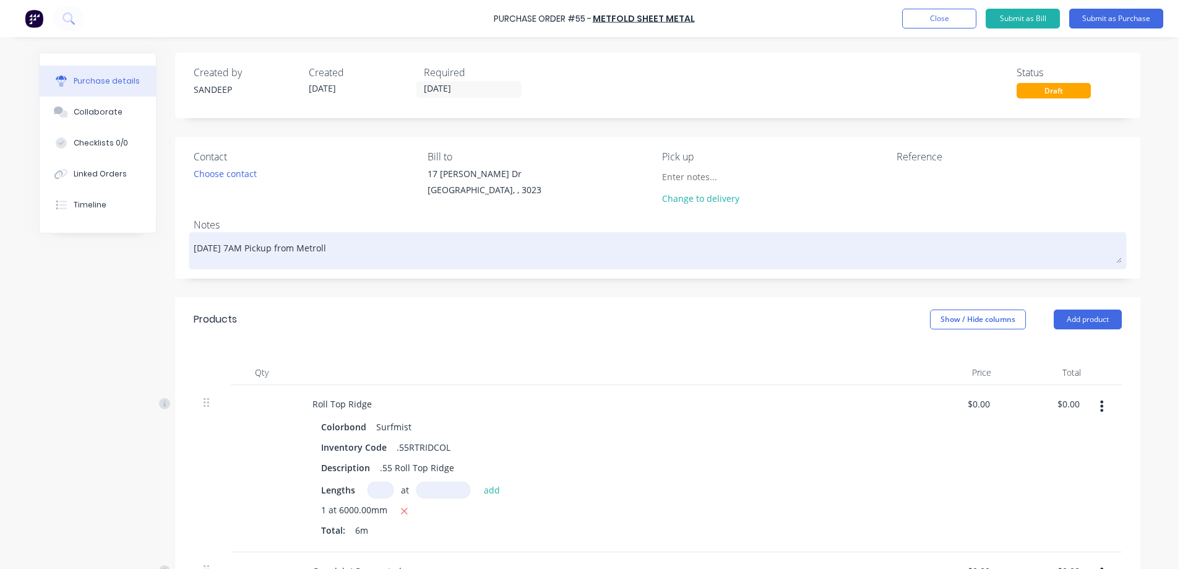
type textarea "Tomorrow 7AM Pickup from Metroll p"
type textarea "x"
type textarea "Tomorrow 7AM Pickup from Metroll pl"
type textarea "x"
type textarea "Tomorrow 7AM Pickup from Metroll ple"
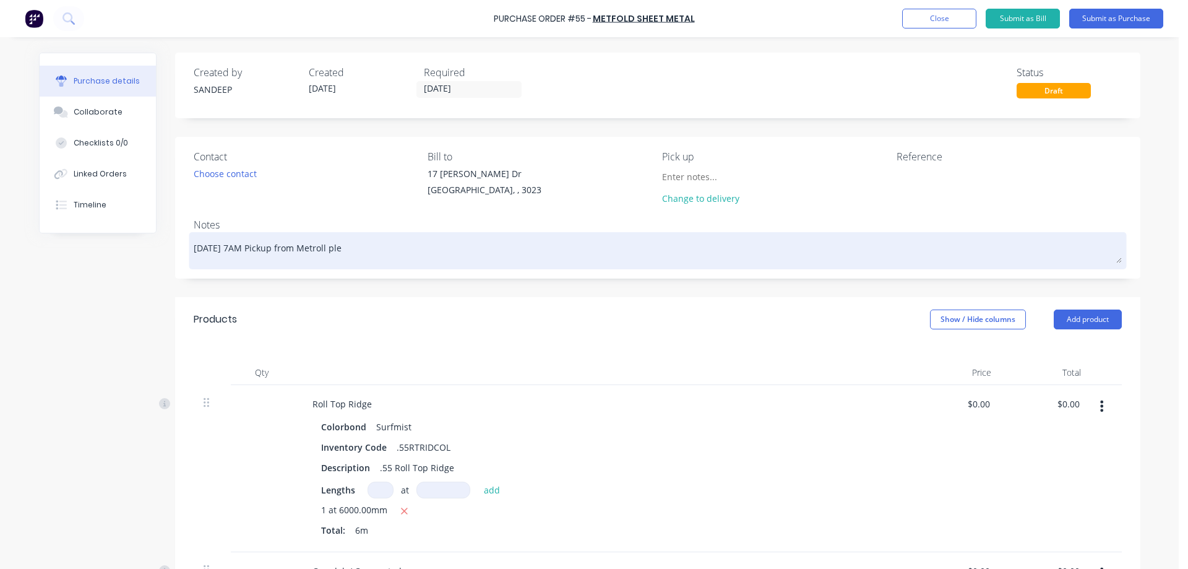
type textarea "x"
type textarea "Tomorrow 7AM Pickup from Metroll plea"
type textarea "x"
type textarea "Tomorrow 7AM Pickup from Metroll pleas"
type textarea "x"
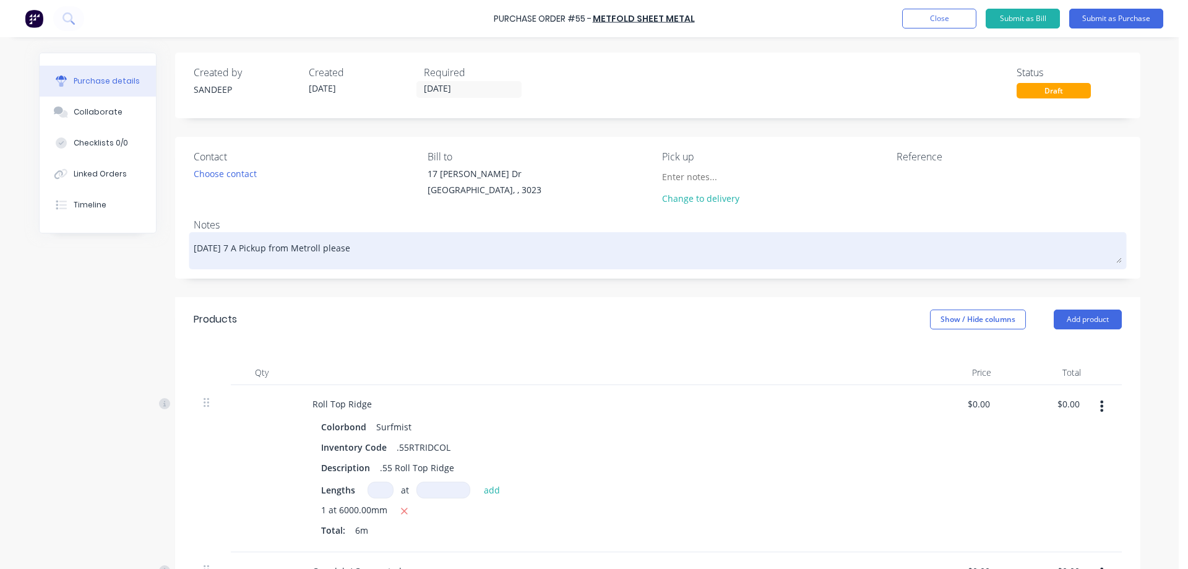
type textarea "Tomorrow 7 AM Pickup from Metroll please"
type textarea "x"
type textarea "Tomorrow 7 AM Pickup from Metroll, please"
type textarea "x"
type textarea "Tomorrow, 7 AM Pickup from Metroll, please"
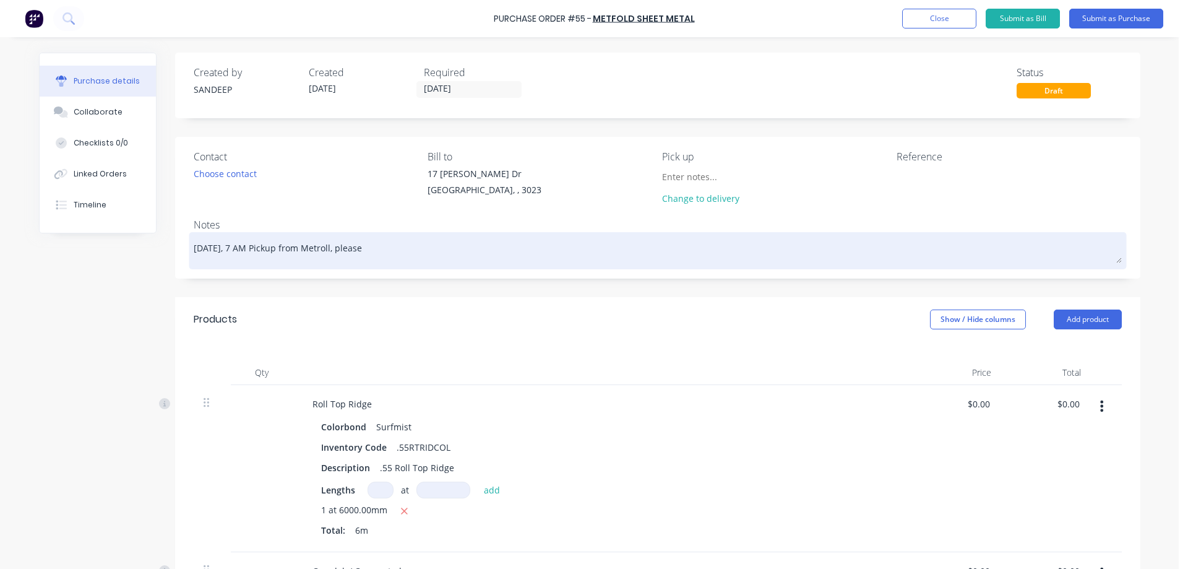
type textarea "x"
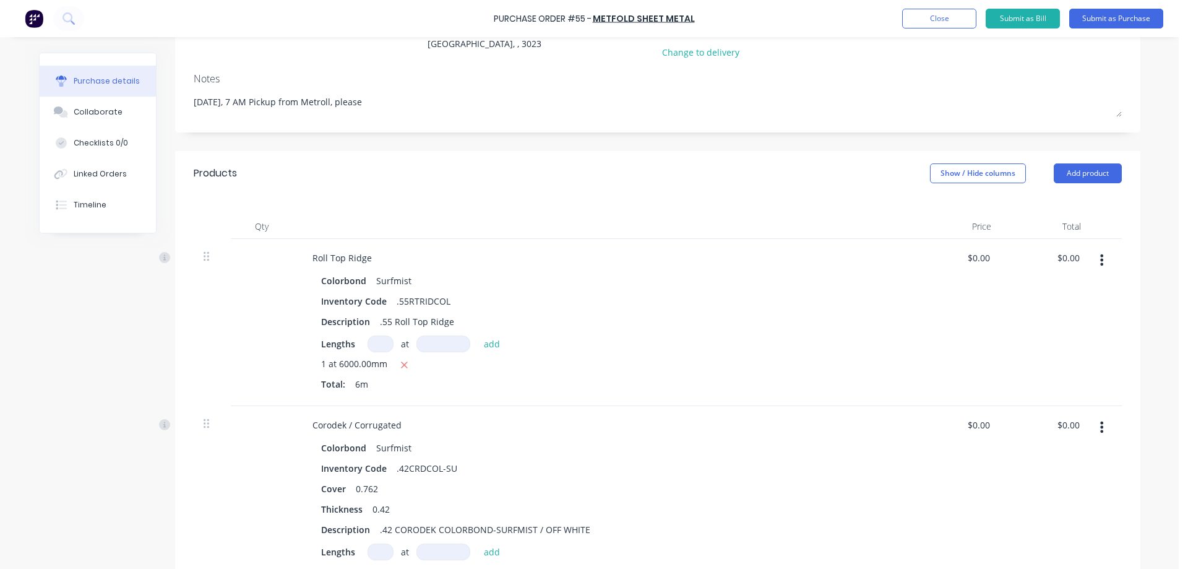
scroll to position [248, 0]
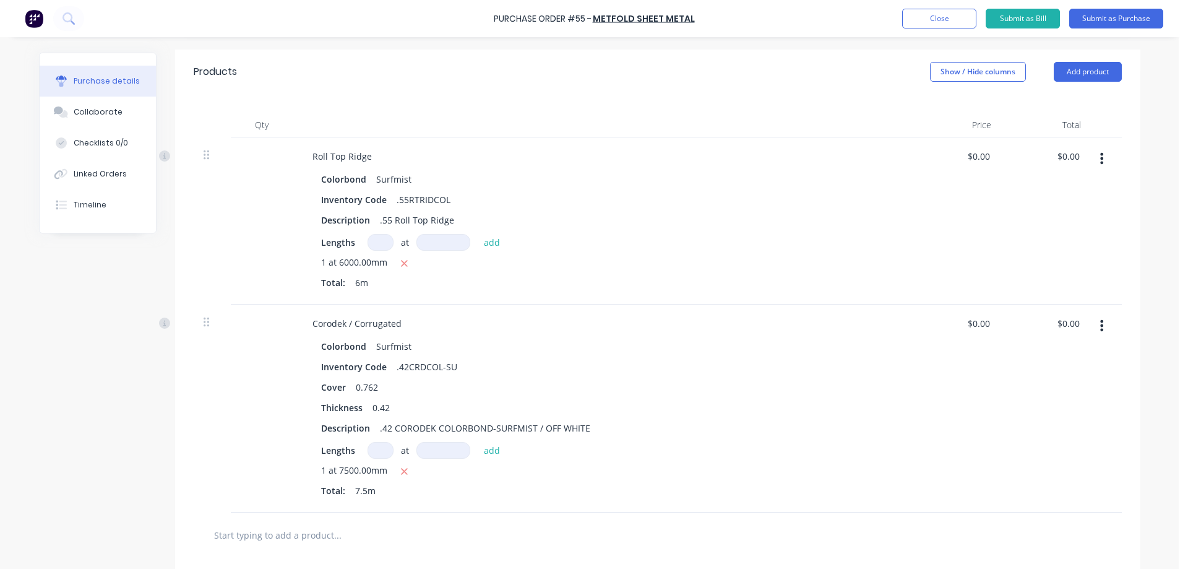
type textarea "Tomorrow, 7 AM Pickup from Metroll, please"
type textarea "x"
type textarea "Tomorrow, 7 AM Pickup from Metroll, please"
type textarea "x"
type input "0.00"
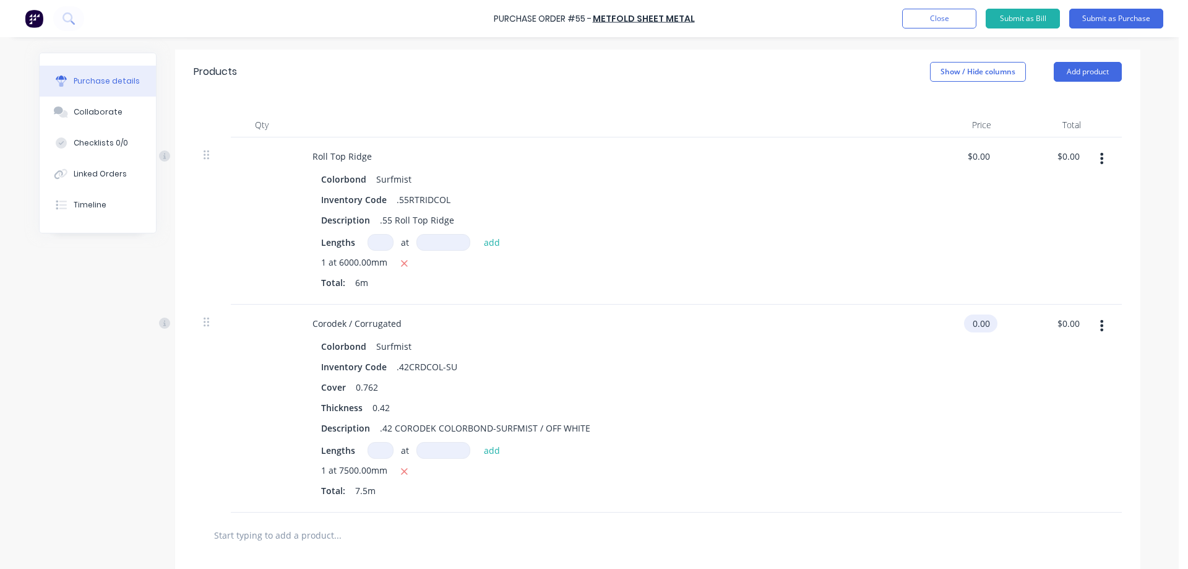
click at [979, 324] on input "0.00" at bounding box center [978, 323] width 28 height 18
click at [979, 324] on input "0.00" at bounding box center [981, 323] width 24 height 18
type textarea "x"
click at [979, 324] on input "0.00" at bounding box center [981, 323] width 24 height 18
type input "13"
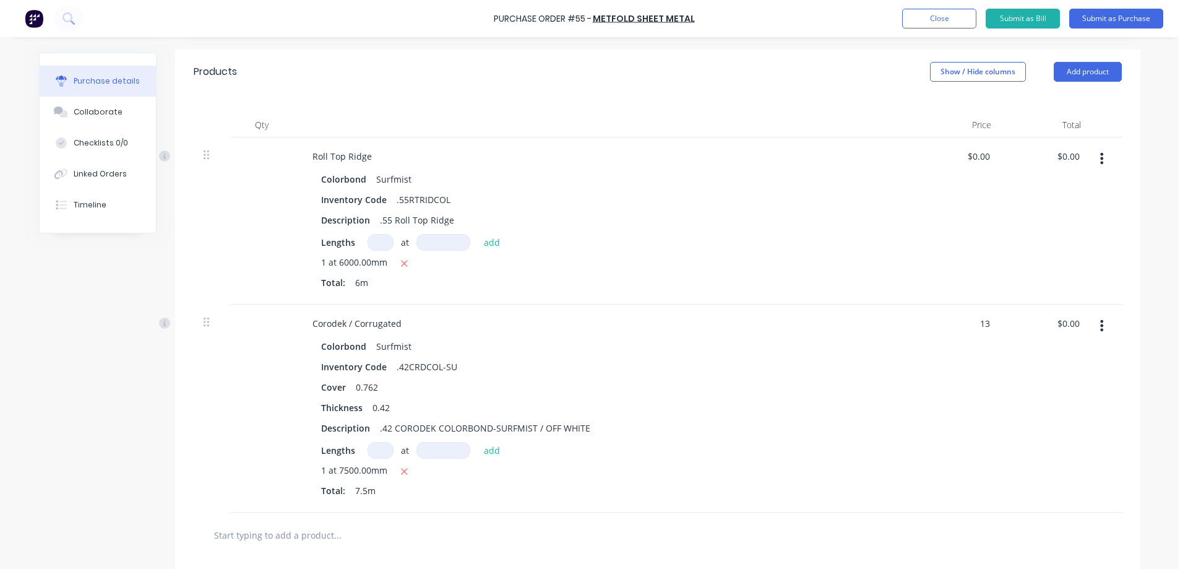
type textarea "x"
type input "$13.00"
type input "$97.50"
click at [943, 388] on div "$13.00 13" at bounding box center [957, 409] width 90 height 208
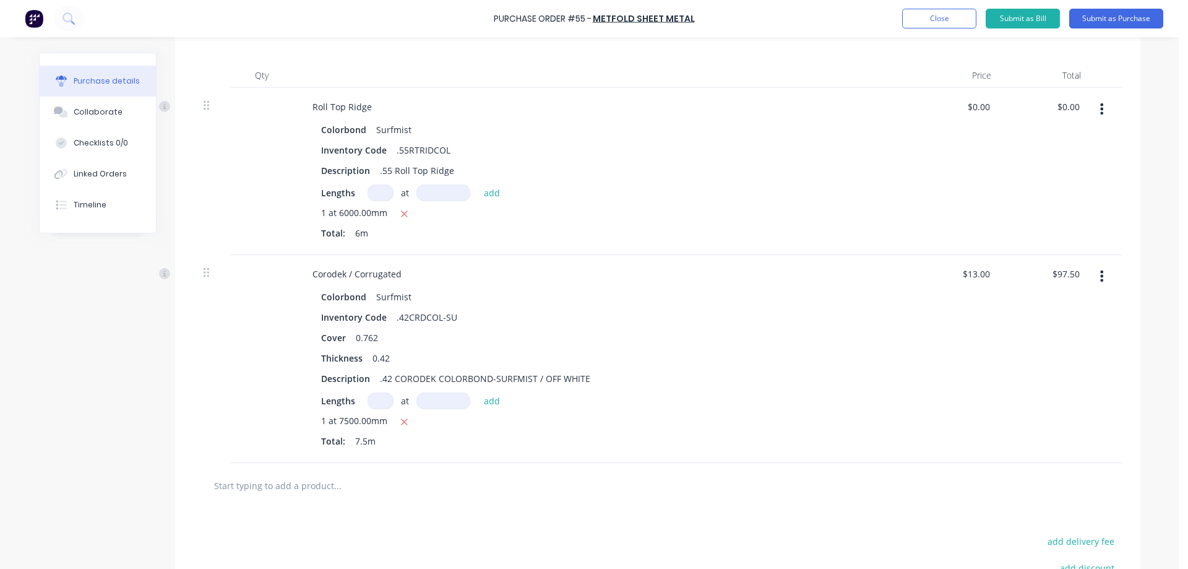
scroll to position [205, 0]
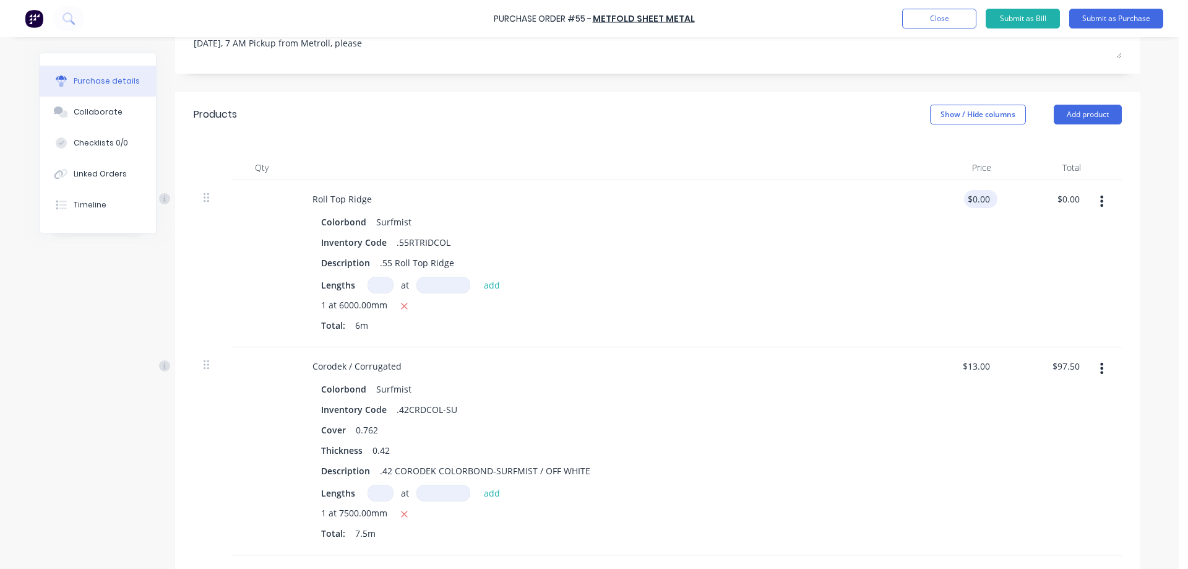
type textarea "x"
type input "0.00"
click at [974, 190] on input "0.00" at bounding box center [981, 199] width 24 height 18
type textarea "x"
click at [974, 190] on input "0.00" at bounding box center [981, 199] width 24 height 18
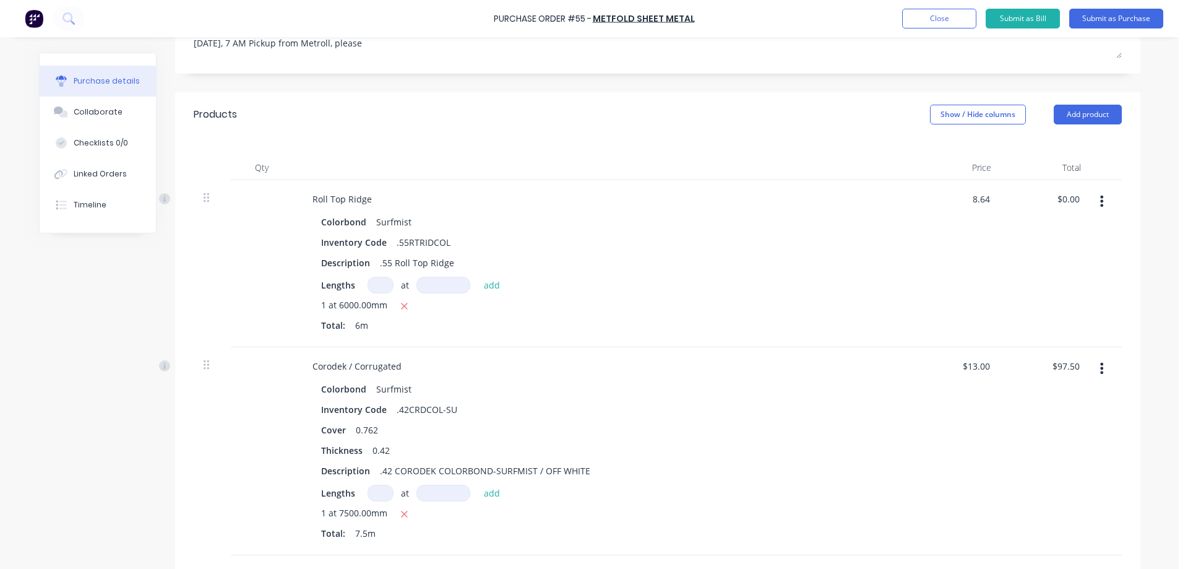
type input "8.64"
type textarea "x"
type input "$8.64"
type input "$51.84"
click at [941, 248] on div "$8.64 $8.64" at bounding box center [957, 263] width 90 height 167
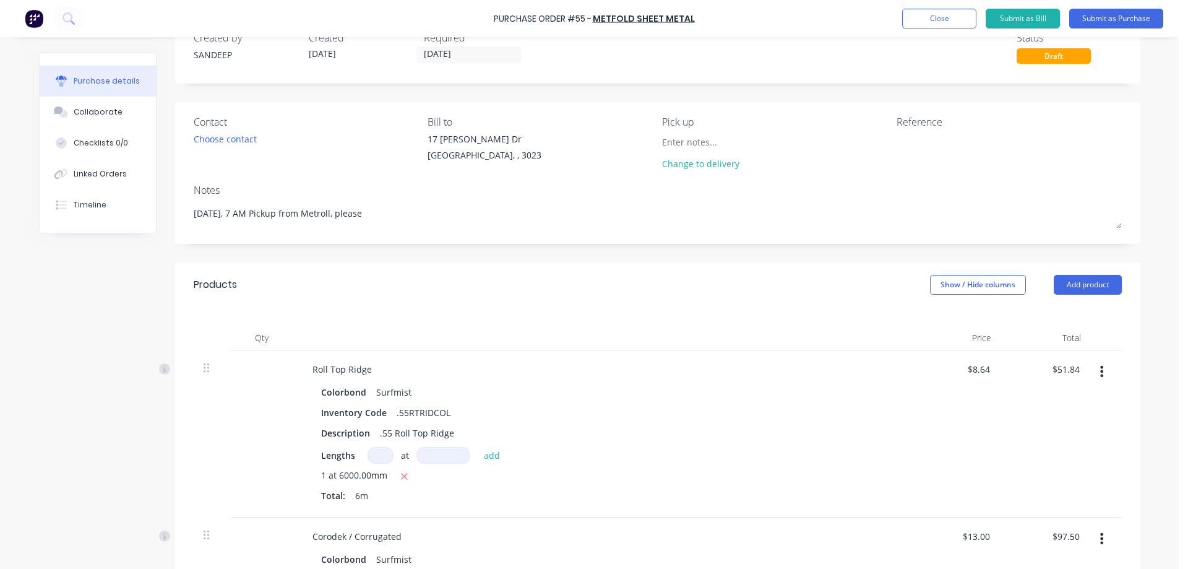
scroll to position [19, 0]
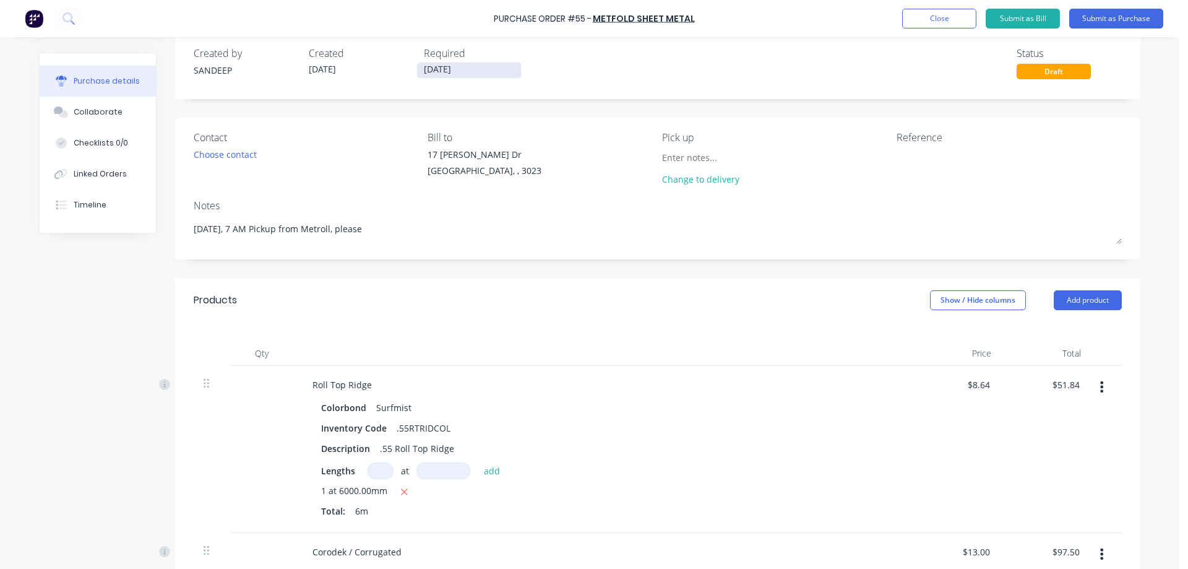
click at [447, 74] on input "12/10/25" at bounding box center [469, 70] width 104 height 15
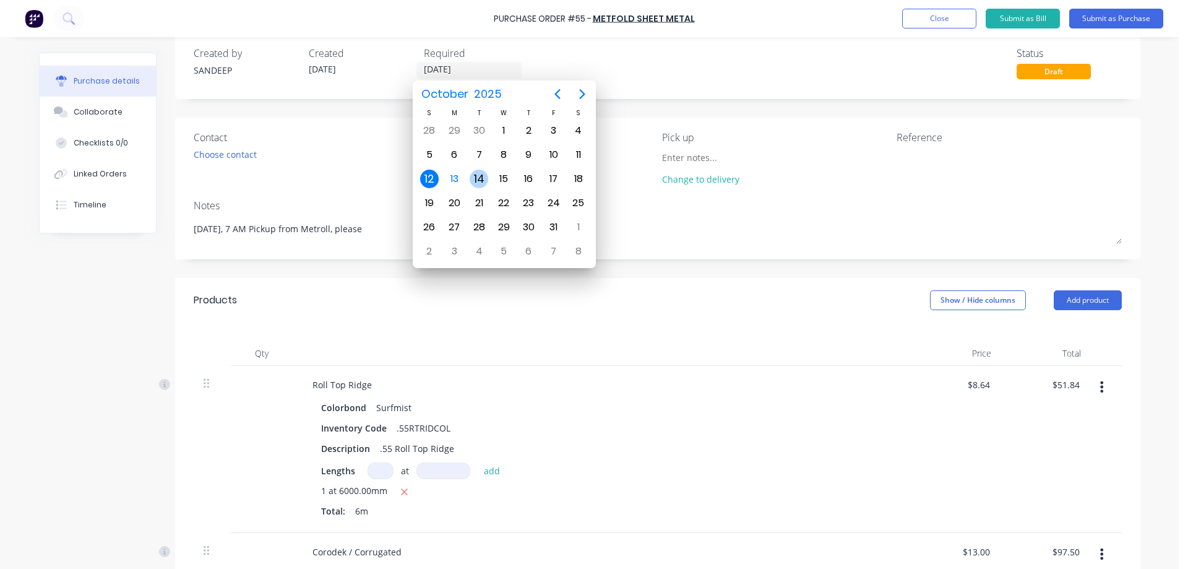
click at [478, 176] on div "14" at bounding box center [479, 179] width 19 height 19
type textarea "x"
type input "14/10/25"
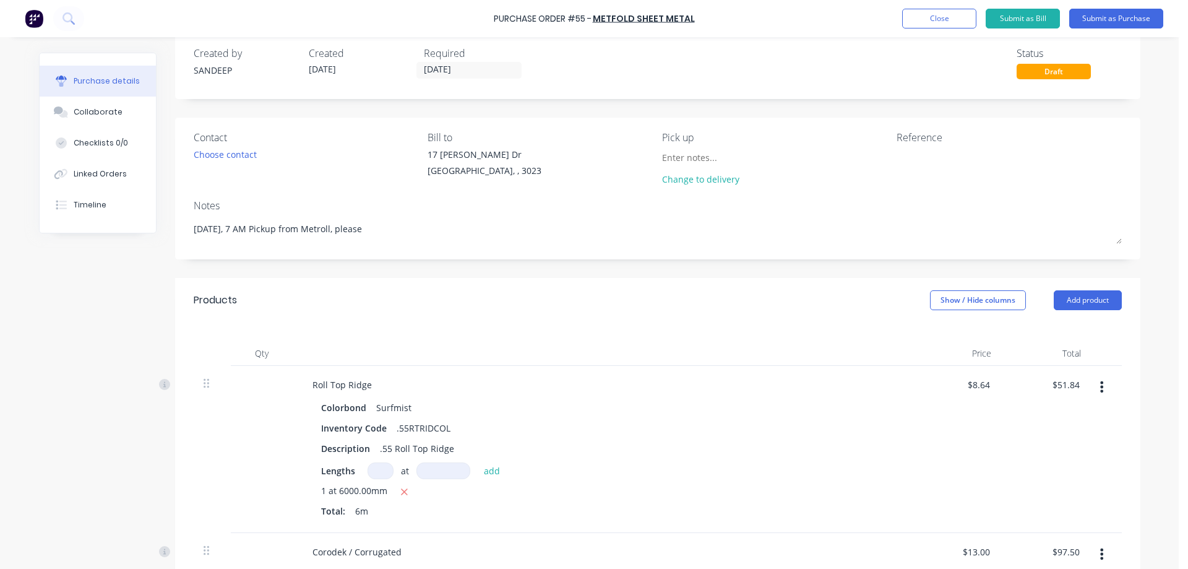
click at [497, 289] on div "Products Show / Hide columns Add product" at bounding box center [658, 300] width 966 height 45
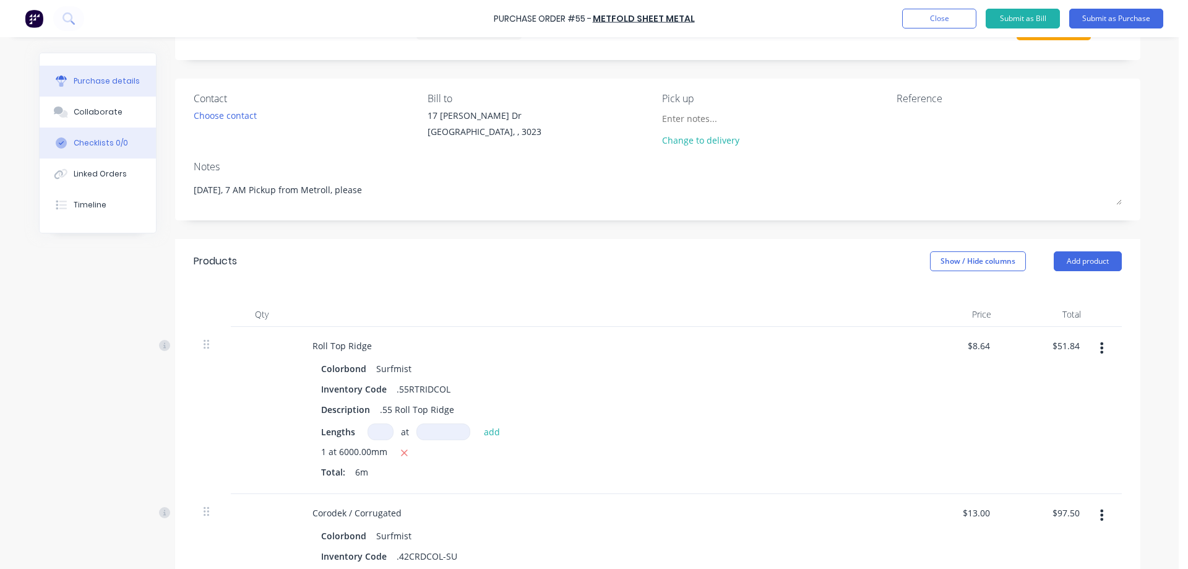
scroll to position [0, 0]
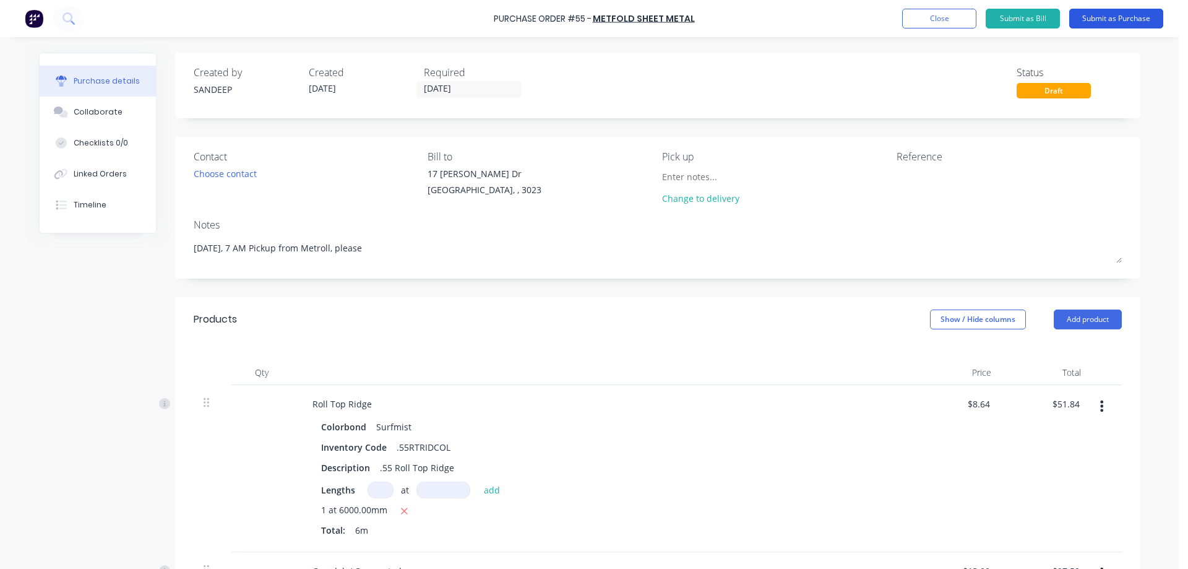
click at [1103, 19] on button "Submit as Purchase" at bounding box center [1116, 19] width 94 height 20
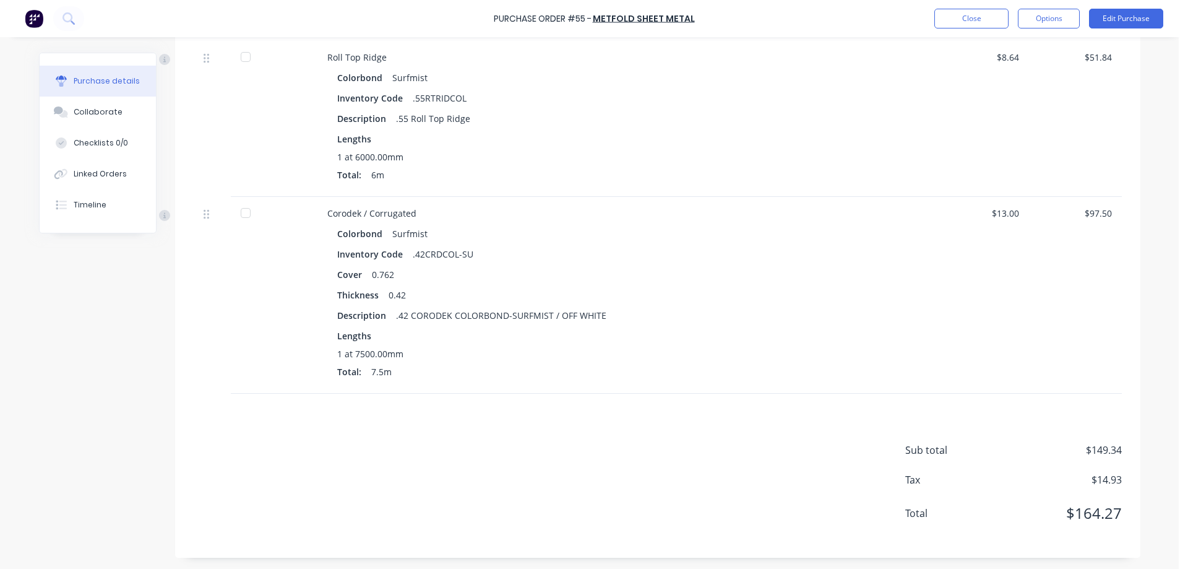
scroll to position [337, 0]
click at [1057, 20] on button "Options" at bounding box center [1049, 19] width 62 height 20
click at [1018, 46] on div "Print / Email" at bounding box center [1021, 50] width 95 height 18
click at [1003, 71] on div "With pricing" at bounding box center [1021, 75] width 95 height 18
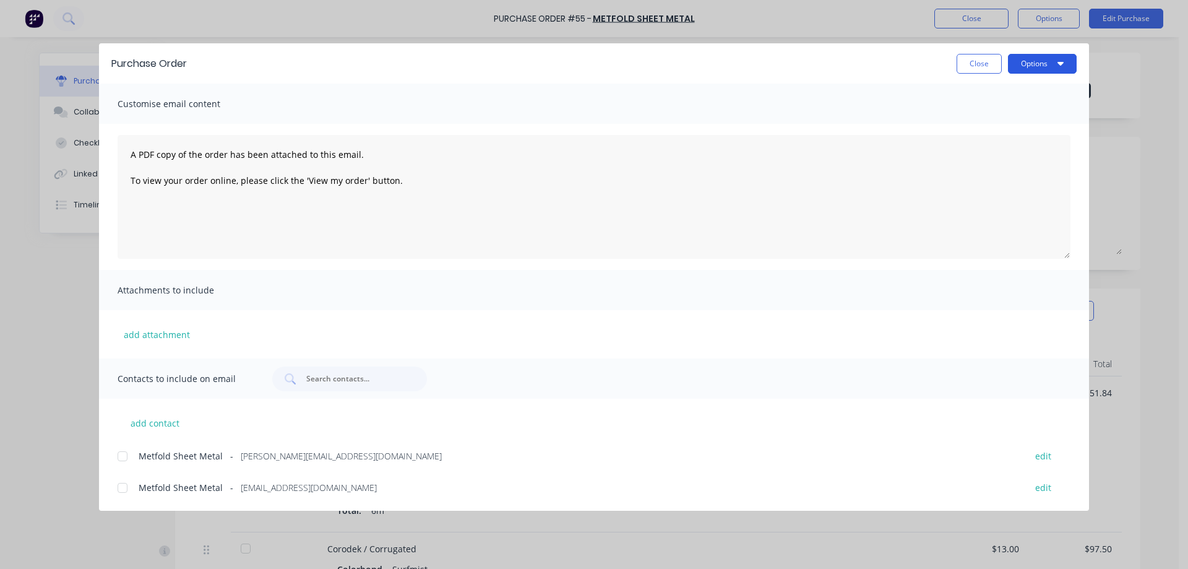
click at [1021, 58] on button "Options" at bounding box center [1042, 64] width 69 height 20
click at [166, 337] on button "add attachment" at bounding box center [157, 334] width 79 height 19
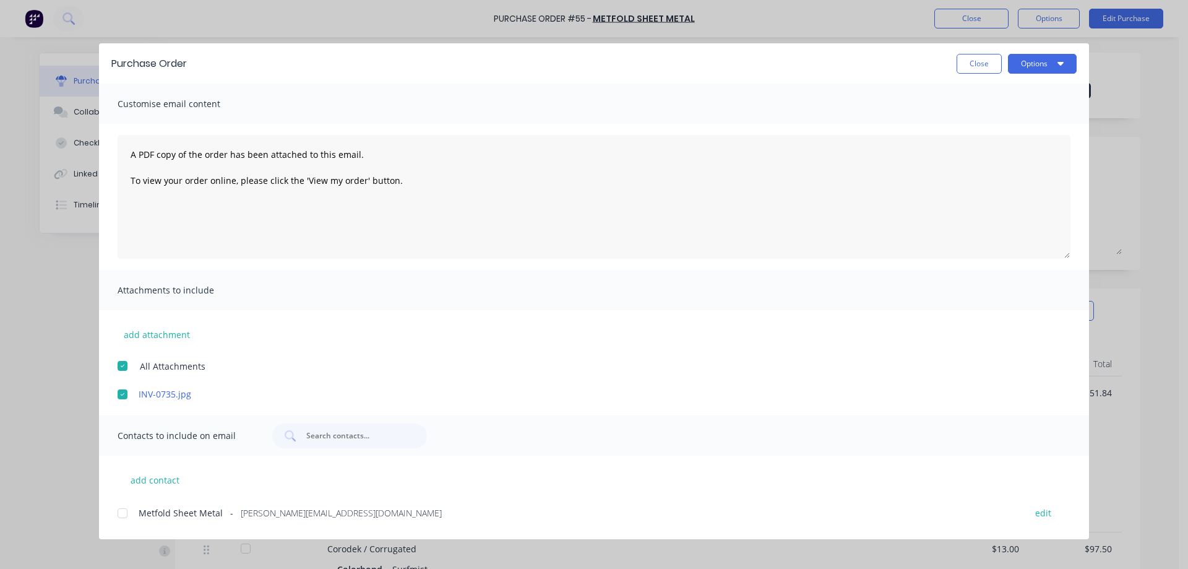
scroll to position [28, 0]
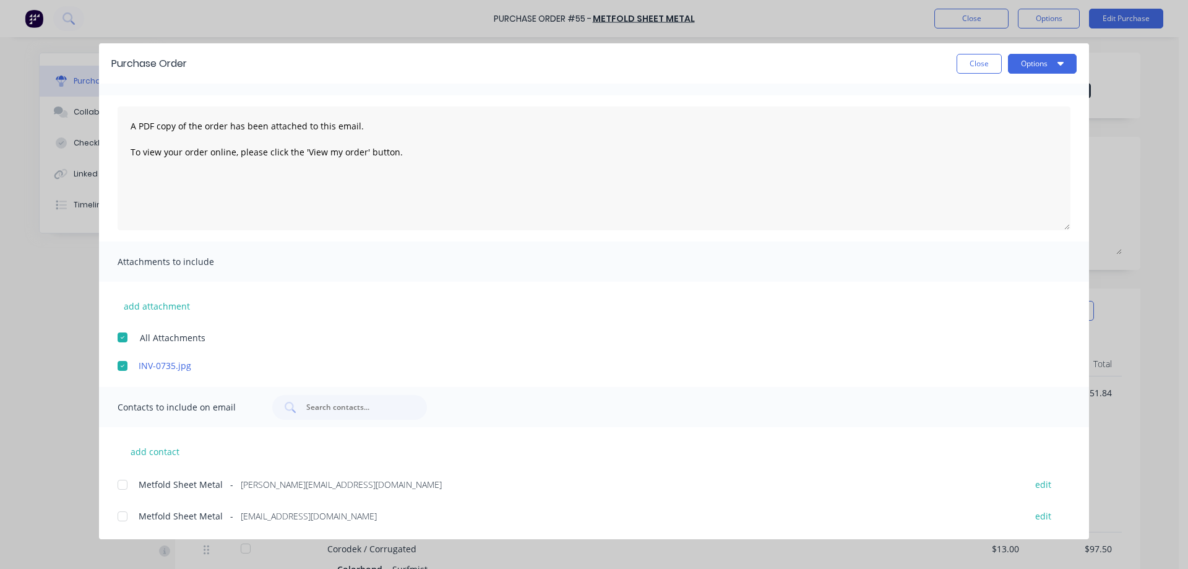
click at [124, 483] on div at bounding box center [122, 484] width 25 height 25
click at [1033, 63] on button "Options" at bounding box center [1042, 64] width 69 height 20
click at [990, 139] on div "Email" at bounding box center [1017, 145] width 95 height 18
click at [975, 67] on button "Close" at bounding box center [979, 64] width 45 height 20
type textarea "x"
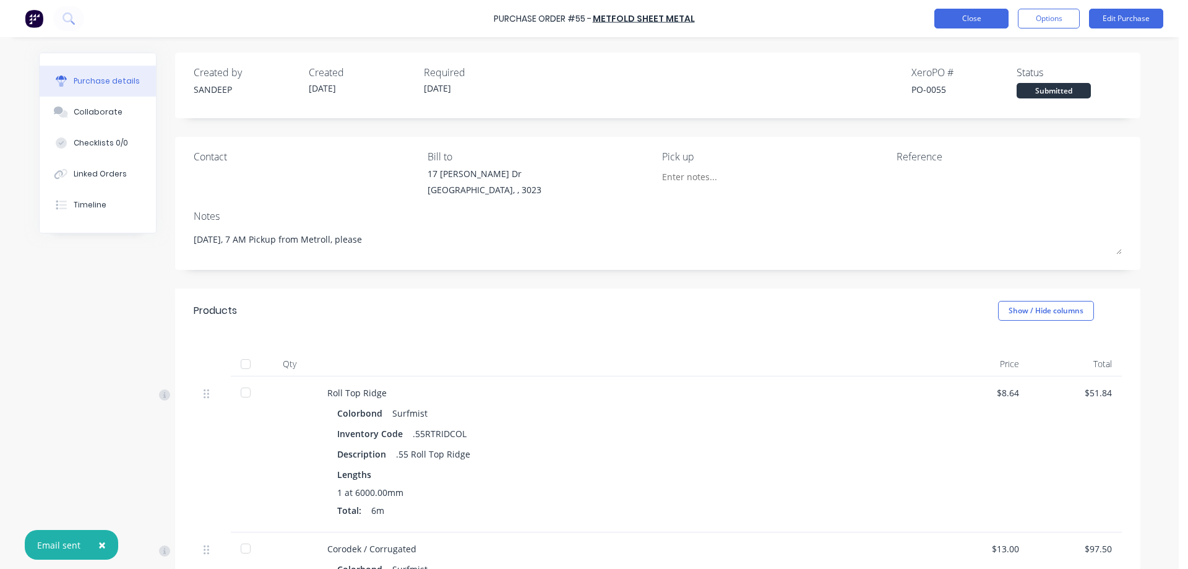
click at [966, 19] on button "Close" at bounding box center [972, 19] width 74 height 20
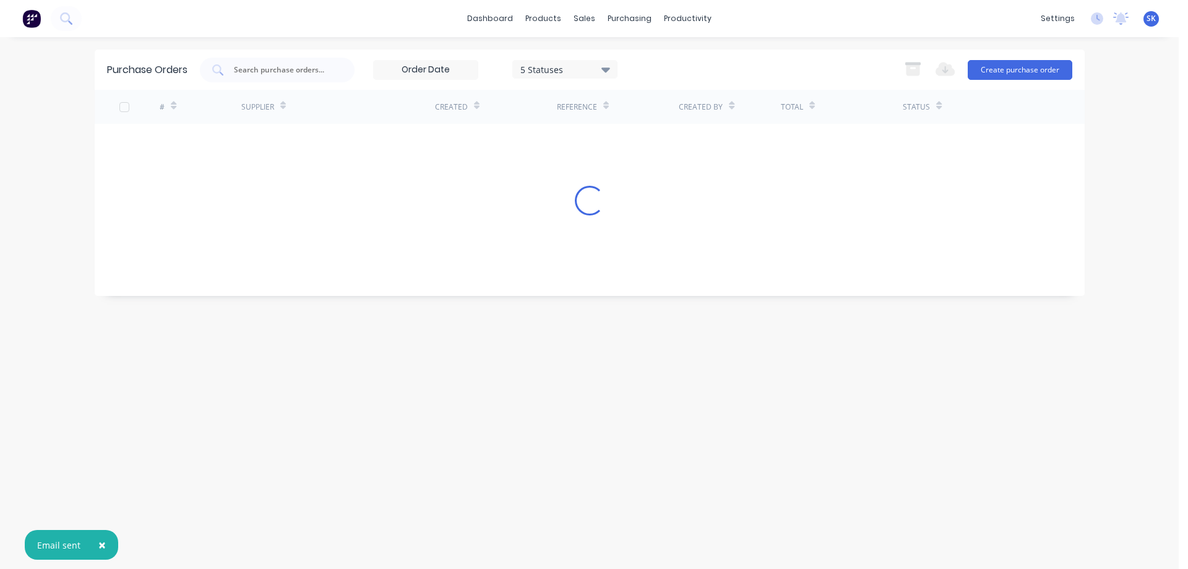
click at [30, 24] on img at bounding box center [31, 18] width 19 height 19
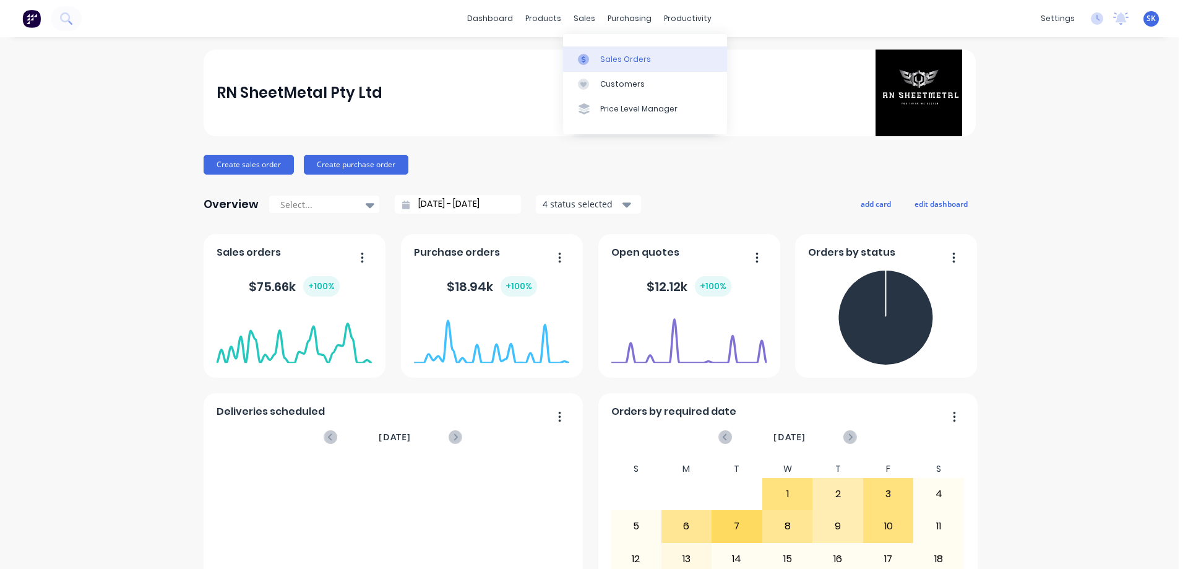
click at [608, 62] on div "Sales Orders" at bounding box center [625, 59] width 51 height 11
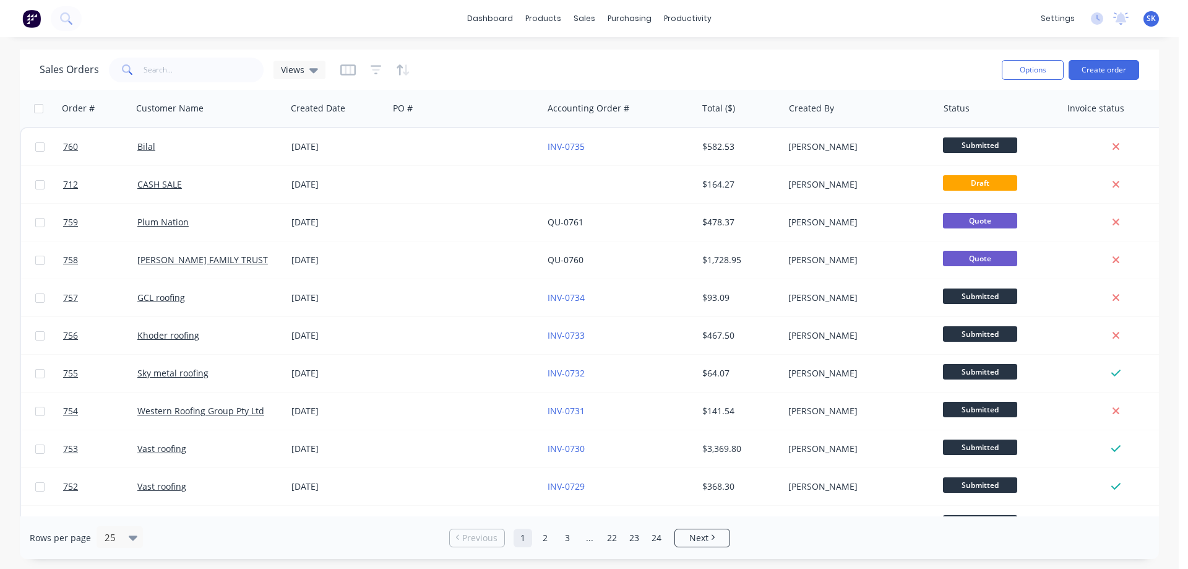
click at [28, 18] on img at bounding box center [31, 18] width 19 height 19
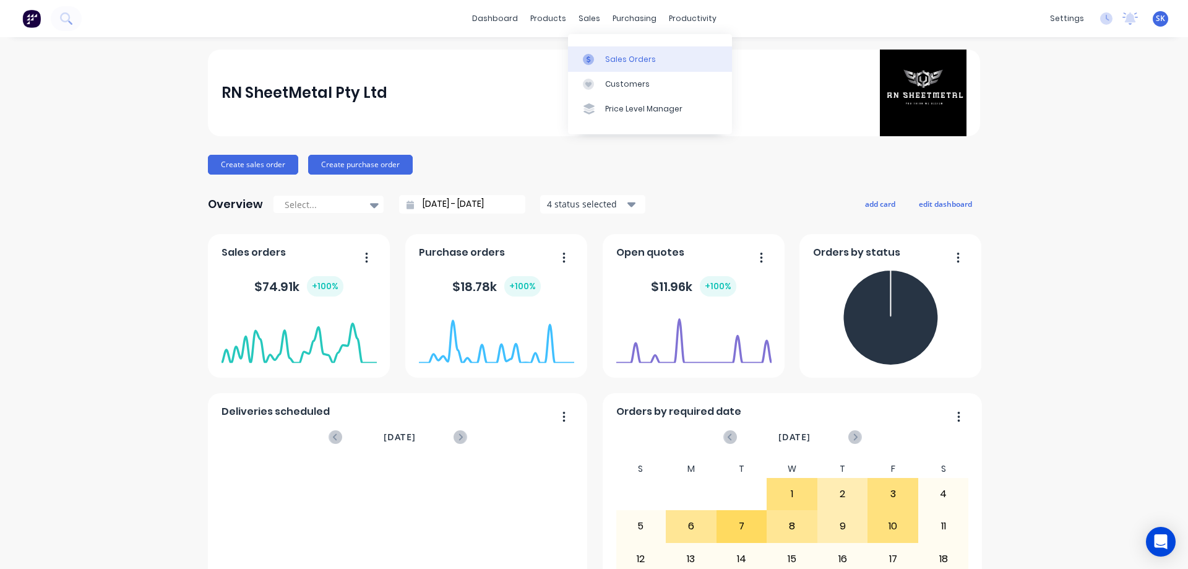
click at [605, 50] on link "Sales Orders" at bounding box center [650, 58] width 164 height 25
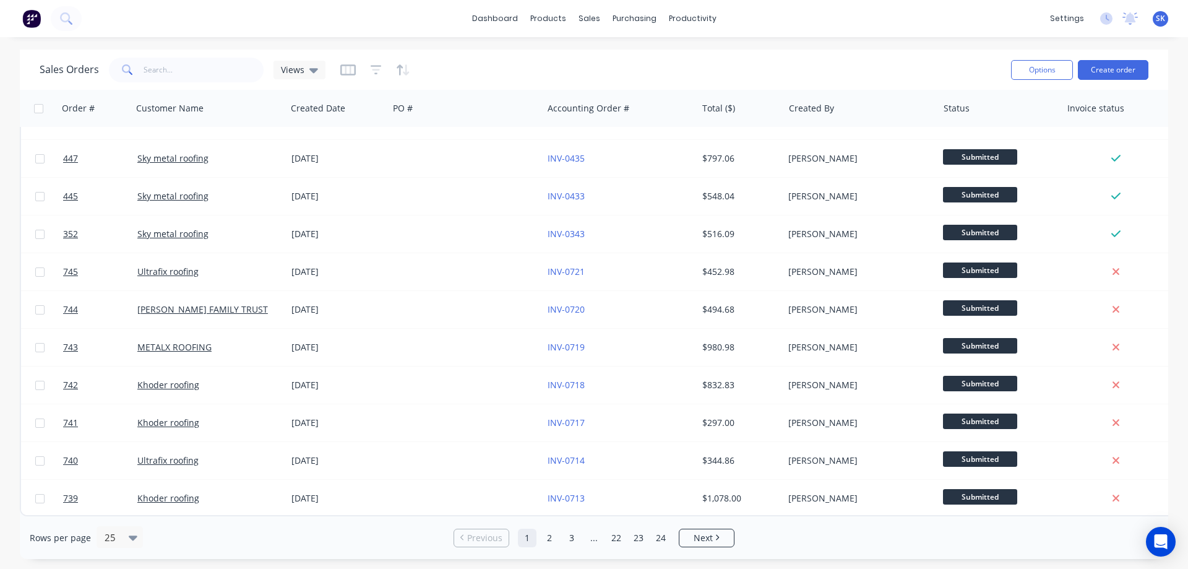
scroll to position [561, 0]
click at [699, 534] on span "Next" at bounding box center [703, 538] width 19 height 12
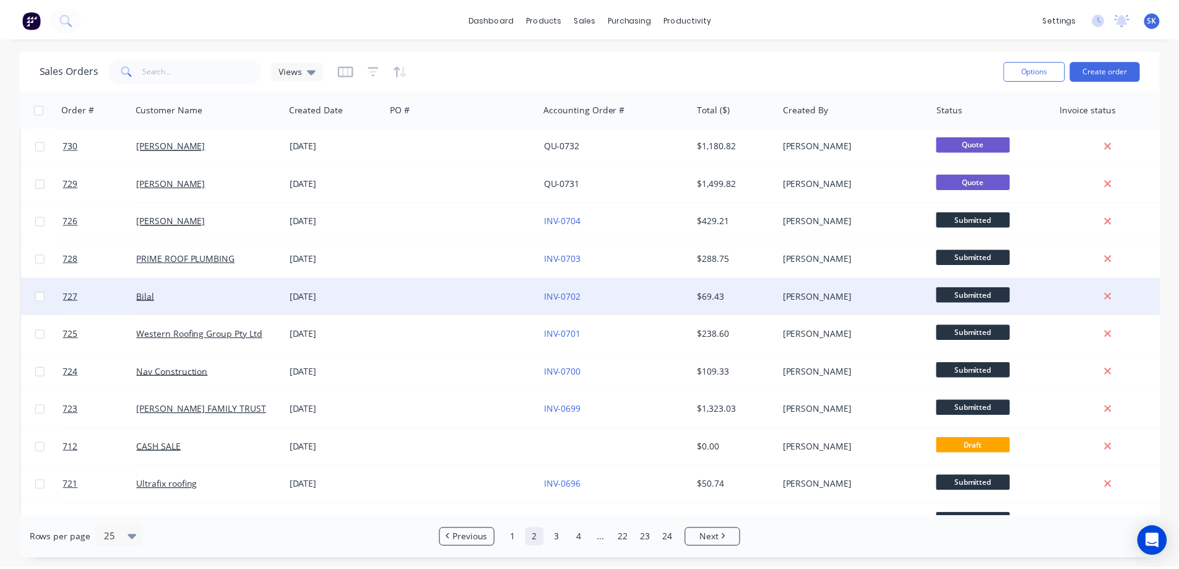
scroll to position [309, 0]
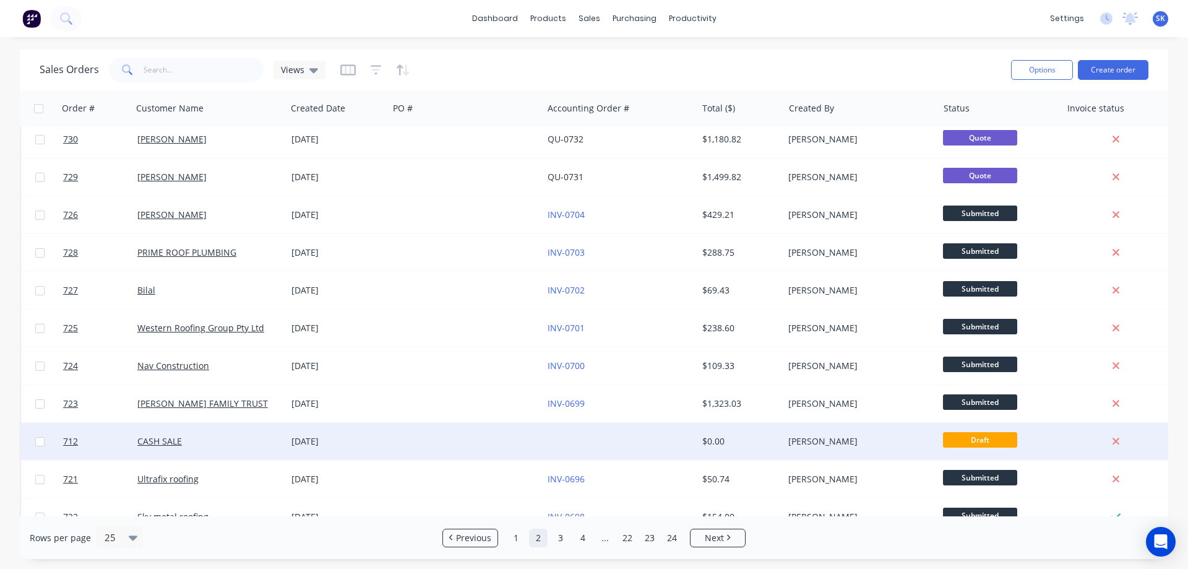
click at [616, 441] on div at bounding box center [620, 441] width 154 height 37
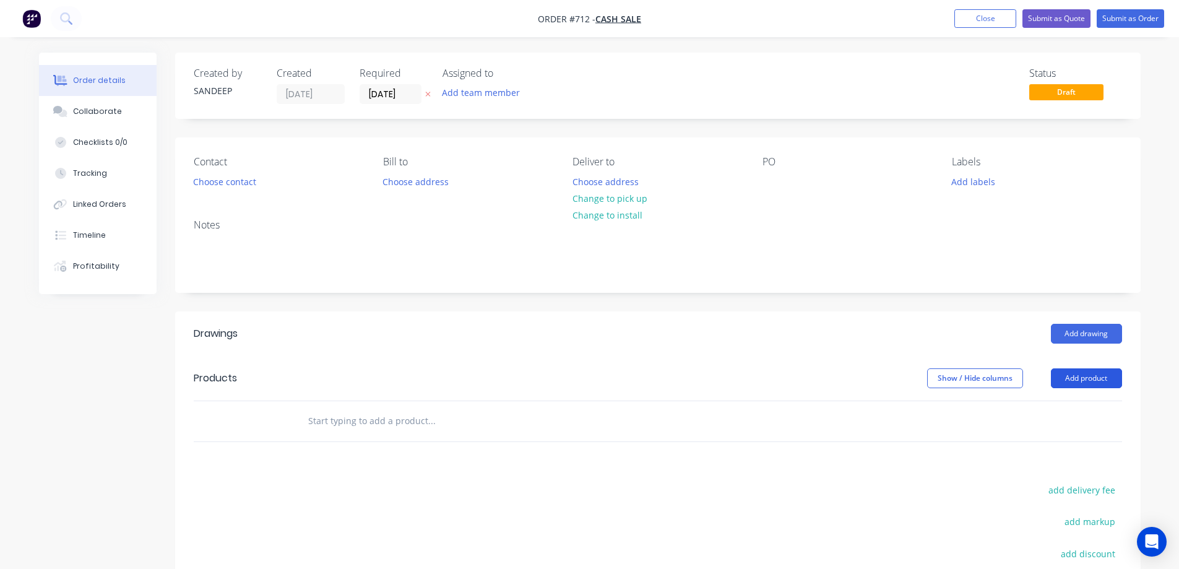
click at [1084, 379] on button "Add product" at bounding box center [1086, 378] width 71 height 20
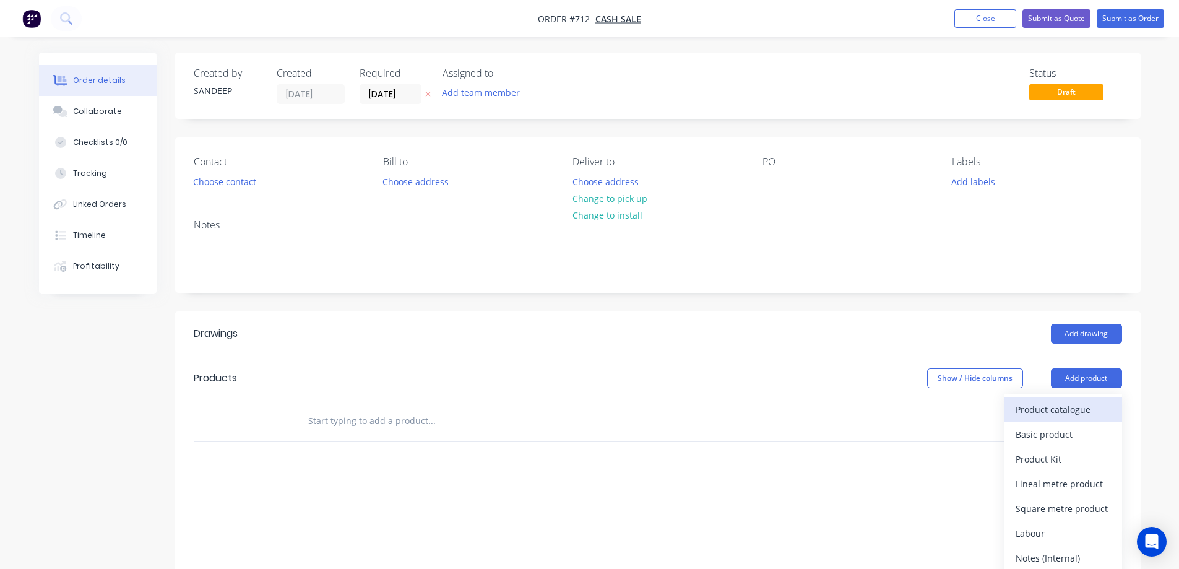
click at [1056, 408] on div "Product catalogue" at bounding box center [1063, 409] width 95 height 18
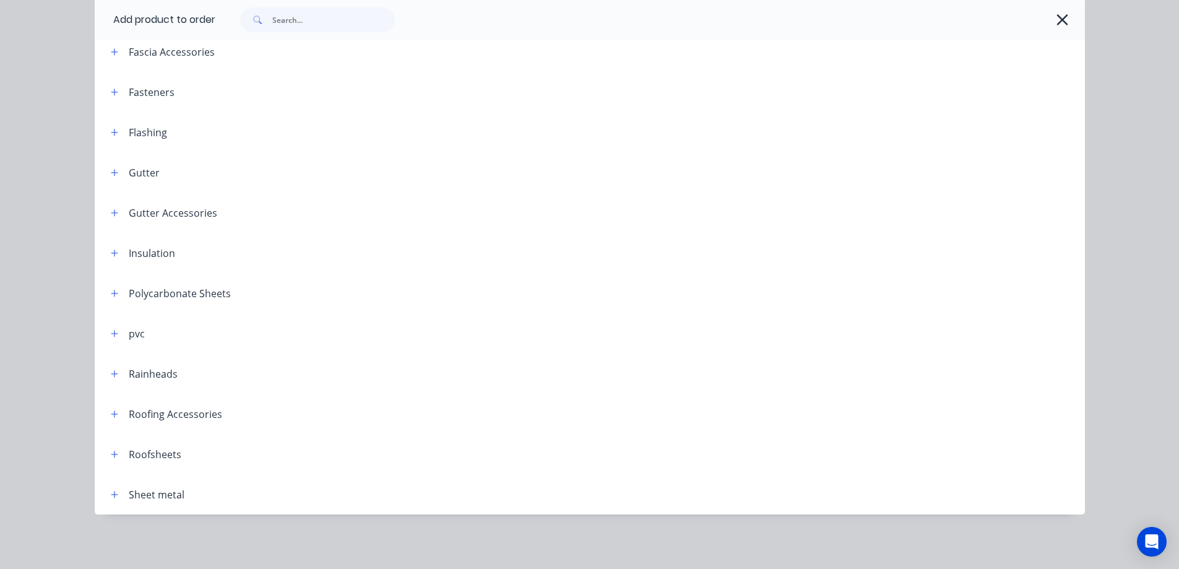
scroll to position [62, 0]
click at [111, 457] on icon "button" at bounding box center [114, 454] width 7 height 9
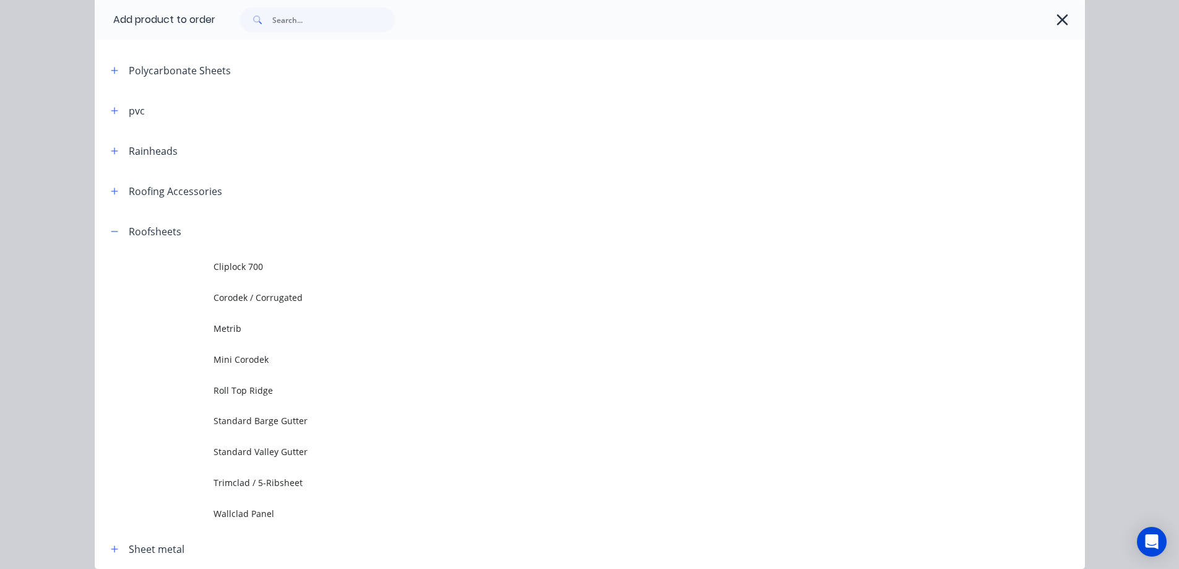
scroll to position [512, 0]
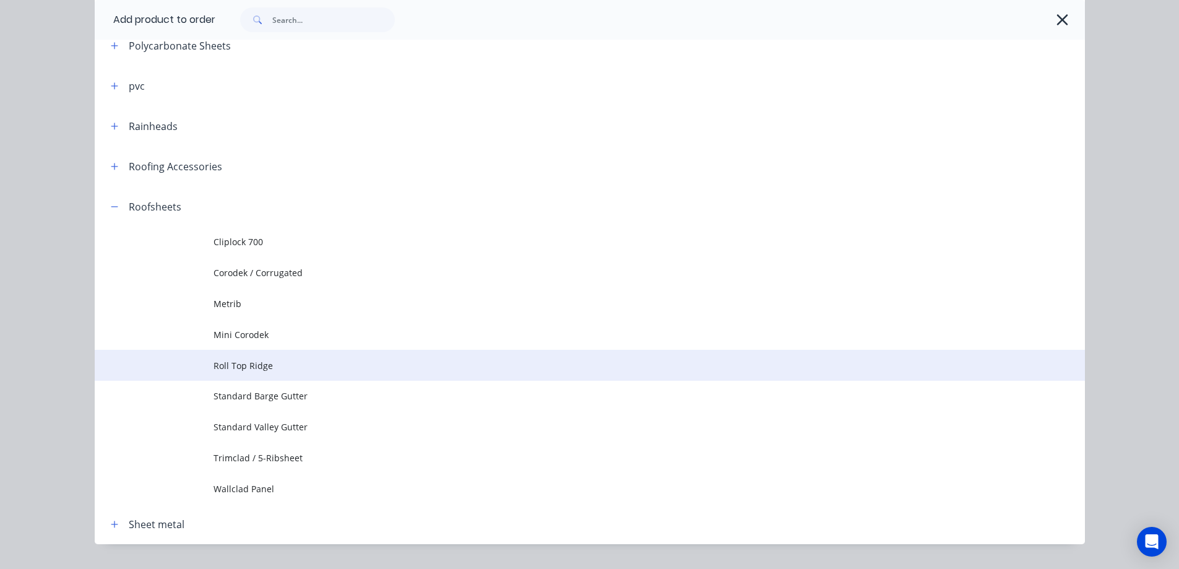
click at [246, 378] on td "Roll Top Ridge" at bounding box center [649, 365] width 871 height 31
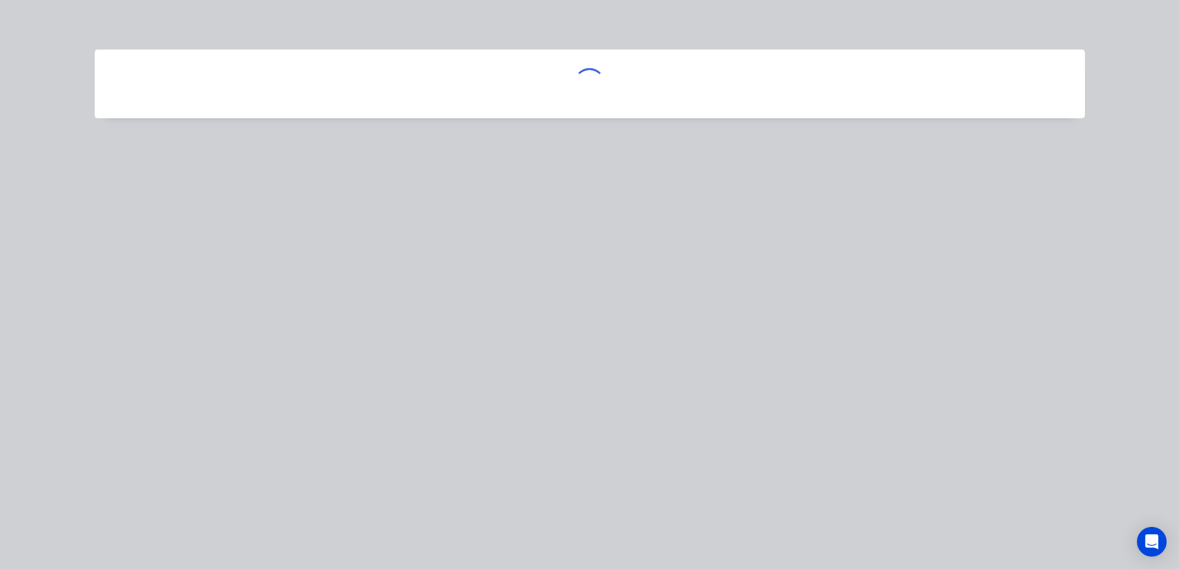
scroll to position [0, 0]
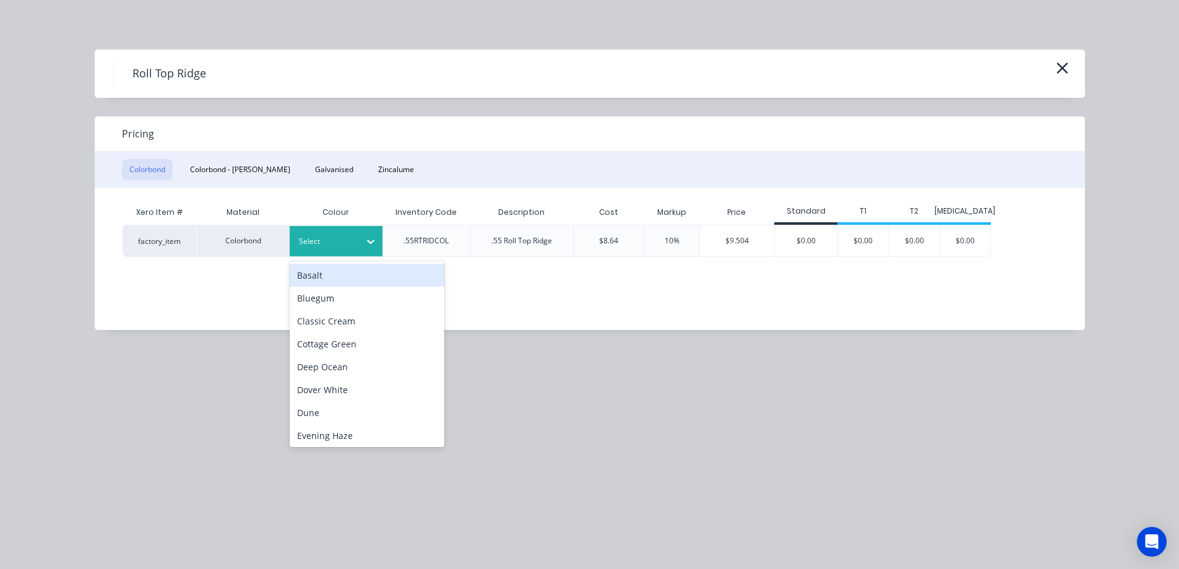
click at [342, 243] on div at bounding box center [327, 242] width 56 height 14
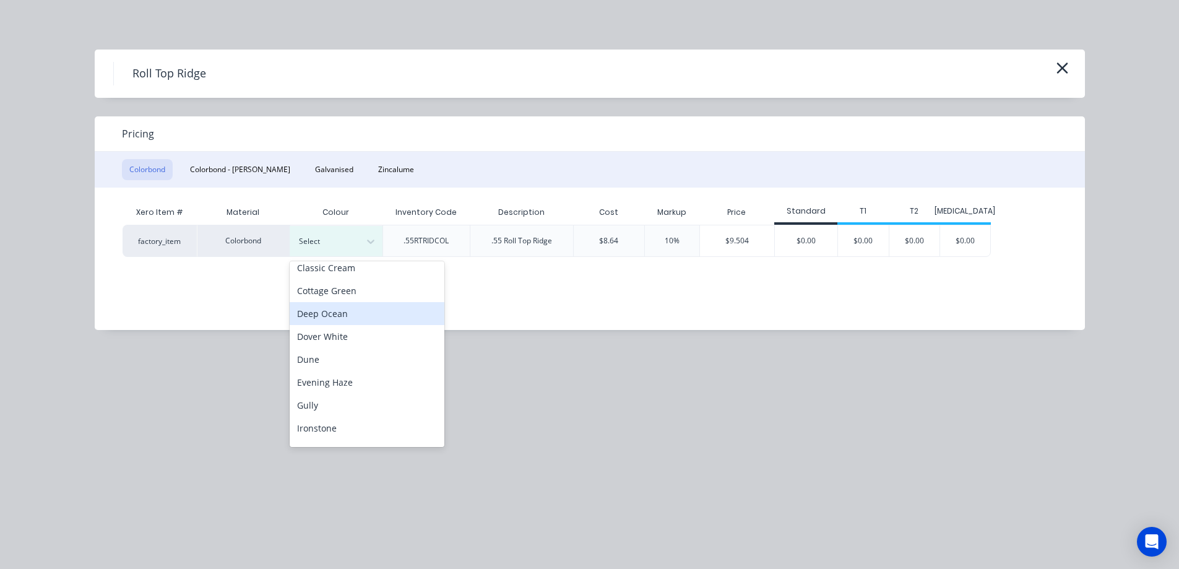
scroll to position [248, 0]
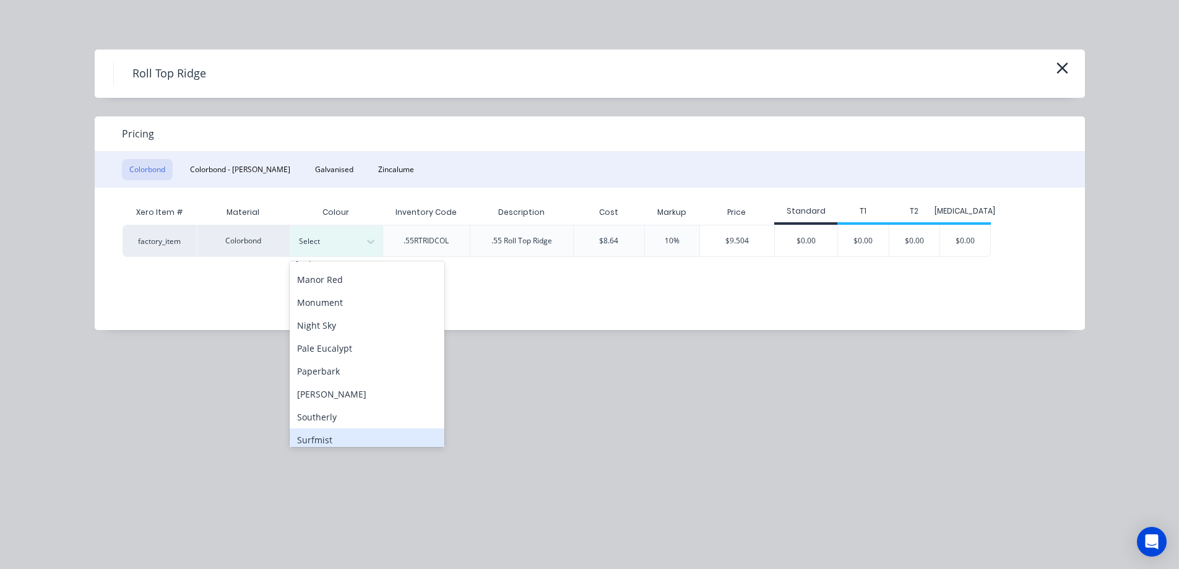
click at [329, 431] on div "Surfmist" at bounding box center [367, 439] width 155 height 23
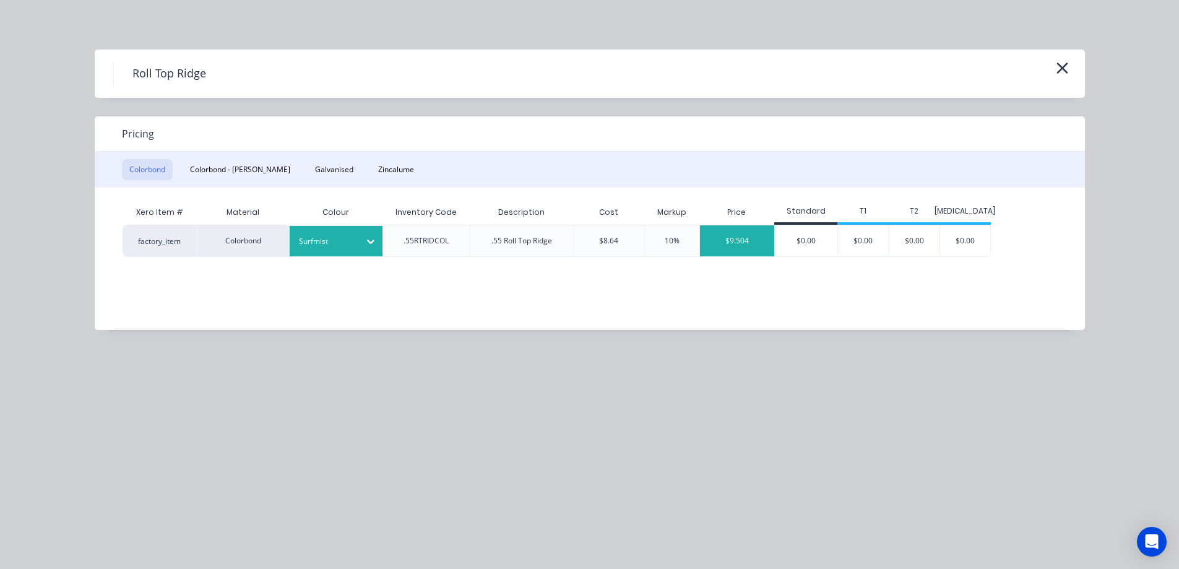
click at [723, 236] on div "$9.504" at bounding box center [737, 240] width 75 height 31
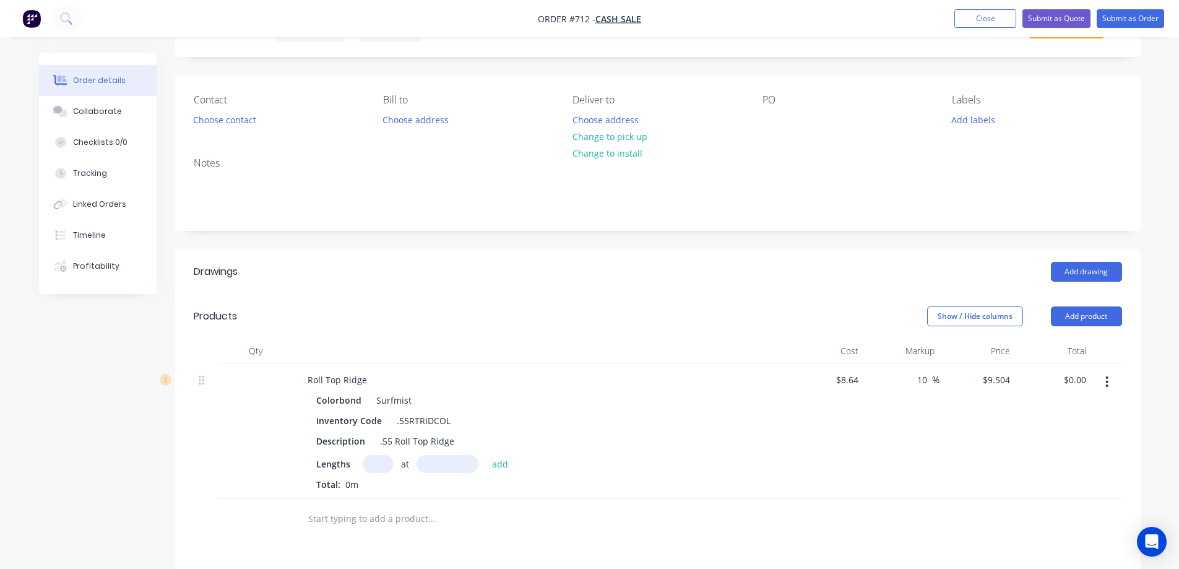
drag, startPoint x: 928, startPoint y: 379, endPoint x: 897, endPoint y: 383, distance: 31.9
click at [897, 383] on div "10 10 %" at bounding box center [901, 431] width 76 height 136
type input "$8.64"
click at [904, 420] on div "%" at bounding box center [901, 431] width 76 height 136
click at [366, 466] on input "text" at bounding box center [378, 464] width 31 height 18
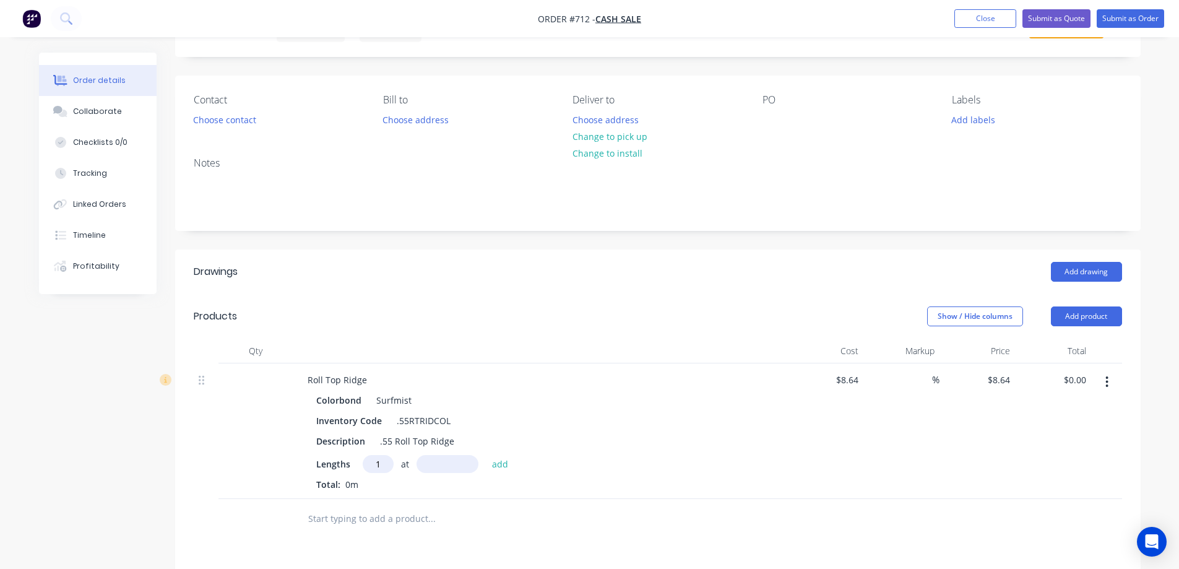
type input "1"
type input "6000mm"
click at [494, 458] on button "add" at bounding box center [500, 463] width 29 height 17
type input "$51.84"
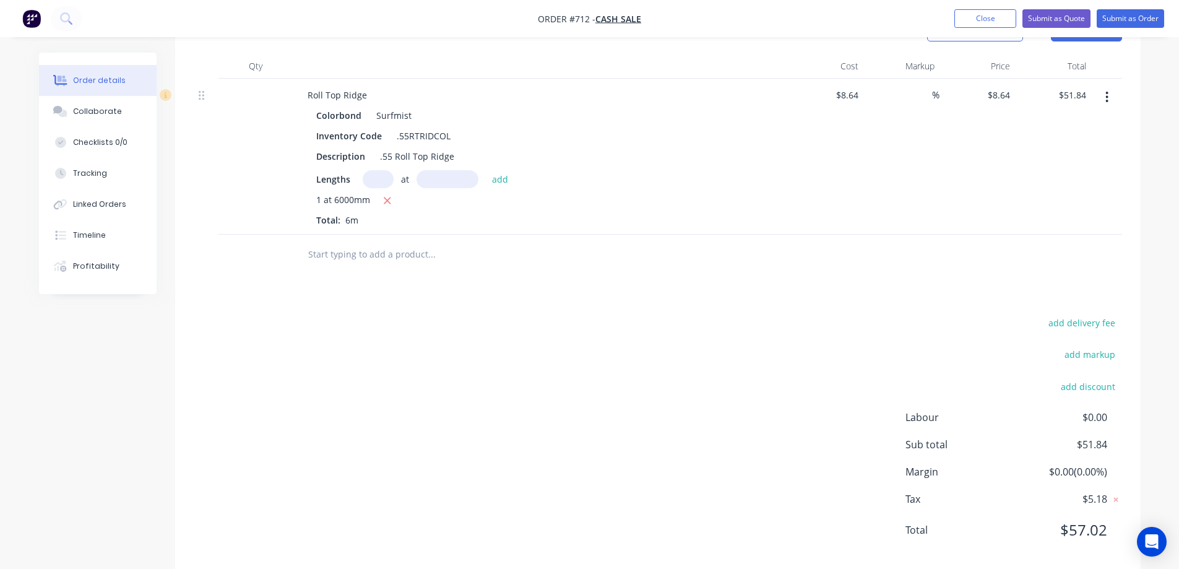
scroll to position [368, 0]
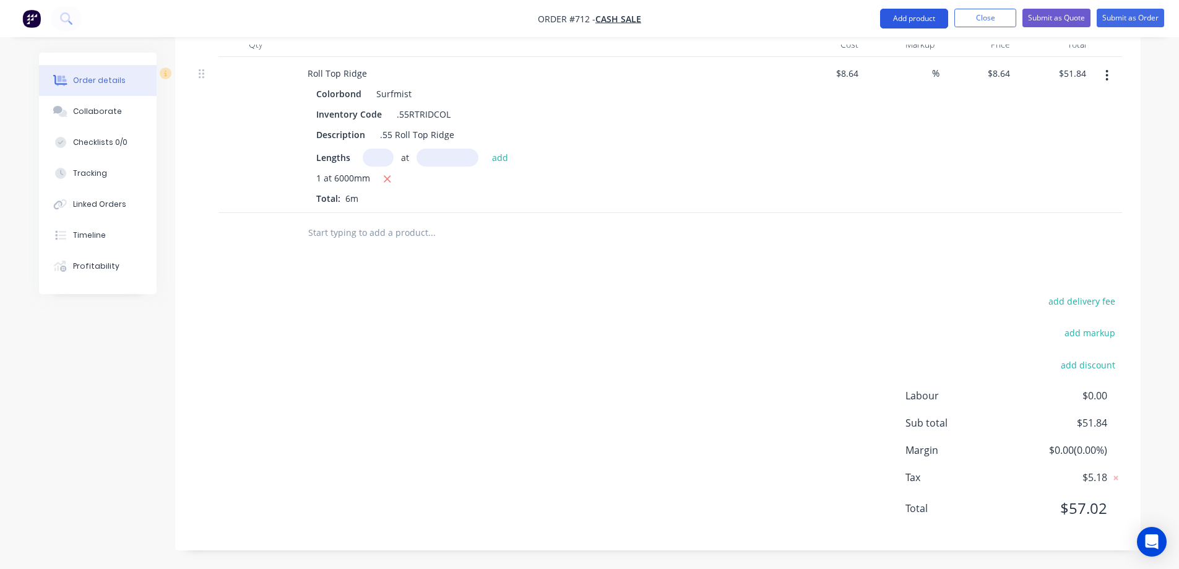
click at [892, 15] on button "Add product" at bounding box center [914, 19] width 68 height 20
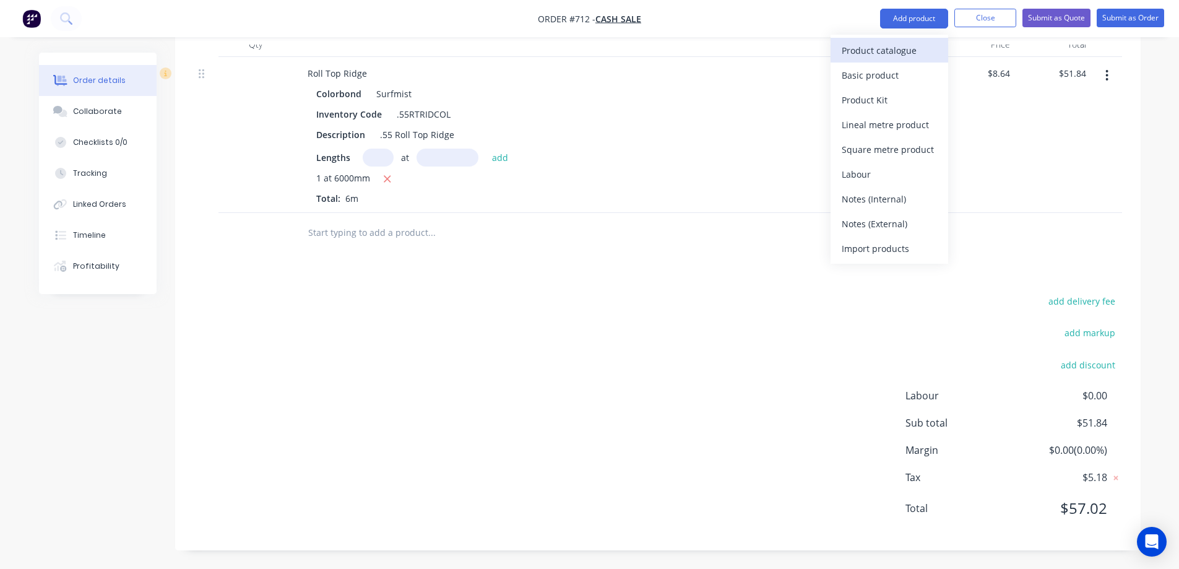
click at [865, 47] on div "Product catalogue" at bounding box center [889, 50] width 95 height 18
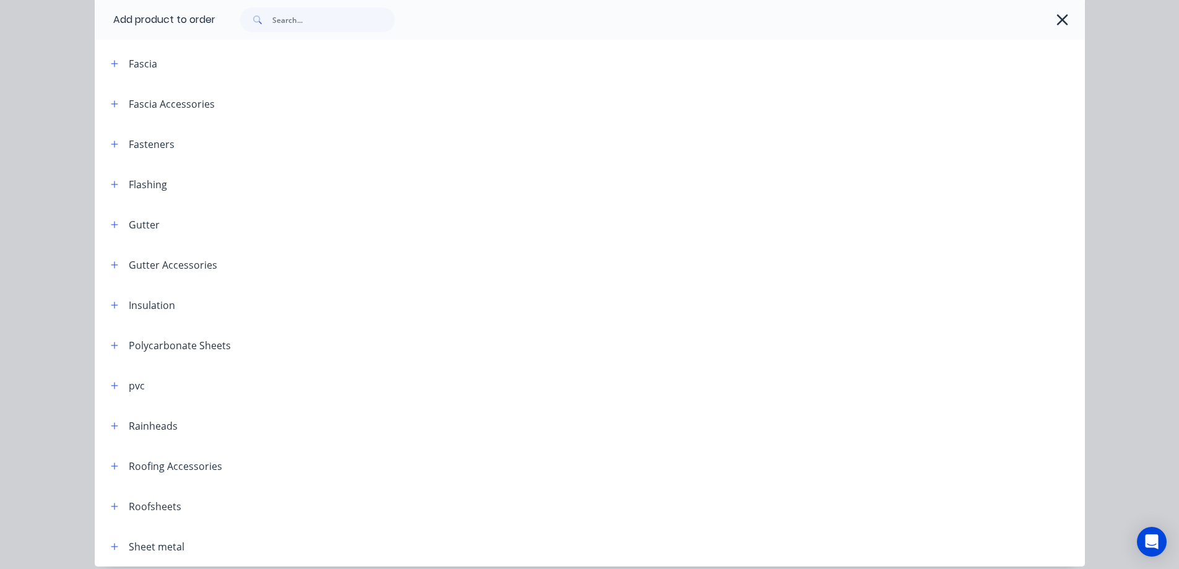
scroll to position [265, 0]
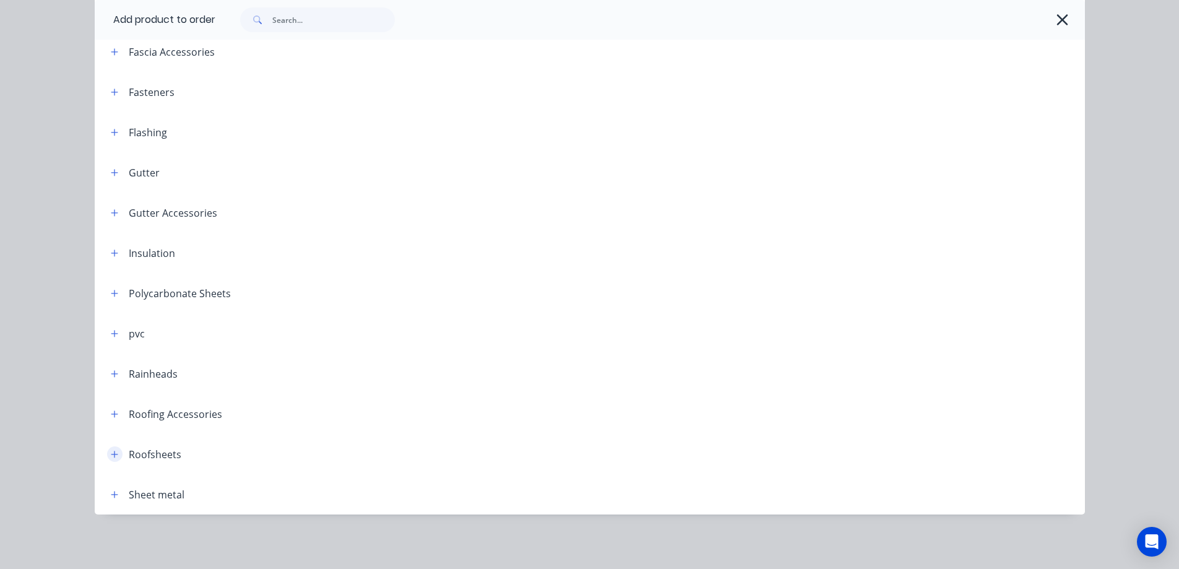
click at [107, 455] on button "button" at bounding box center [114, 453] width 15 height 15
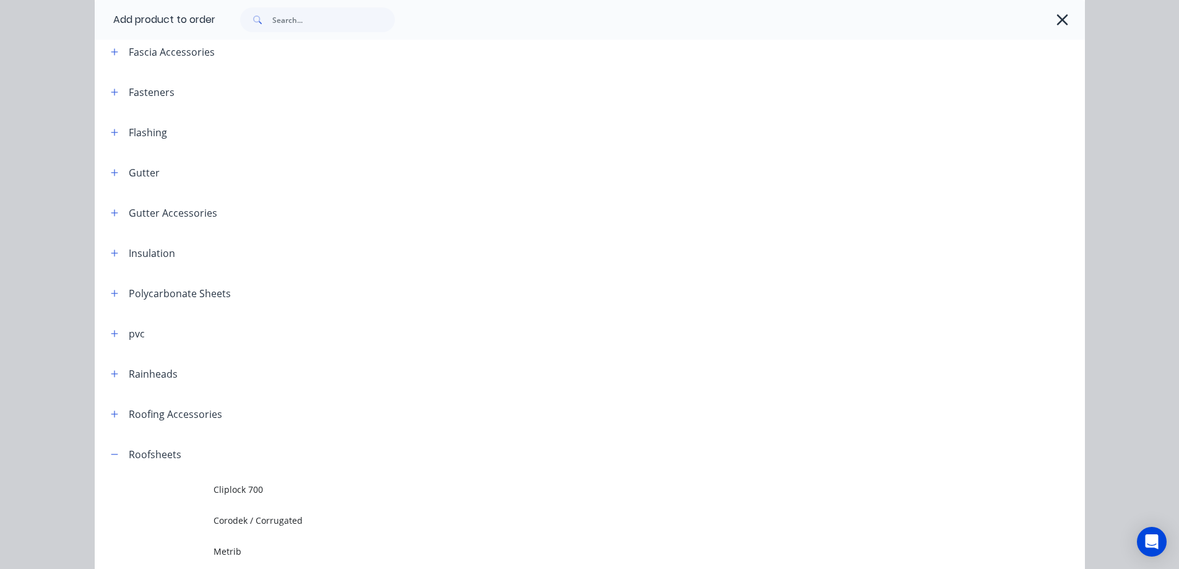
scroll to position [512, 0]
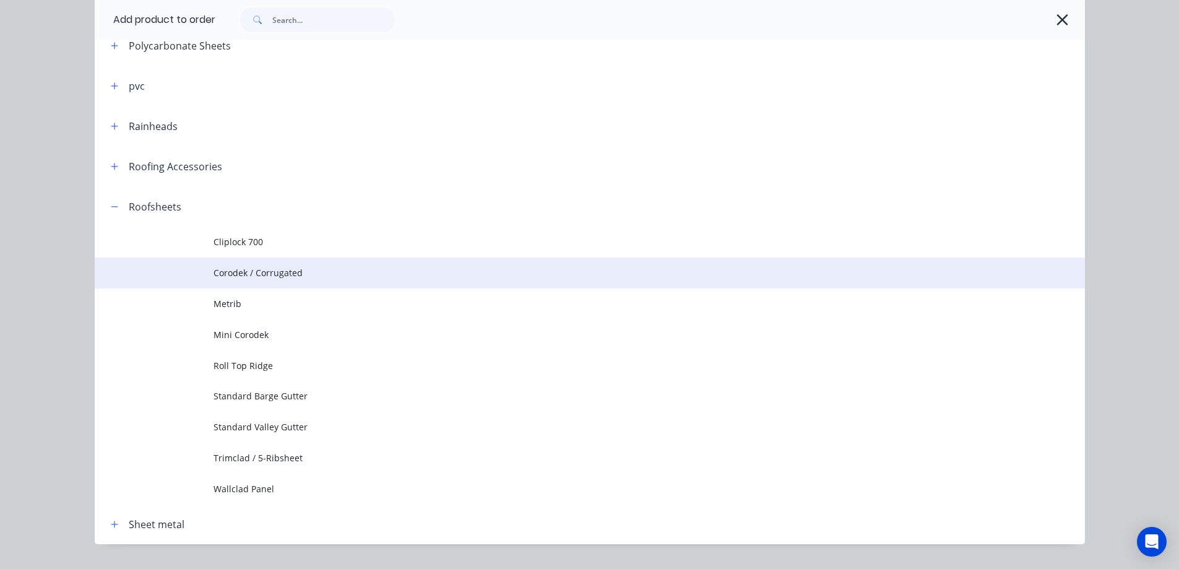
click at [256, 266] on td "Corodek / Corrugated" at bounding box center [649, 272] width 871 height 31
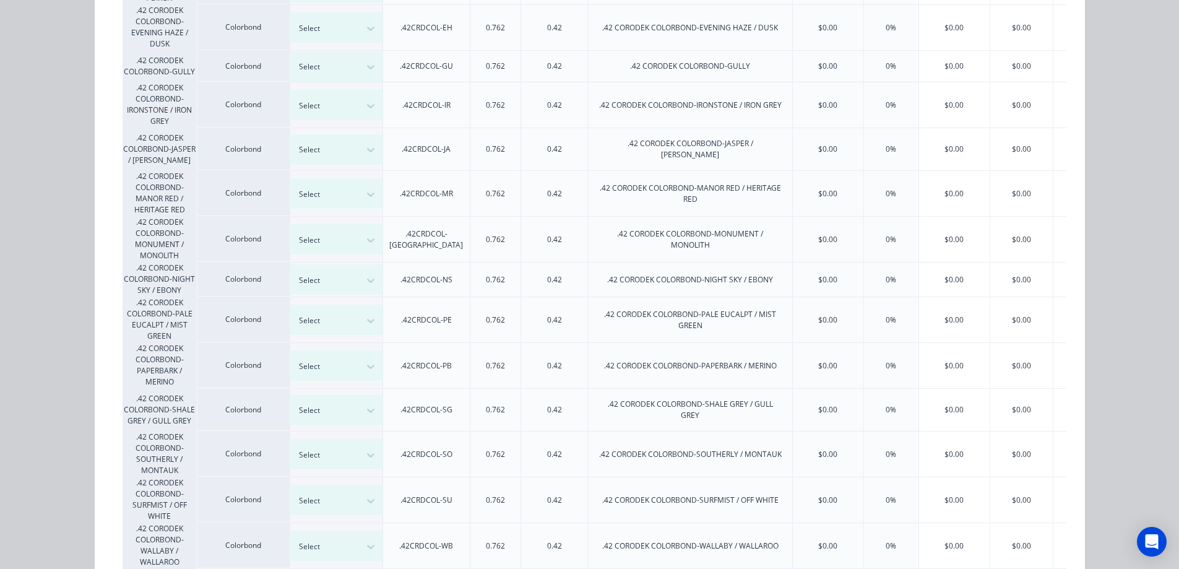
scroll to position [557, 0]
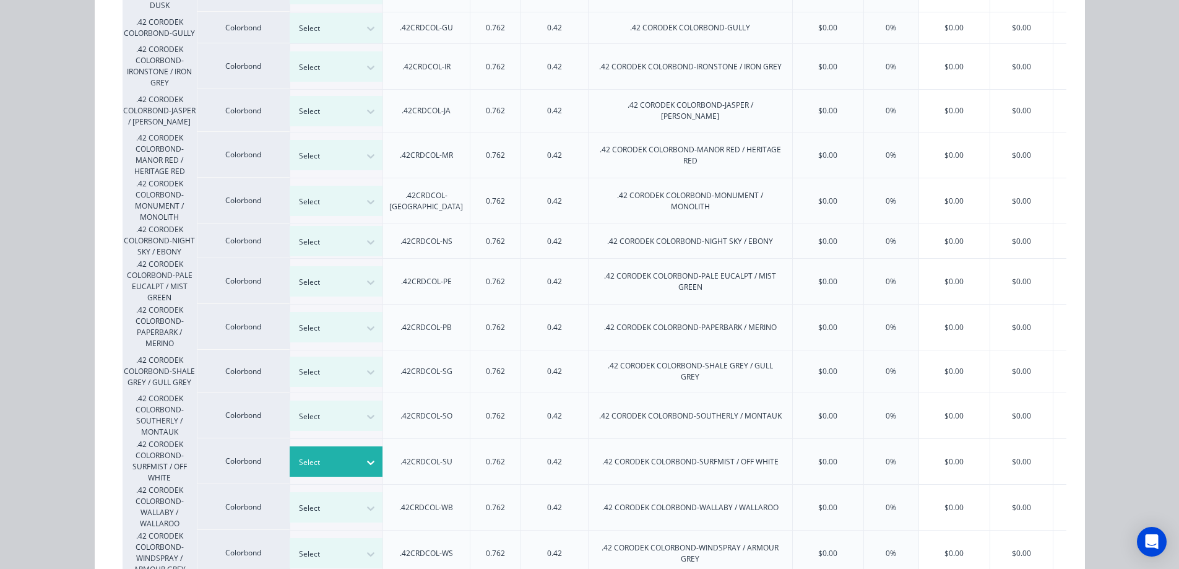
click at [348, 456] on div at bounding box center [327, 463] width 56 height 14
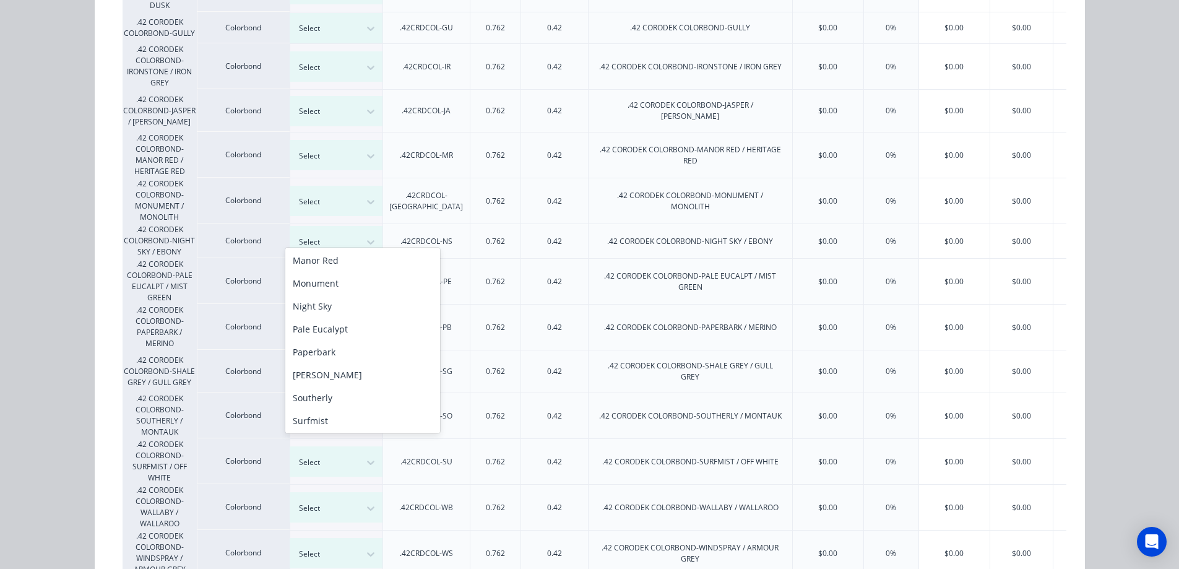
scroll to position [255, 0]
click at [338, 414] on div "Surfmist" at bounding box center [362, 418] width 155 height 23
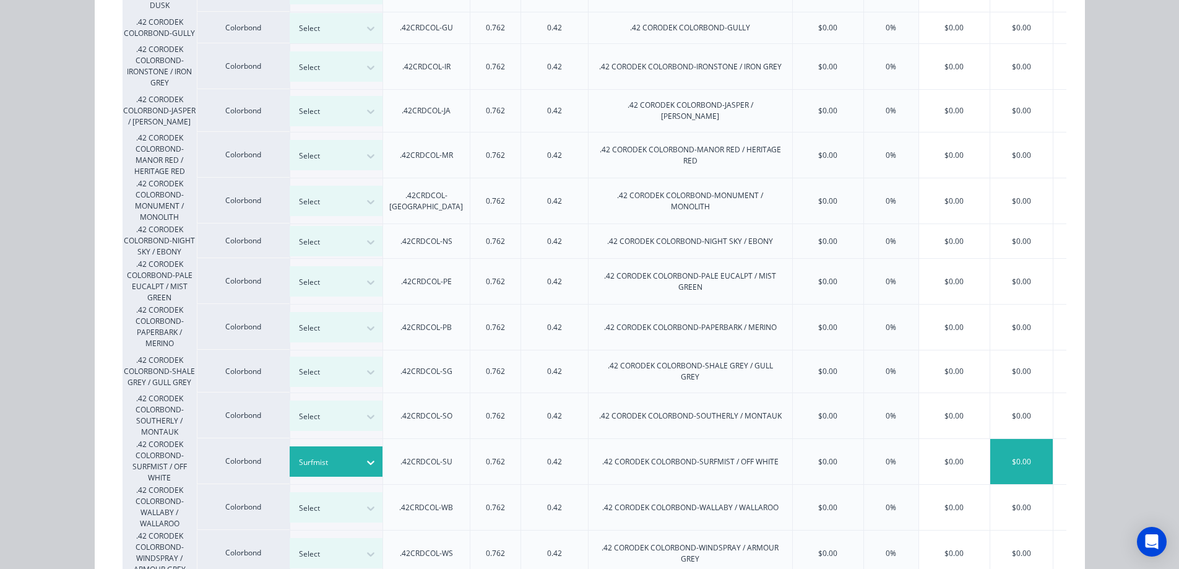
click at [1014, 455] on div "$0.00" at bounding box center [1021, 461] width 63 height 45
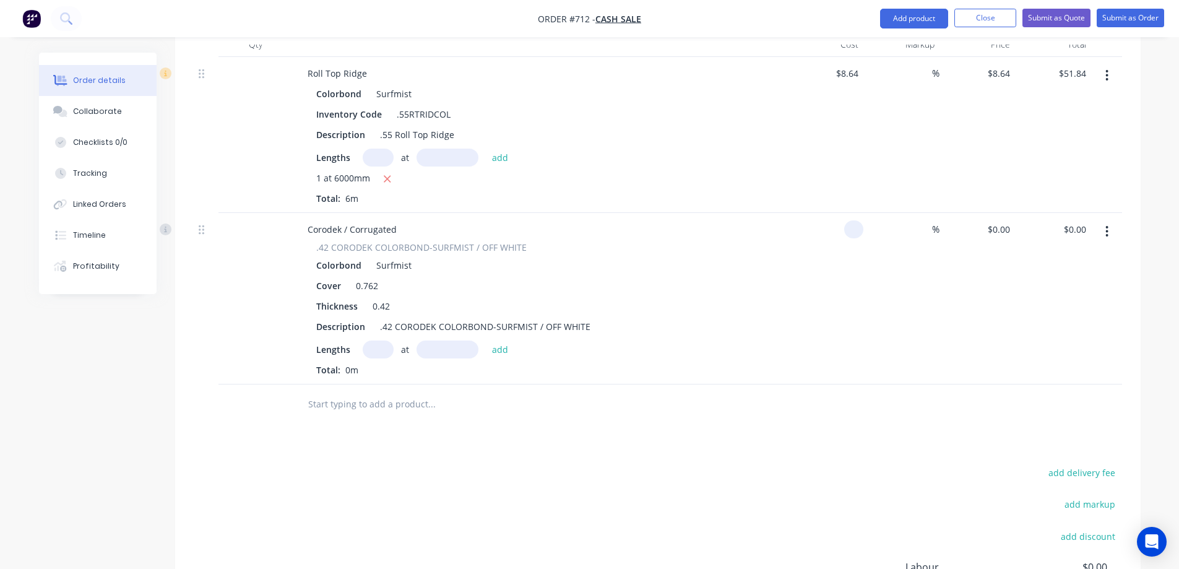
click at [857, 231] on input at bounding box center [856, 229] width 14 height 18
type input "$13.00"
click at [859, 297] on div "$13.00 $13.00" at bounding box center [826, 298] width 76 height 171
click at [379, 348] on input "text" at bounding box center [378, 349] width 31 height 18
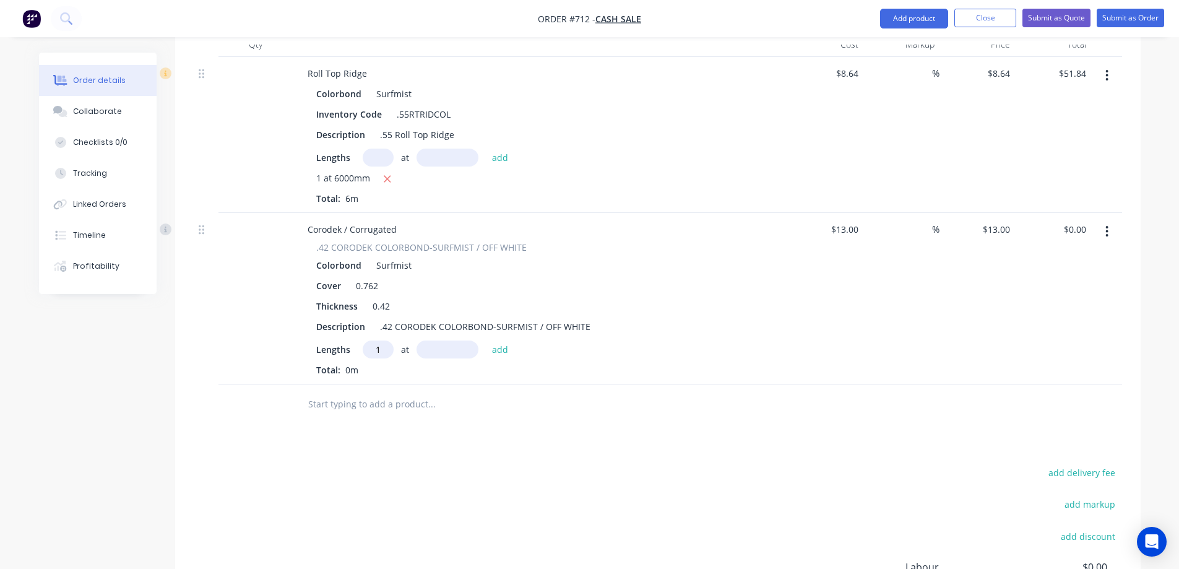
type input "1"
type input "7500mm"
click at [501, 348] on button "add" at bounding box center [500, 348] width 29 height 17
type input "$97.50"
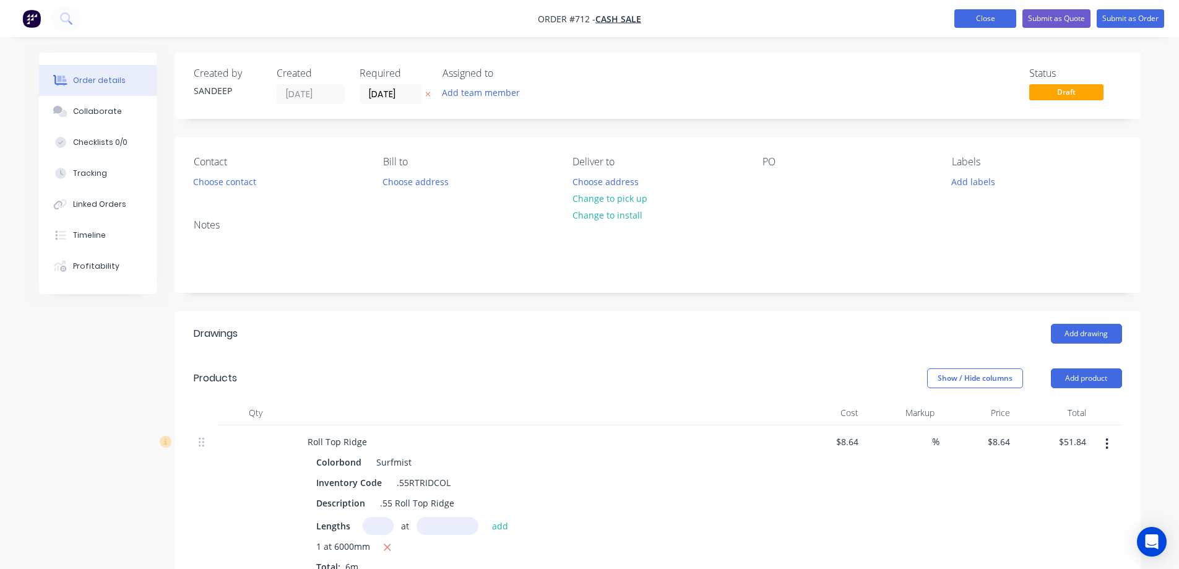
click at [980, 17] on button "Close" at bounding box center [985, 18] width 62 height 19
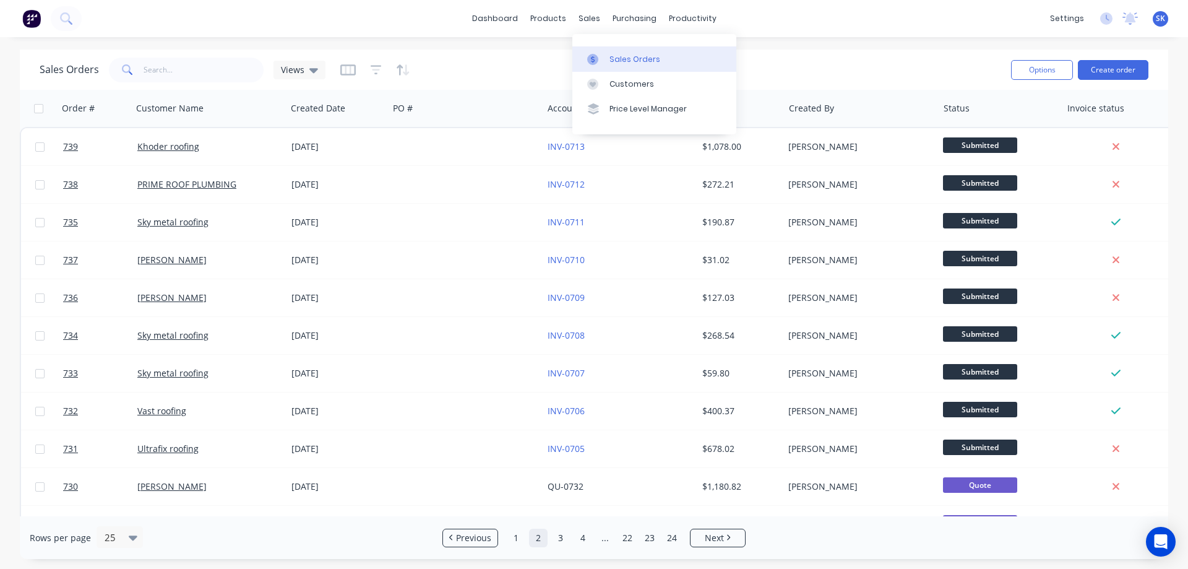
click at [611, 54] on div "Sales Orders" at bounding box center [635, 59] width 51 height 11
click at [618, 67] on link "Sales Orders" at bounding box center [655, 58] width 164 height 25
click at [515, 538] on link "1" at bounding box center [516, 538] width 19 height 19
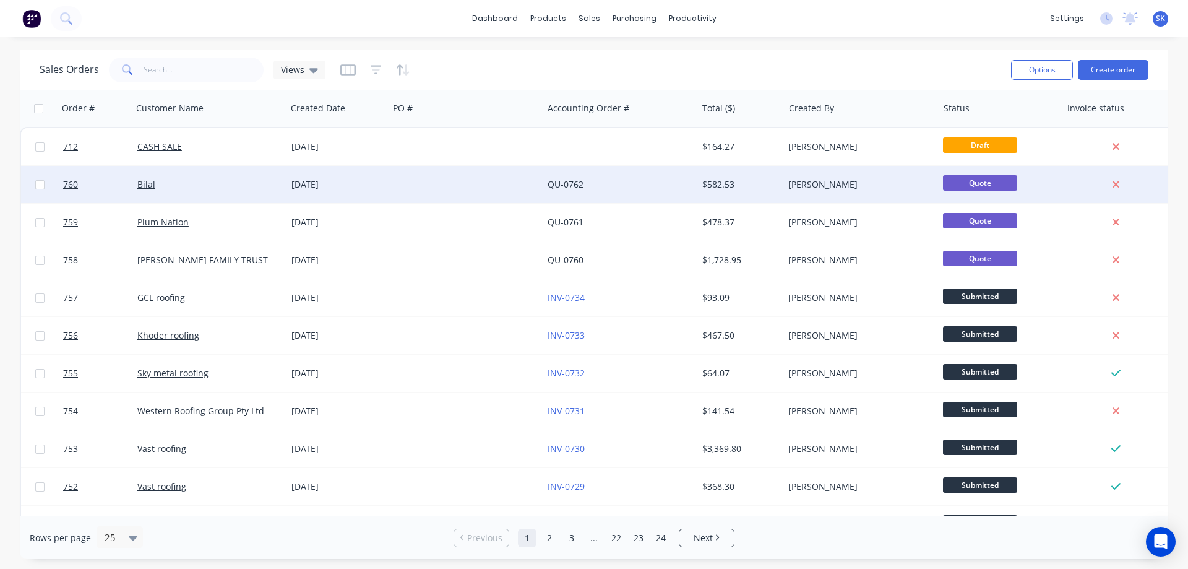
click at [428, 192] on div at bounding box center [466, 184] width 154 height 37
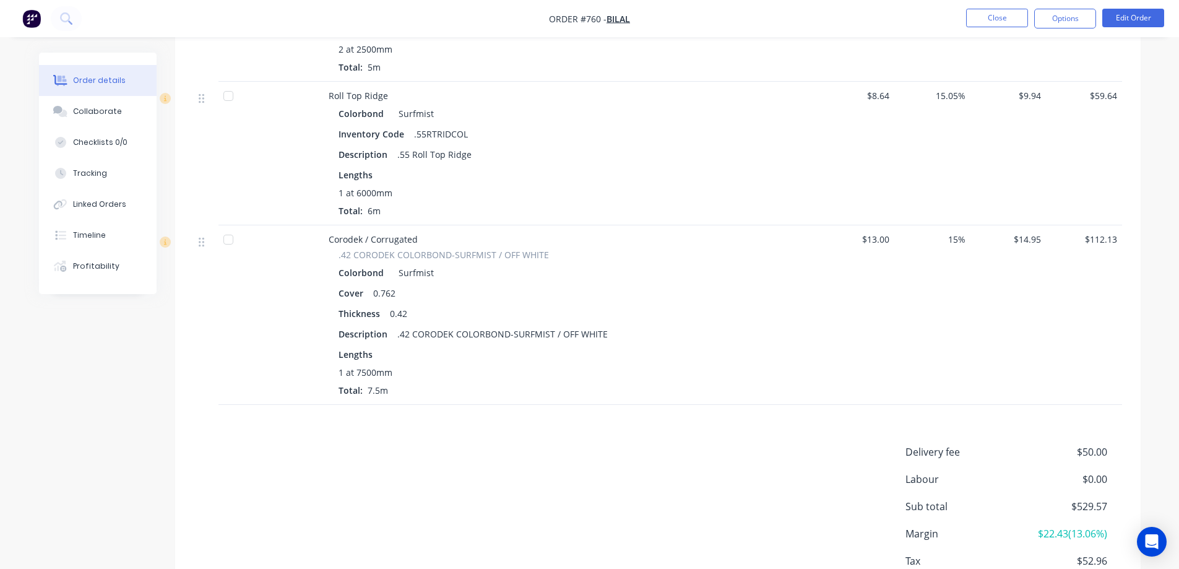
scroll to position [557, 0]
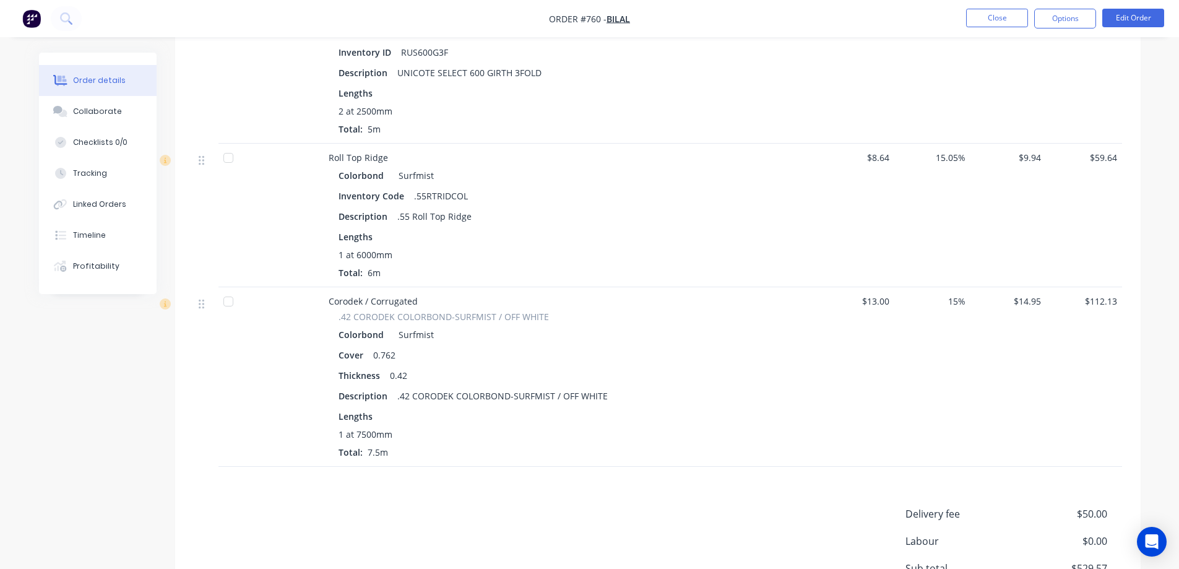
click at [23, 20] on img "button" at bounding box center [31, 18] width 19 height 19
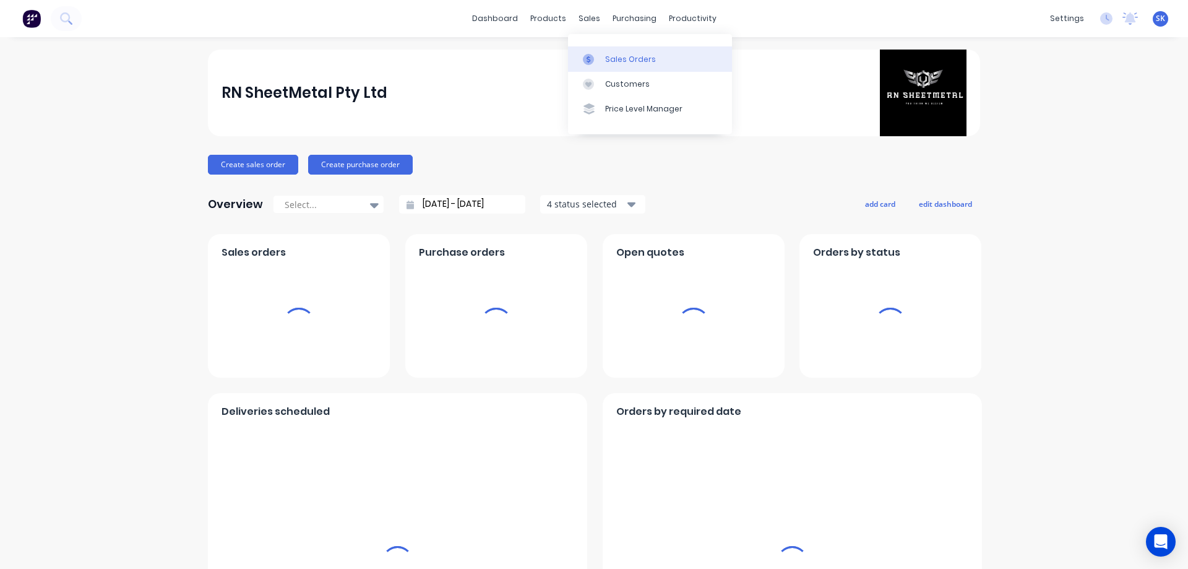
click at [602, 48] on link "Sales Orders" at bounding box center [650, 58] width 164 height 25
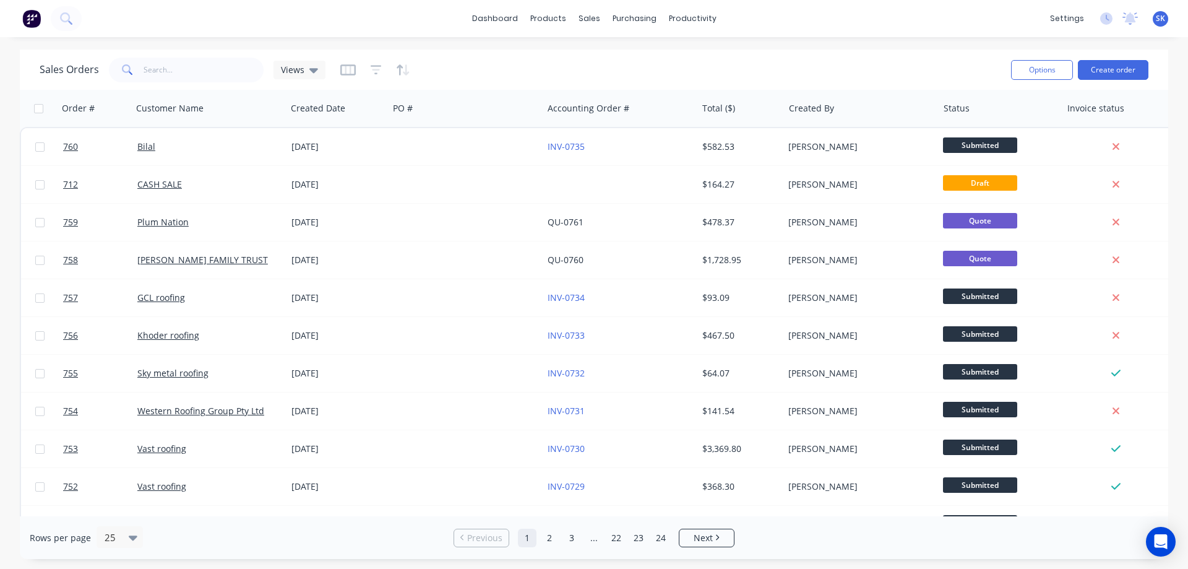
click at [37, 20] on img at bounding box center [31, 18] width 19 height 19
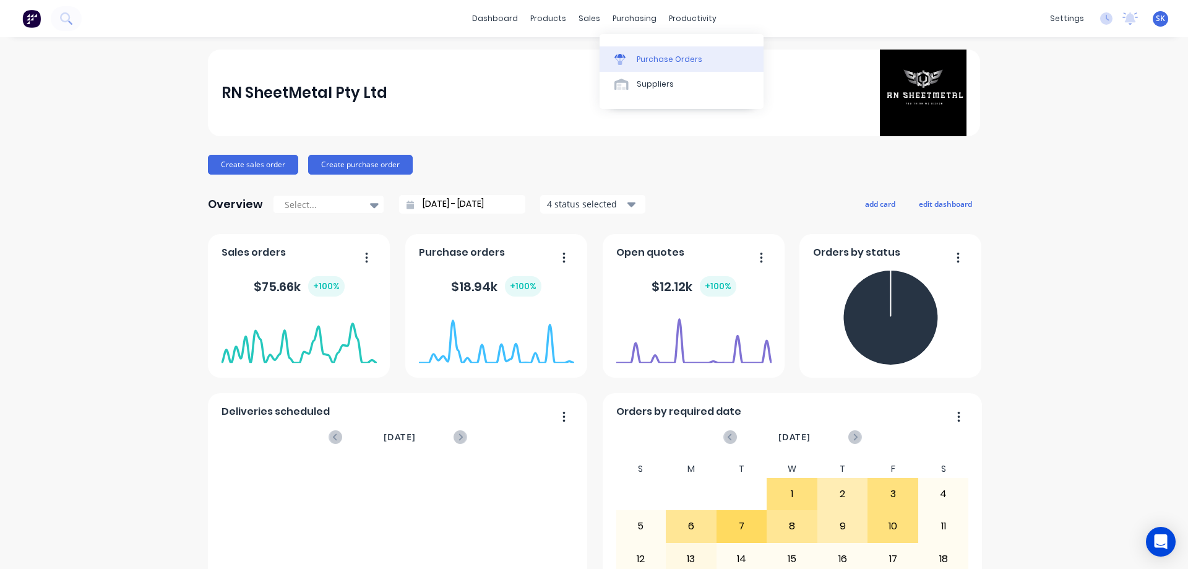
click at [634, 53] on link "Purchase Orders" at bounding box center [682, 58] width 164 height 25
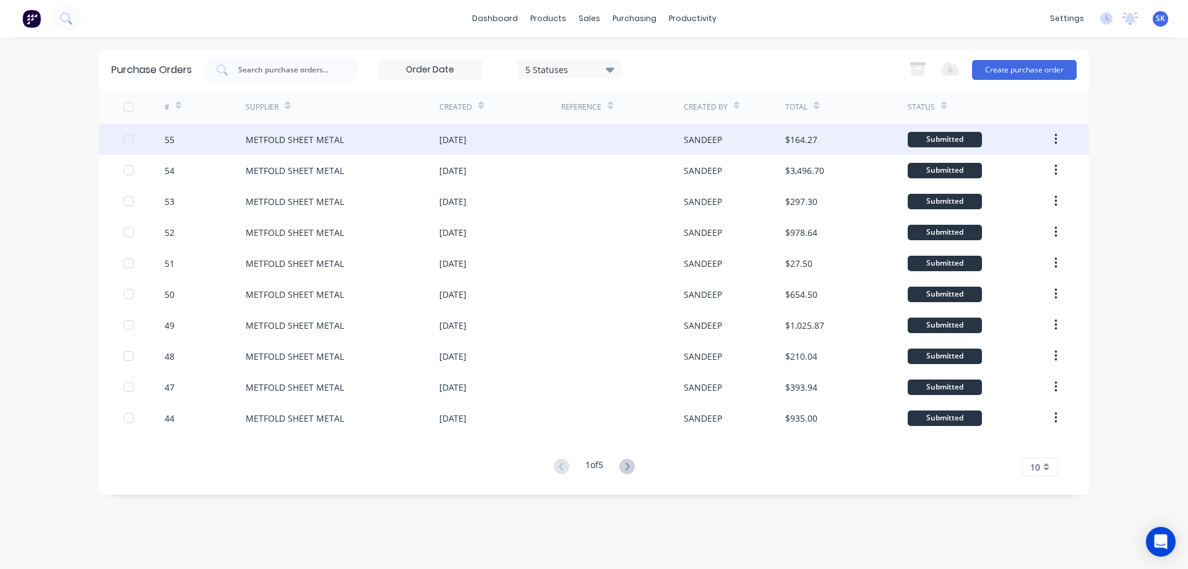
click at [558, 140] on div "13 Oct 2025" at bounding box center [500, 139] width 122 height 31
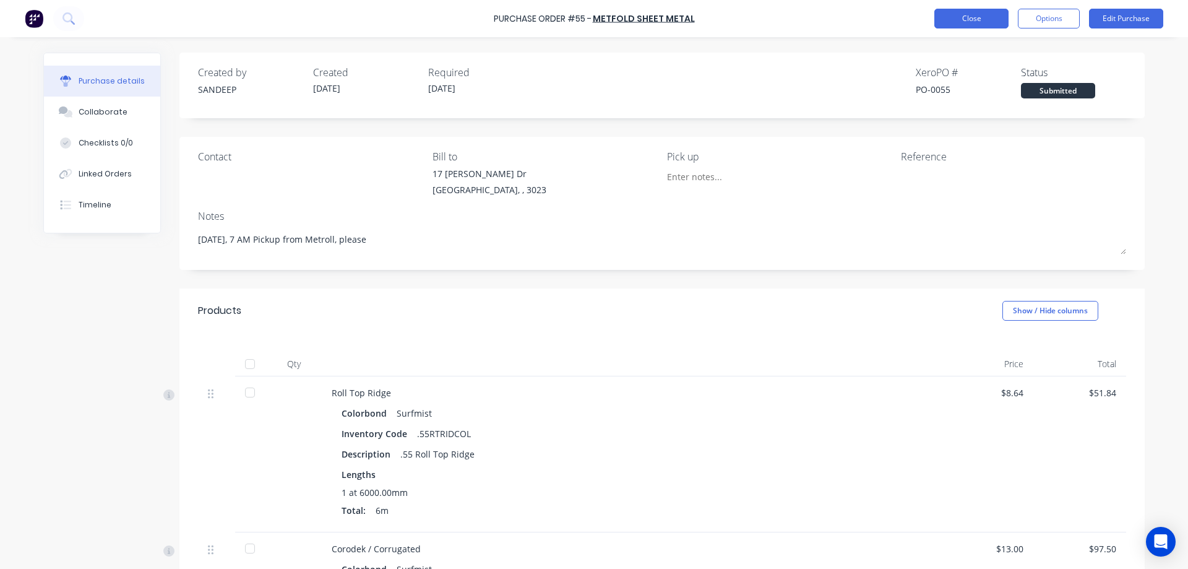
click at [977, 16] on button "Close" at bounding box center [972, 19] width 74 height 20
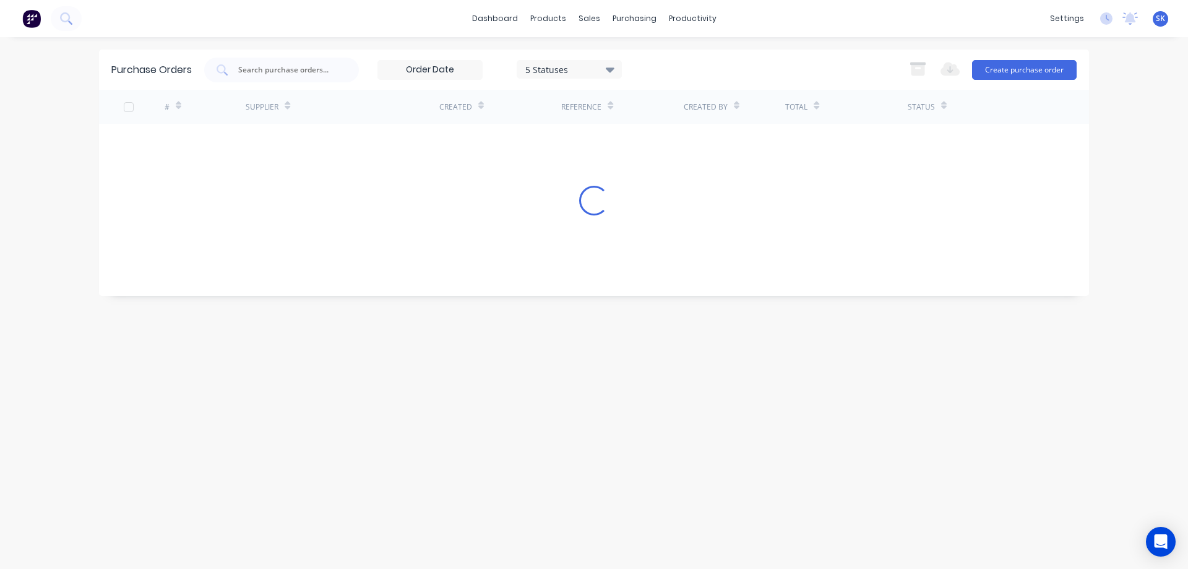
click at [32, 26] on img at bounding box center [31, 18] width 19 height 19
